Goal: Navigation & Orientation: Go to known website

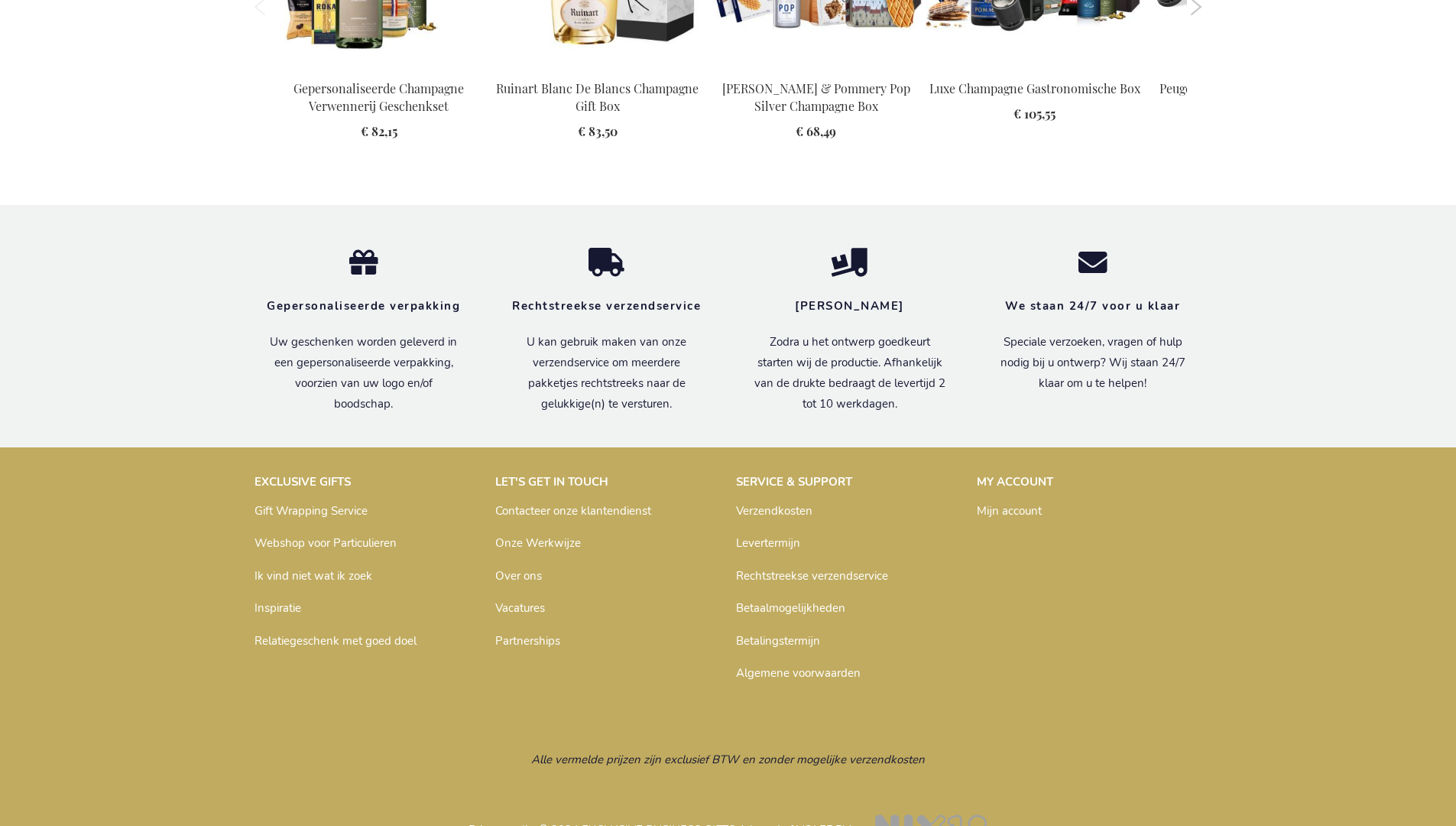
scroll to position [2209, 0]
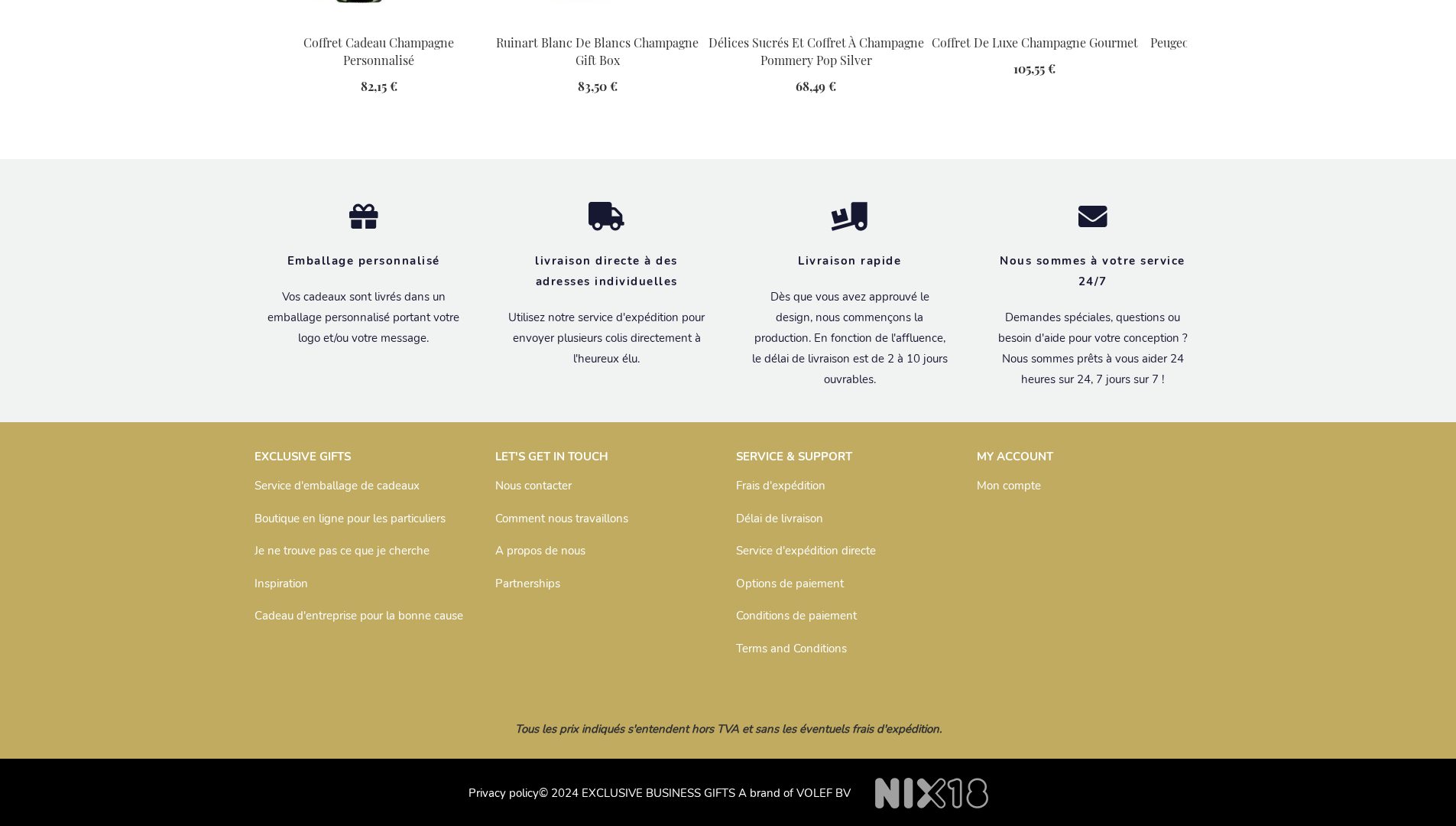
scroll to position [2177, 0]
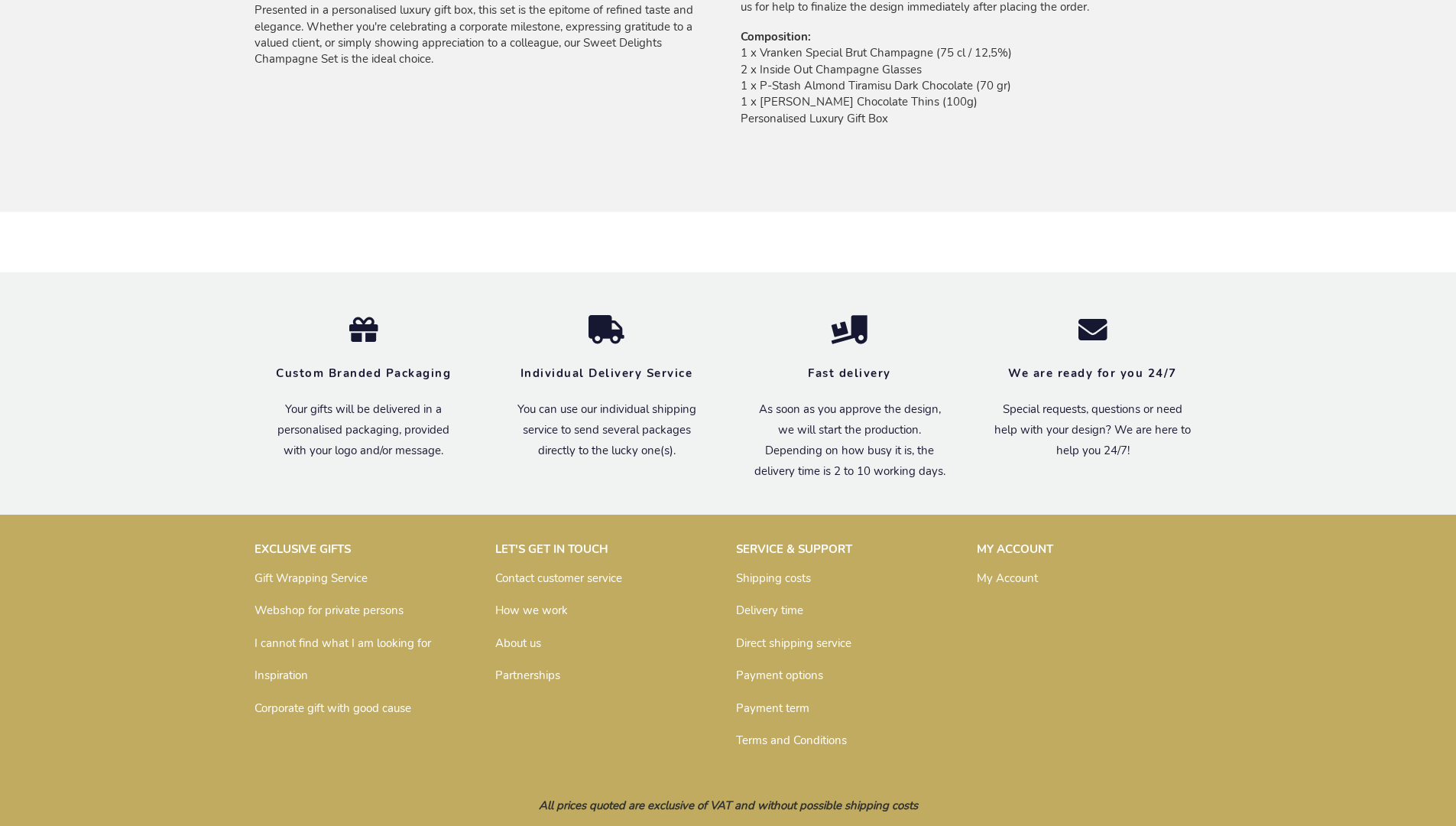
scroll to position [1234, 0]
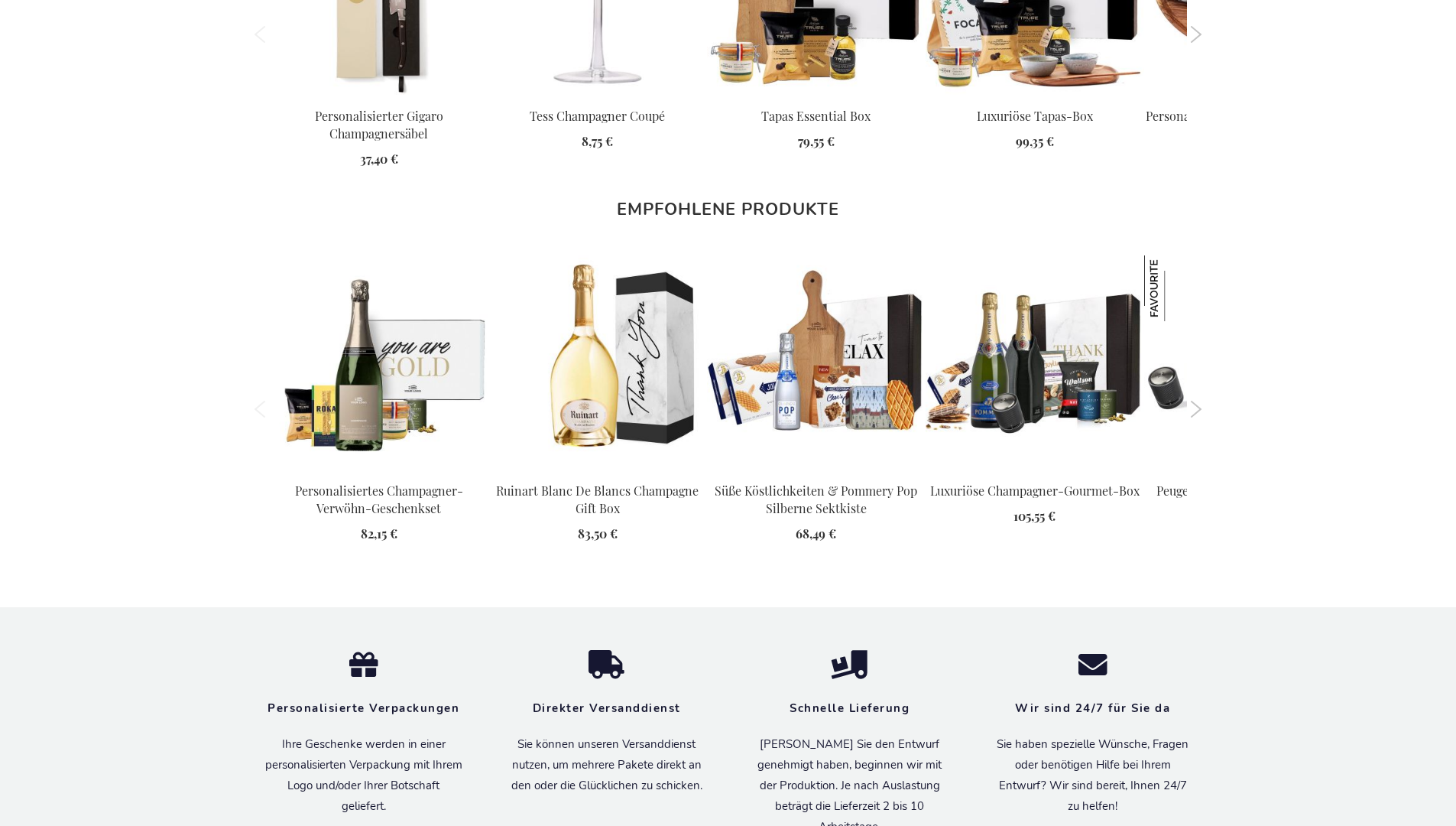
scroll to position [2178, 0]
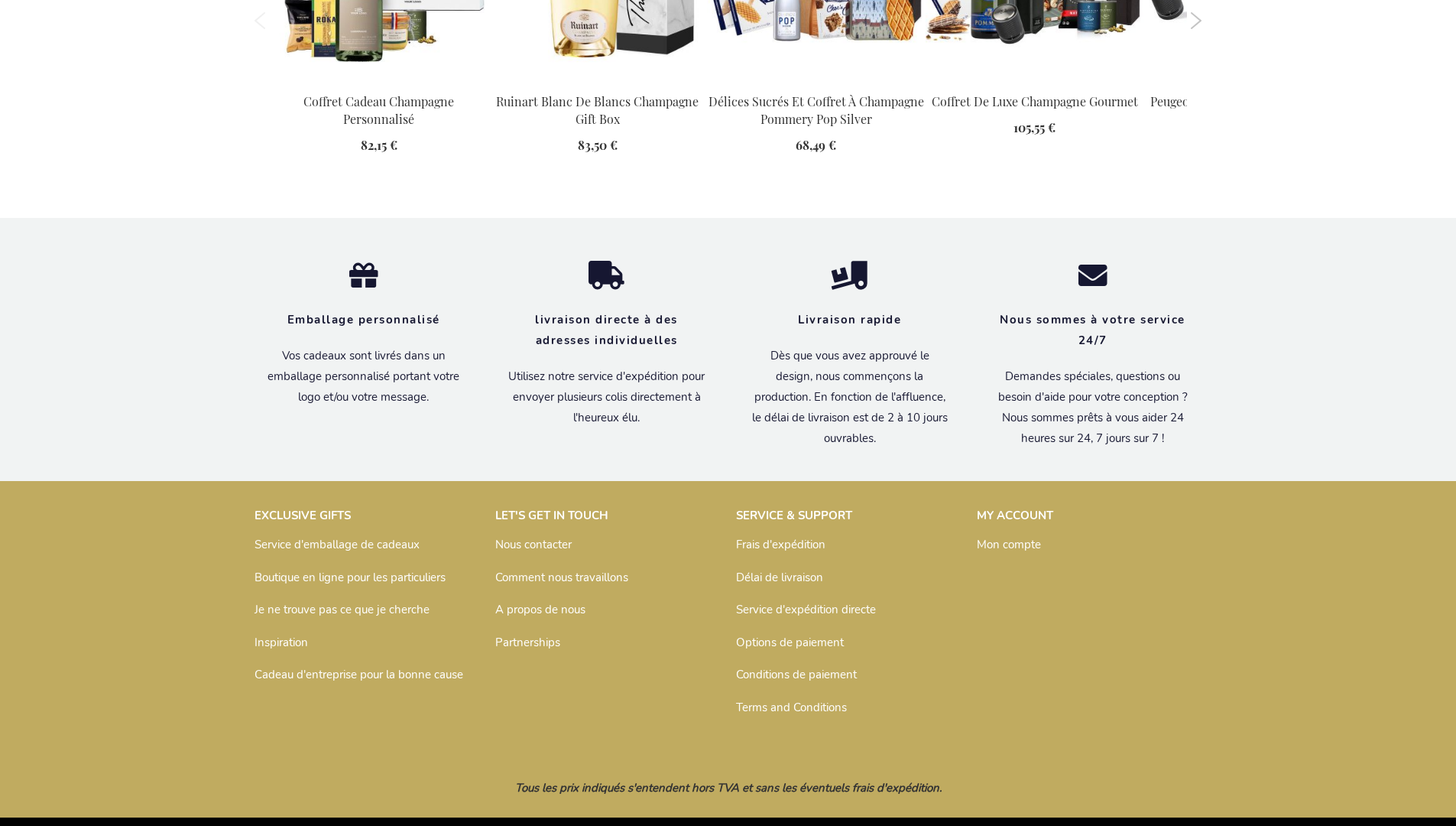
scroll to position [2177, 0]
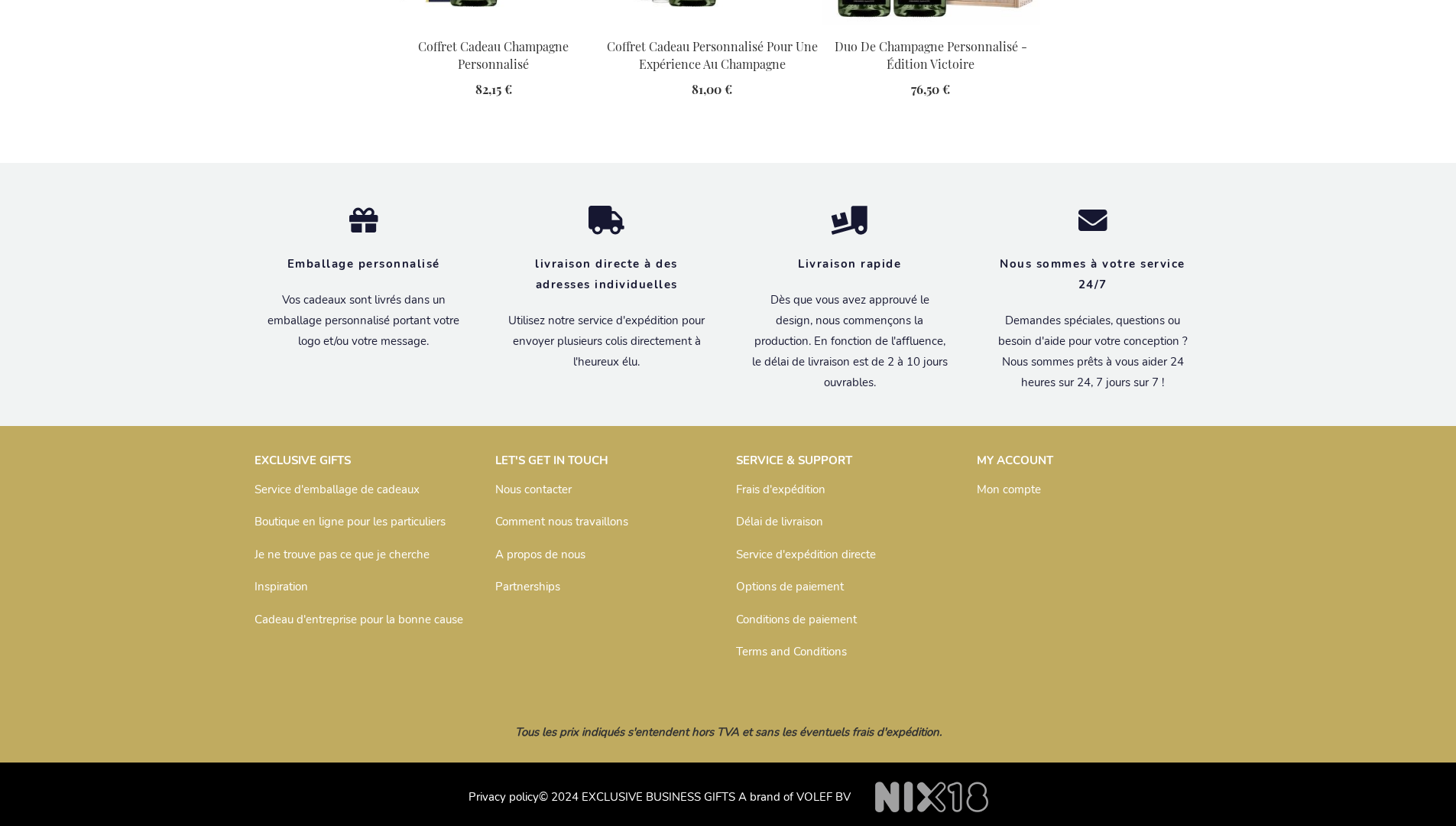
scroll to position [2209, 0]
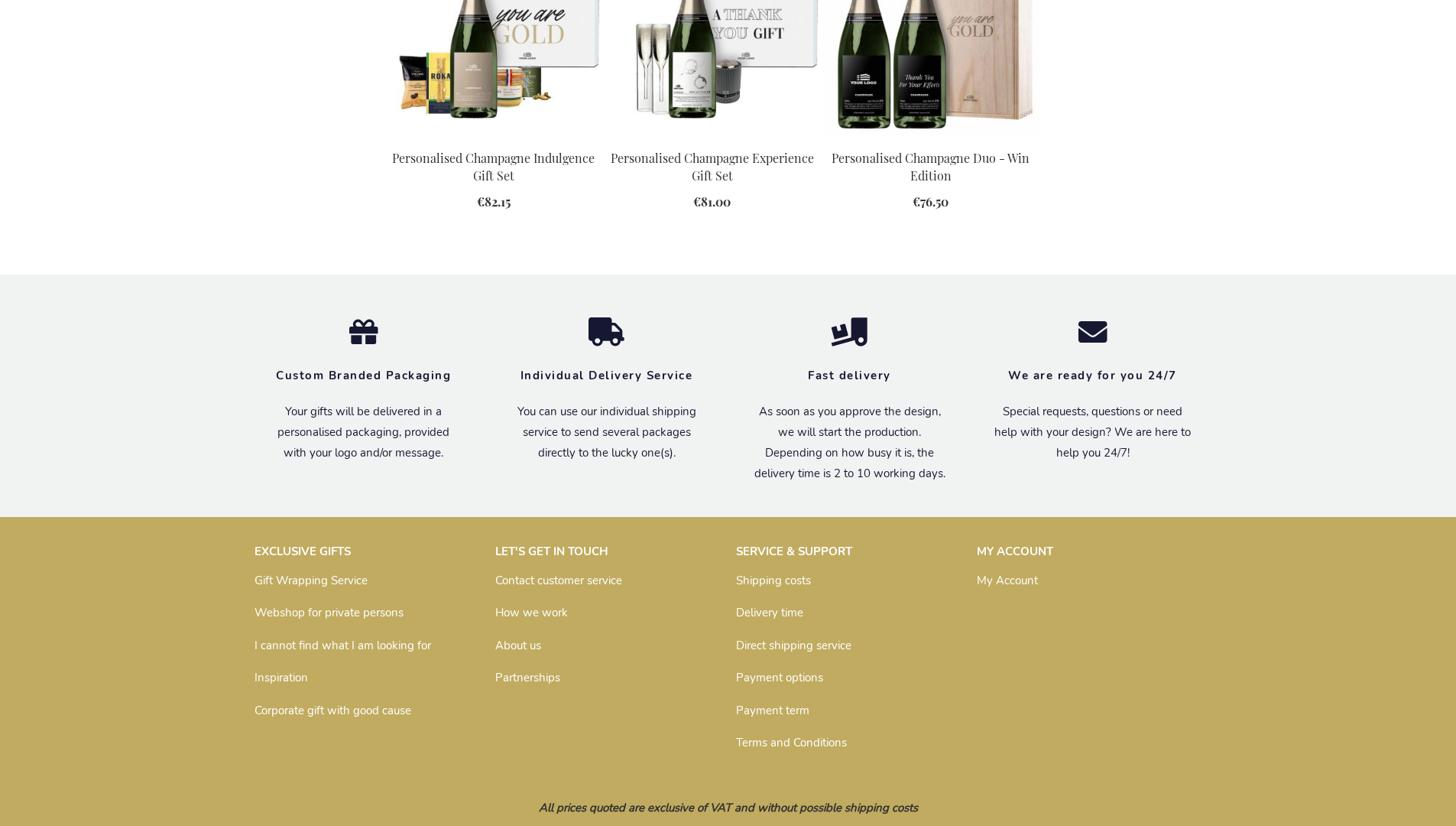
scroll to position [2107, 0]
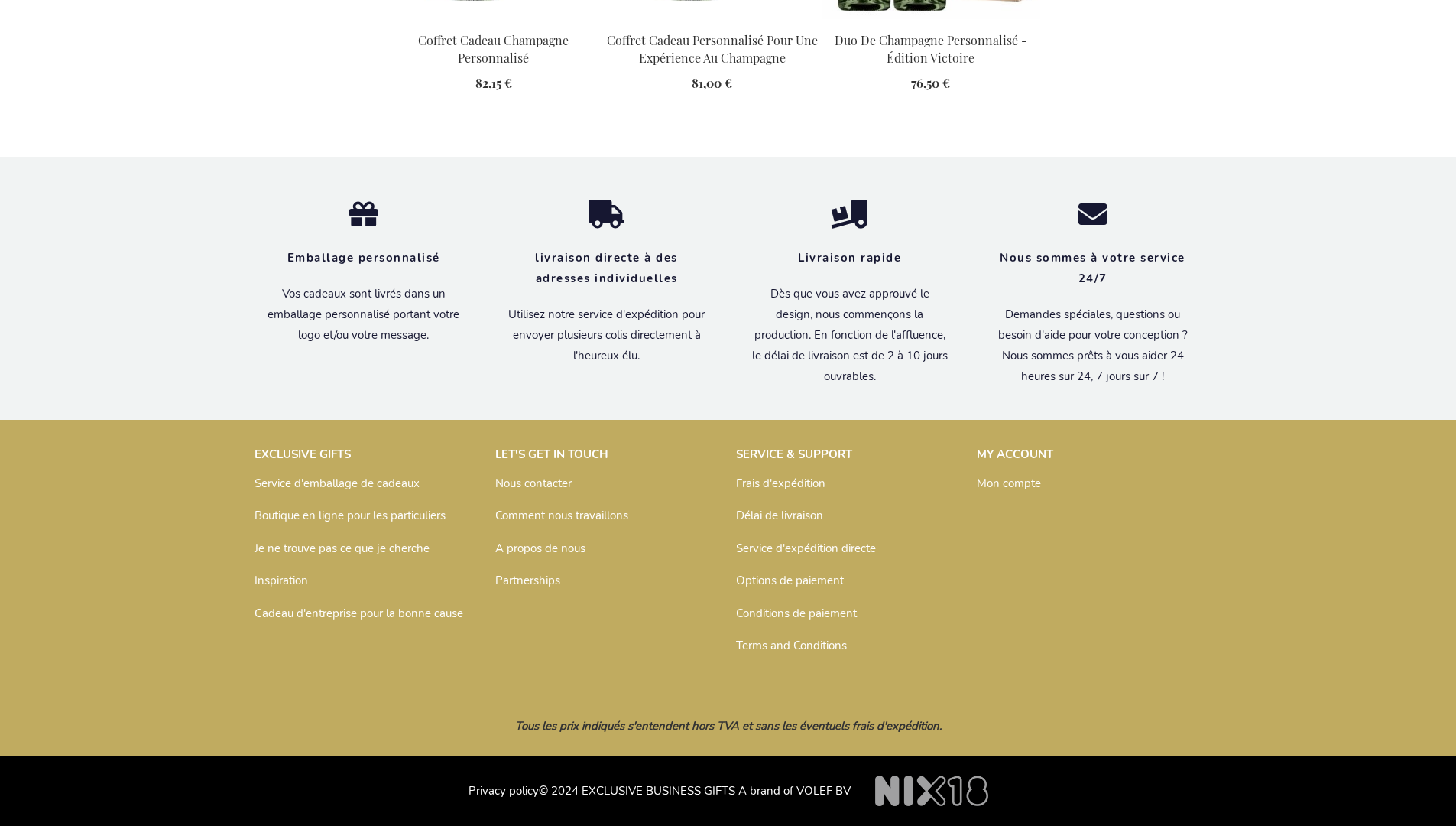
scroll to position [2209, 0]
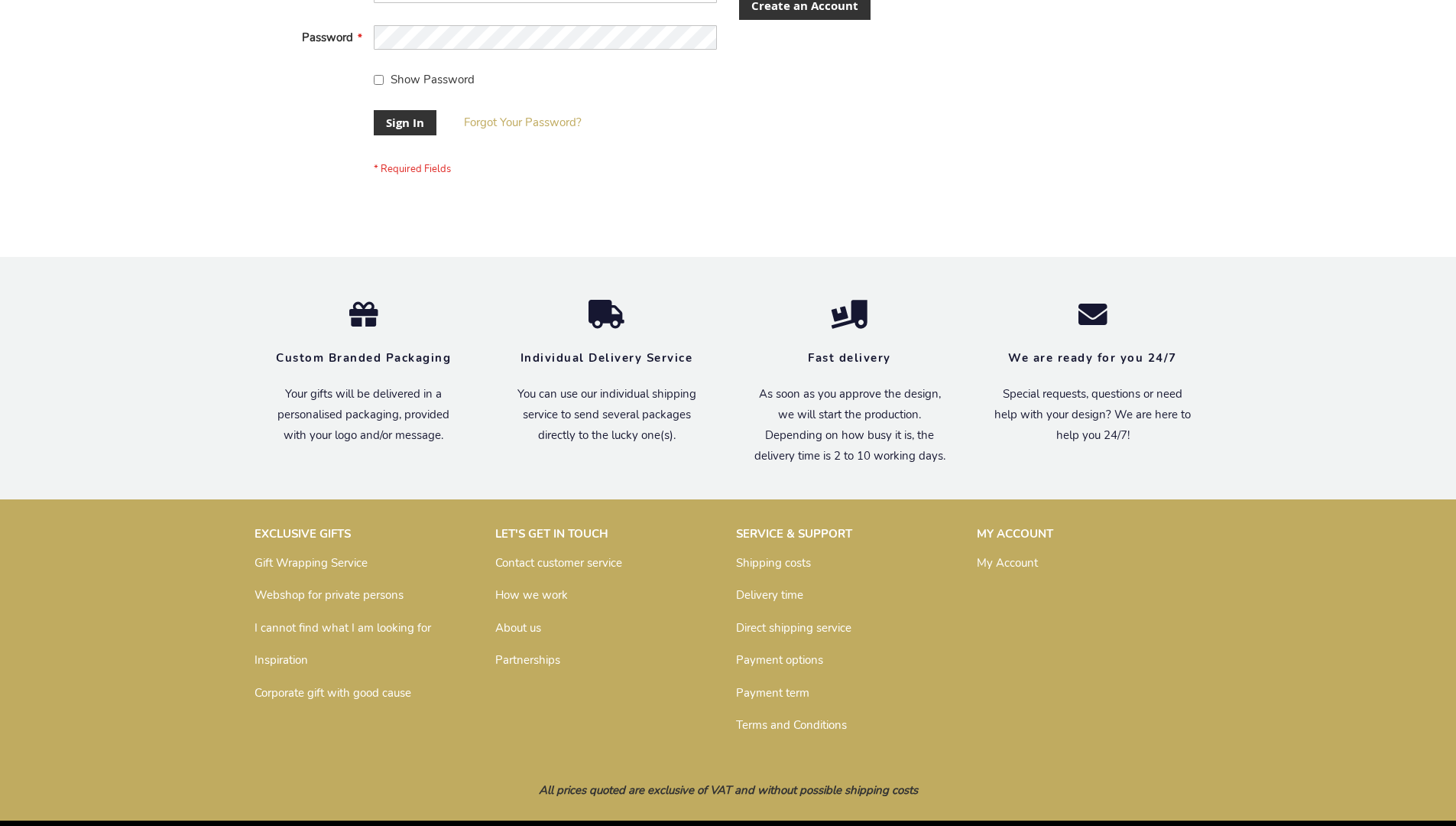
scroll to position [492, 0]
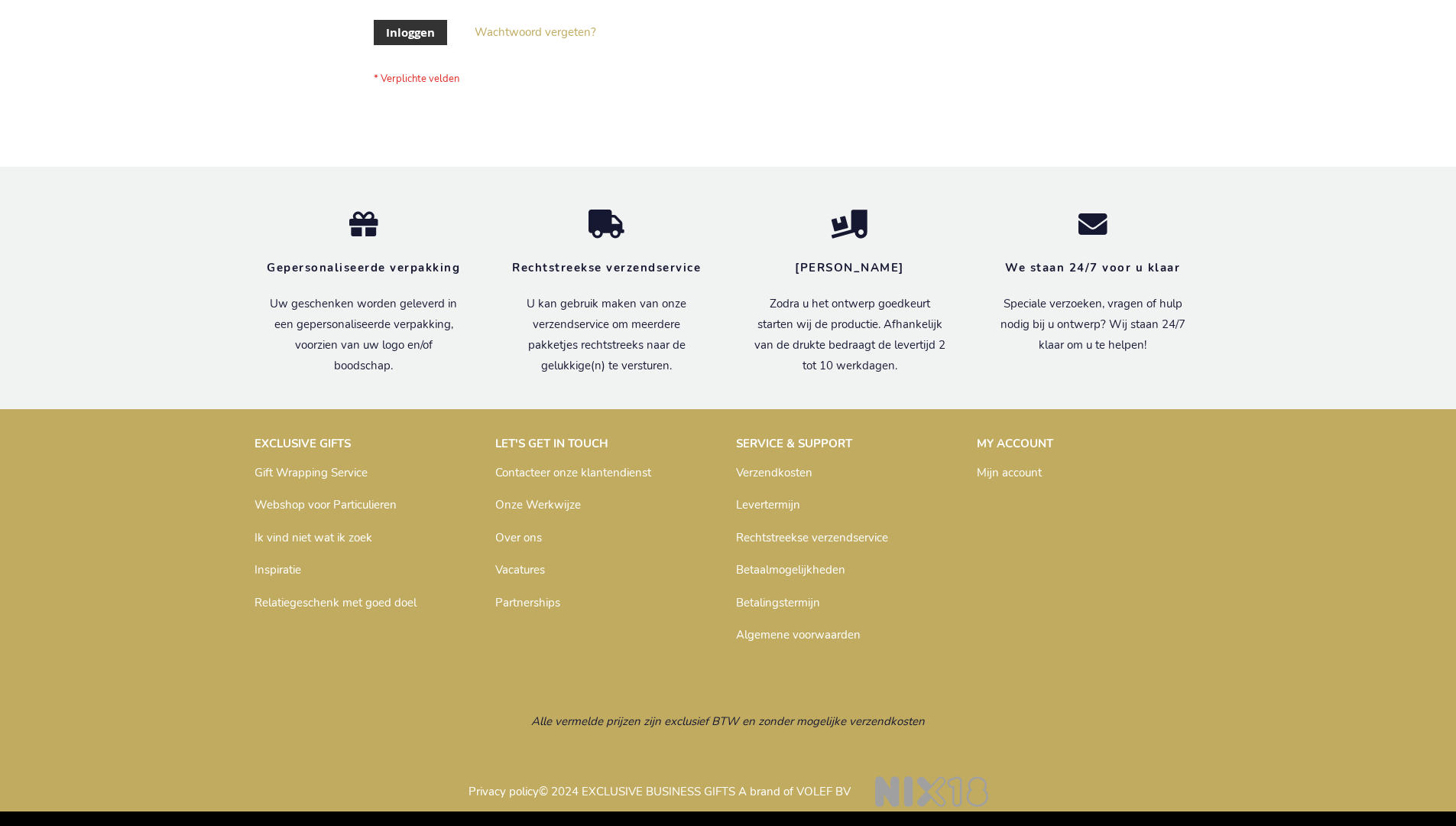
scroll to position [519, 0]
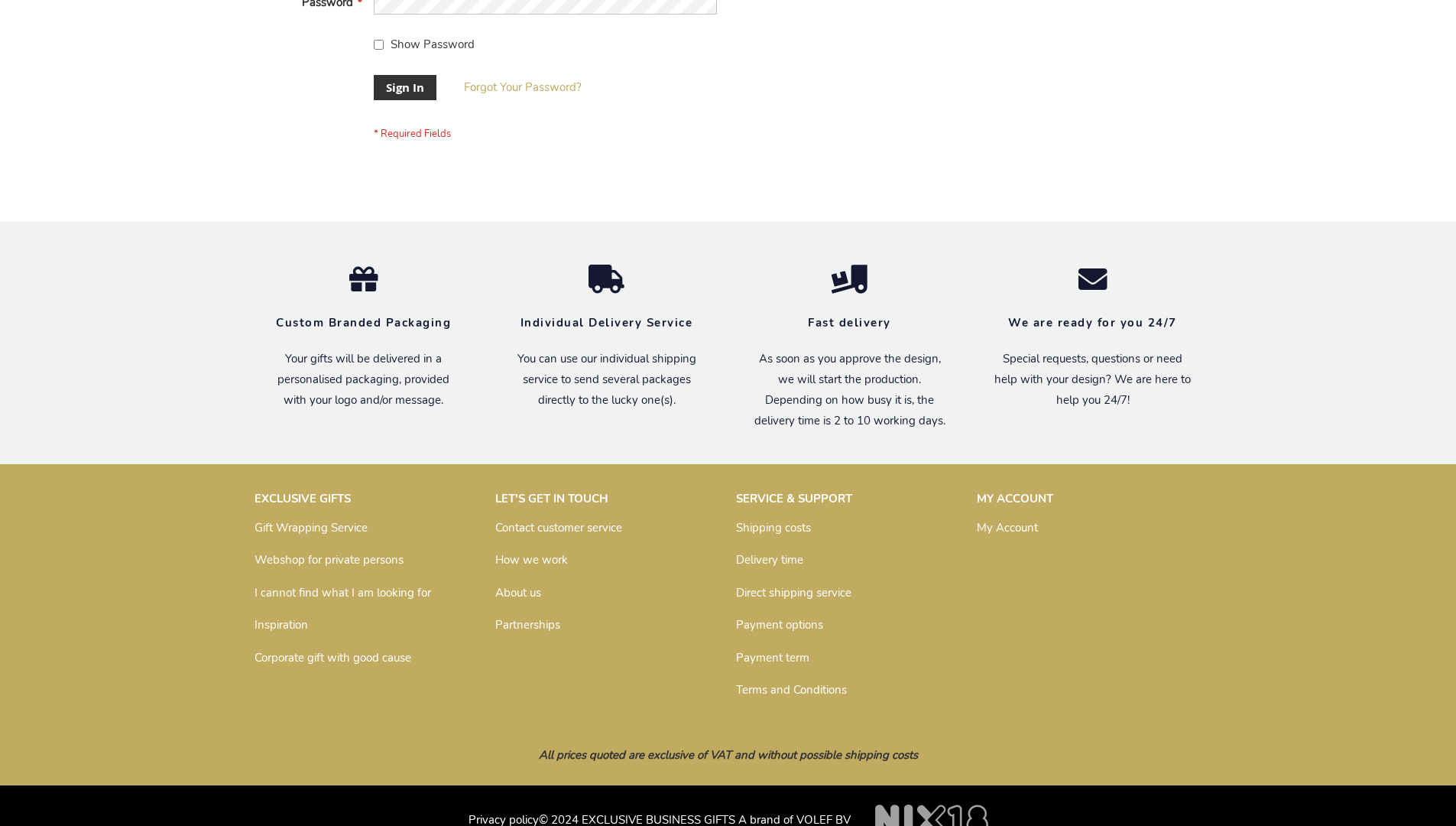
scroll to position [492, 0]
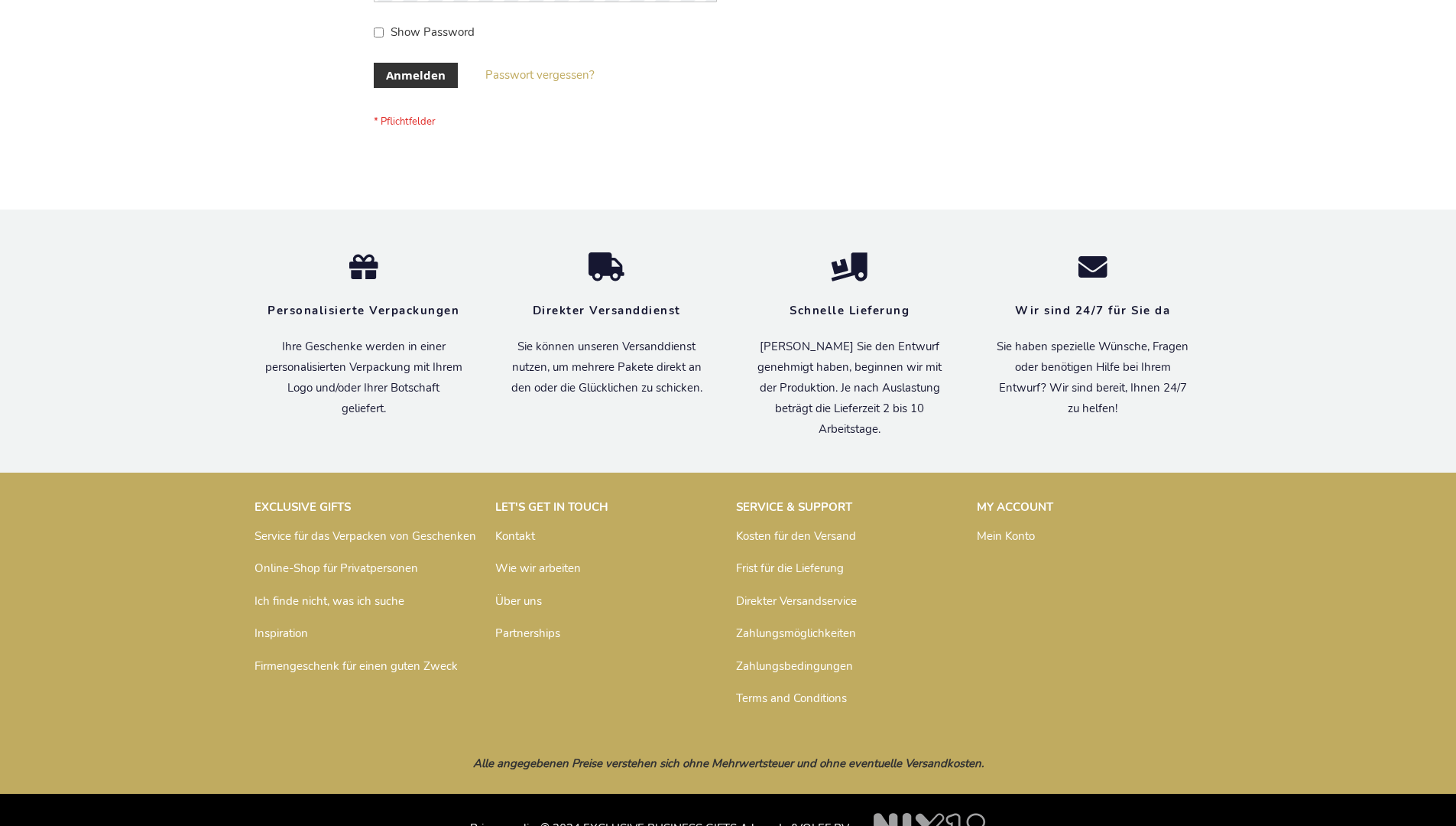
scroll to position [513, 0]
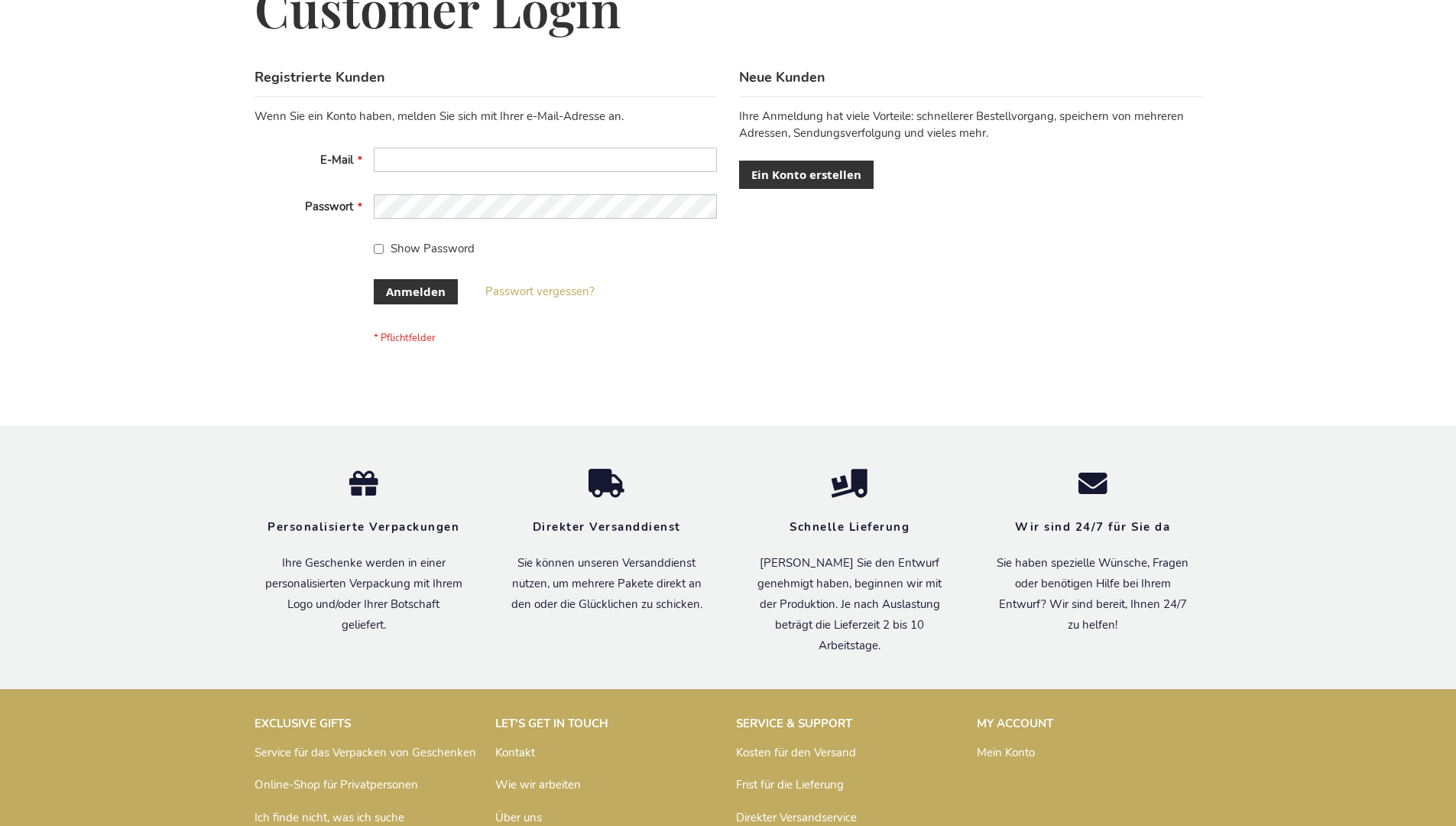
scroll to position [513, 0]
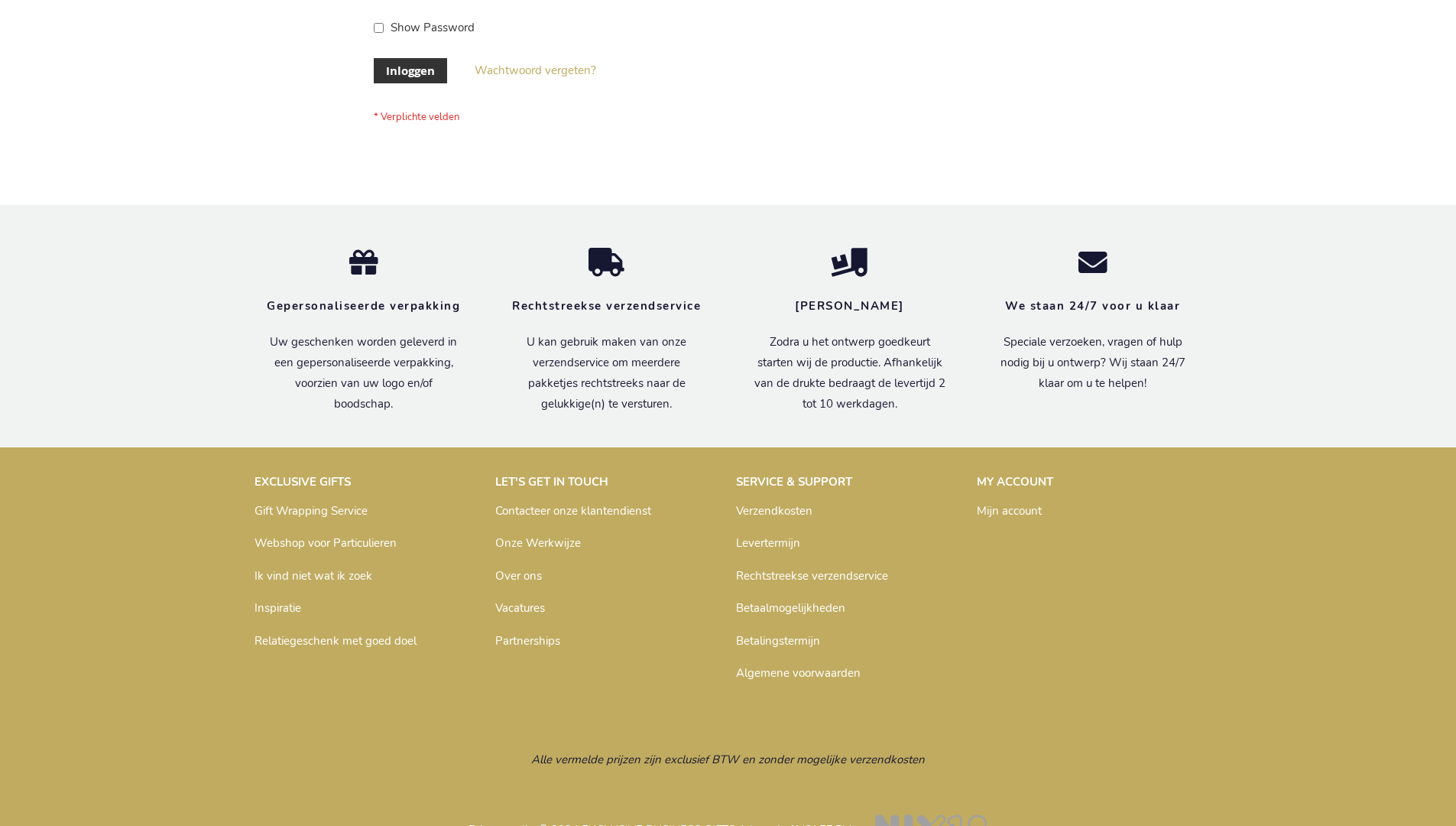
scroll to position [519, 0]
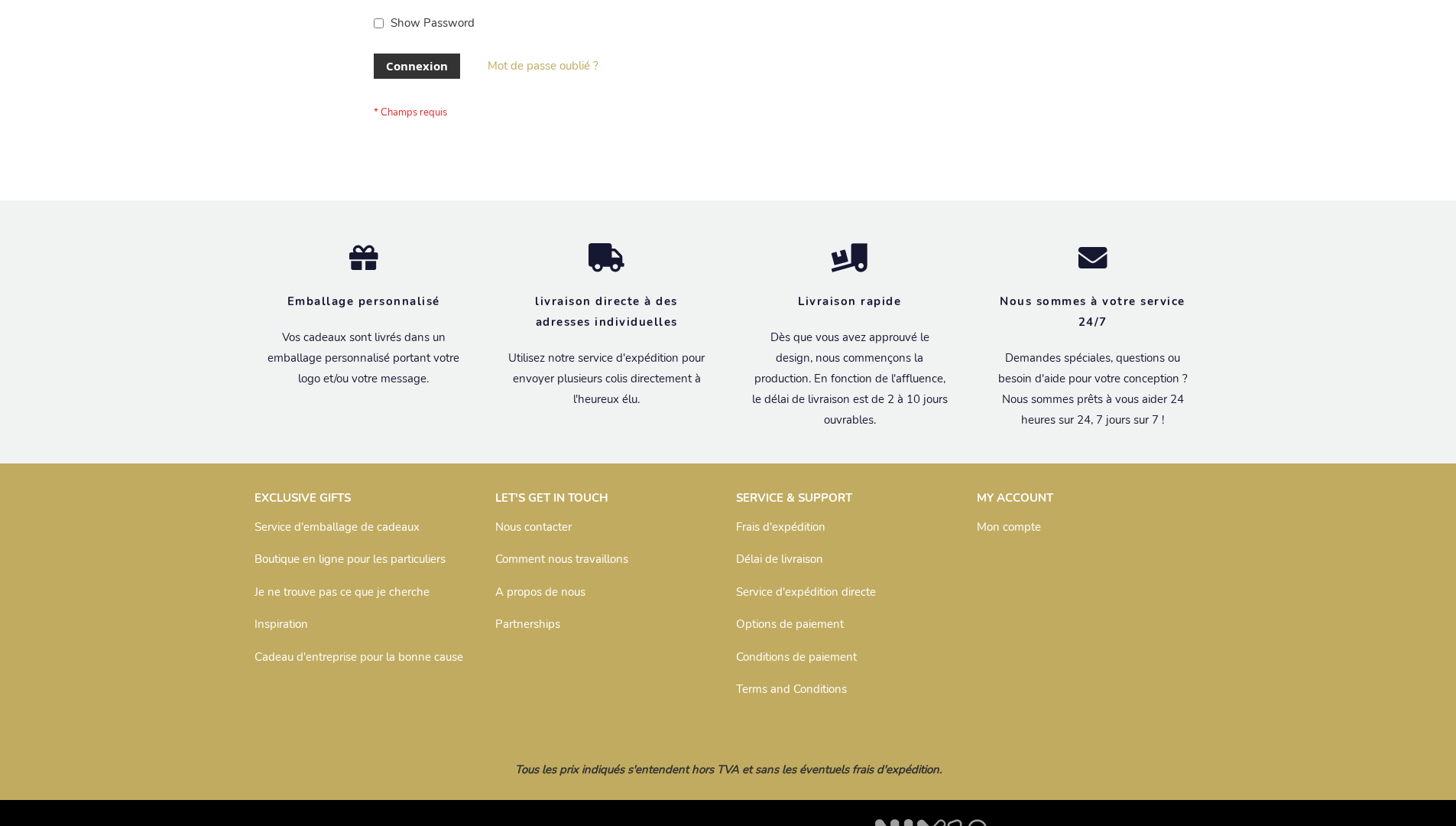
scroll to position [527, 0]
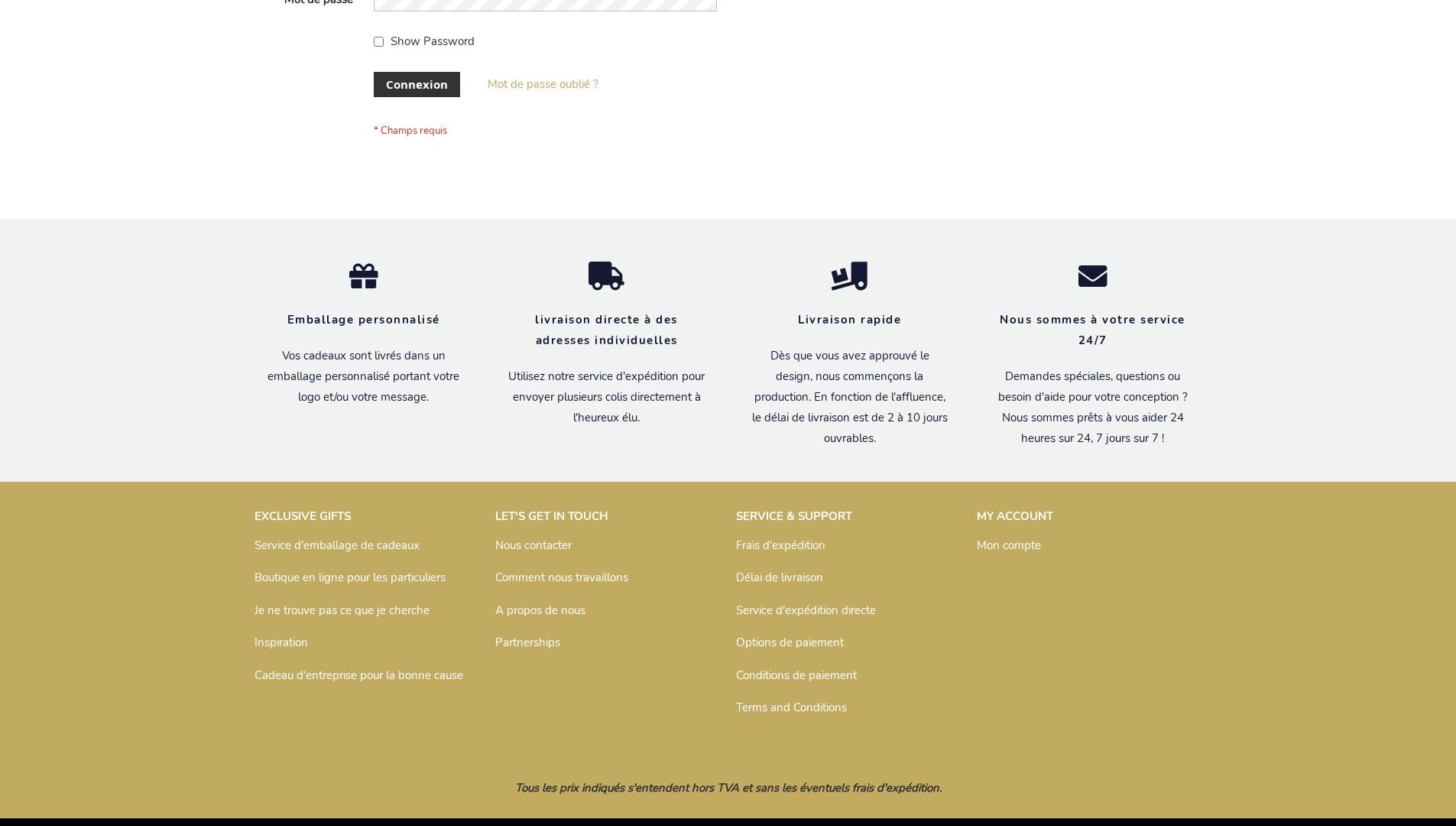
scroll to position [527, 0]
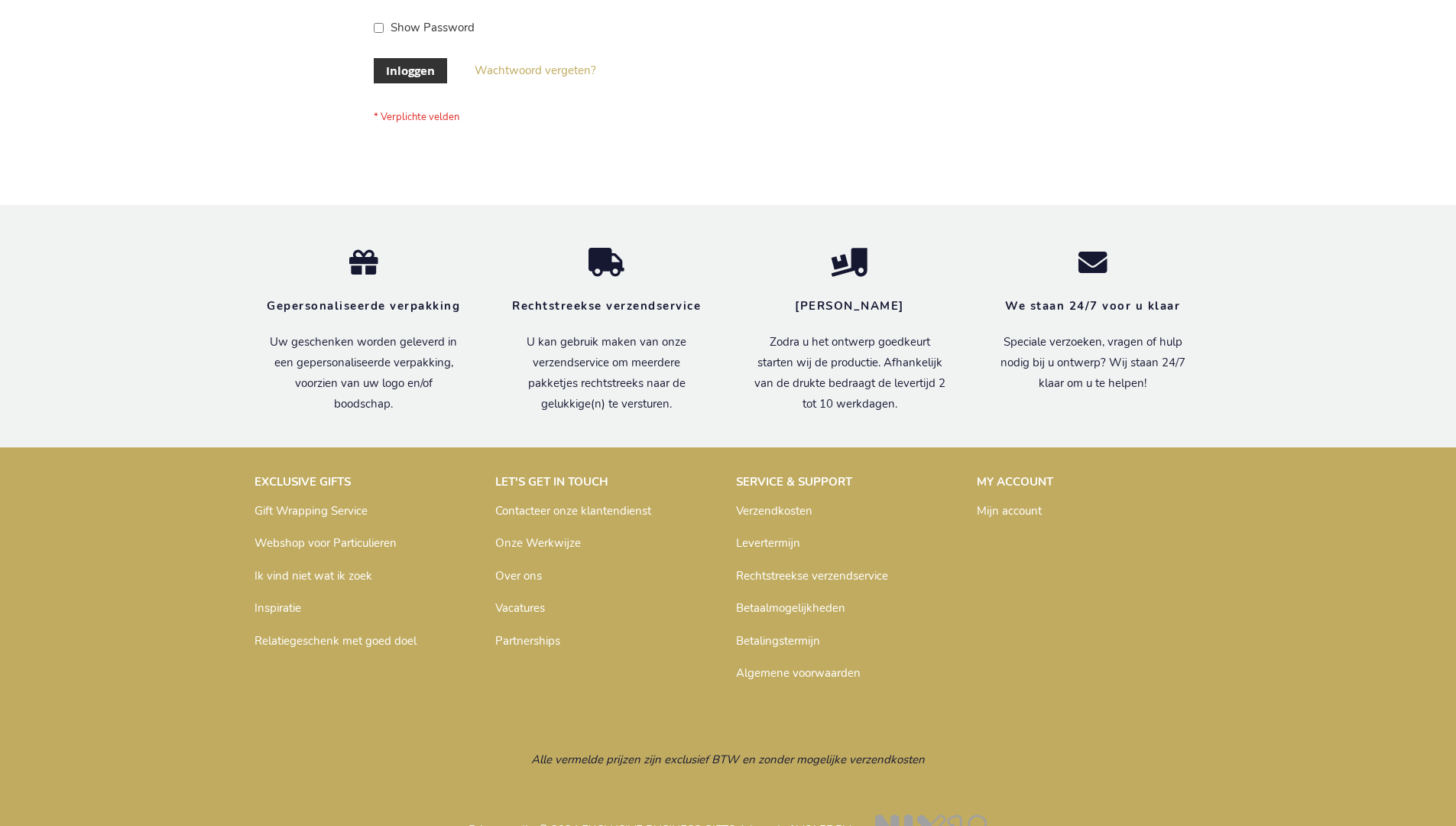
scroll to position [519, 0]
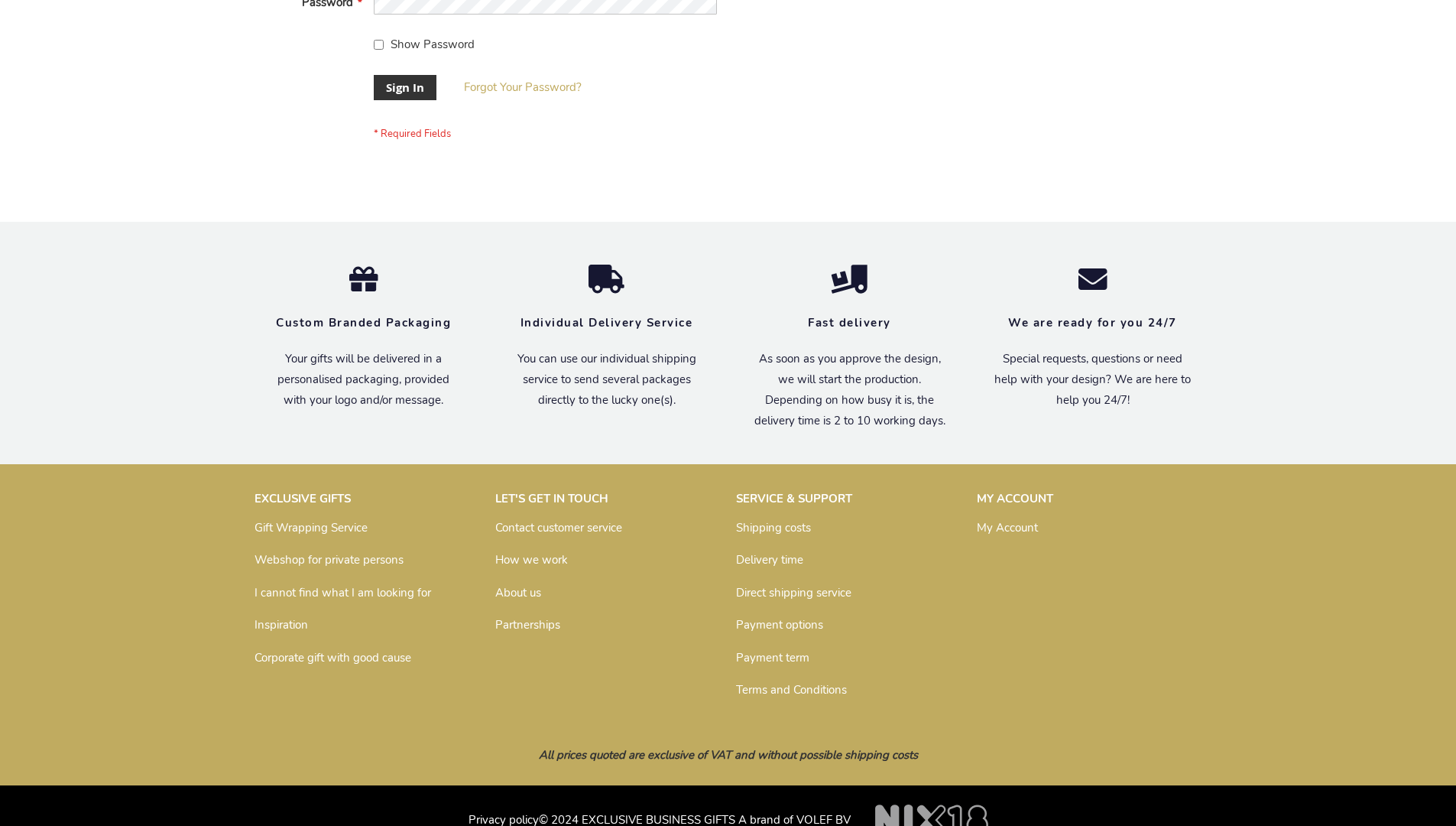
scroll to position [492, 0]
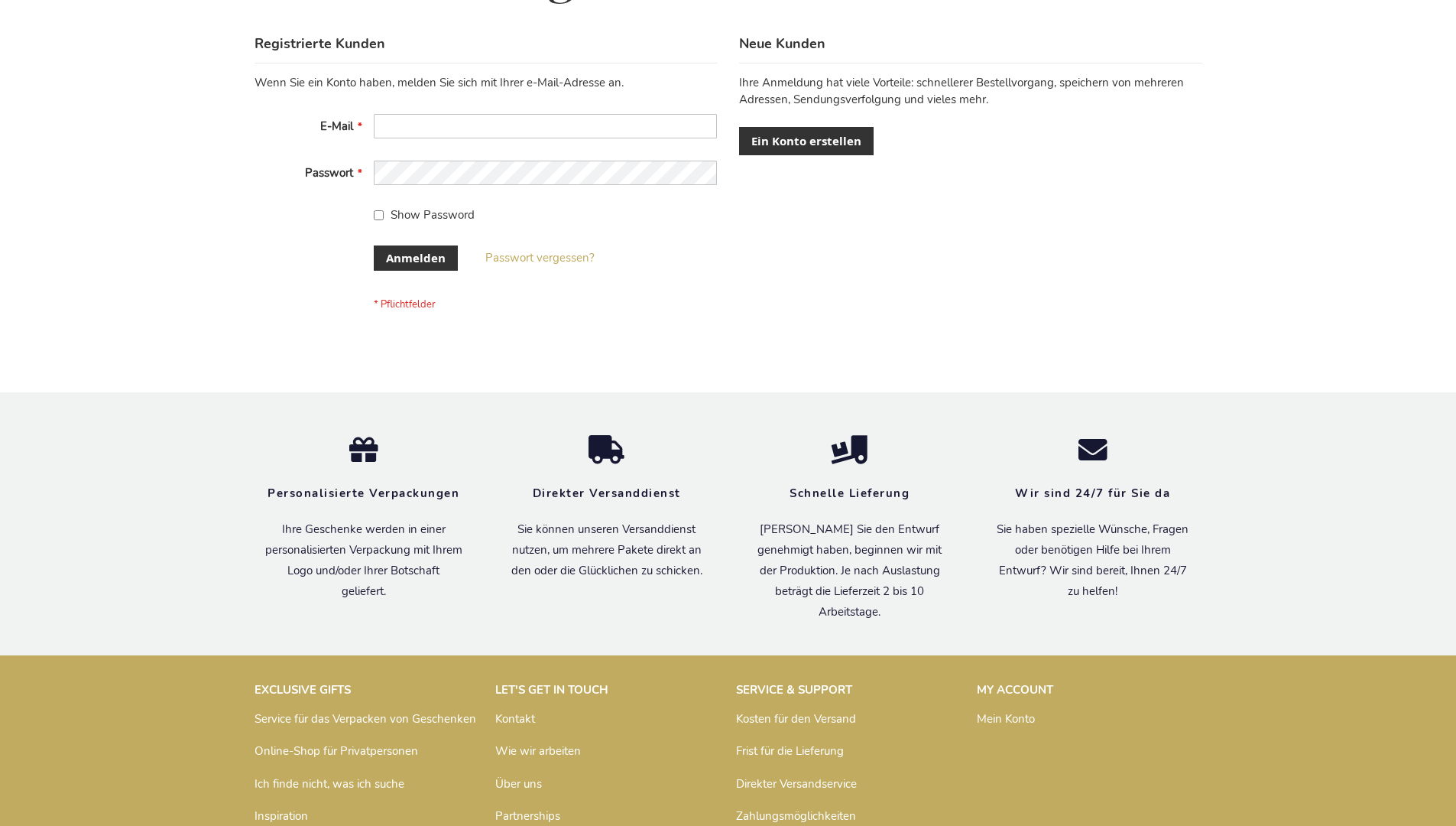
scroll to position [513, 0]
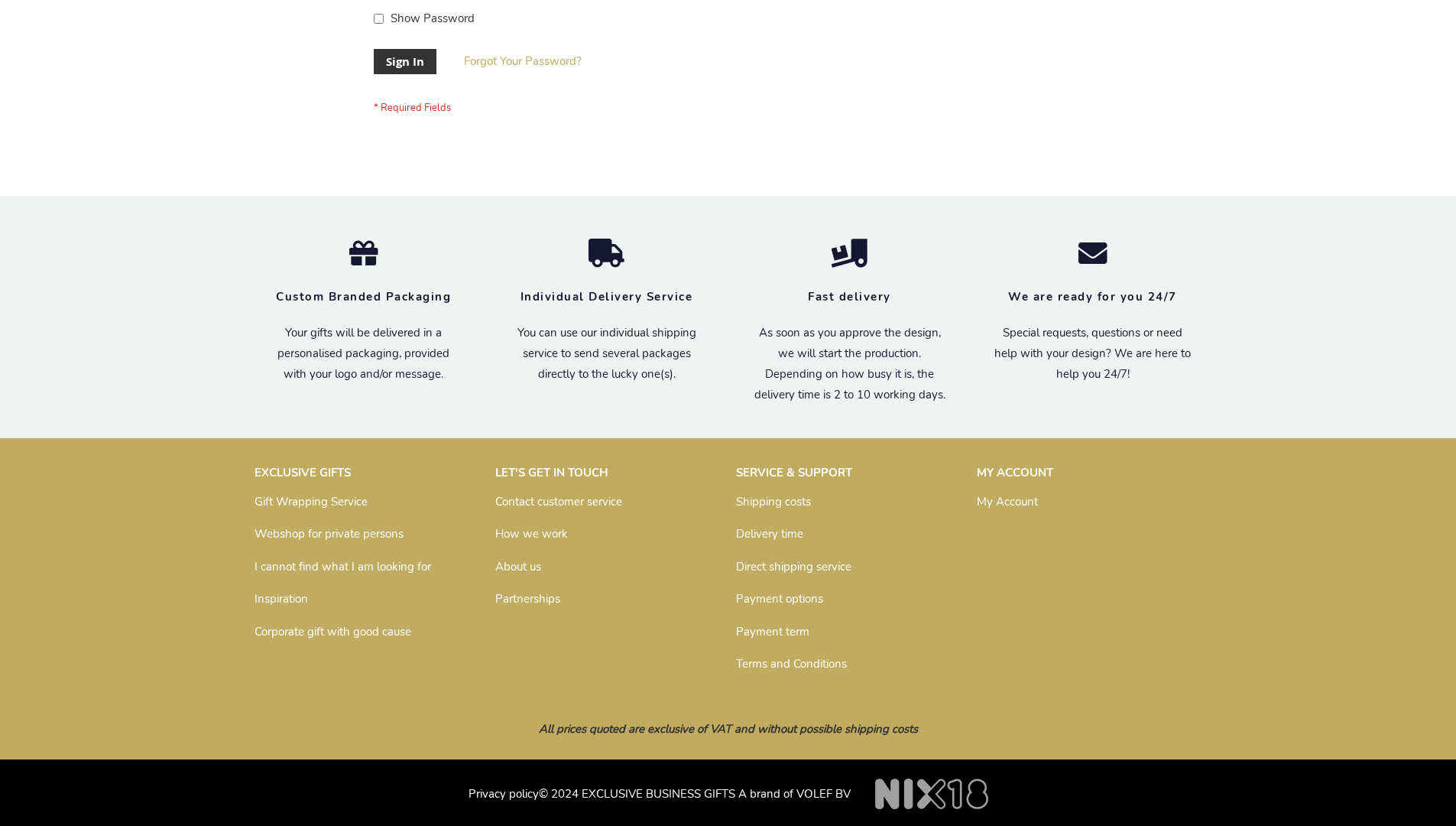
scroll to position [492, 0]
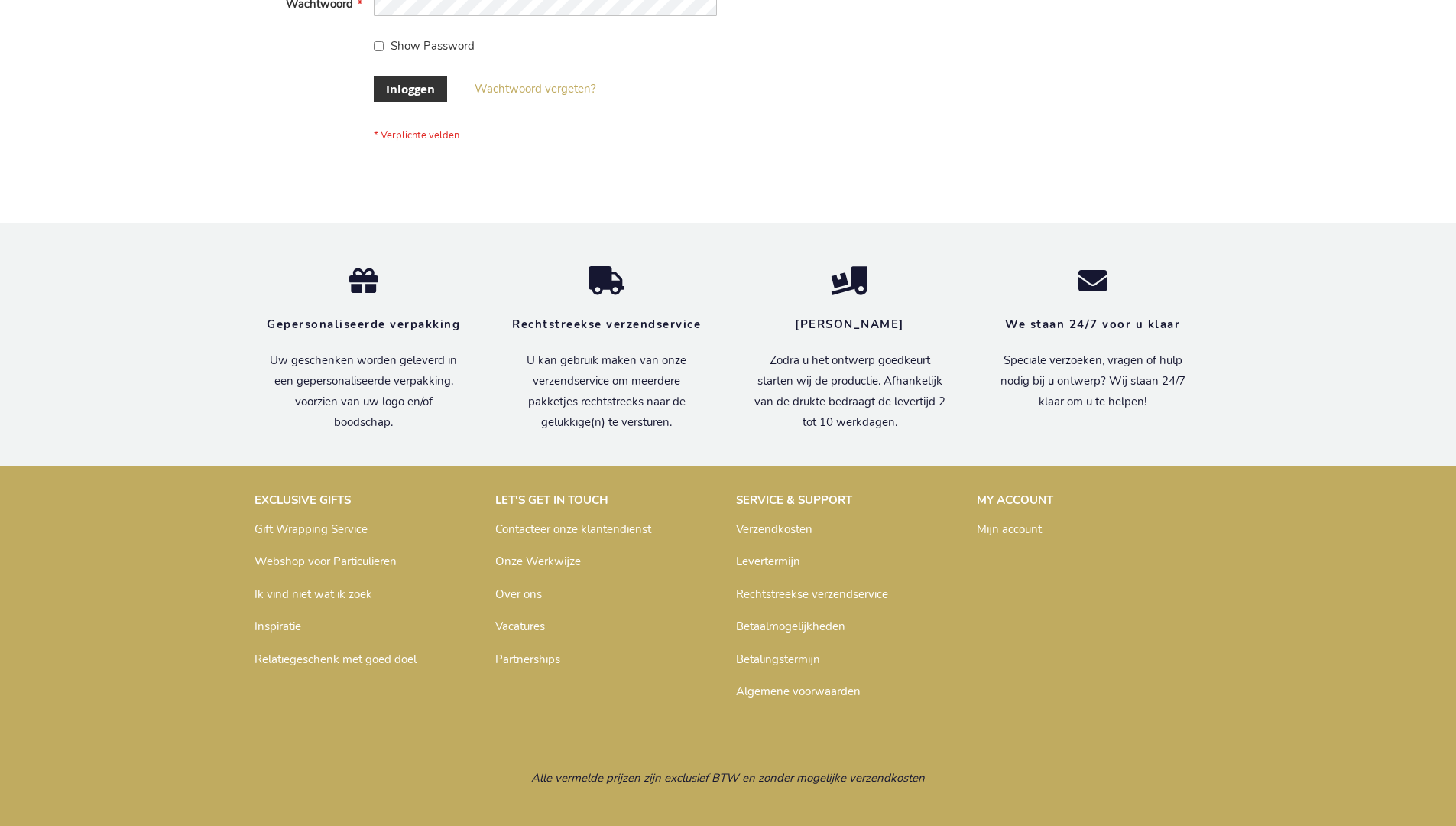
scroll to position [519, 0]
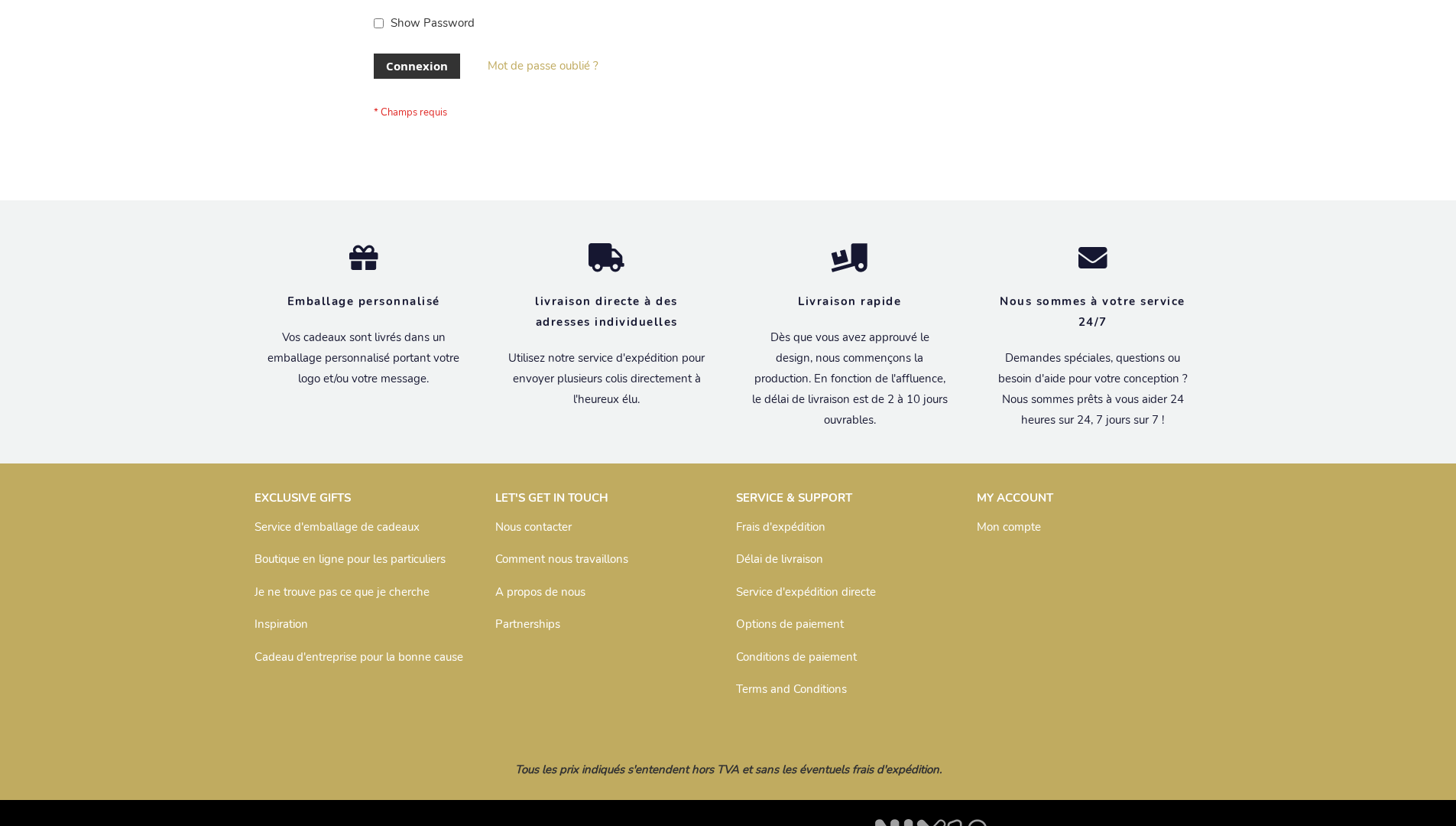
scroll to position [527, 0]
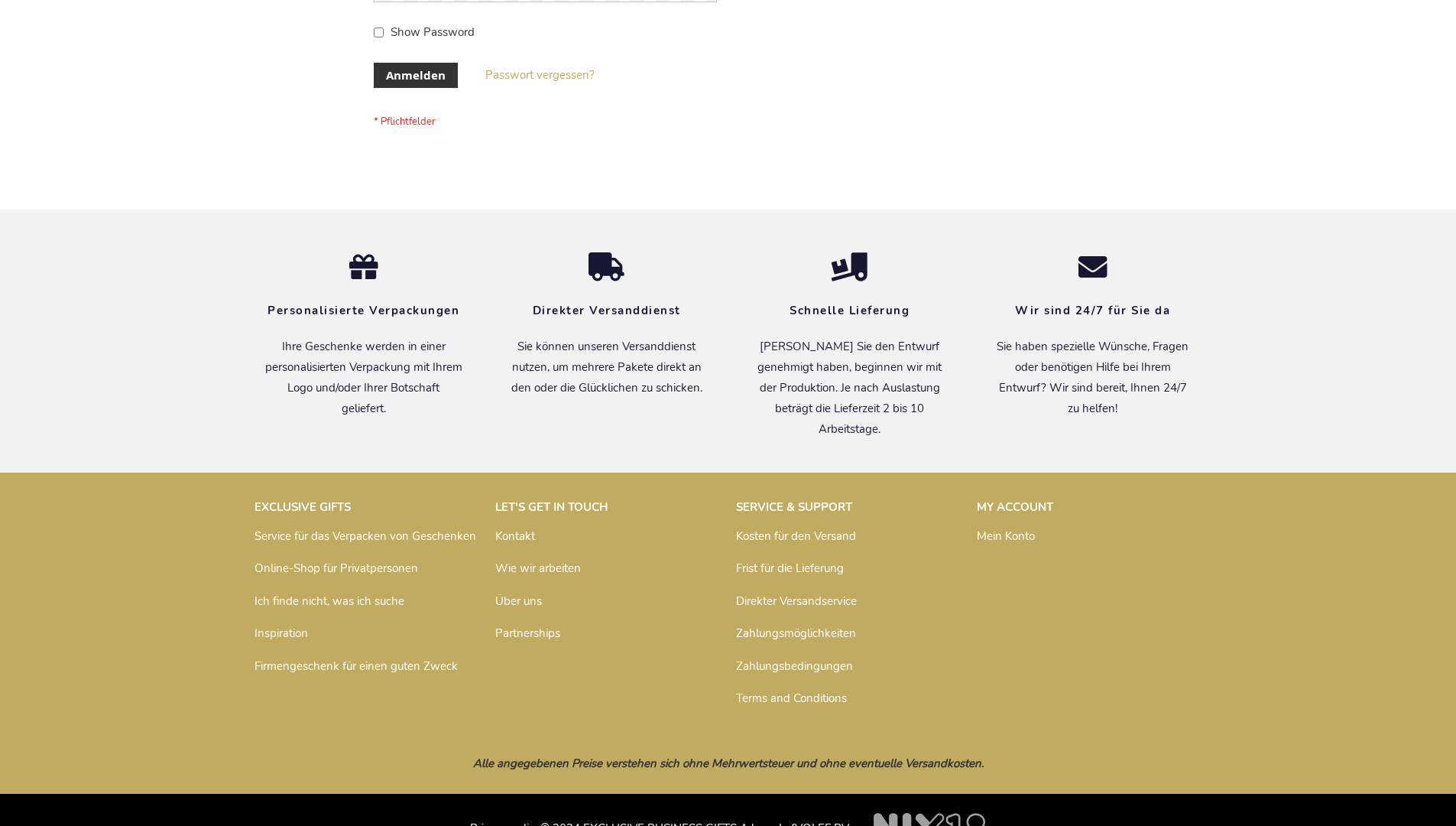
scroll to position [513, 0]
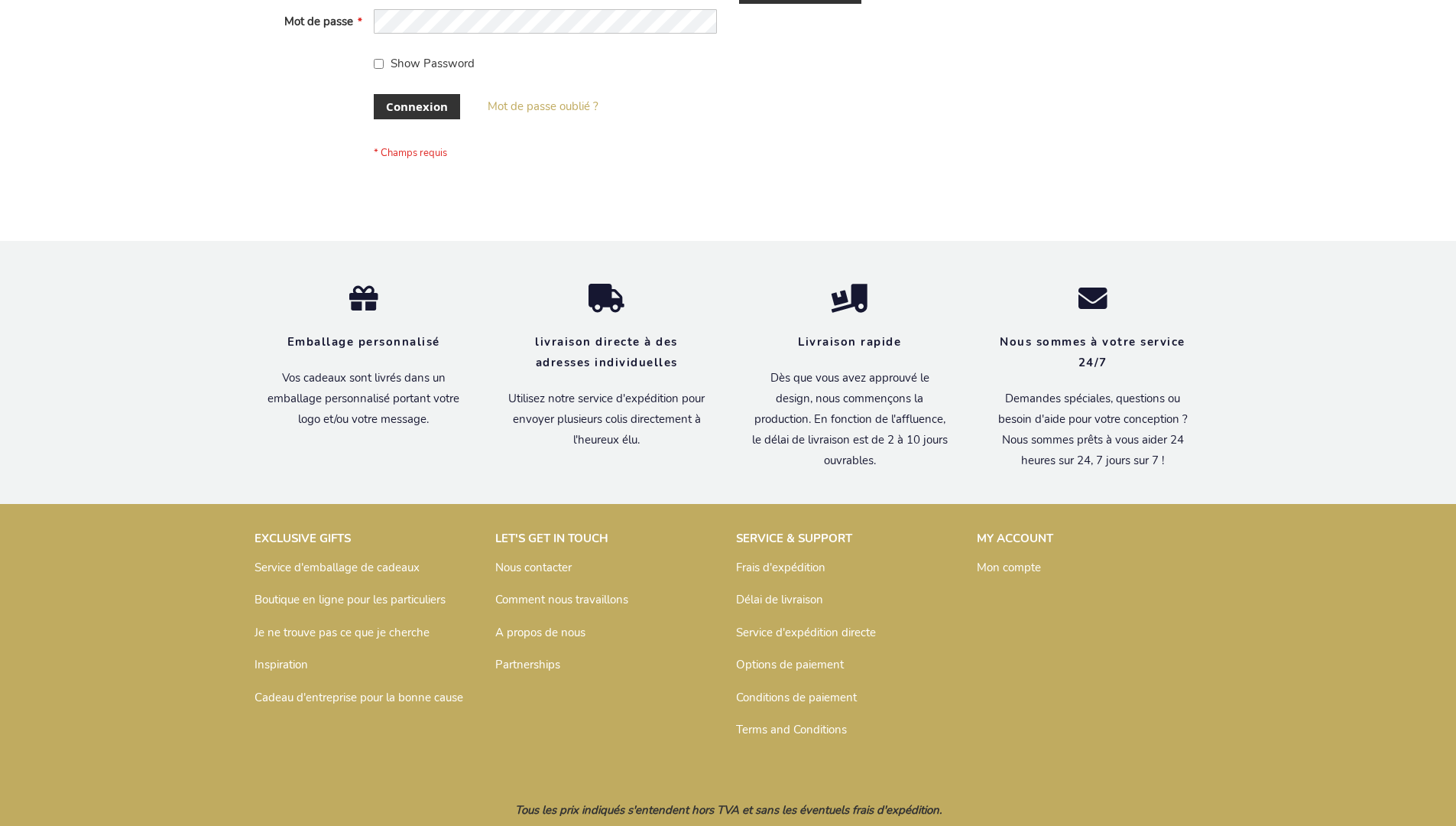
scroll to position [527, 0]
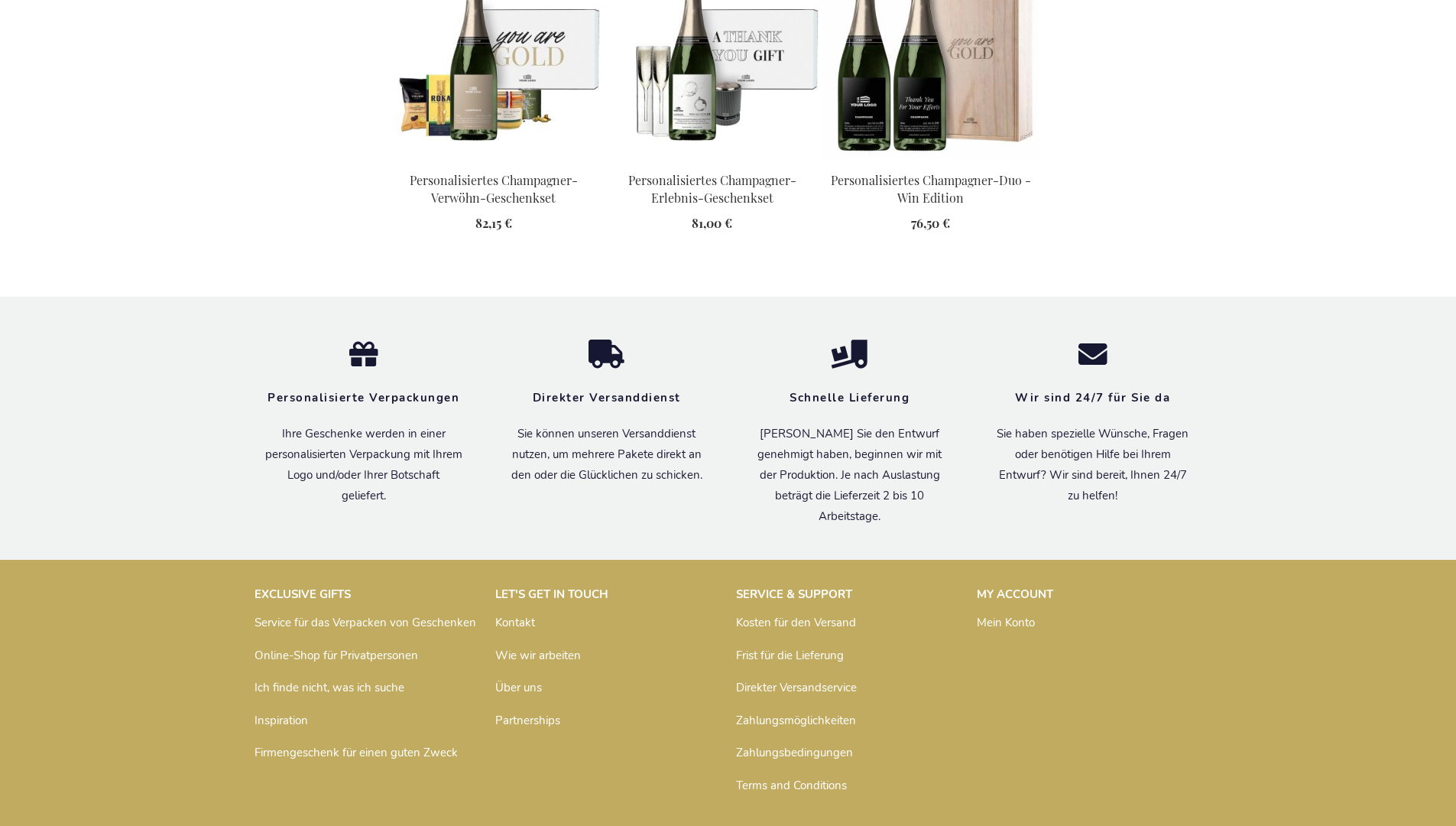
scroll to position [2210, 0]
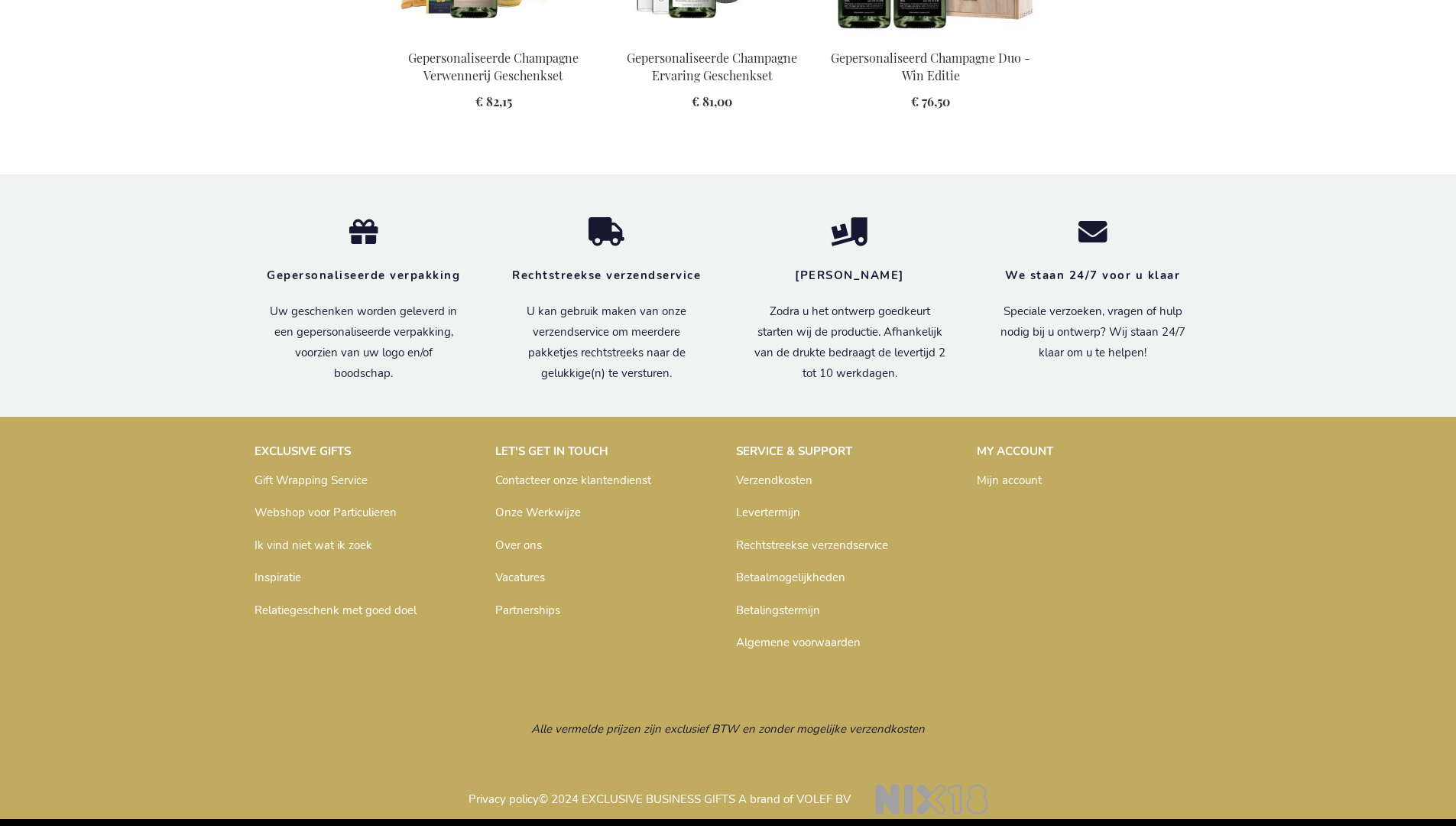
scroll to position [2144, 0]
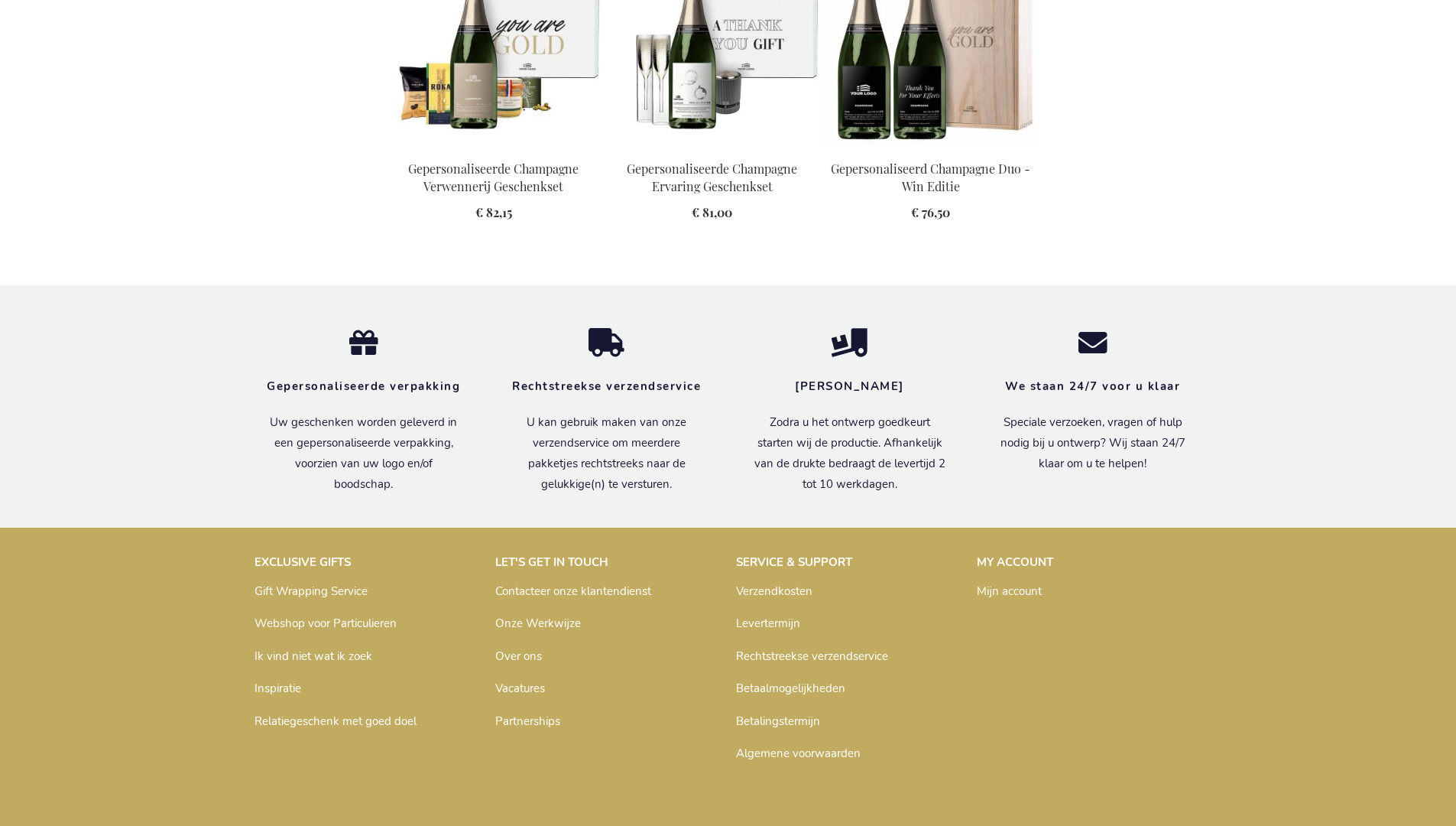
scroll to position [2144, 0]
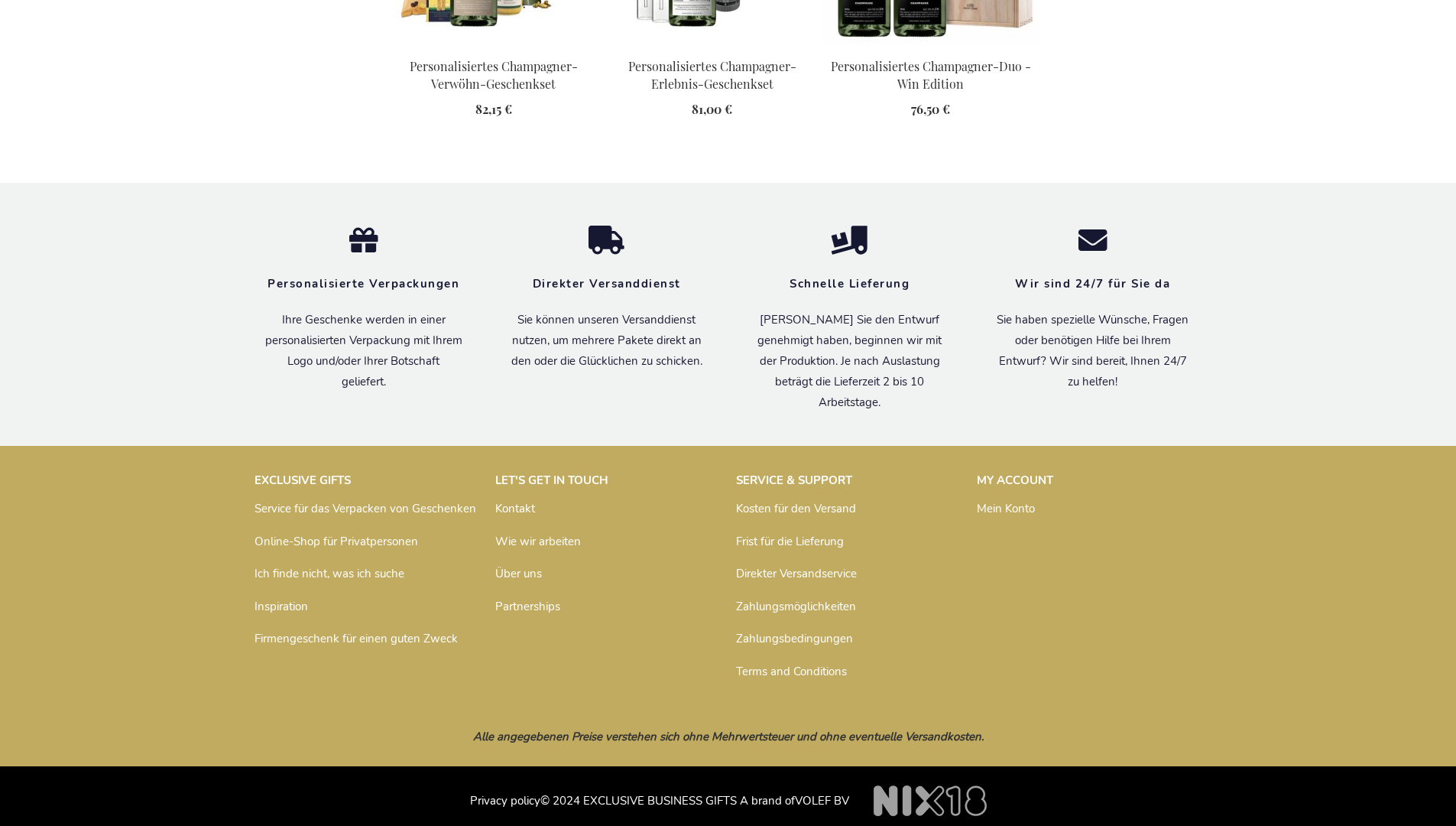
scroll to position [2210, 0]
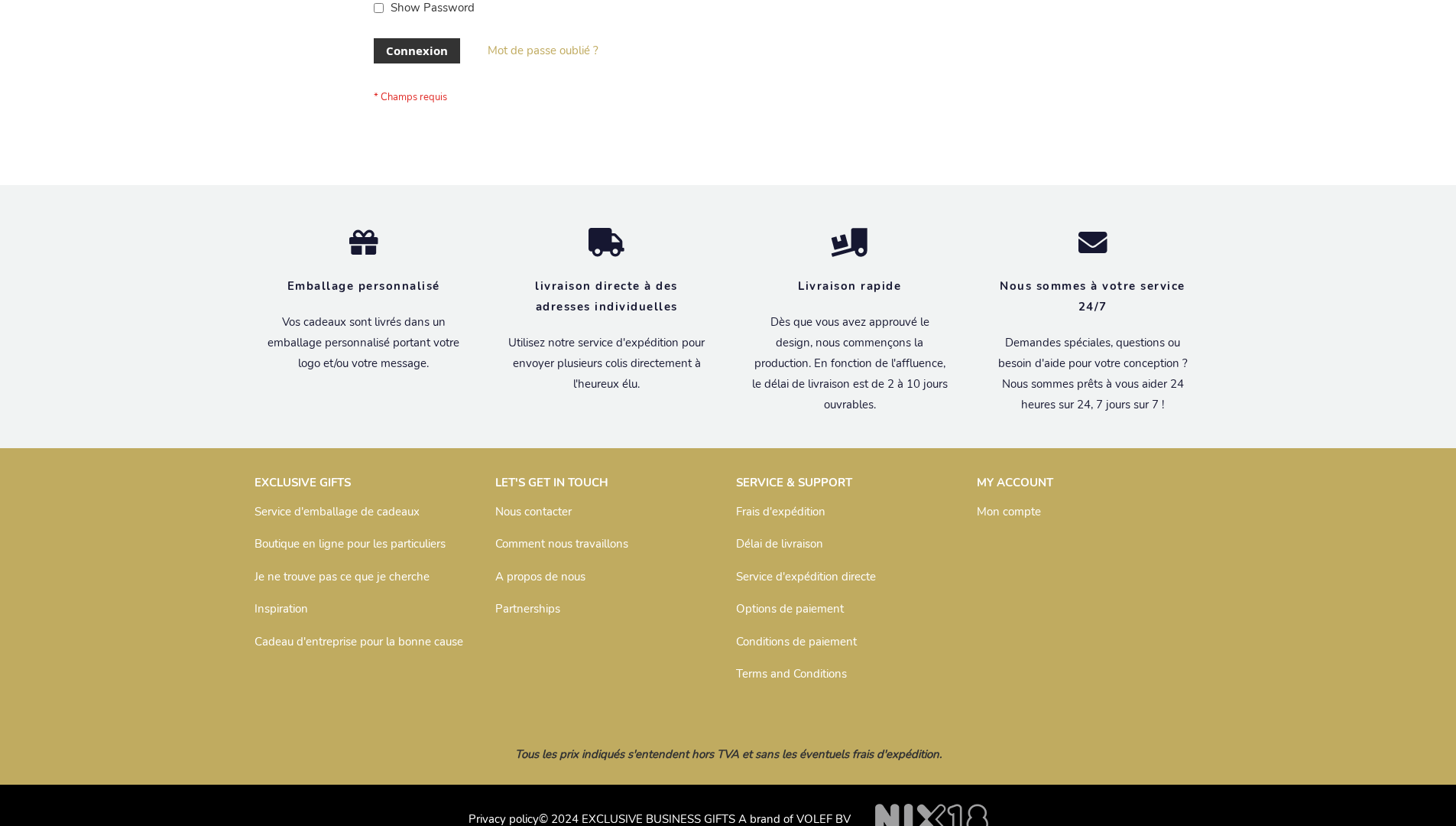
scroll to position [527, 0]
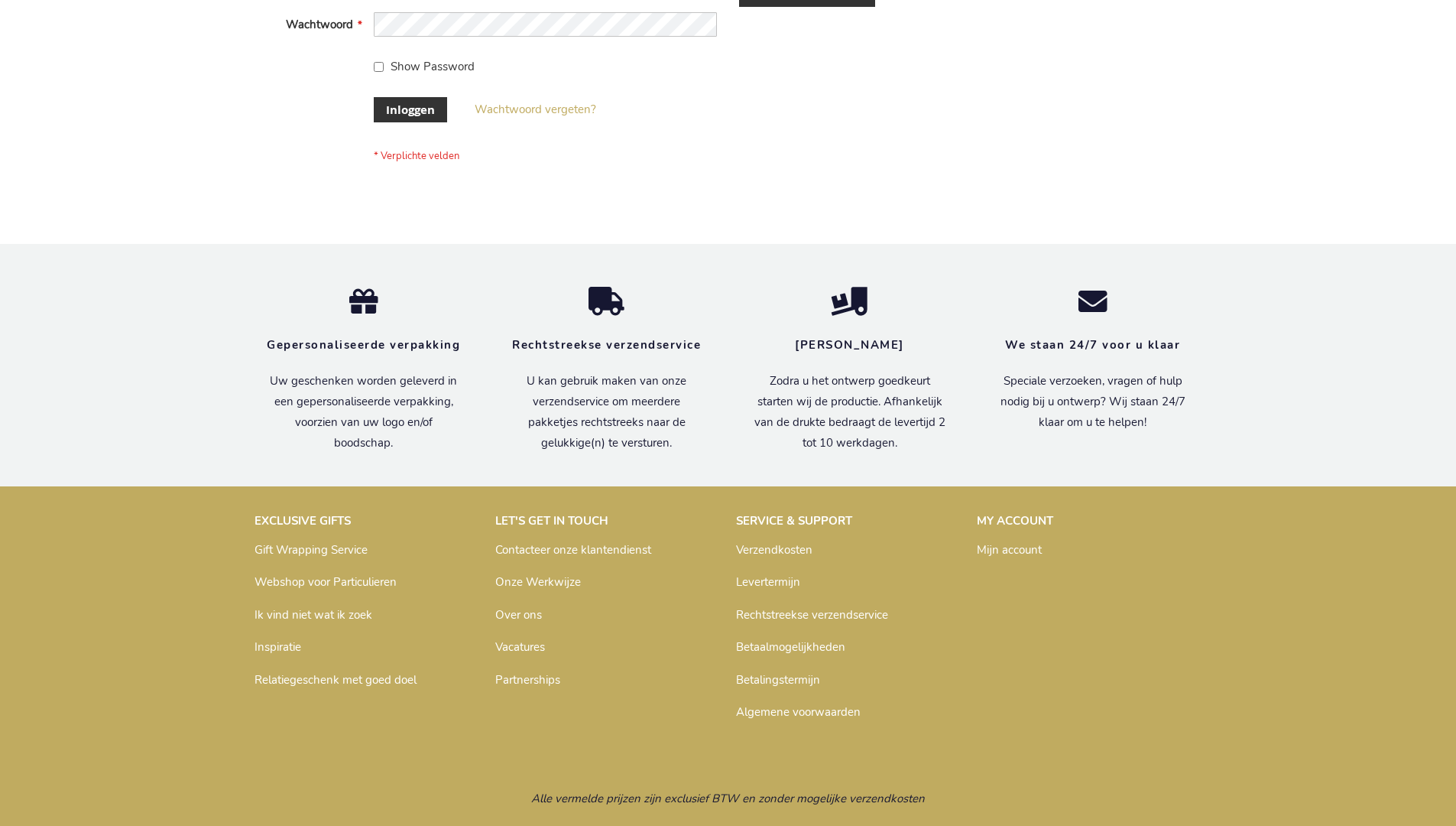
scroll to position [519, 0]
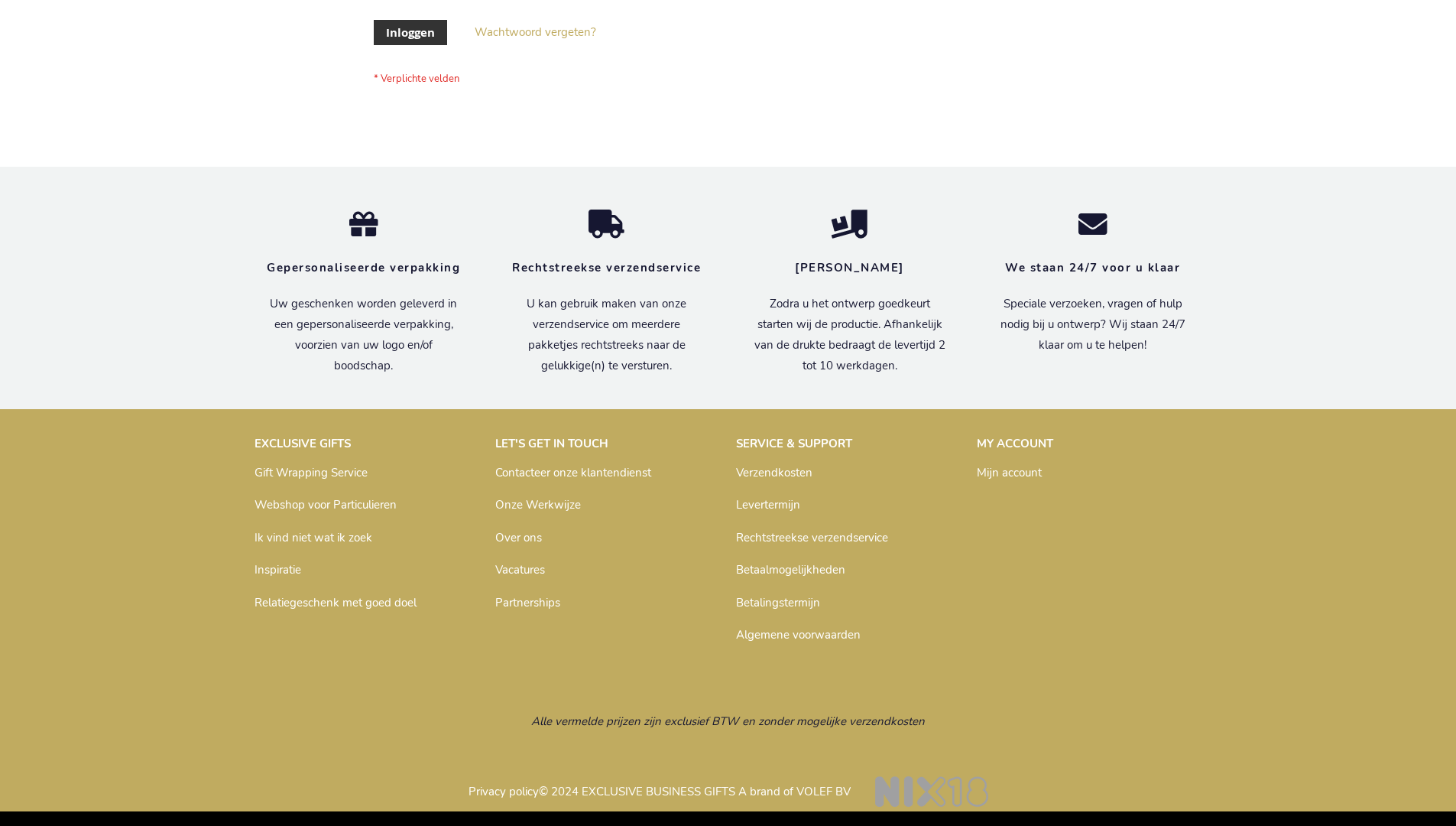
scroll to position [519, 0]
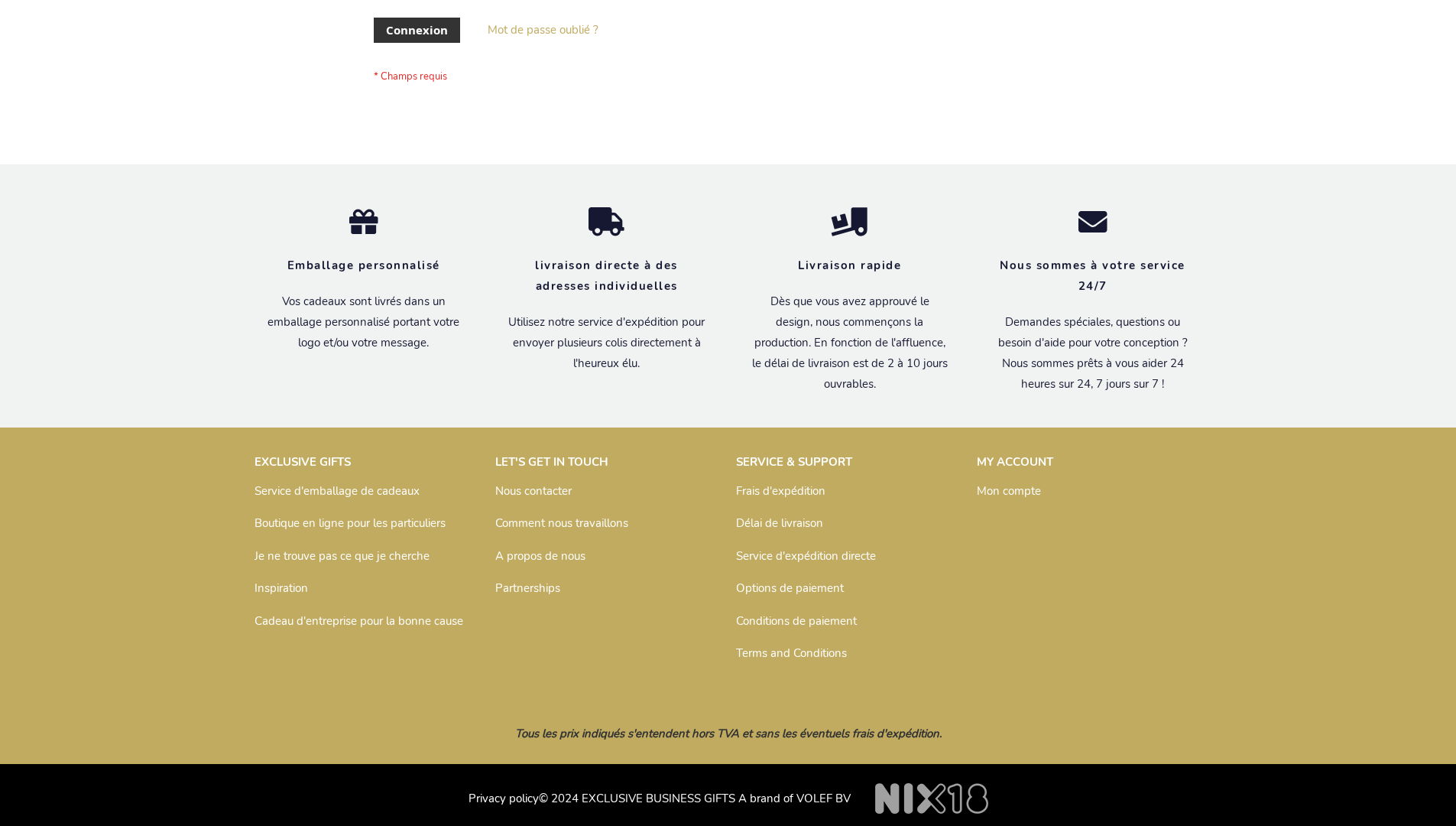
scroll to position [527, 0]
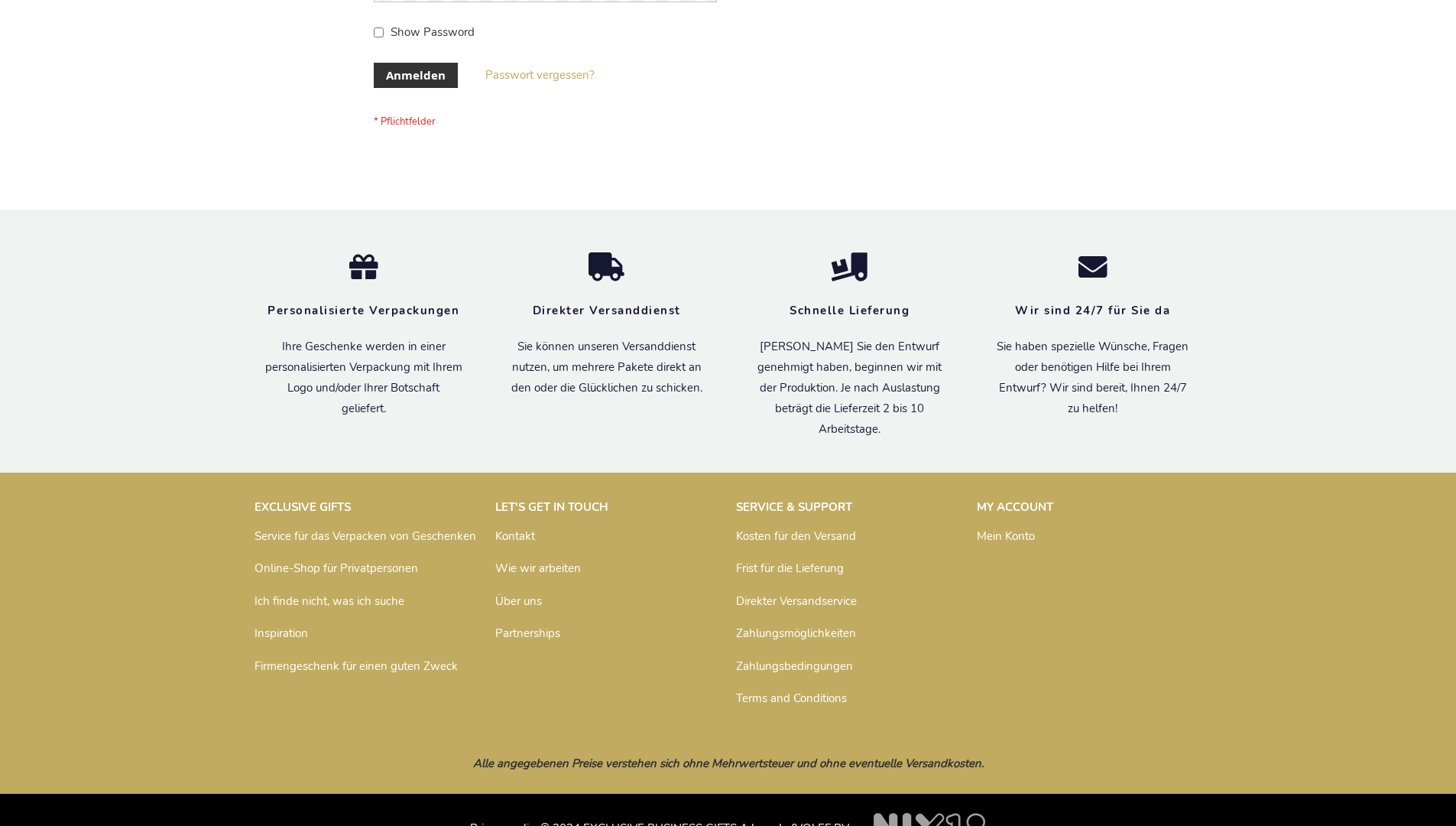
scroll to position [513, 0]
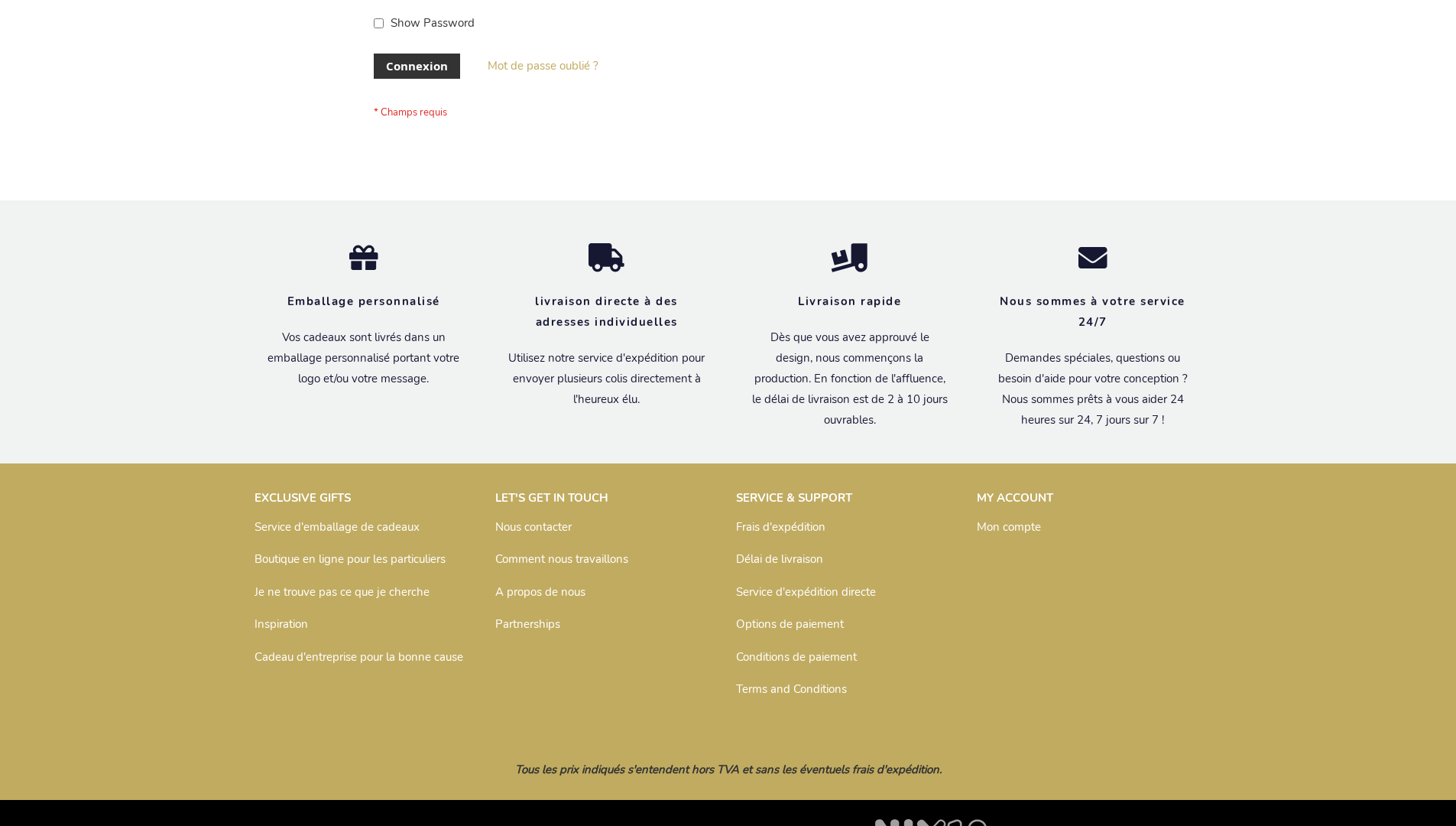
scroll to position [527, 0]
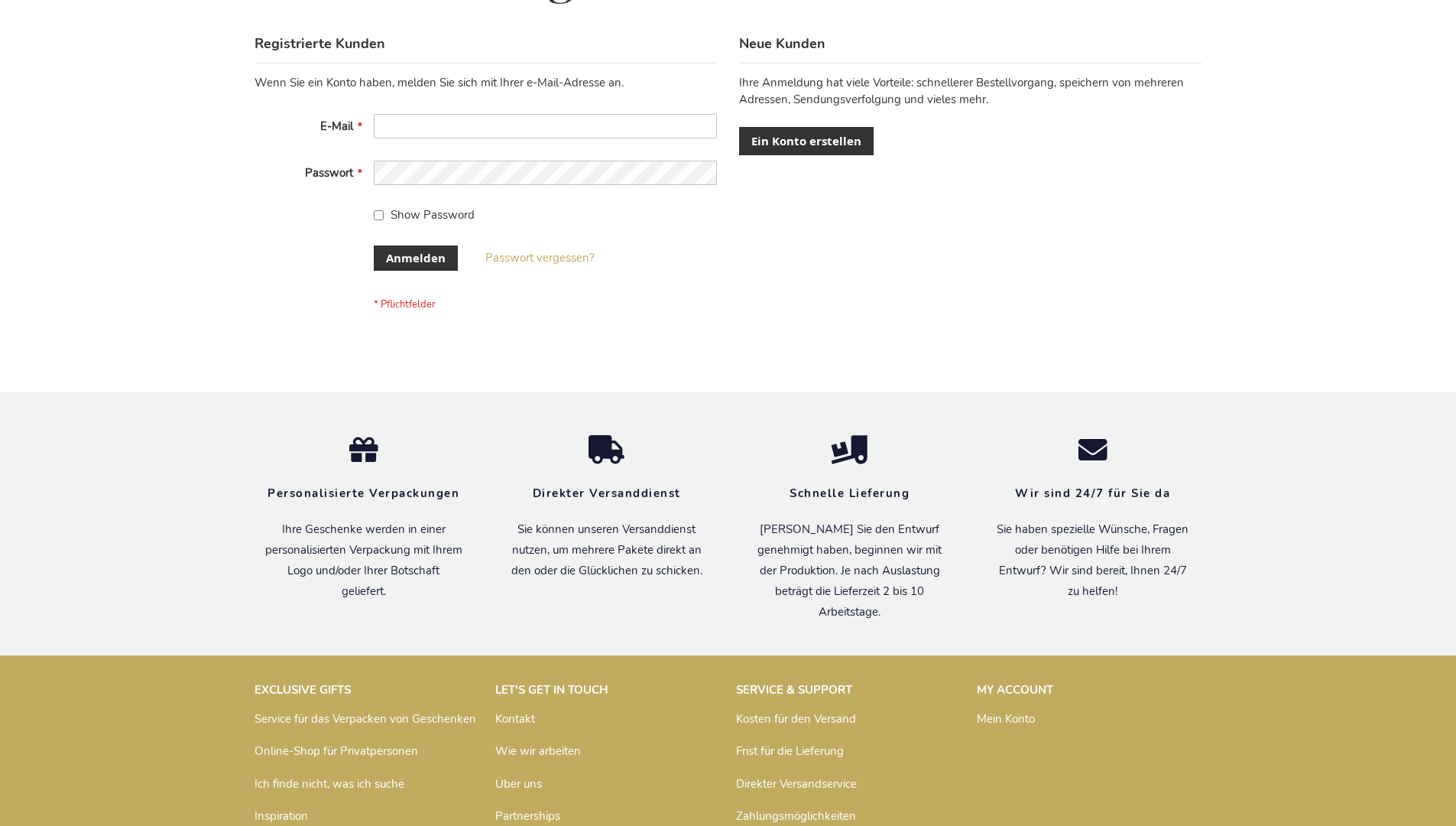
scroll to position [513, 0]
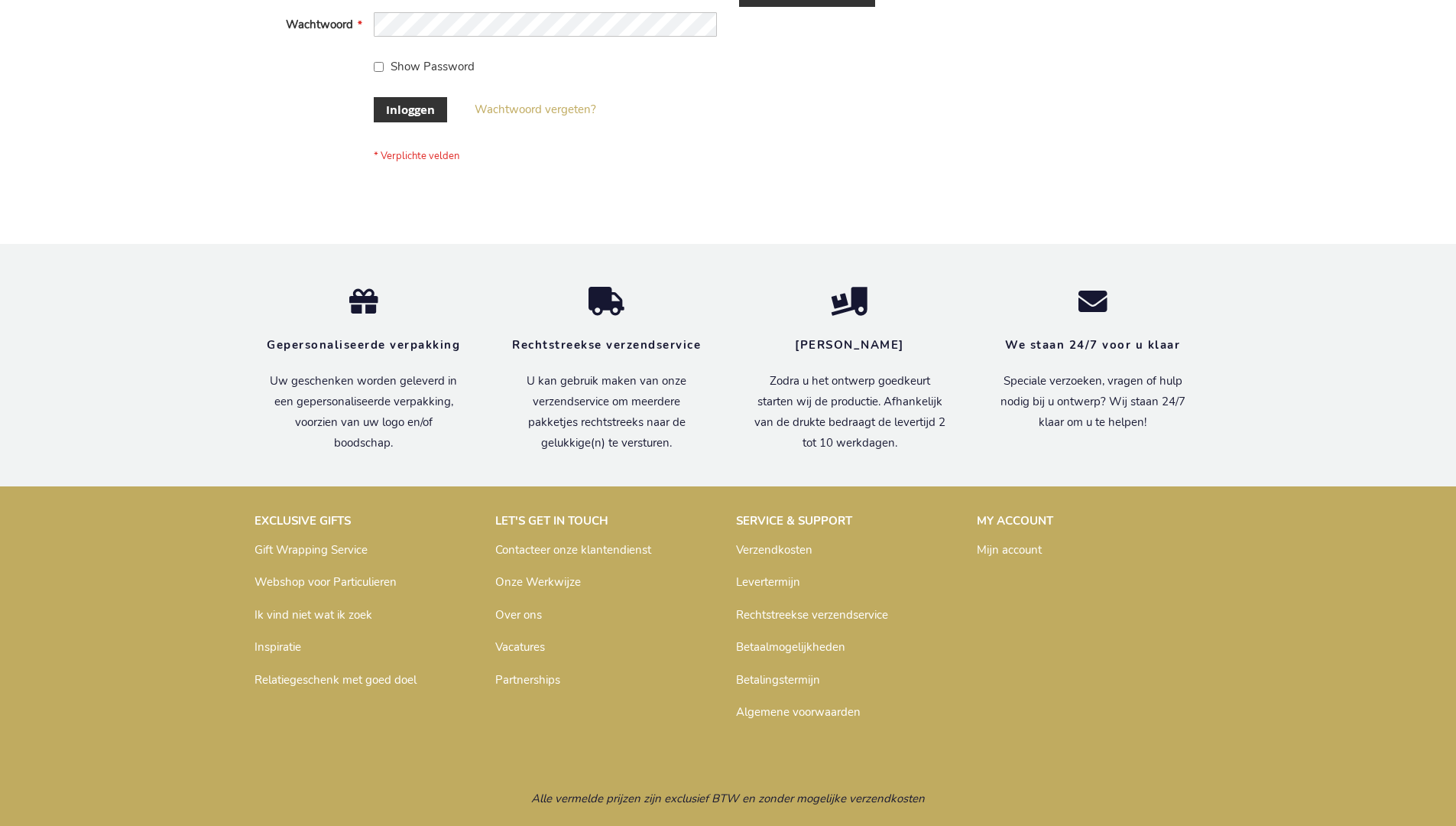
scroll to position [519, 0]
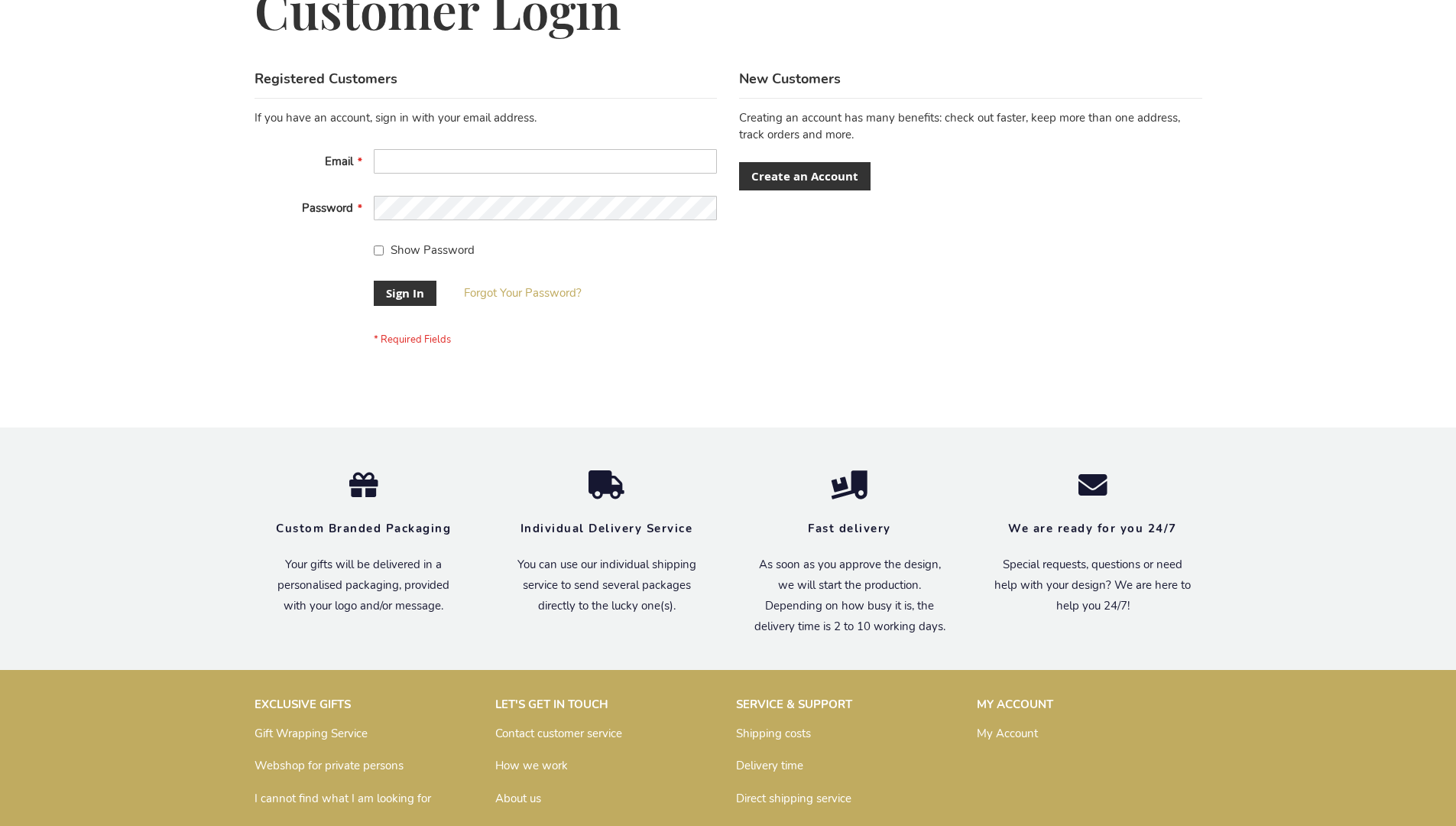
scroll to position [492, 0]
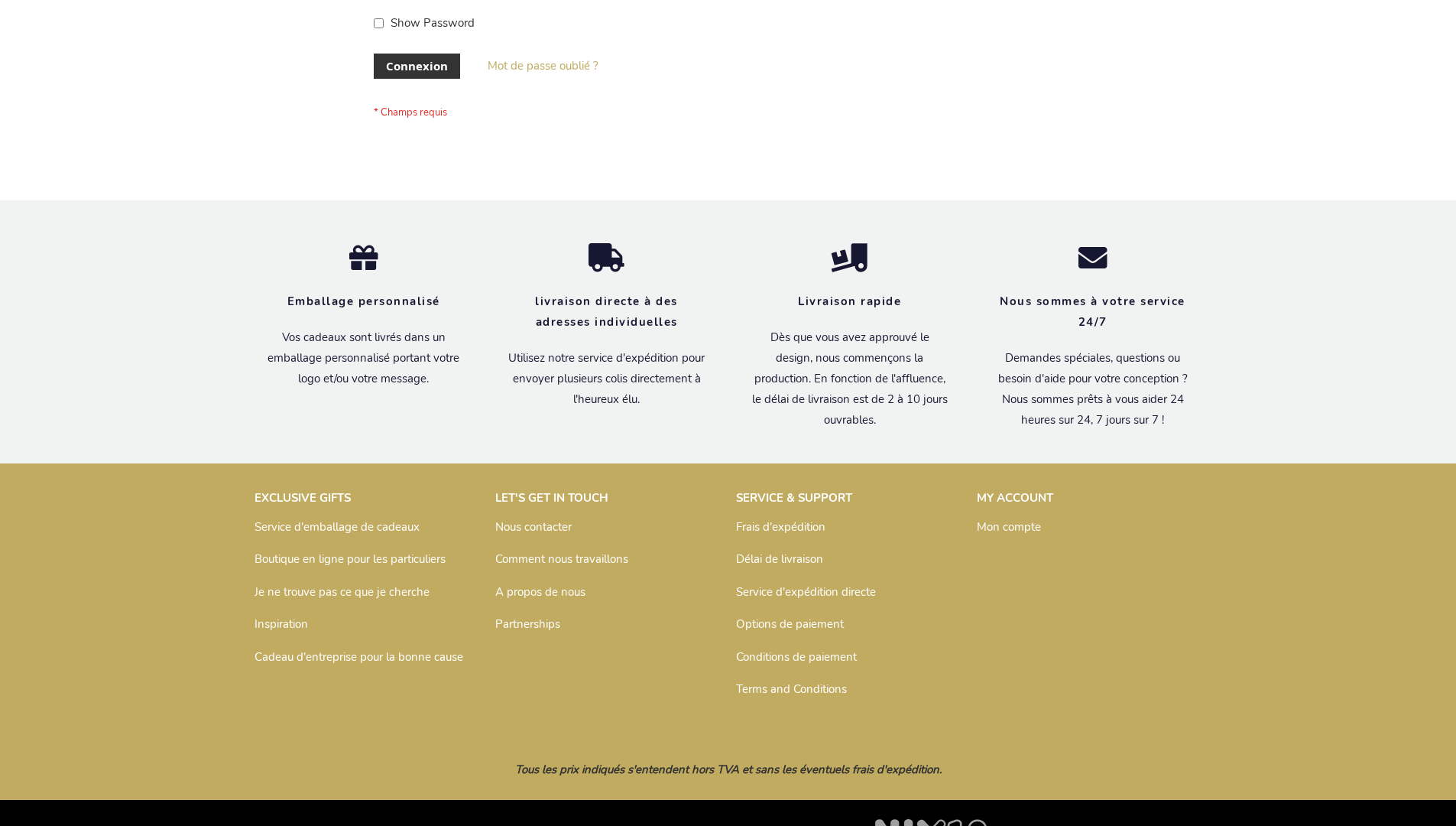
scroll to position [527, 0]
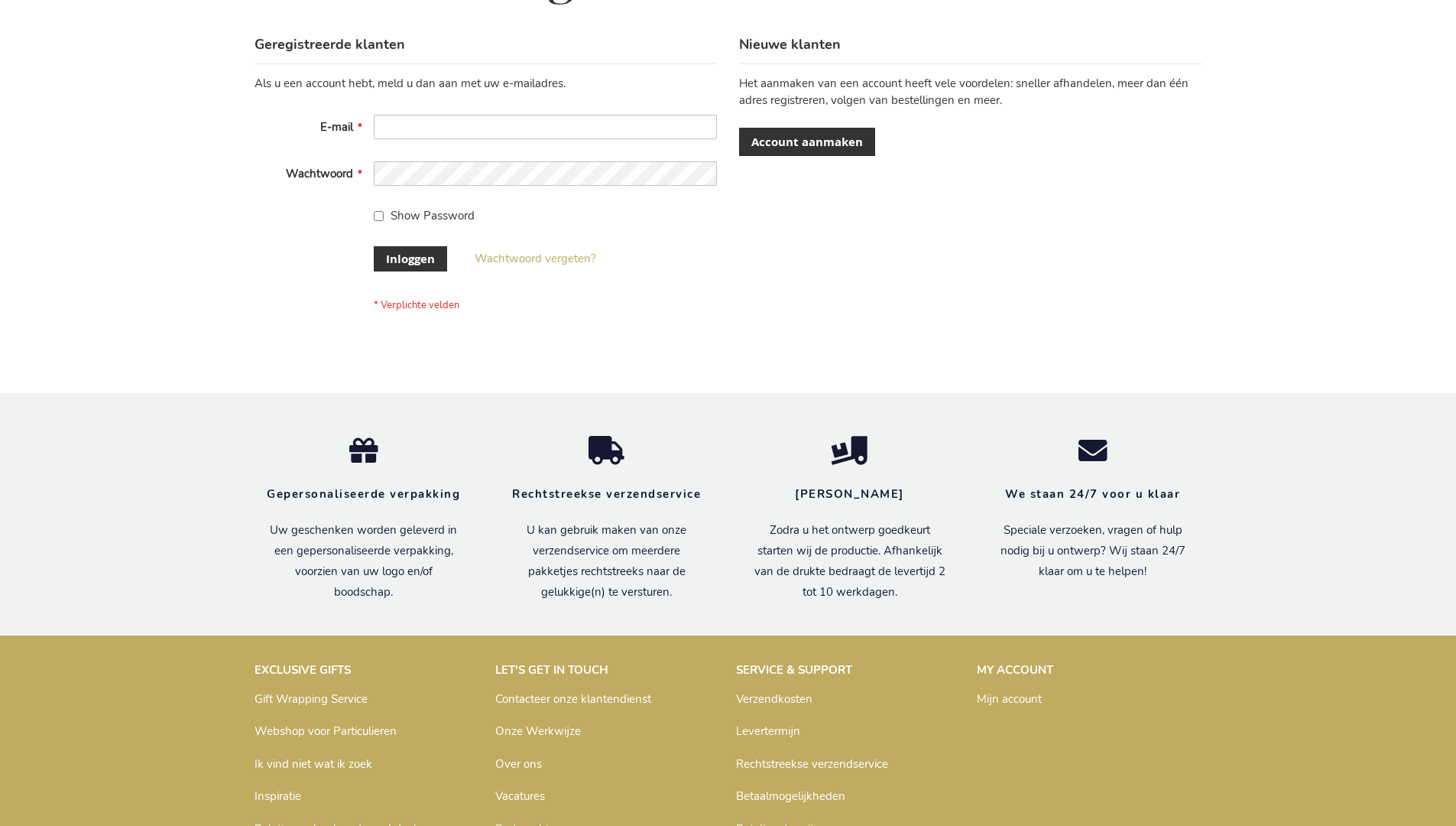
scroll to position [507, 0]
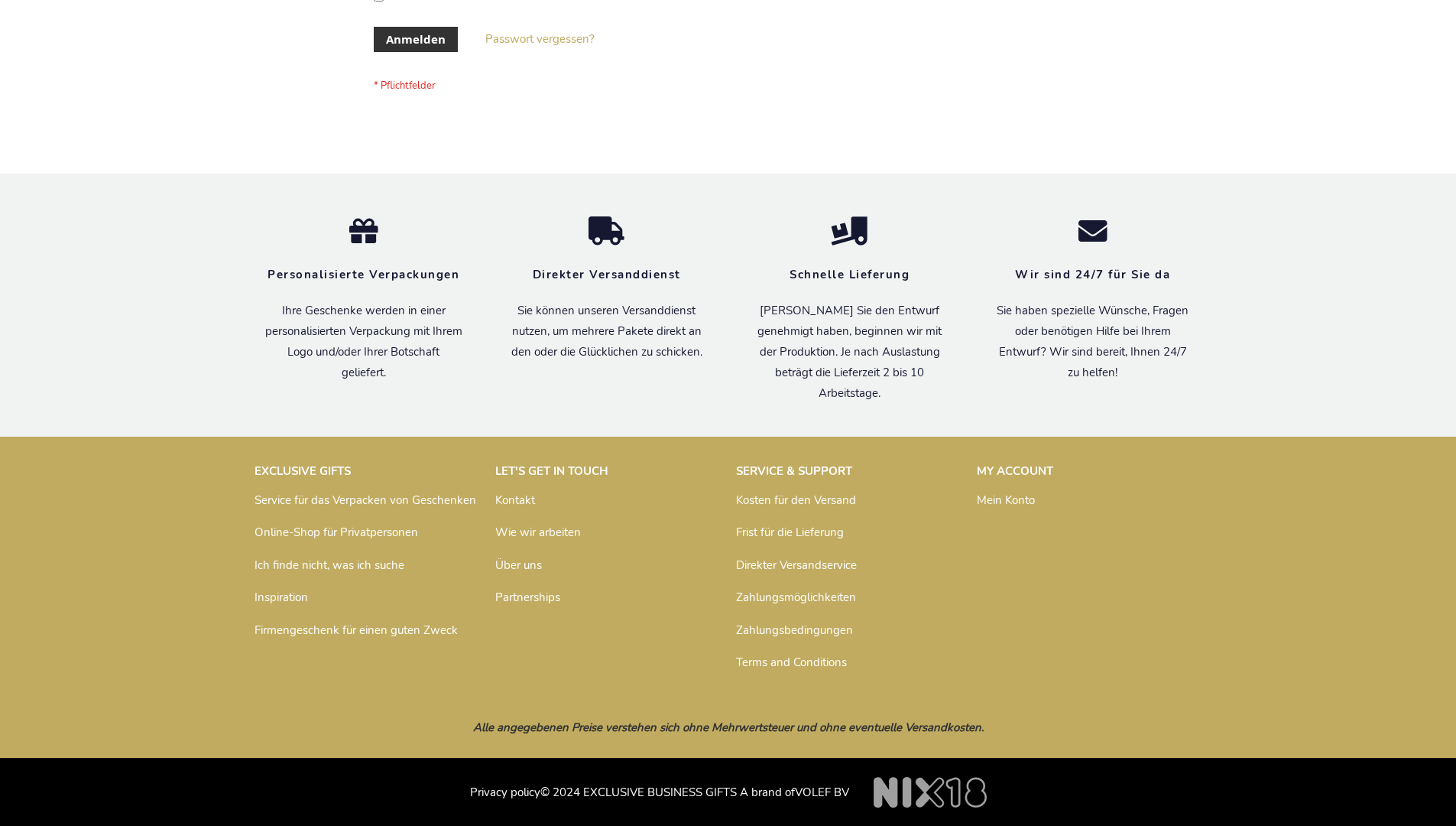
scroll to position [513, 0]
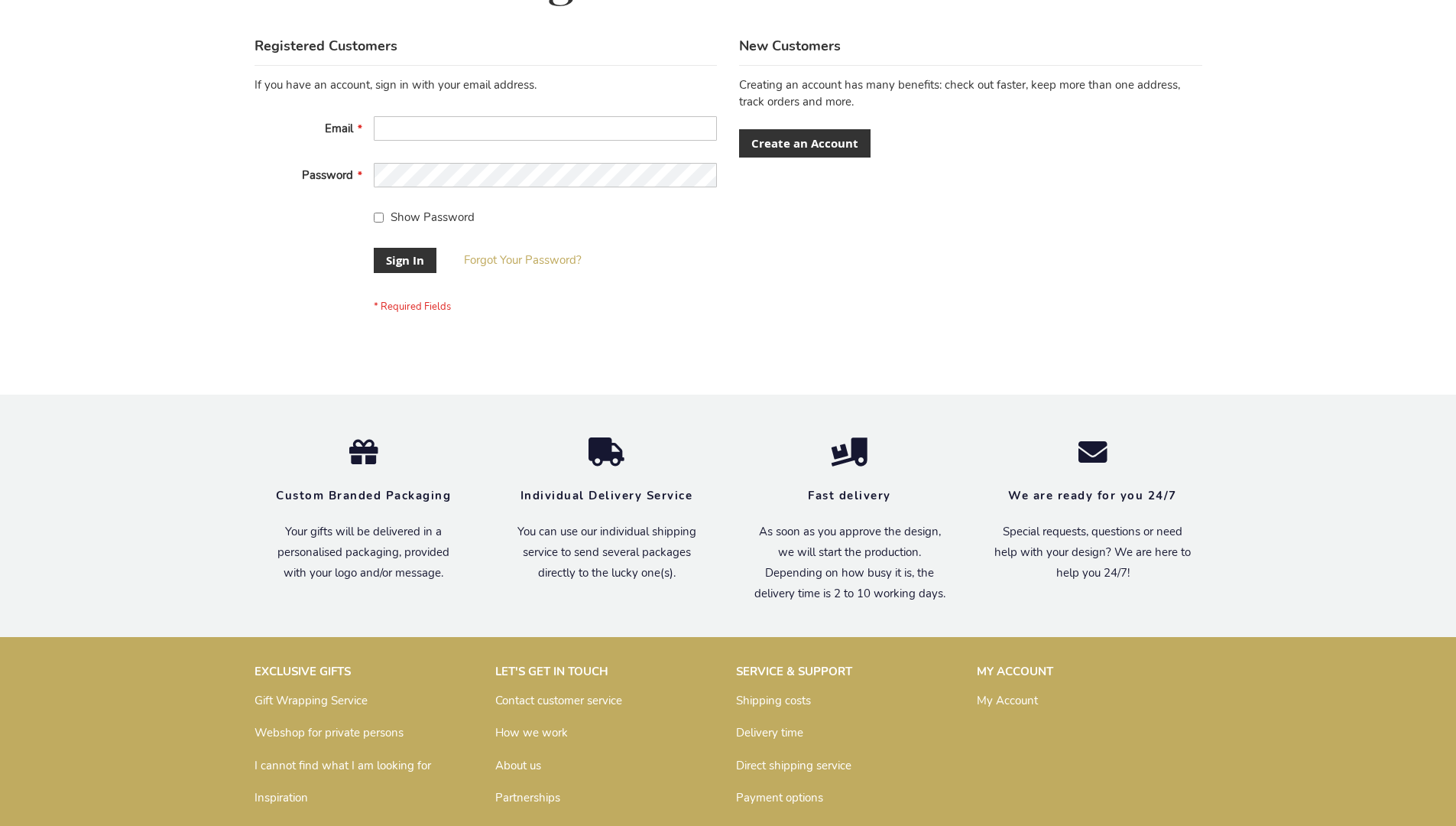
scroll to position [492, 0]
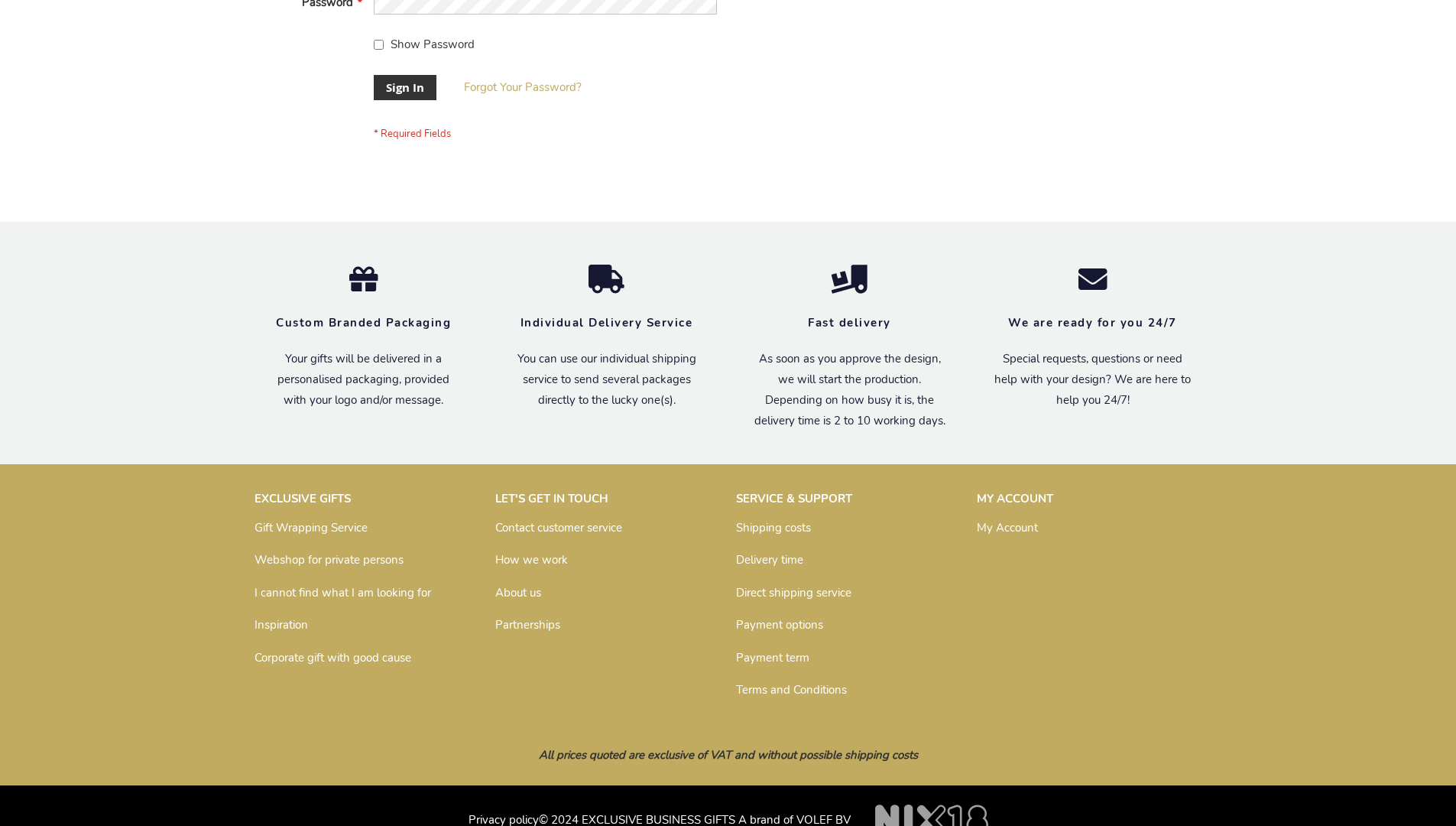
scroll to position [492, 0]
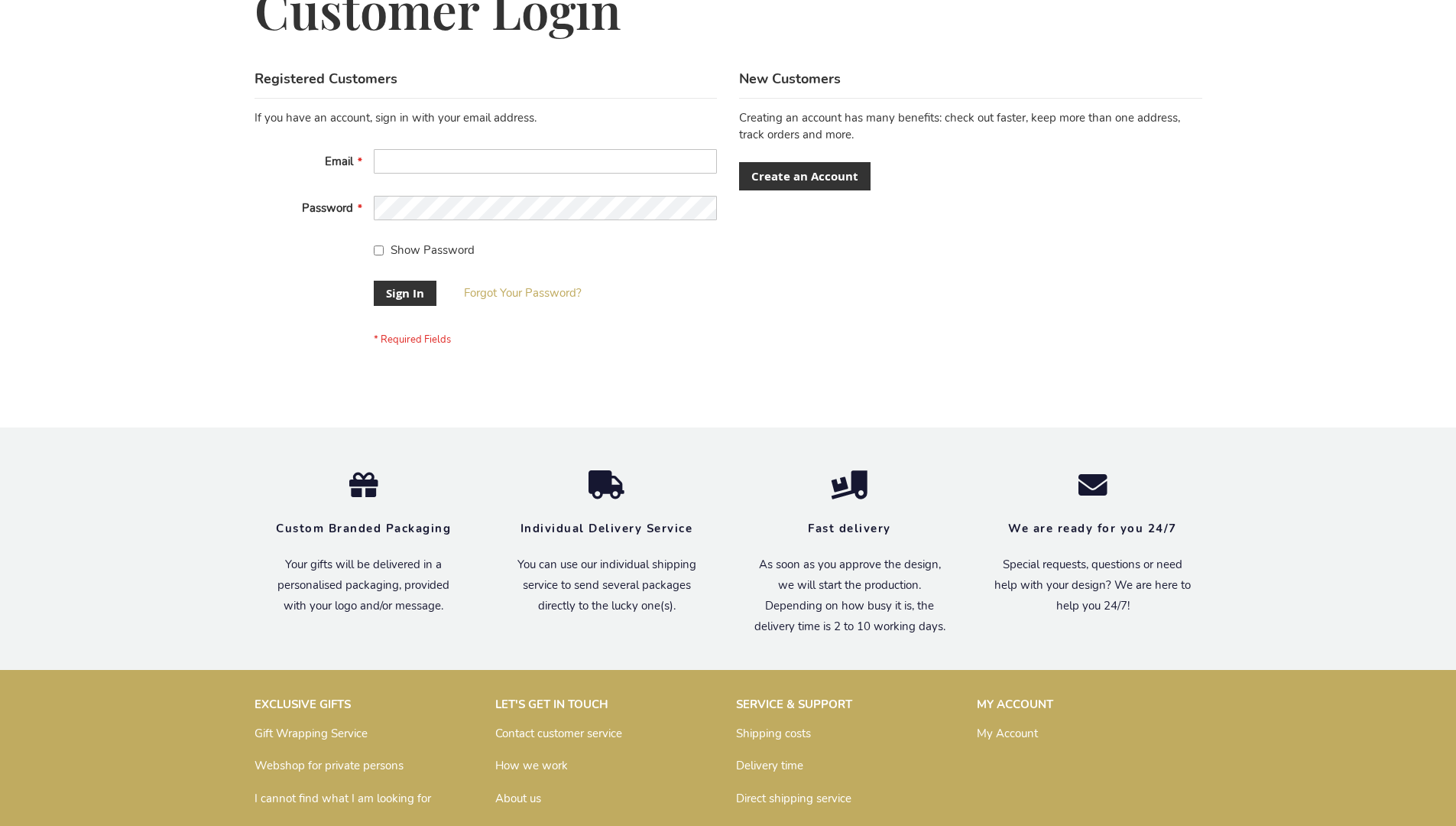
scroll to position [492, 0]
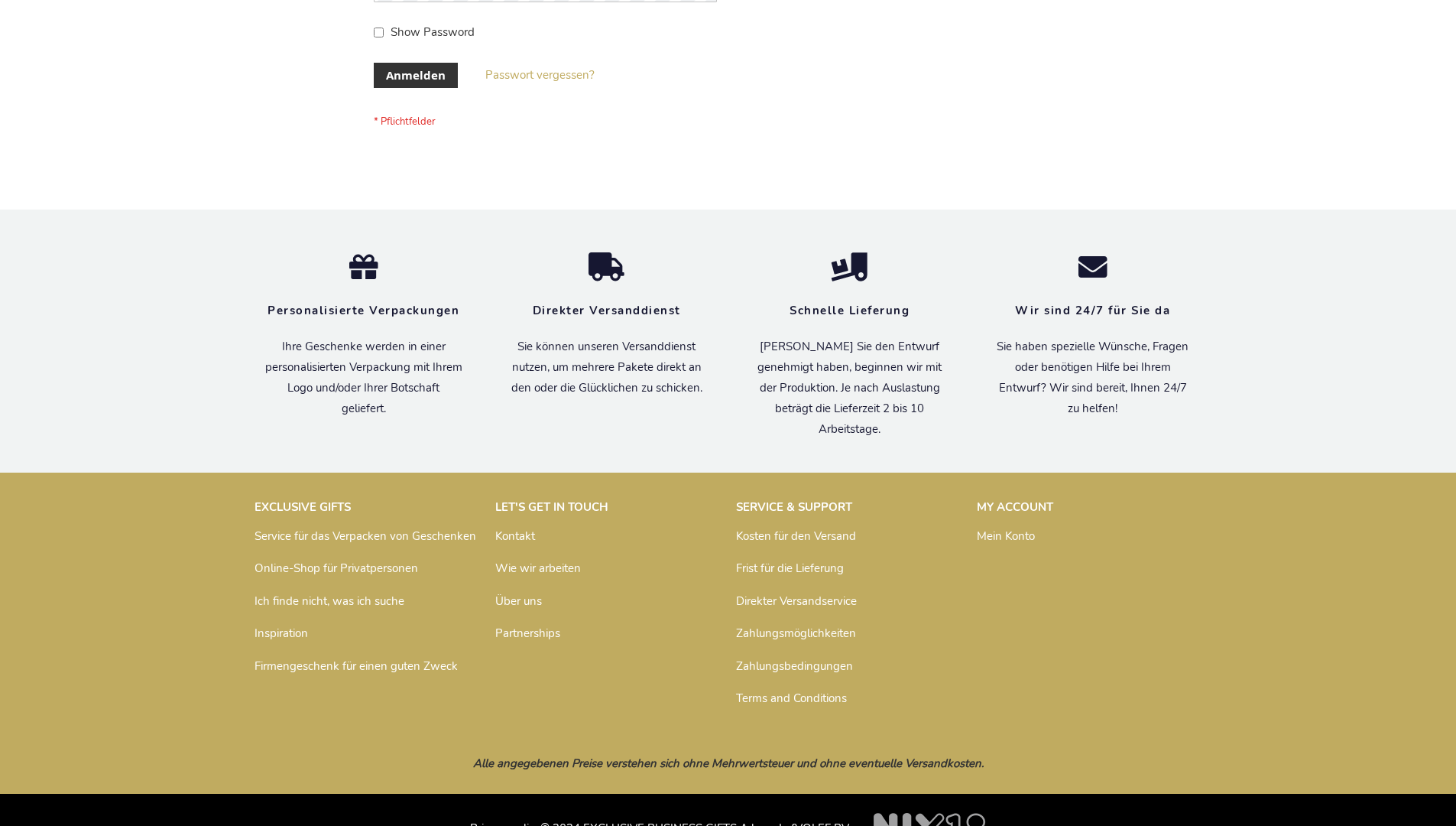
scroll to position [513, 0]
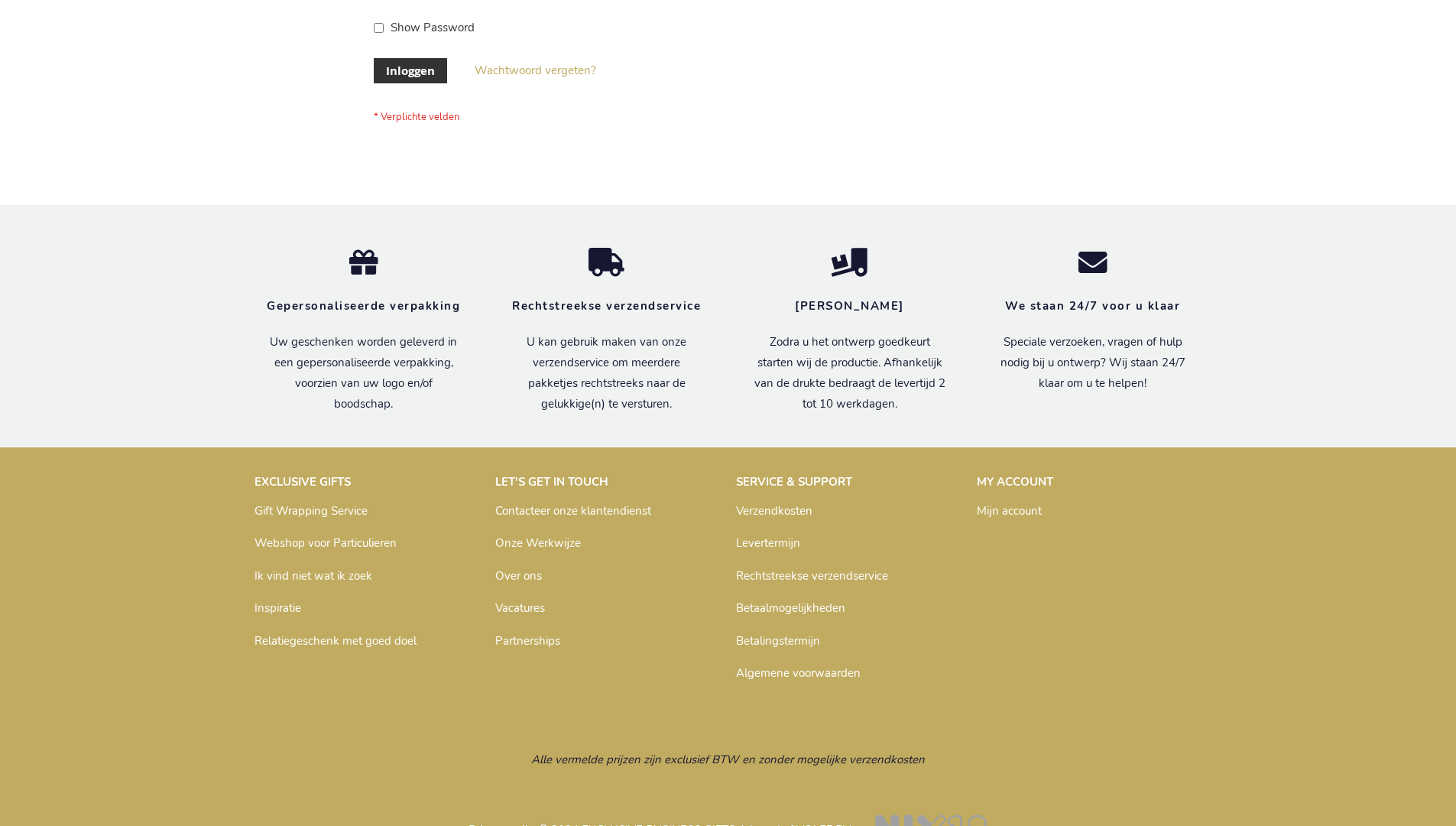
scroll to position [519, 0]
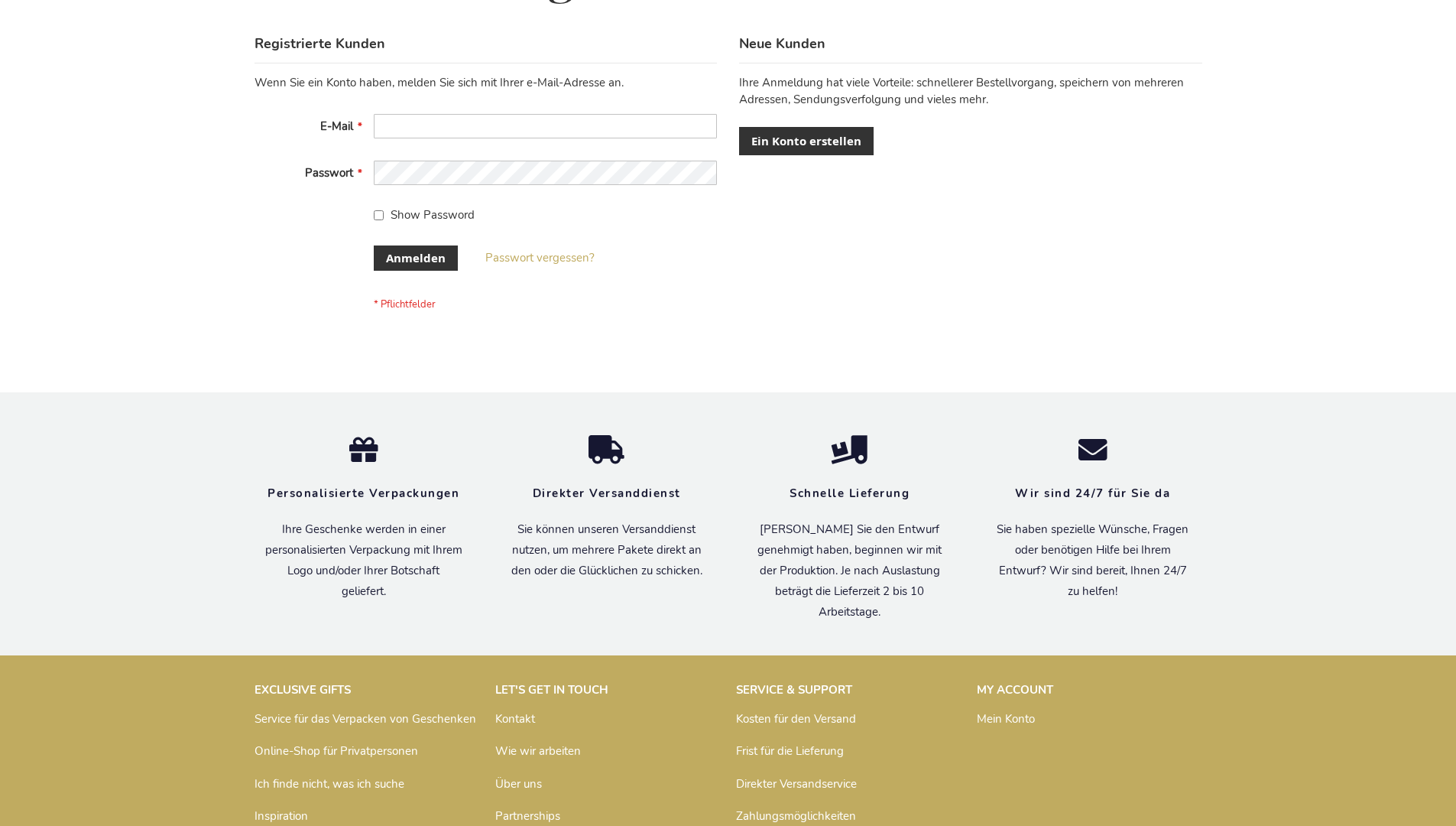
scroll to position [513, 0]
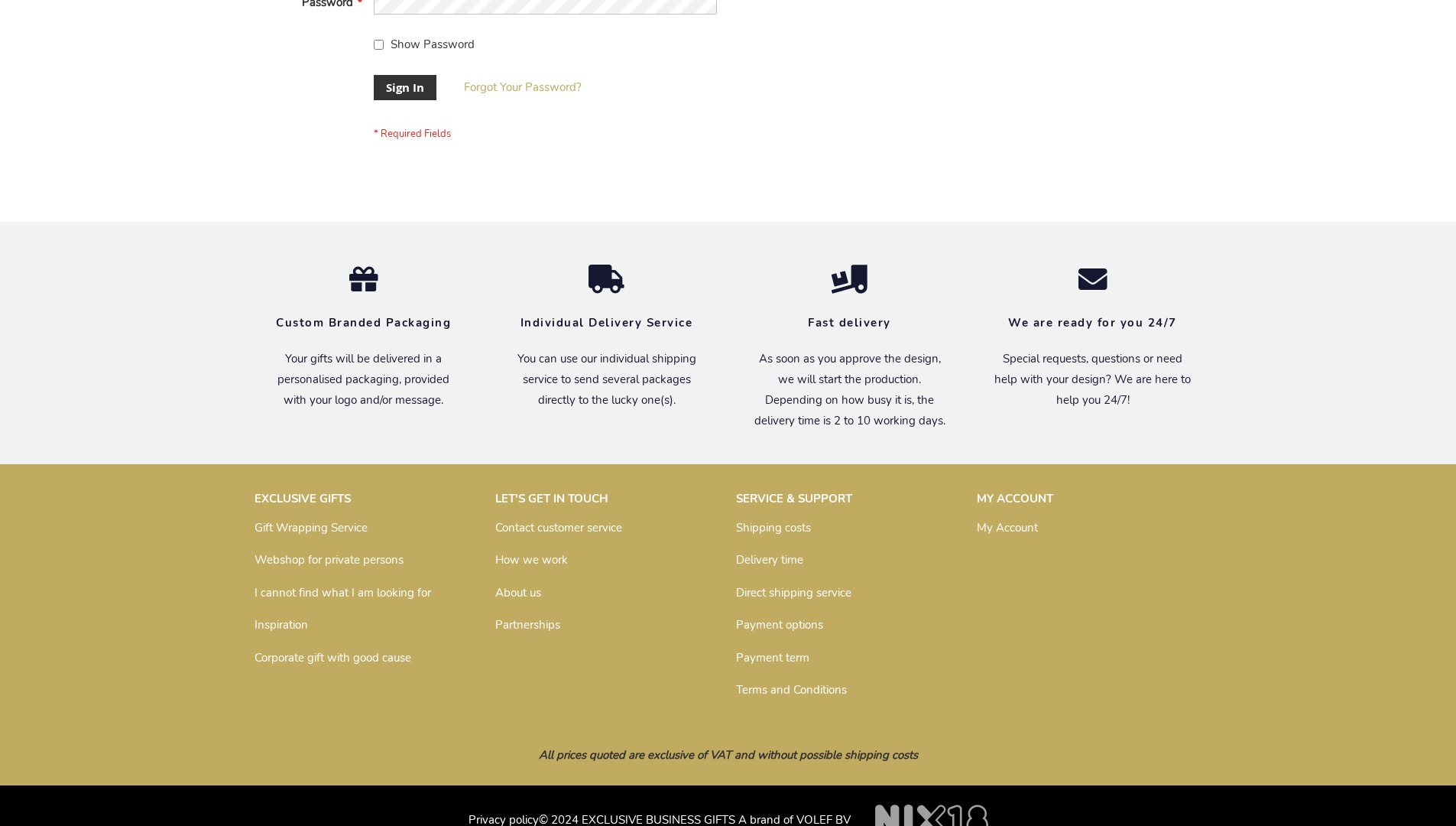
scroll to position [492, 0]
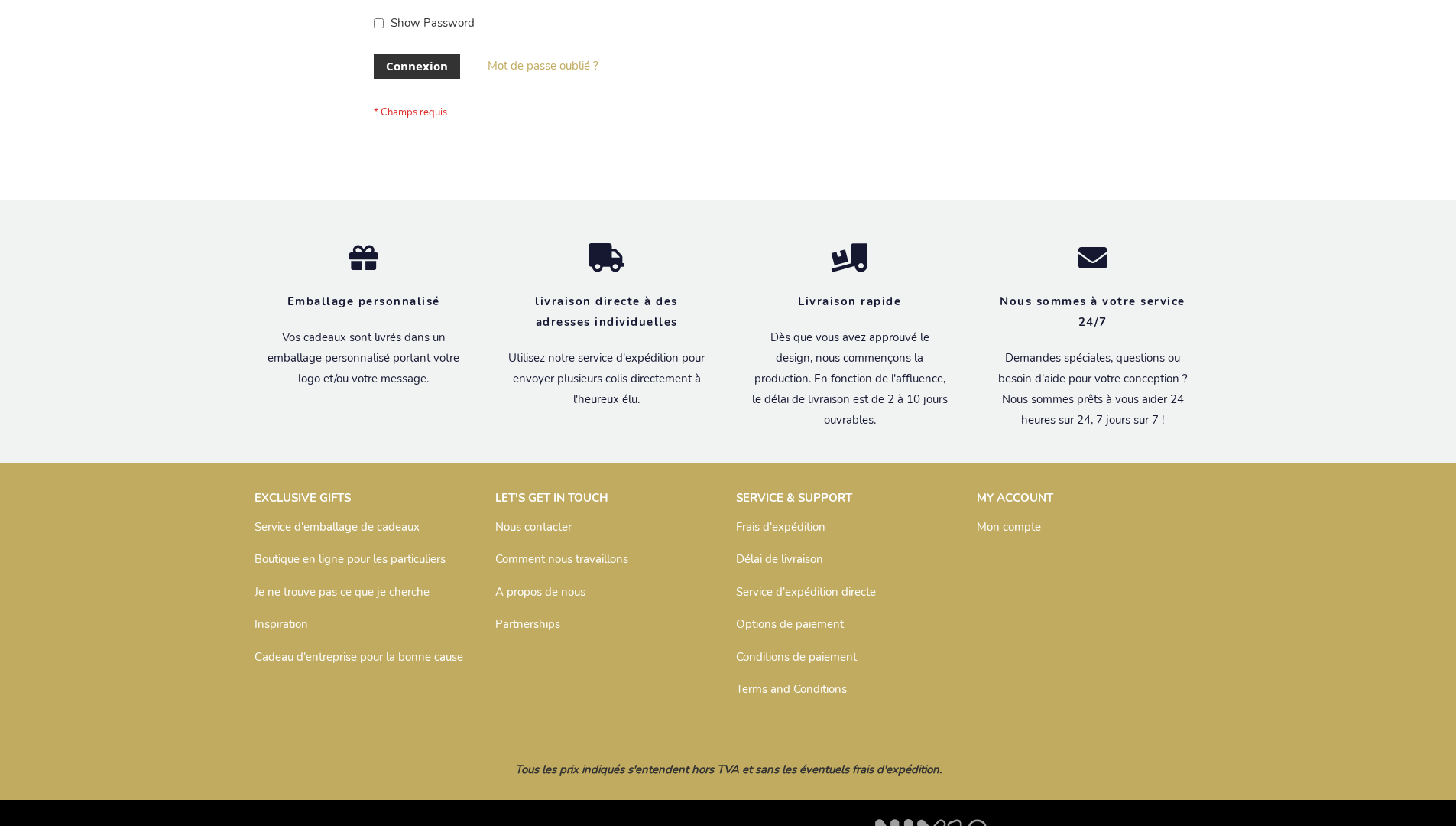
scroll to position [527, 0]
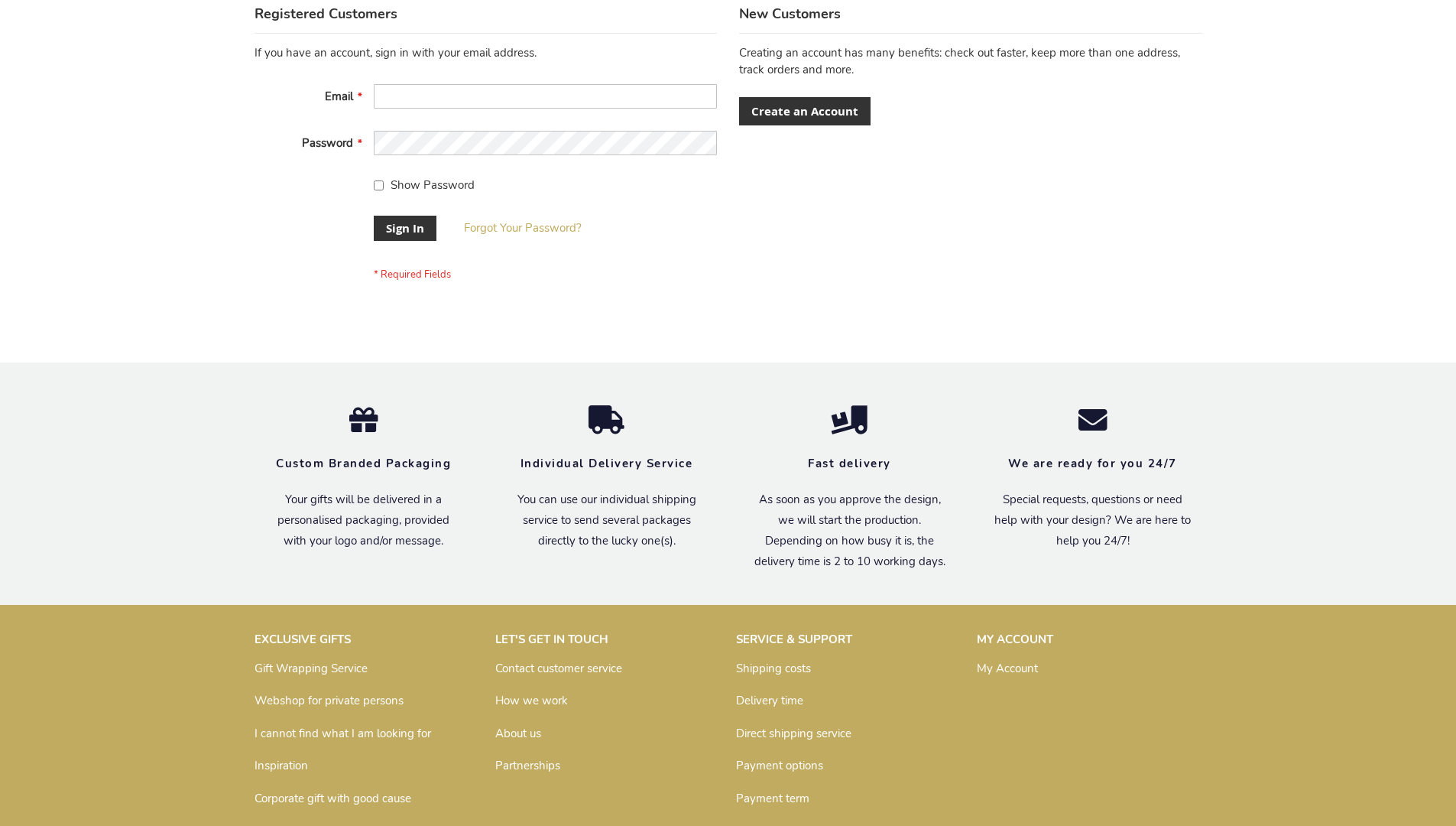
scroll to position [492, 0]
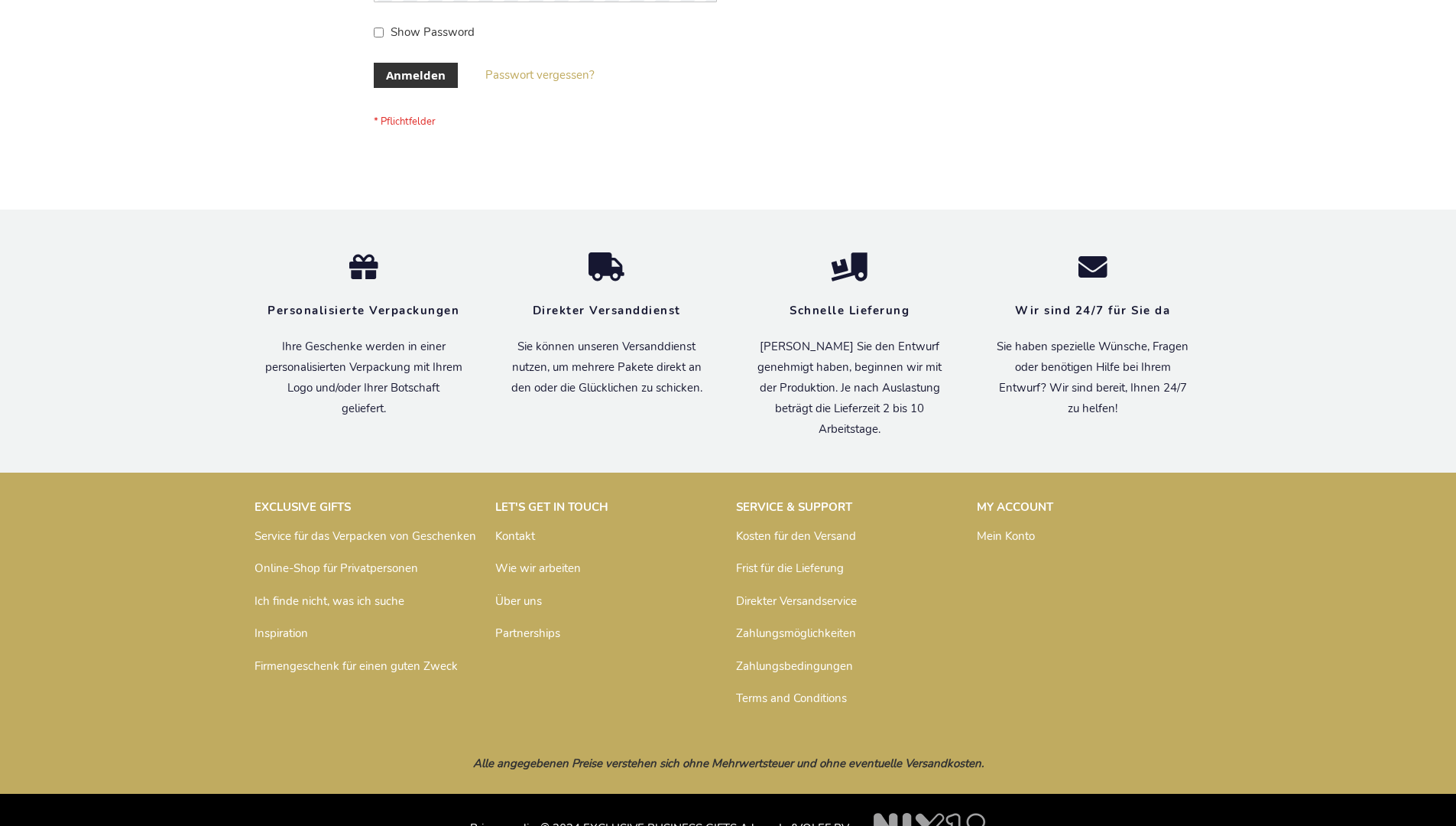
scroll to position [513, 0]
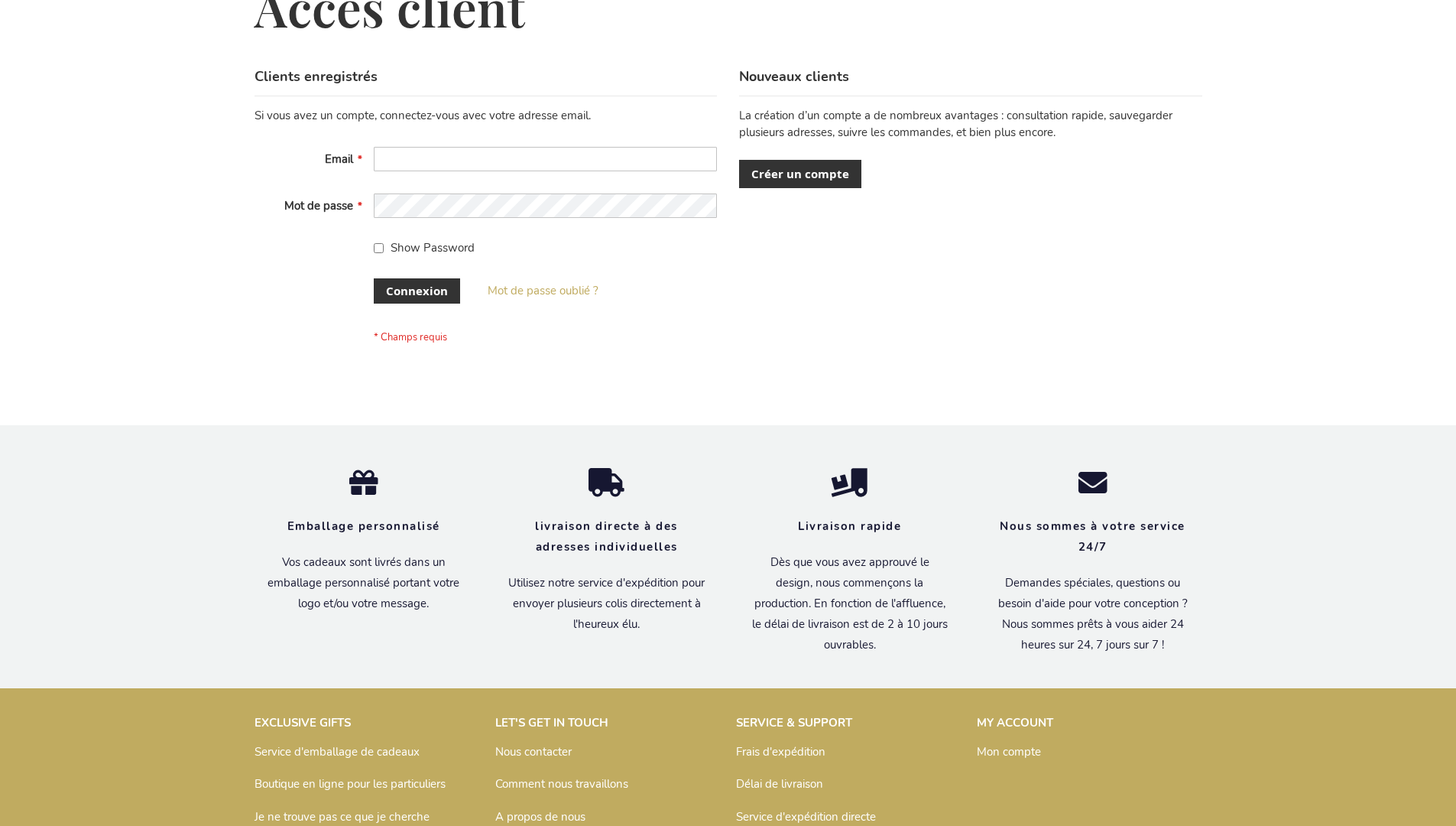
scroll to position [527, 0]
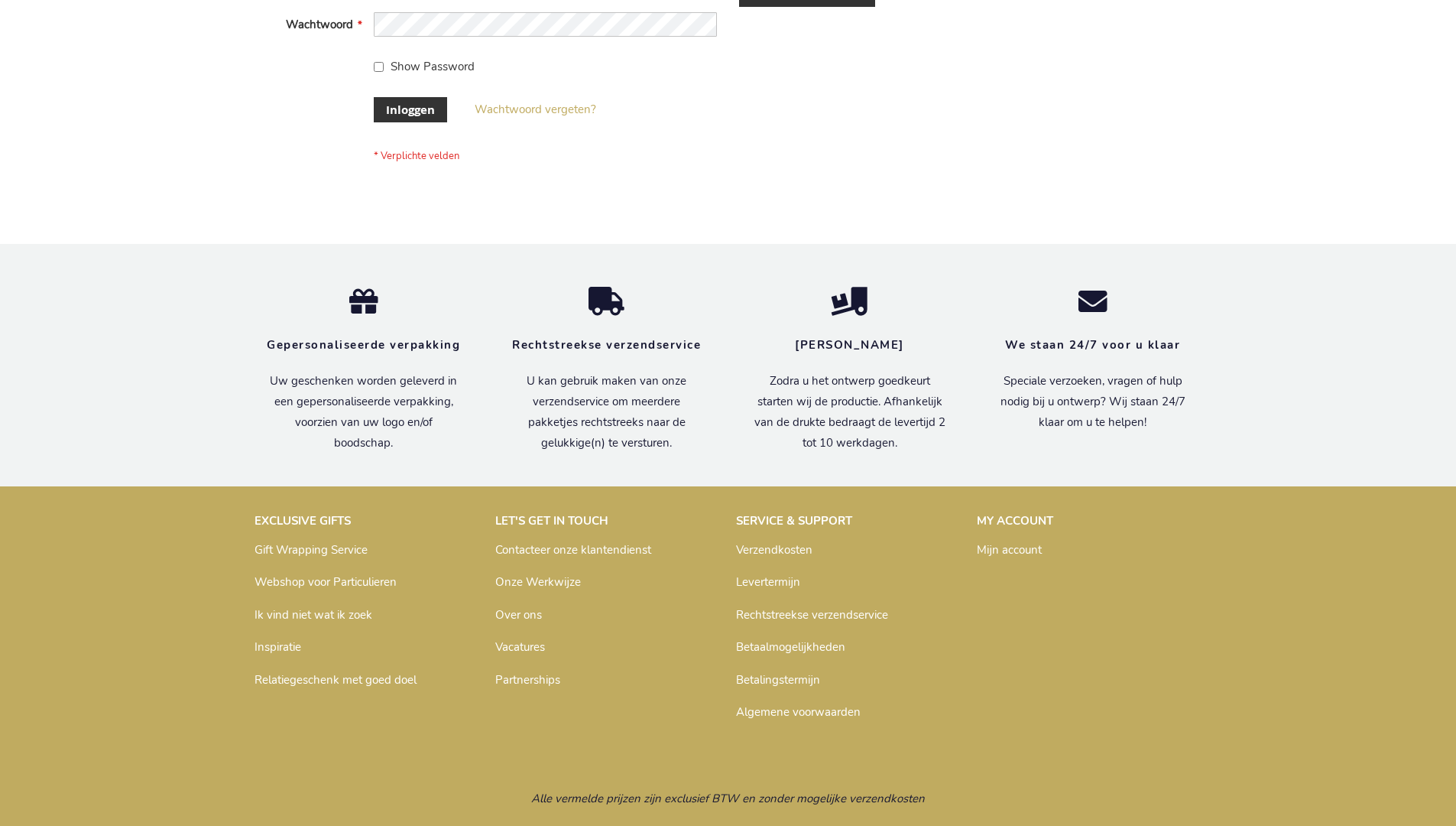
scroll to position [519, 0]
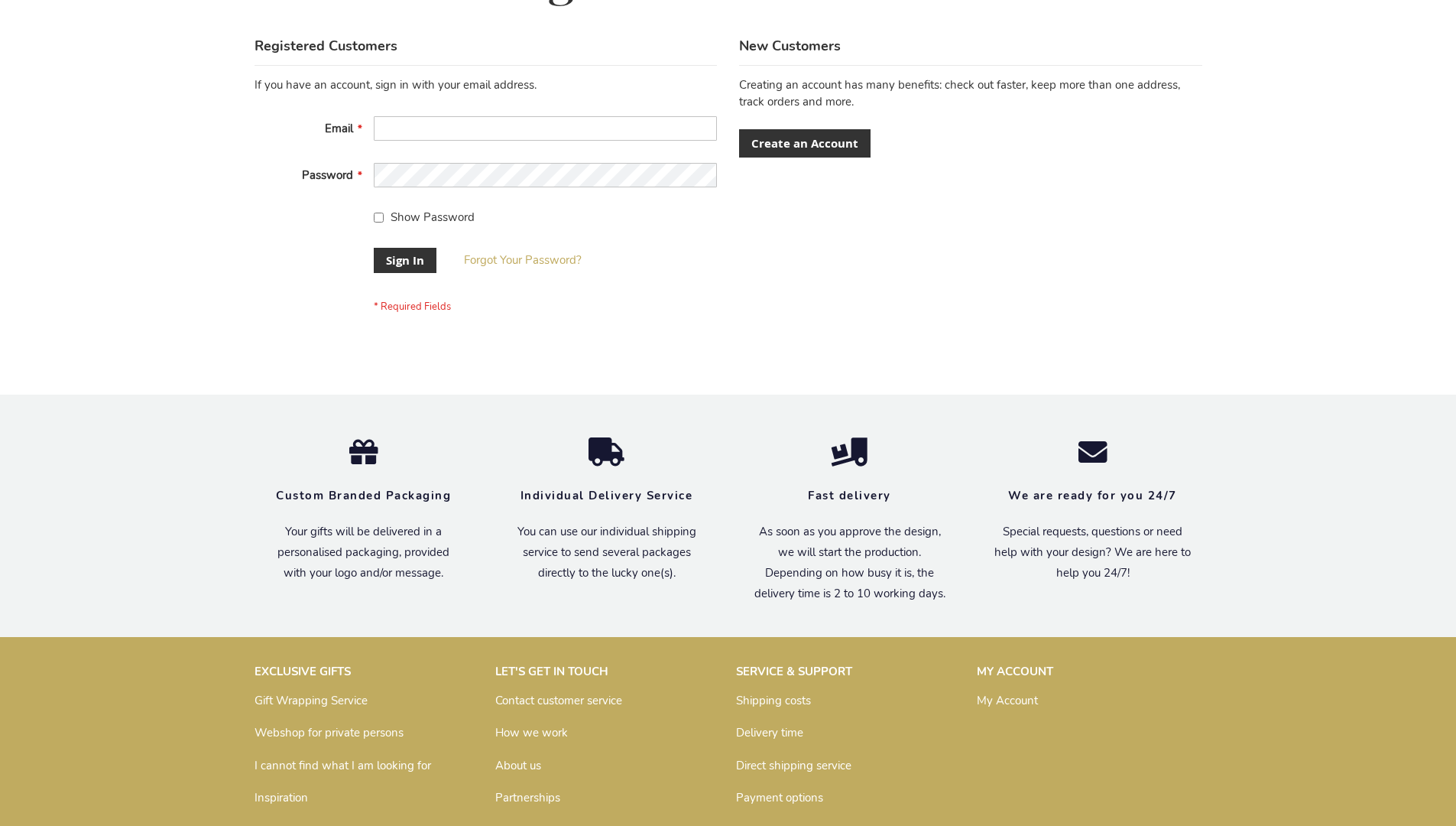
scroll to position [492, 0]
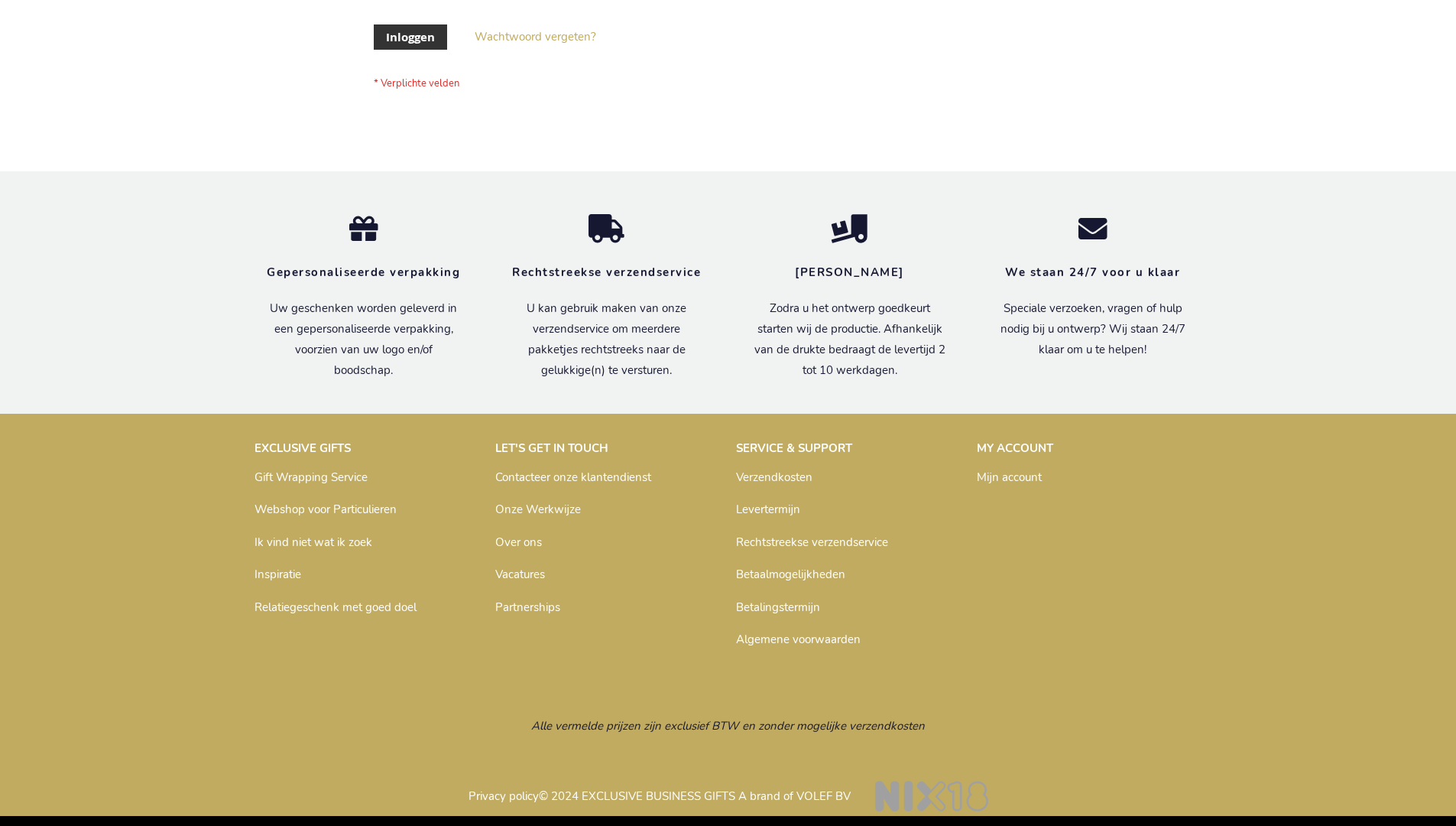
scroll to position [519, 0]
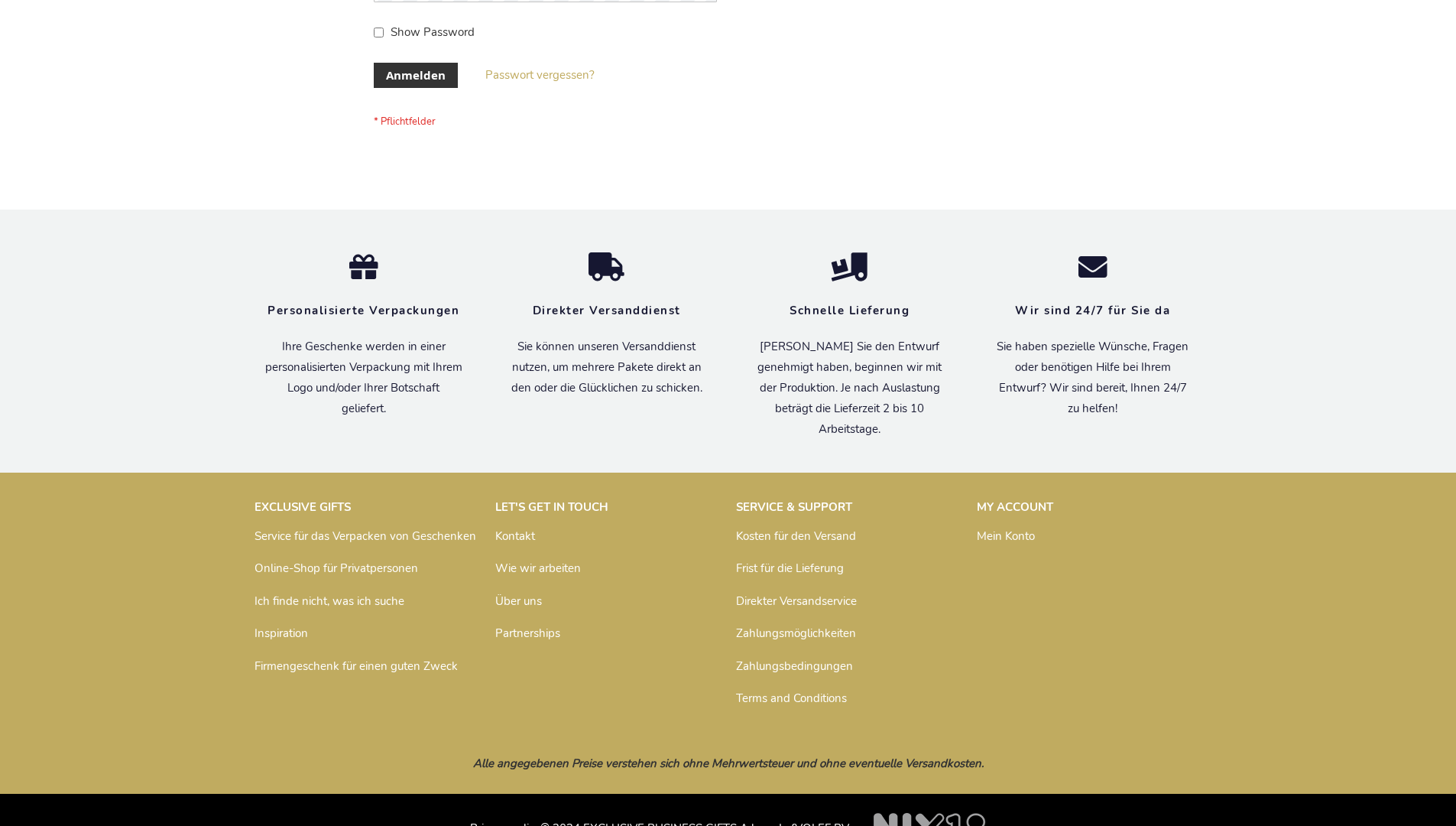
scroll to position [513, 0]
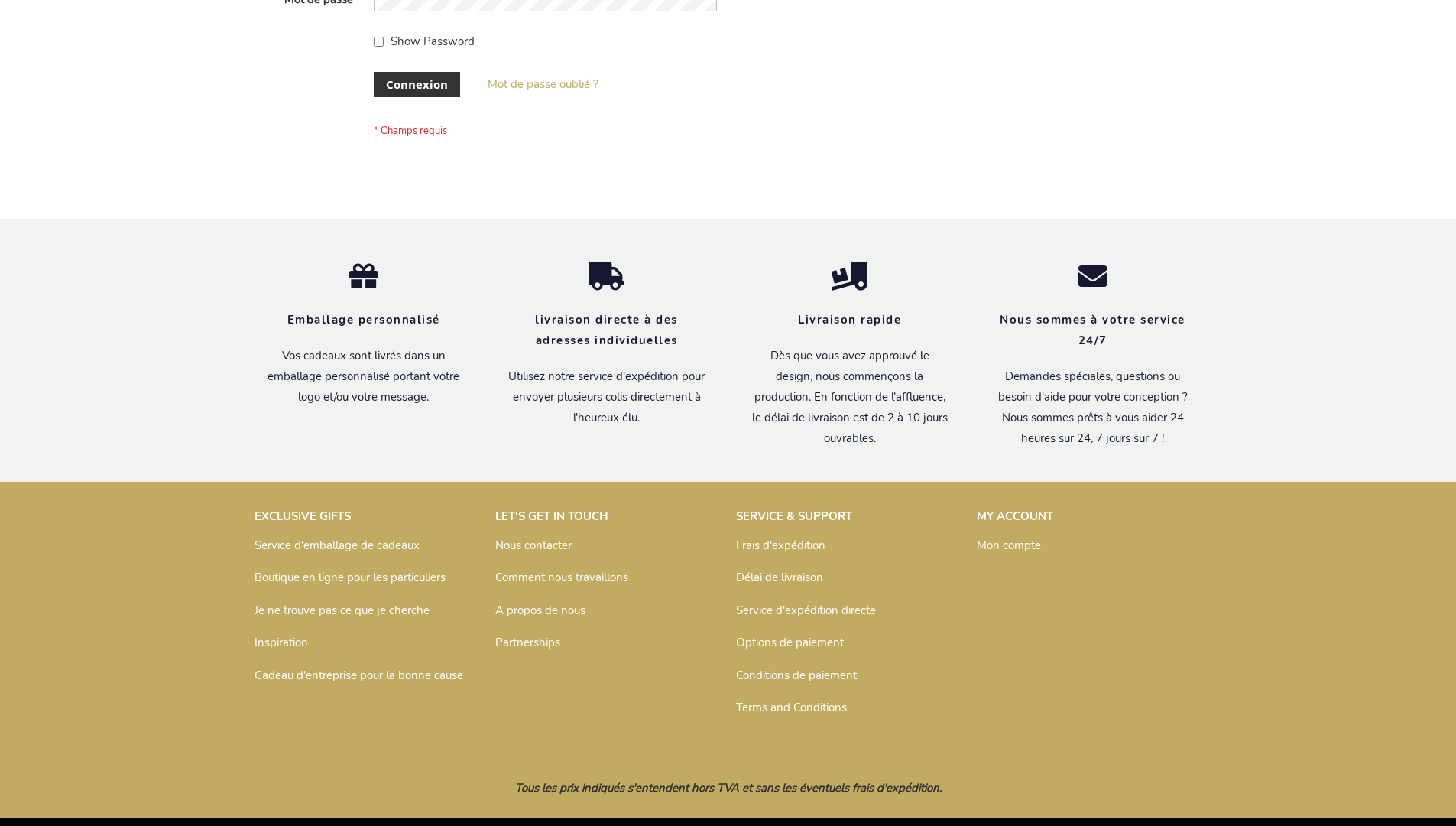
scroll to position [527, 0]
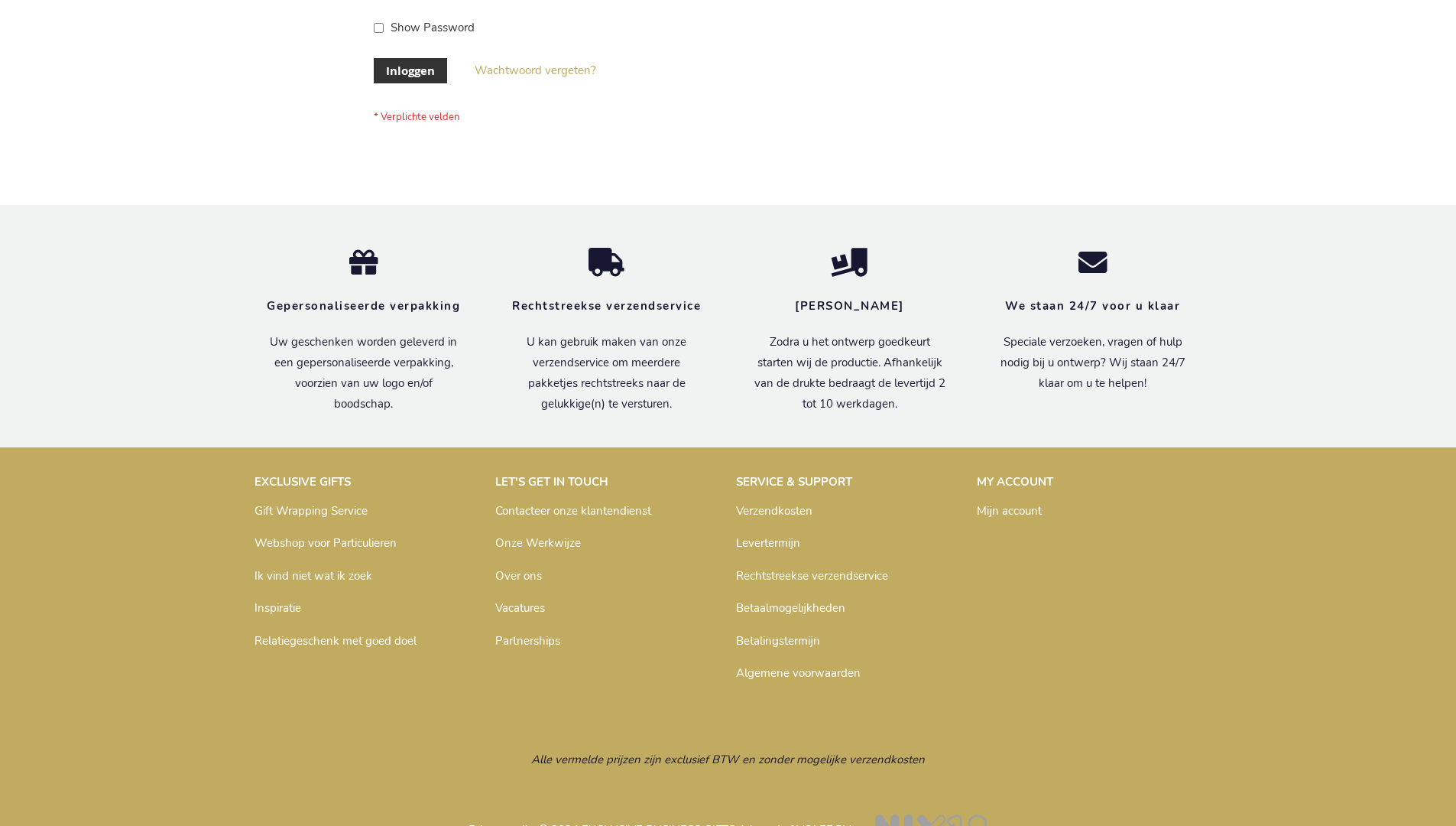
scroll to position [519, 0]
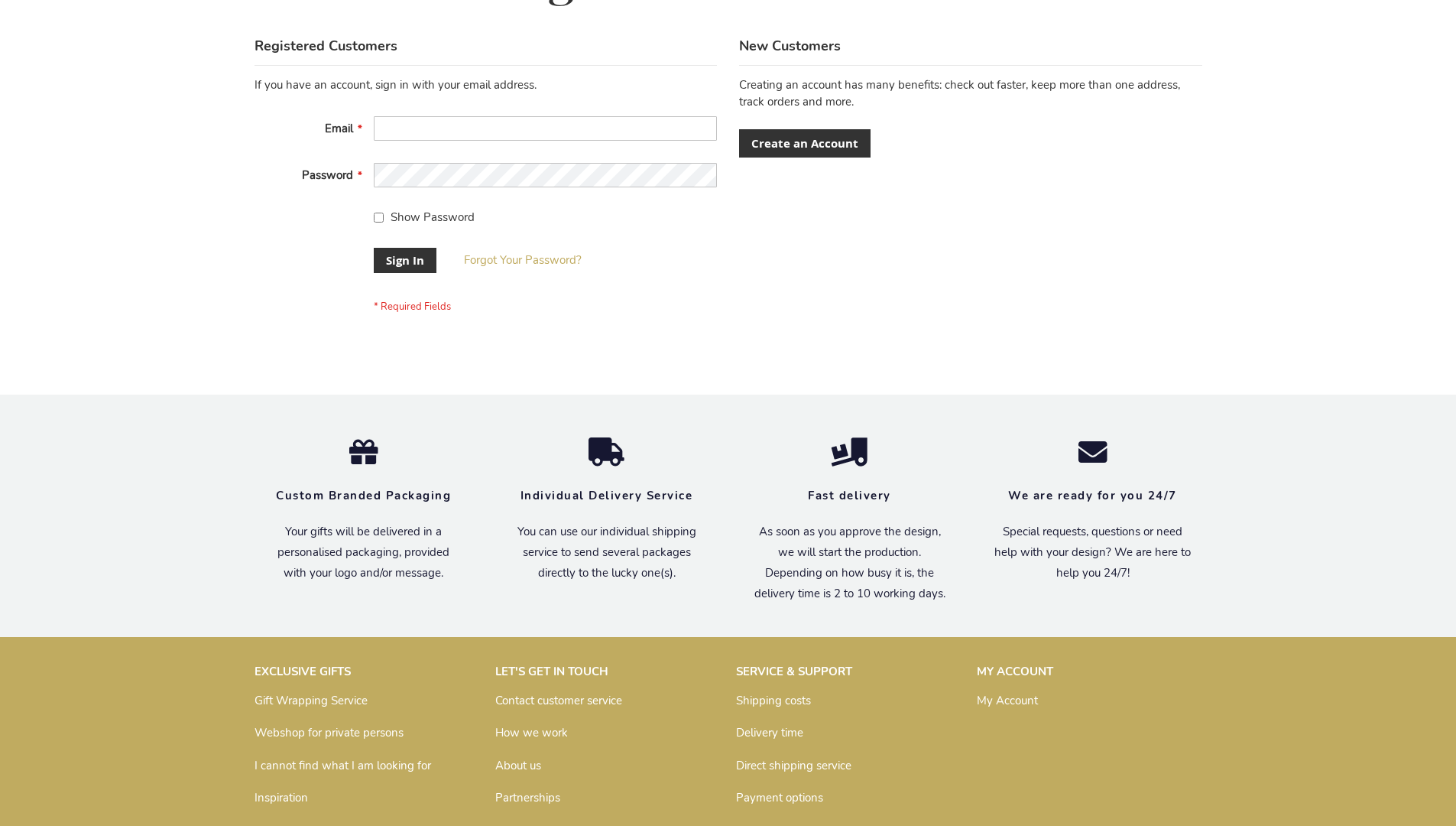
scroll to position [492, 0]
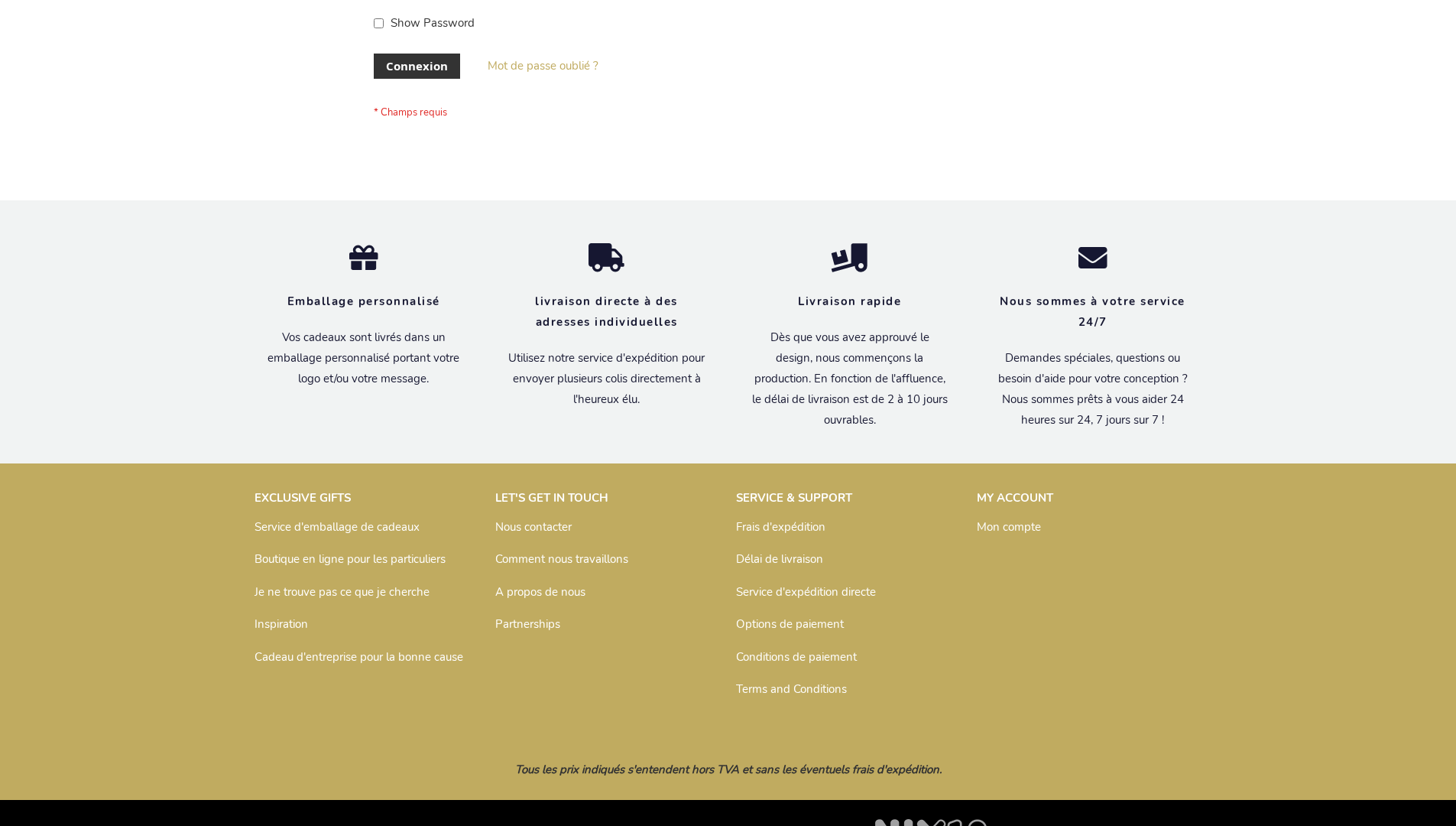
scroll to position [527, 0]
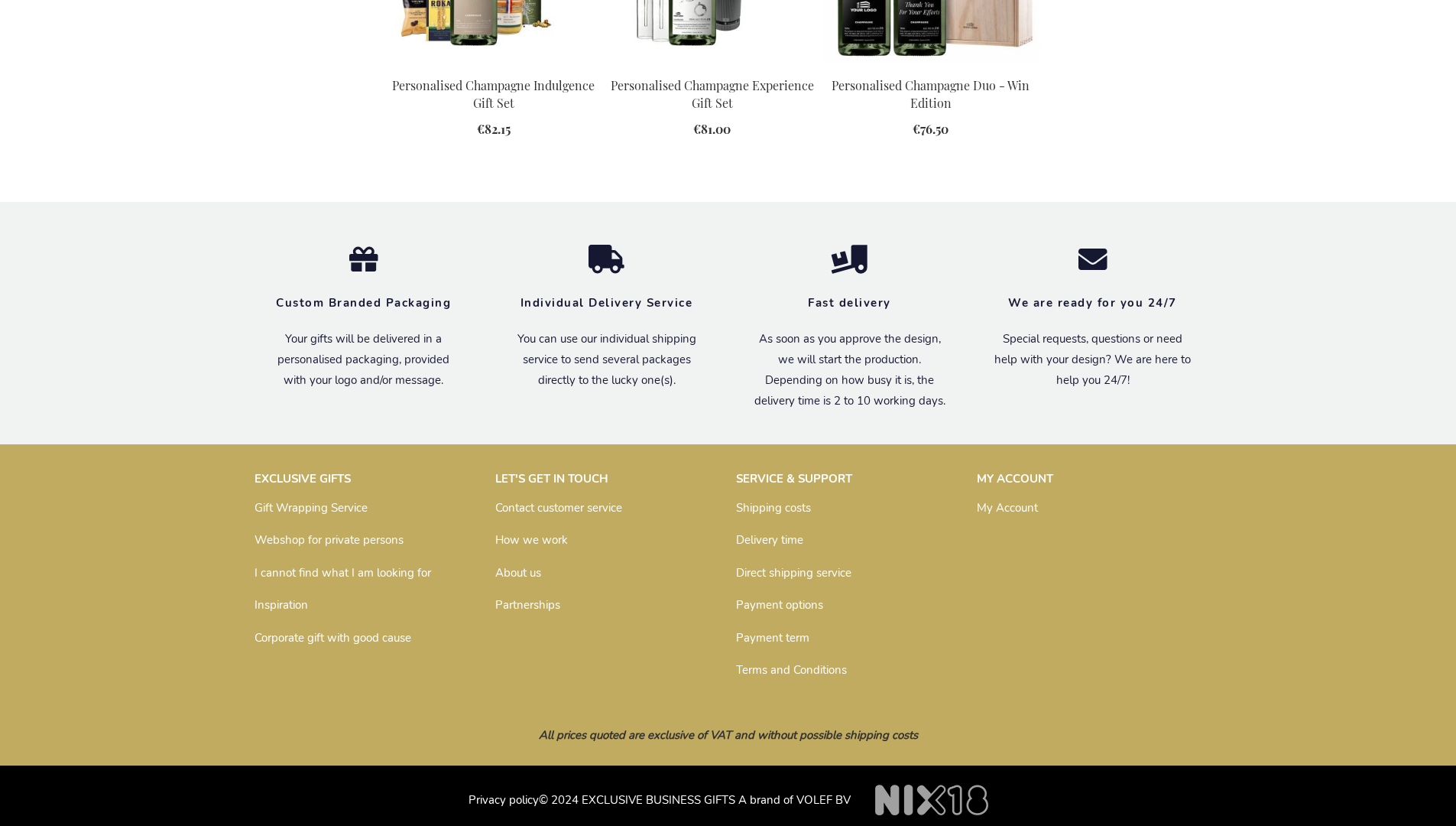
scroll to position [2107, 0]
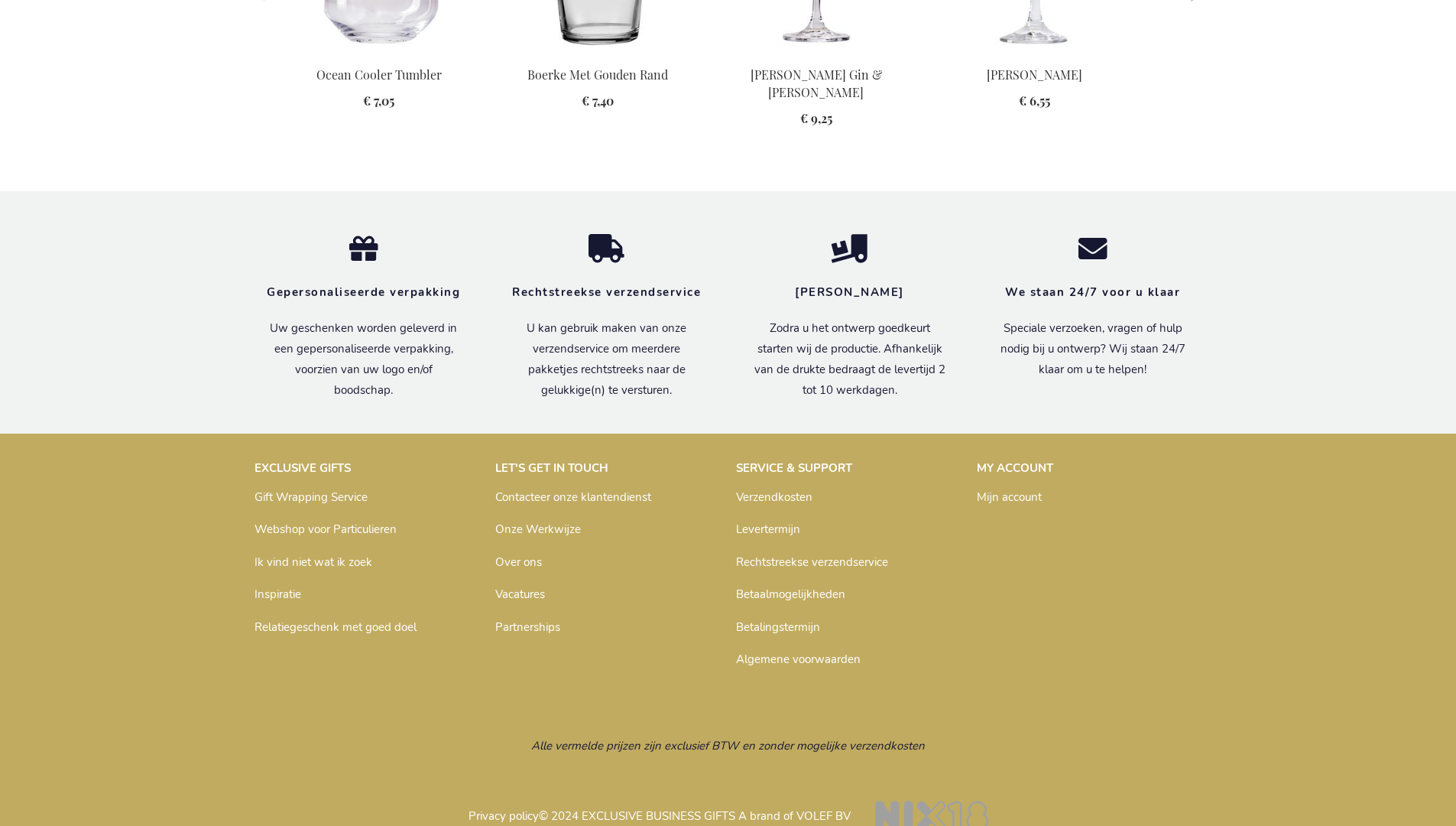
scroll to position [1859, 0]
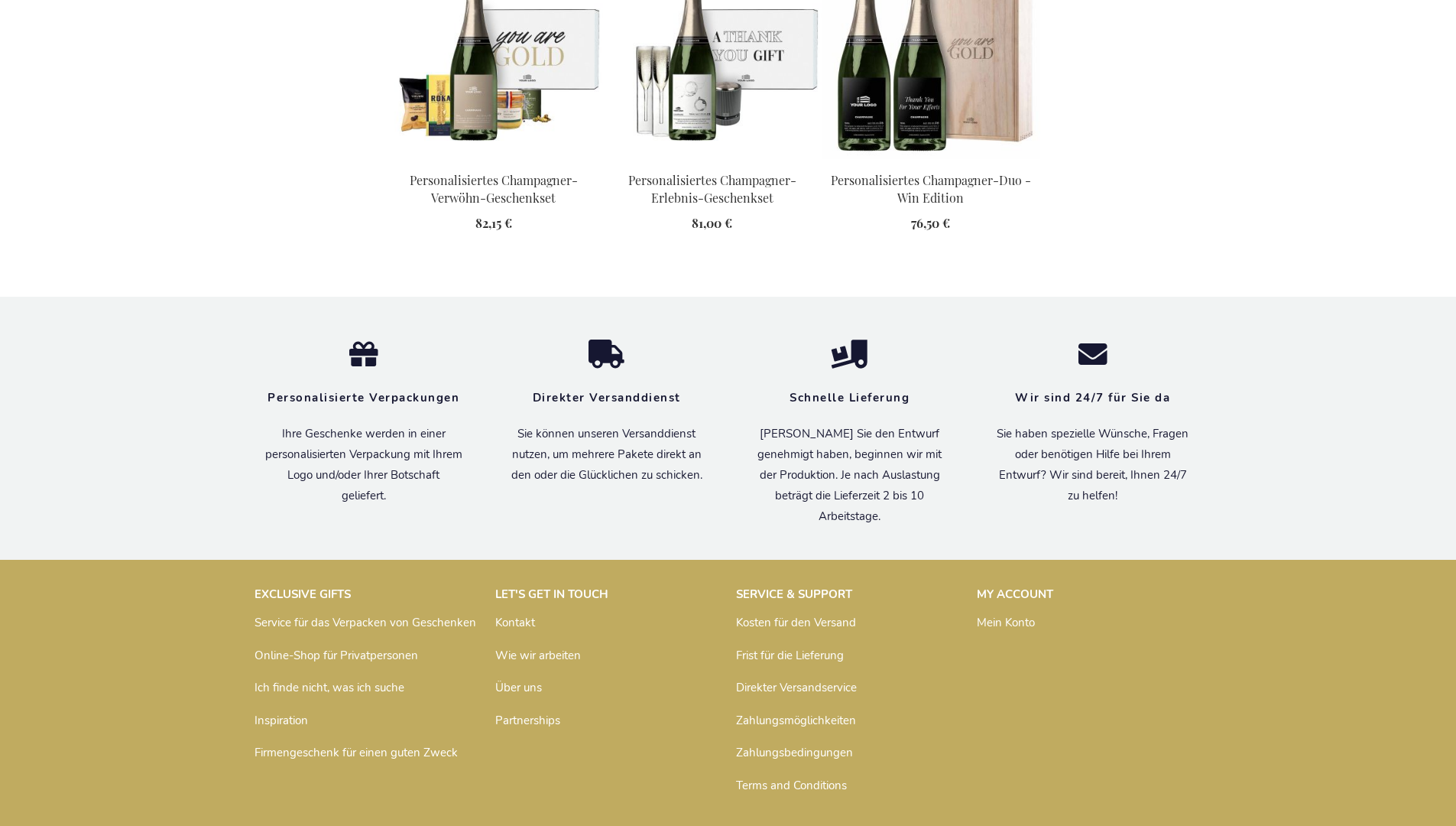
scroll to position [2210, 0]
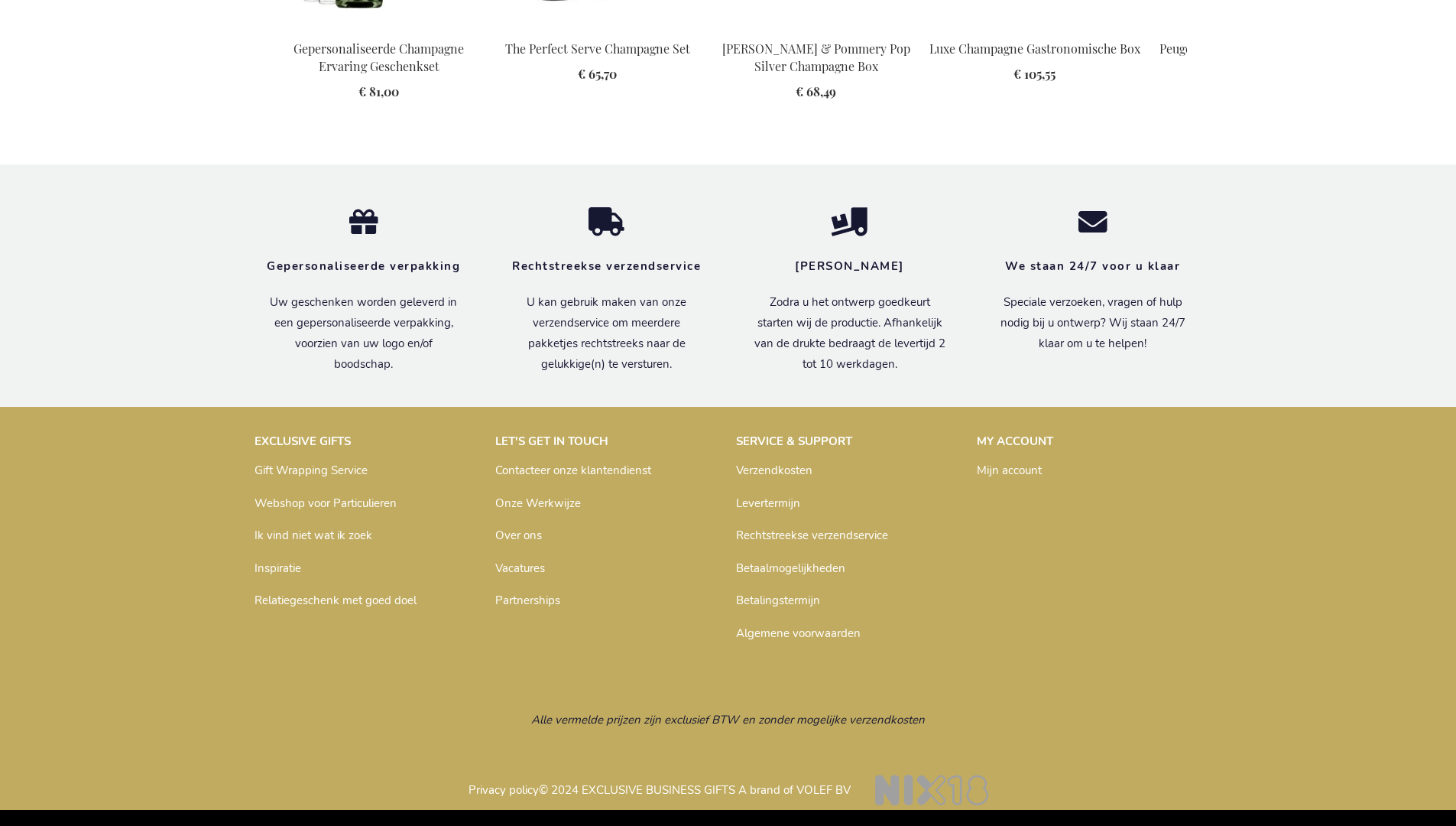
scroll to position [2356, 0]
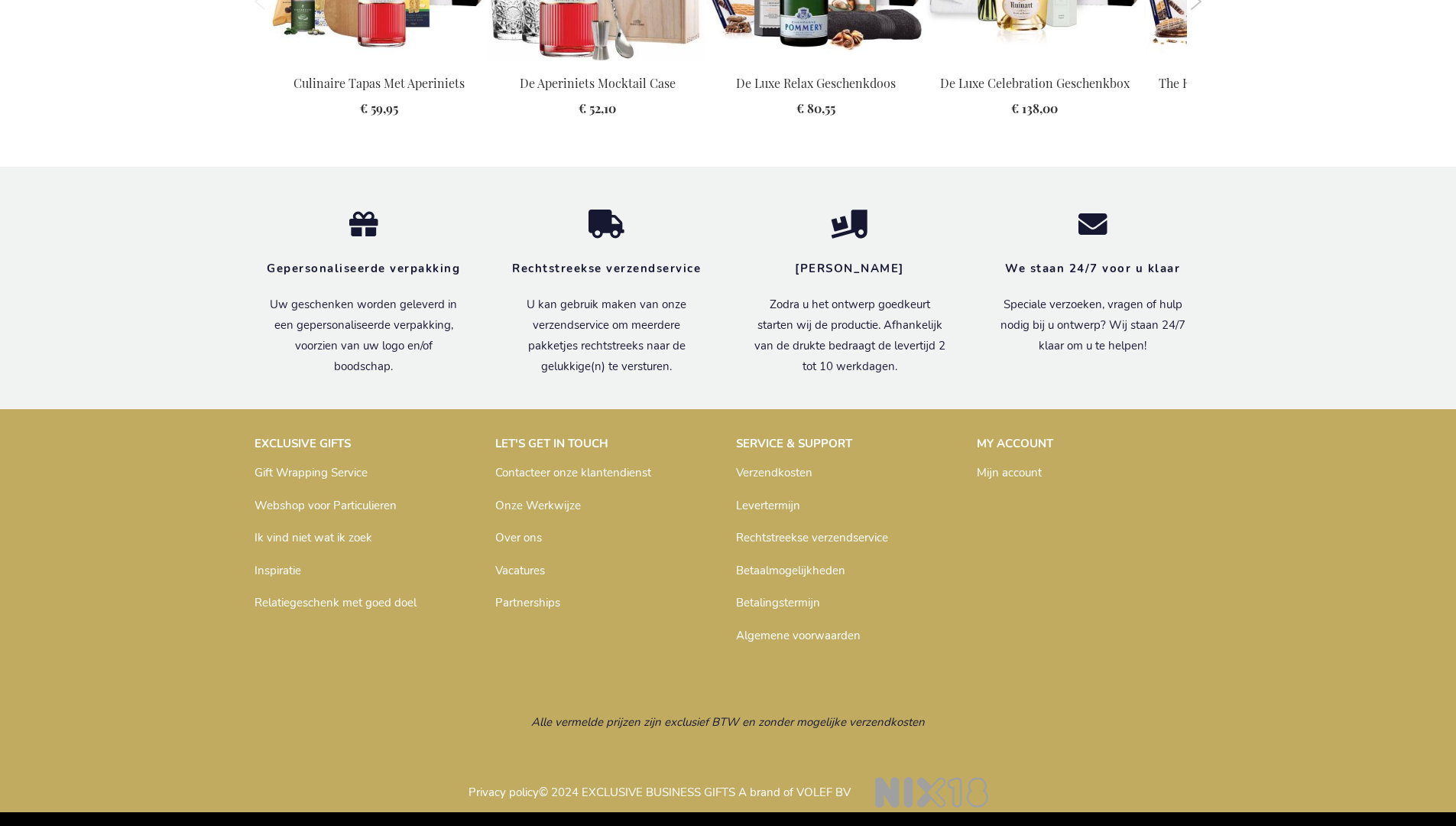
scroll to position [1804, 0]
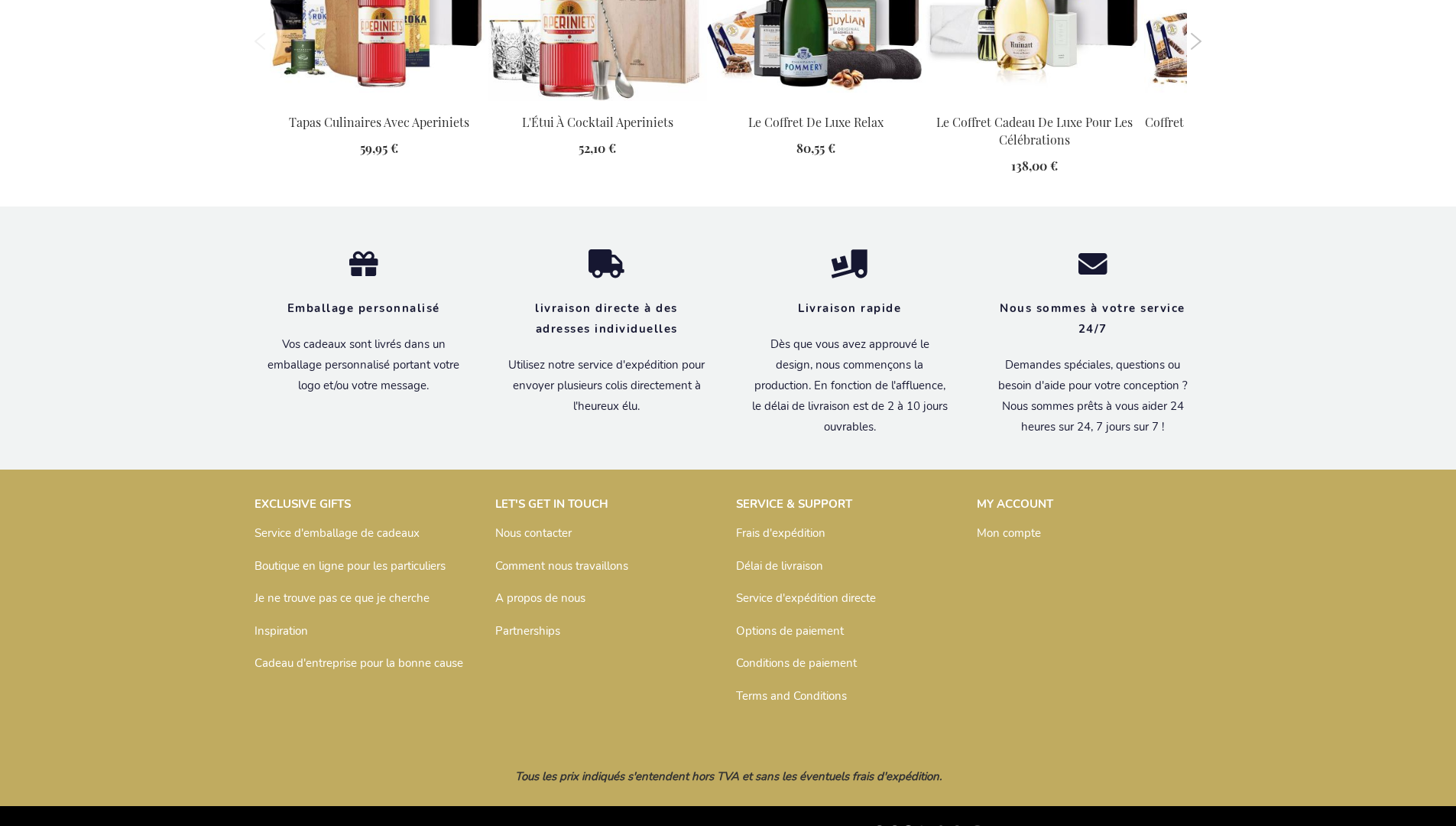
scroll to position [1770, 0]
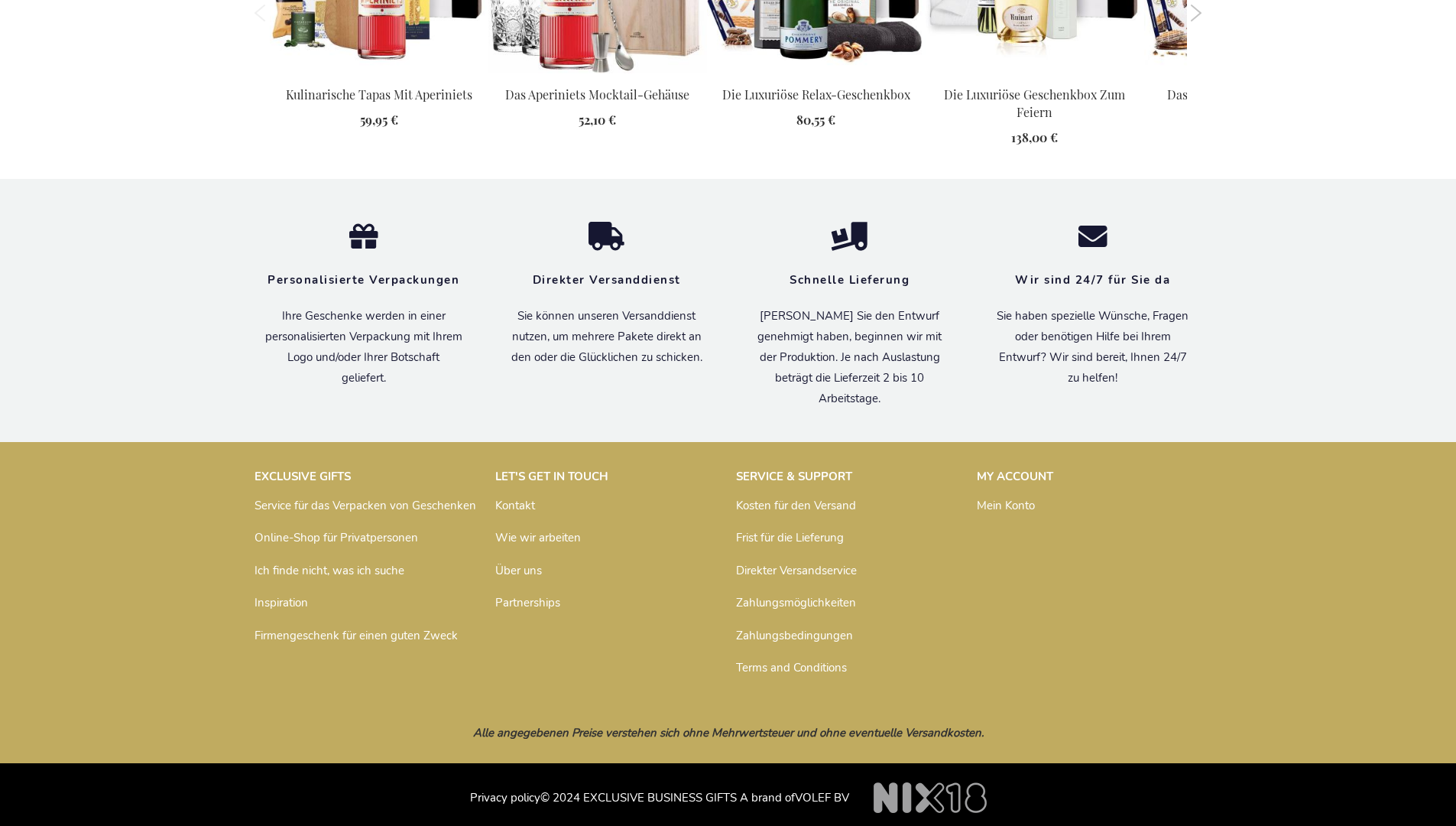
scroll to position [1854, 0]
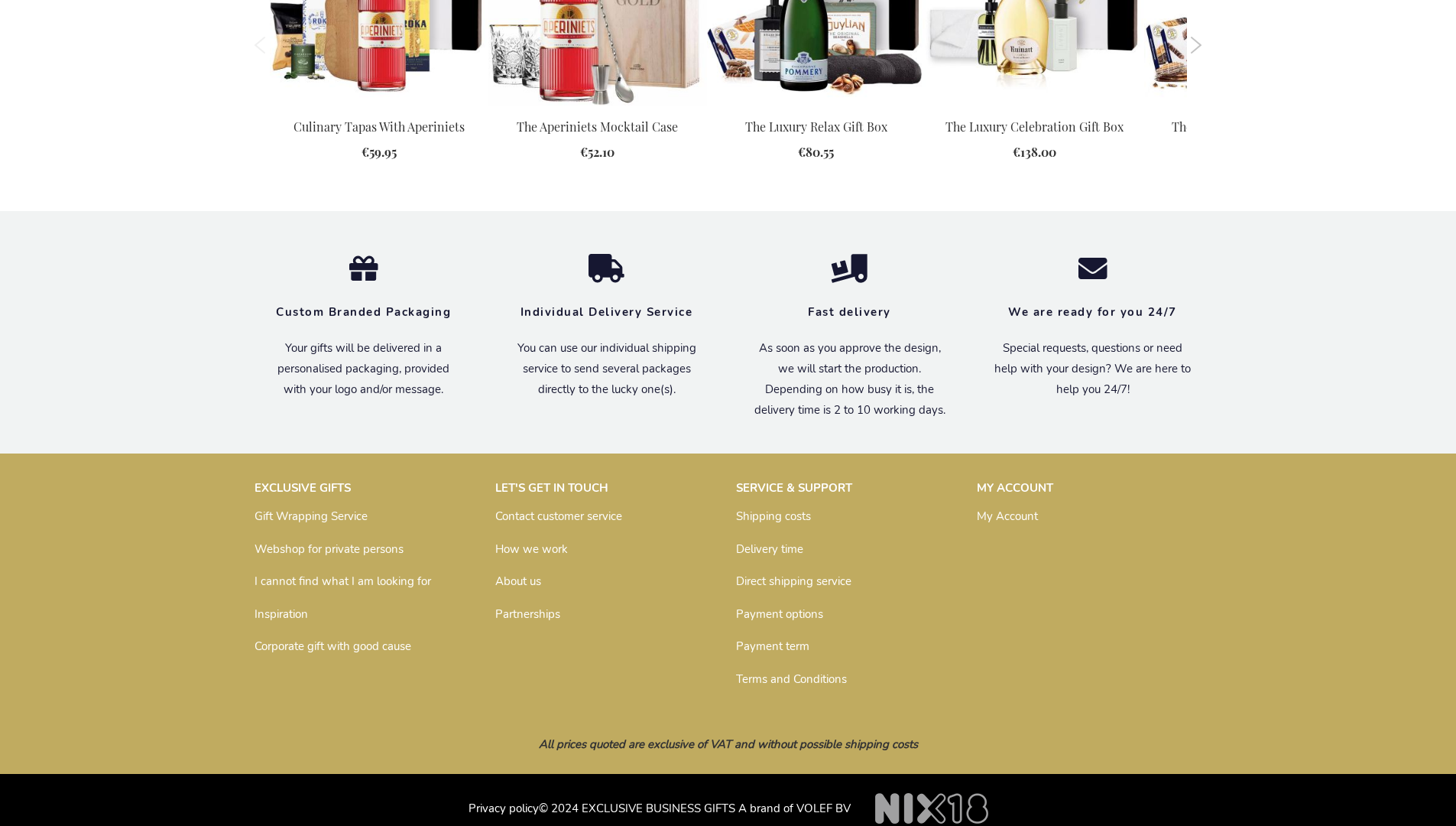
scroll to position [1751, 0]
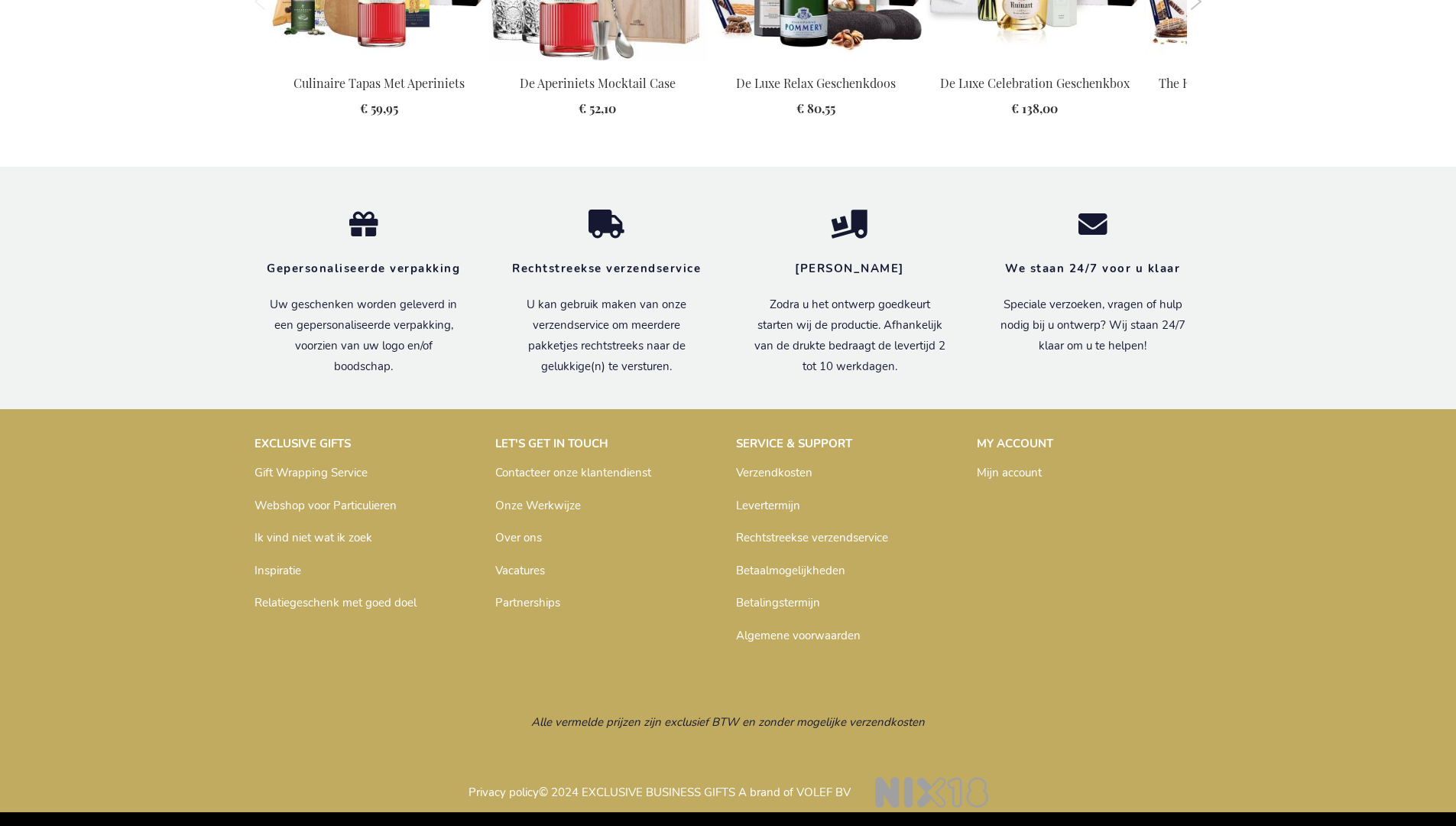
scroll to position [1804, 0]
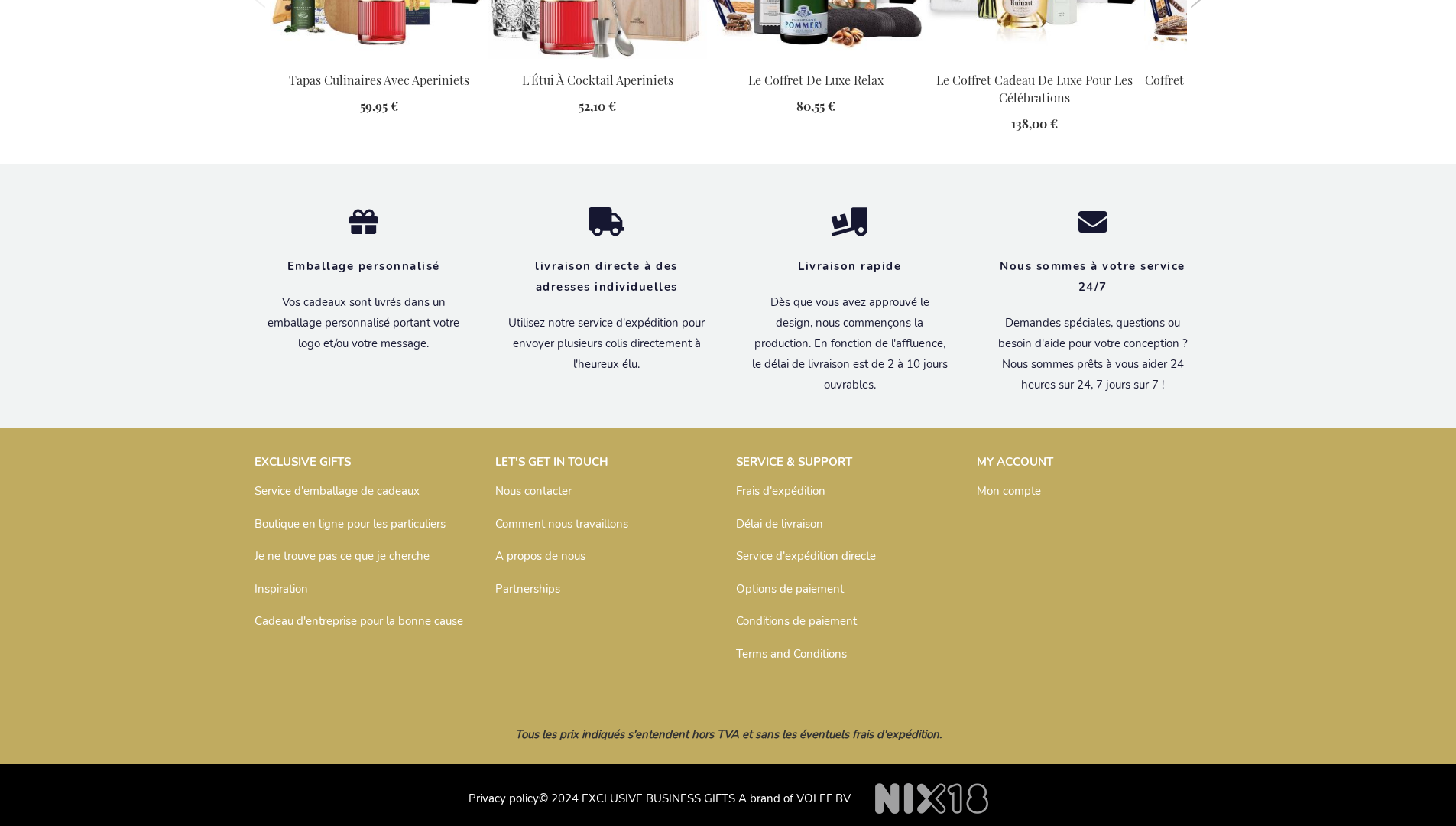
scroll to position [1770, 0]
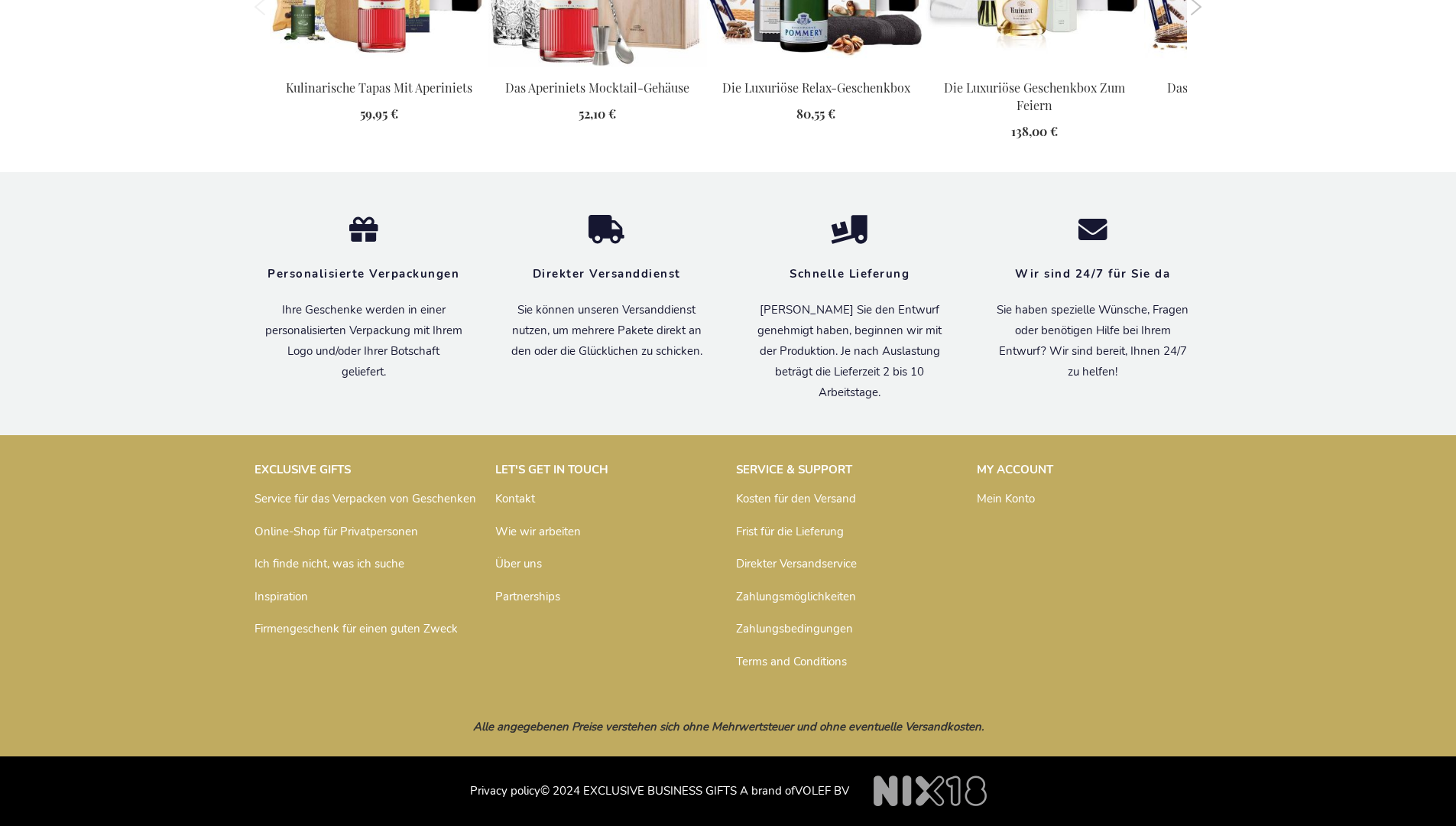
scroll to position [1854, 0]
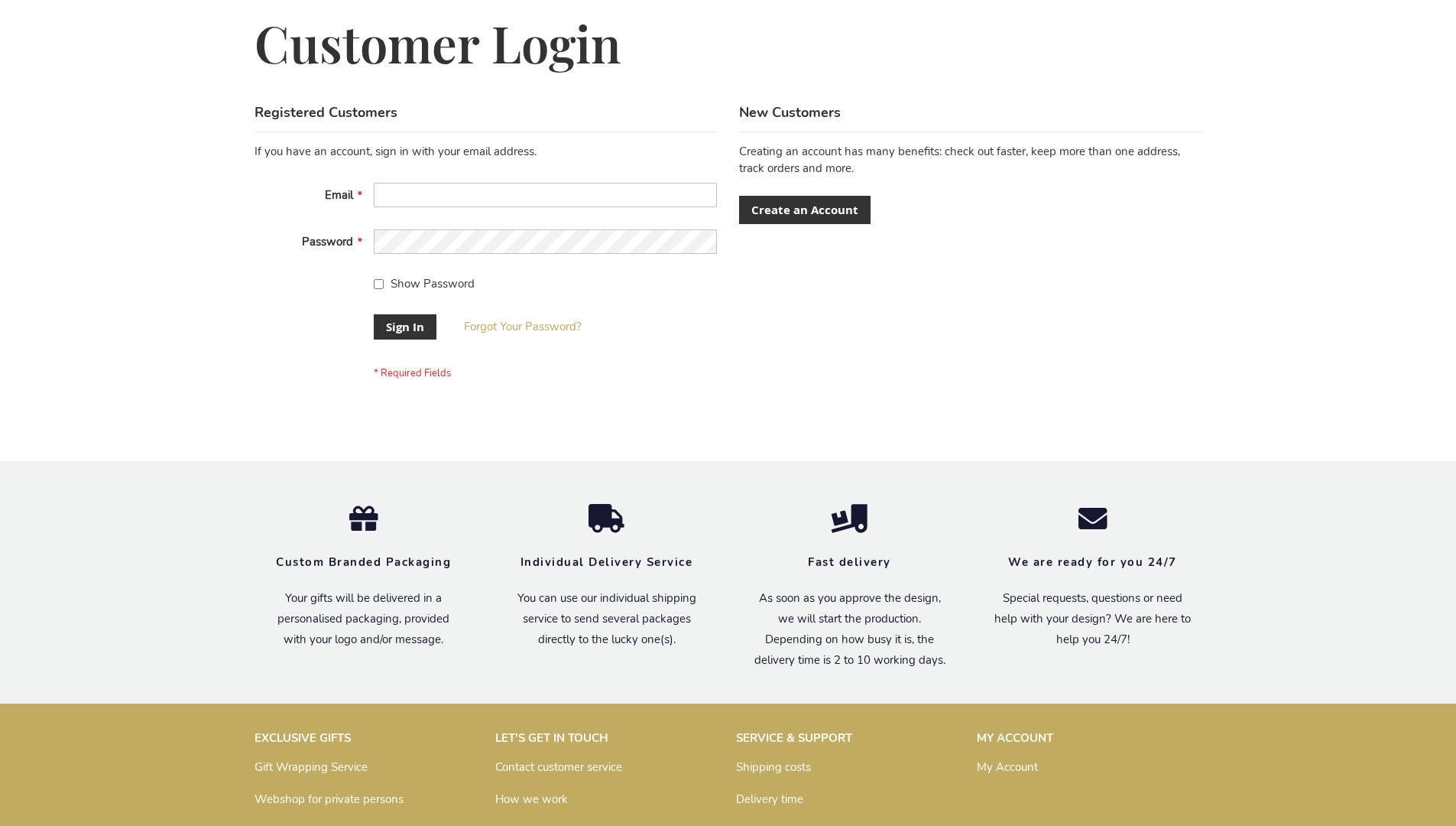
scroll to position [492, 0]
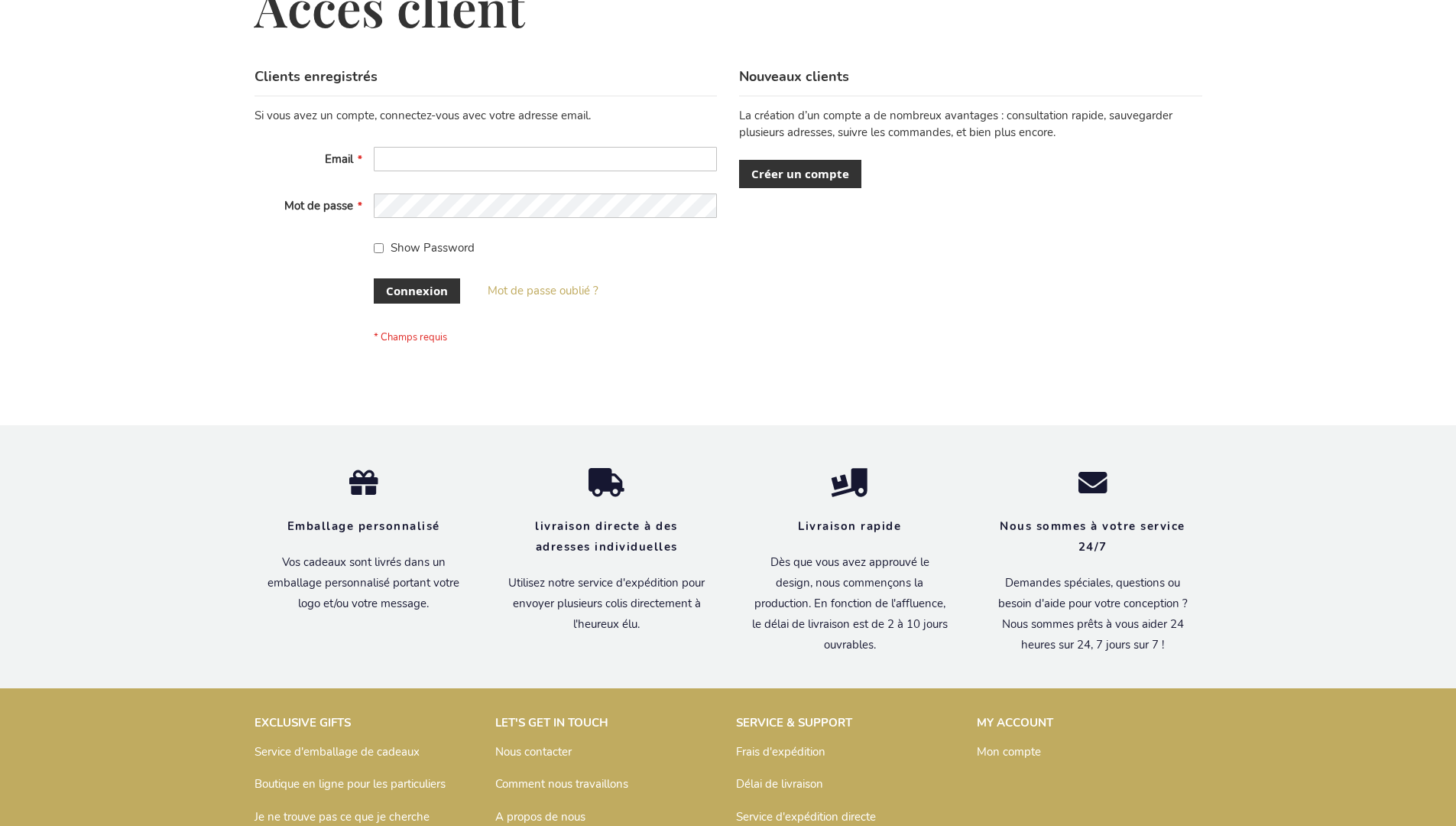
scroll to position [527, 0]
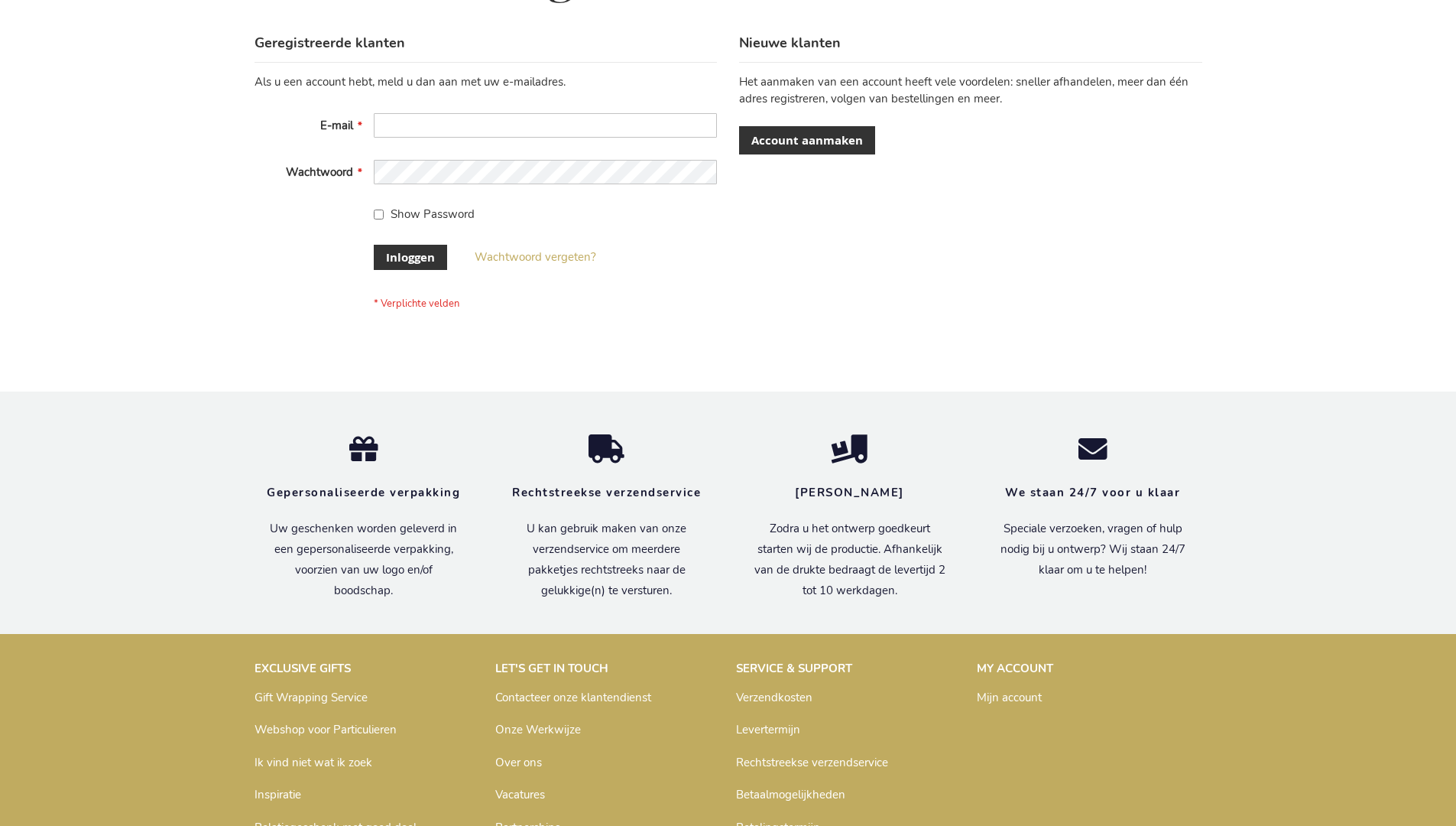
scroll to position [519, 0]
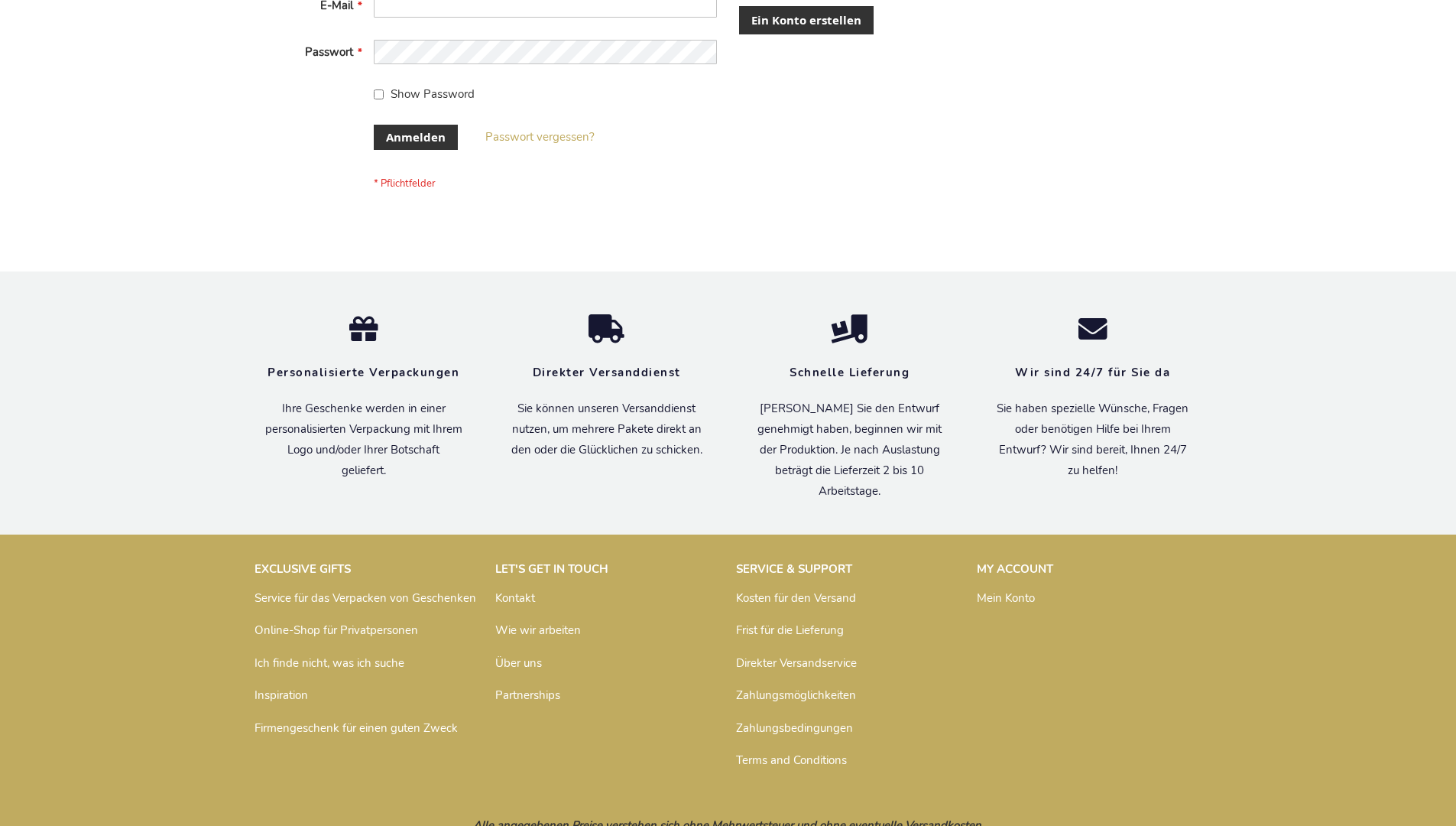
scroll to position [513, 0]
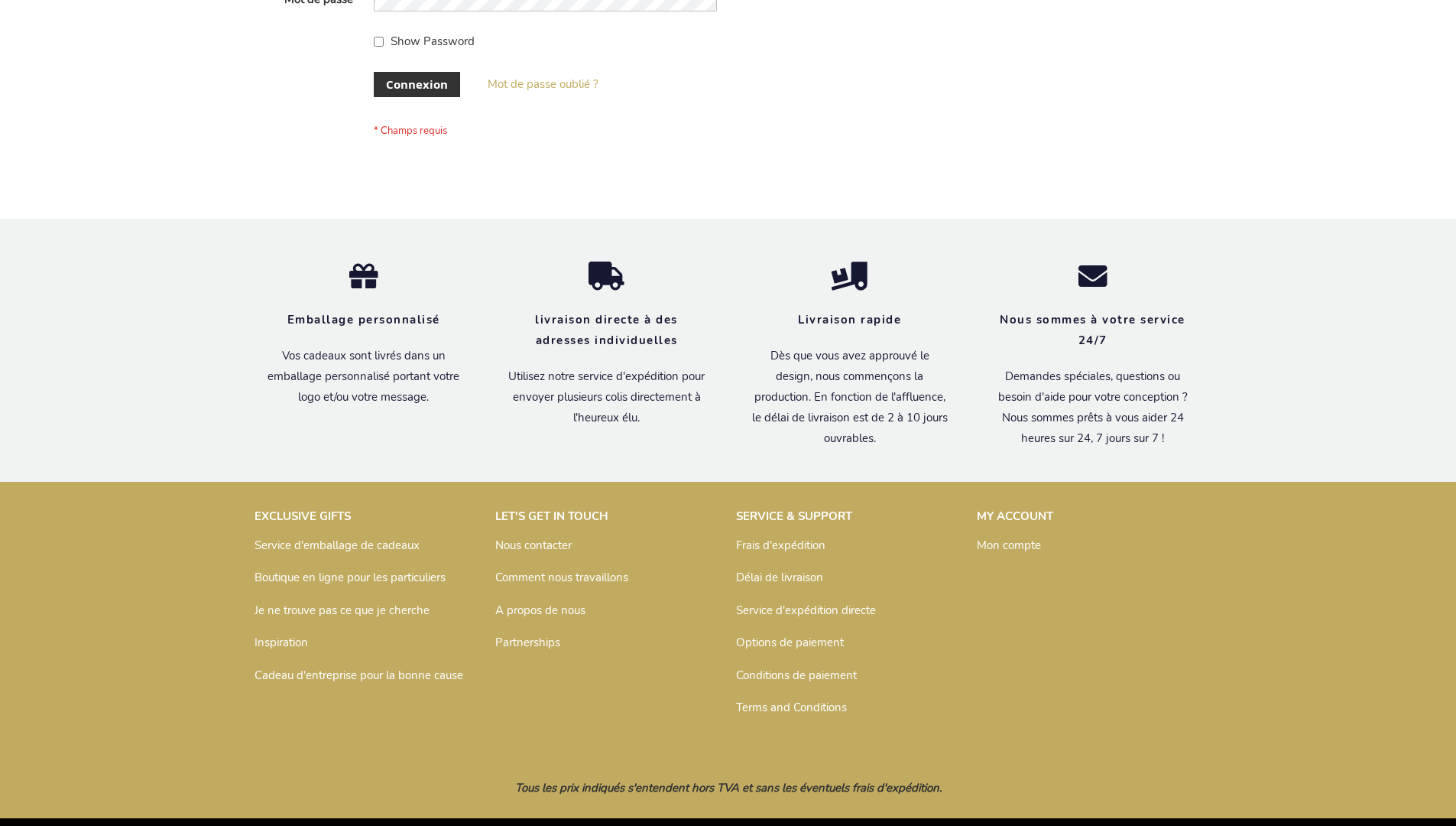
scroll to position [527, 0]
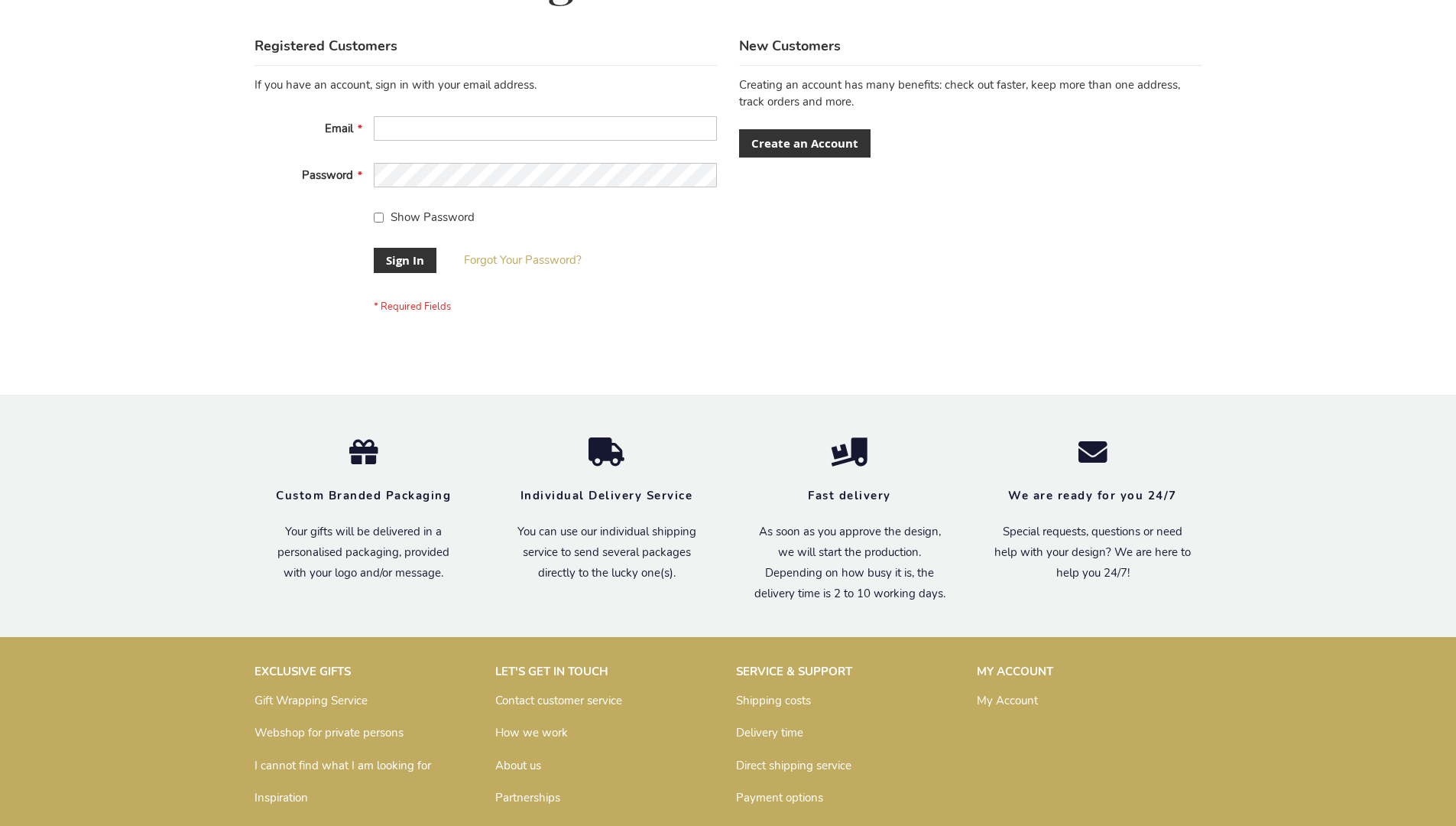
scroll to position [492, 0]
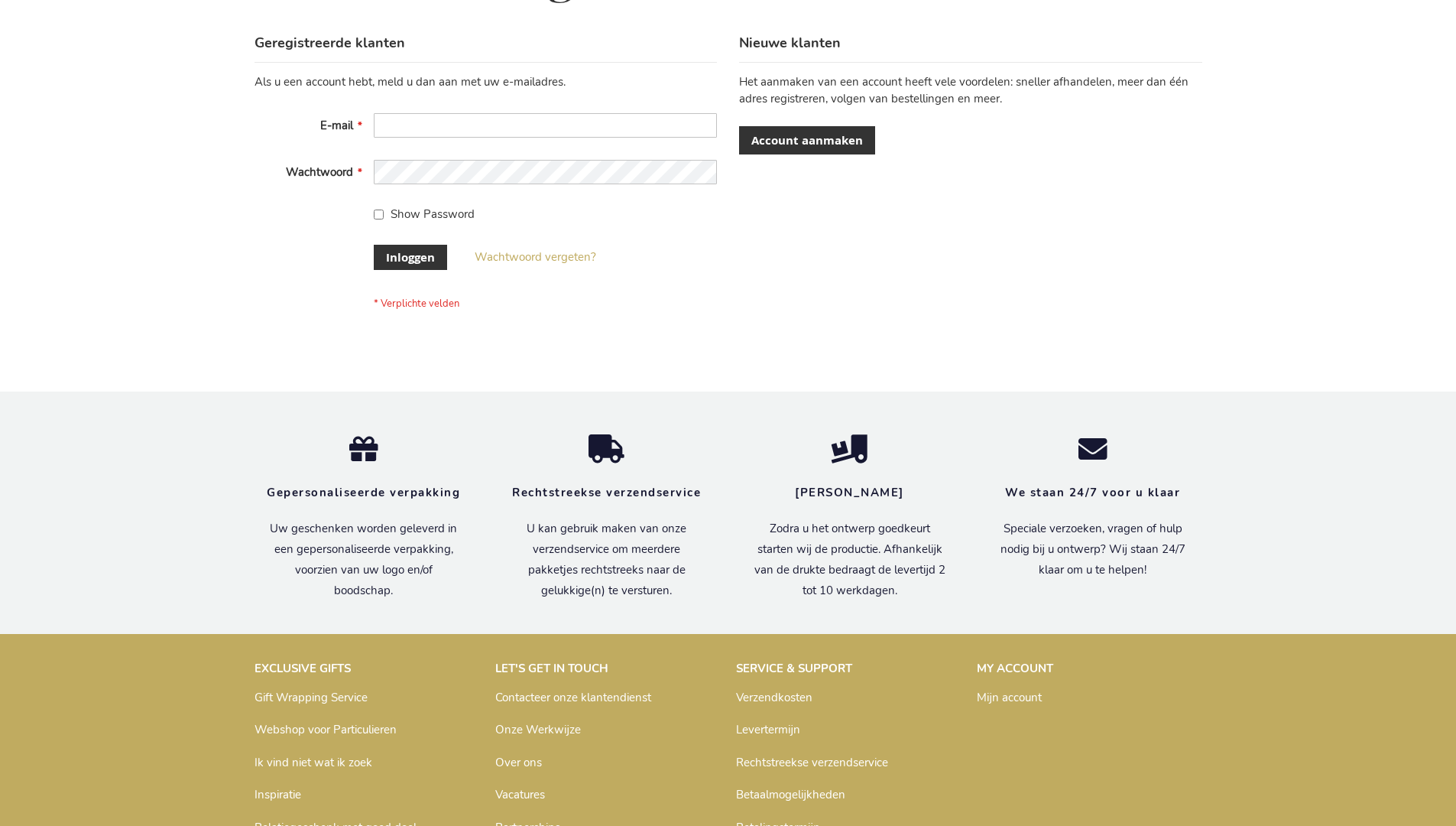
scroll to position [519, 0]
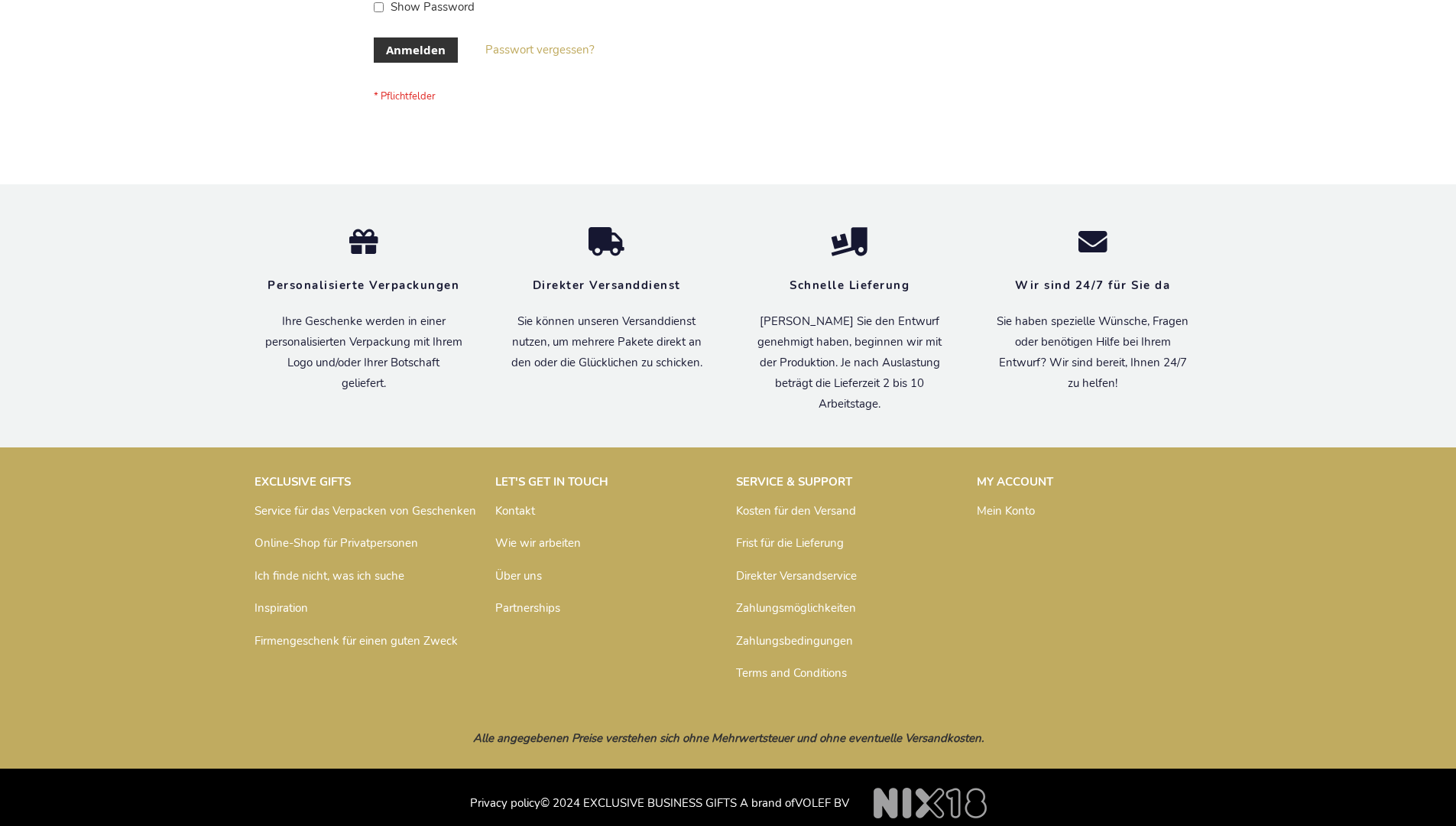
scroll to position [513, 0]
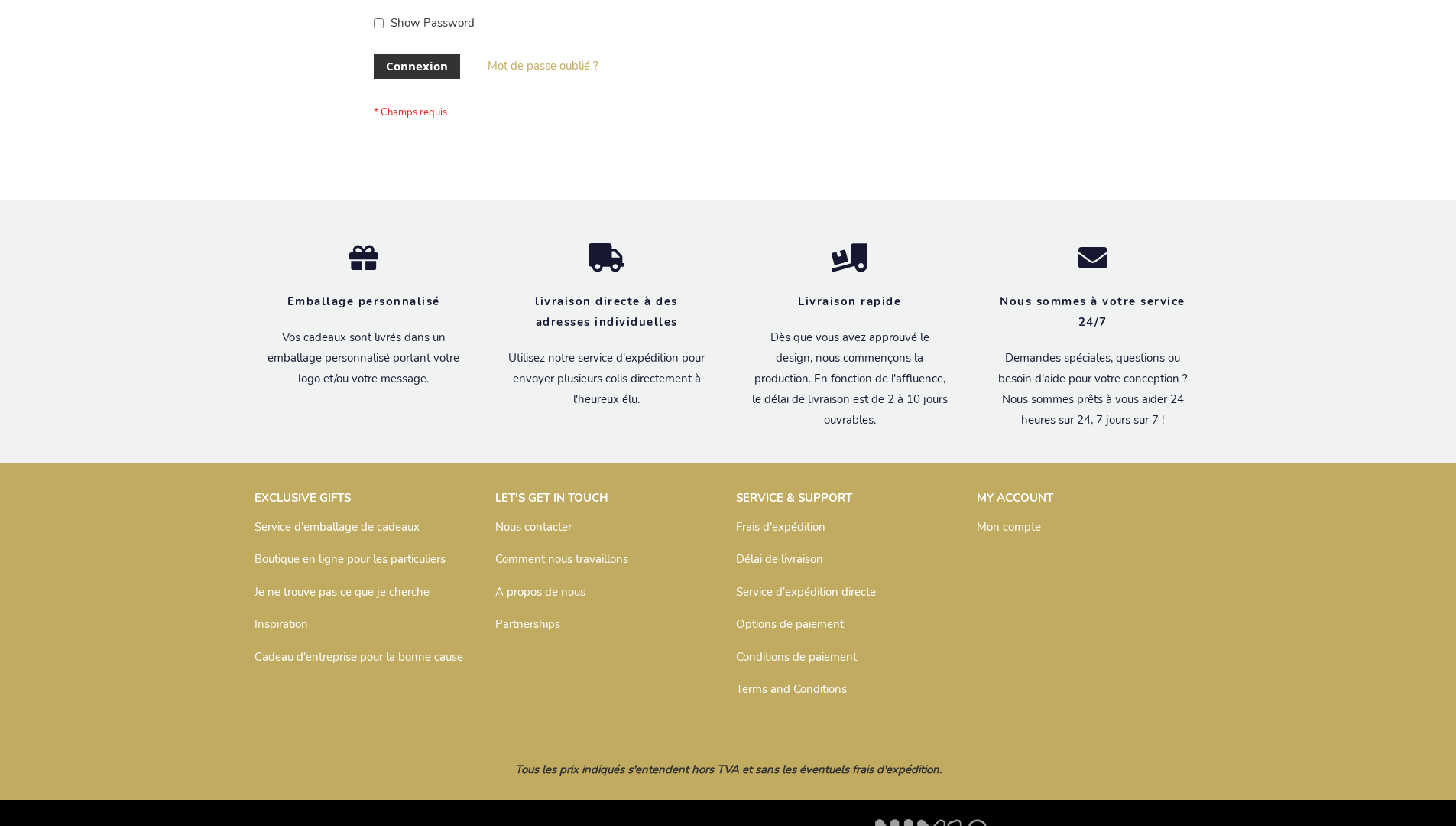
scroll to position [527, 0]
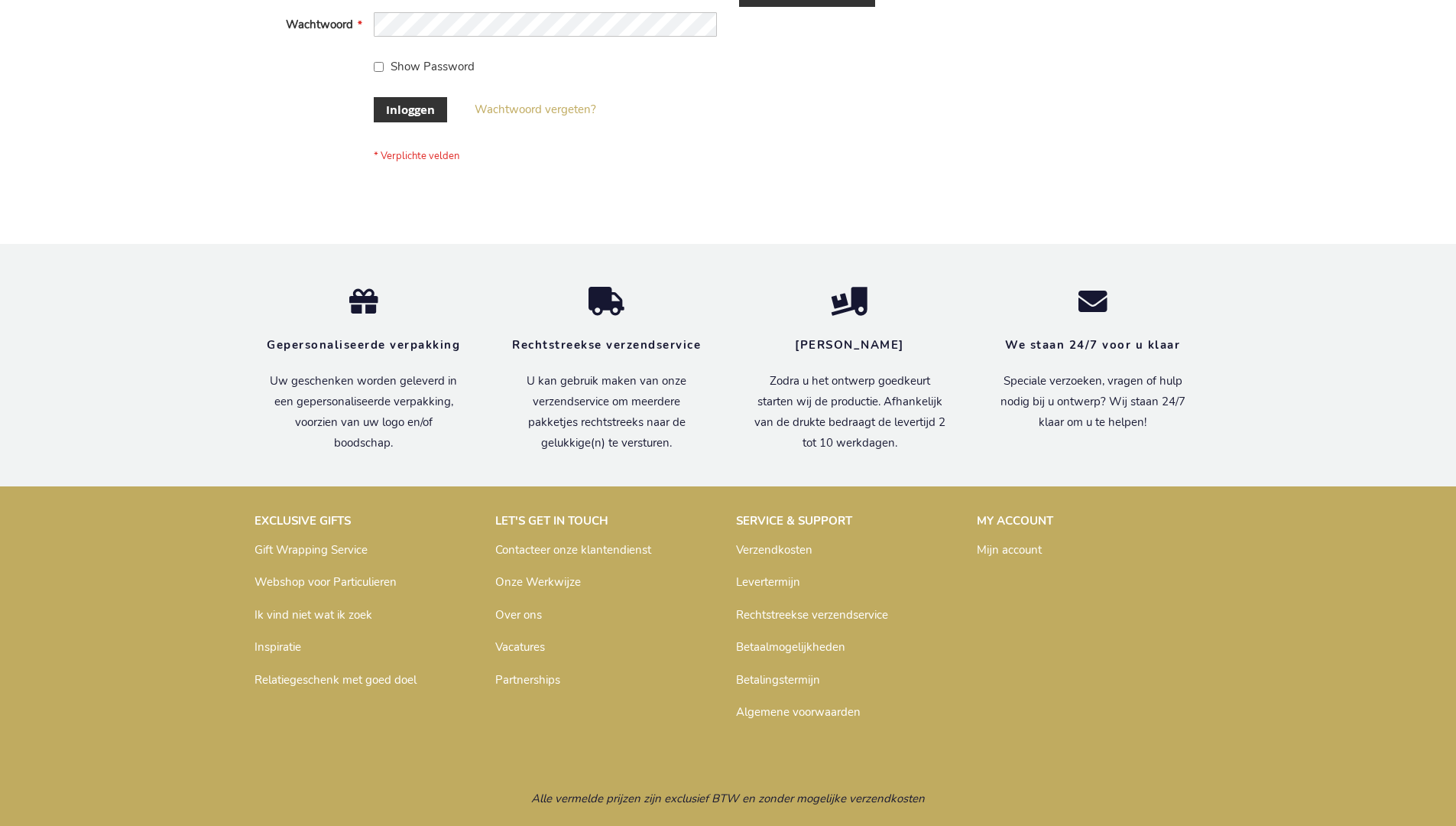
scroll to position [519, 0]
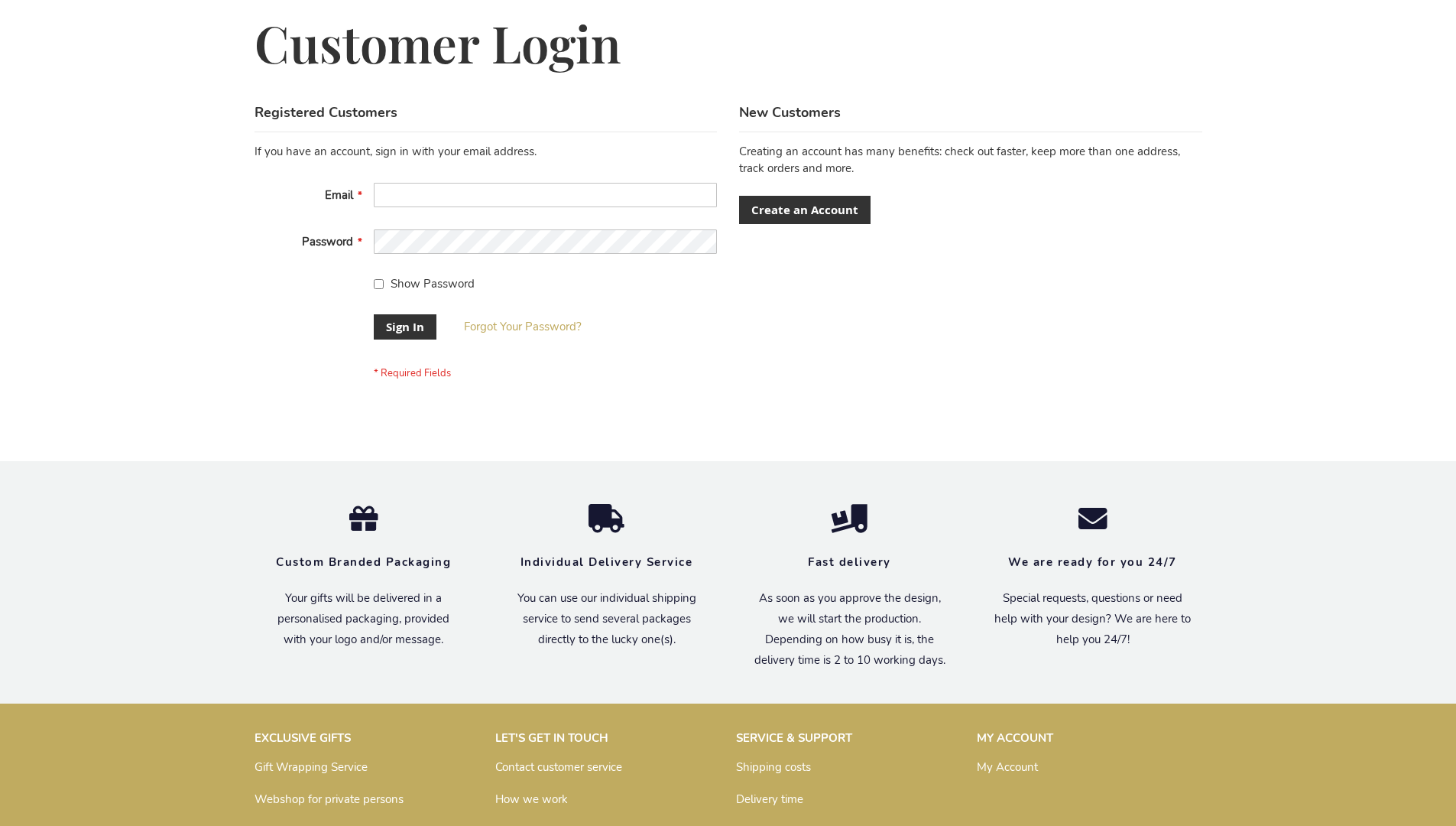
scroll to position [492, 0]
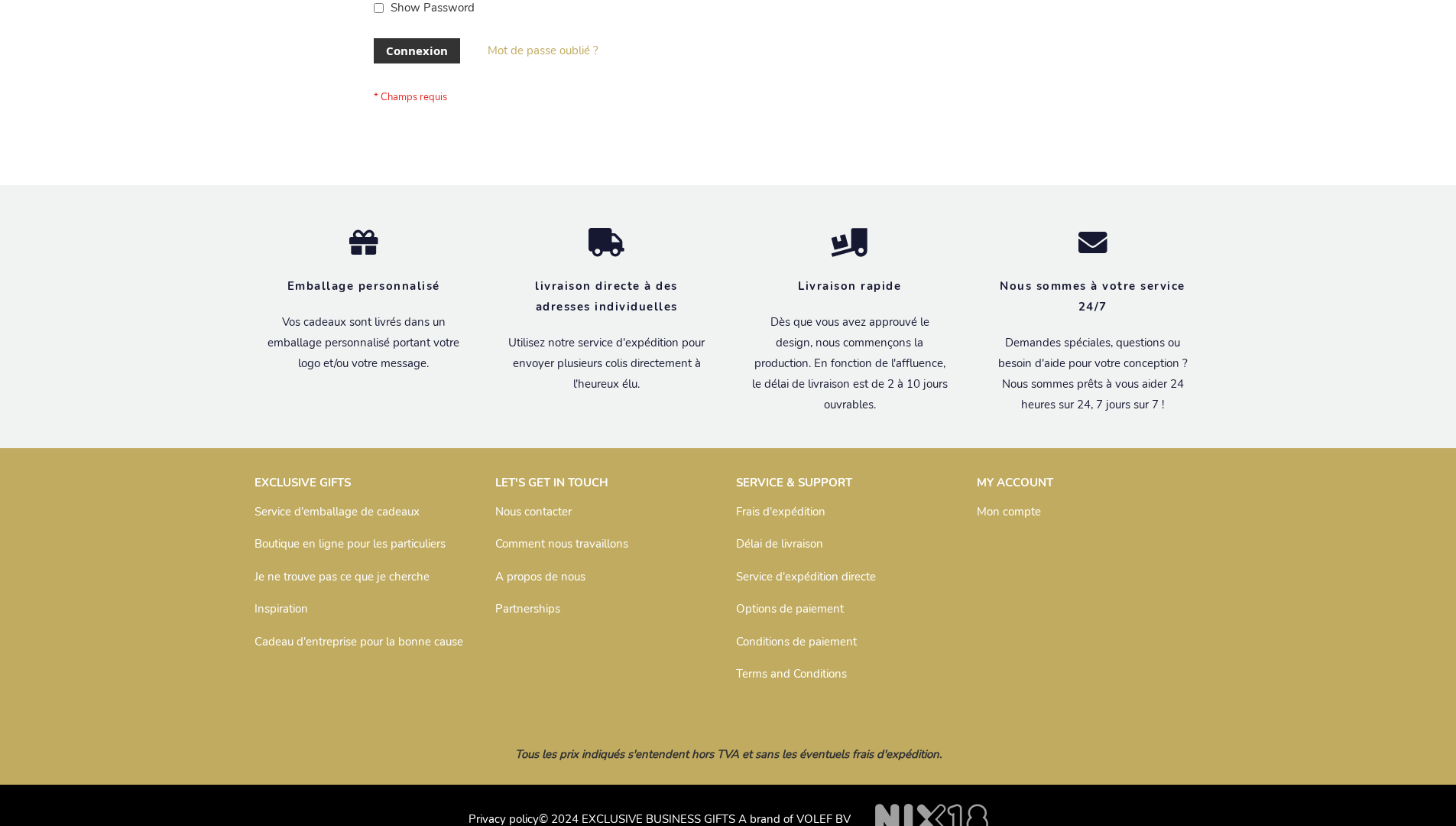
scroll to position [527, 0]
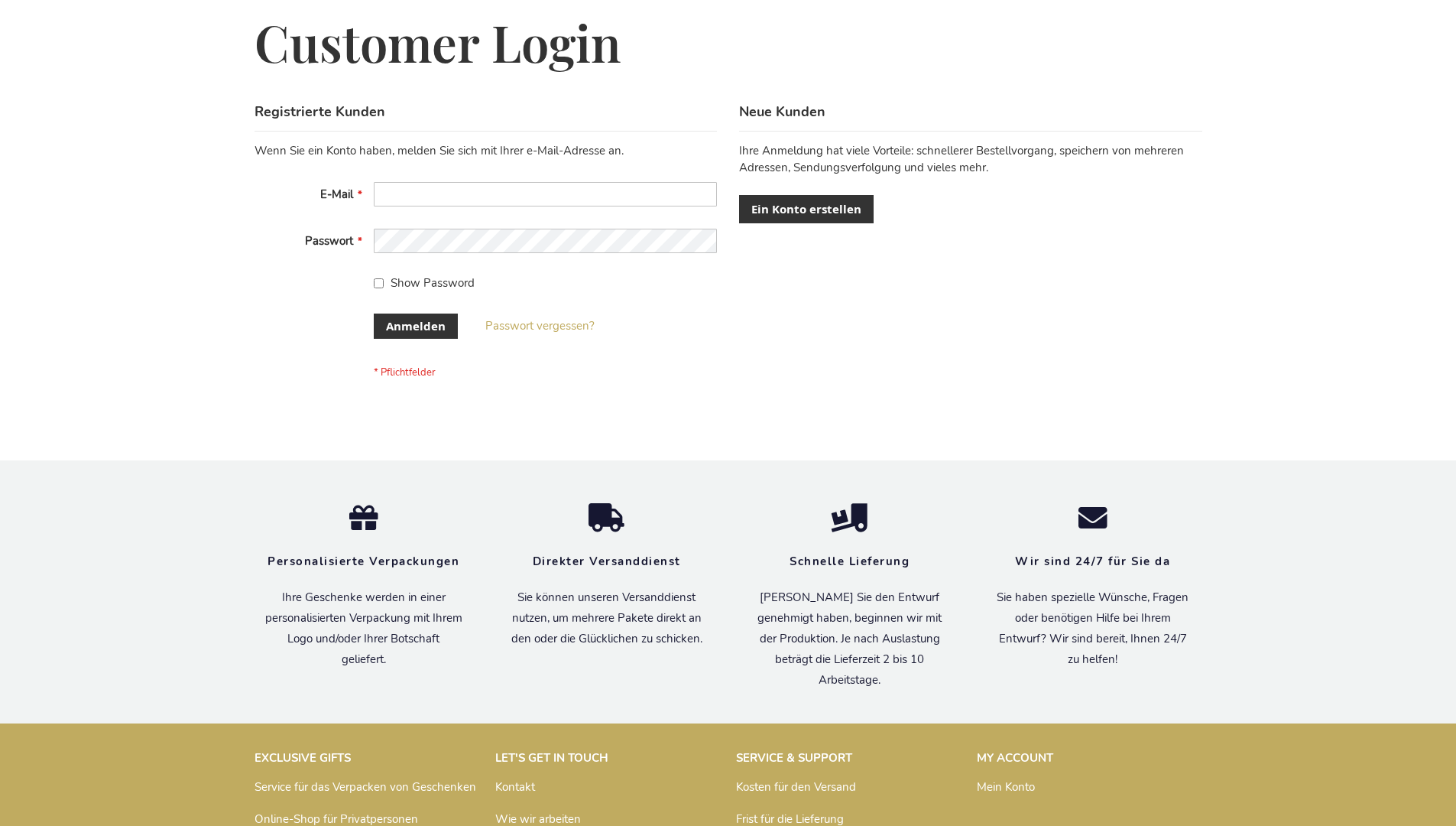
scroll to position [513, 0]
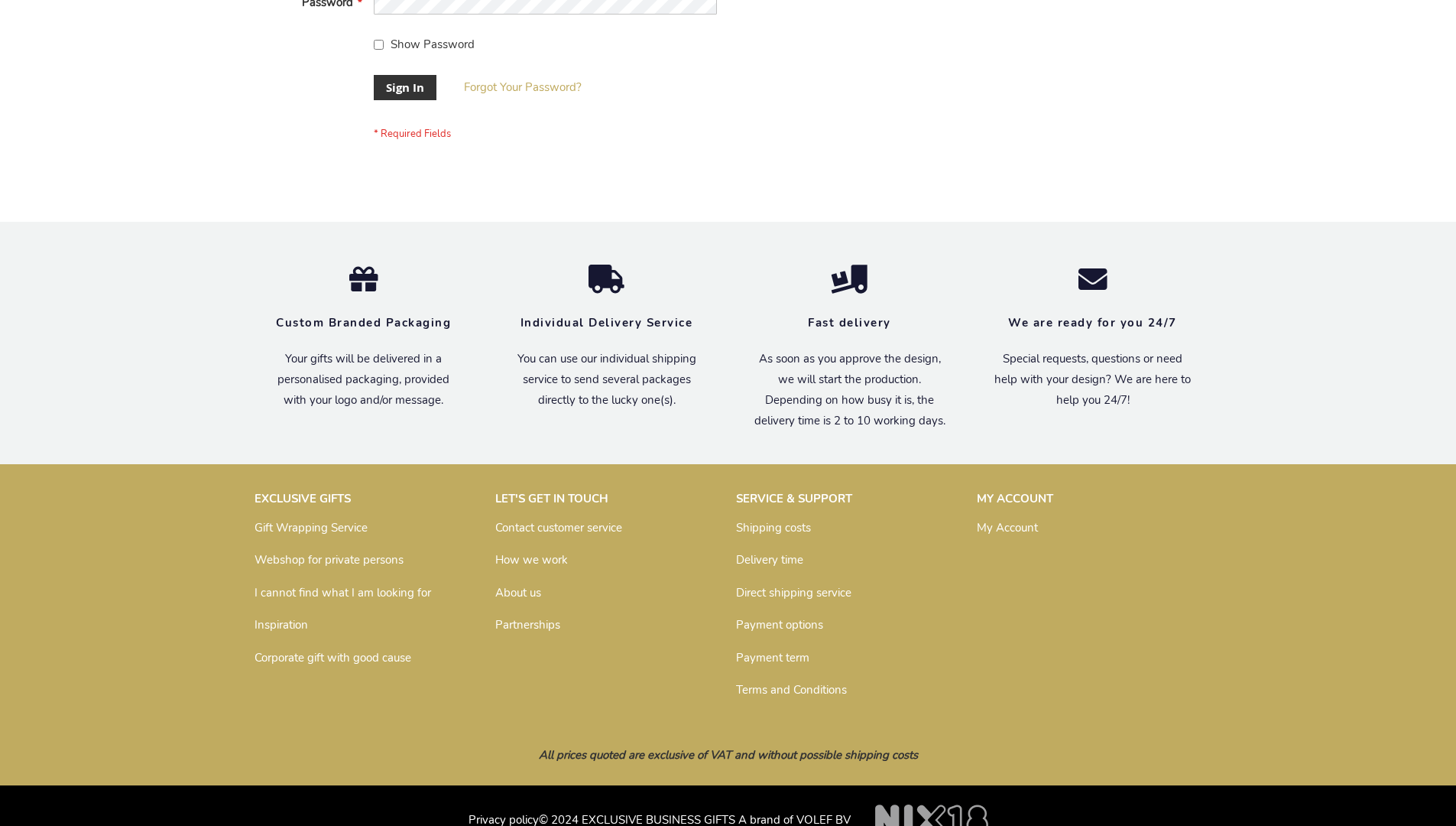
scroll to position [492, 0]
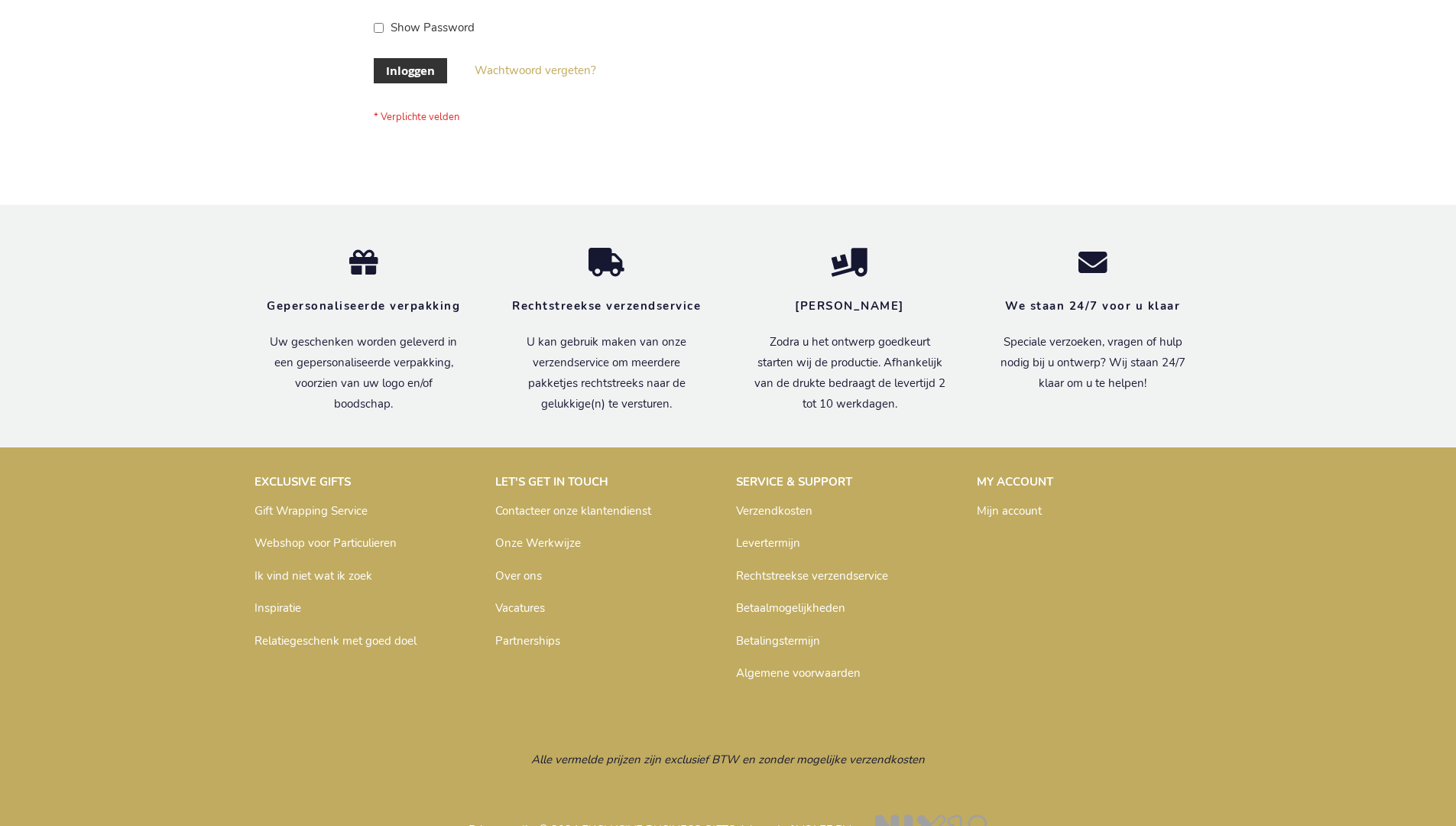
scroll to position [519, 0]
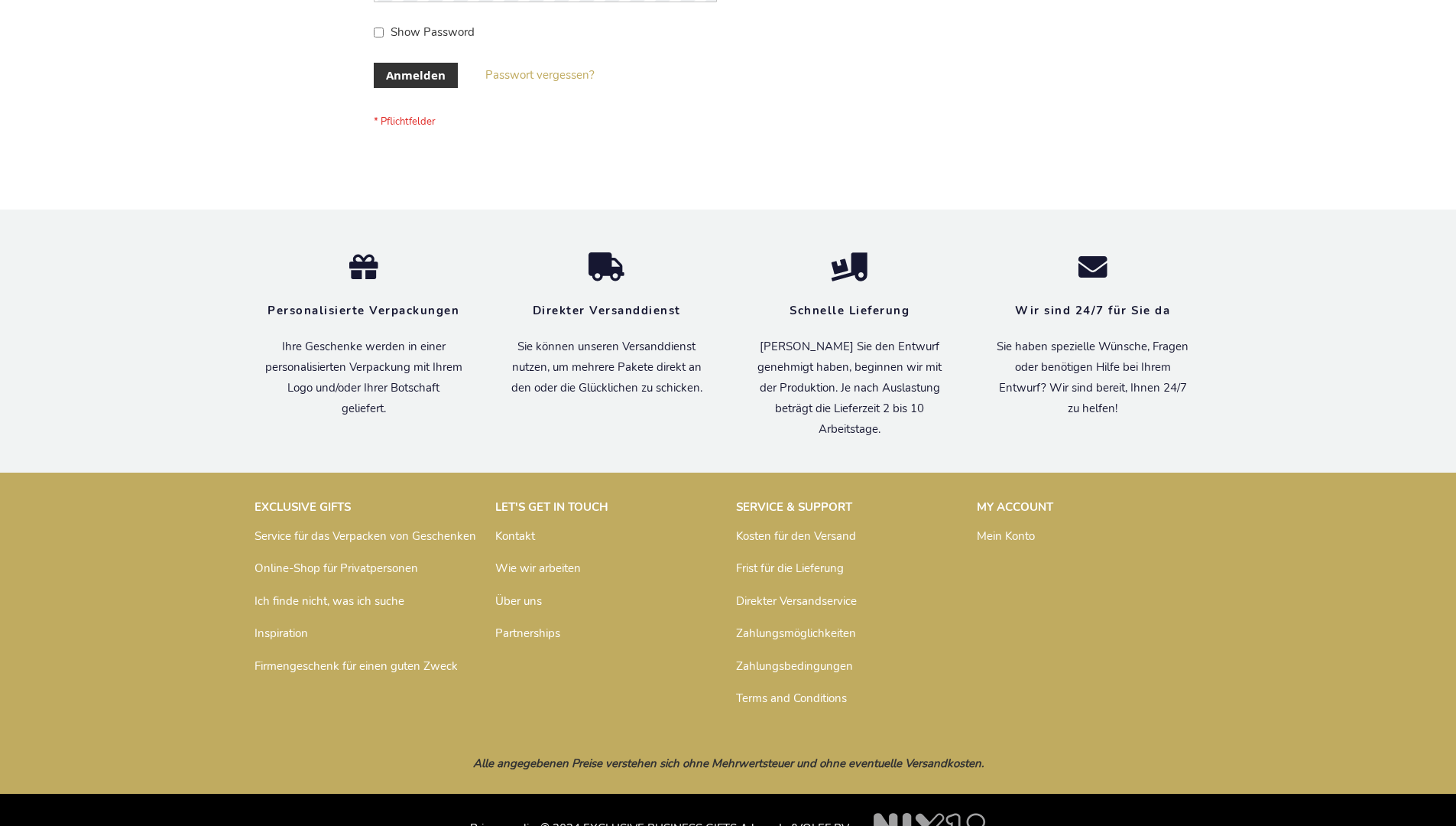
scroll to position [513, 0]
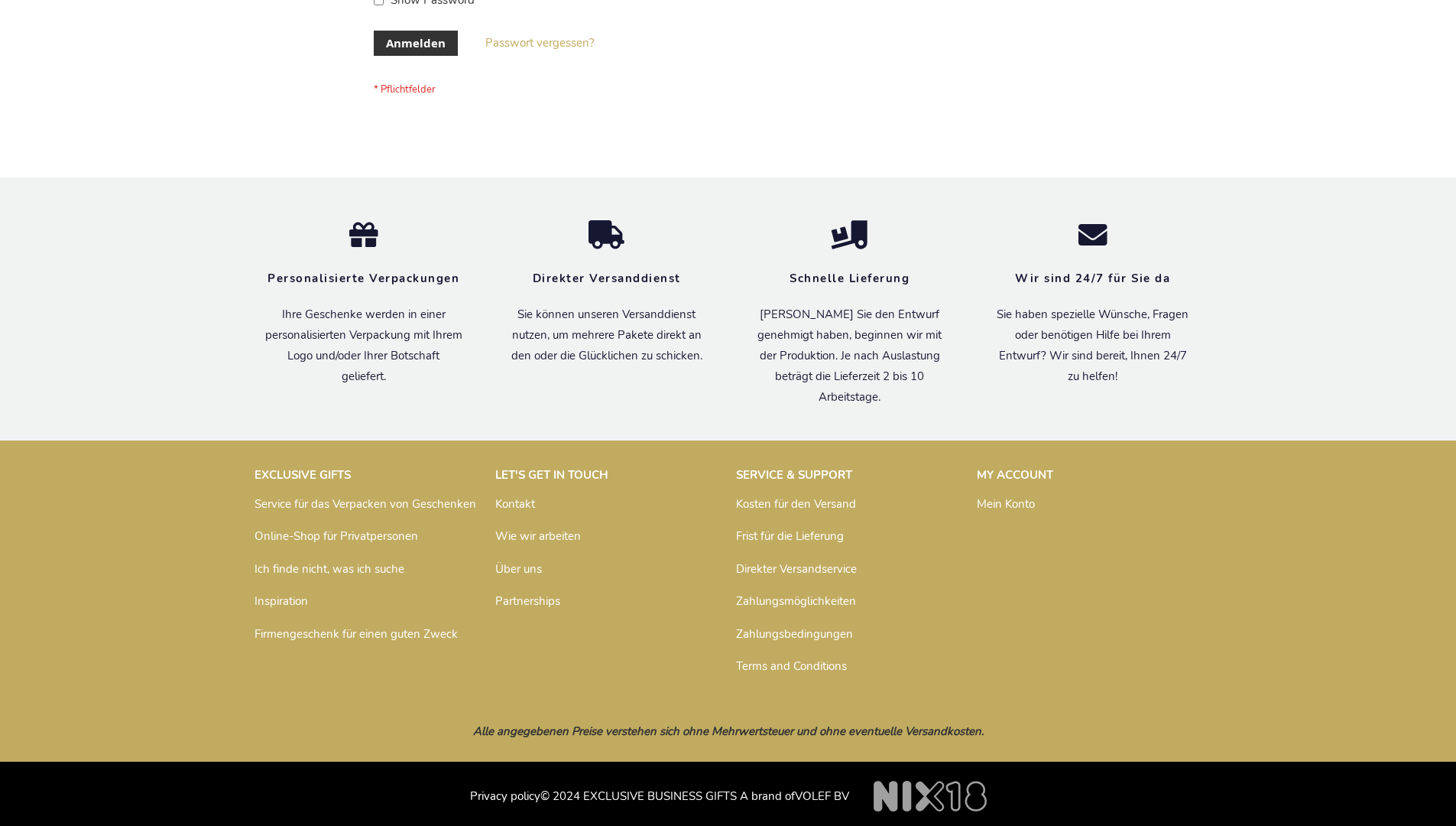
scroll to position [513, 0]
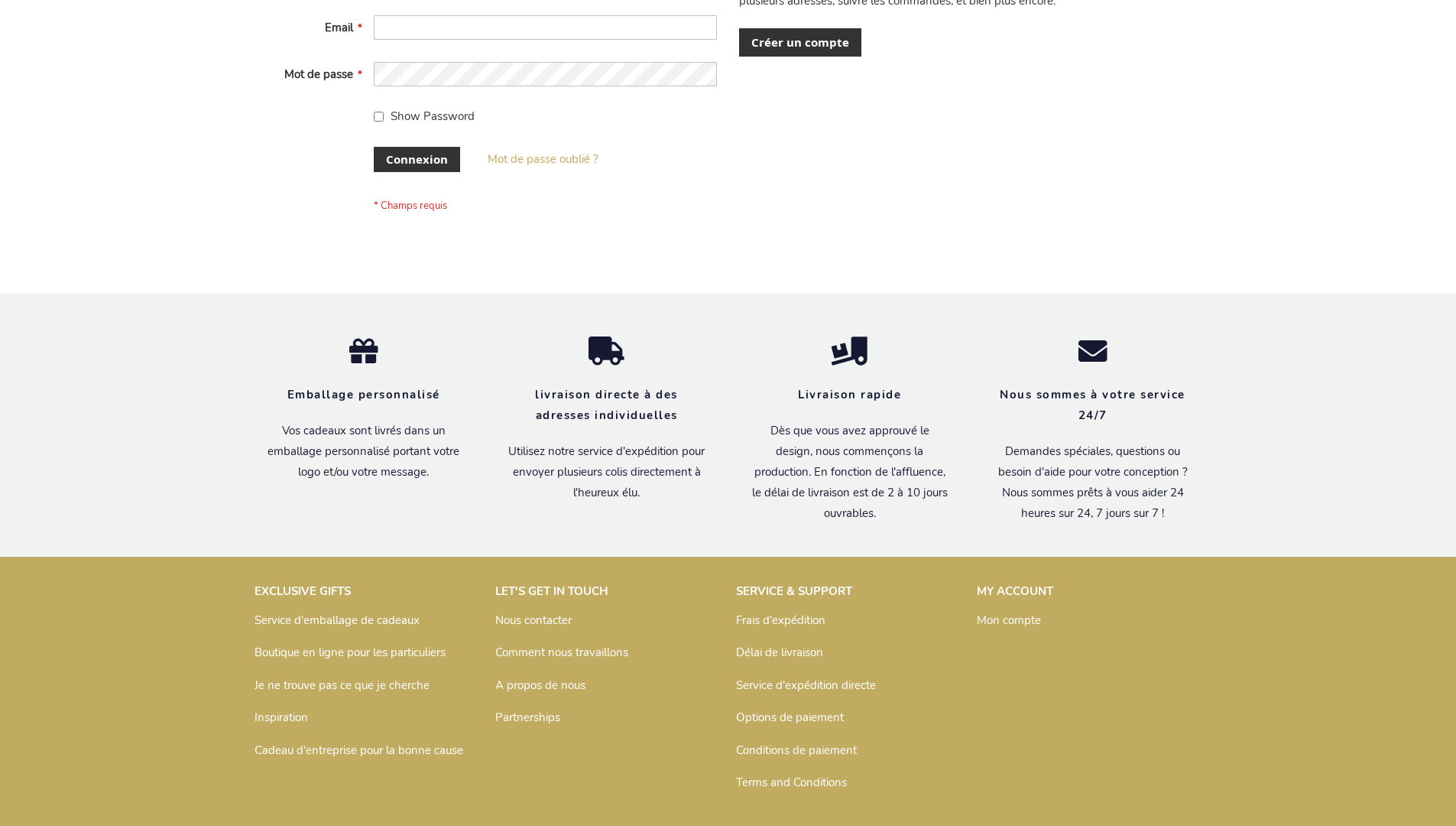
scroll to position [527, 0]
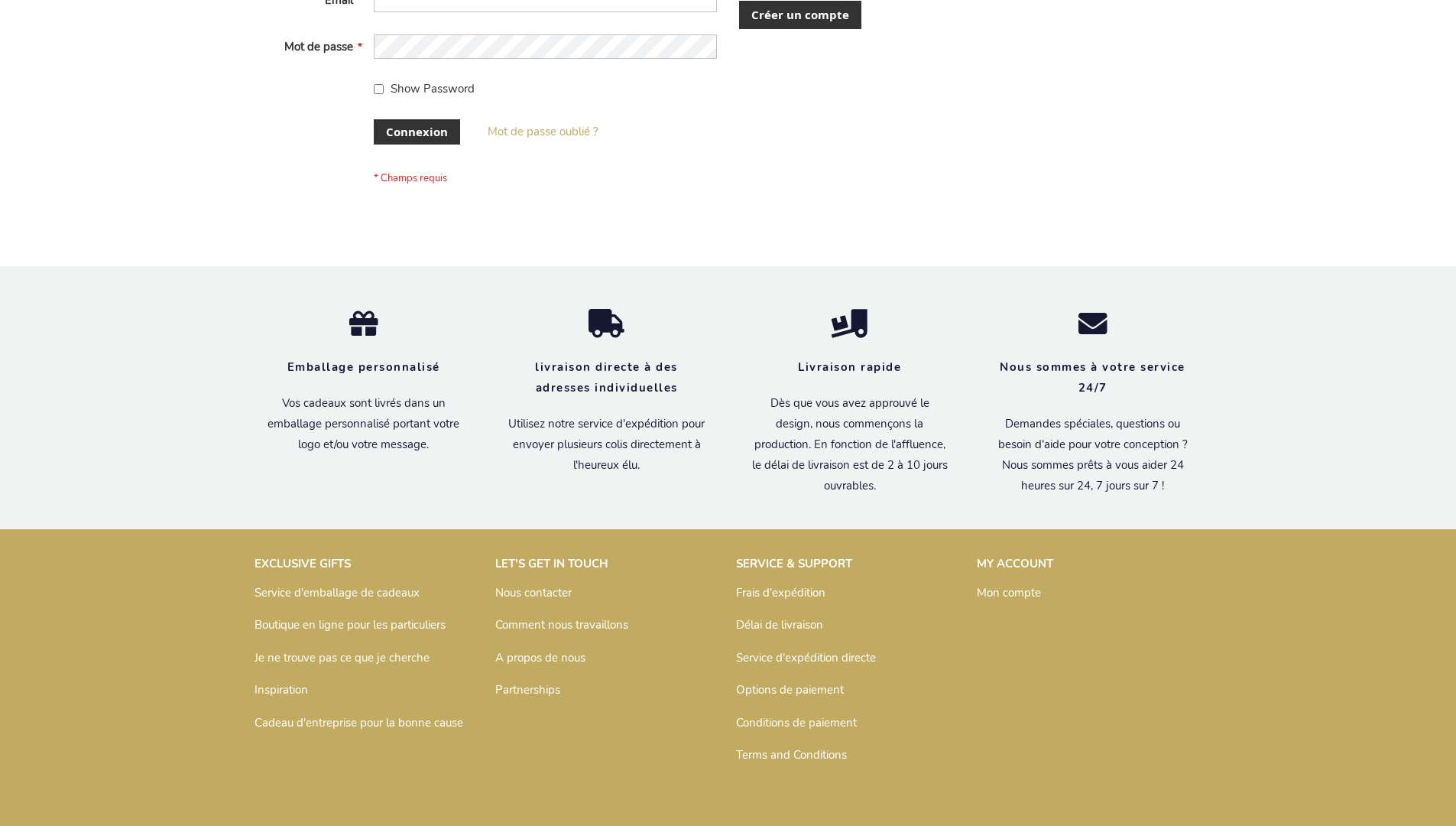
scroll to position [527, 0]
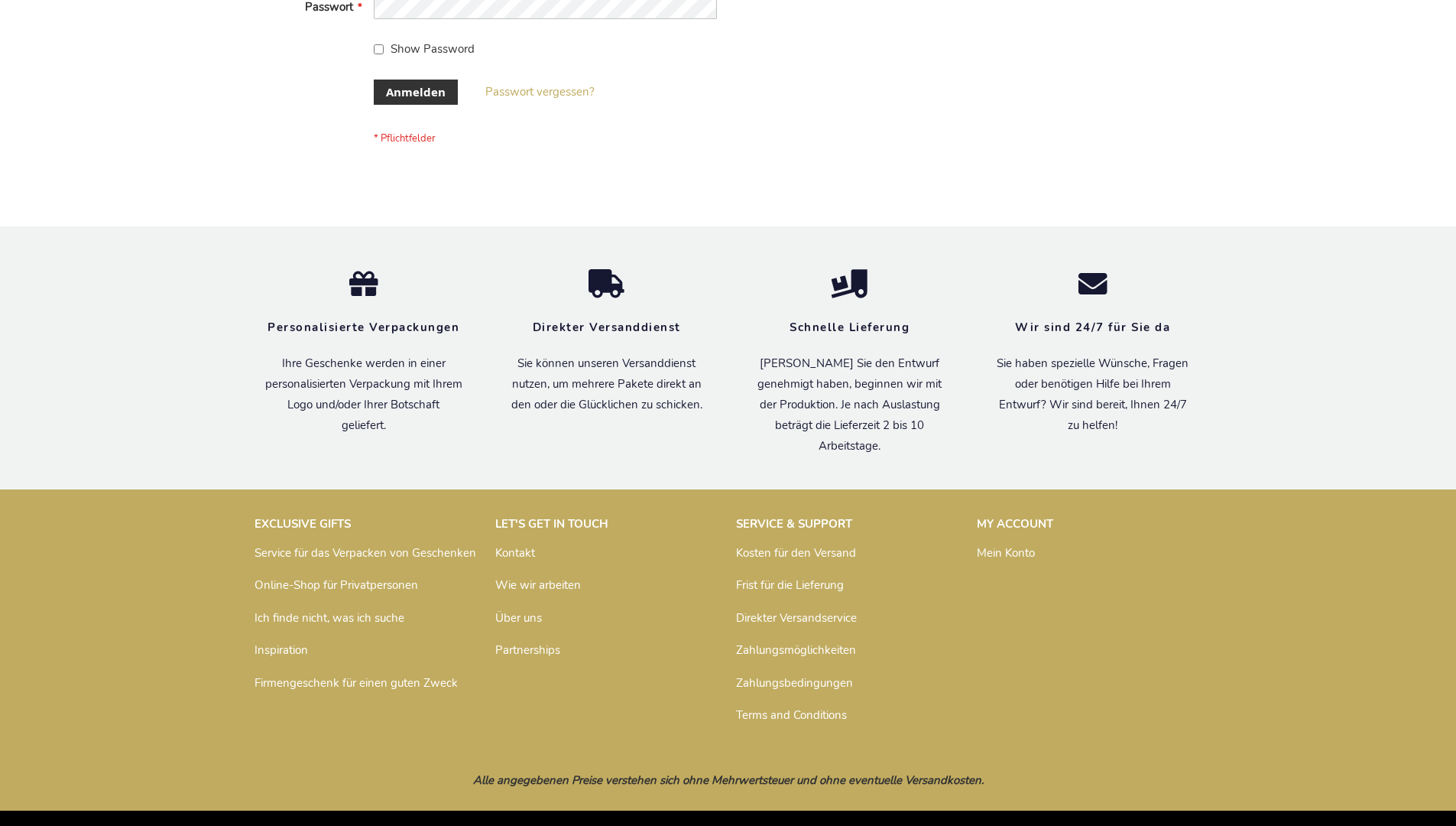
scroll to position [513, 0]
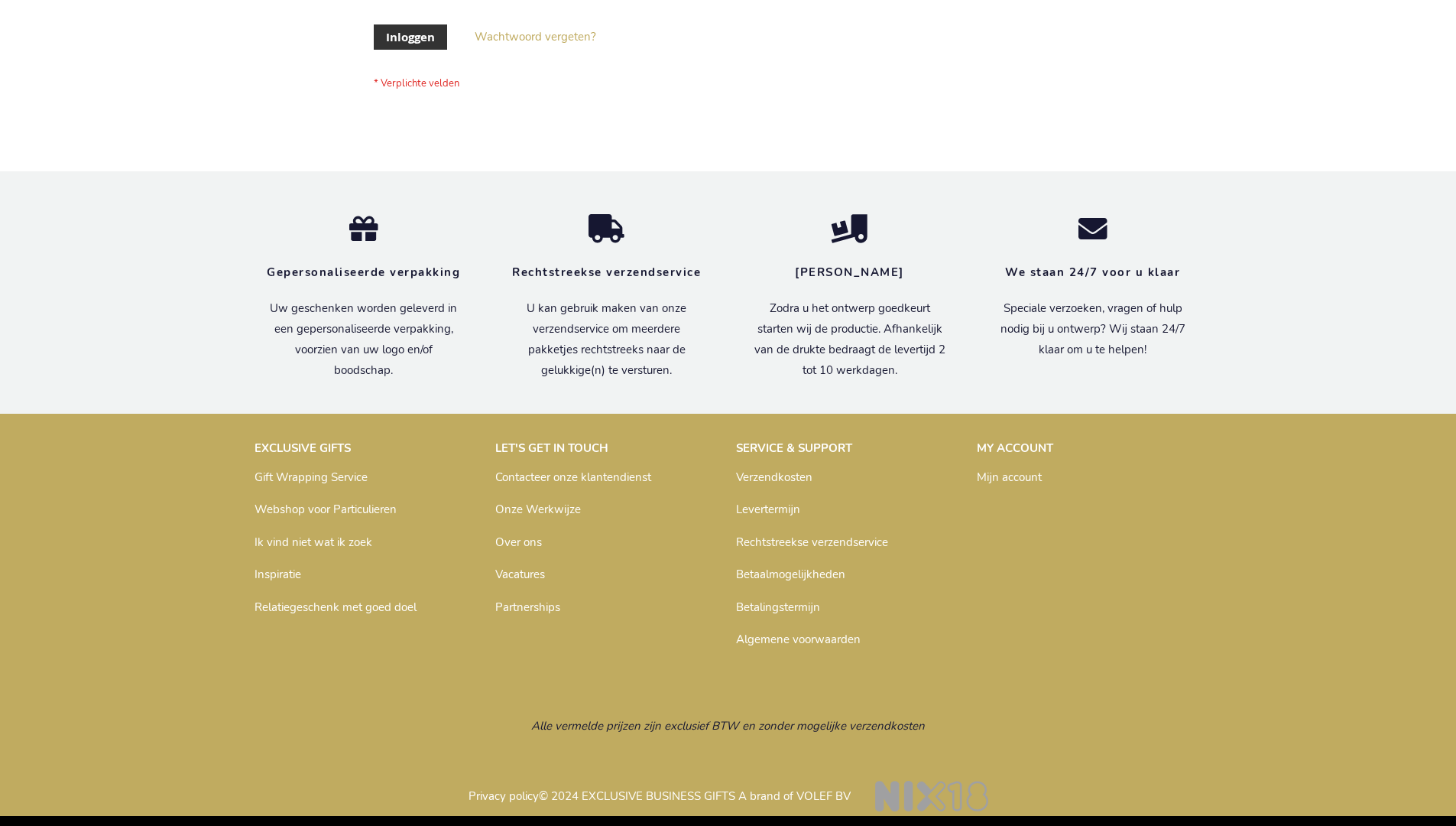
scroll to position [519, 0]
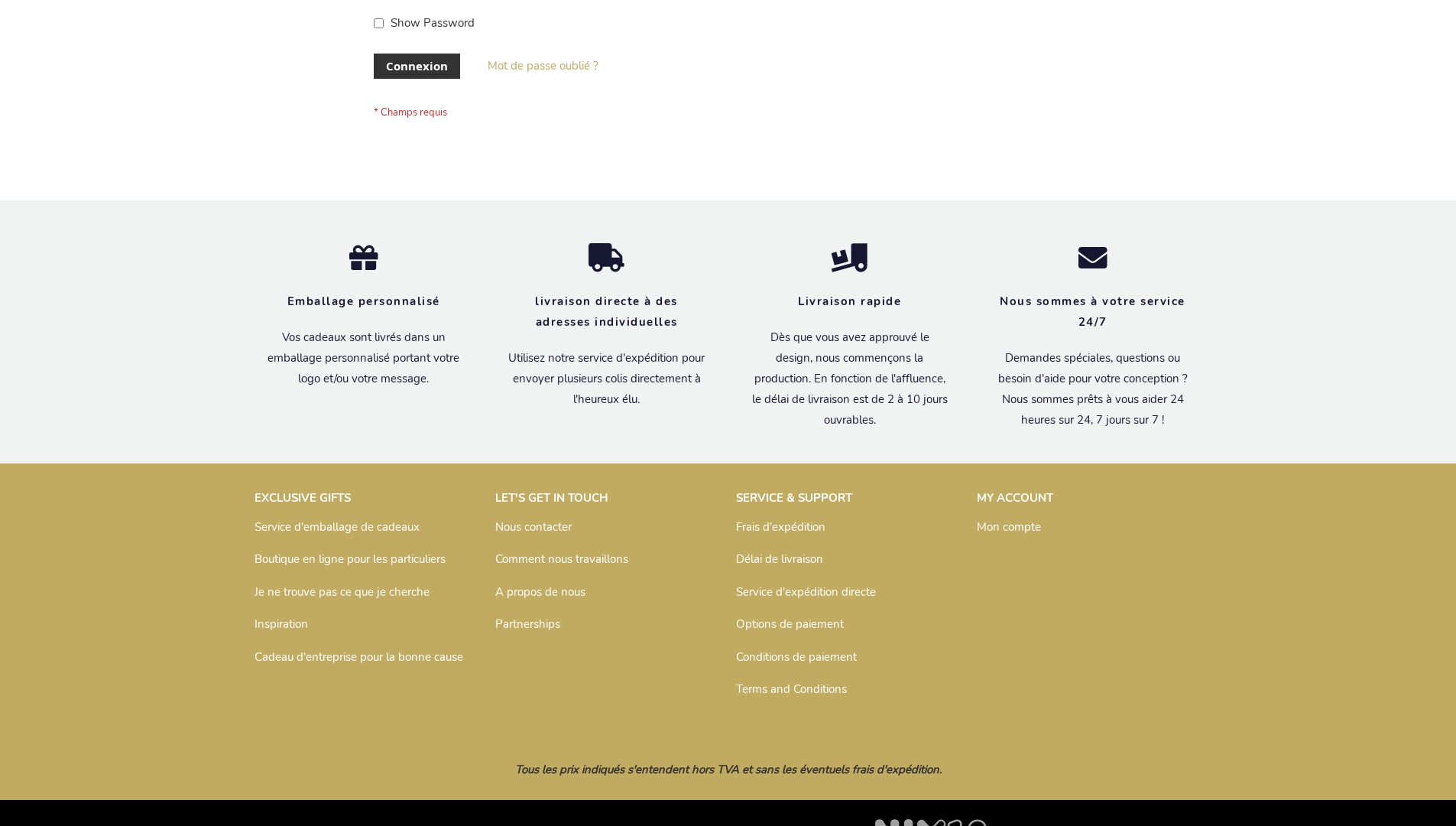
scroll to position [527, 0]
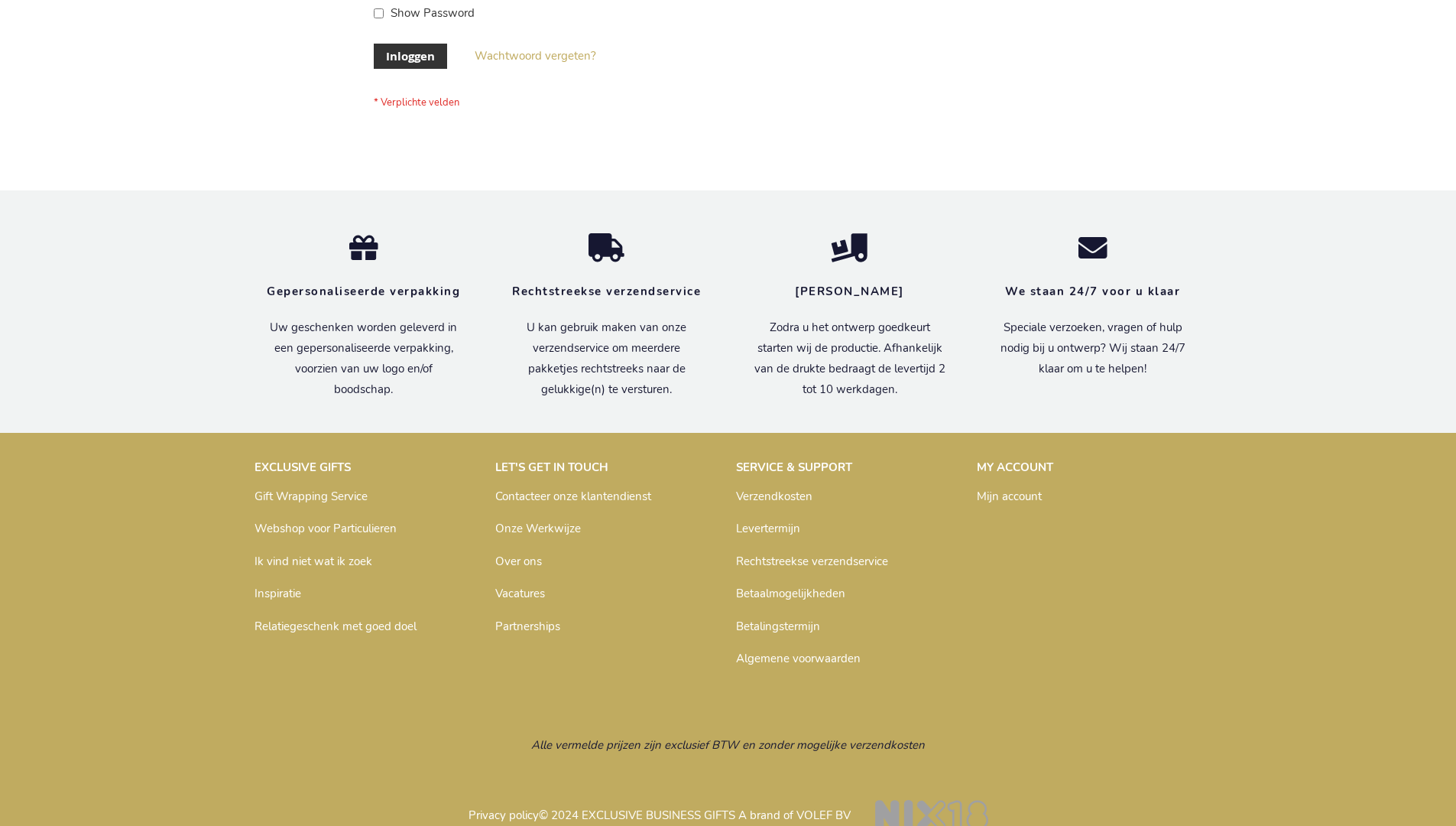
scroll to position [519, 0]
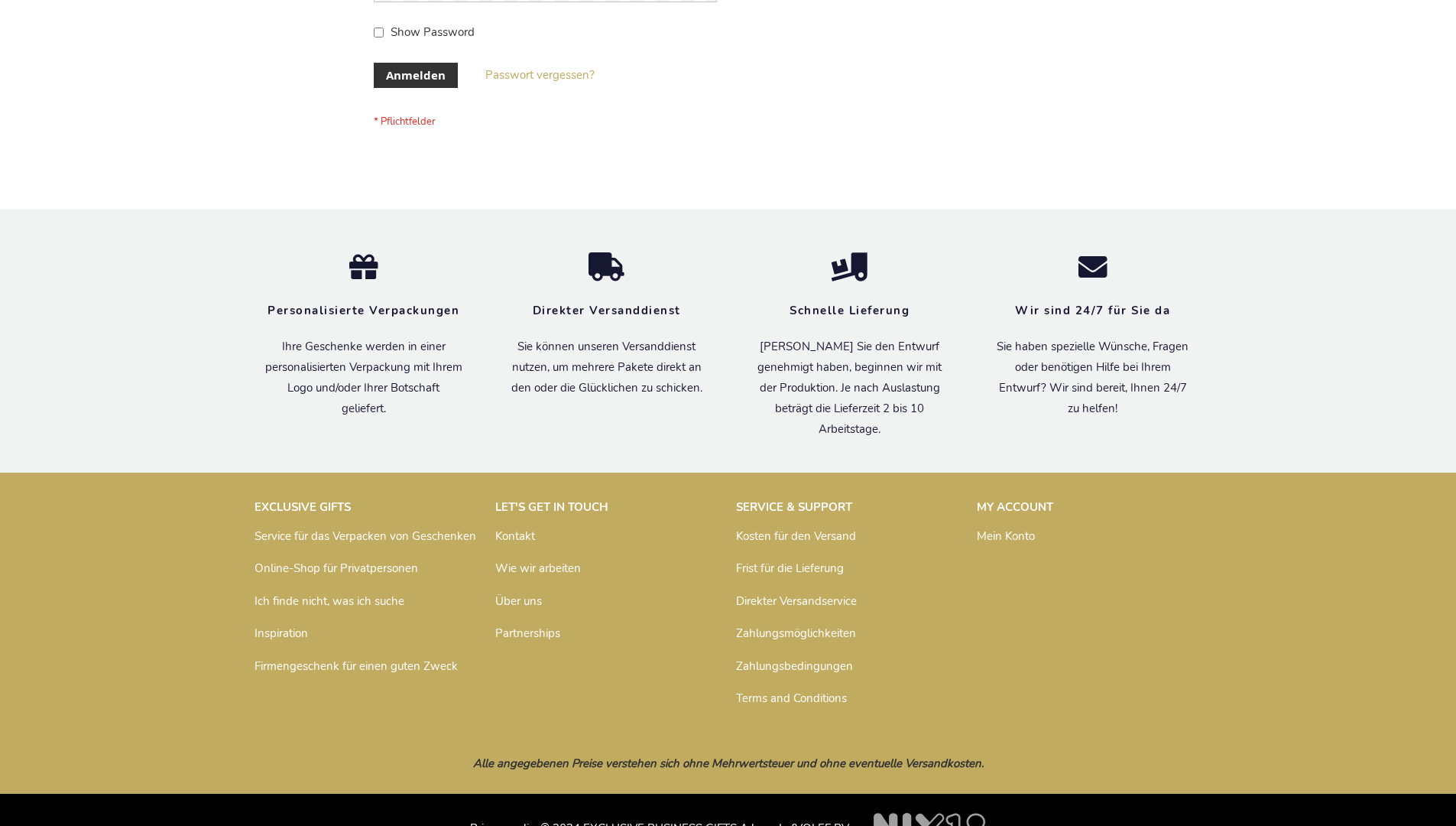
scroll to position [513, 0]
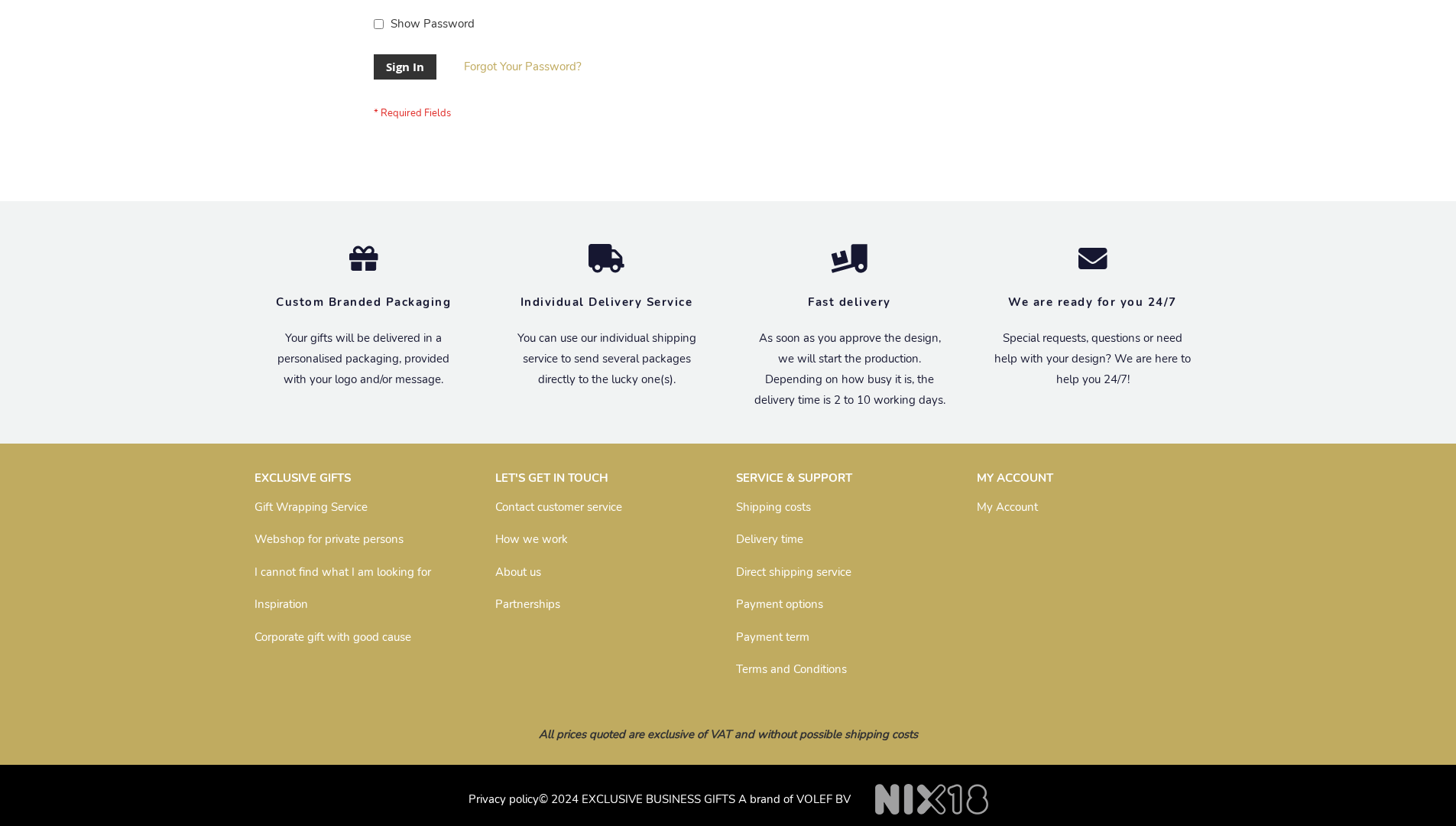
scroll to position [492, 0]
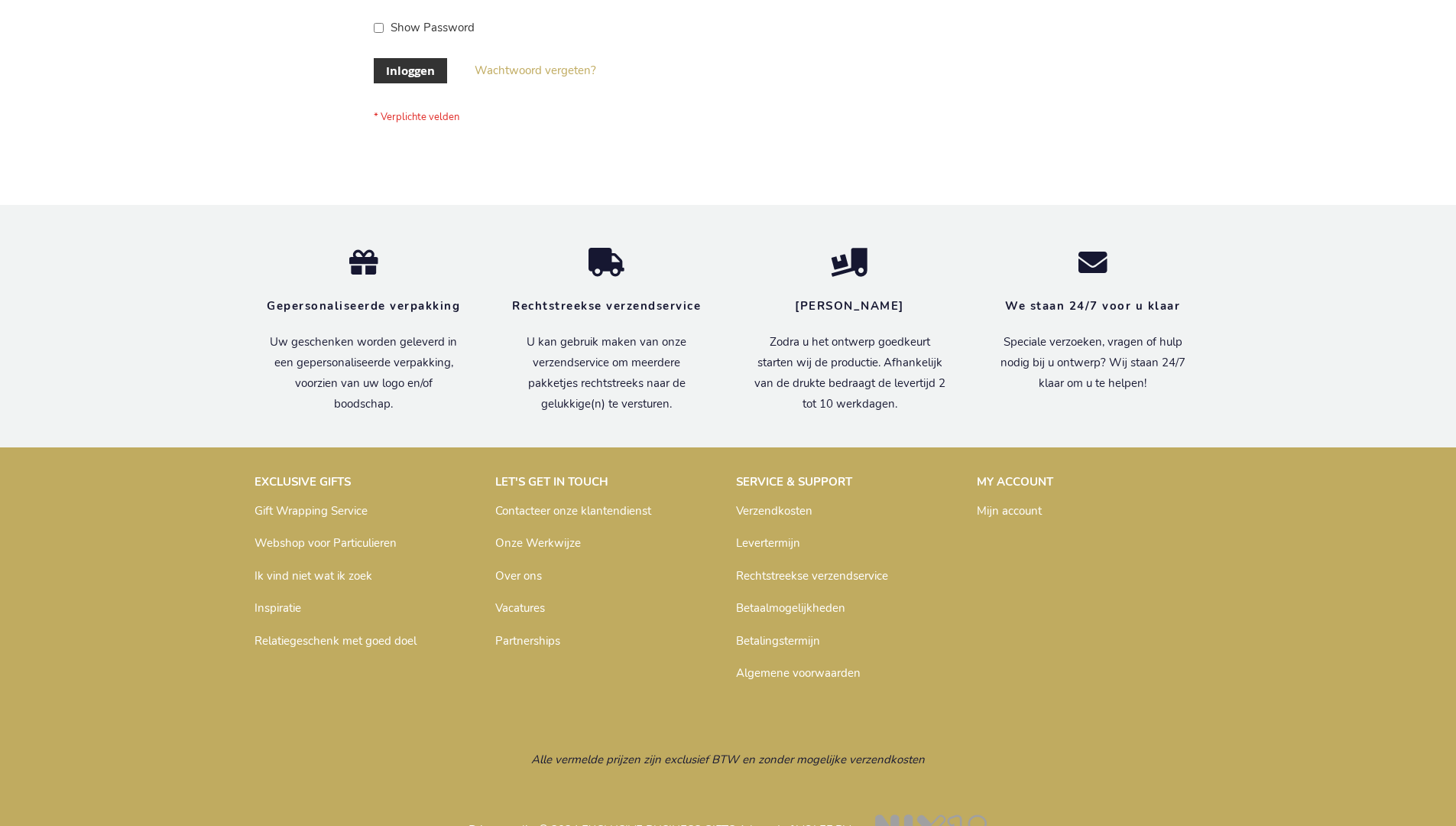
scroll to position [519, 0]
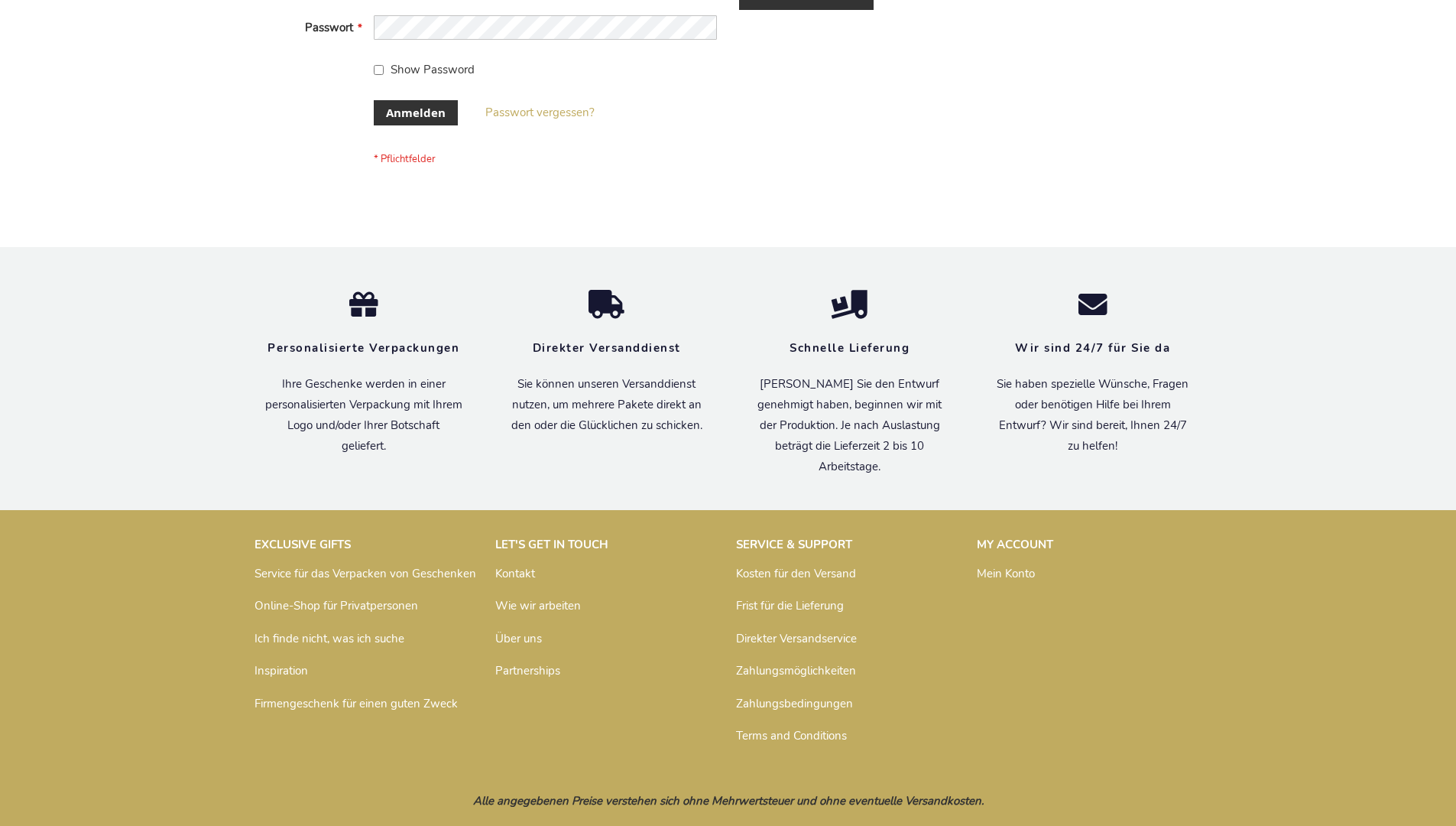
scroll to position [513, 0]
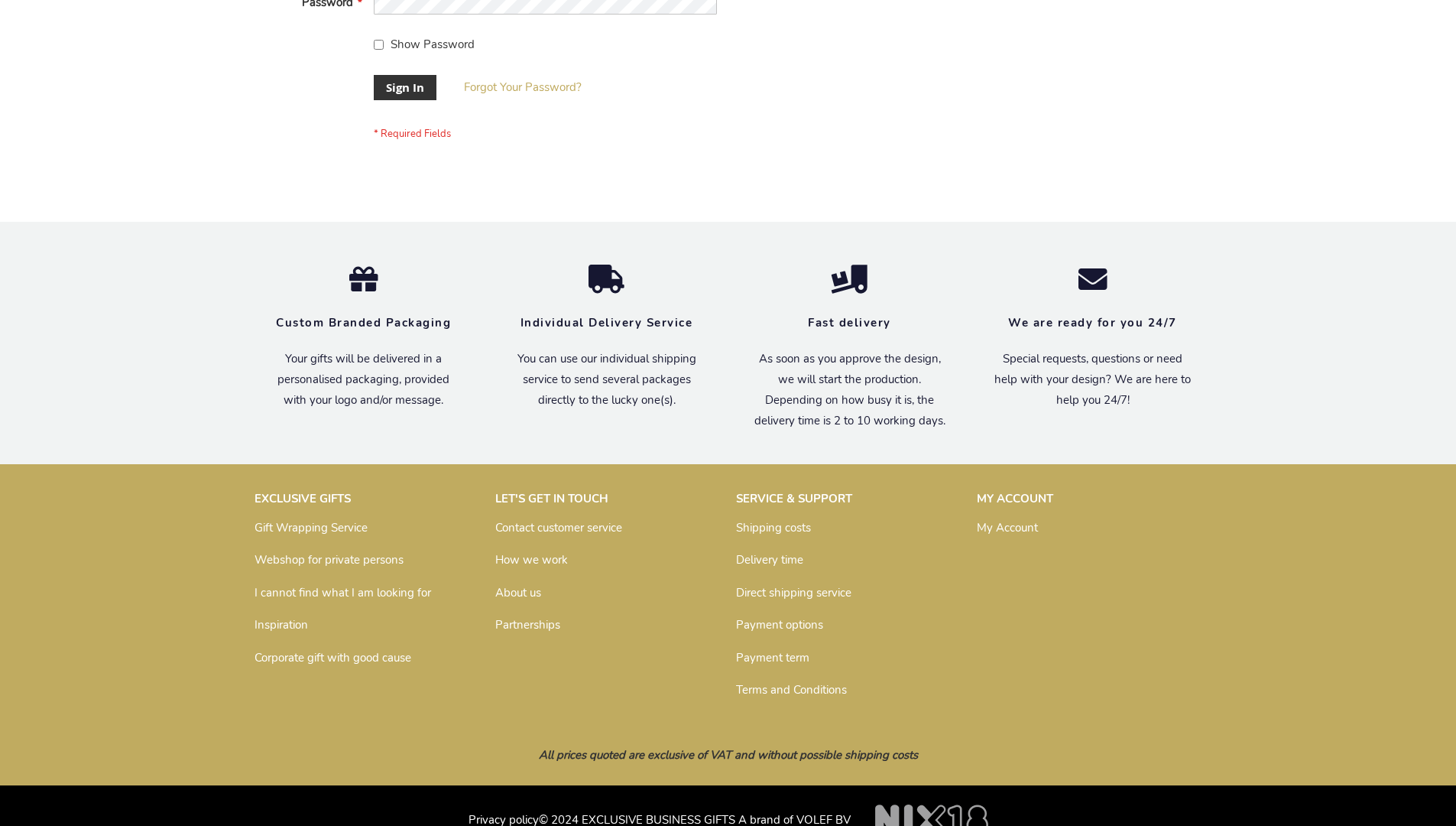
scroll to position [492, 0]
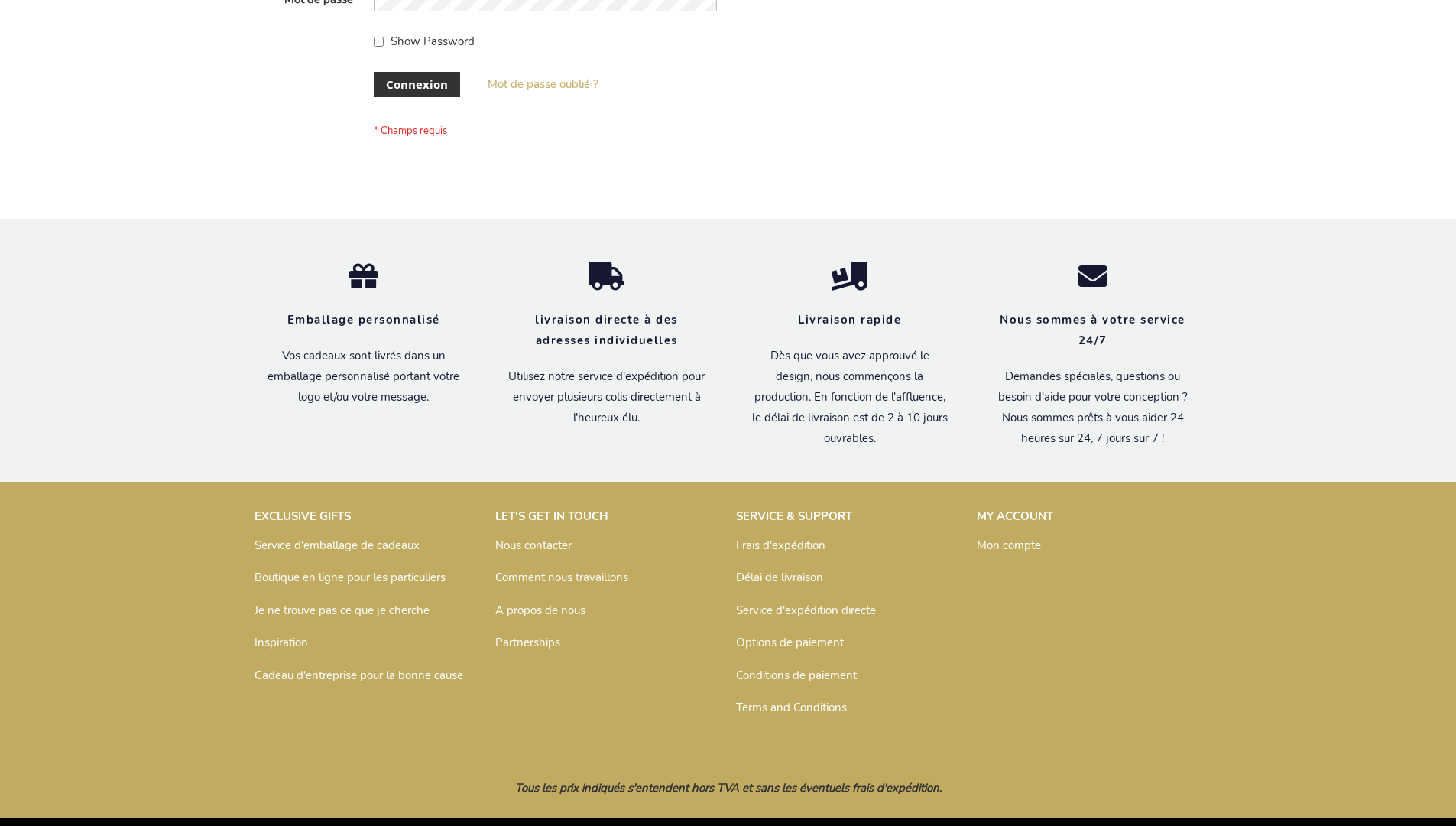
scroll to position [527, 0]
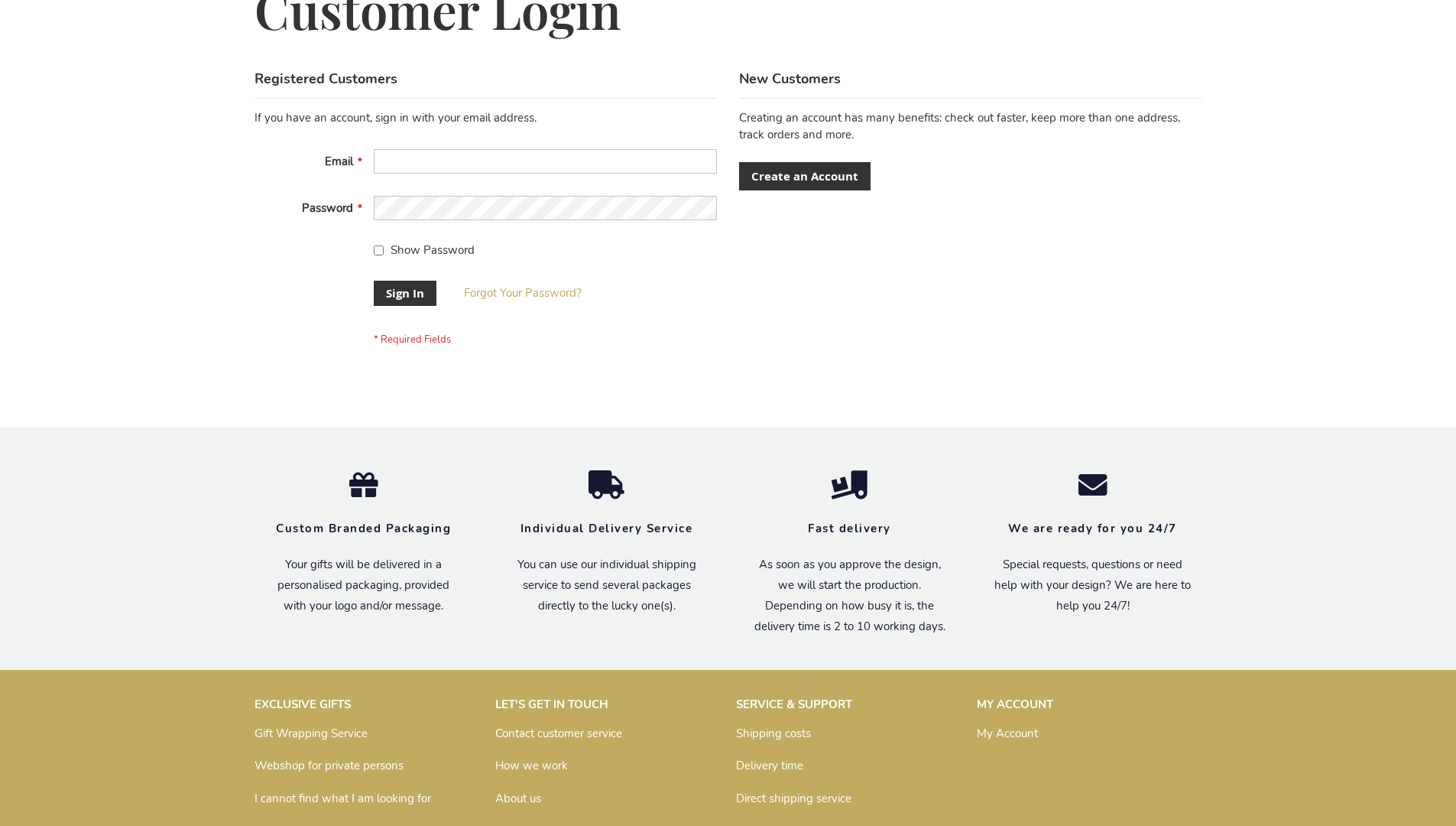
scroll to position [492, 0]
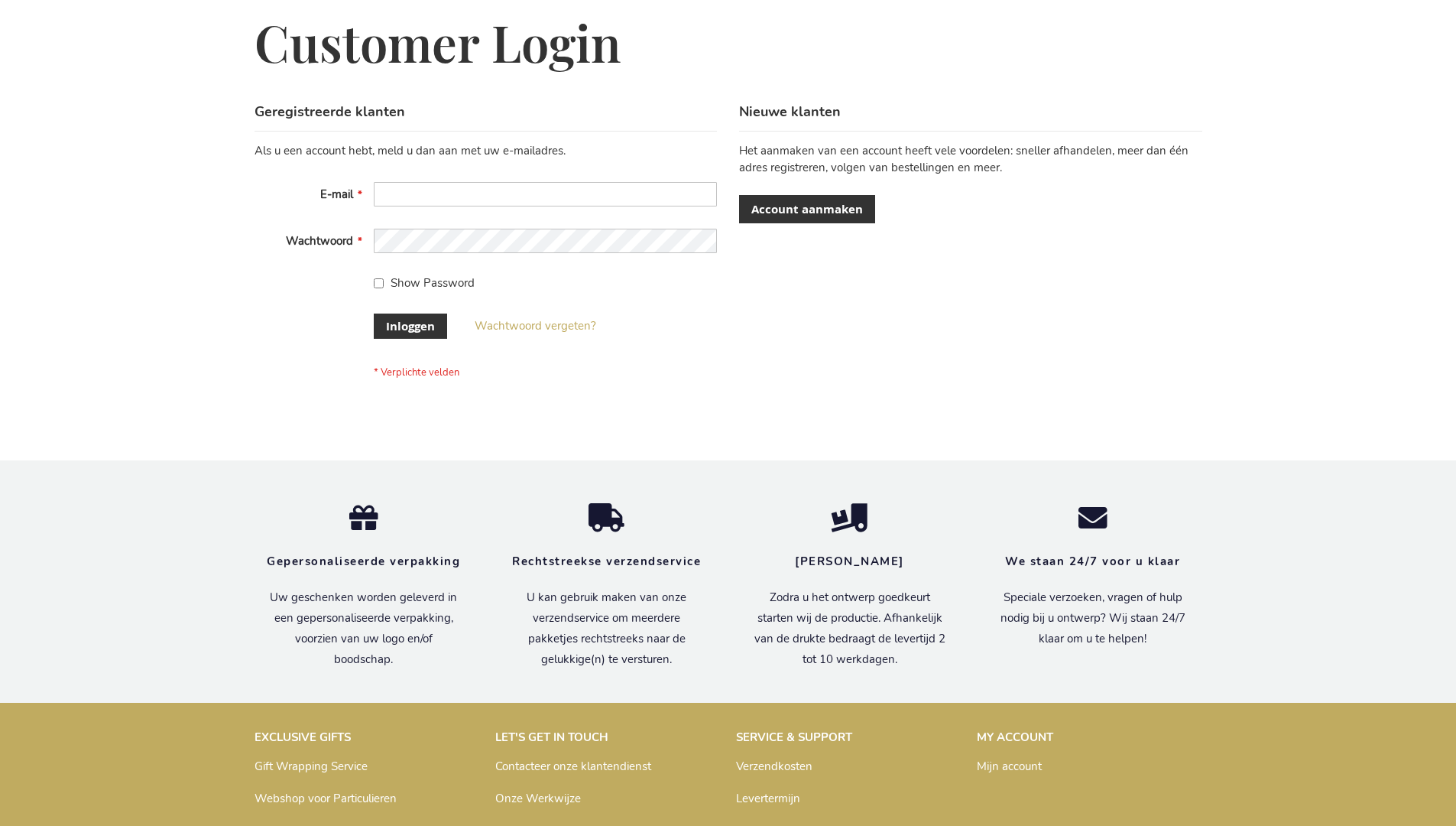
scroll to position [519, 0]
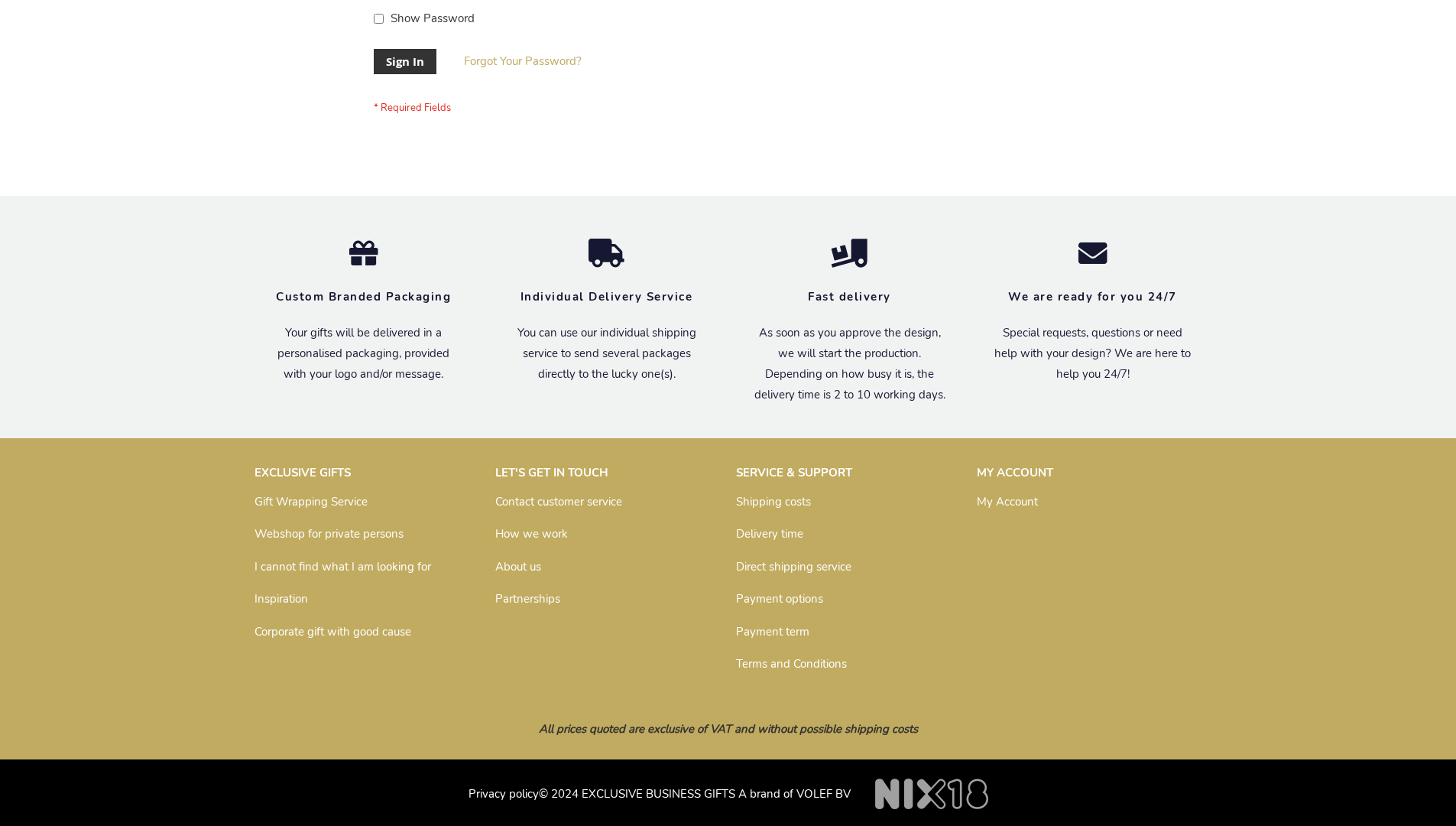
scroll to position [492, 0]
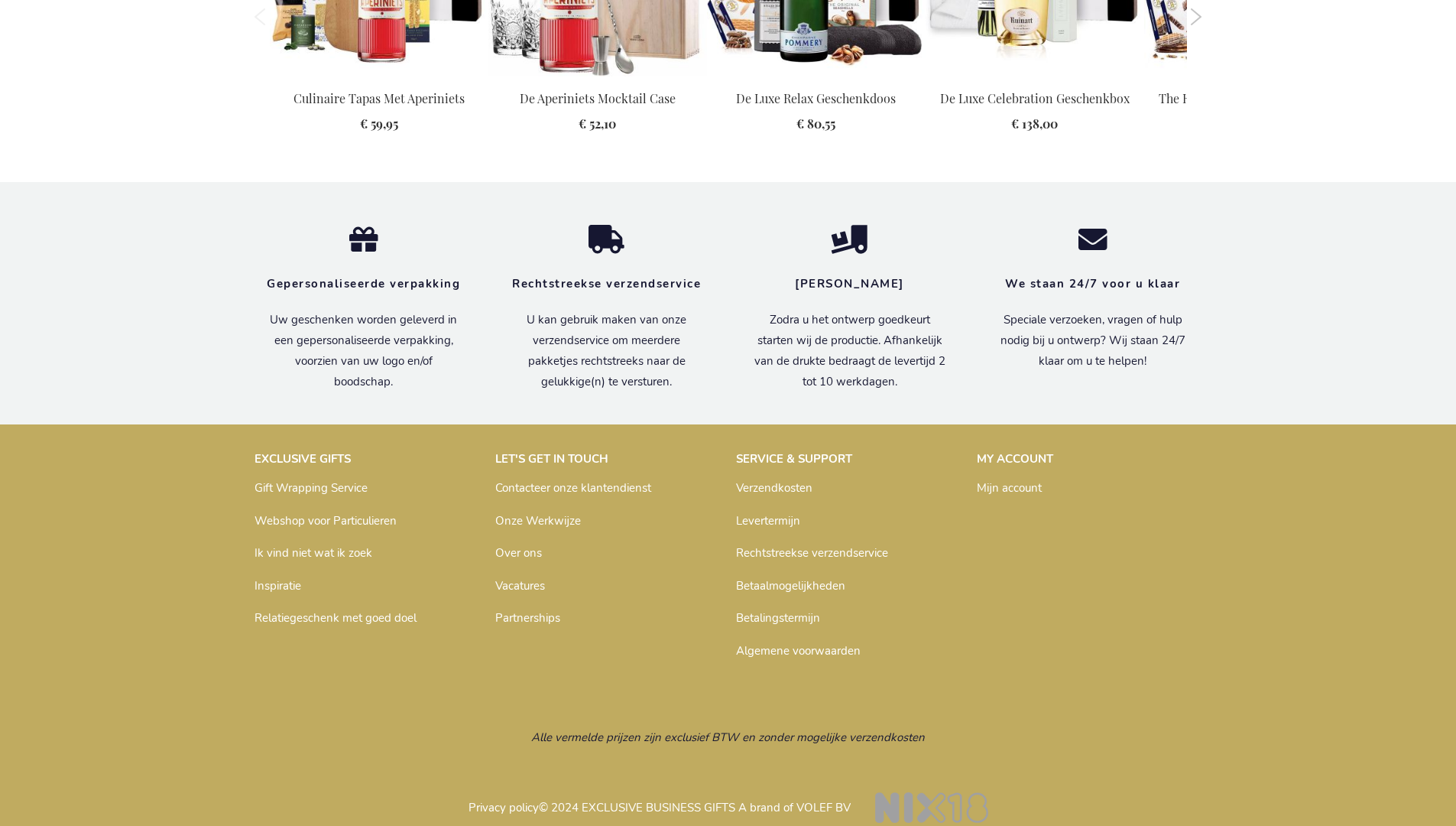
scroll to position [1804, 0]
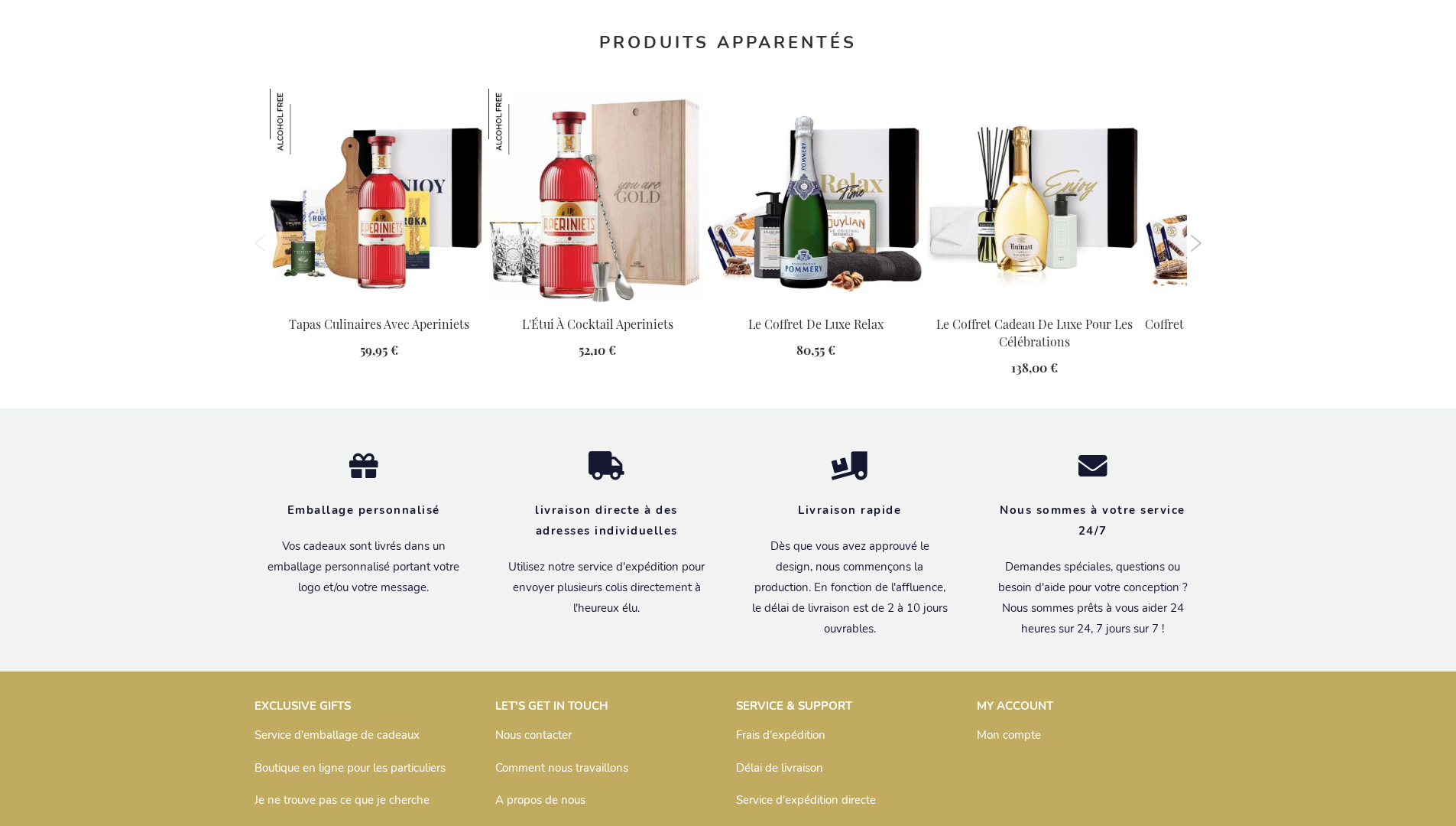
scroll to position [1770, 0]
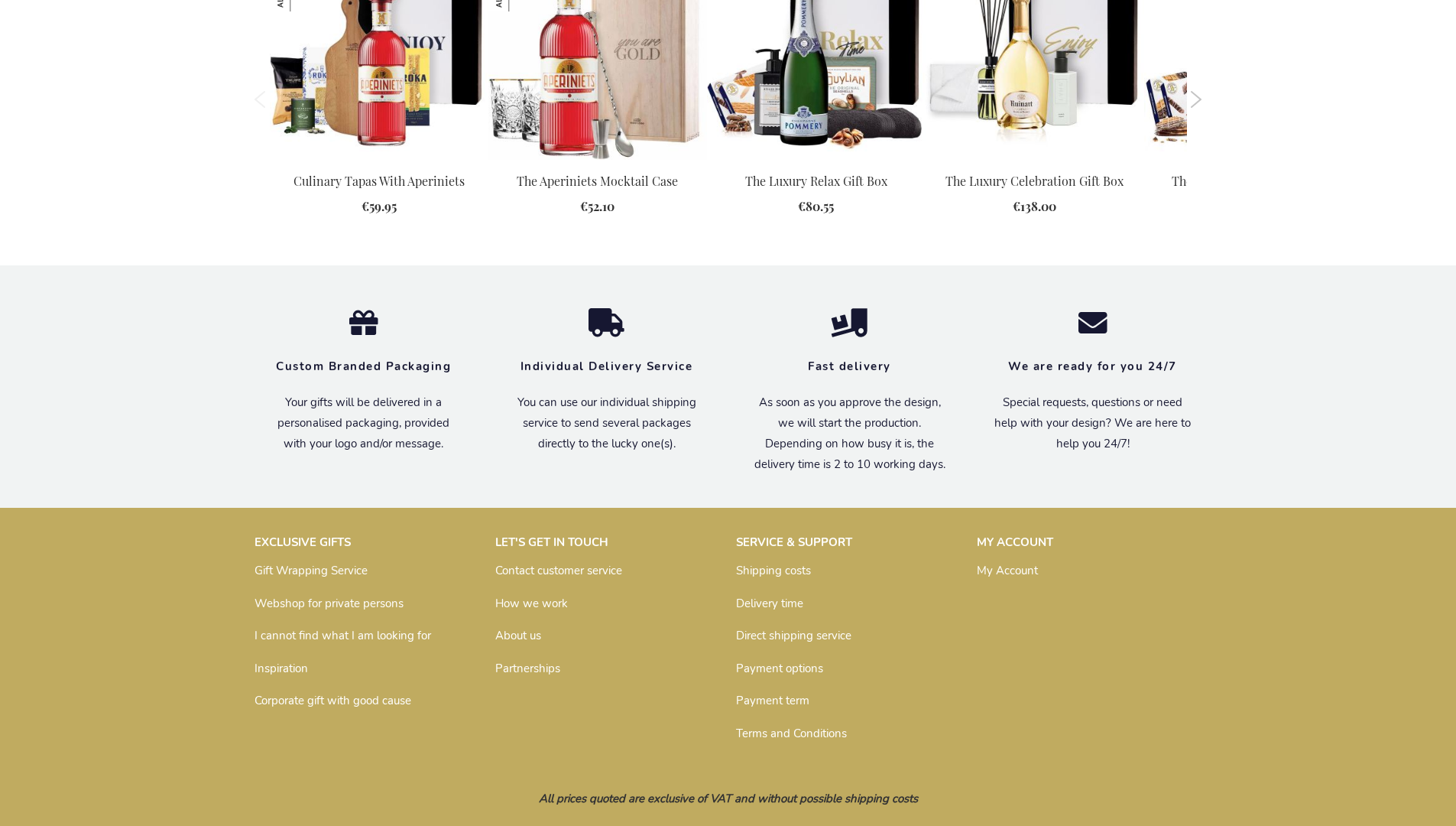
scroll to position [1751, 0]
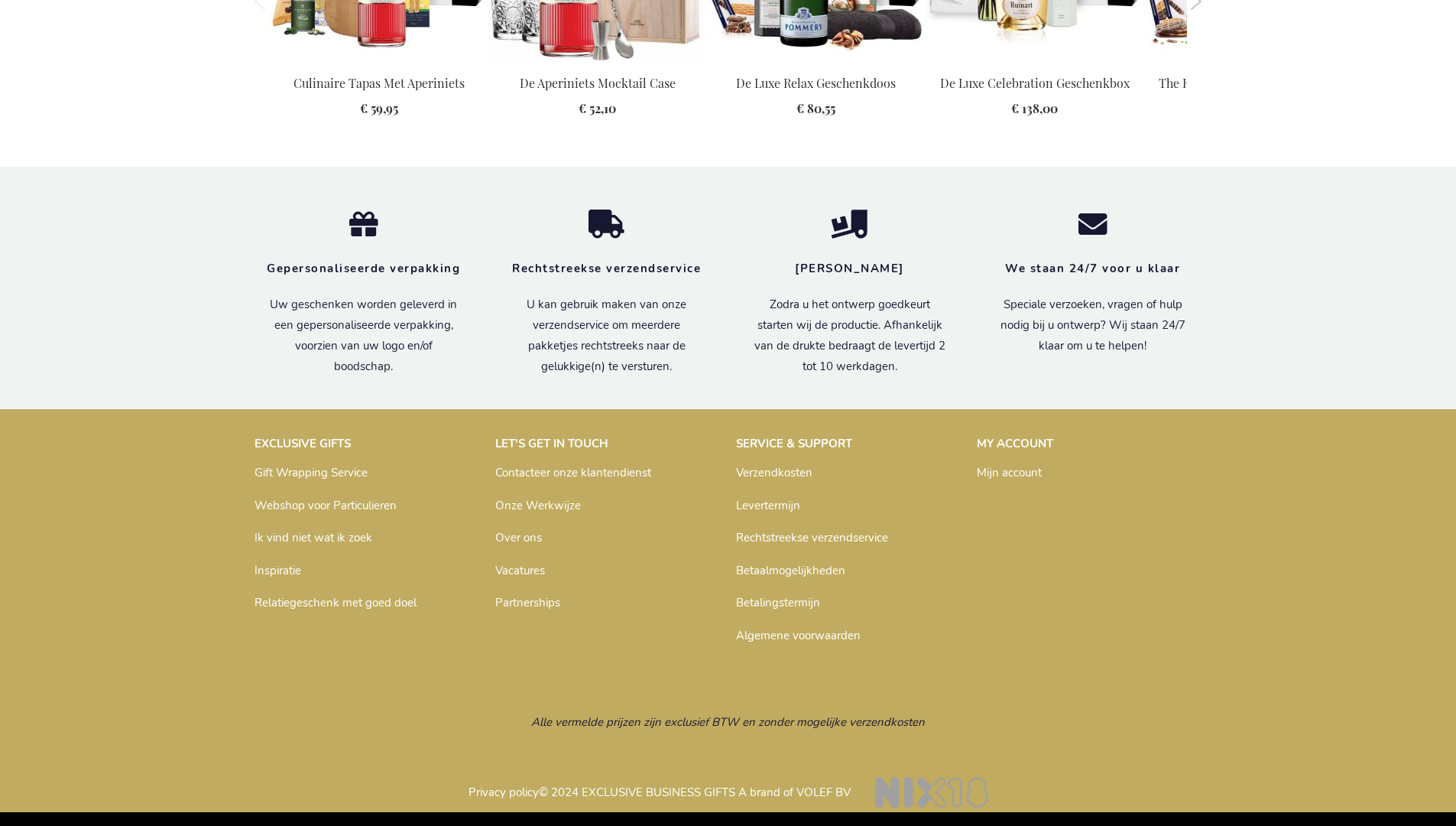
scroll to position [1804, 0]
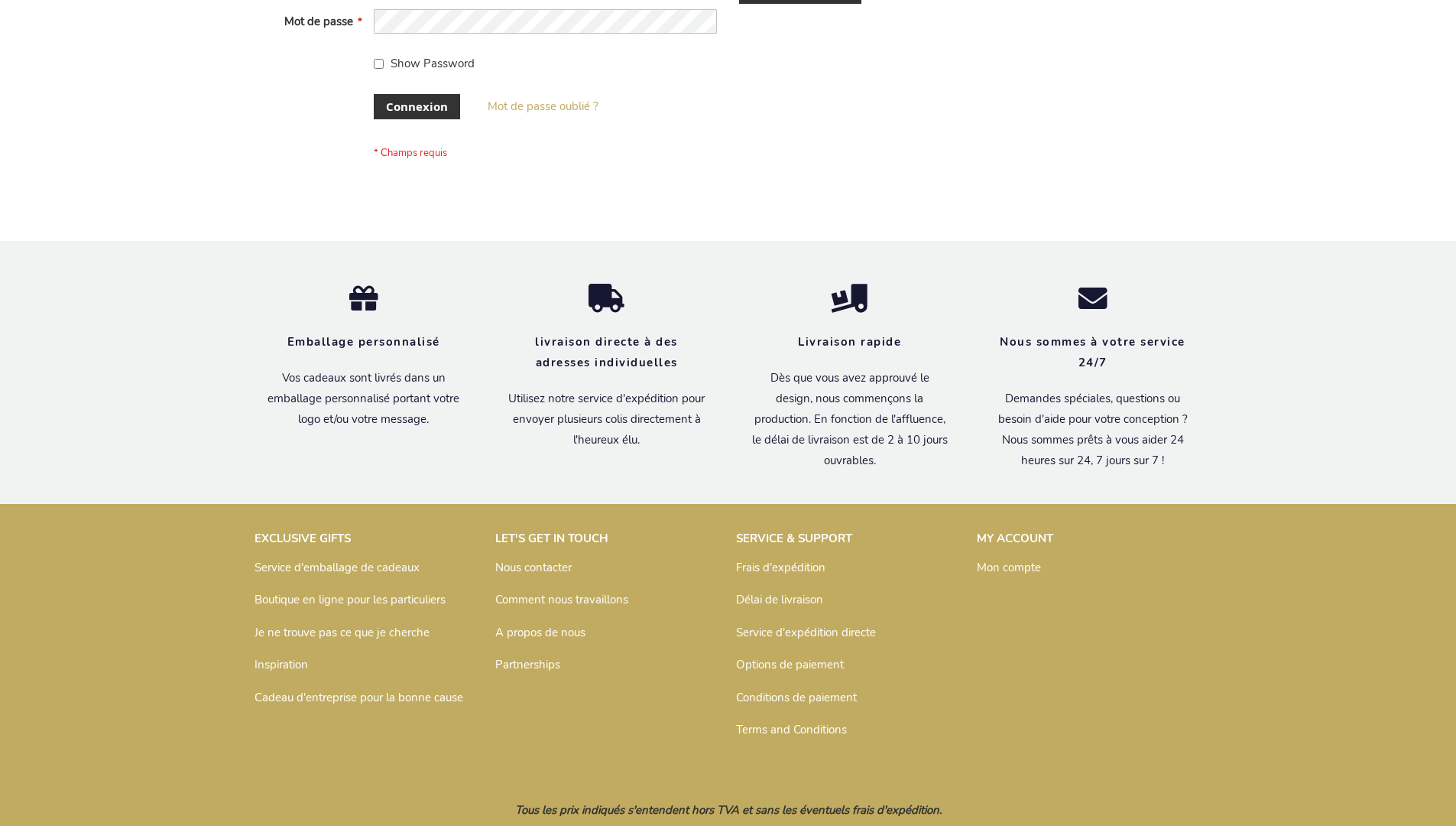
scroll to position [527, 0]
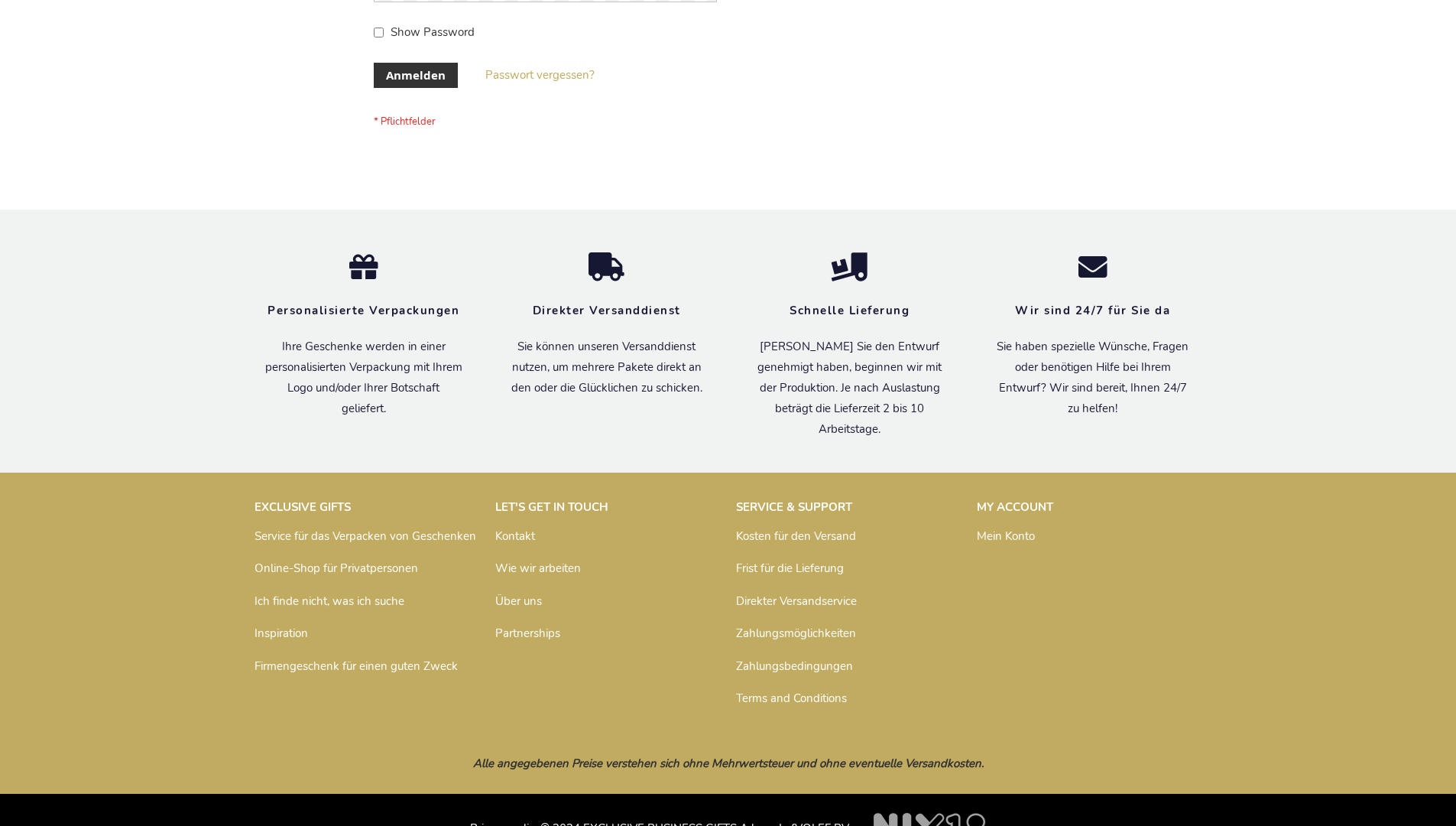
scroll to position [513, 0]
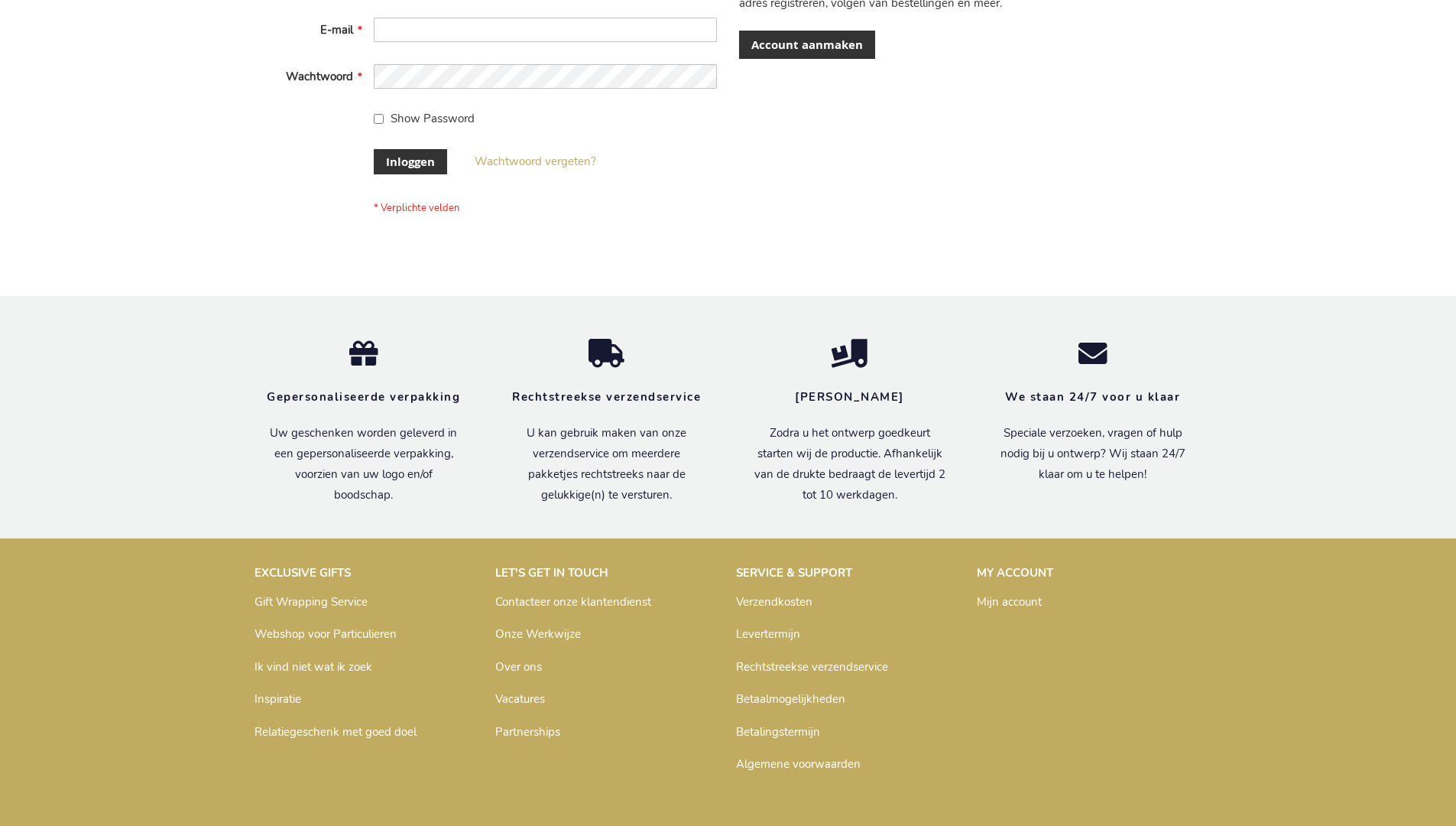
scroll to position [519, 0]
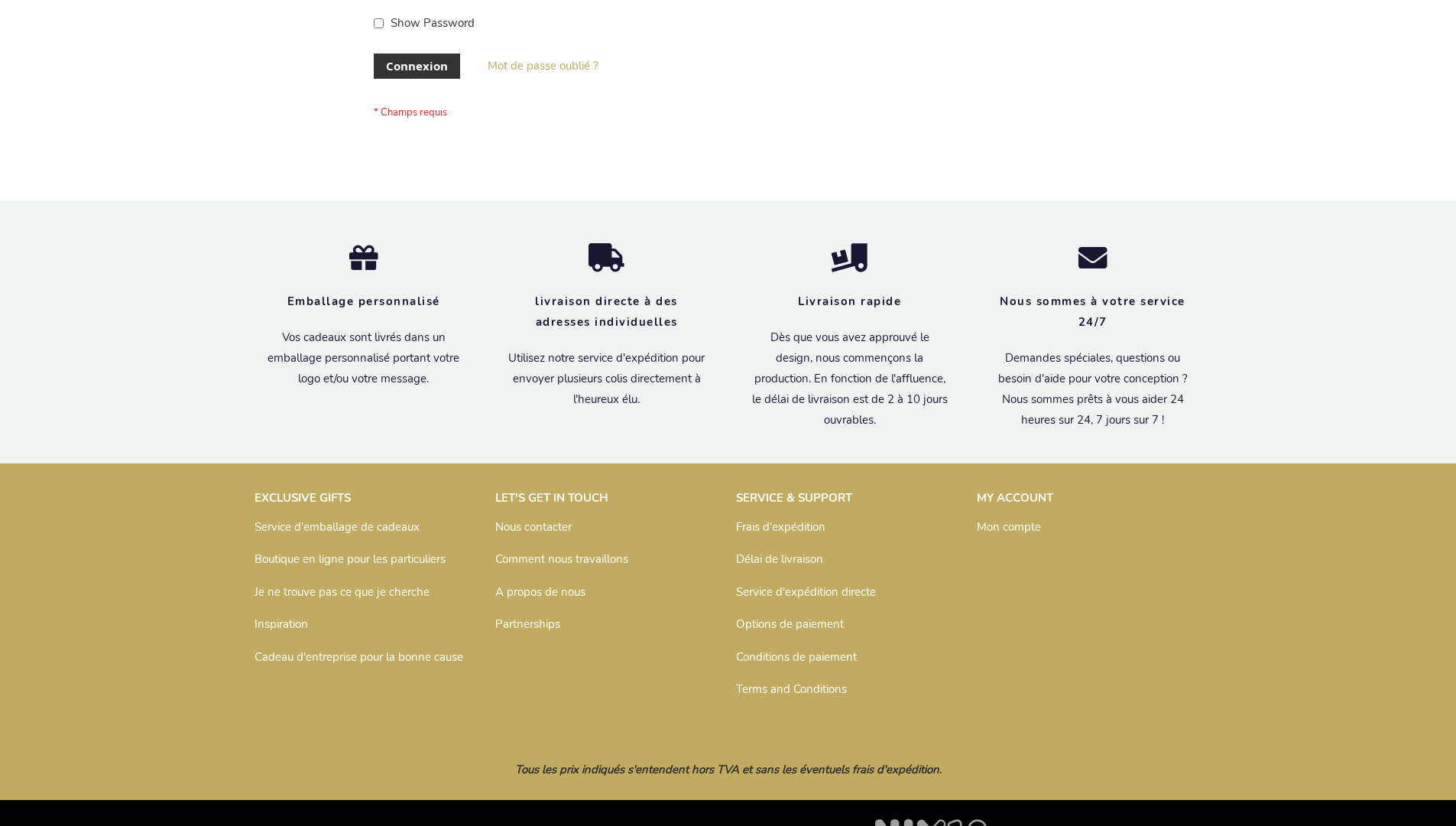
scroll to position [527, 0]
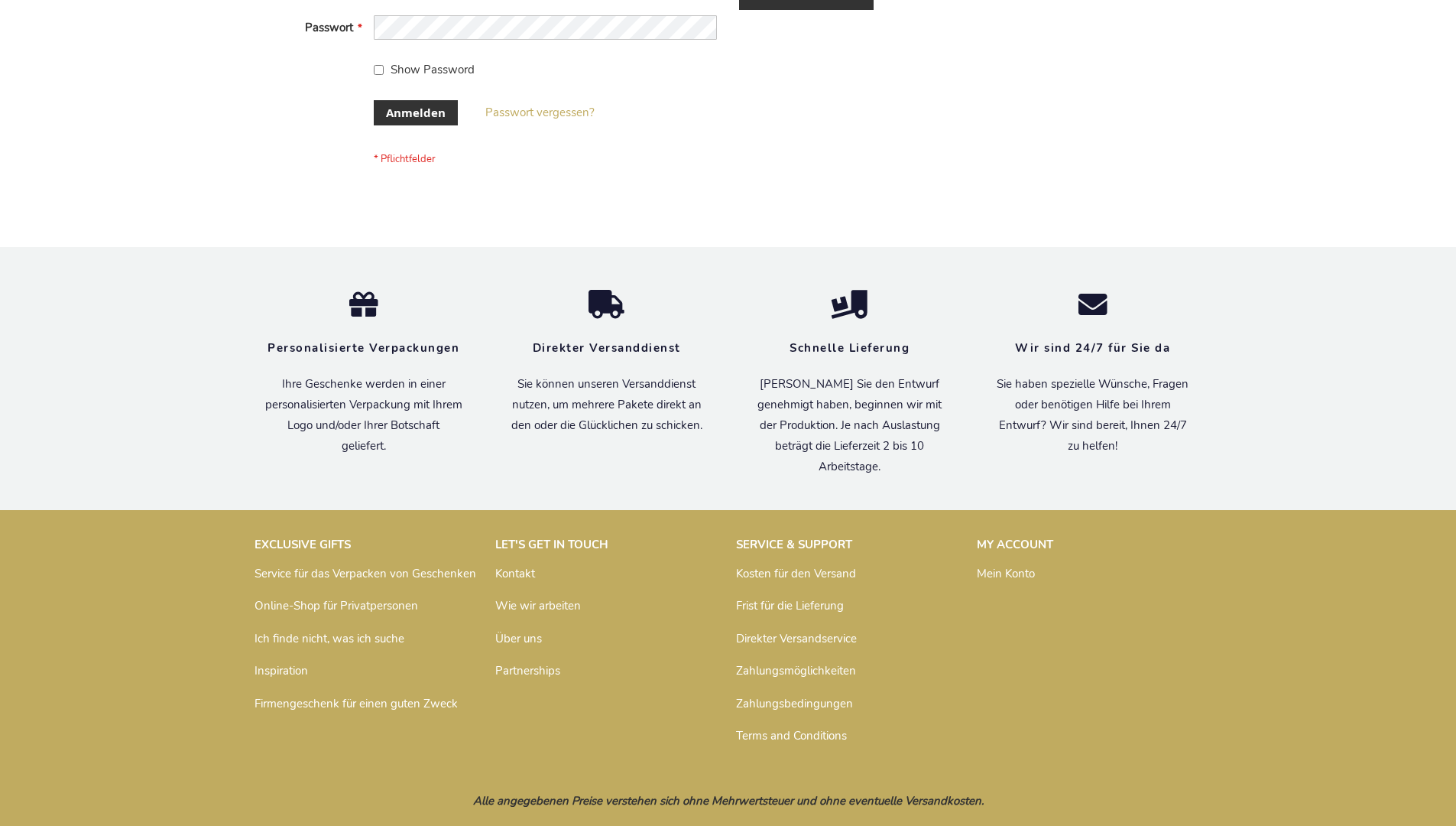
scroll to position [513, 0]
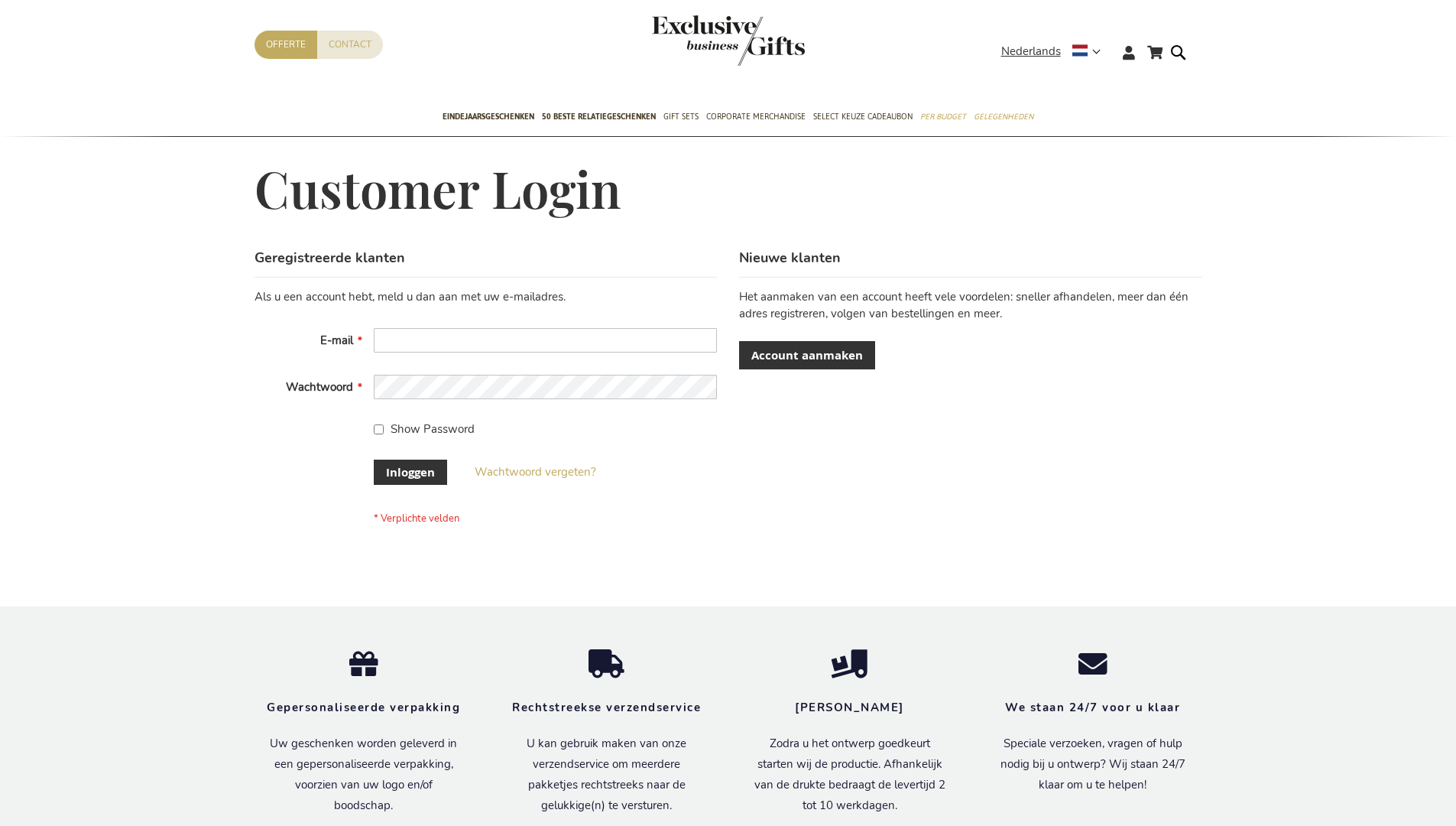
scroll to position [519, 0]
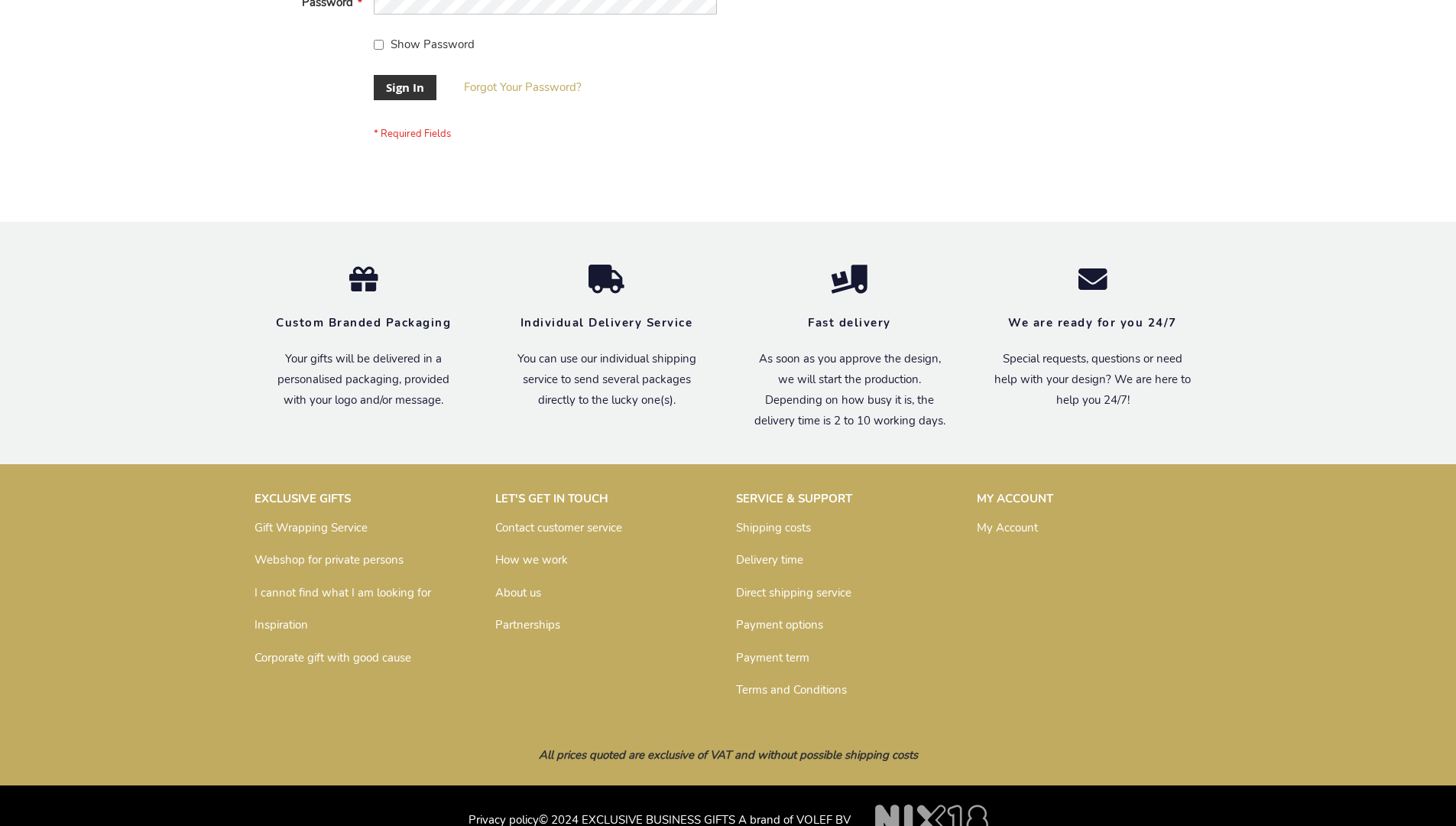
scroll to position [492, 0]
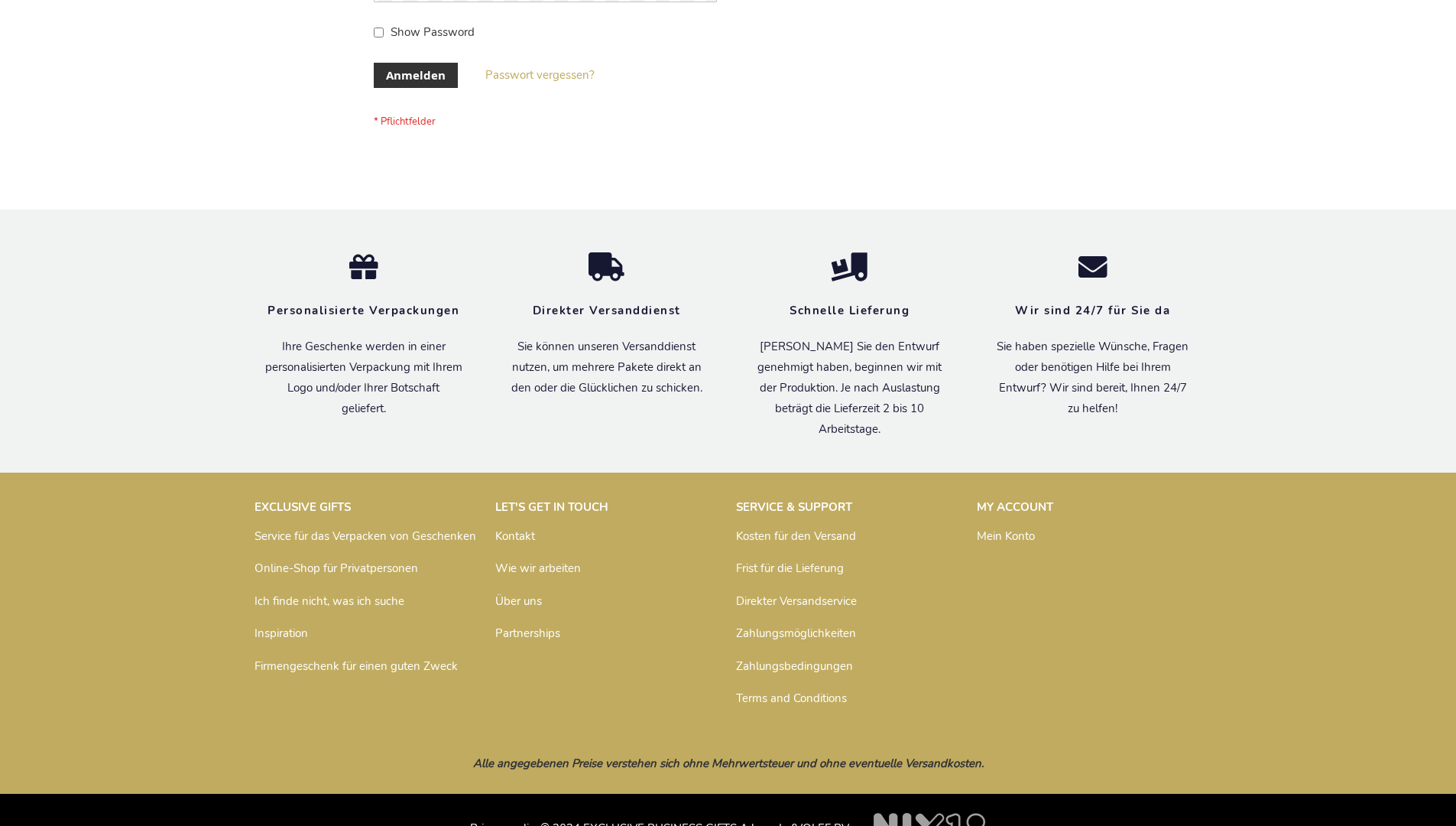
scroll to position [513, 0]
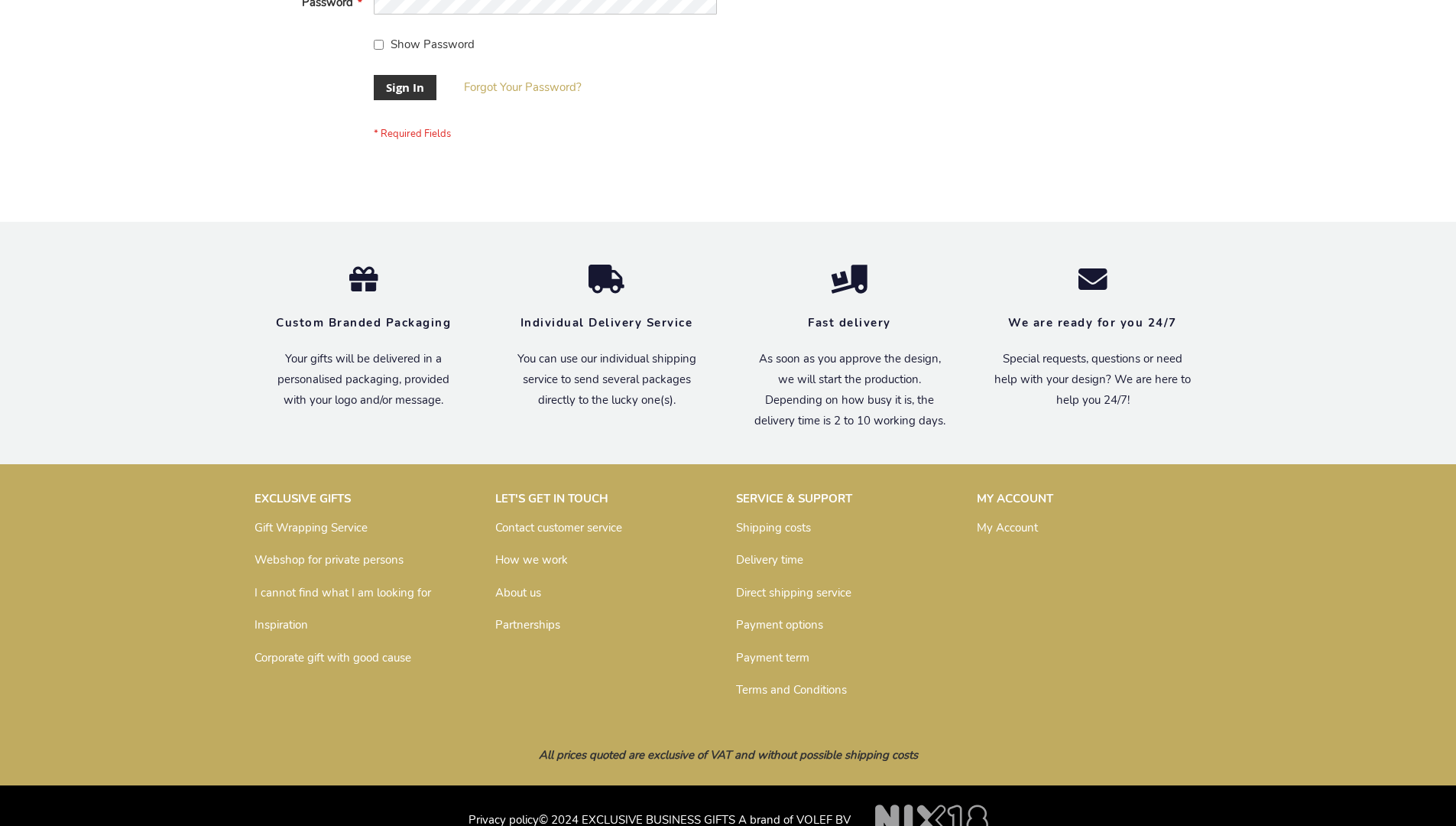
scroll to position [492, 0]
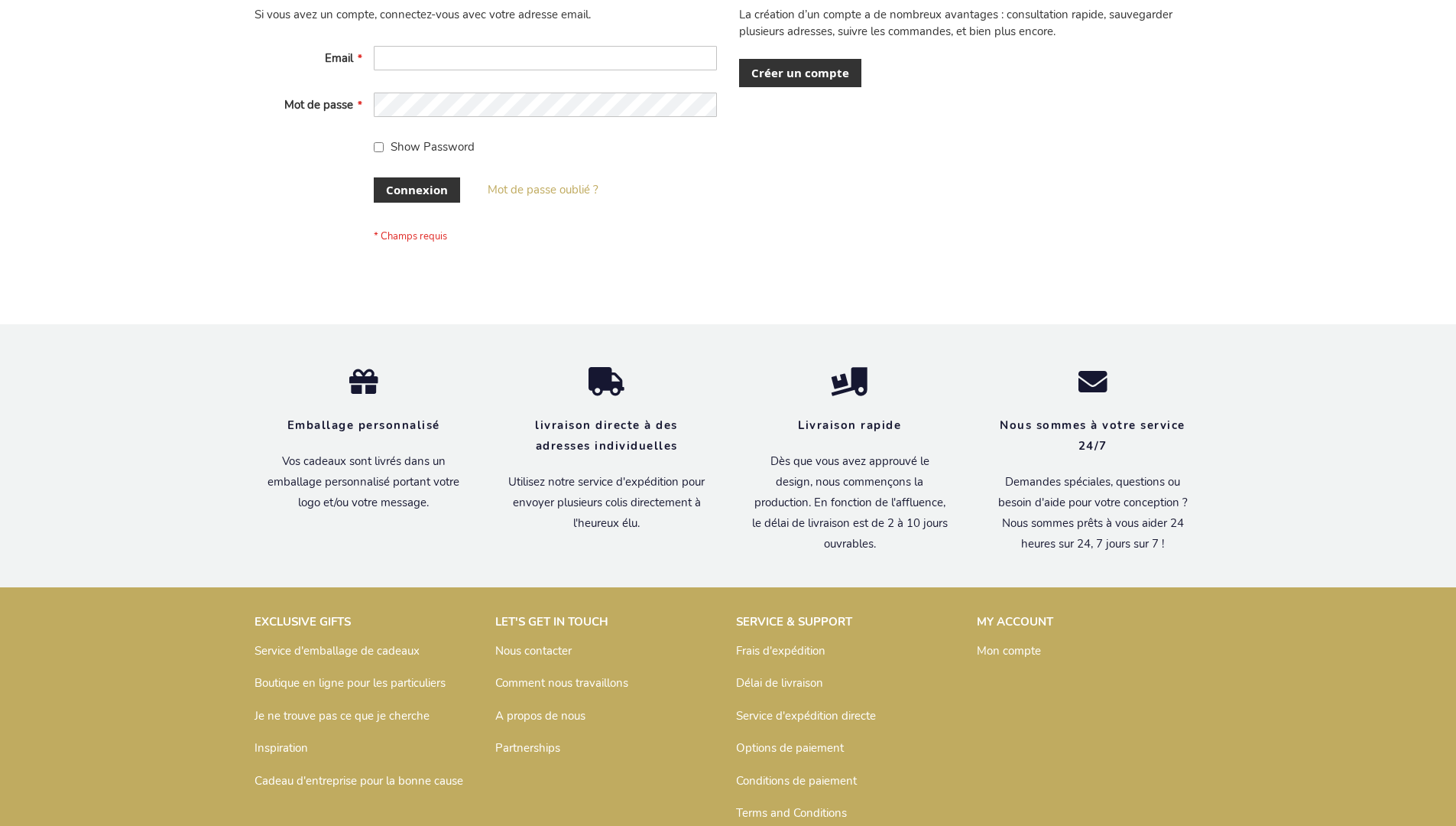
scroll to position [527, 0]
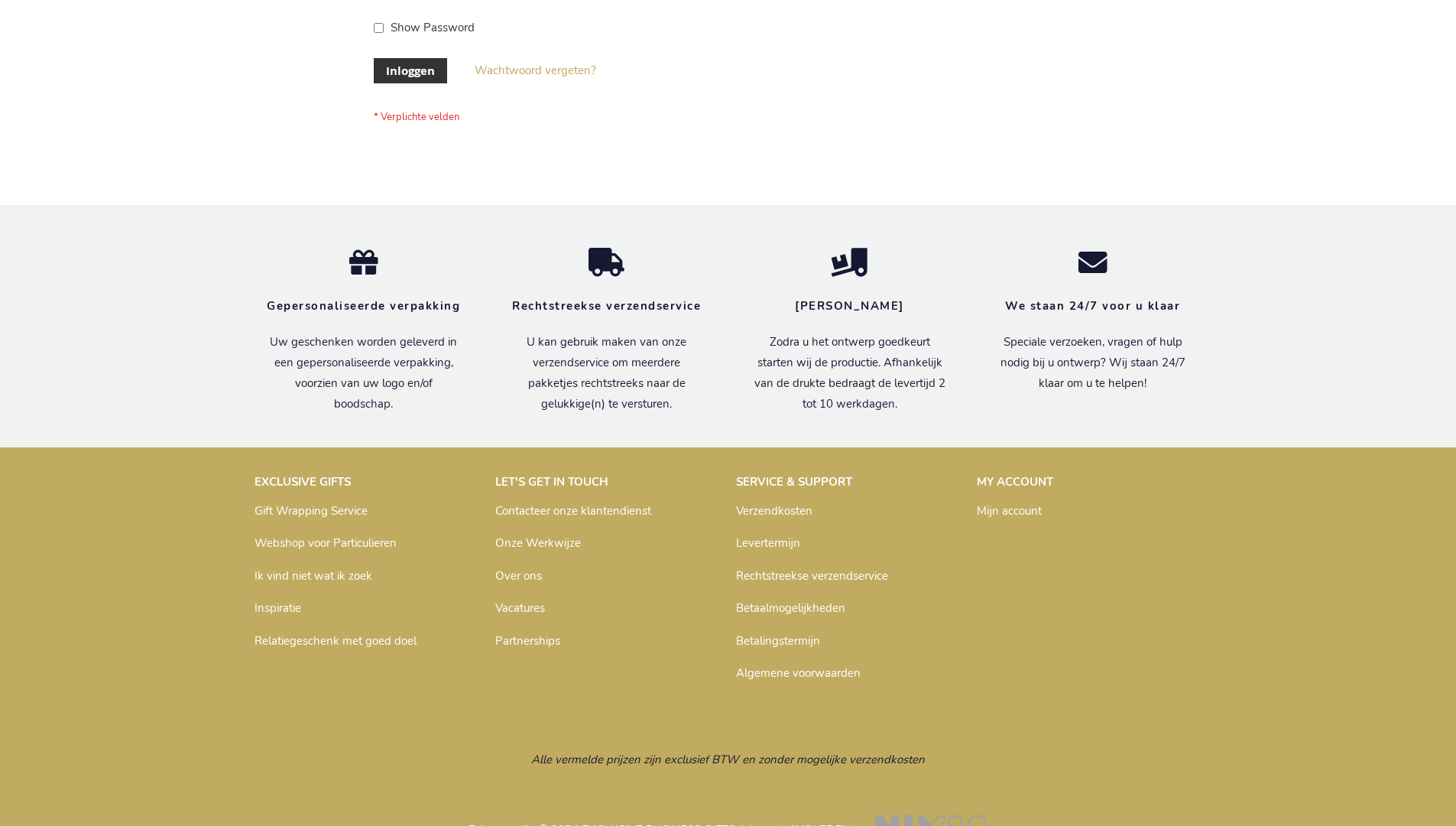
scroll to position [519, 0]
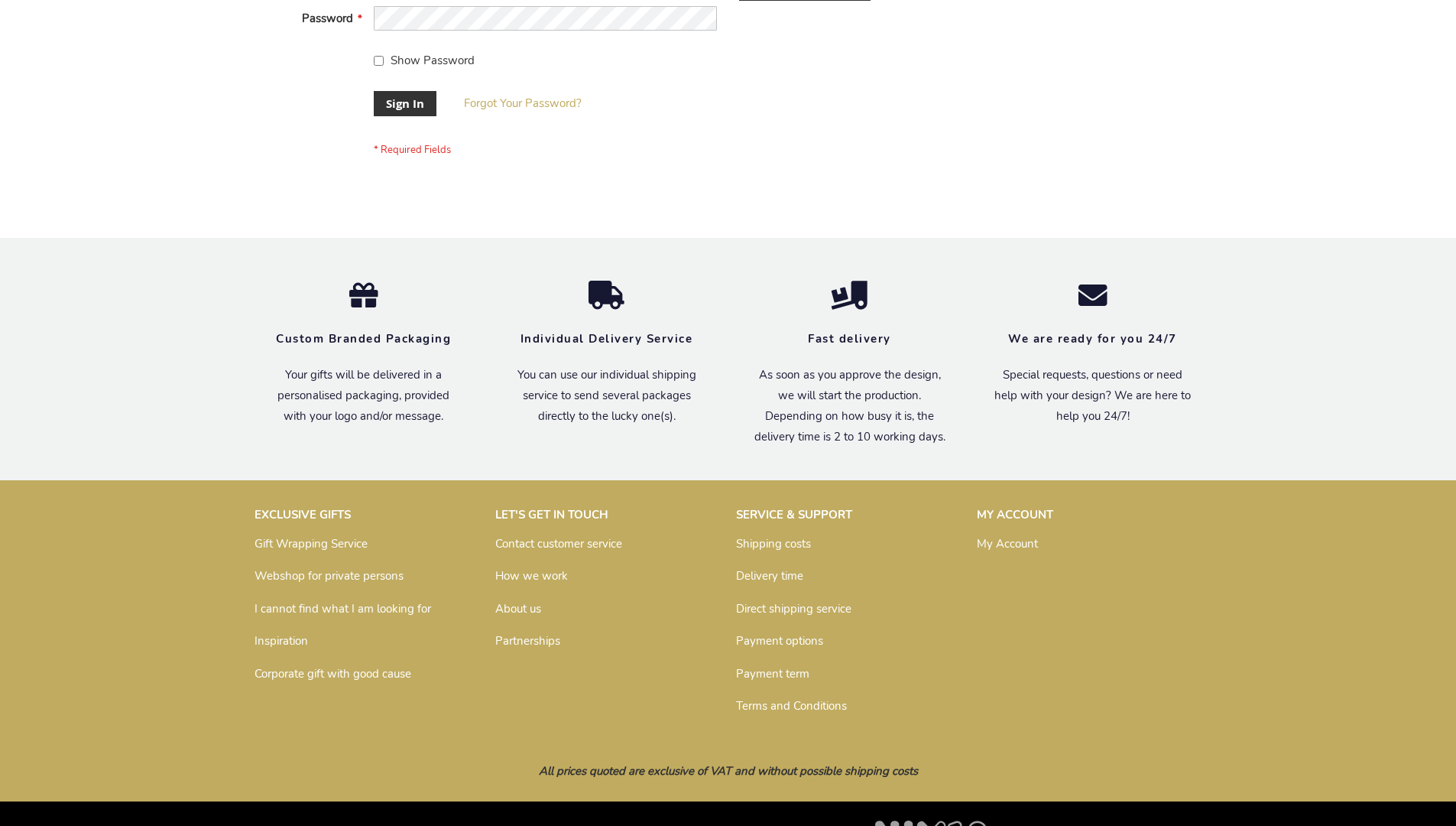
scroll to position [492, 0]
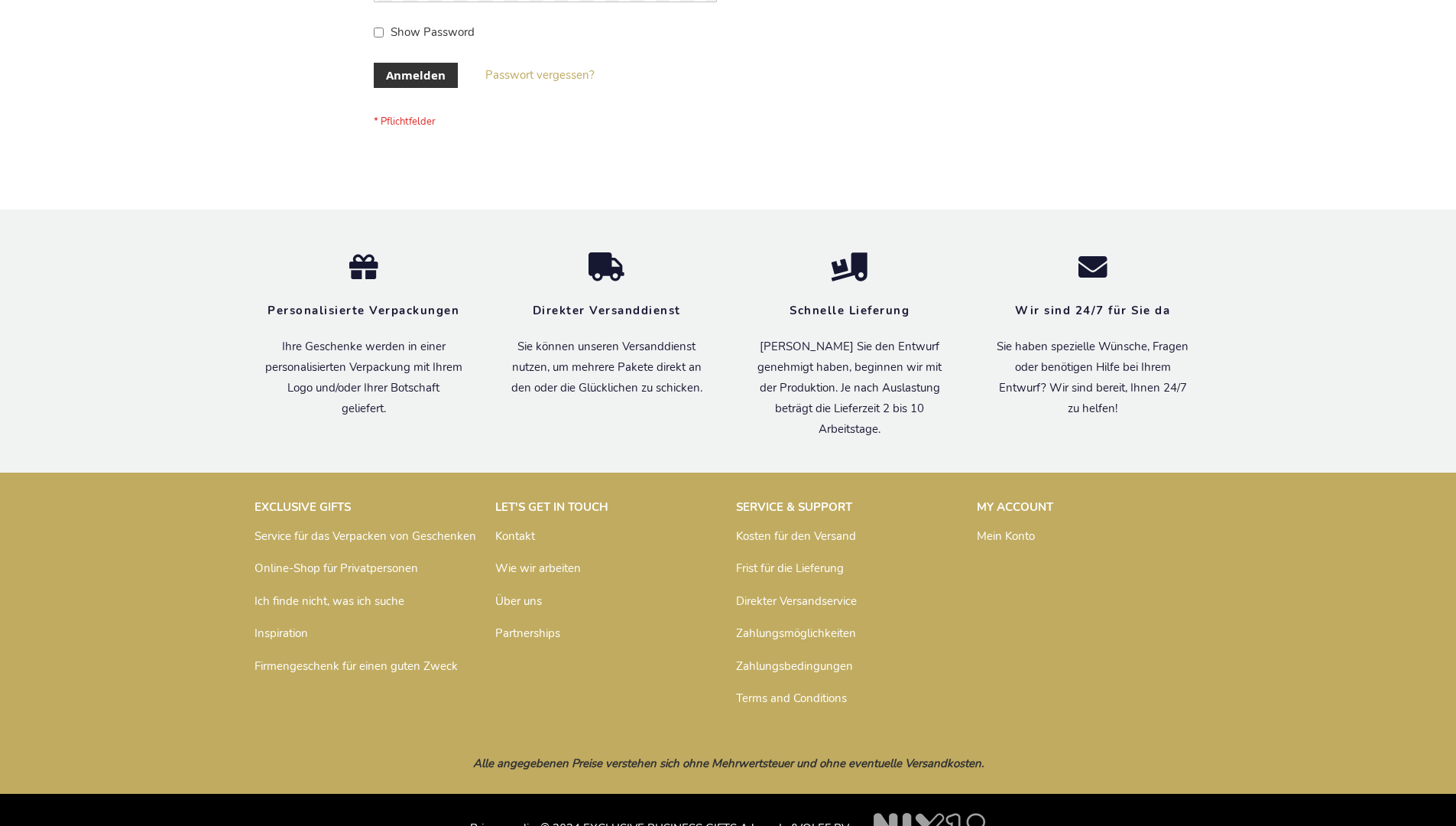
scroll to position [513, 0]
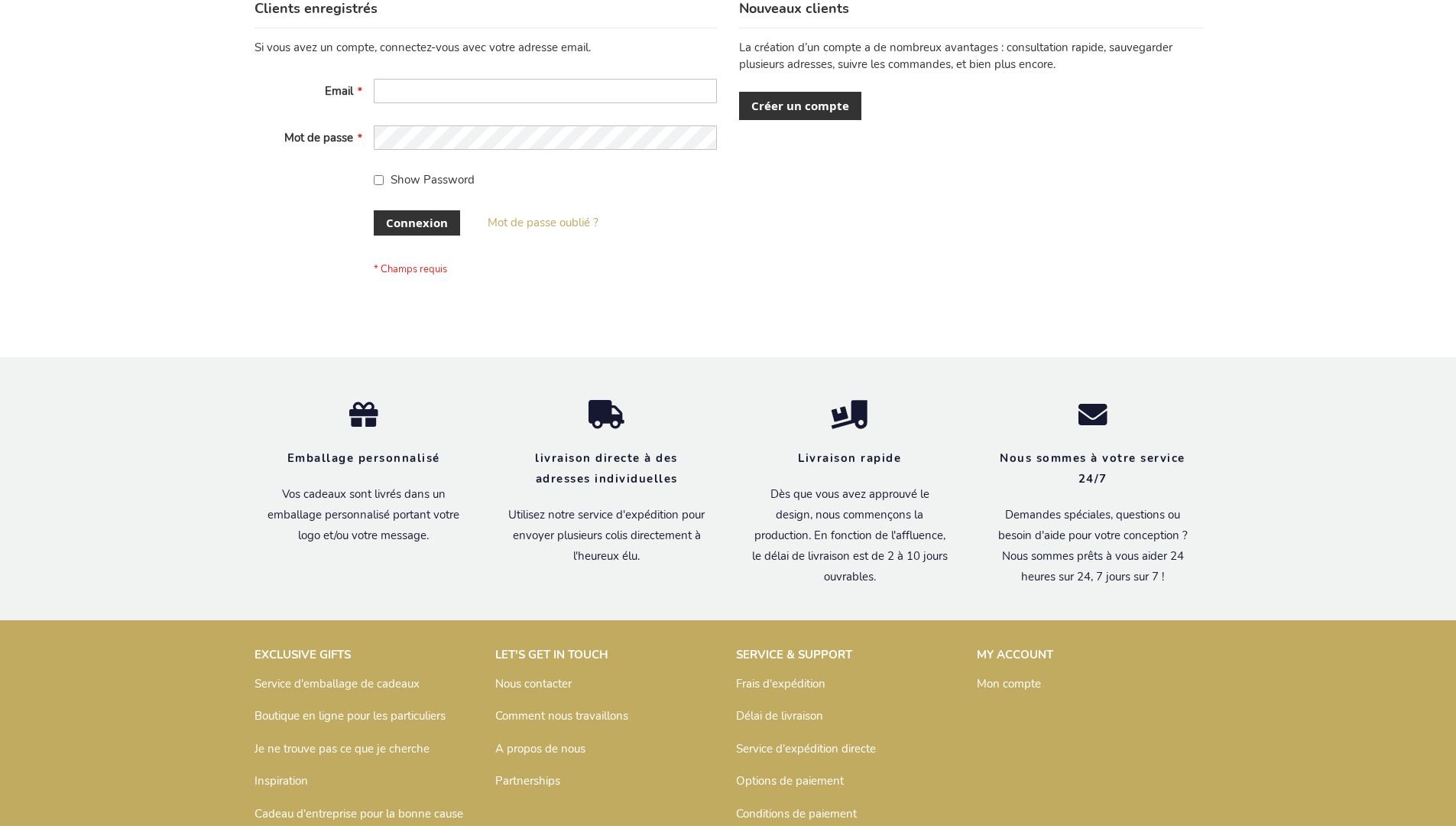
scroll to position [527, 0]
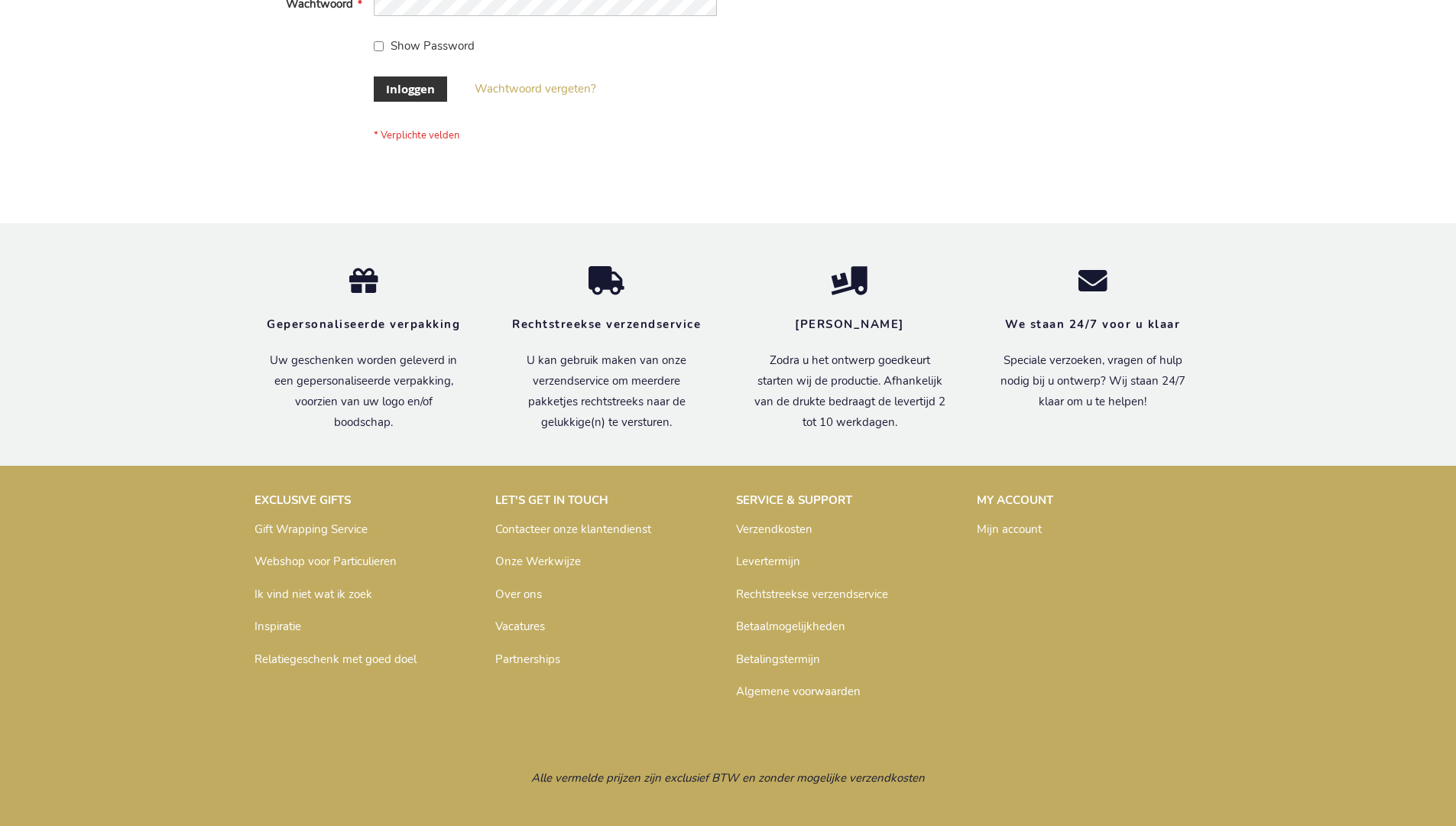
scroll to position [519, 0]
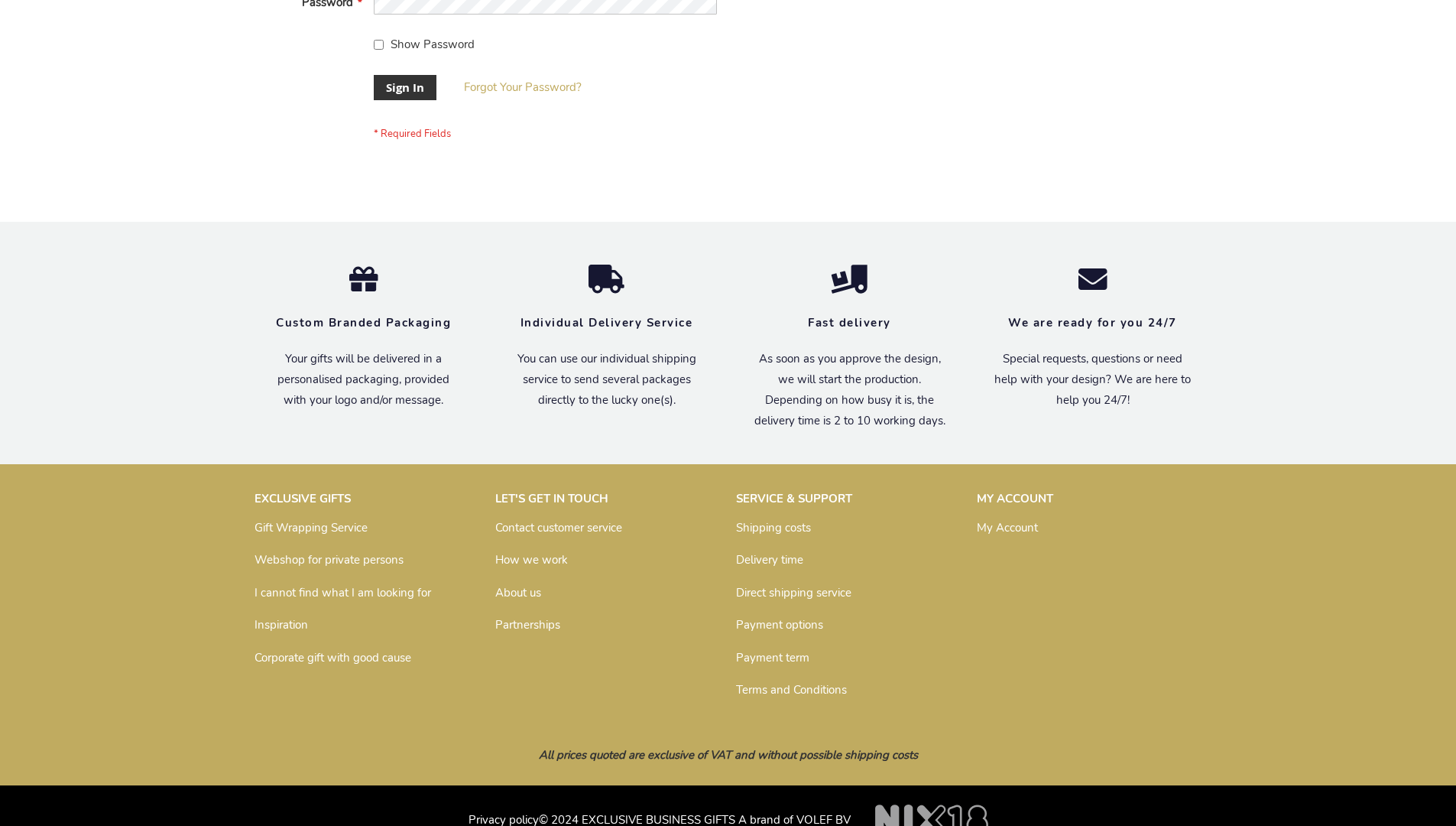
scroll to position [492, 0]
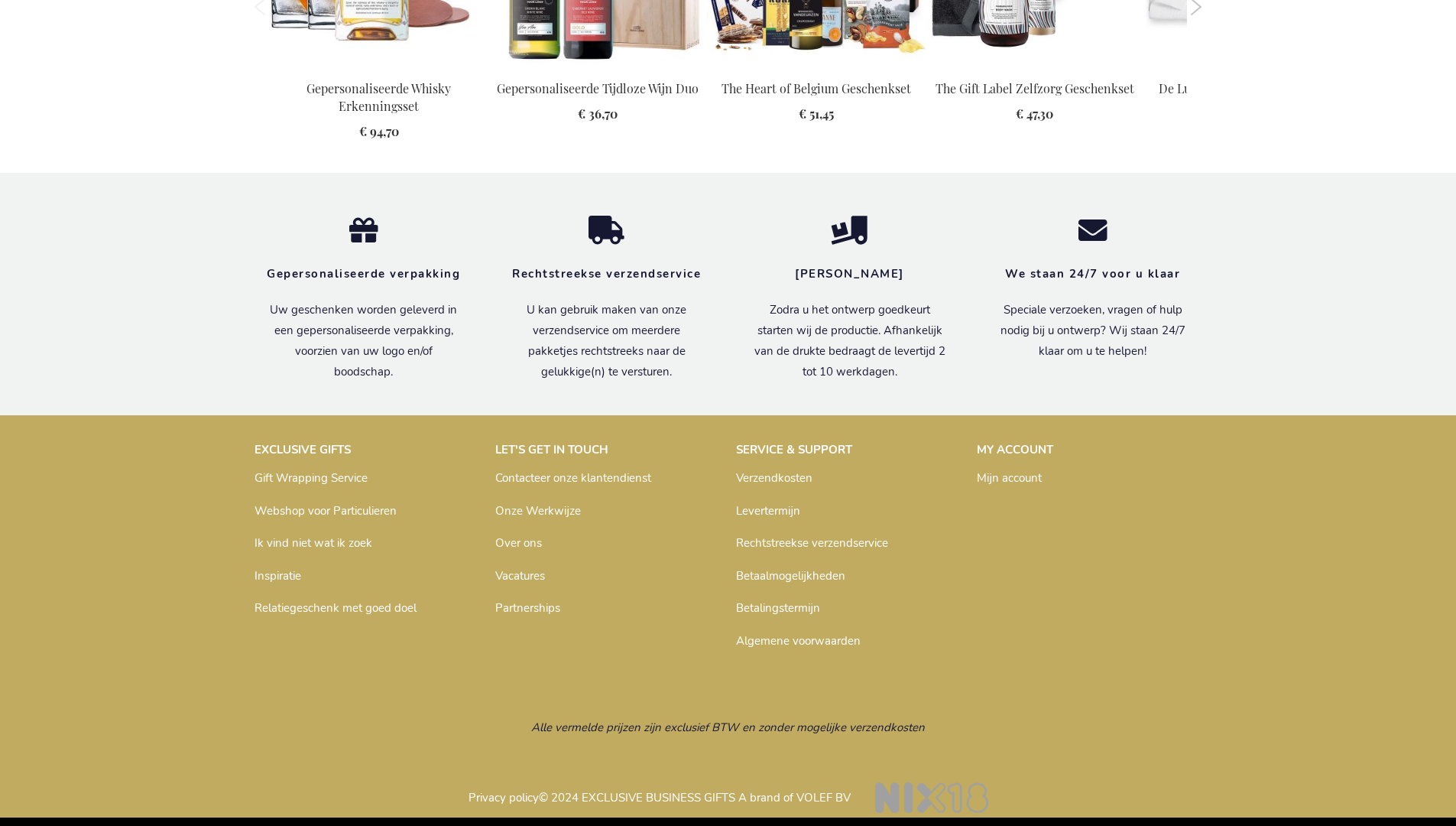
scroll to position [1732, 0]
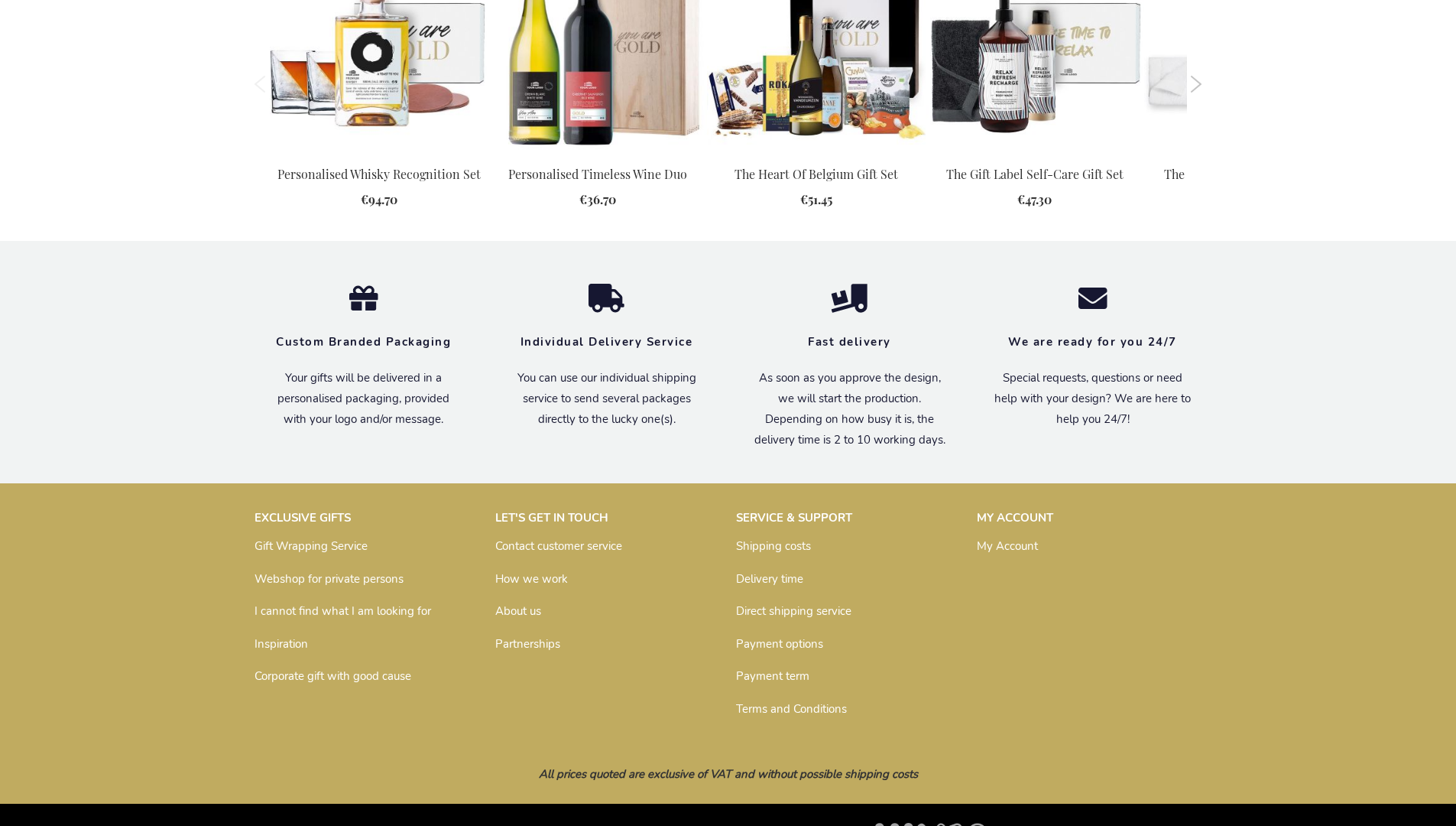
scroll to position [1686, 0]
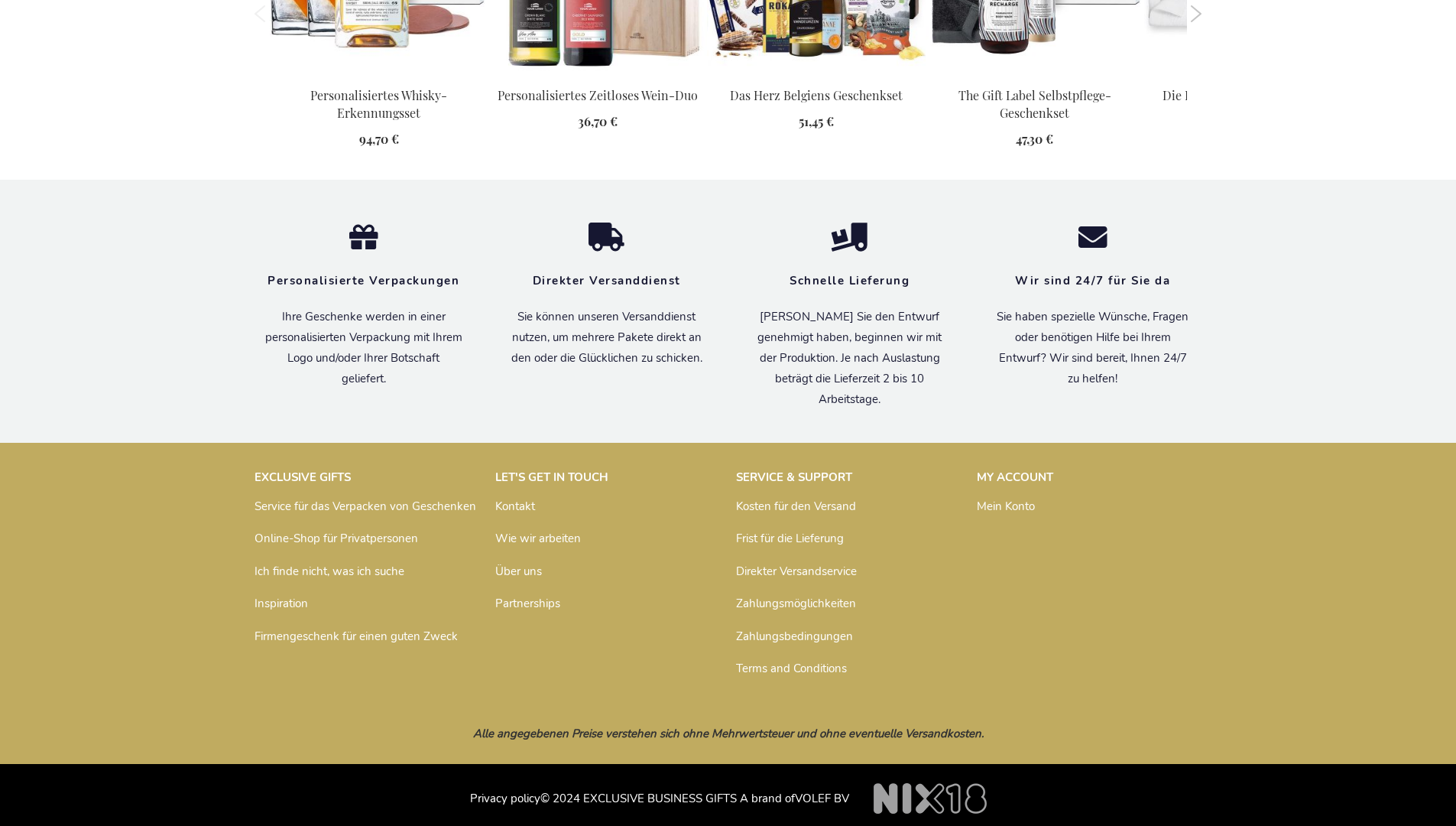
scroll to position [1741, 0]
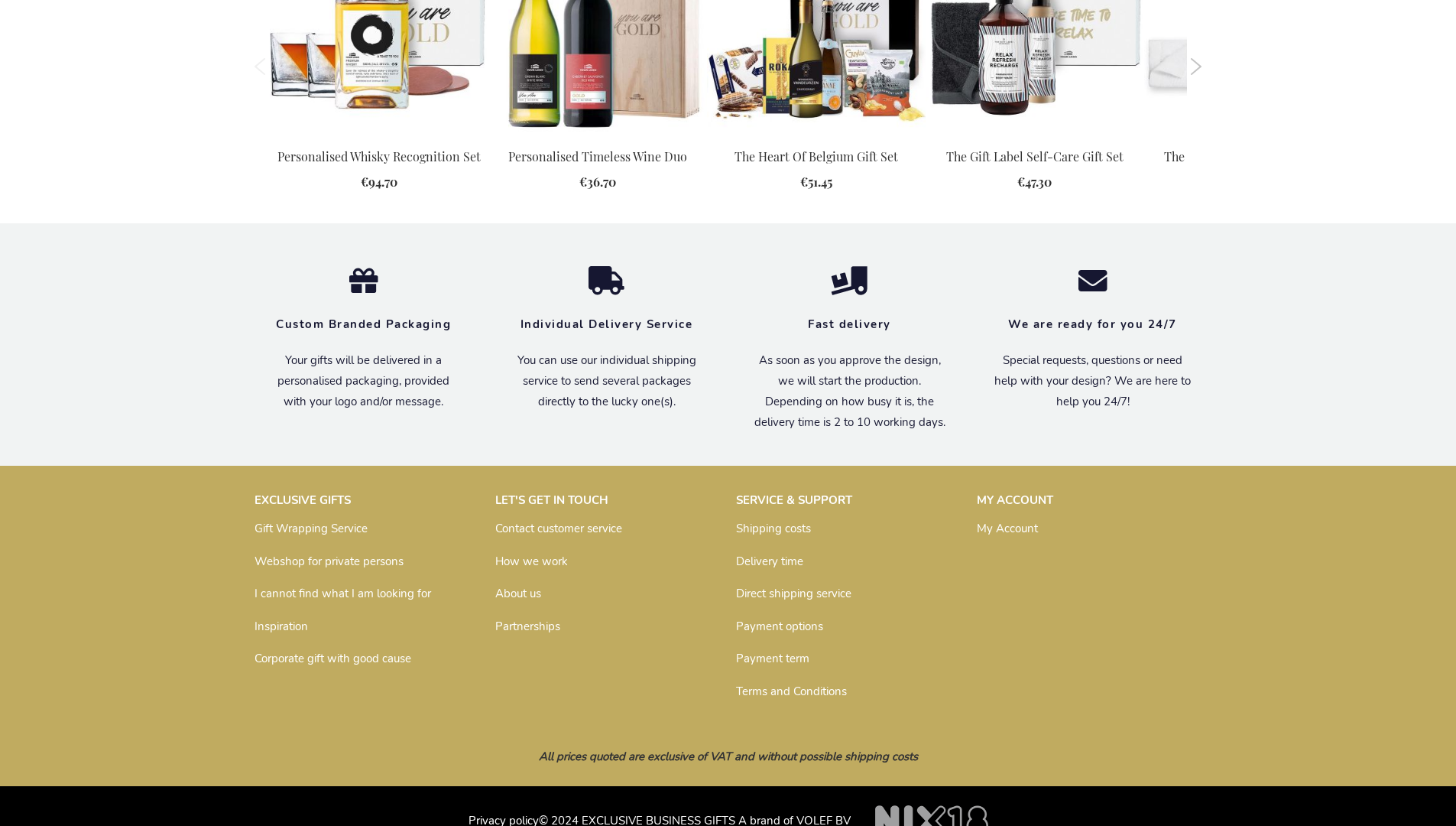
scroll to position [1686, 0]
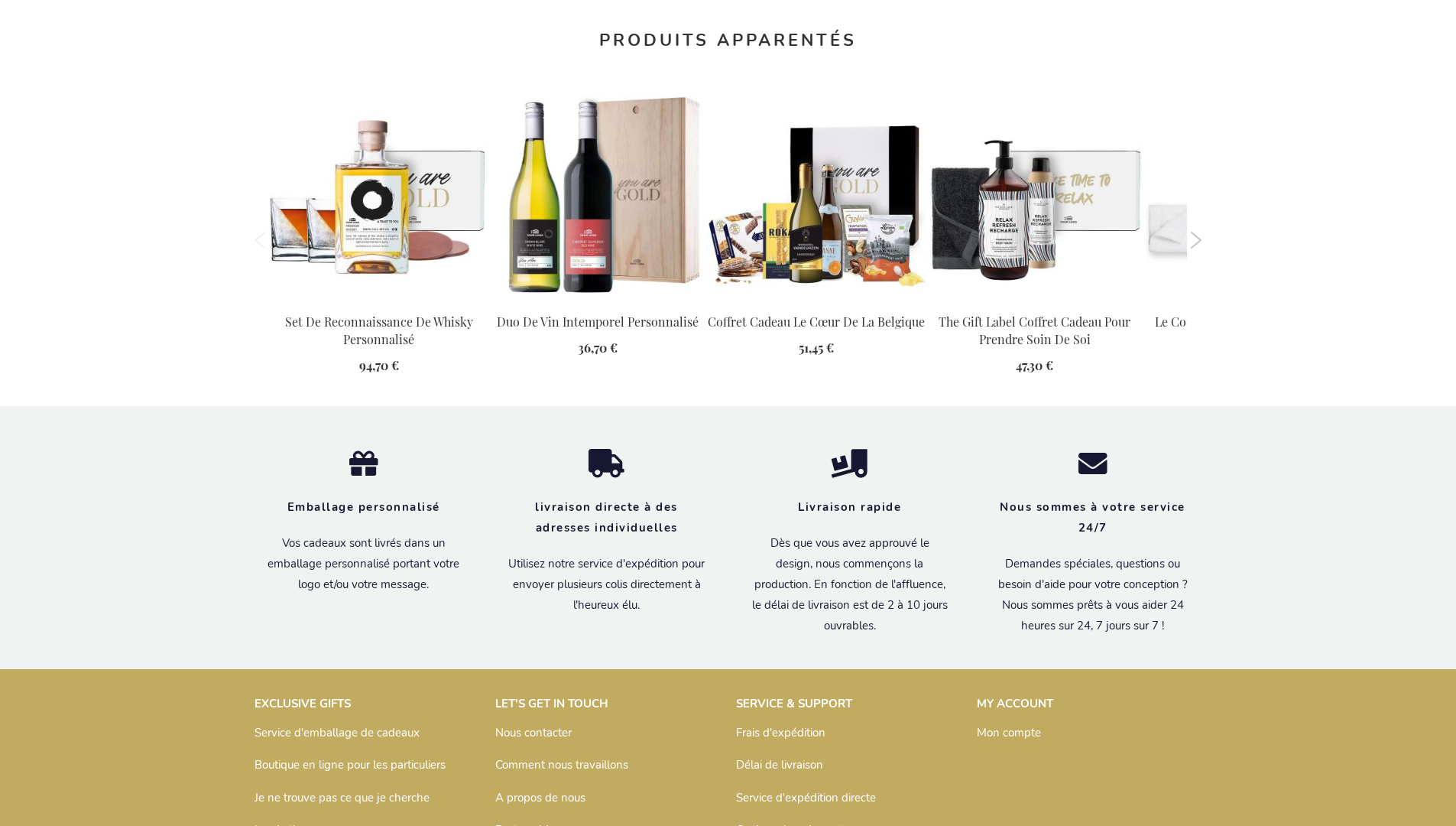
scroll to position [1756, 0]
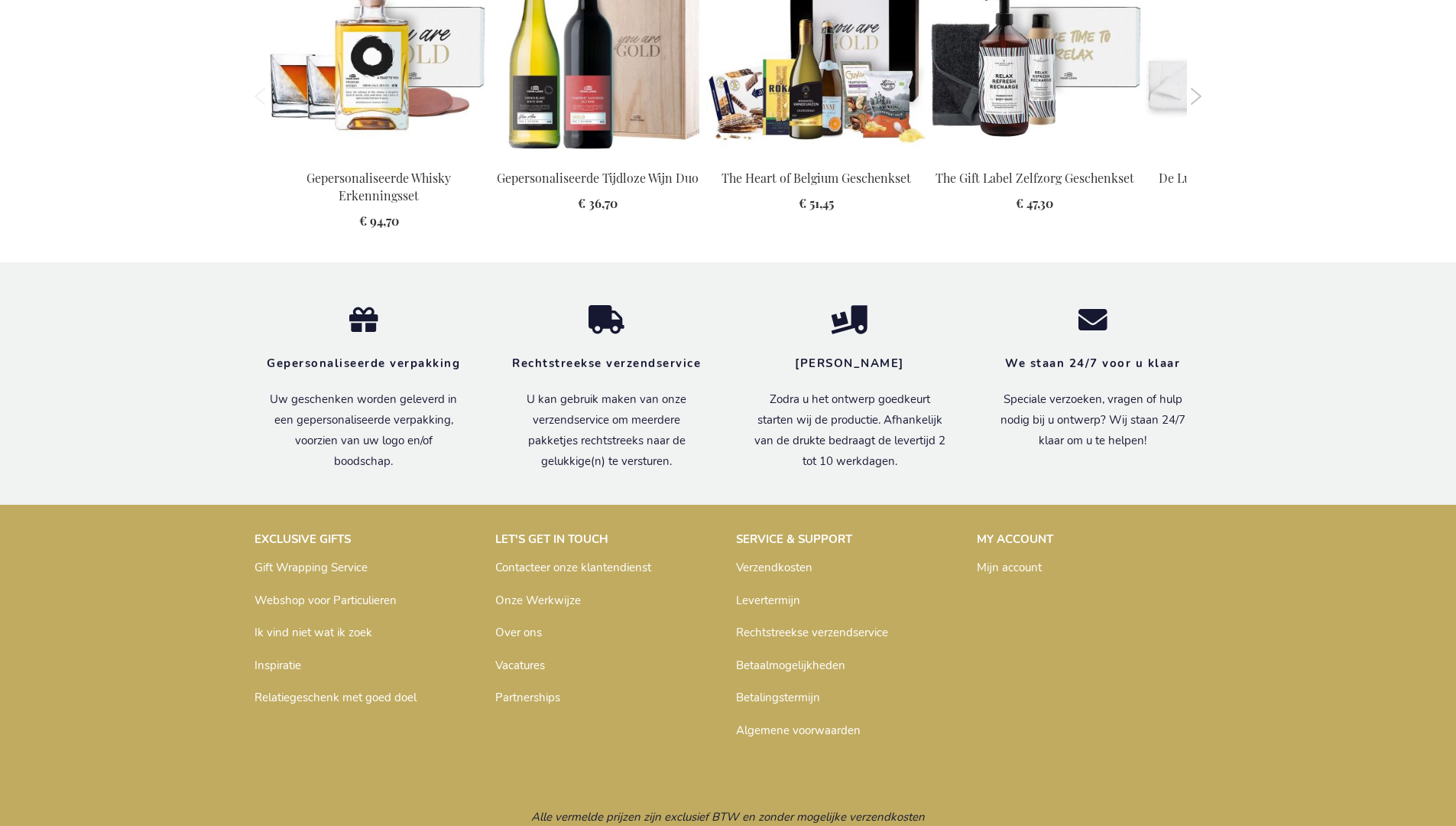
scroll to position [1732, 0]
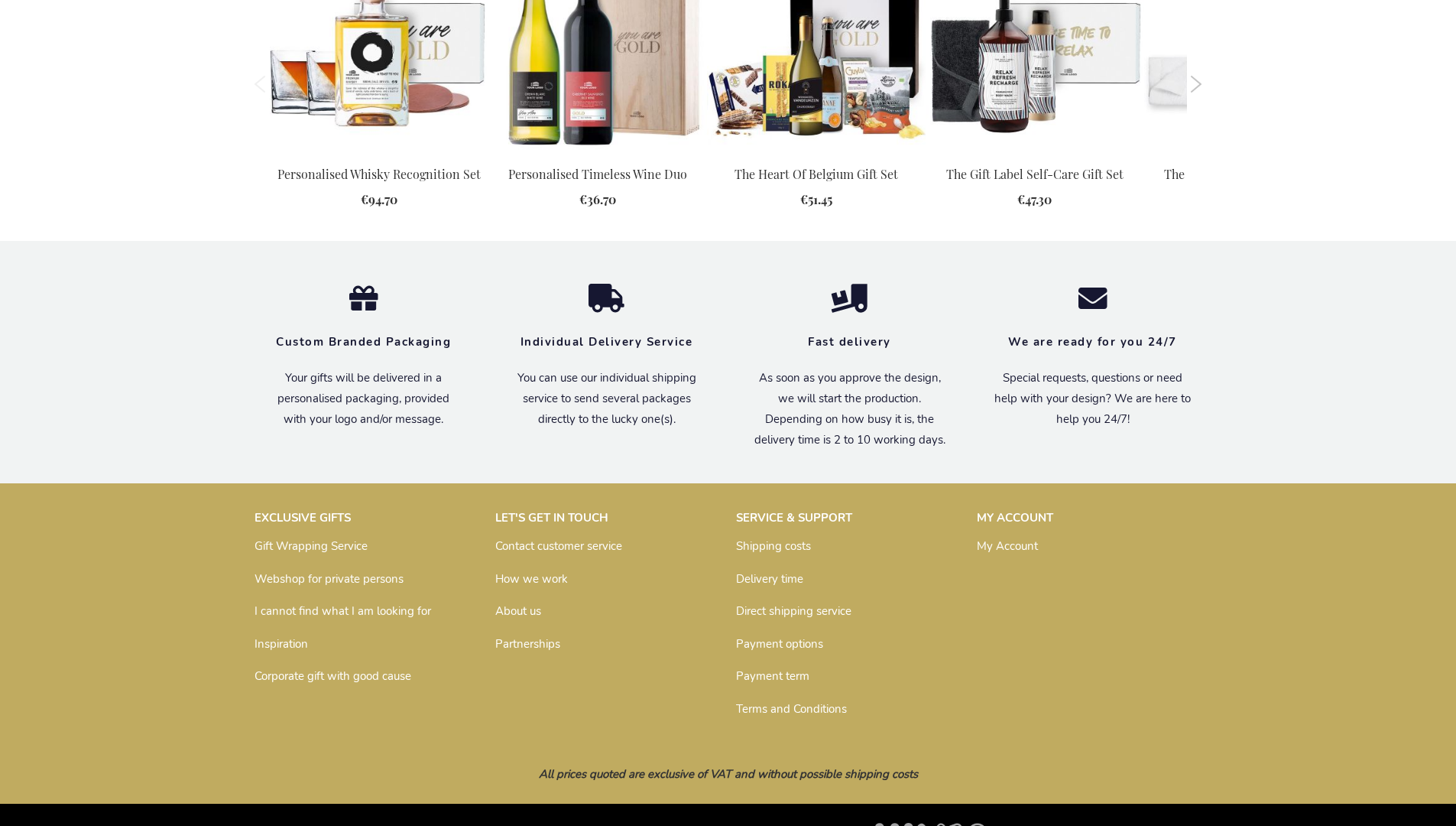
scroll to position [1686, 0]
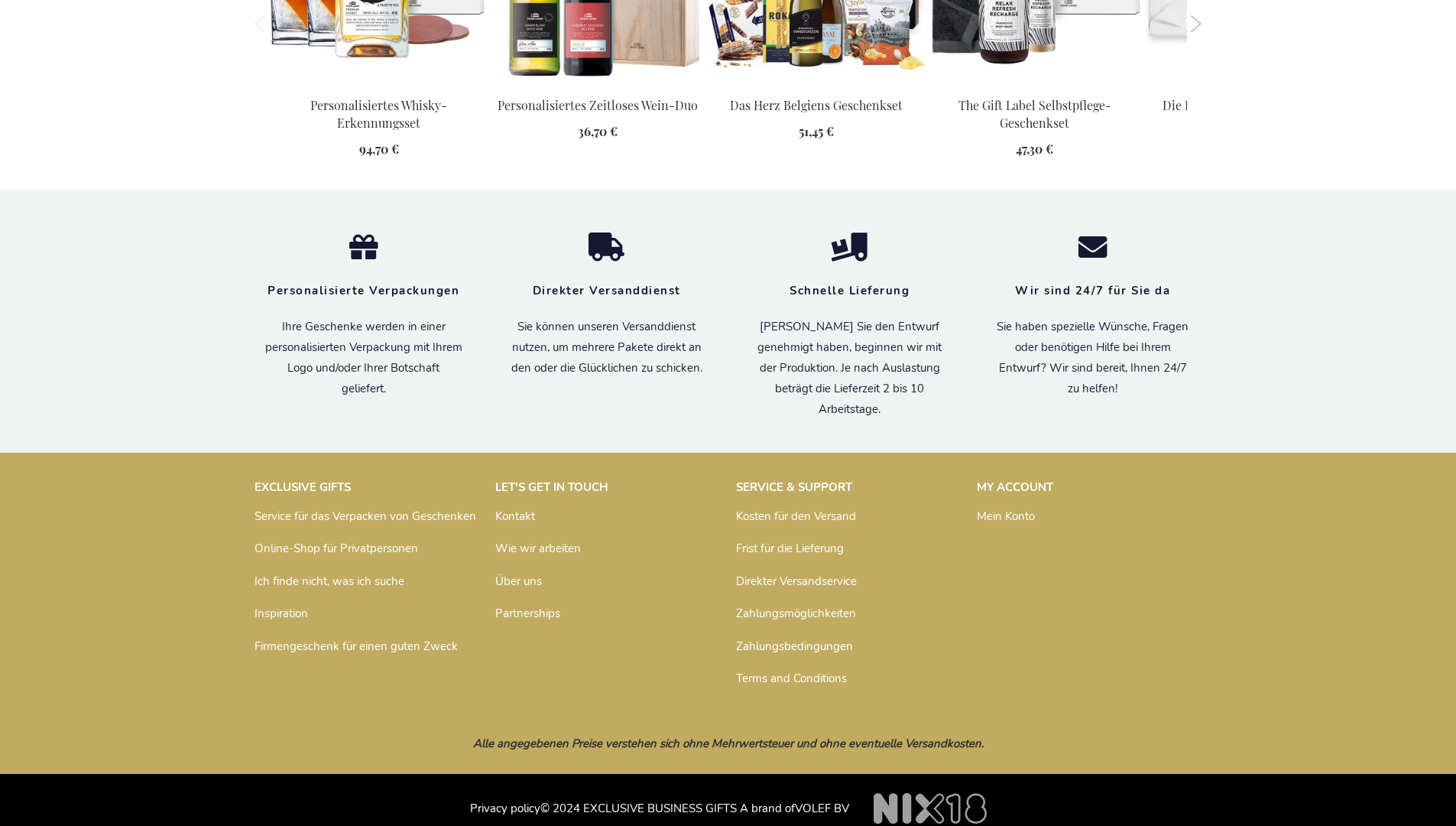
scroll to position [1741, 0]
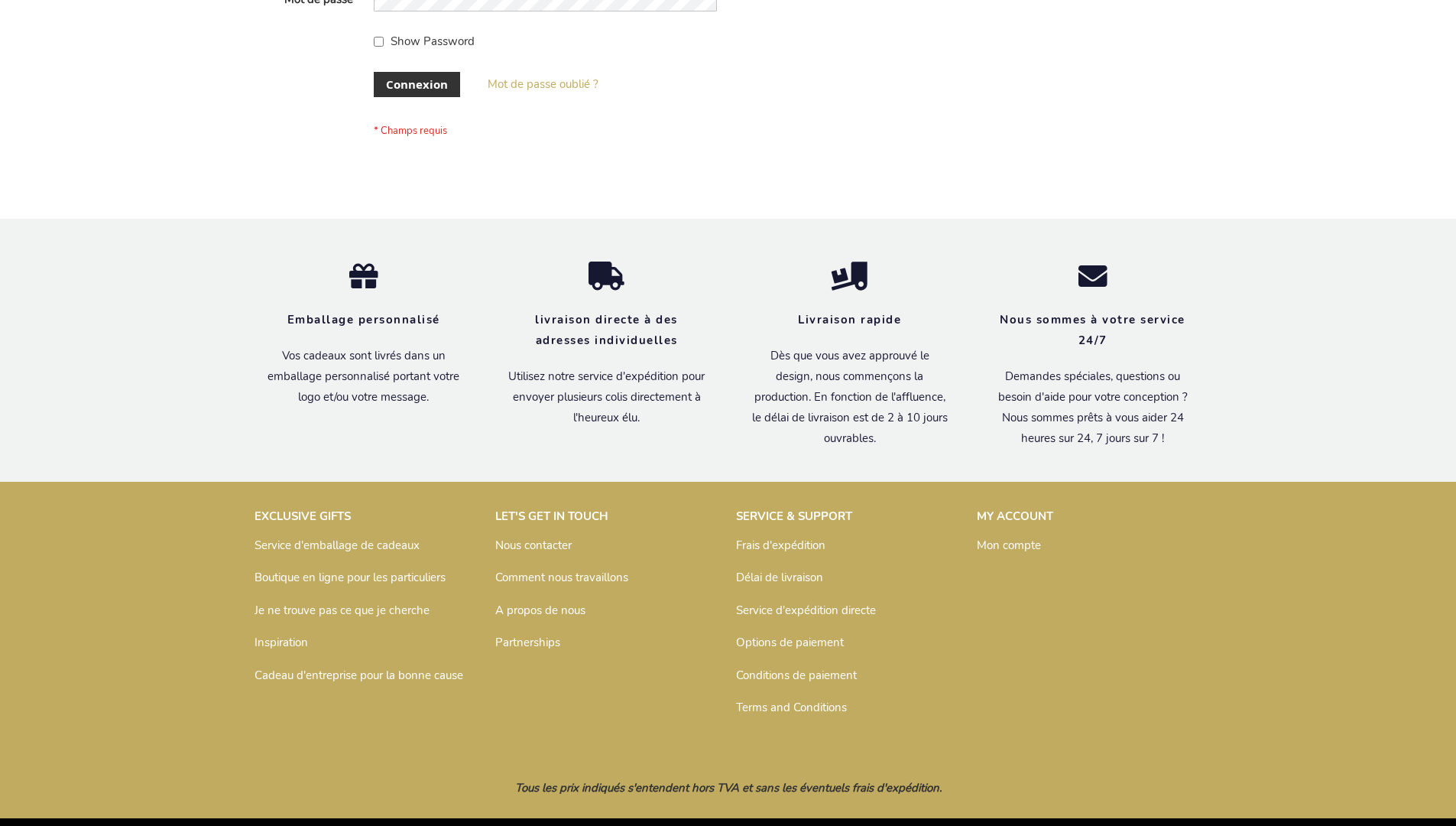
scroll to position [527, 0]
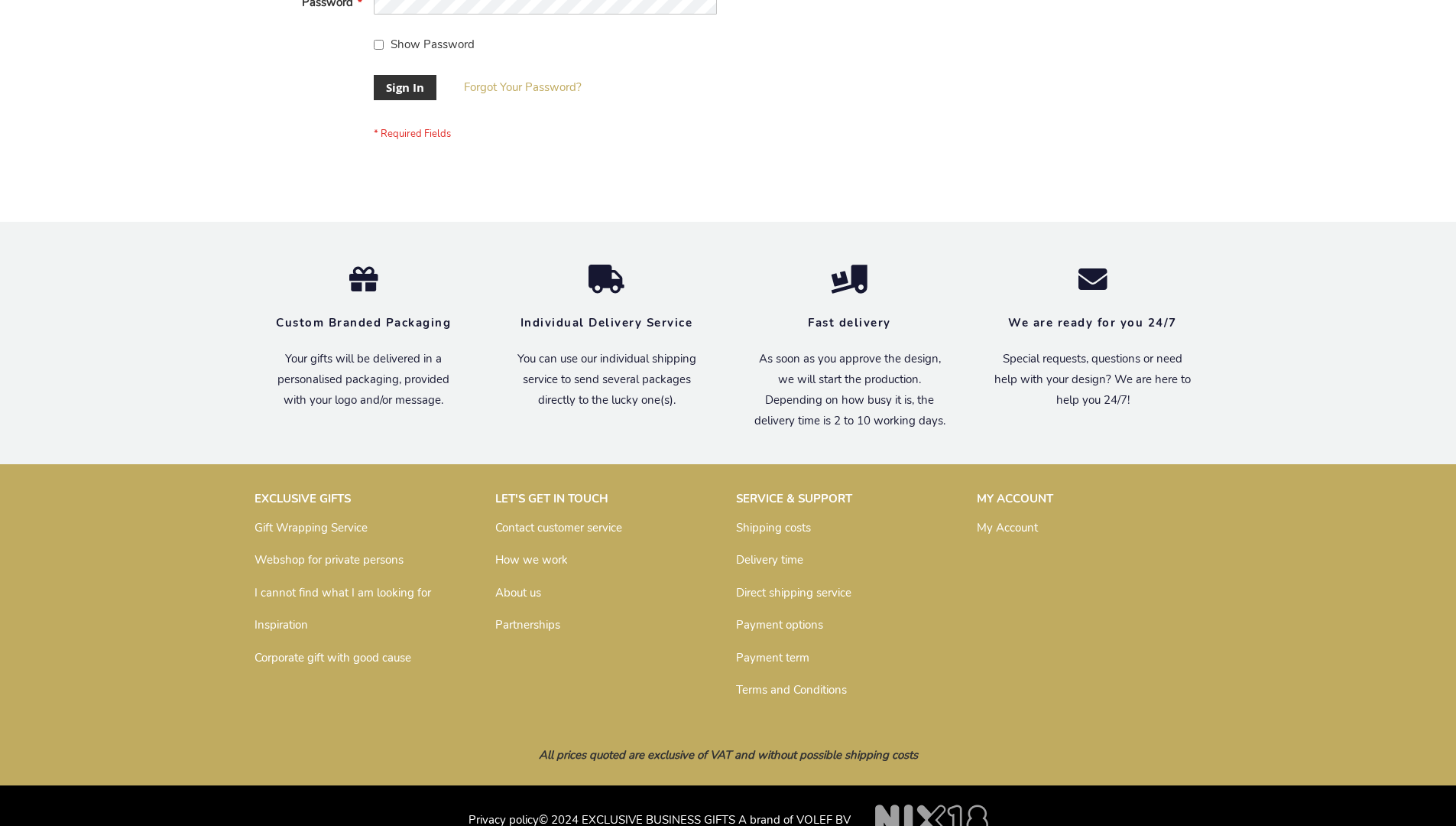
scroll to position [492, 0]
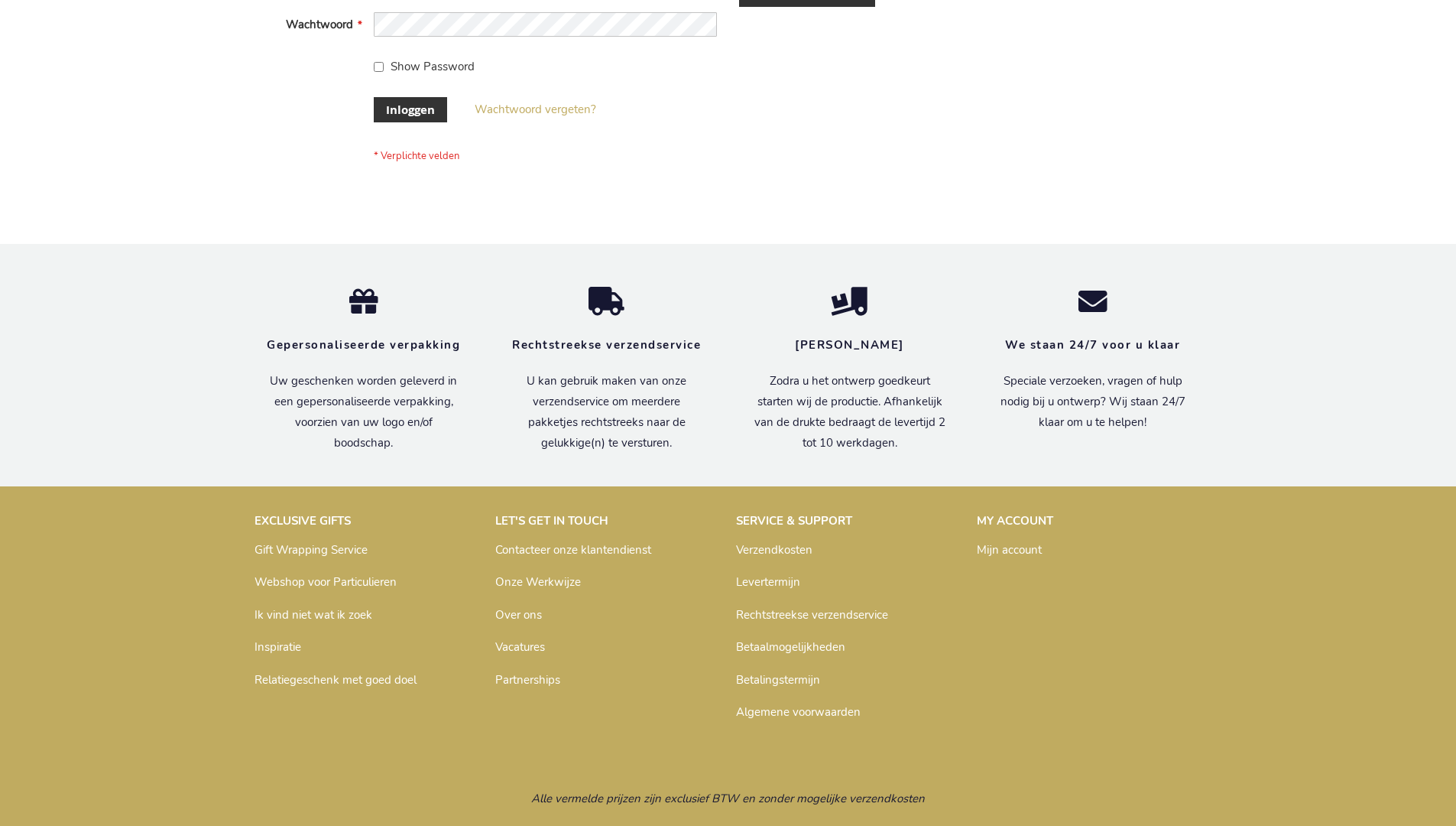
scroll to position [519, 0]
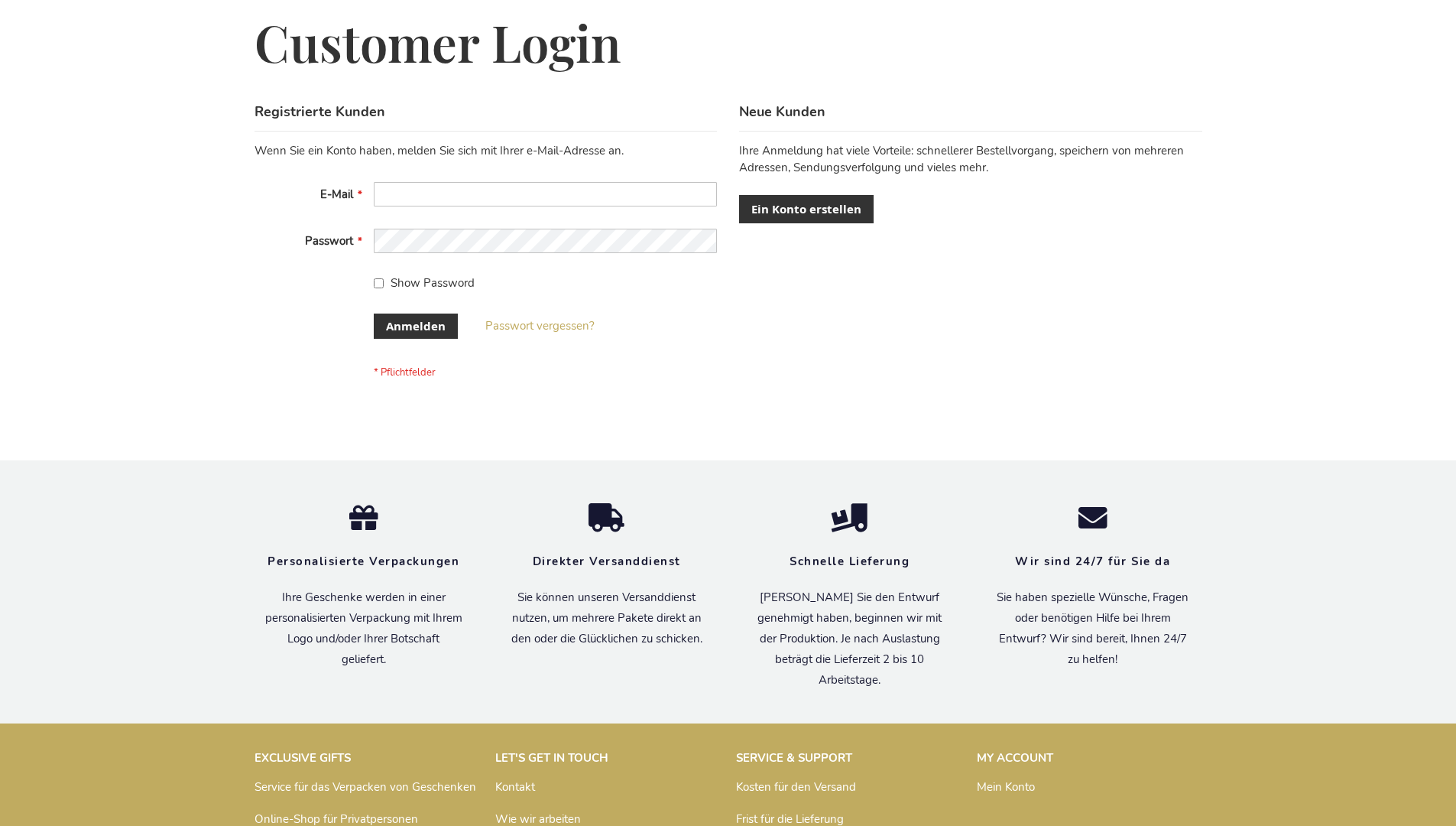
scroll to position [513, 0]
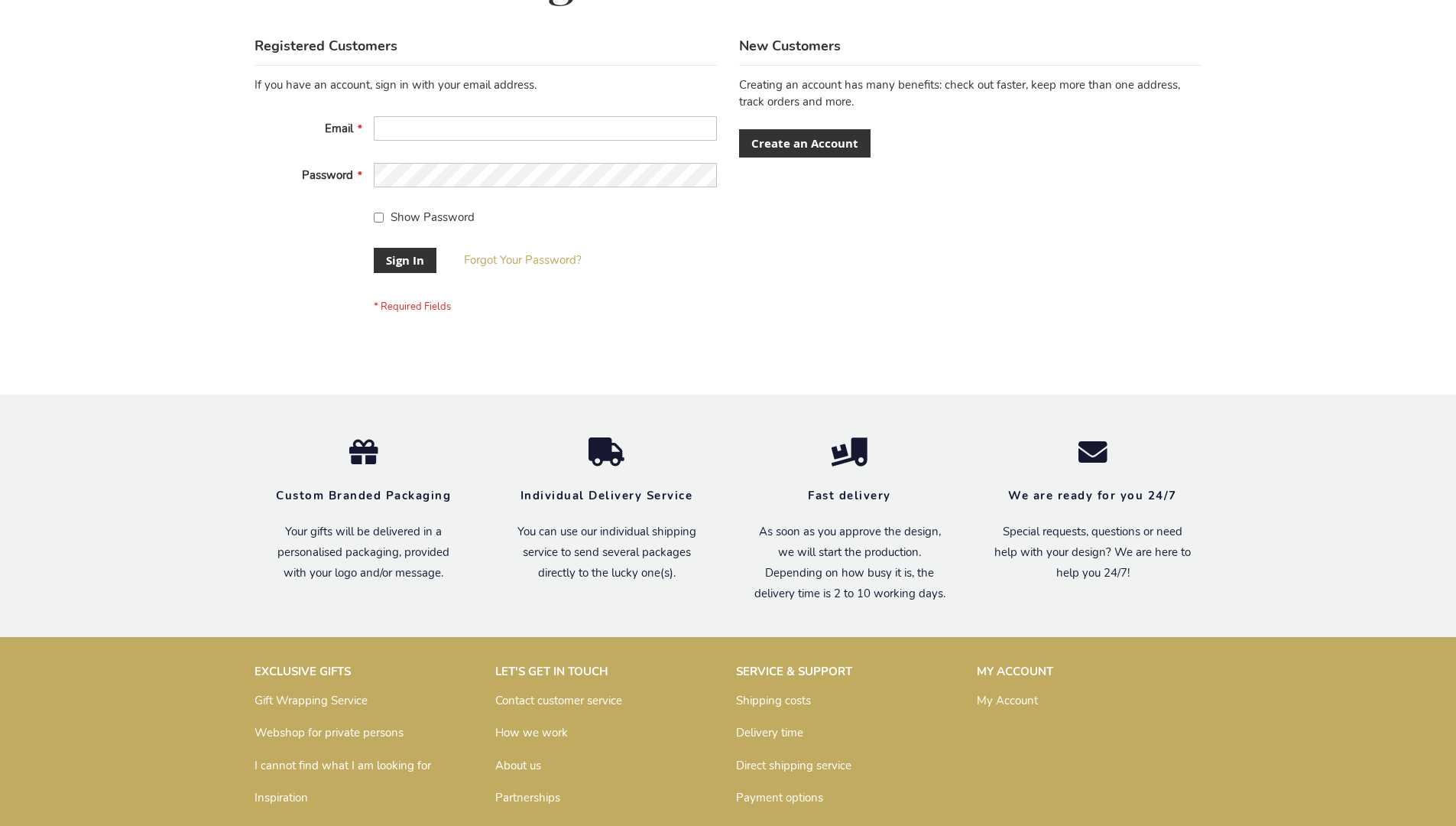
scroll to position [492, 0]
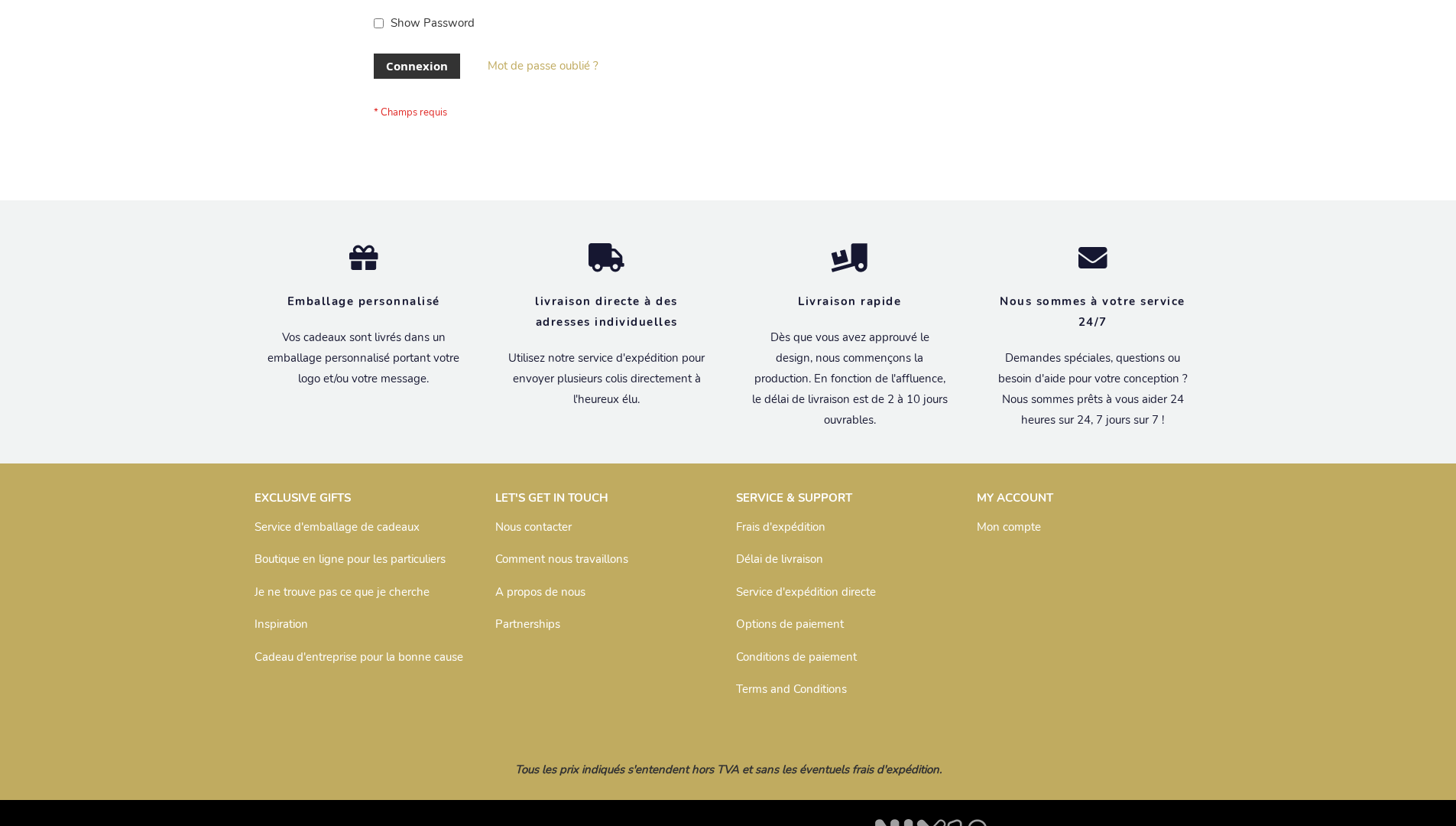
scroll to position [527, 0]
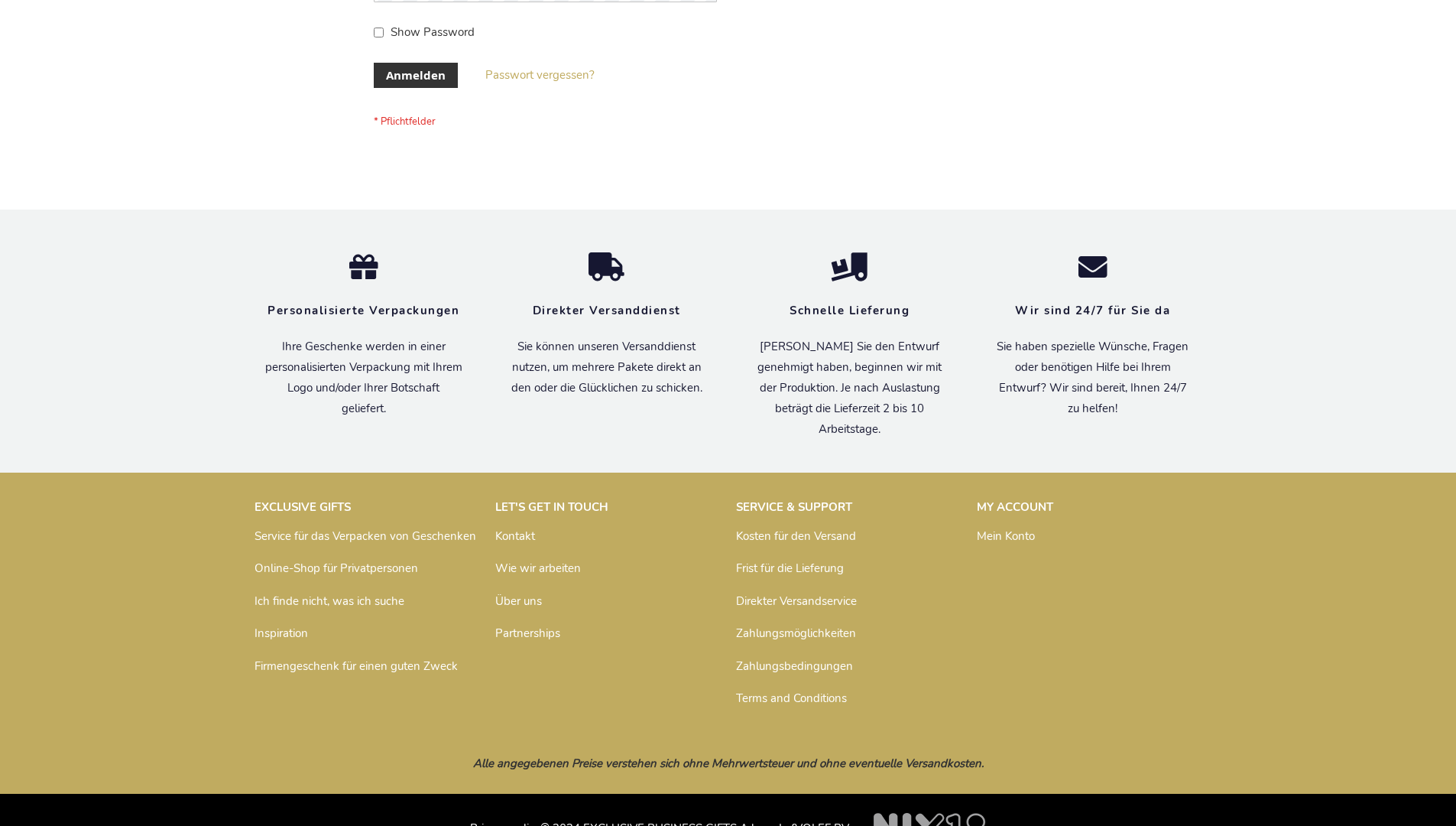
scroll to position [513, 0]
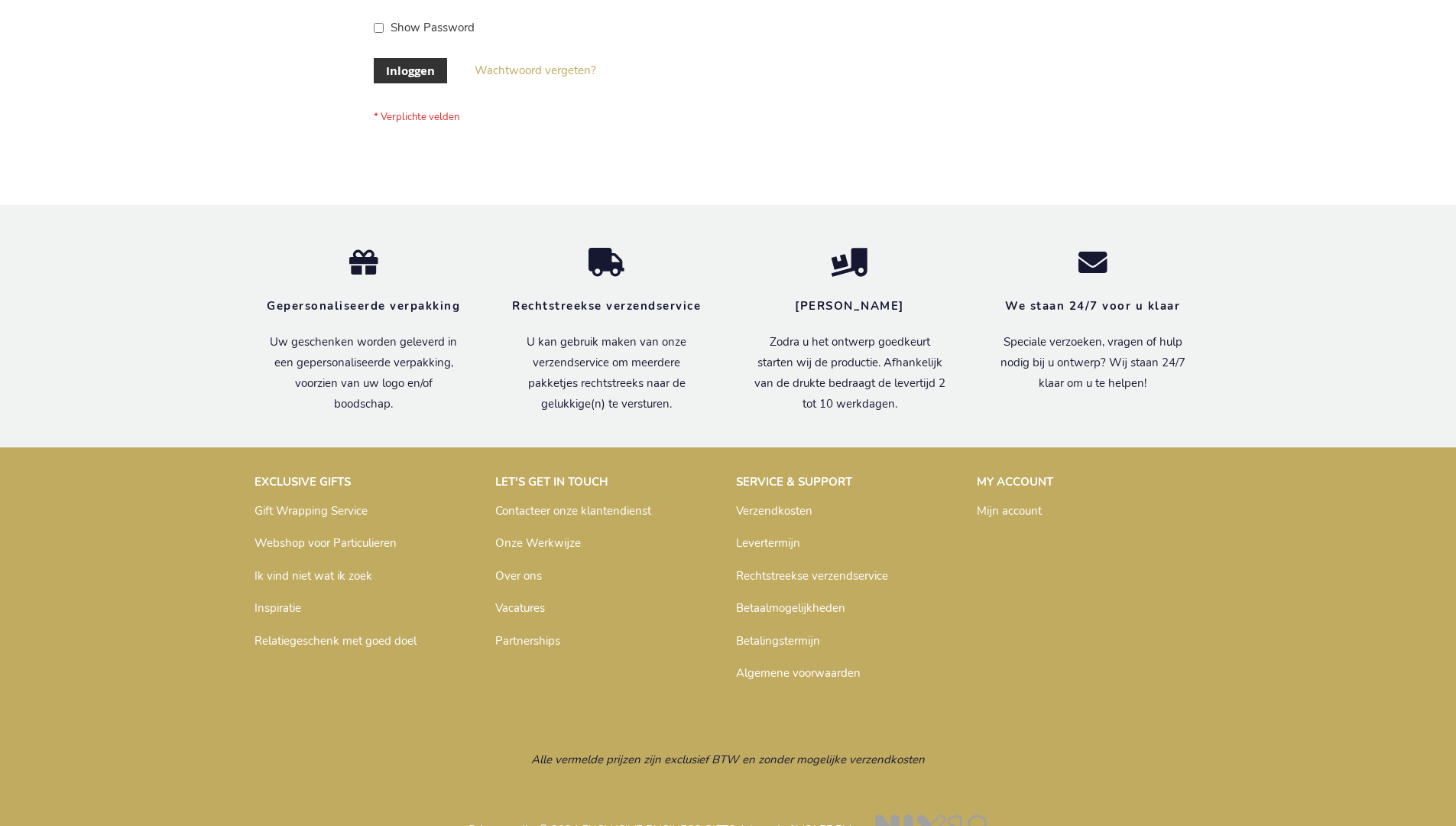
scroll to position [519, 0]
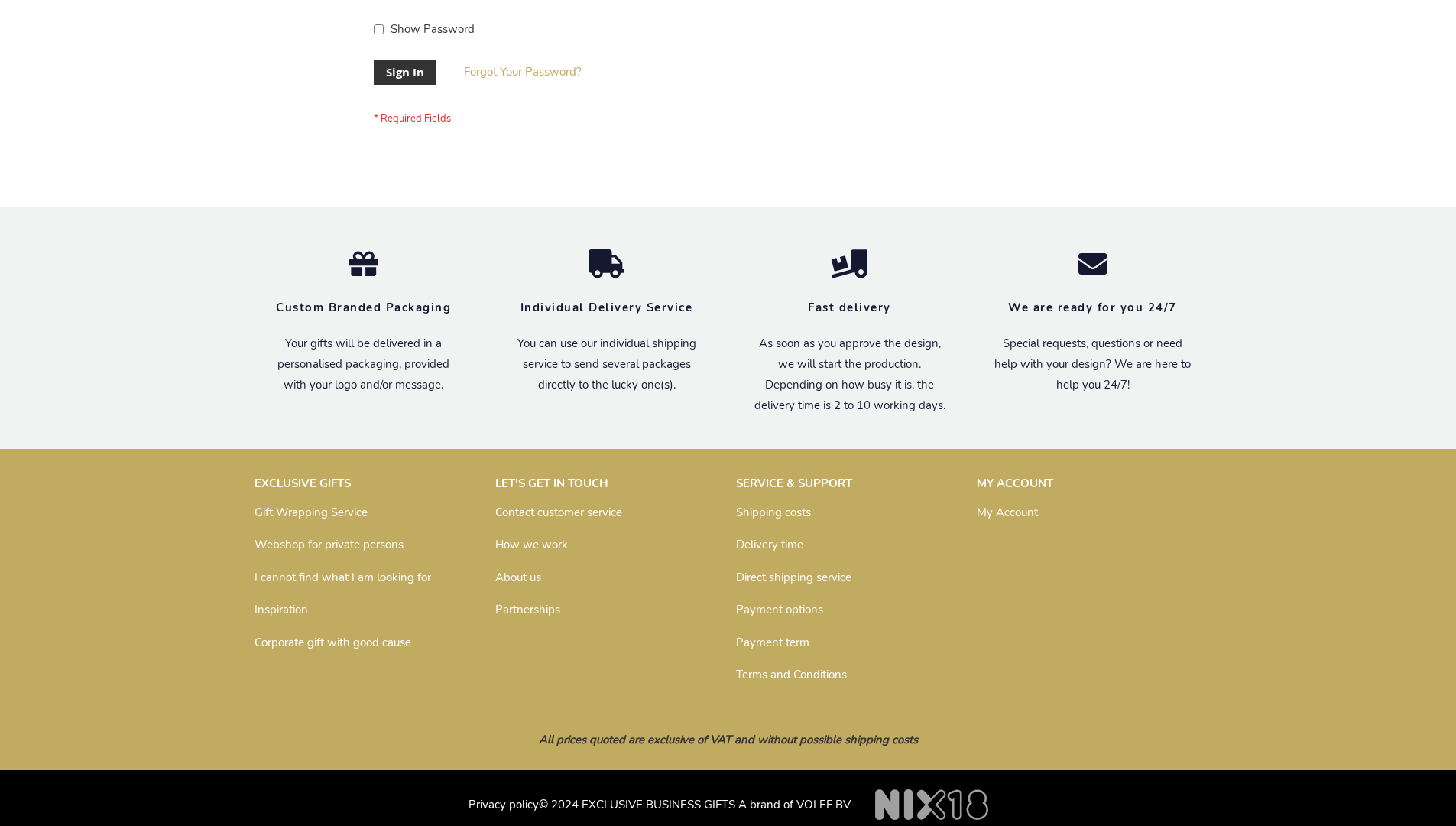
scroll to position [479, 0]
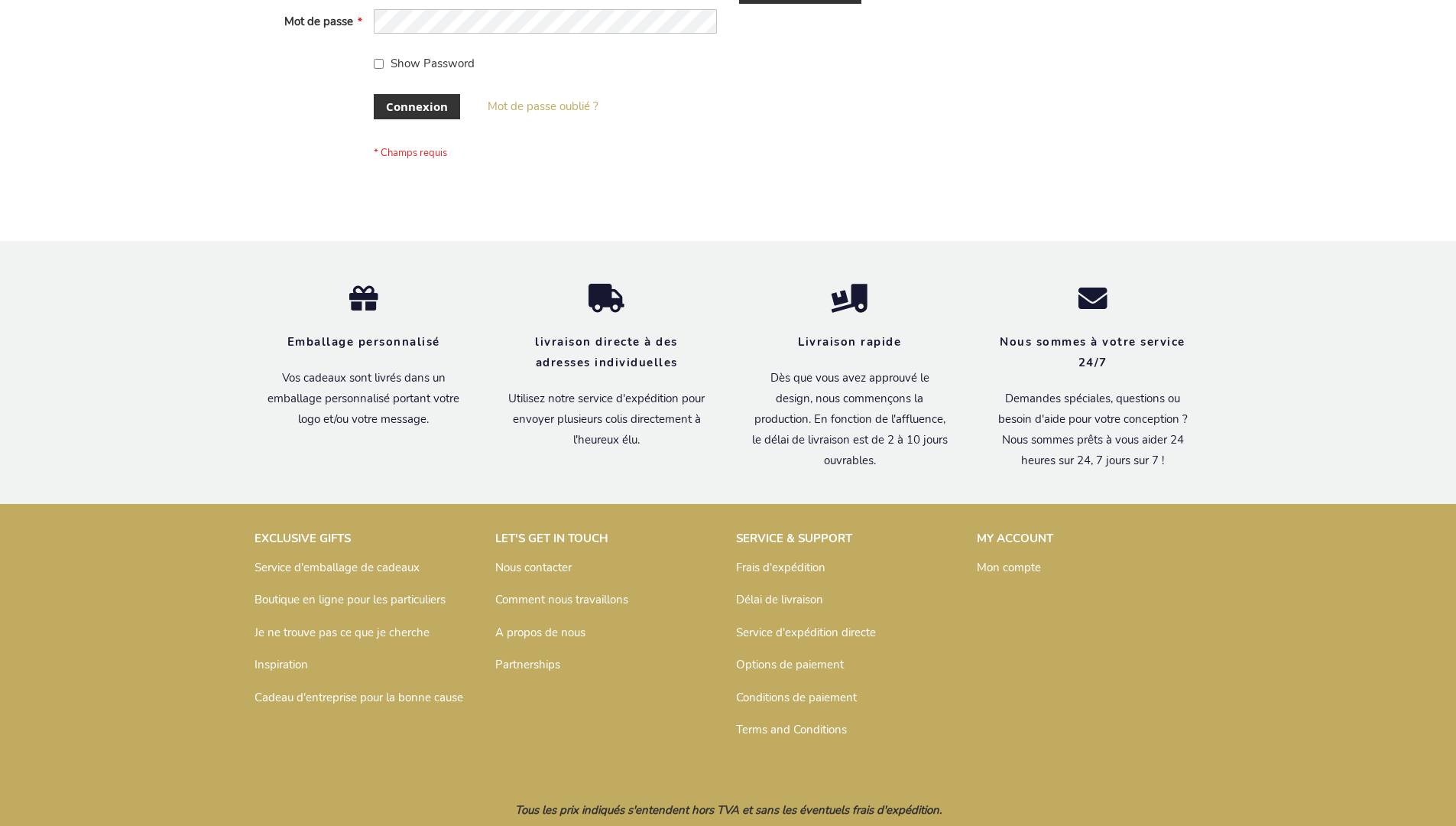
scroll to position [527, 0]
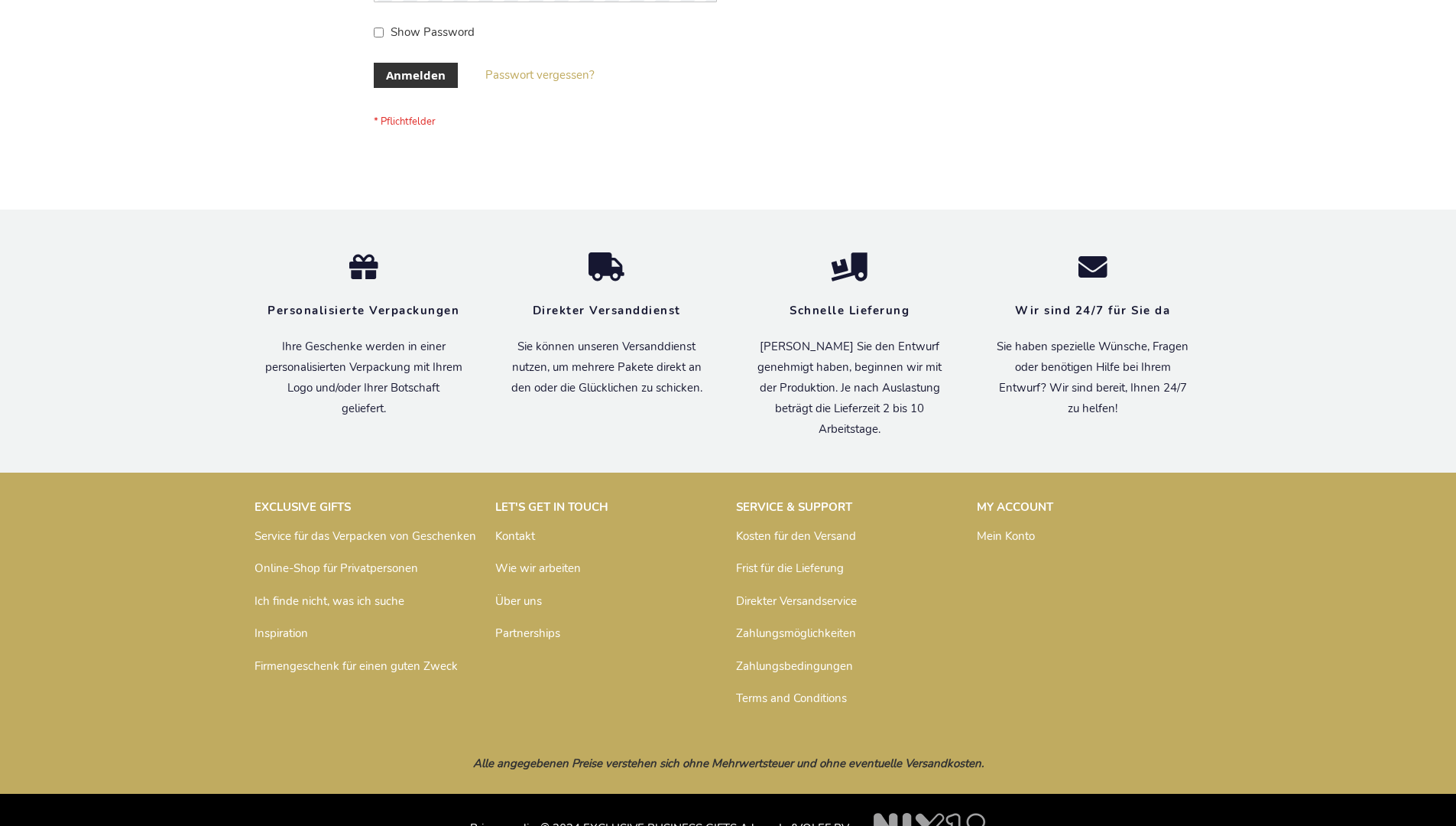
scroll to position [513, 0]
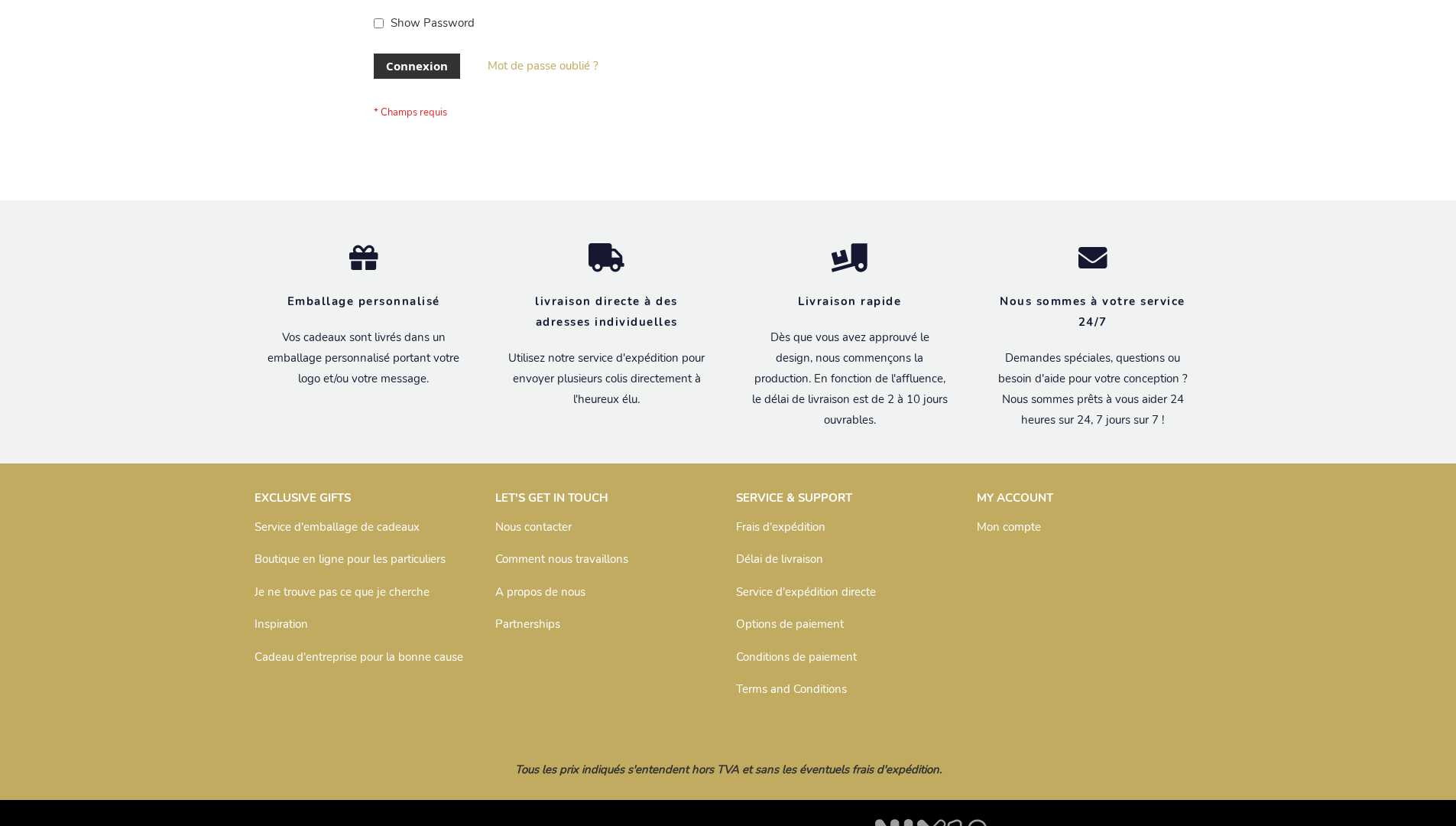
scroll to position [527, 0]
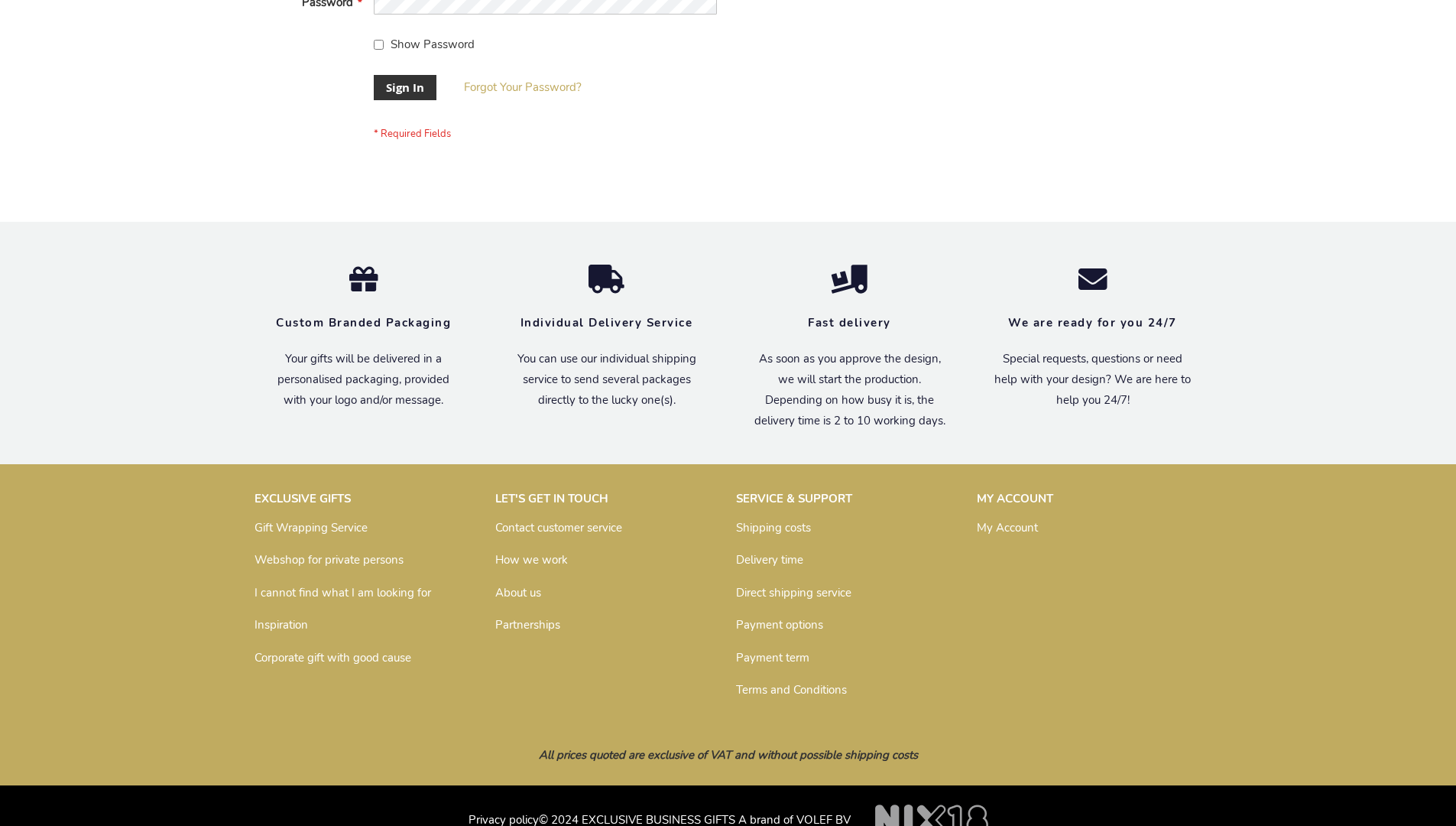
scroll to position [492, 0]
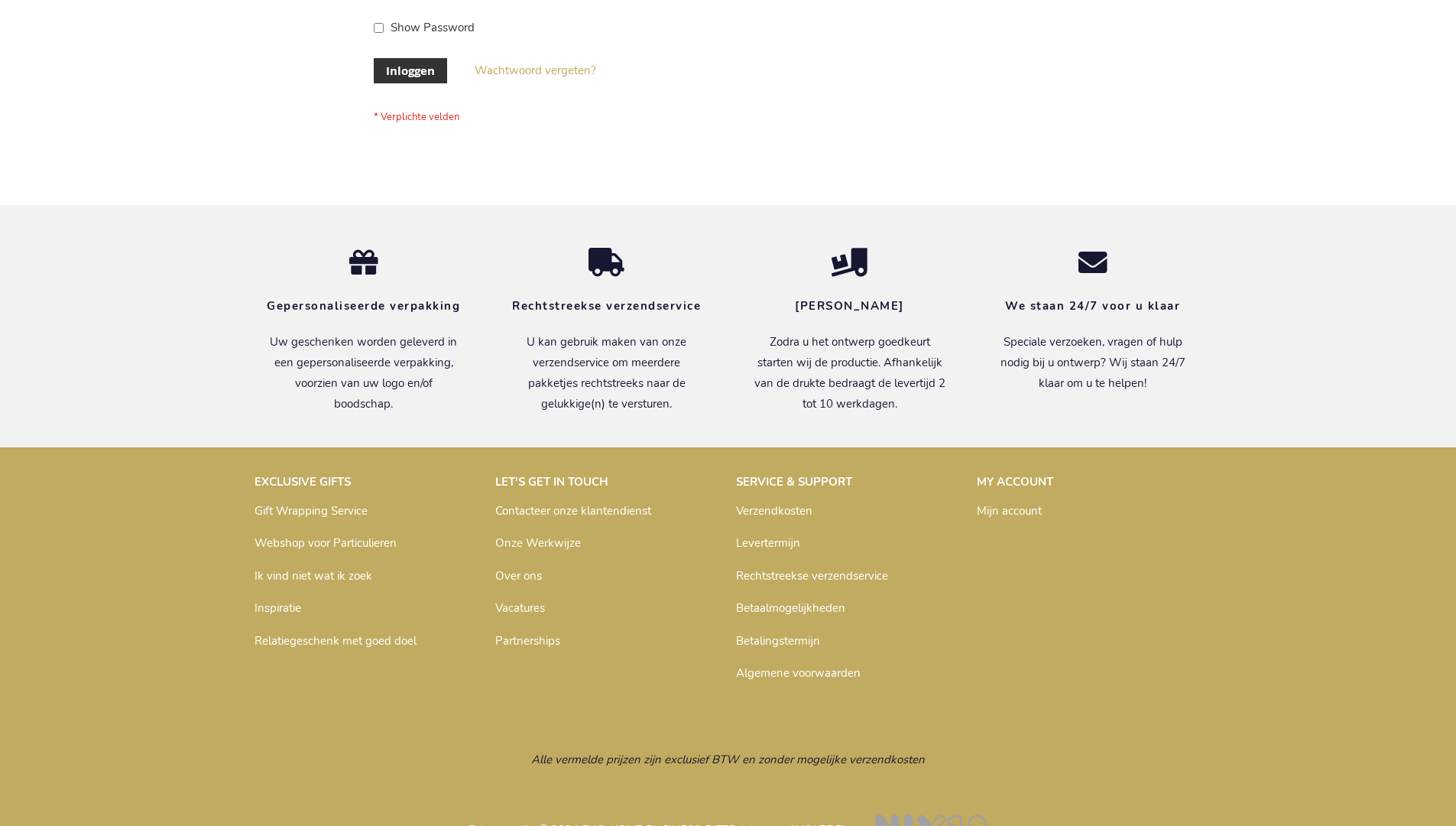
scroll to position [519, 0]
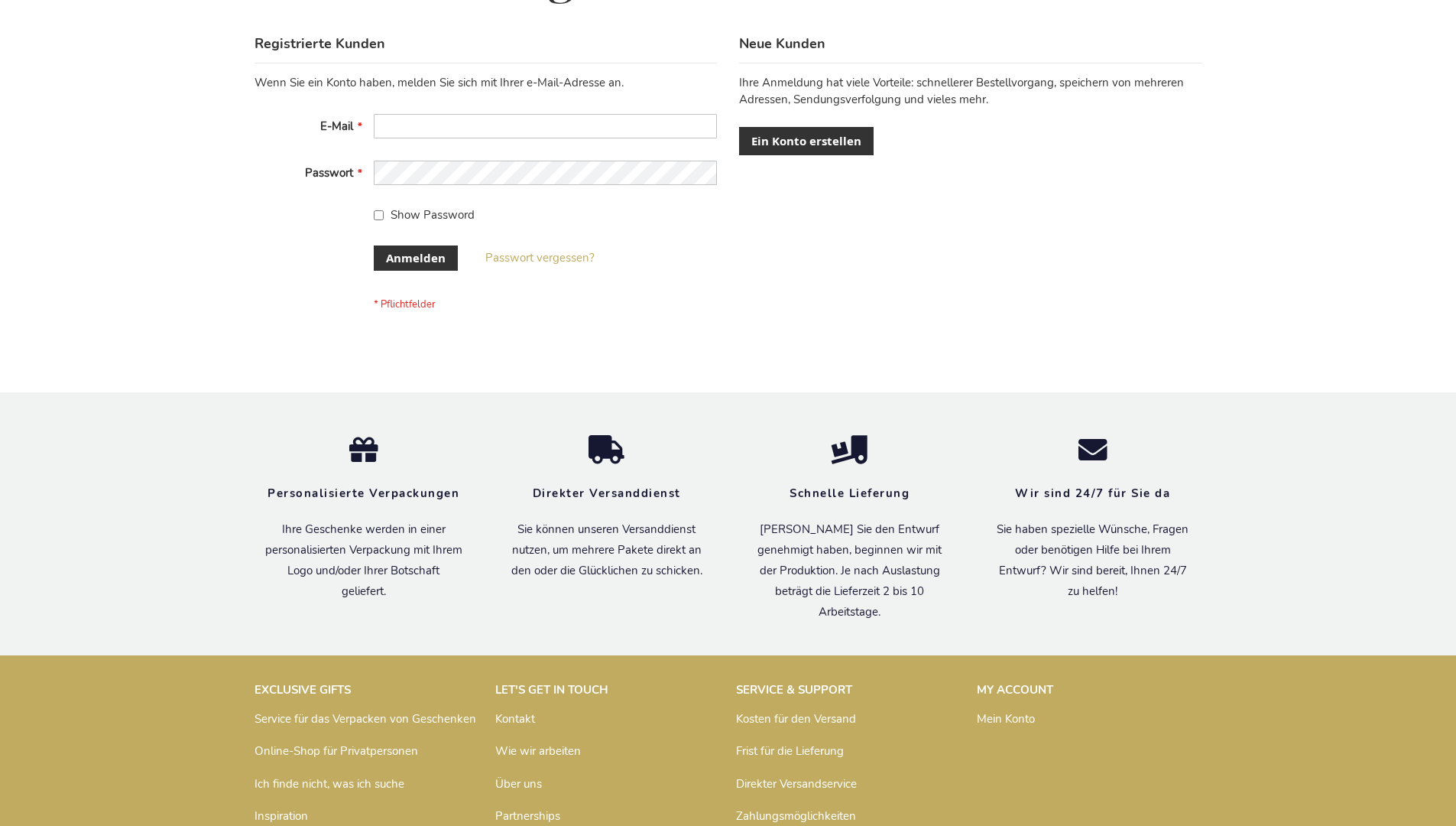
scroll to position [513, 0]
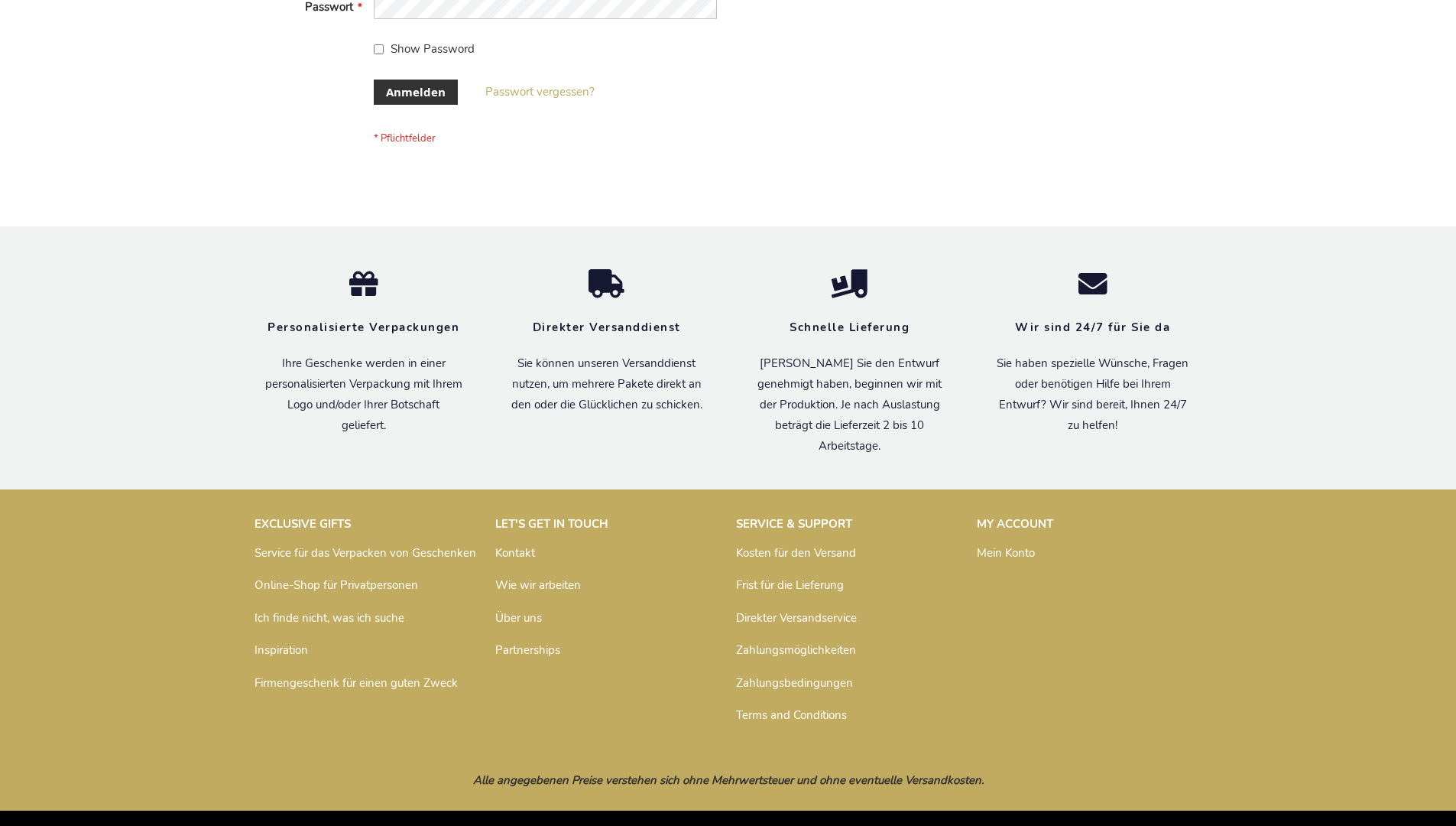
scroll to position [513, 0]
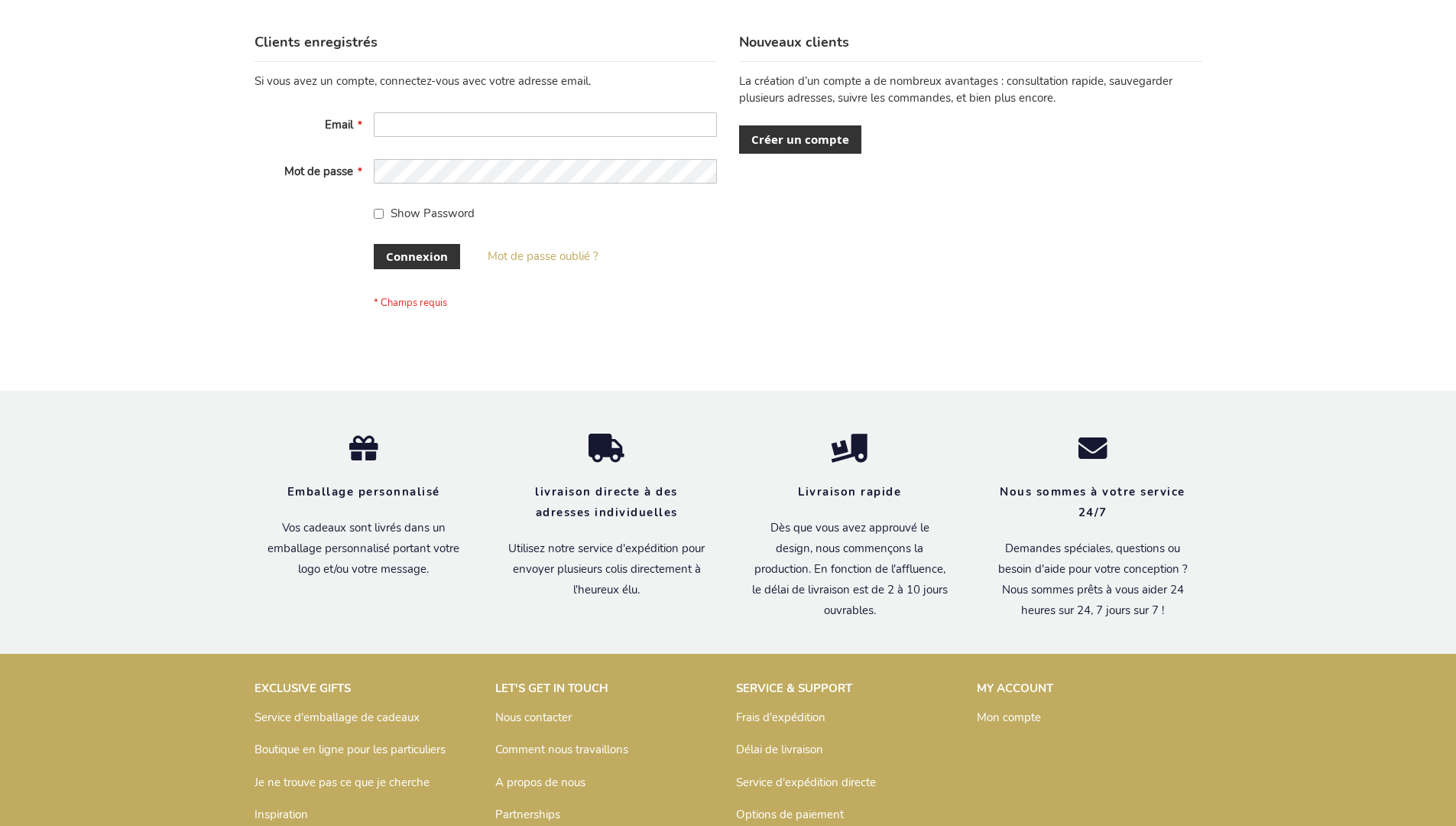
scroll to position [527, 0]
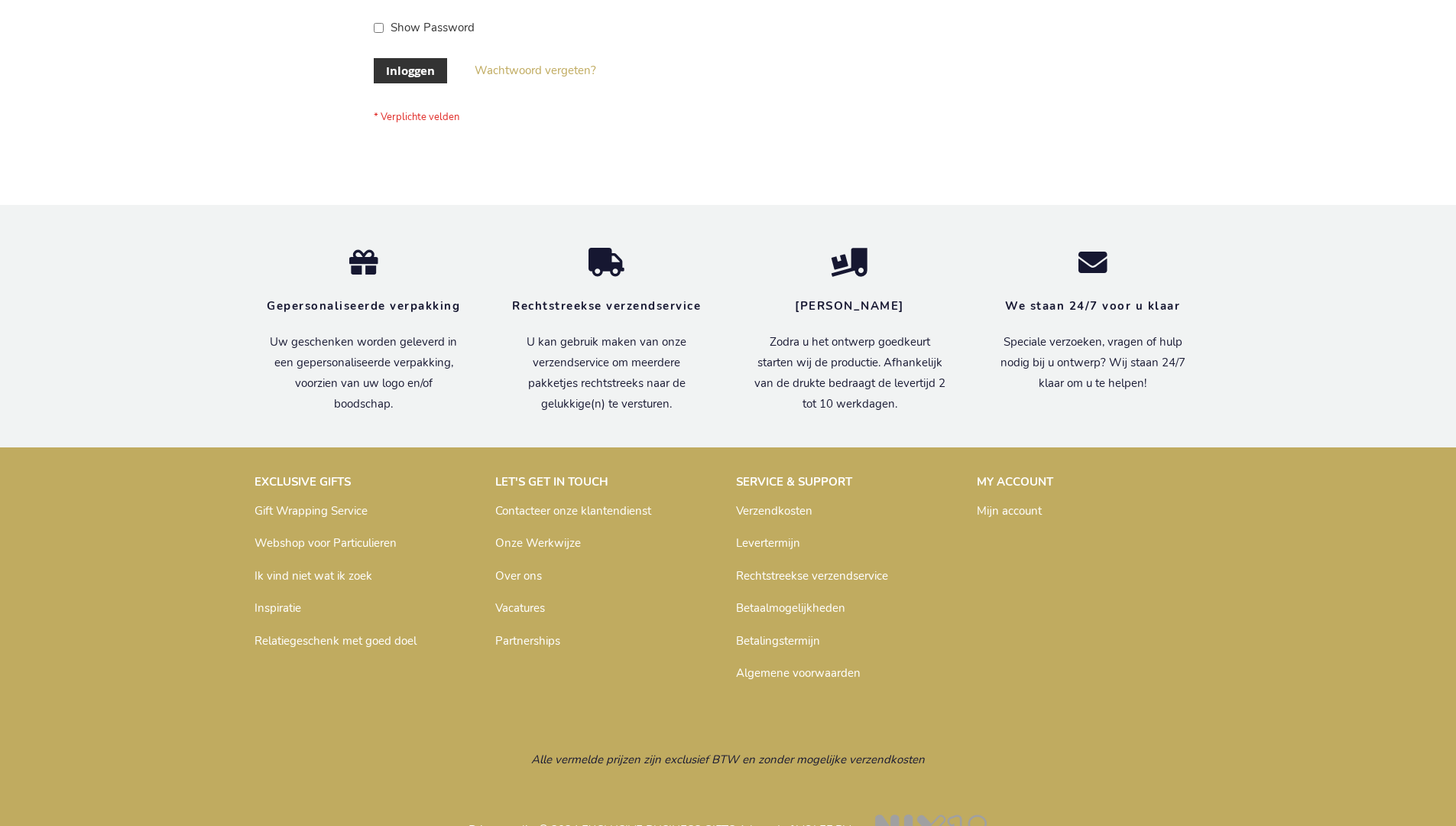
scroll to position [519, 0]
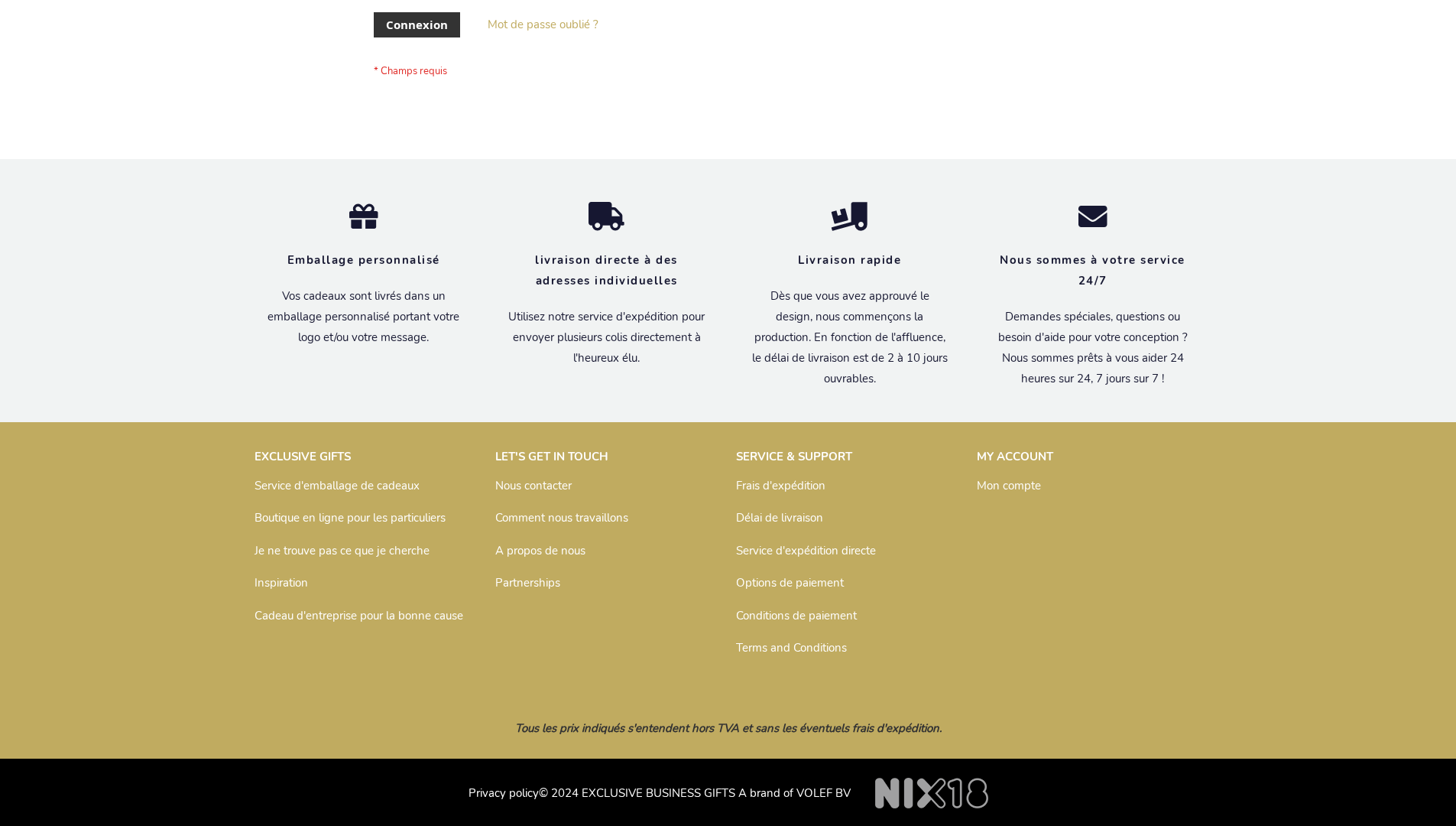
scroll to position [527, 0]
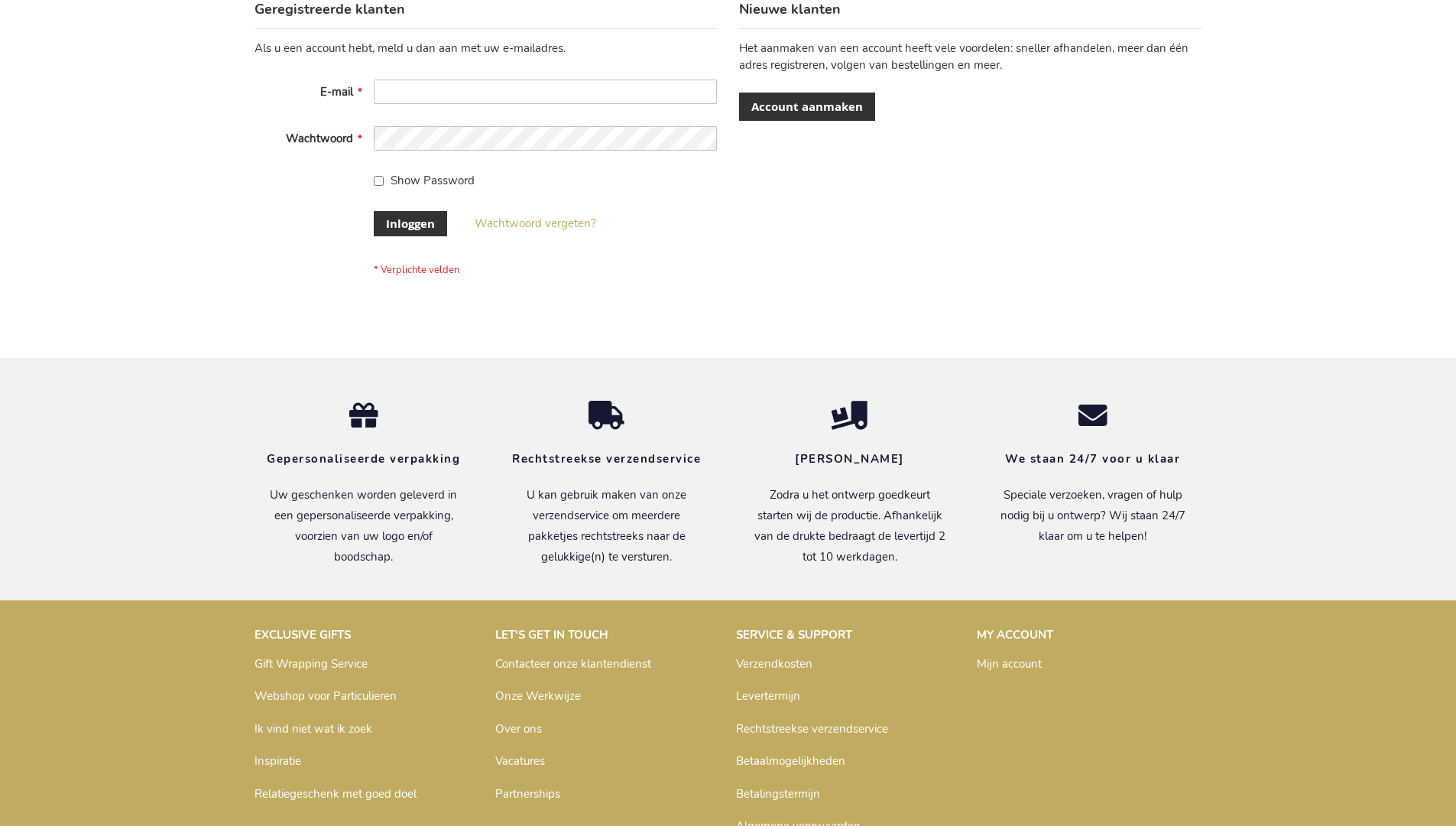
scroll to position [519, 0]
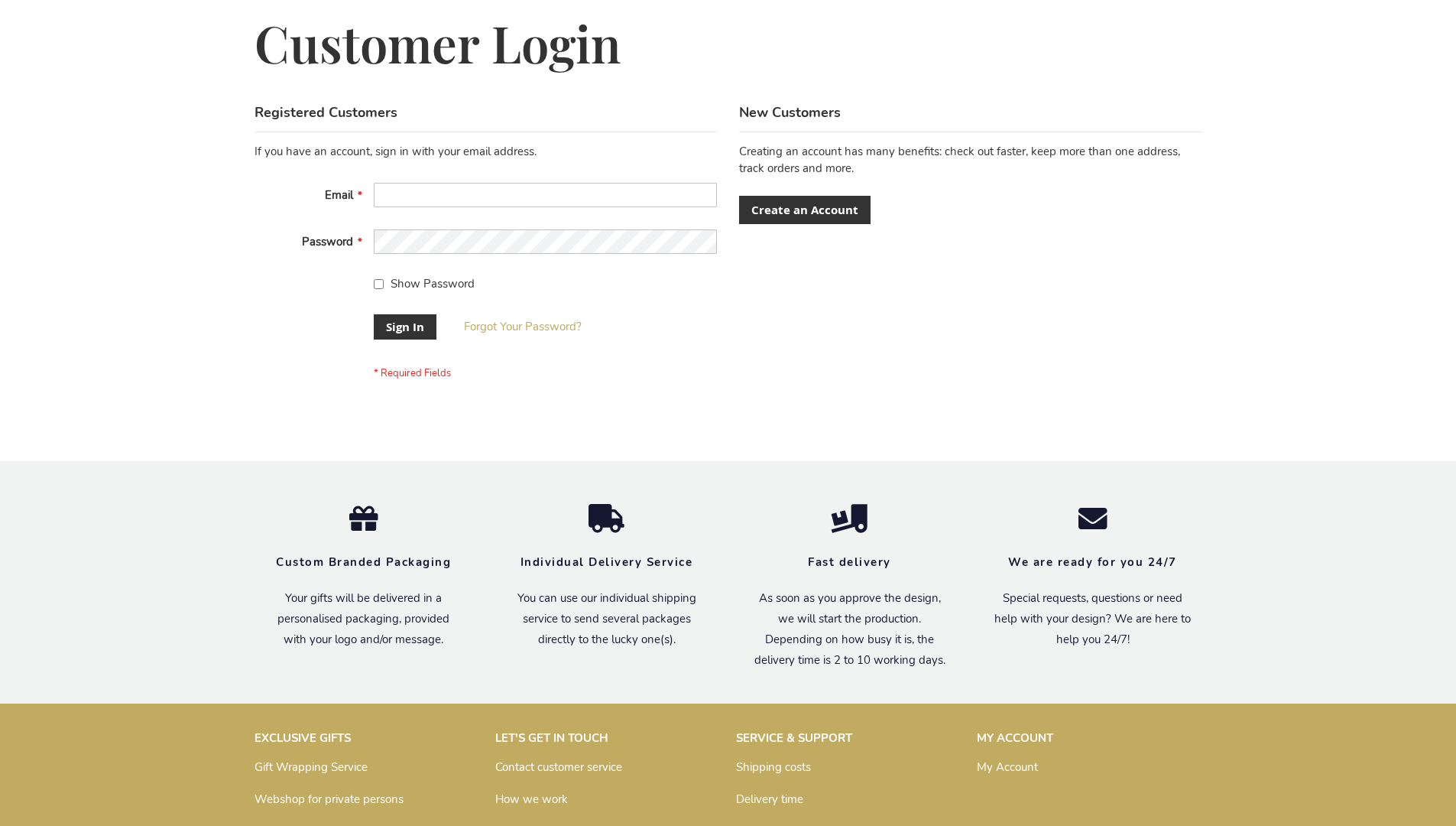
scroll to position [492, 0]
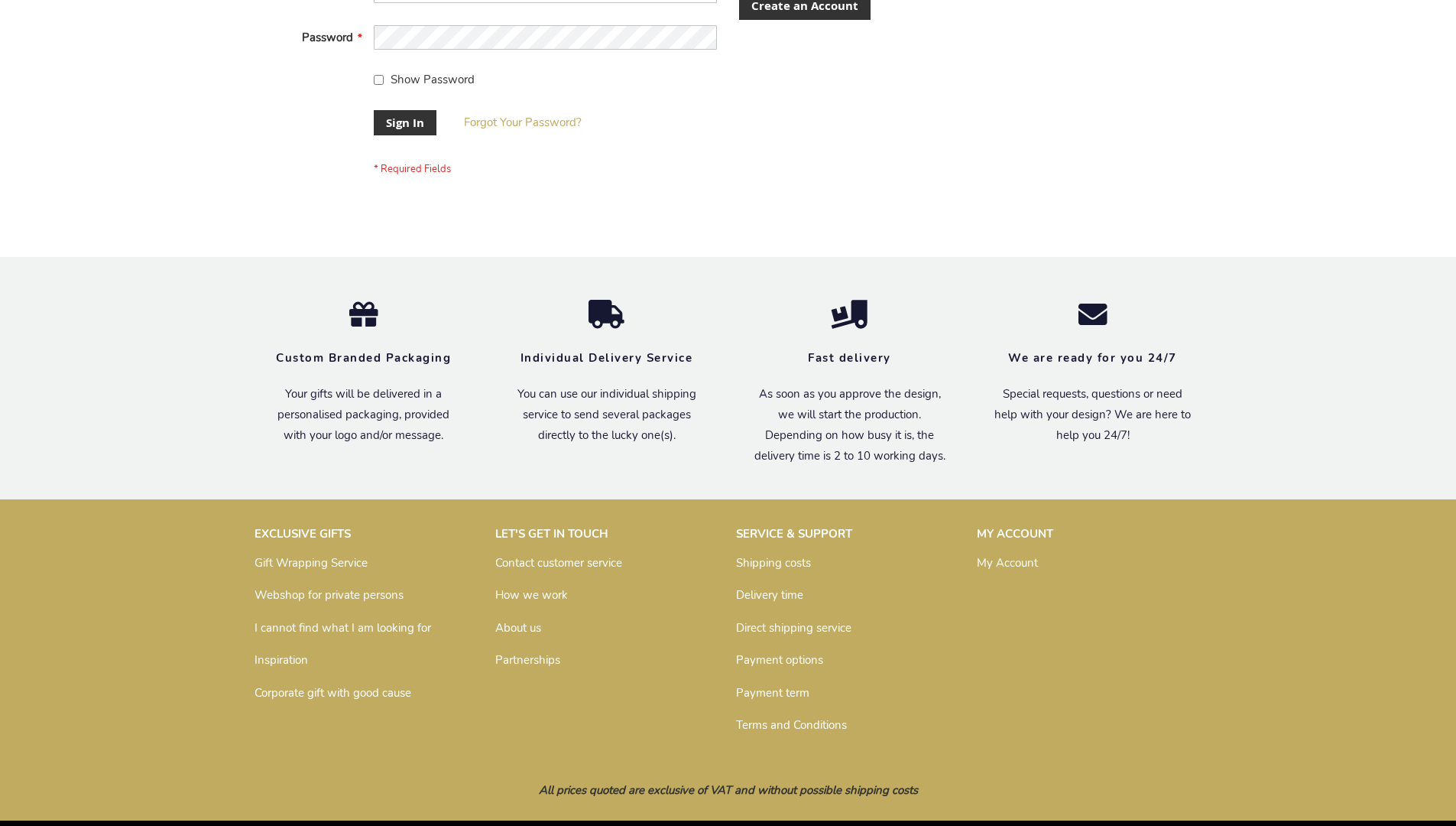
scroll to position [492, 0]
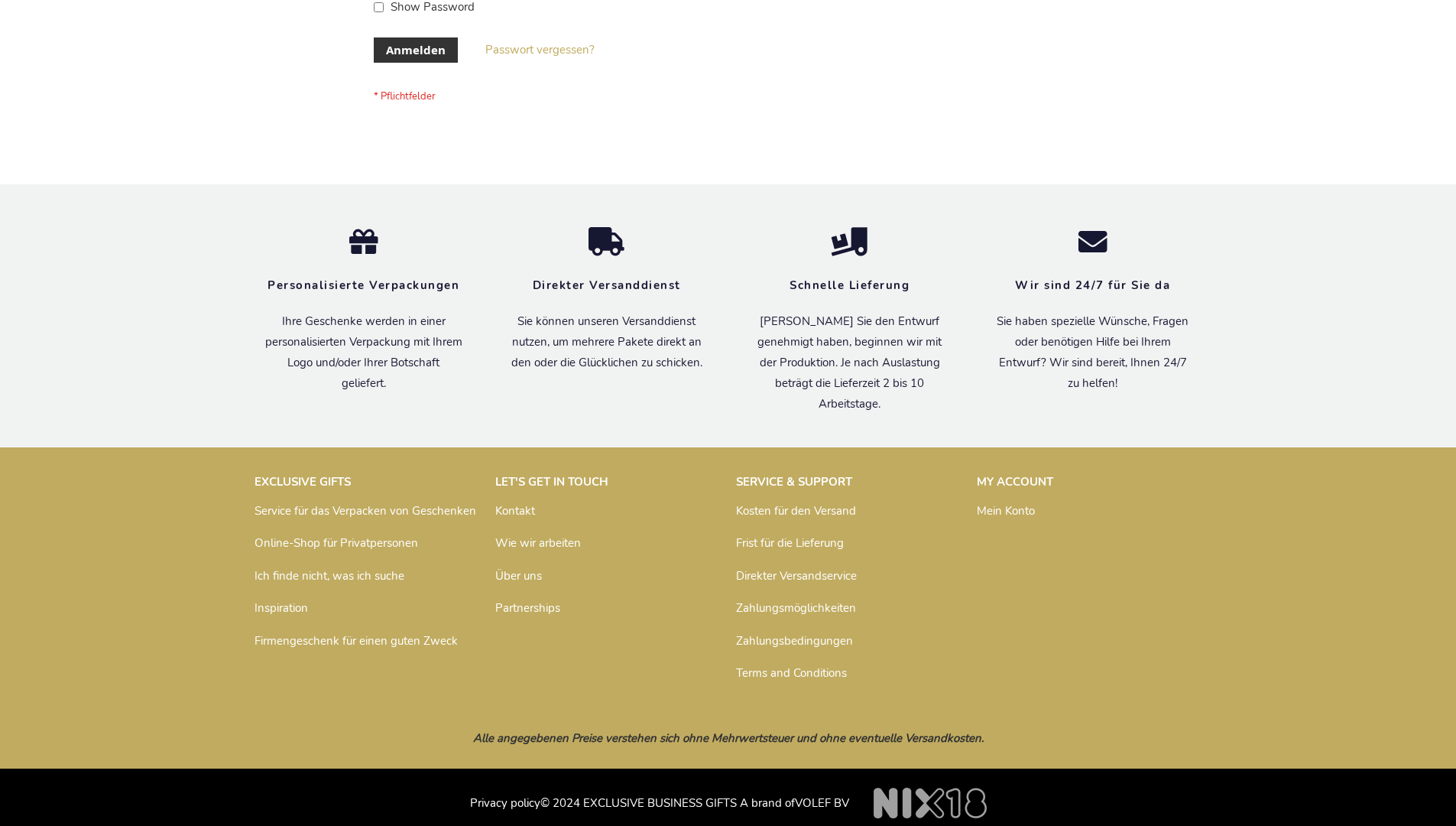
scroll to position [513, 0]
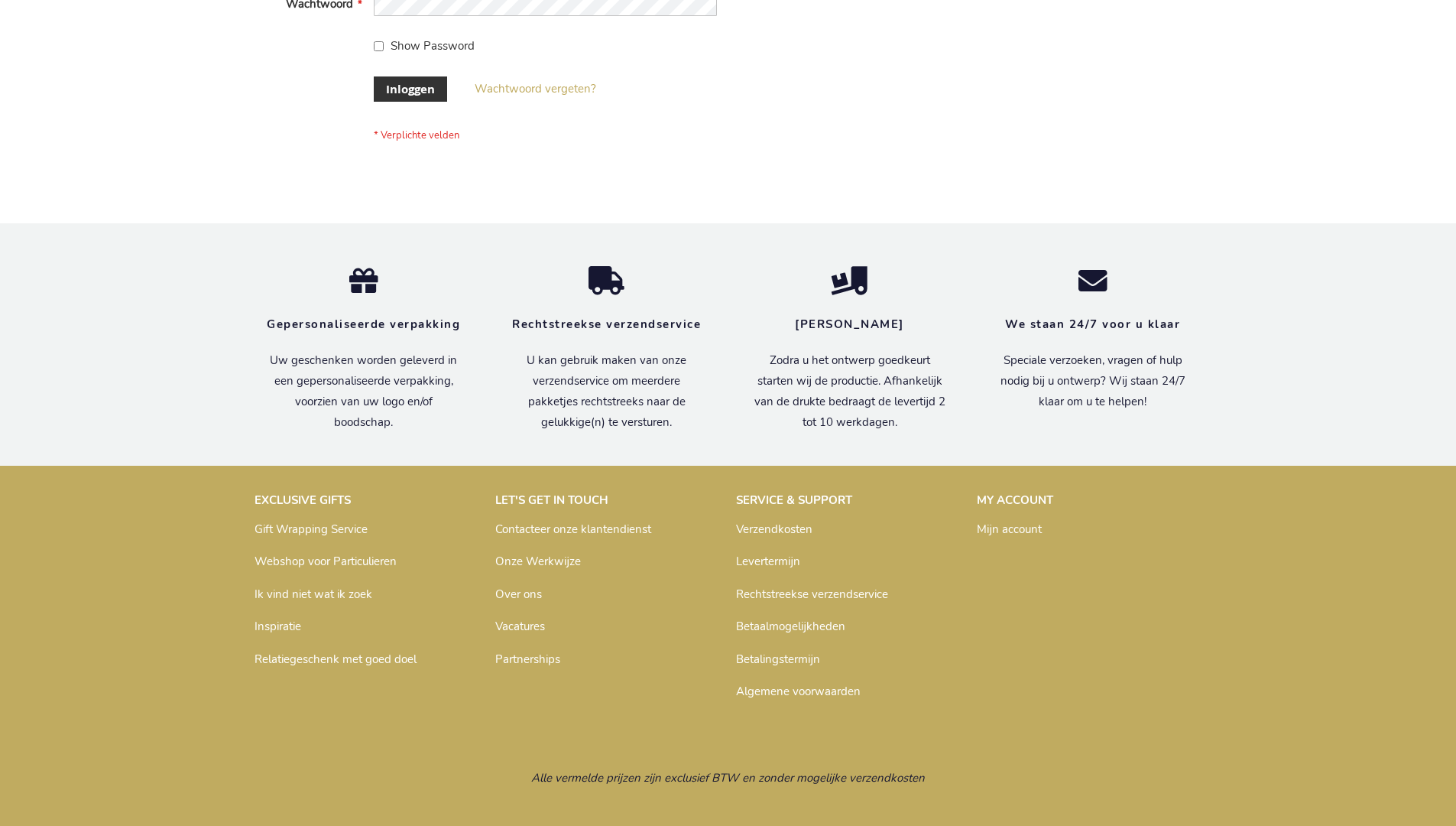
scroll to position [519, 0]
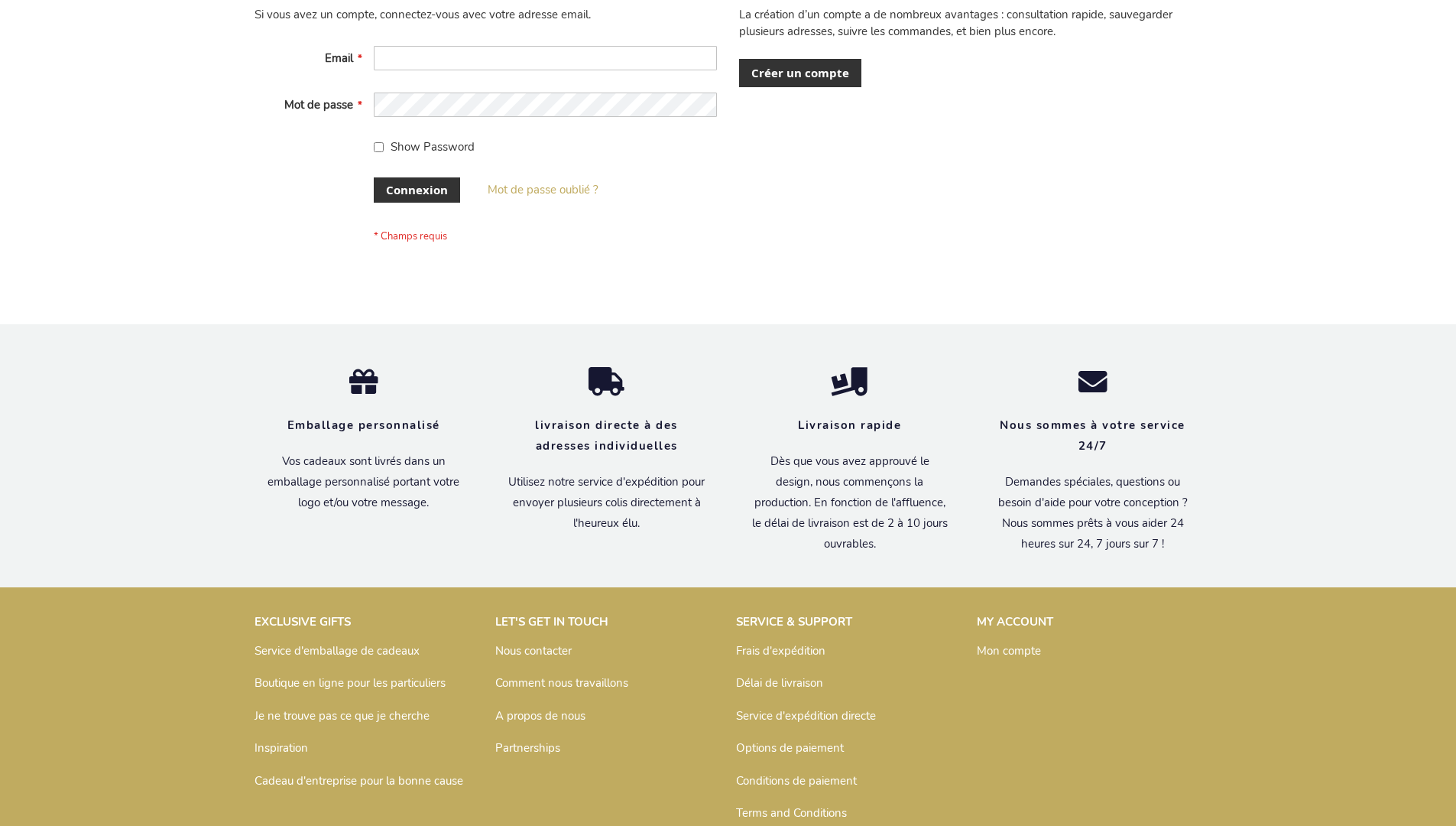
scroll to position [527, 0]
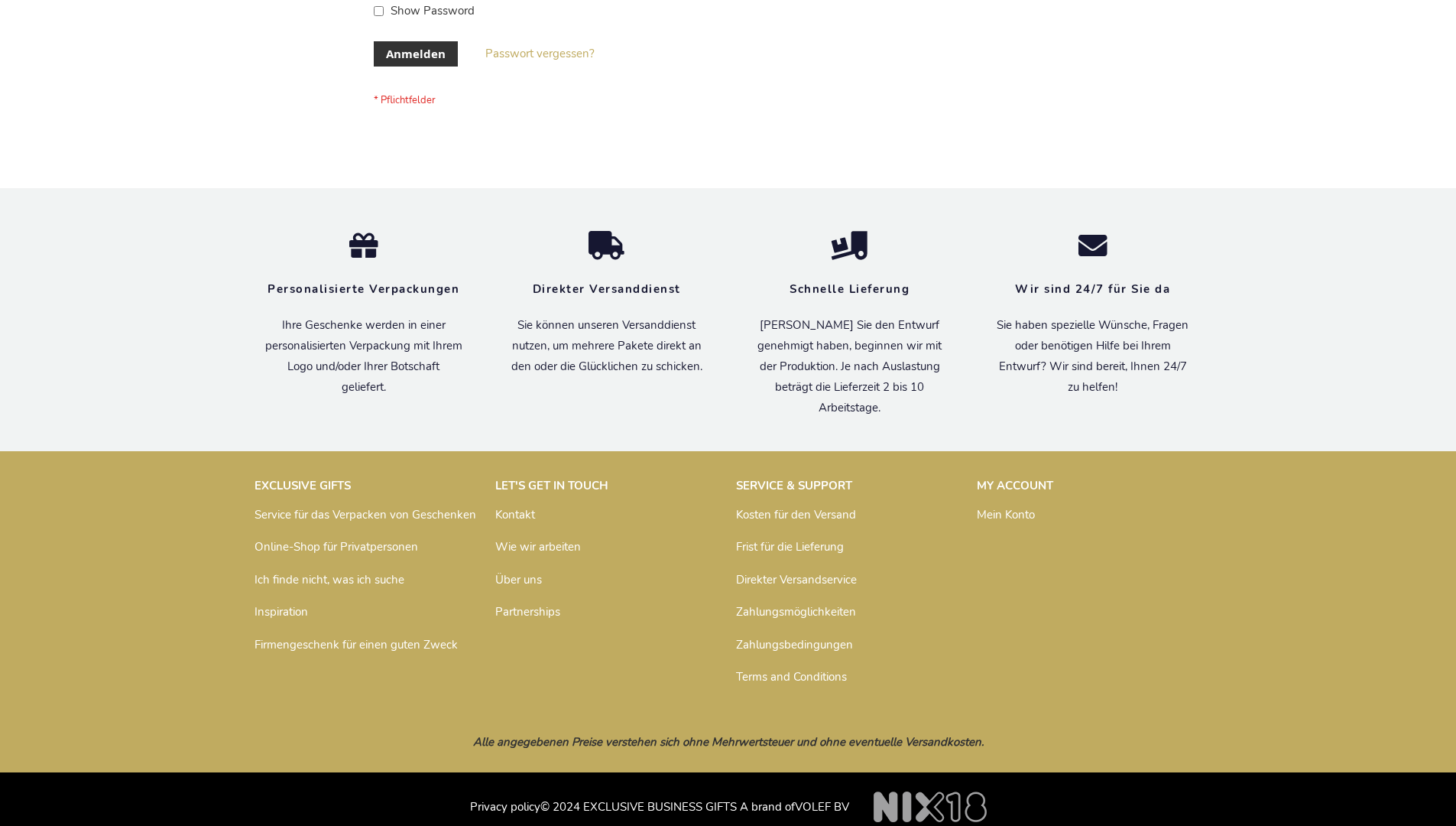
scroll to position [500, 0]
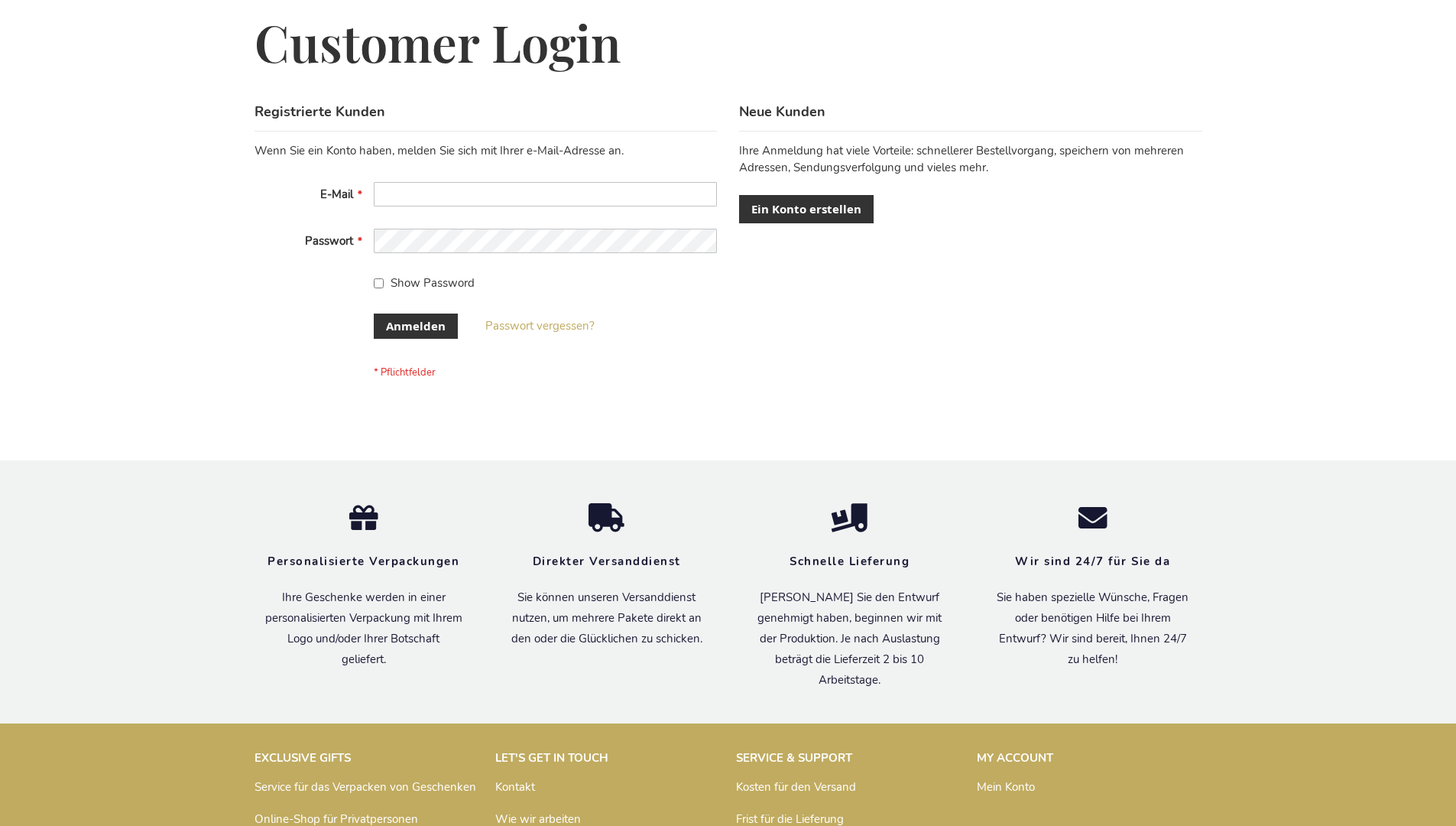
scroll to position [513, 0]
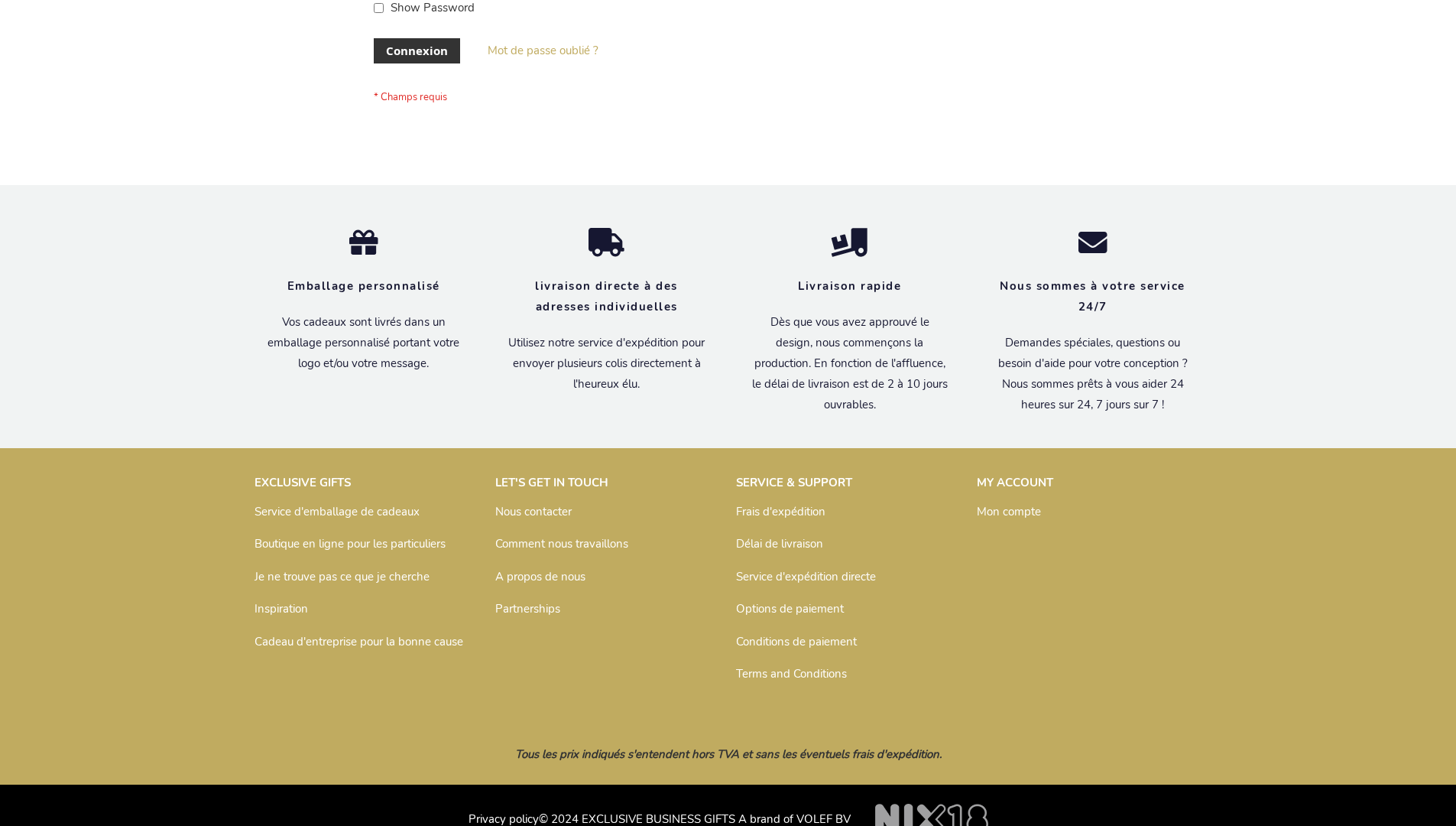
scroll to position [527, 0]
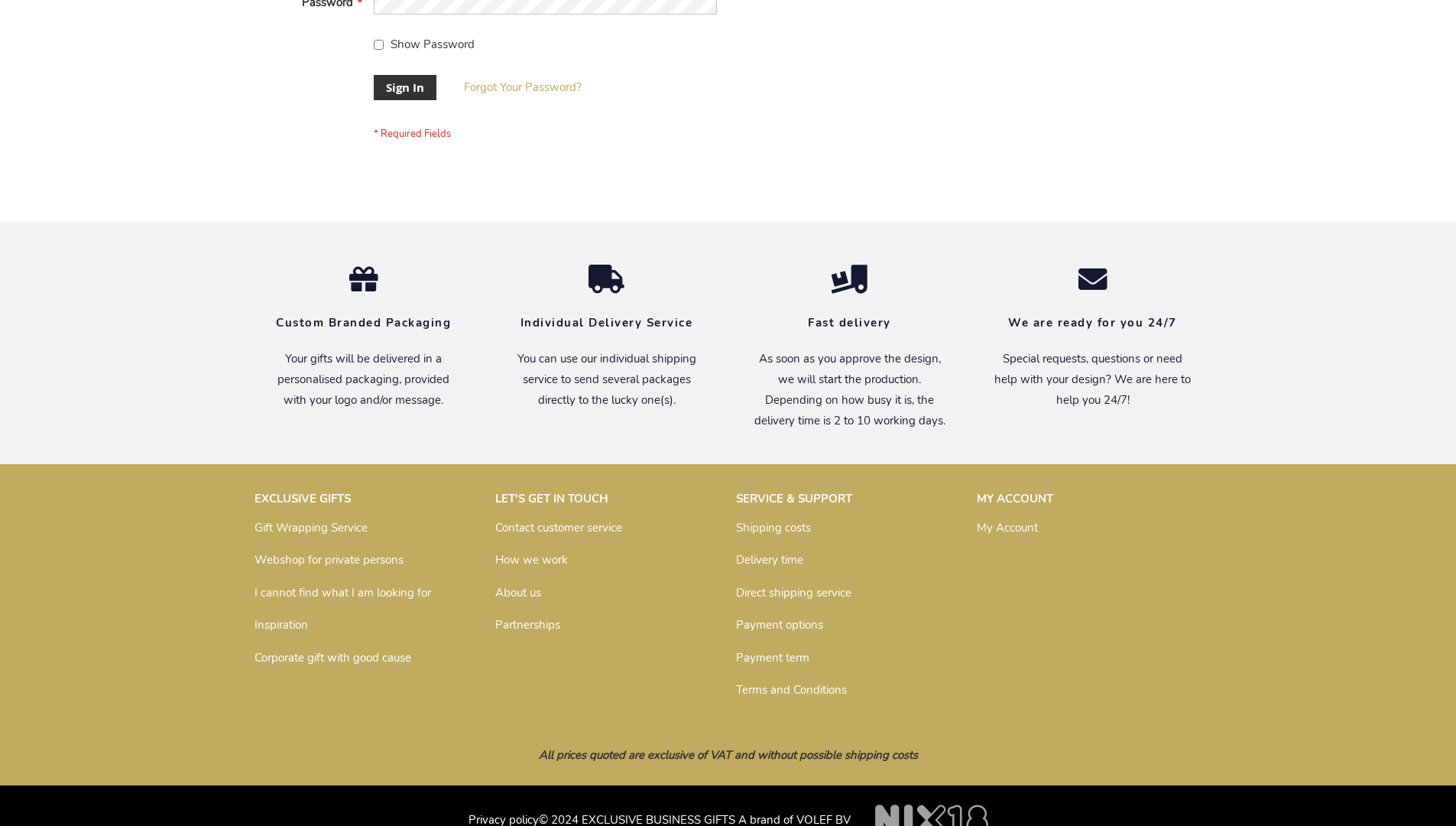
scroll to position [492, 0]
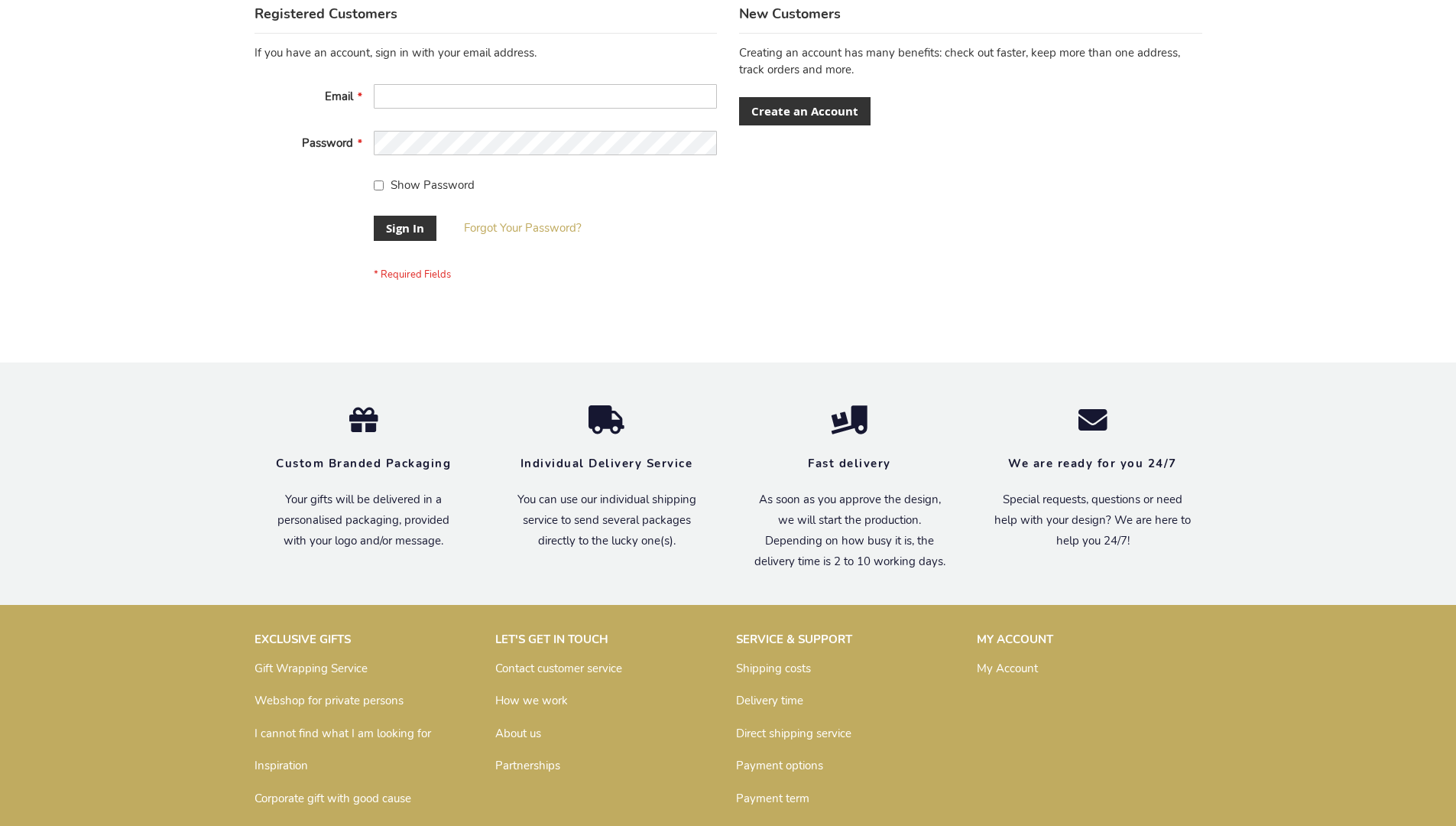
scroll to position [492, 0]
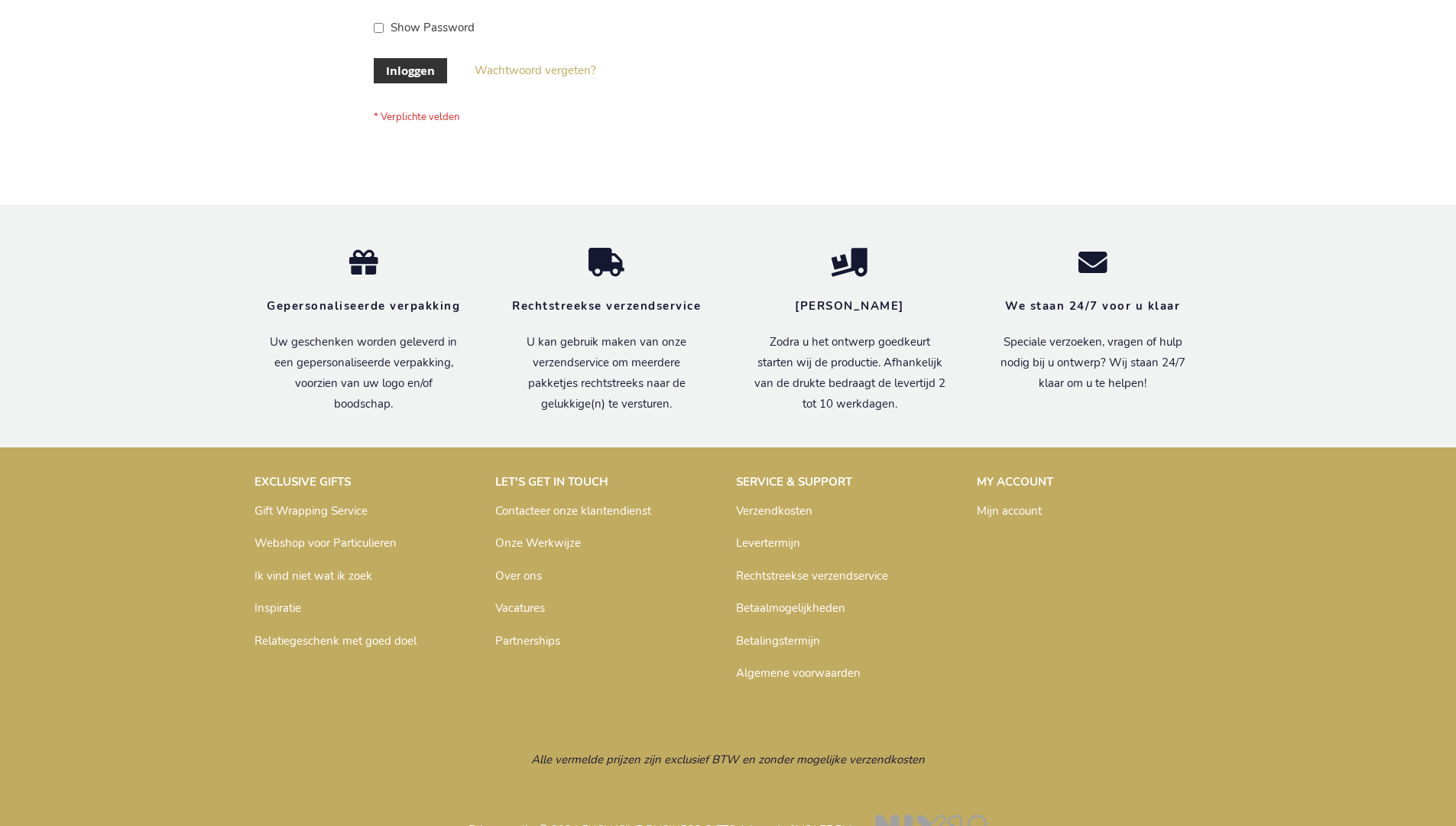
scroll to position [519, 0]
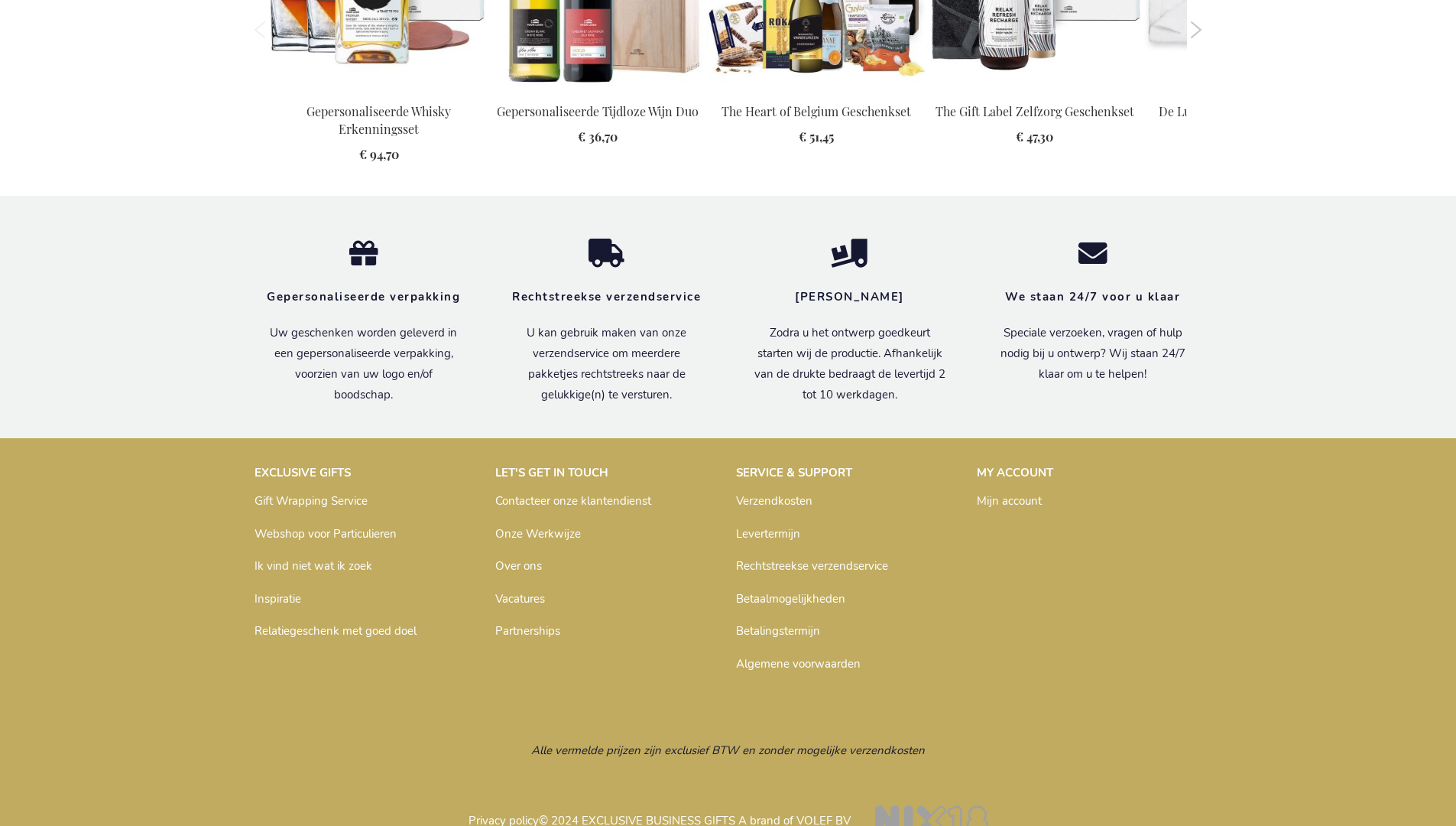
scroll to position [1732, 0]
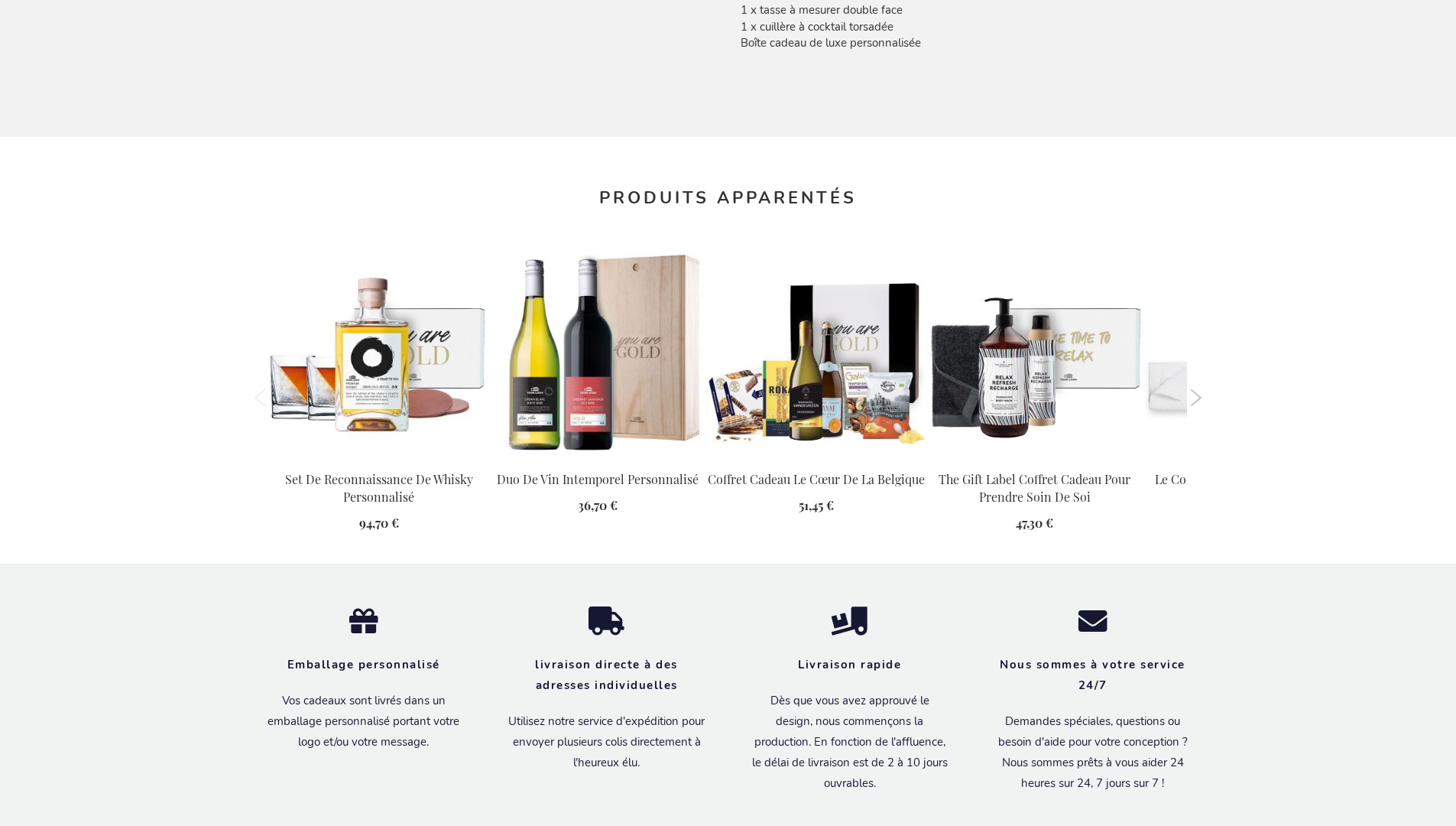
scroll to position [1756, 0]
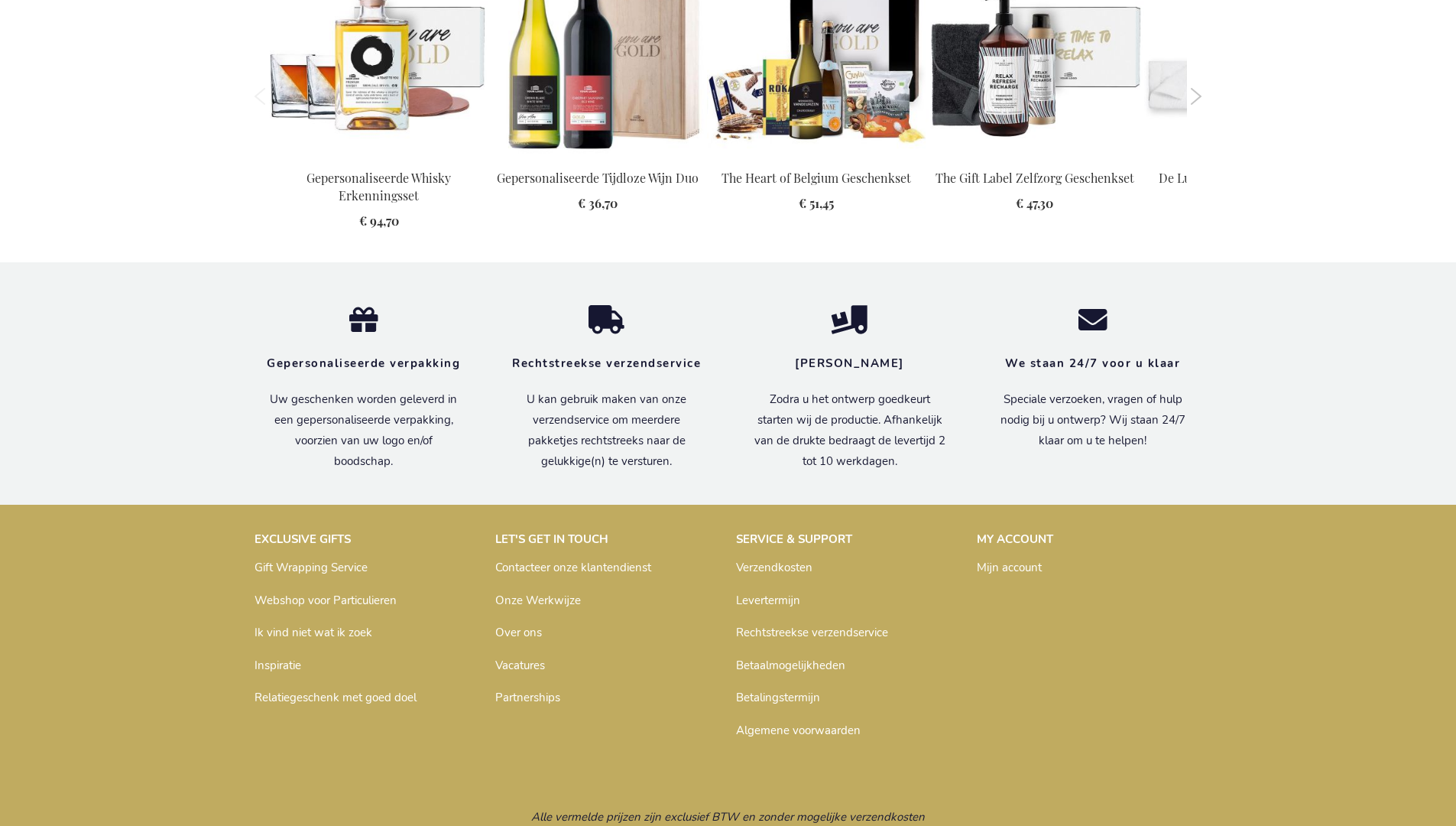
scroll to position [1732, 0]
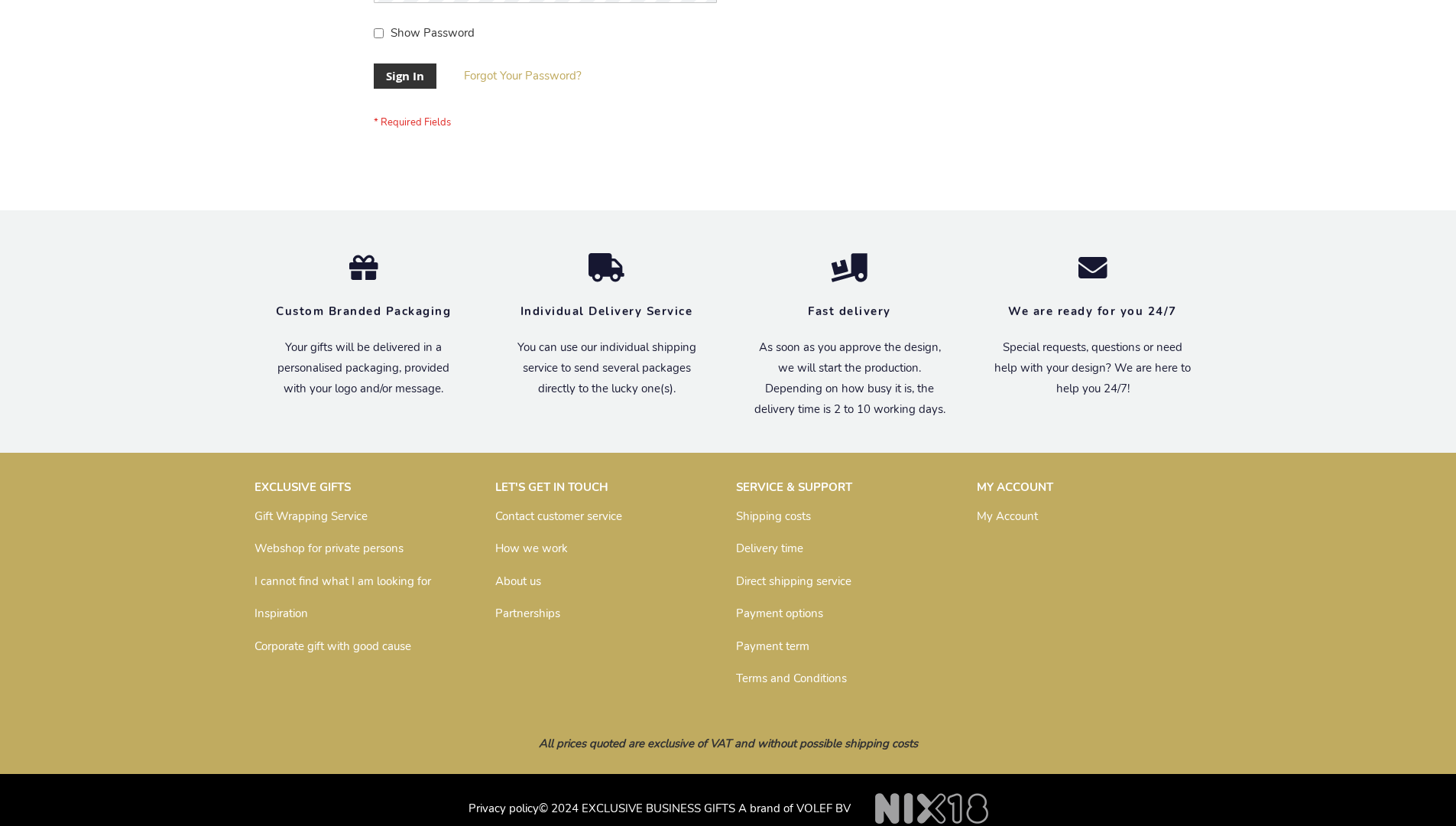
scroll to position [492, 0]
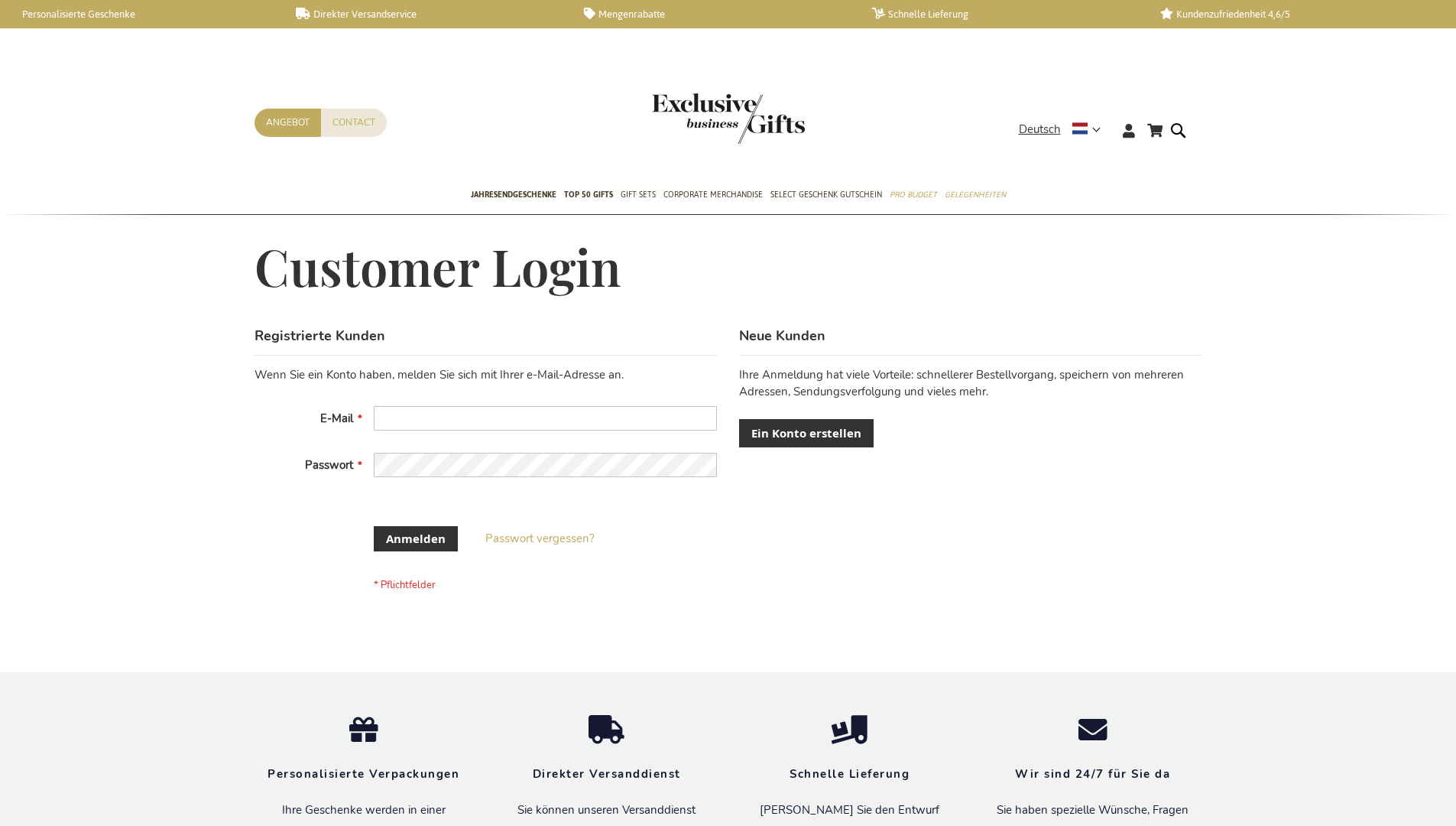
scroll to position [500, 0]
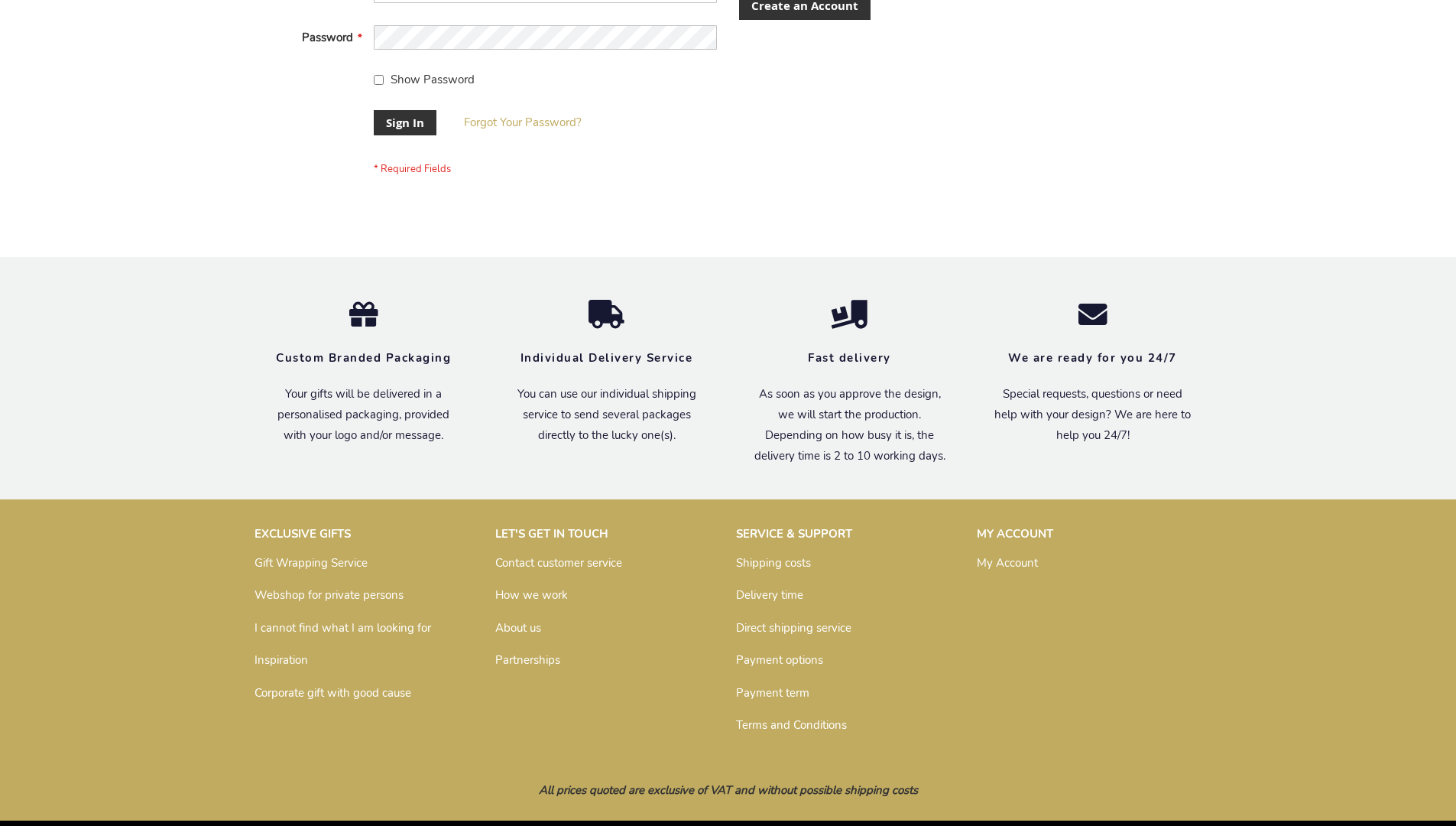
scroll to position [492, 0]
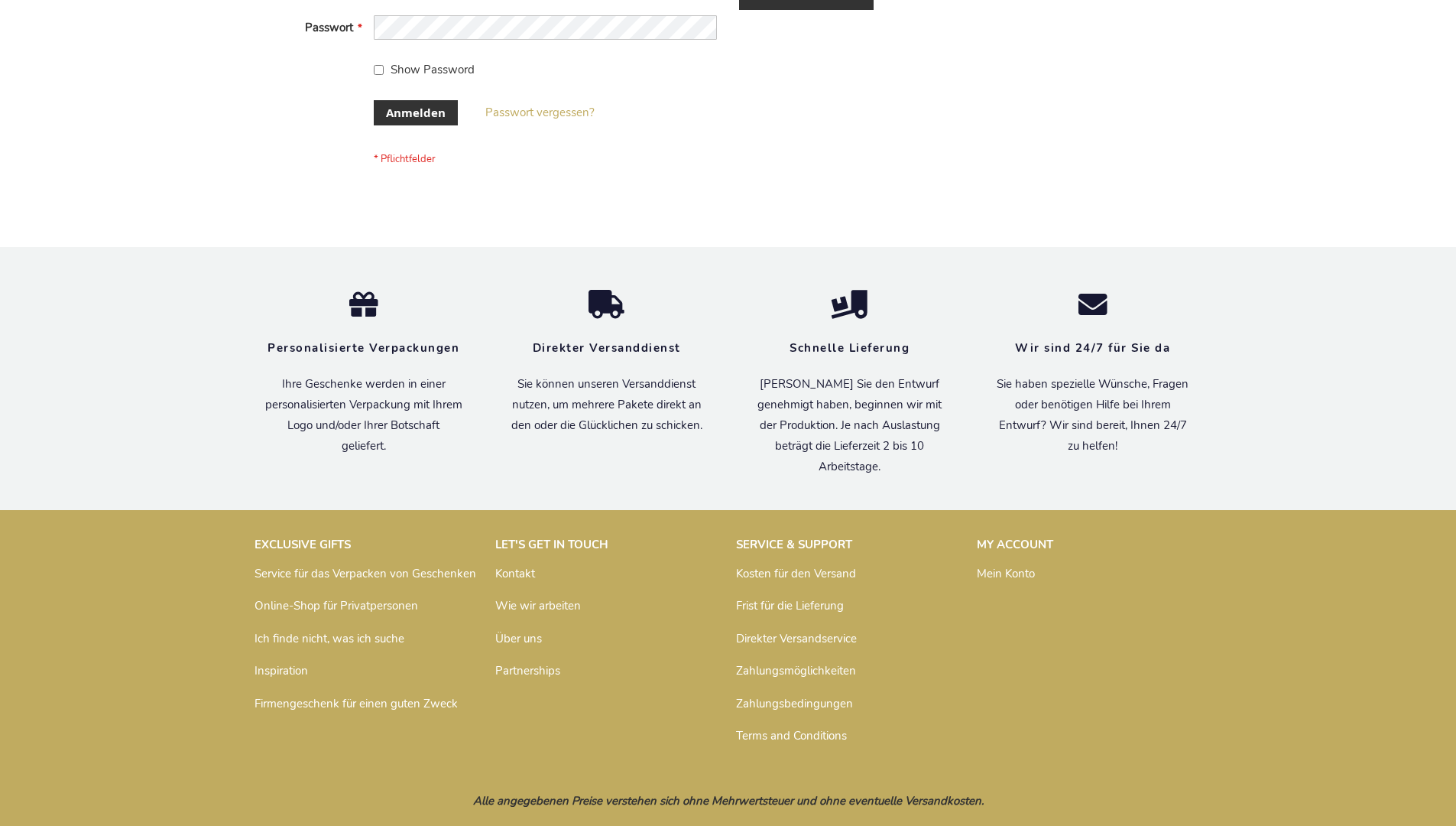
scroll to position [513, 0]
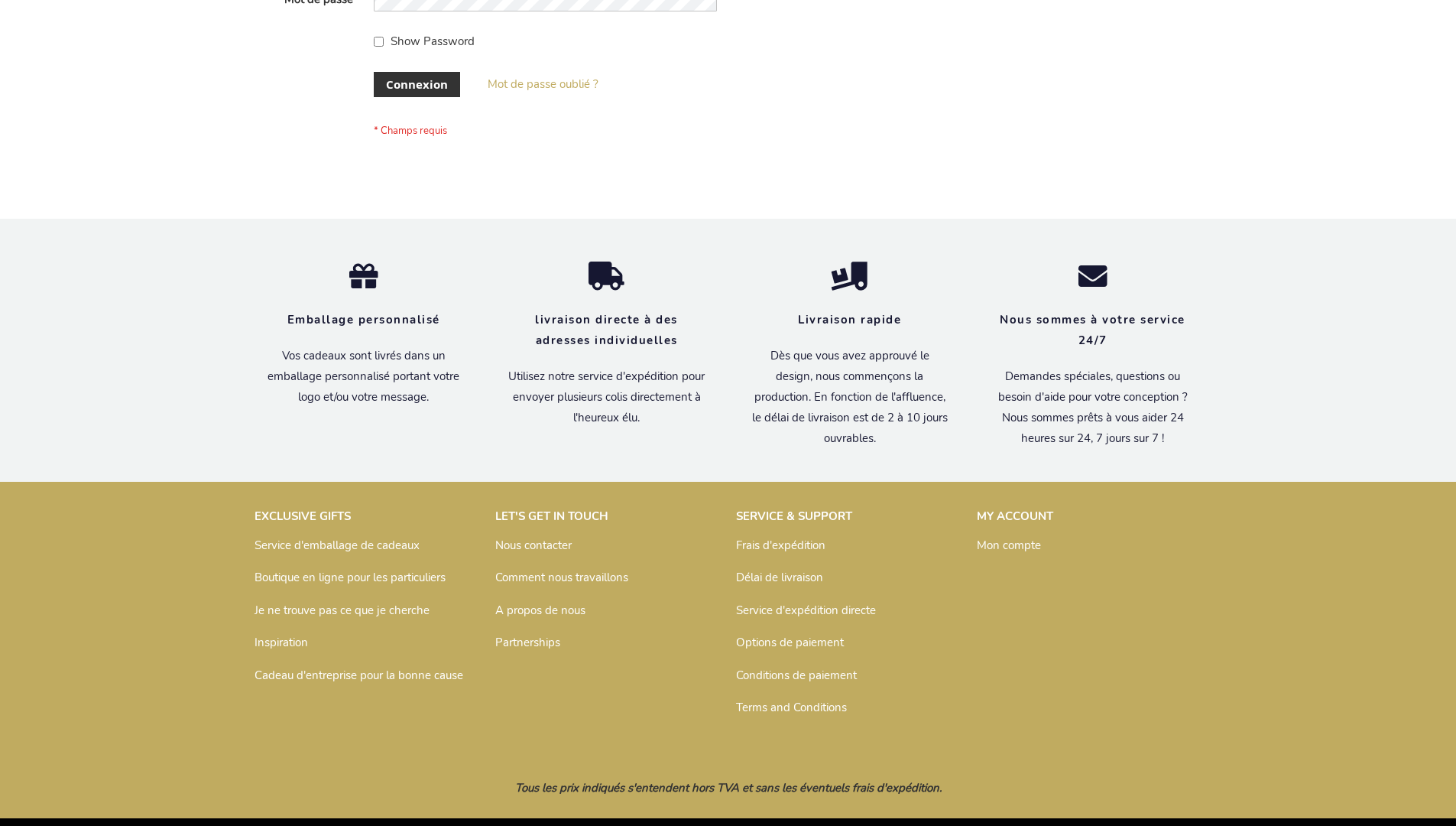
scroll to position [527, 0]
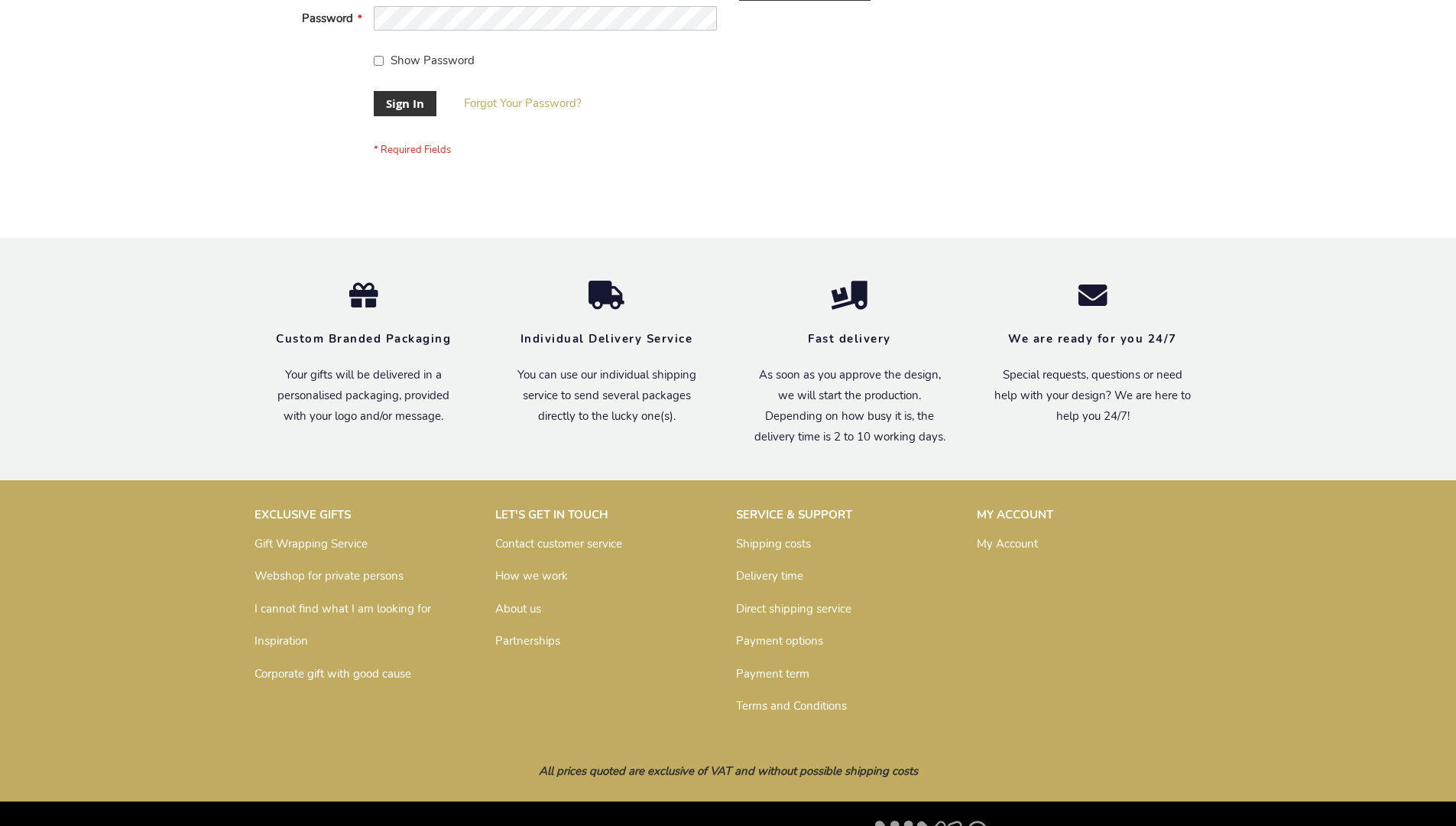
scroll to position [492, 0]
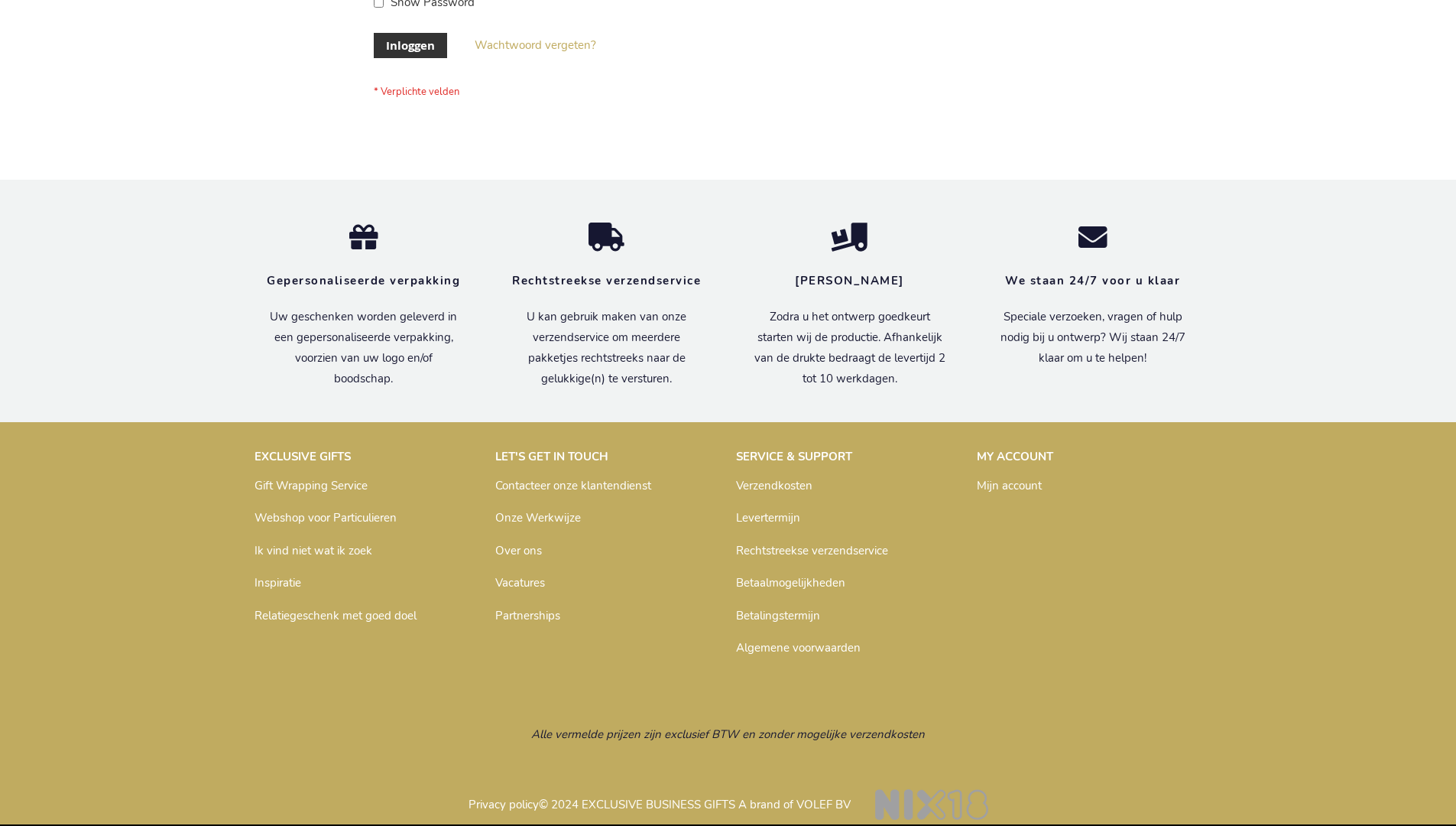
scroll to position [519, 0]
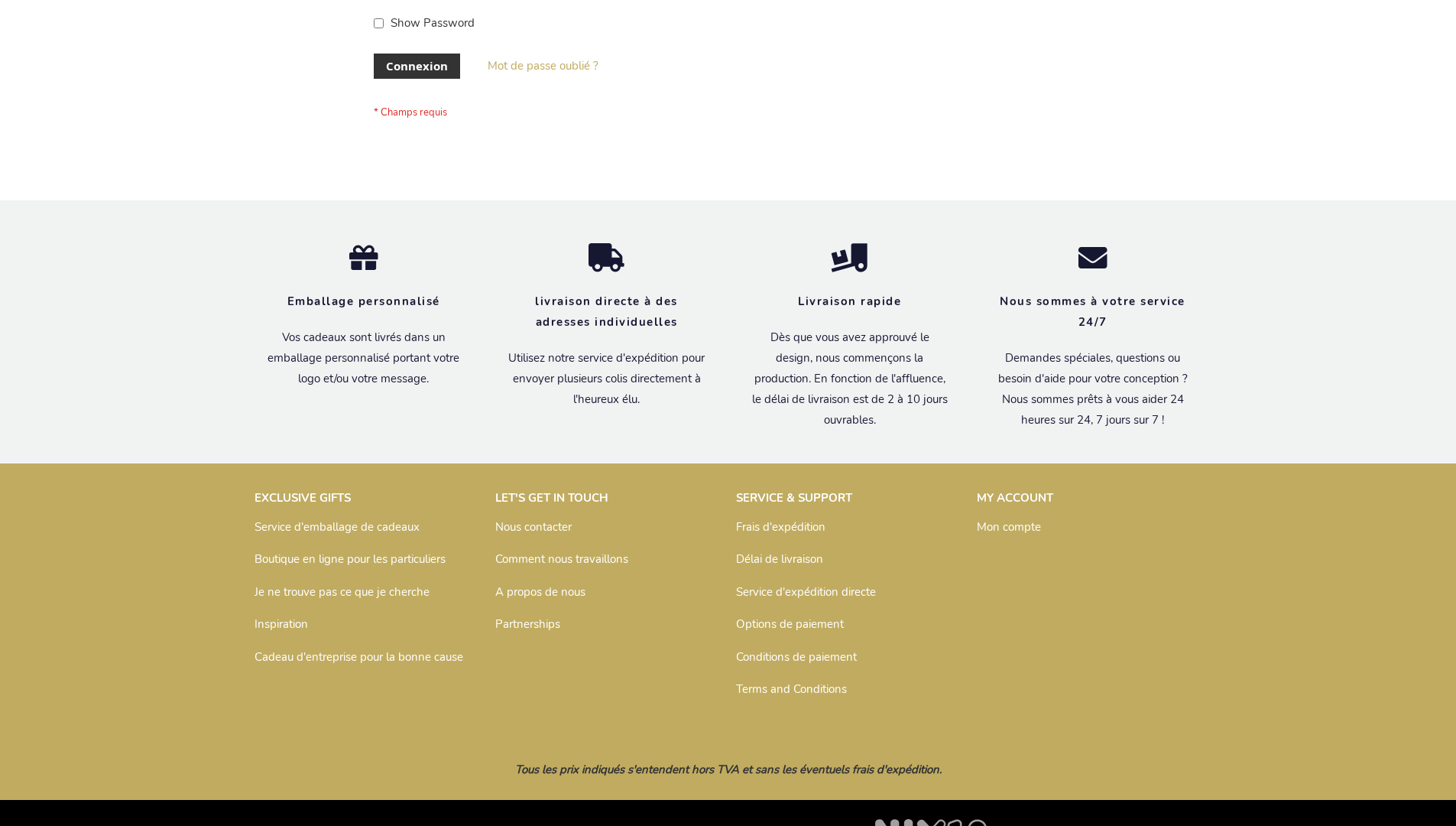
scroll to position [527, 0]
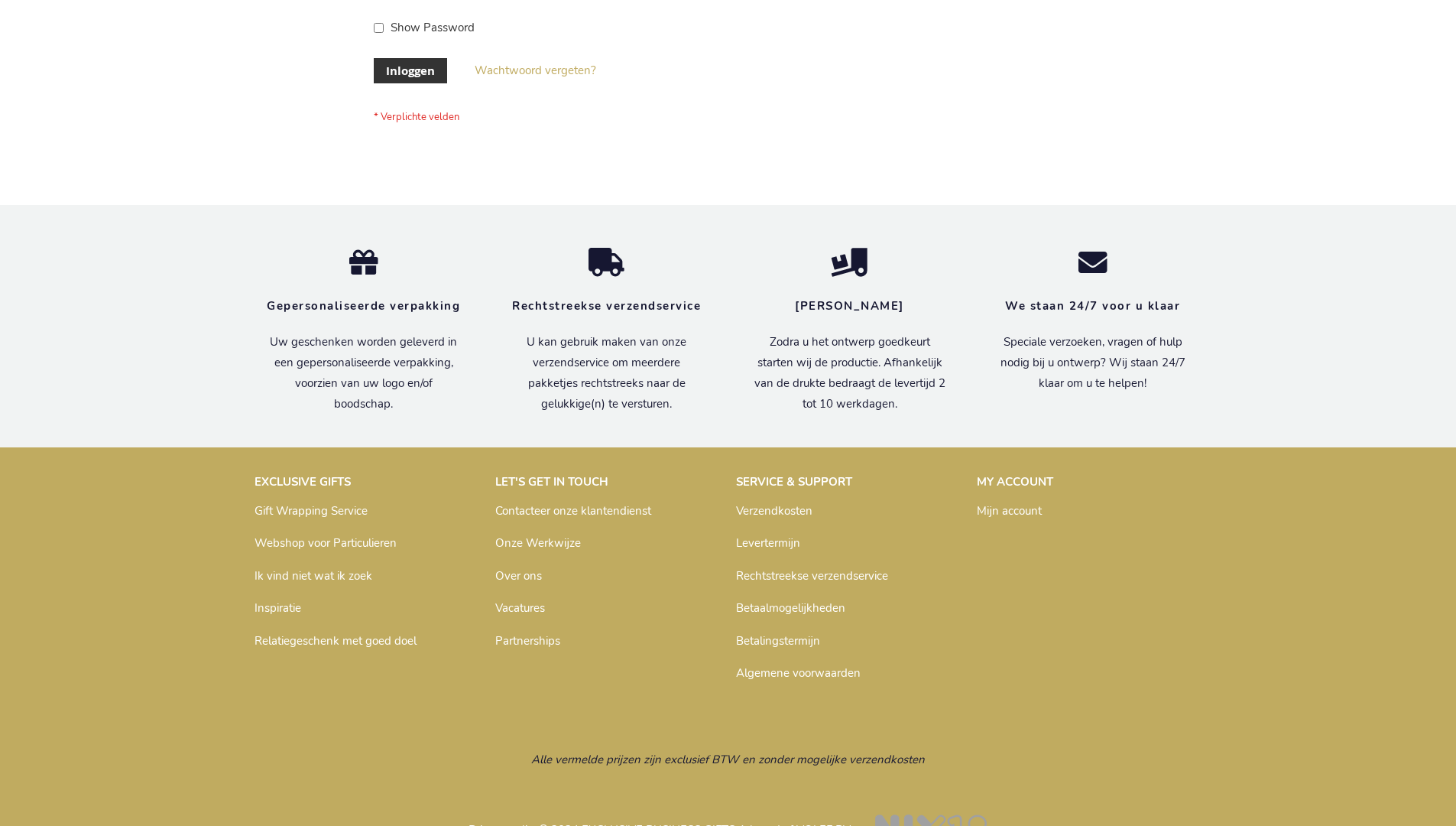
scroll to position [519, 0]
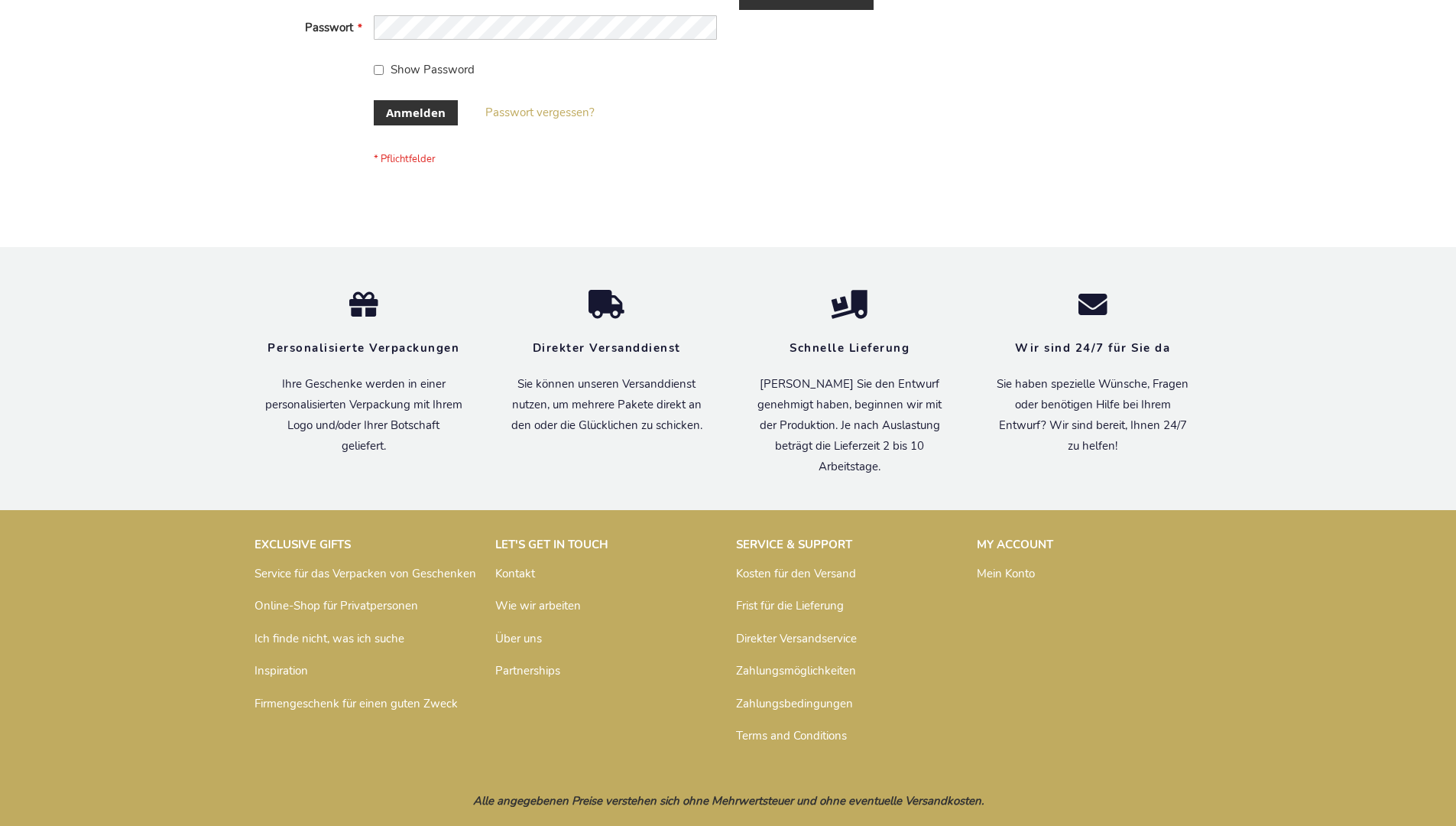
scroll to position [513, 0]
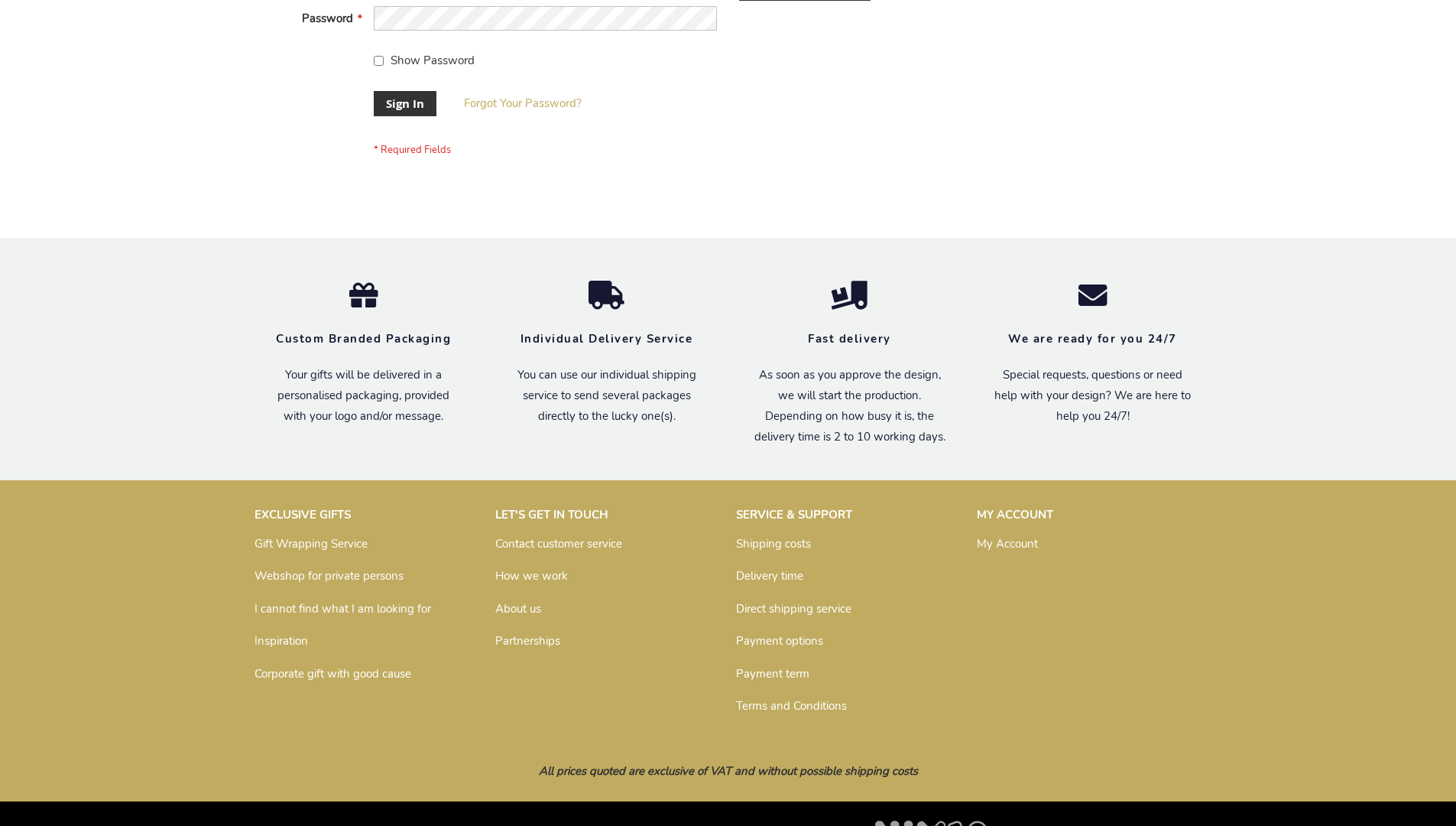
scroll to position [492, 0]
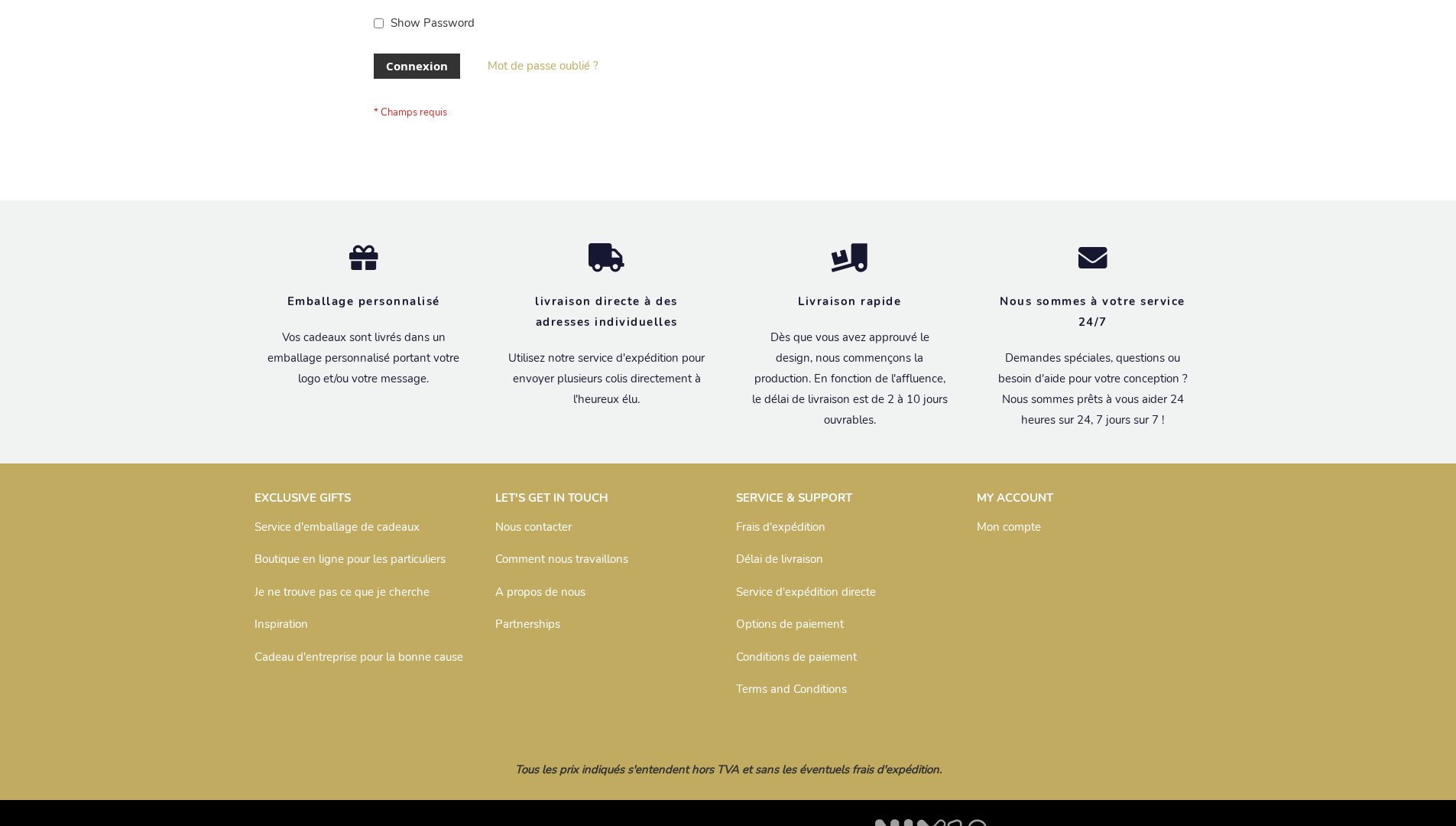
scroll to position [527, 0]
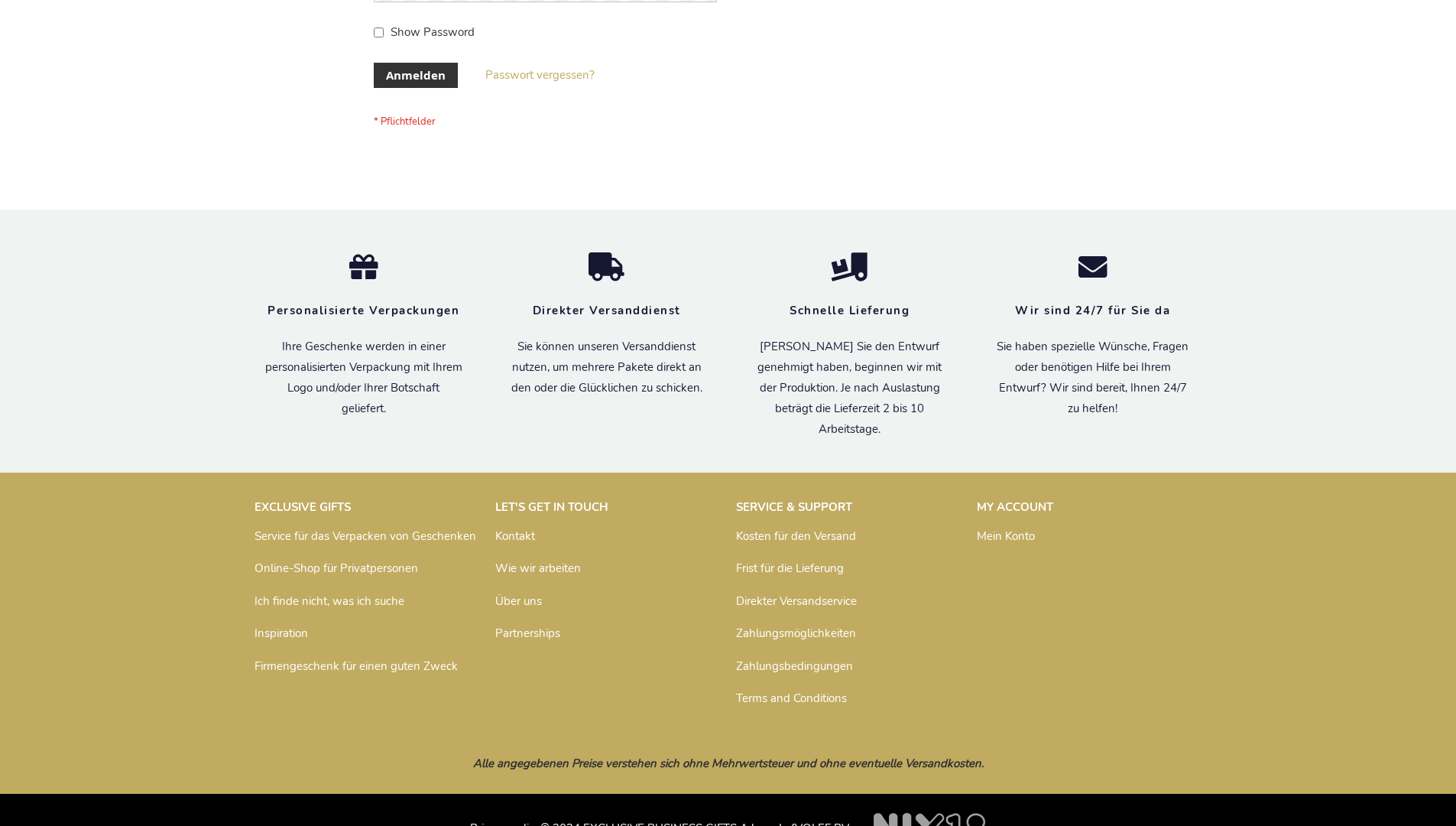
scroll to position [513, 0]
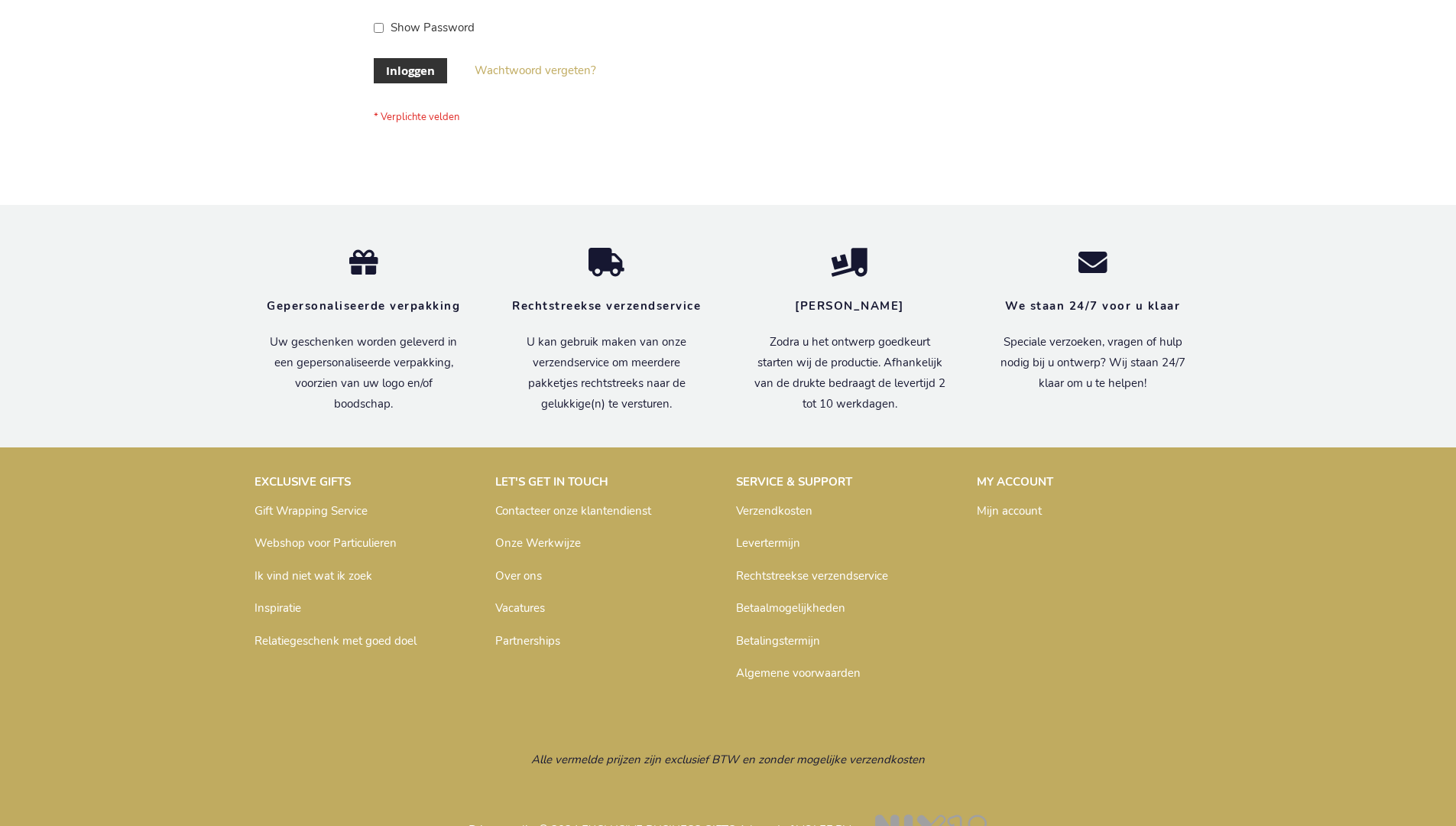
scroll to position [519, 0]
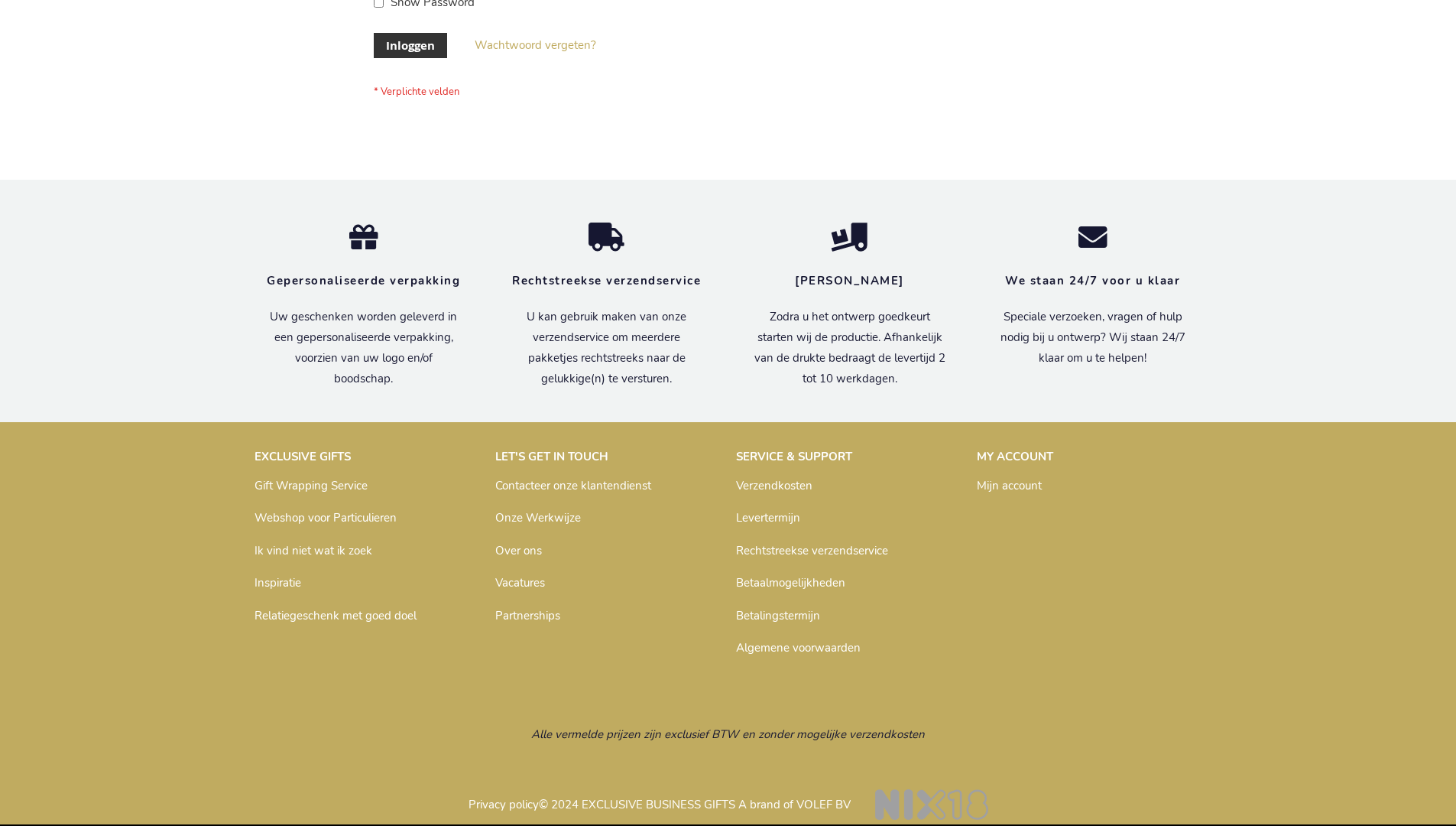
scroll to position [519, 0]
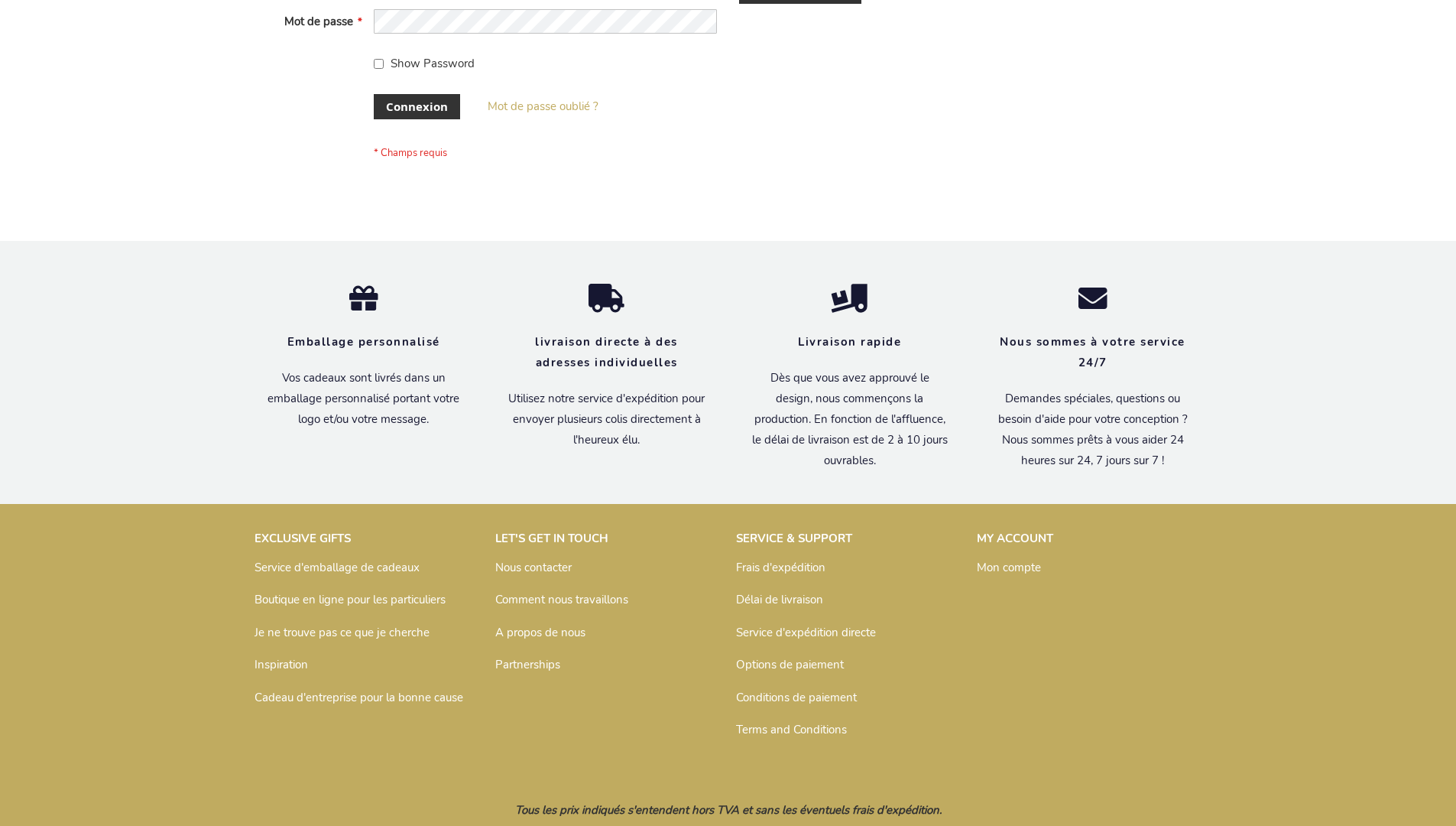
scroll to position [527, 0]
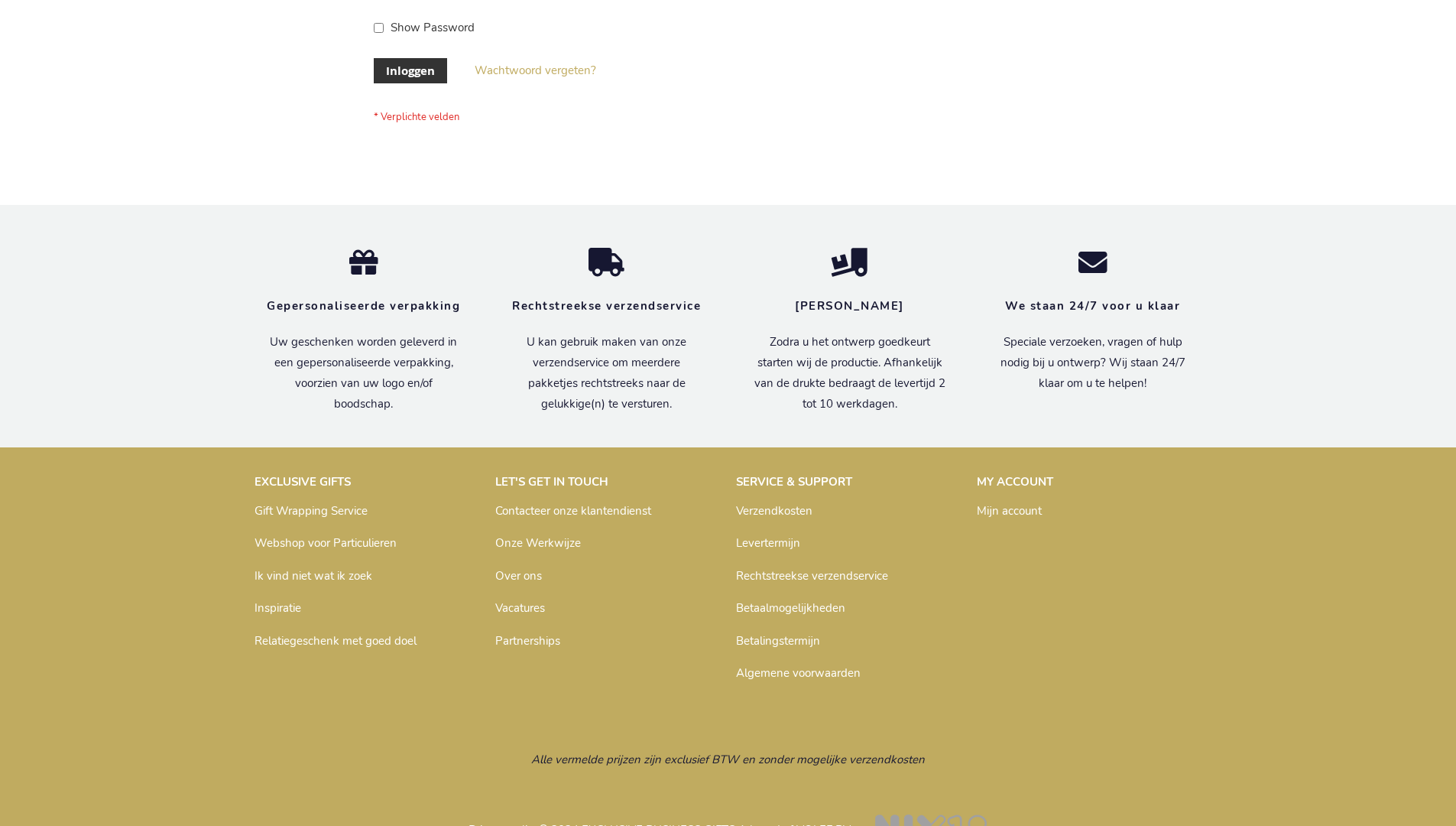
scroll to position [519, 0]
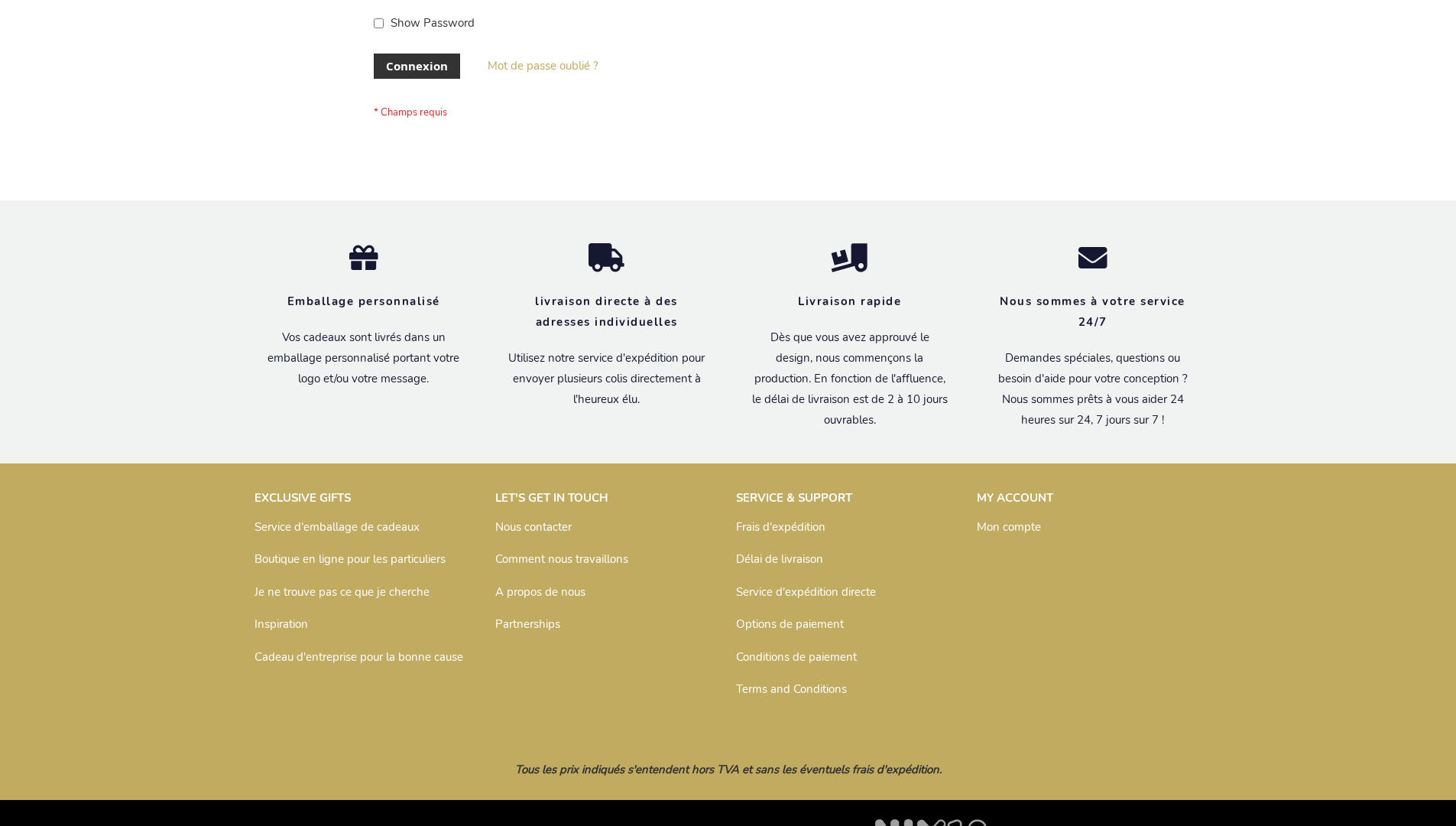
scroll to position [527, 0]
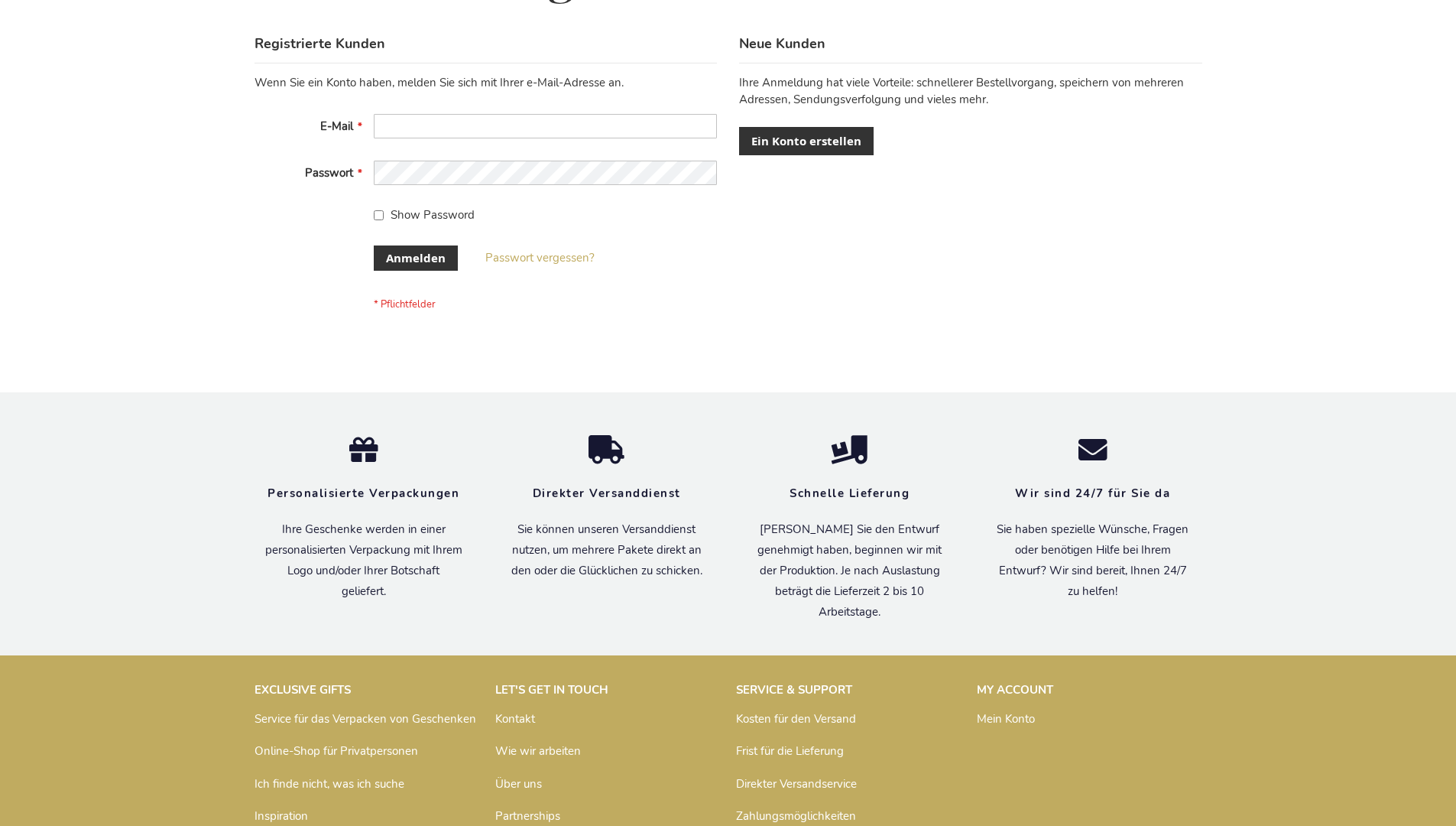
scroll to position [513, 0]
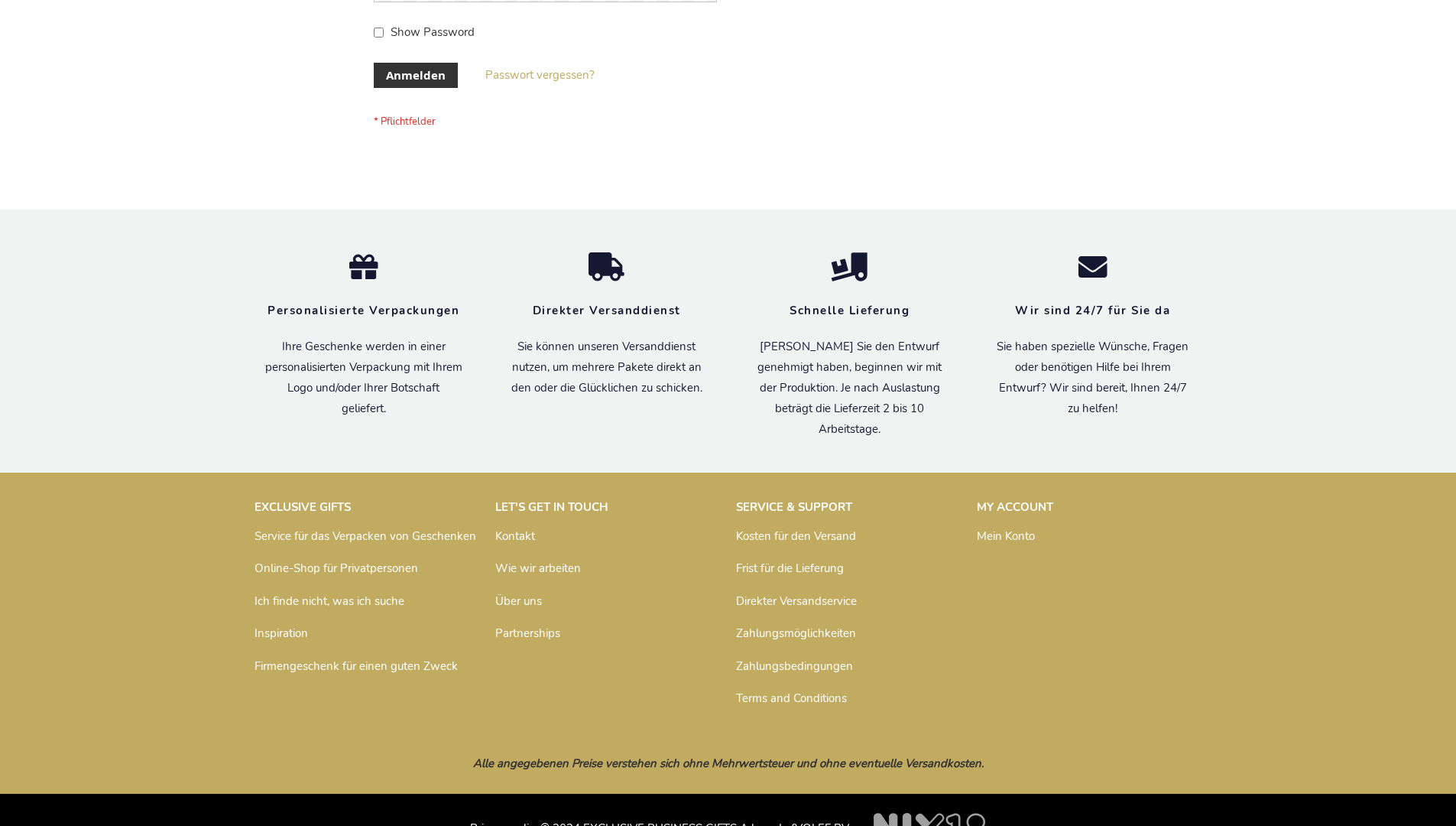
scroll to position [513, 0]
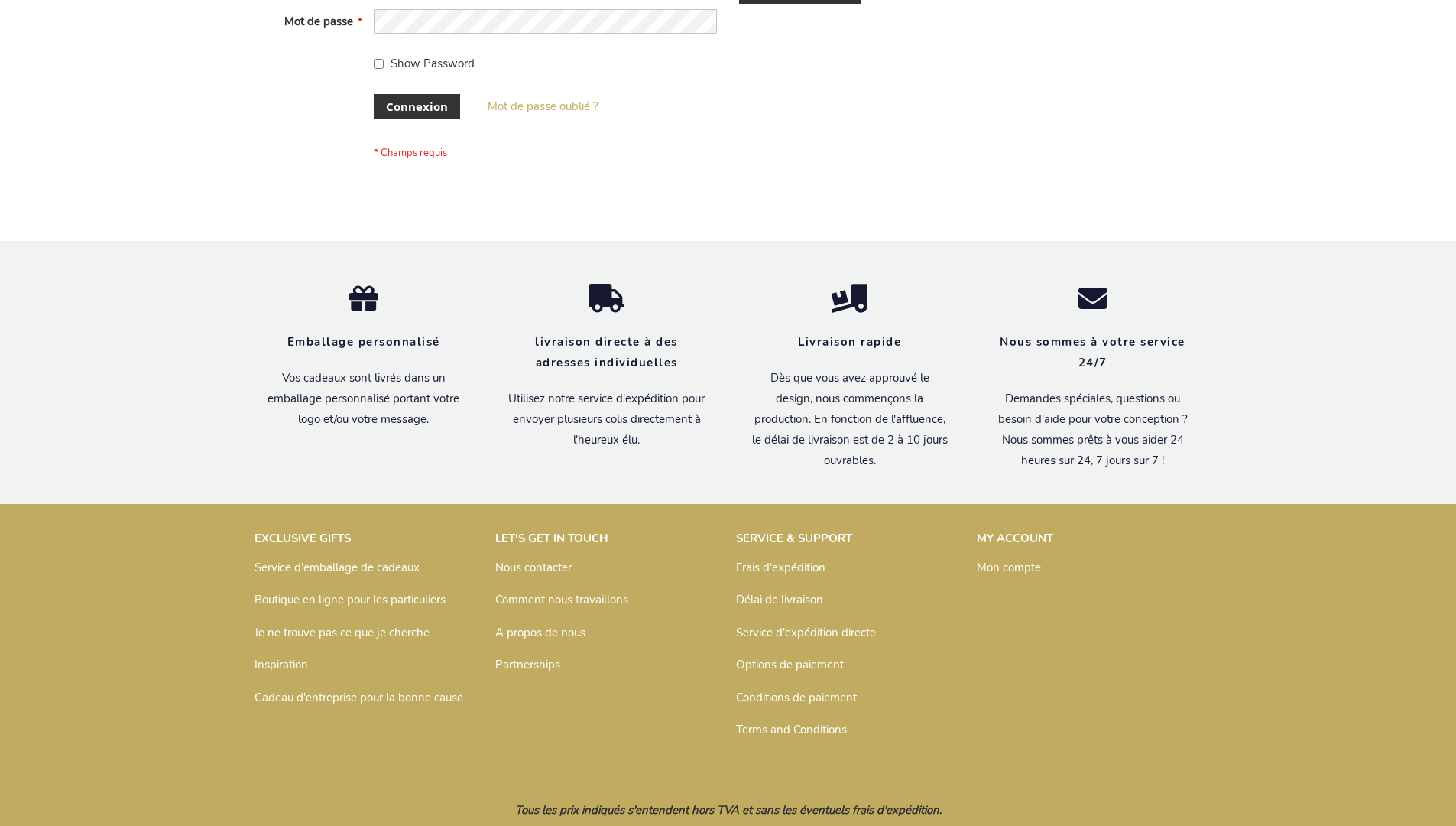
scroll to position [527, 0]
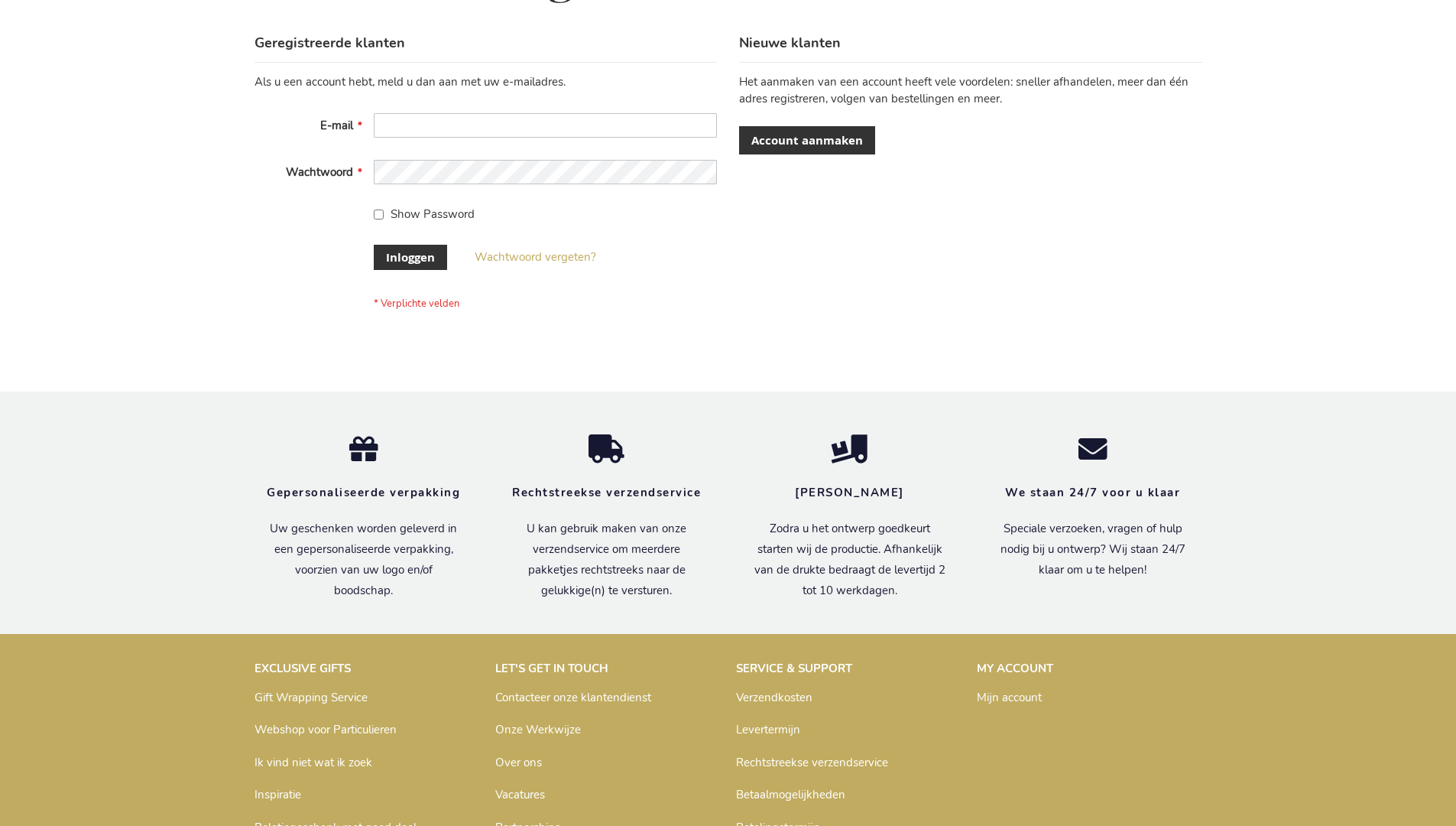
scroll to position [519, 0]
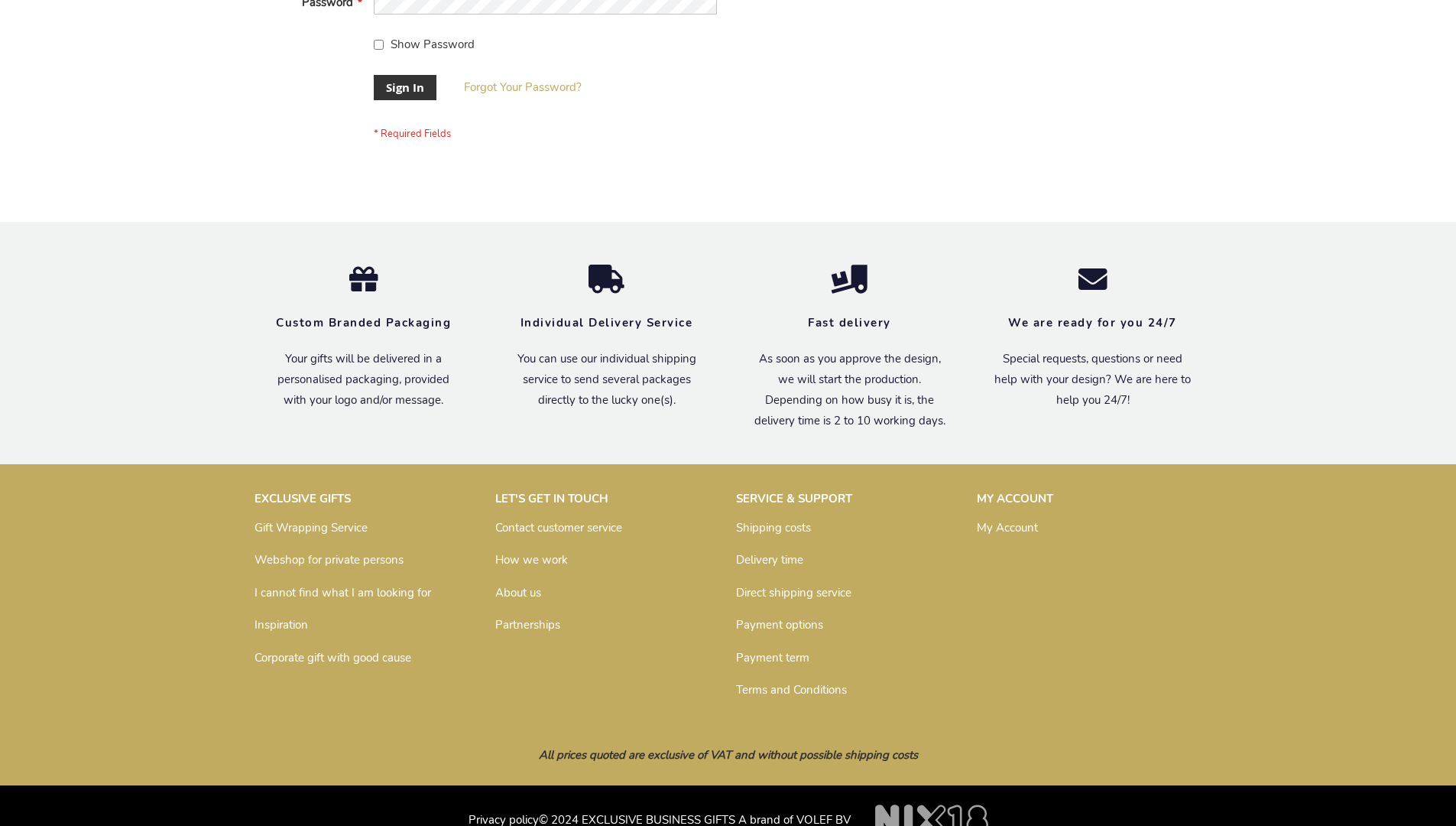
scroll to position [492, 0]
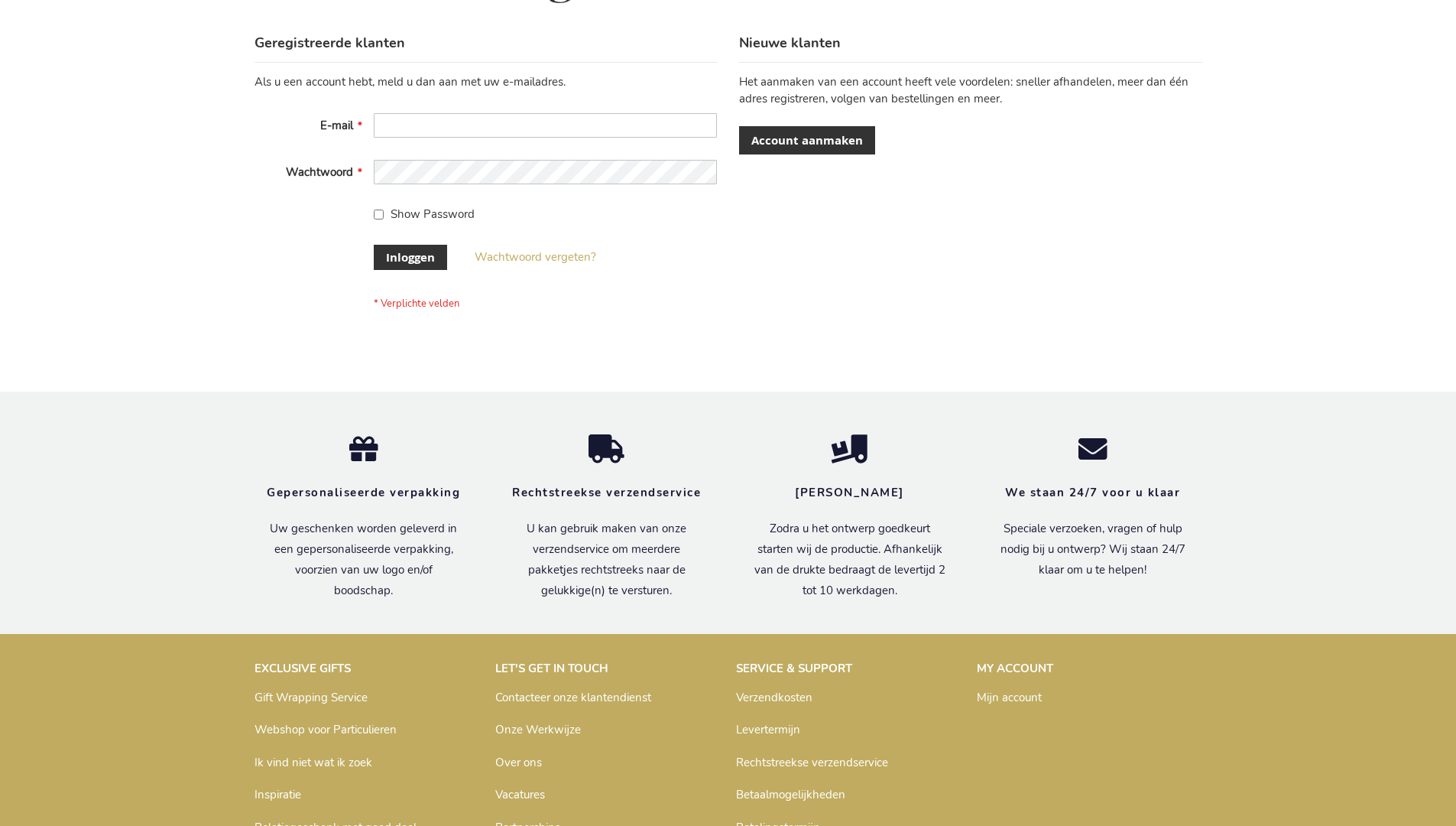
scroll to position [519, 0]
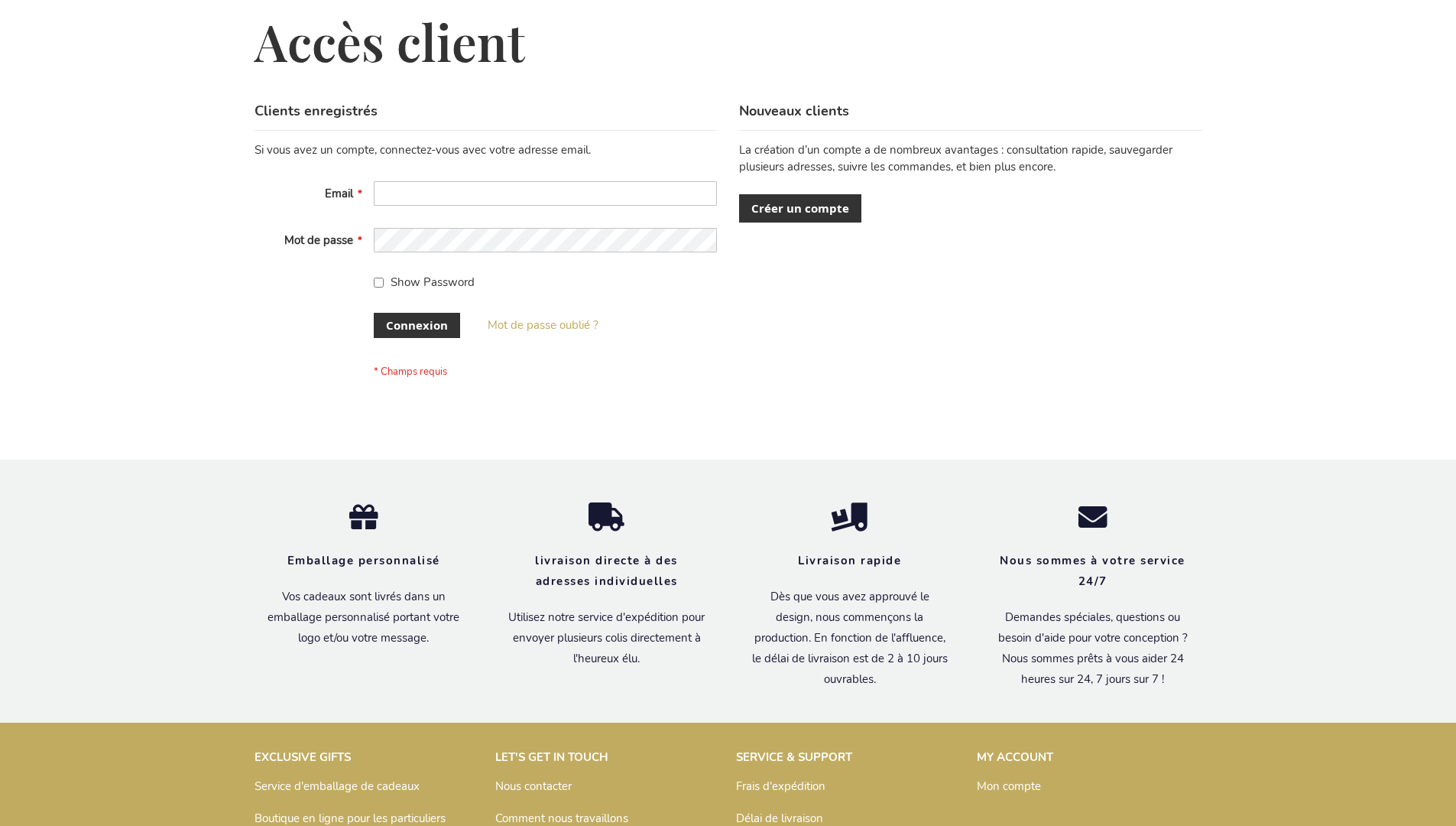
scroll to position [527, 0]
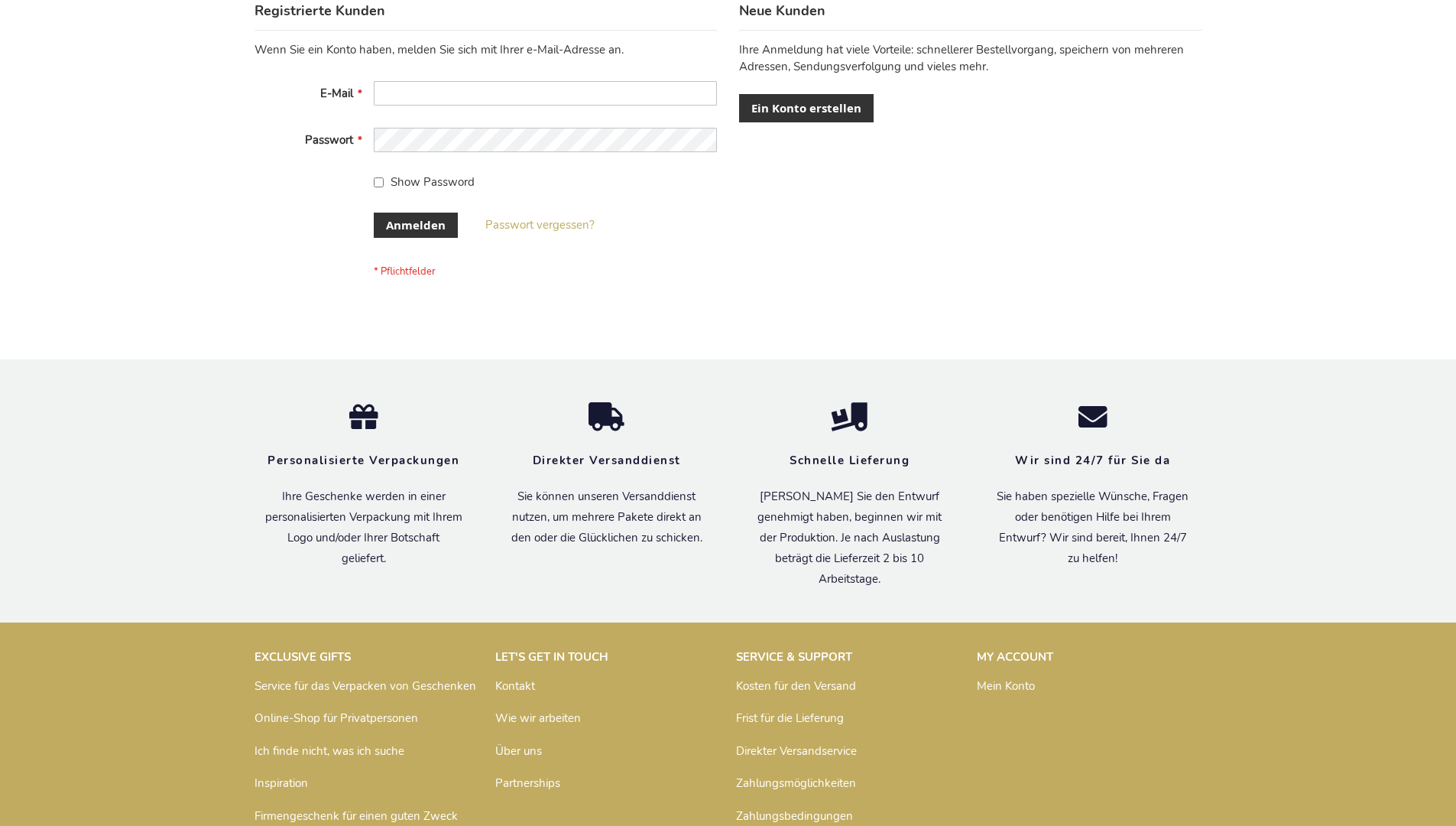
scroll to position [513, 0]
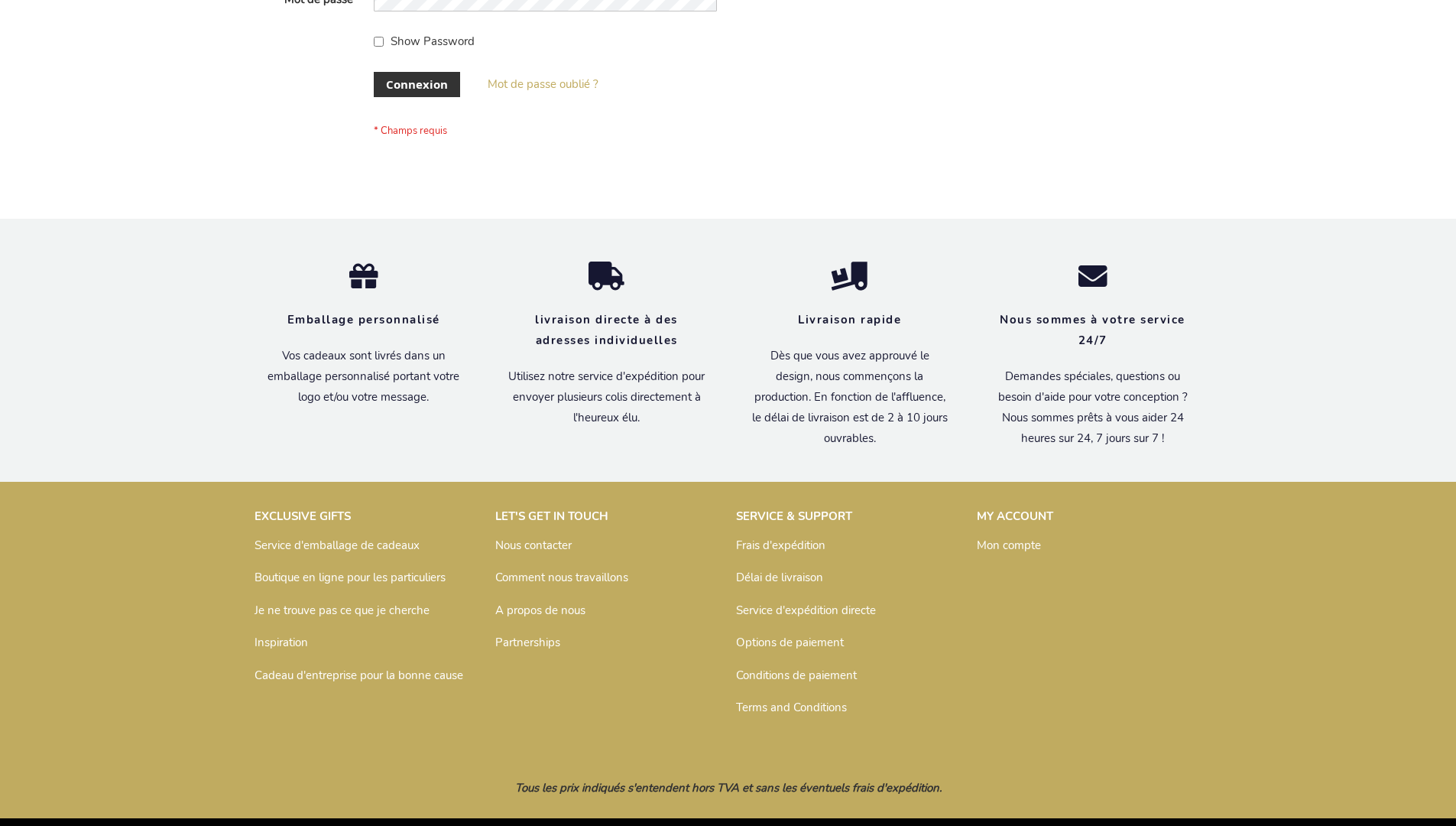
scroll to position [527, 0]
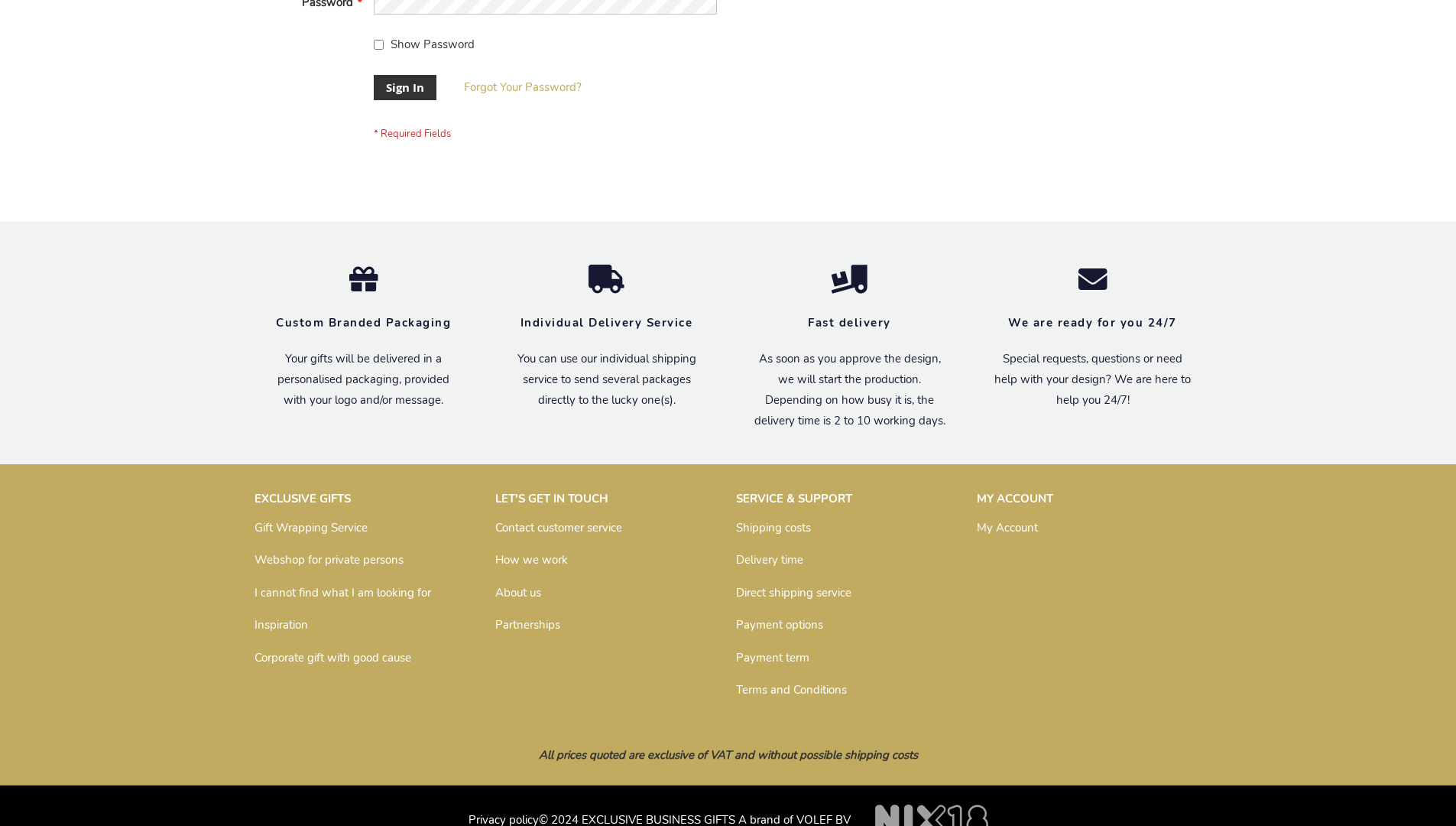
scroll to position [492, 0]
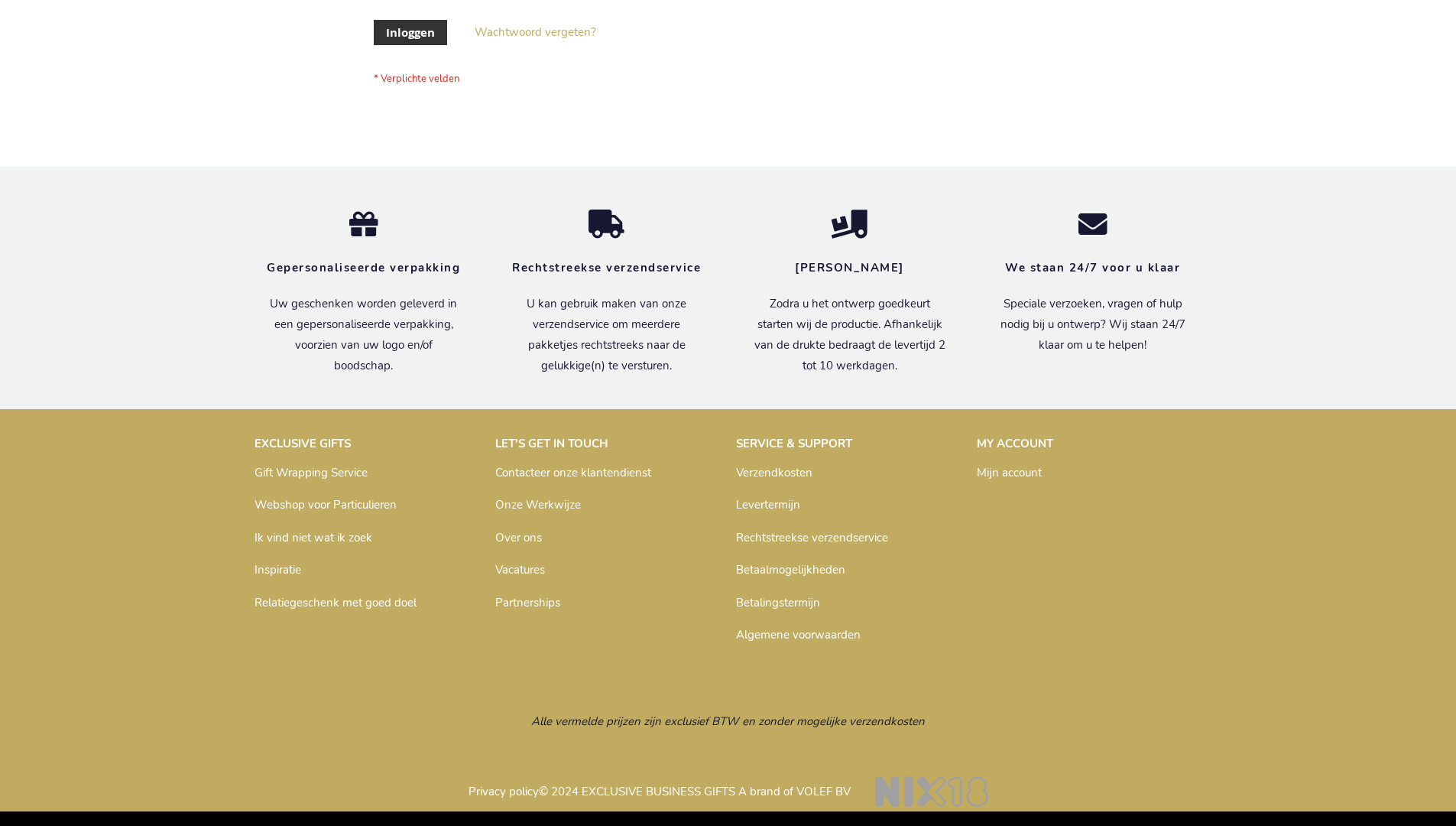
scroll to position [519, 0]
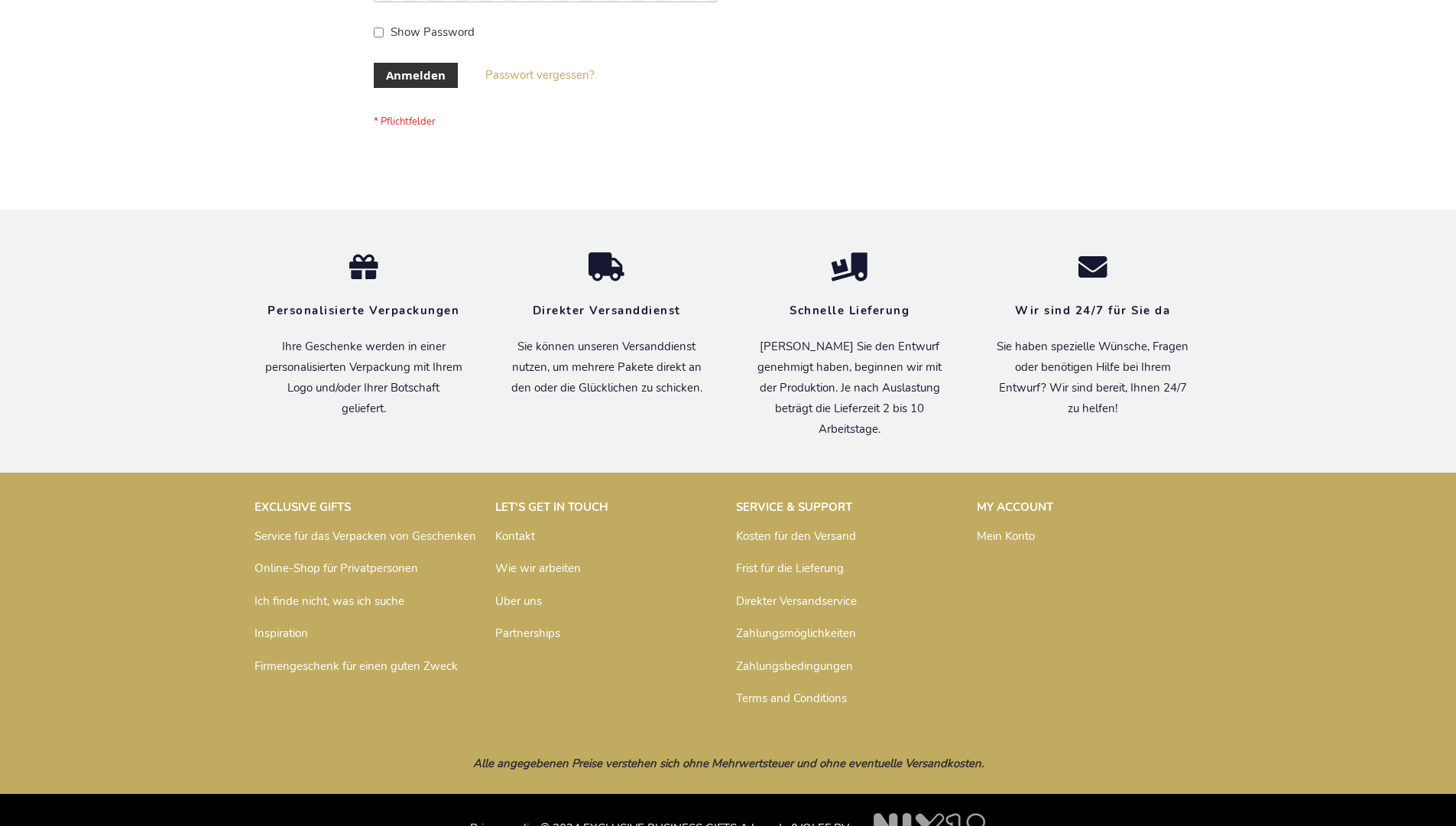
scroll to position [513, 0]
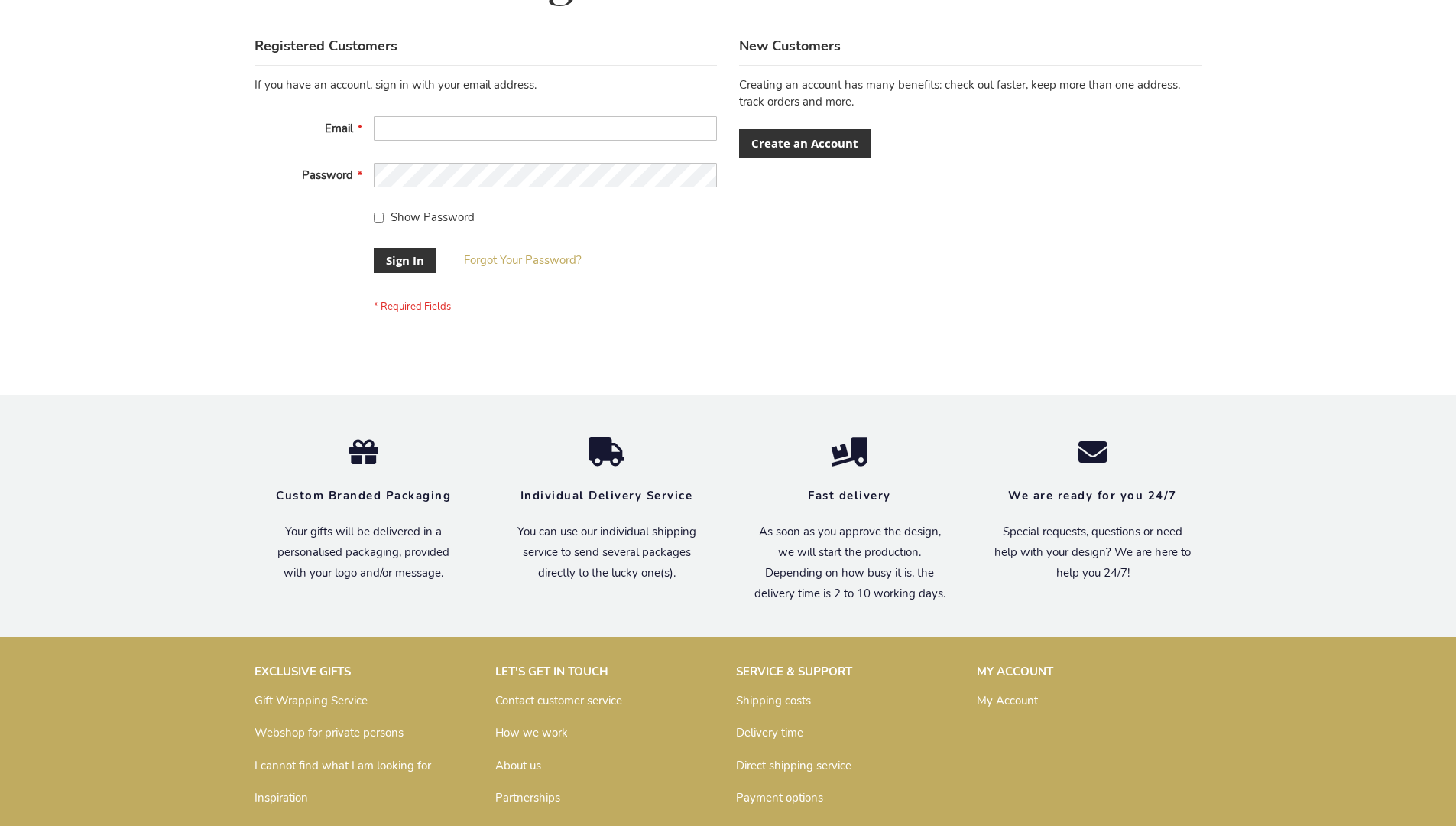
scroll to position [492, 0]
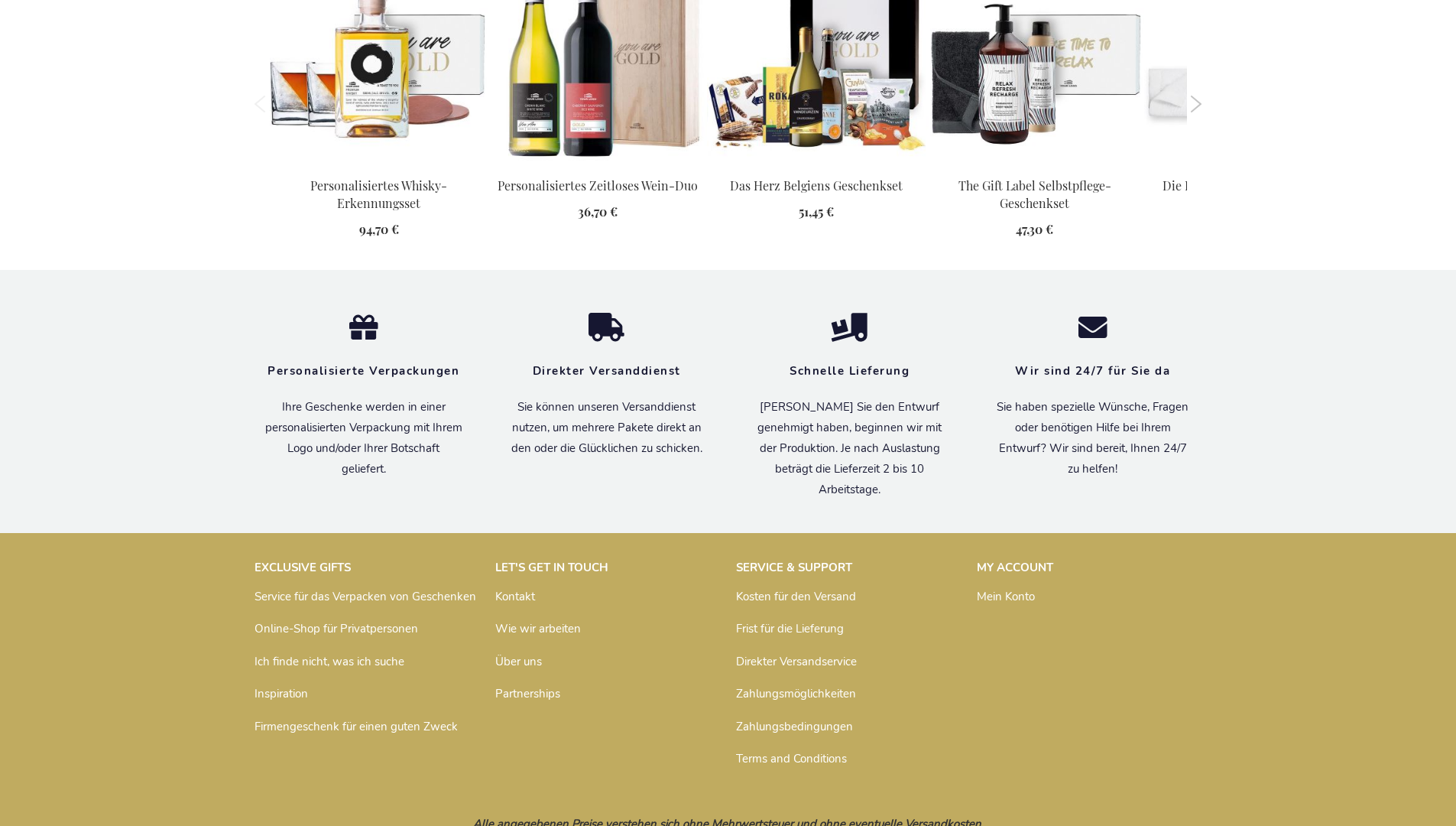
scroll to position [1741, 0]
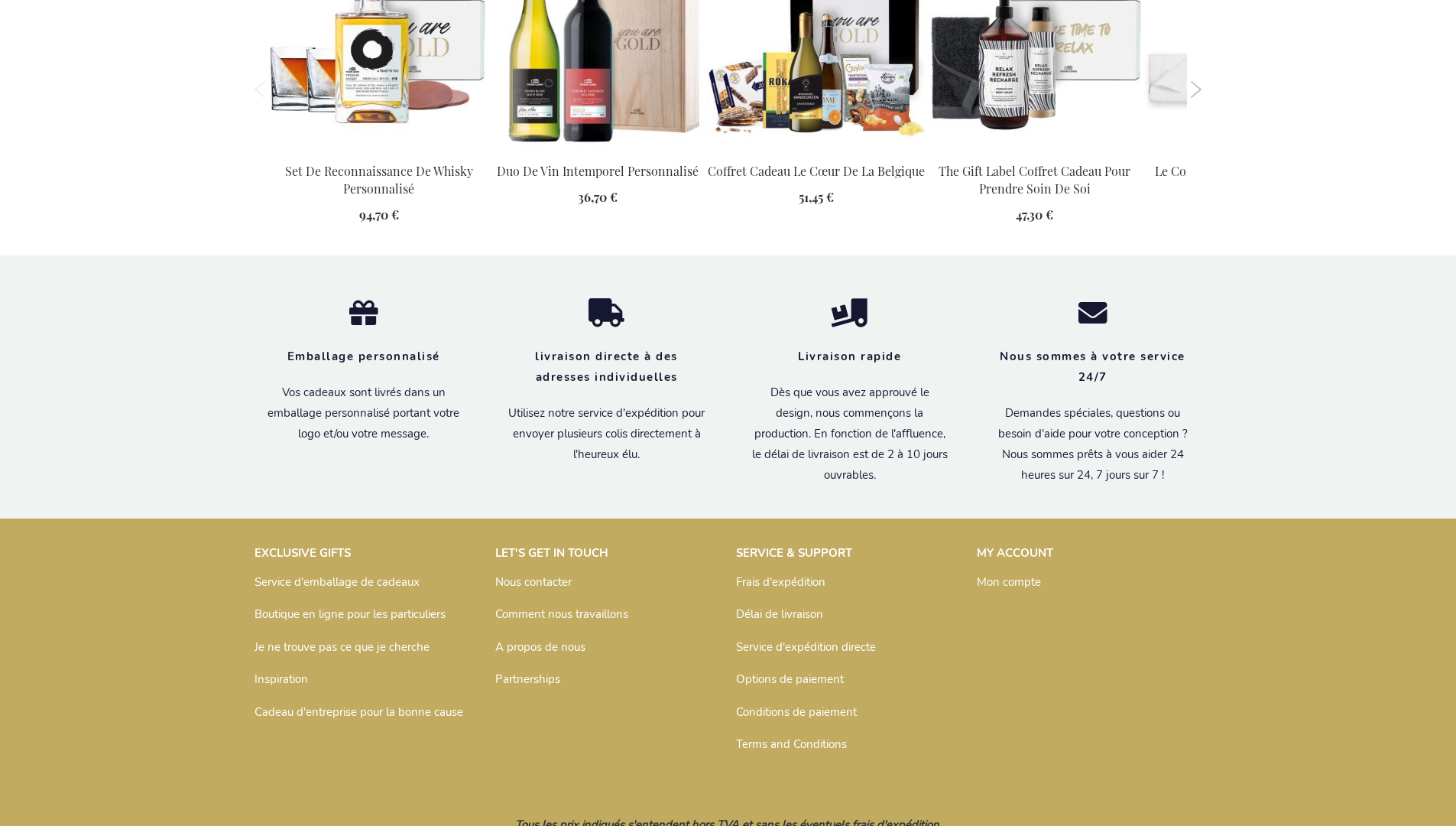
scroll to position [1756, 0]
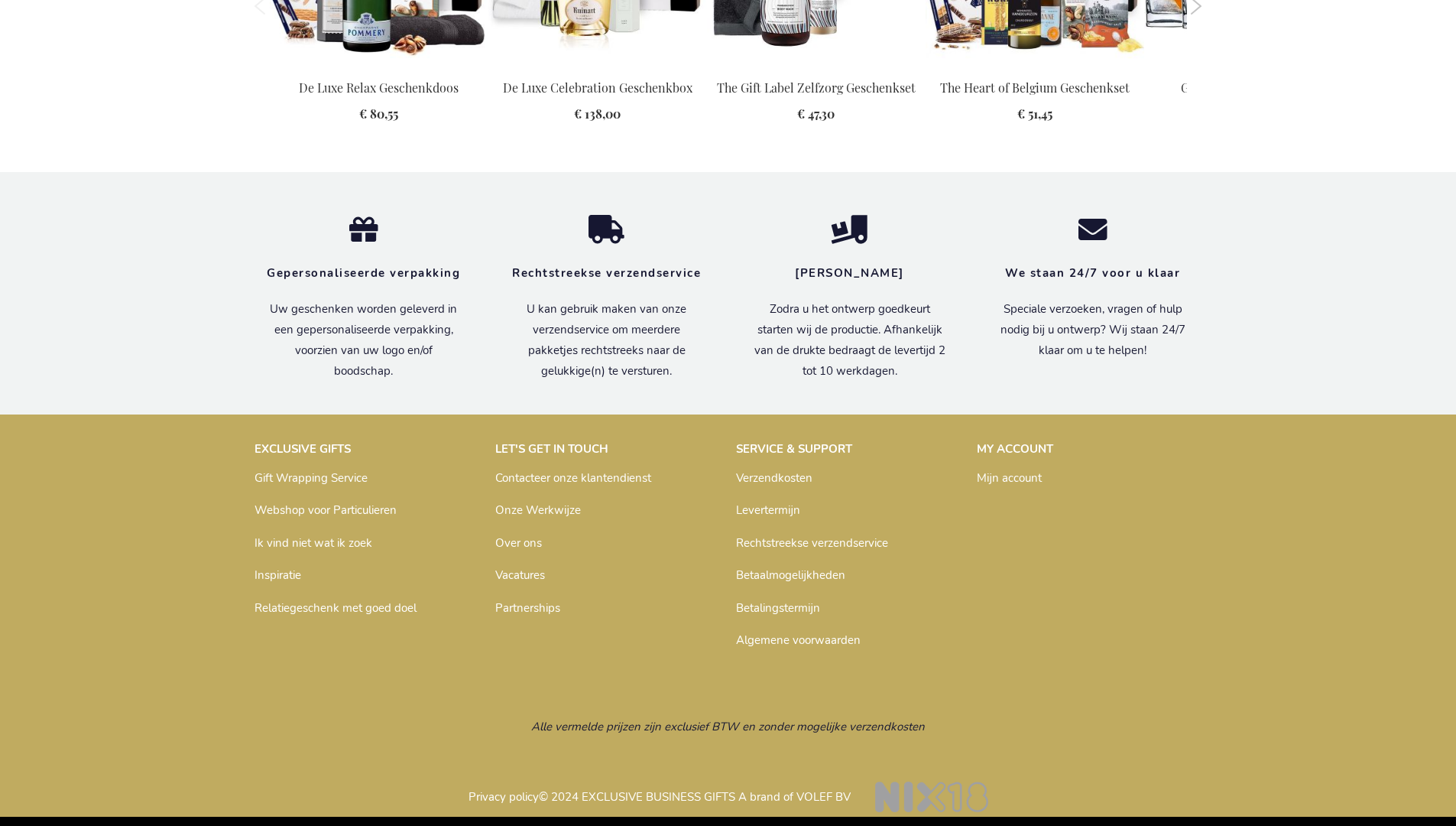
scroll to position [1623, 0]
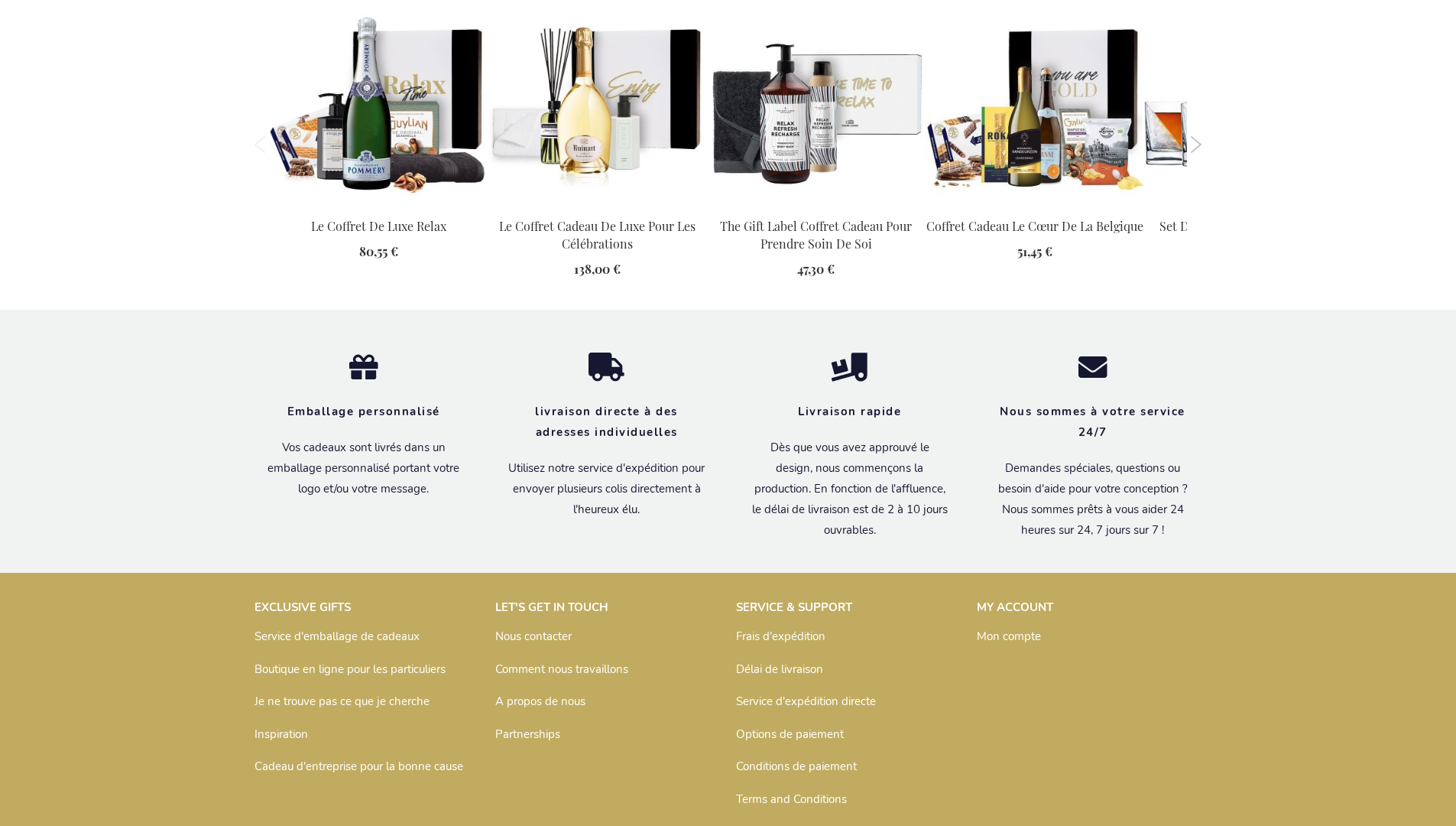
scroll to position [1623, 0]
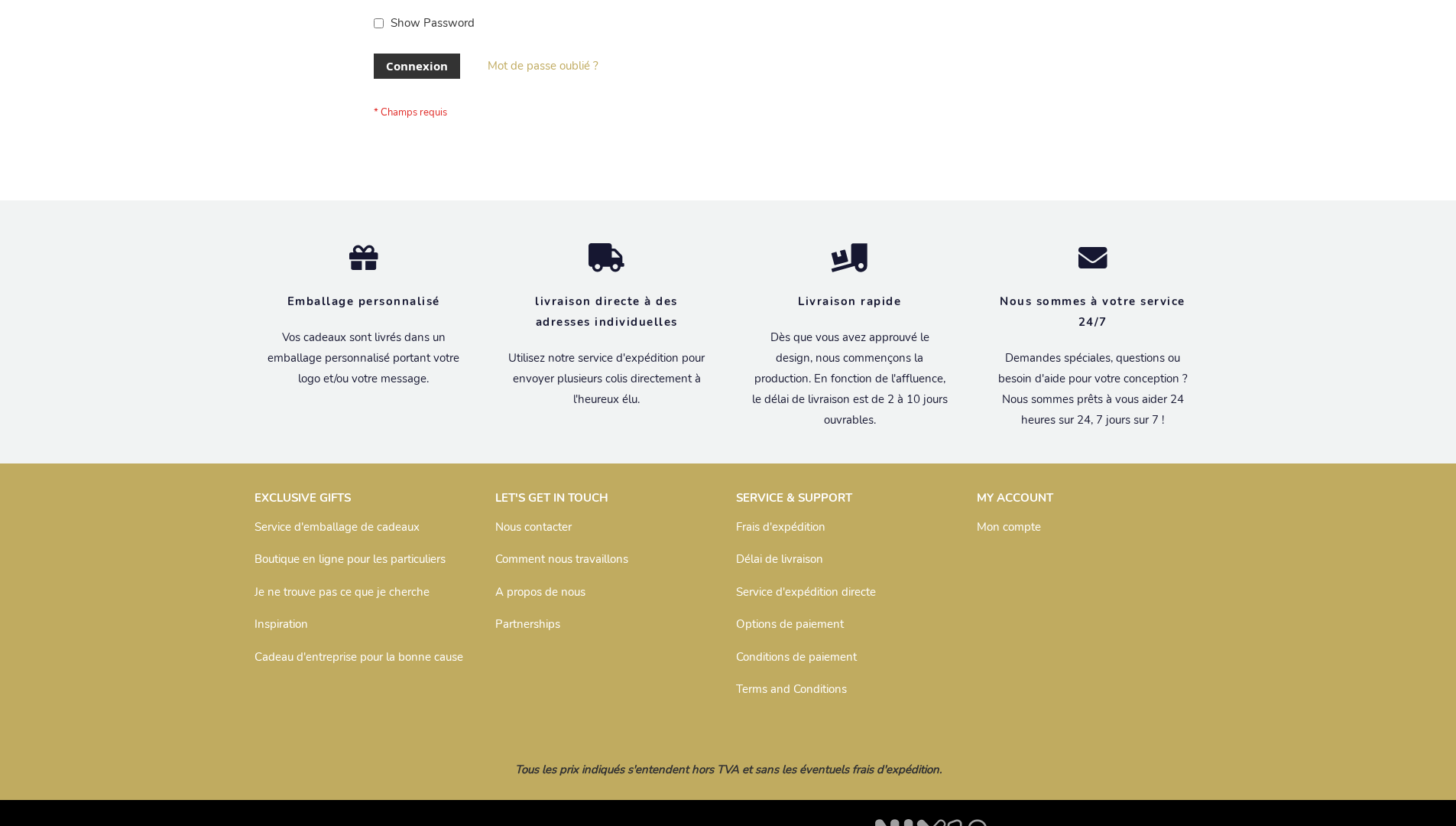
scroll to position [527, 0]
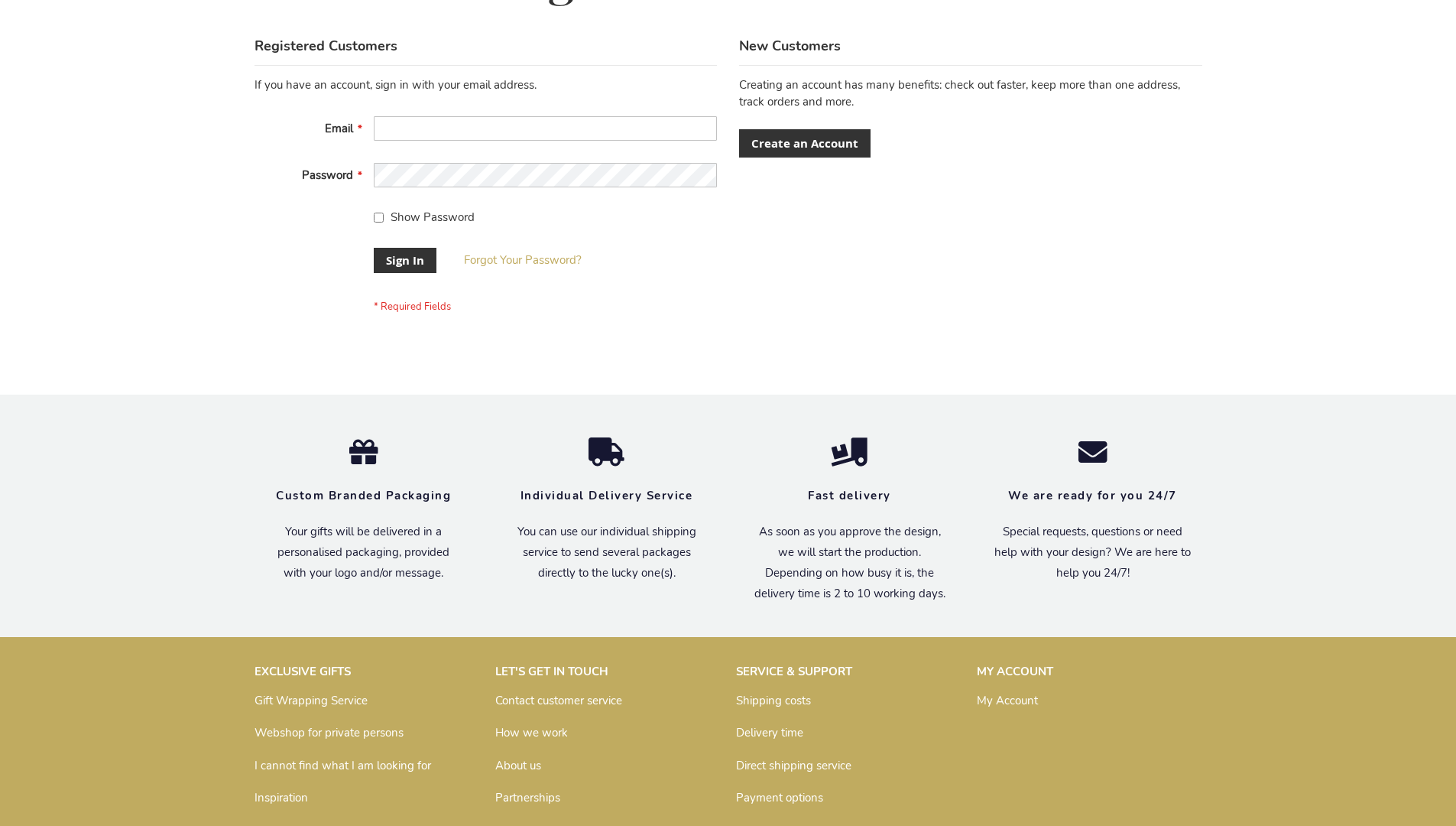
scroll to position [492, 0]
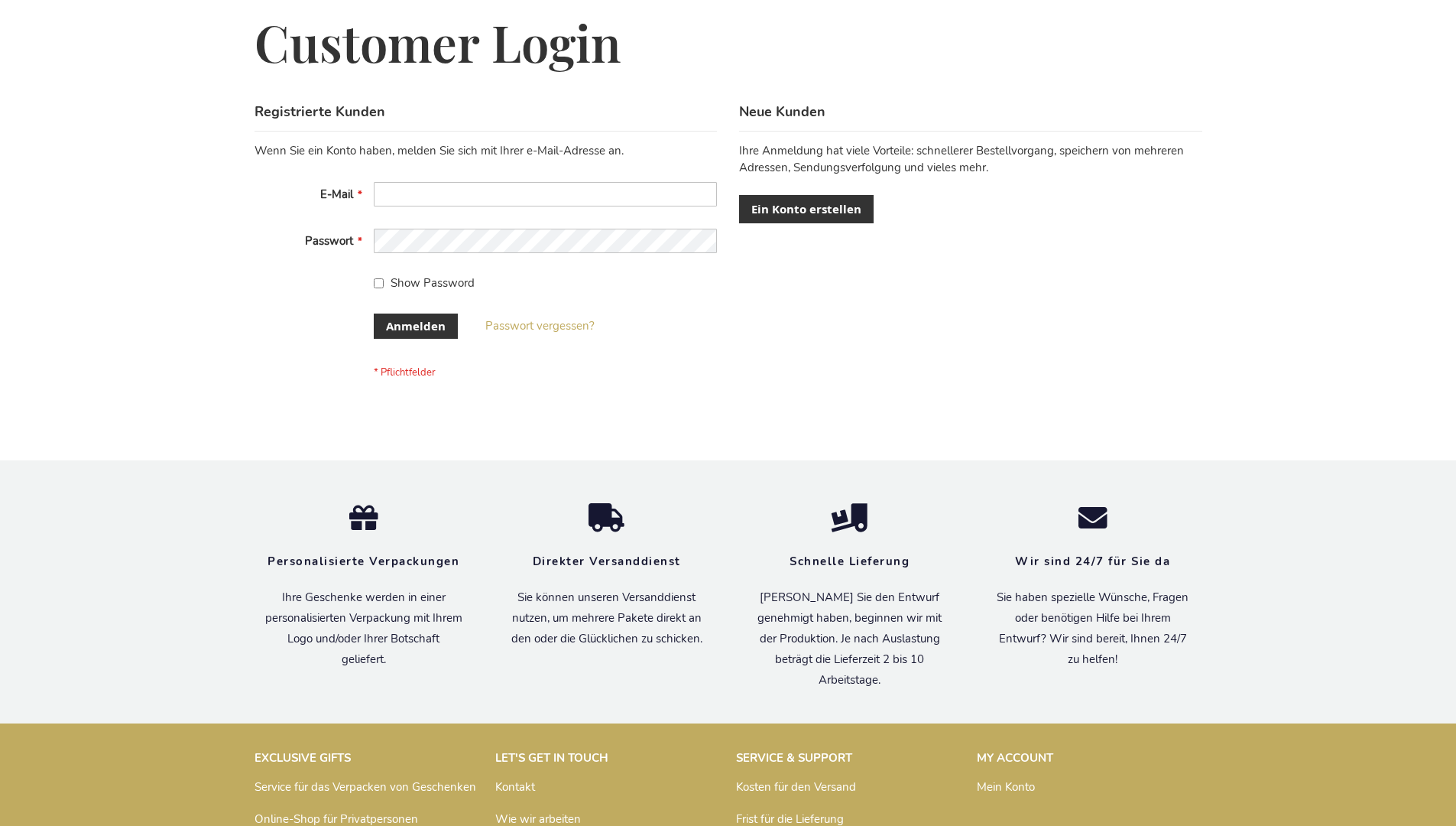
scroll to position [513, 0]
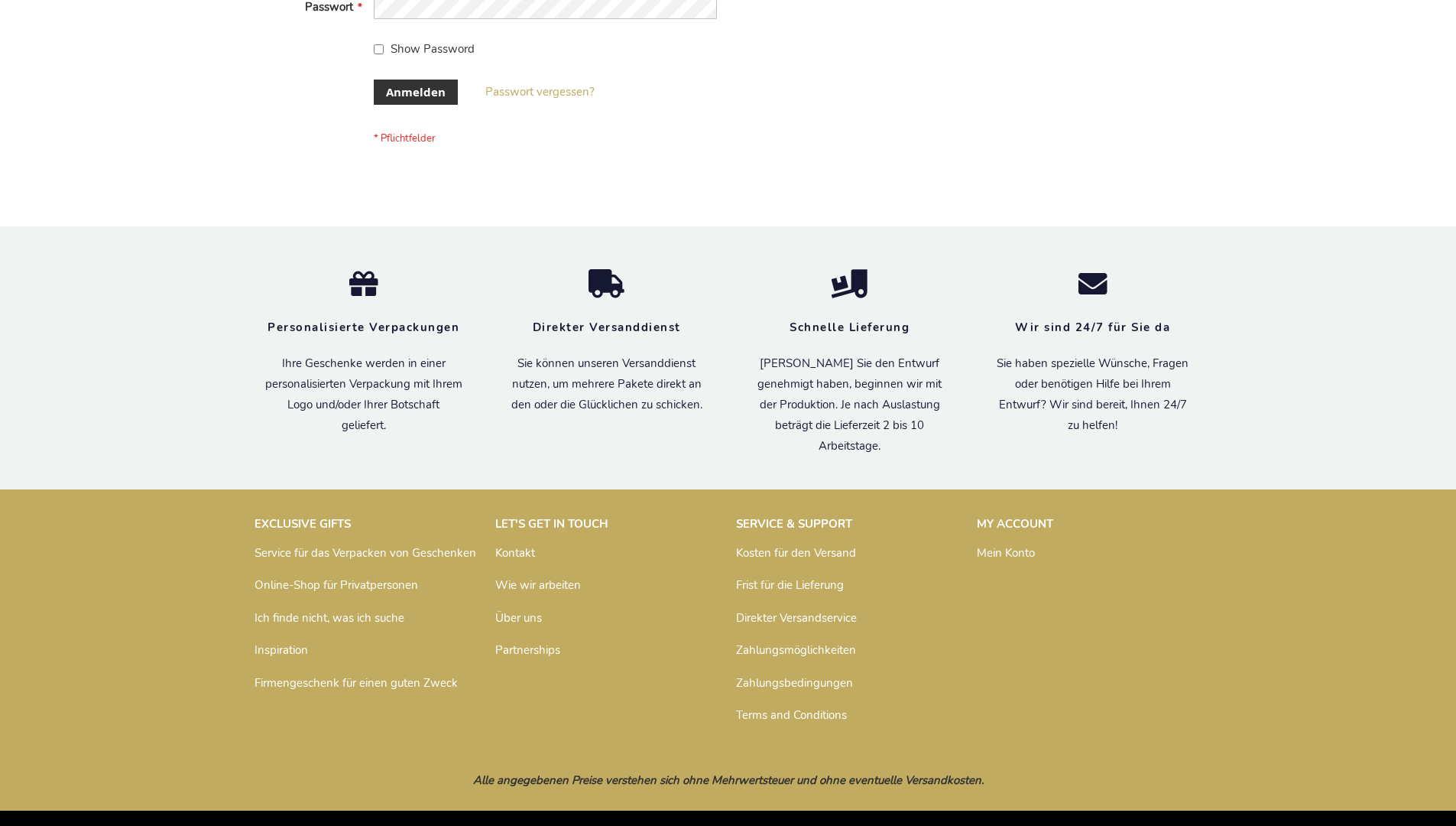
scroll to position [513, 0]
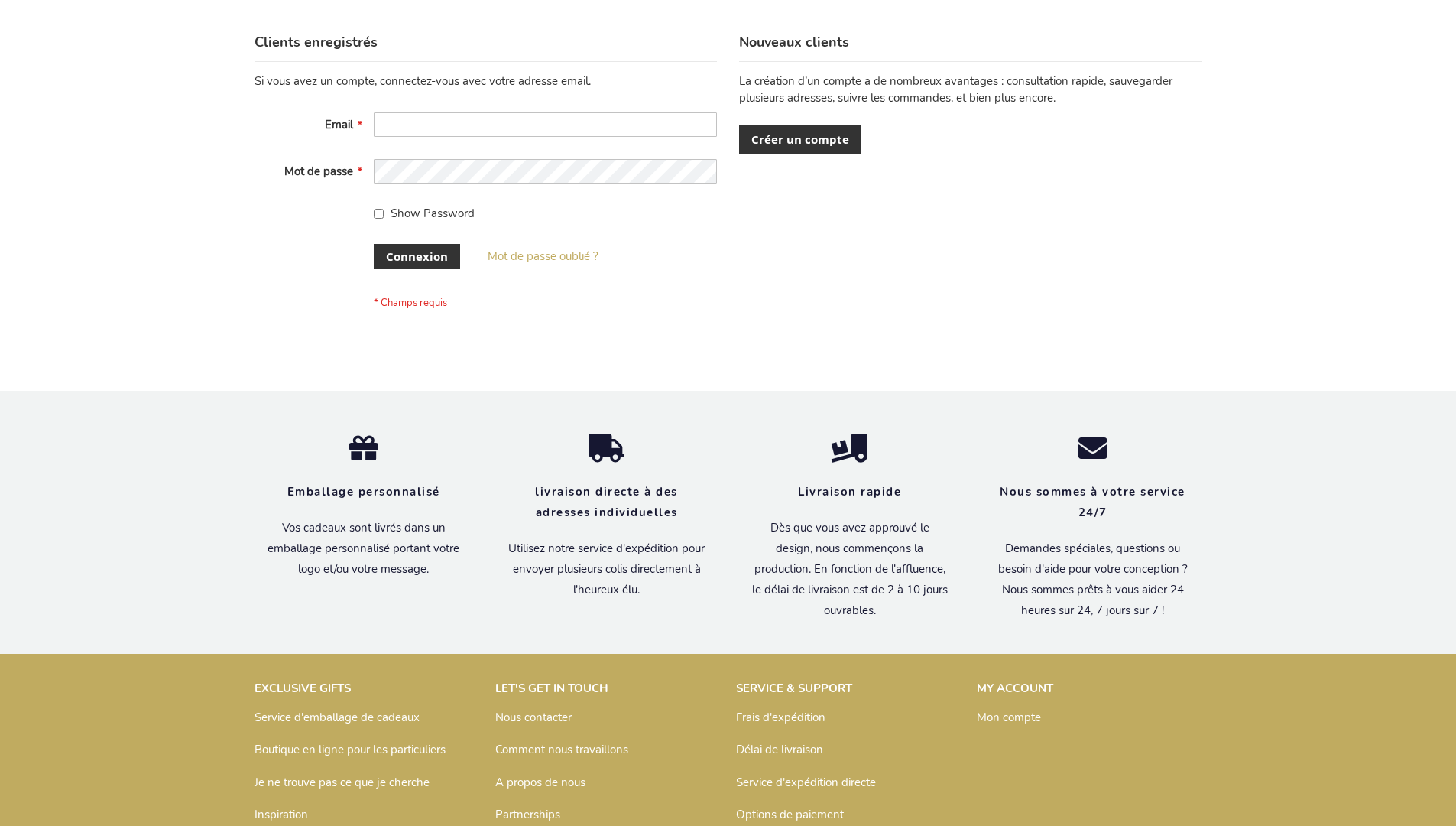
scroll to position [527, 0]
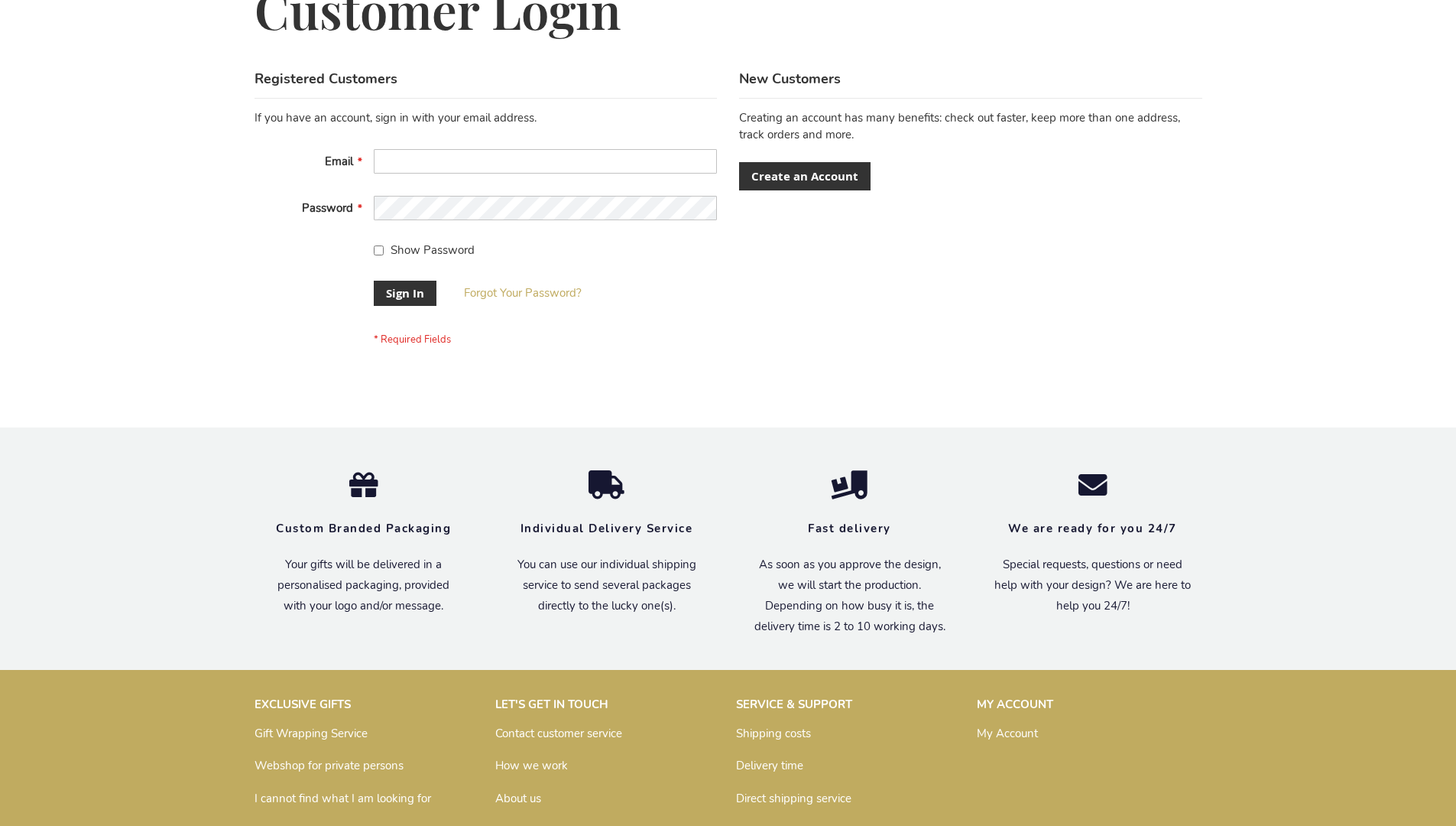
scroll to position [492, 0]
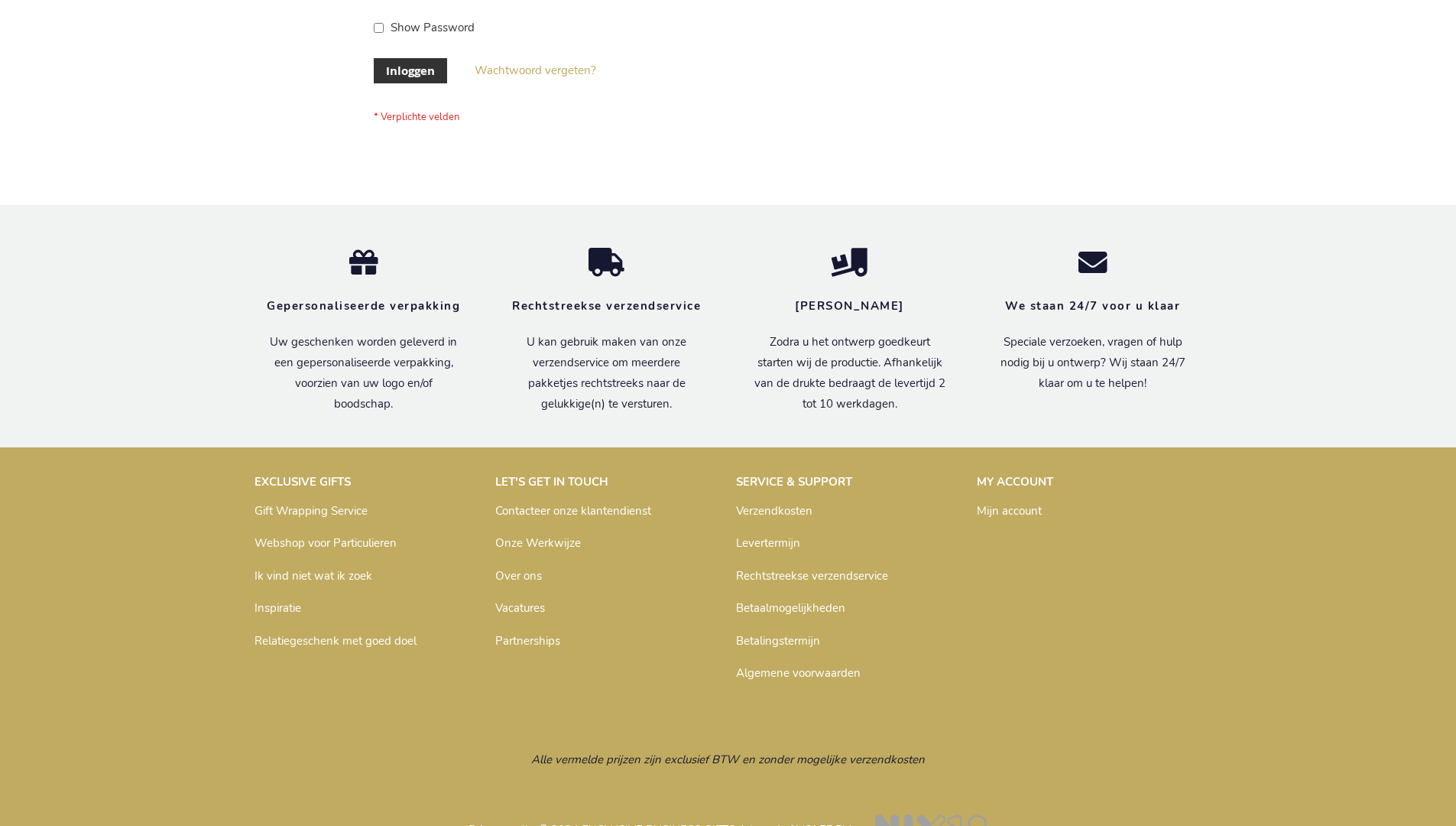
scroll to position [519, 0]
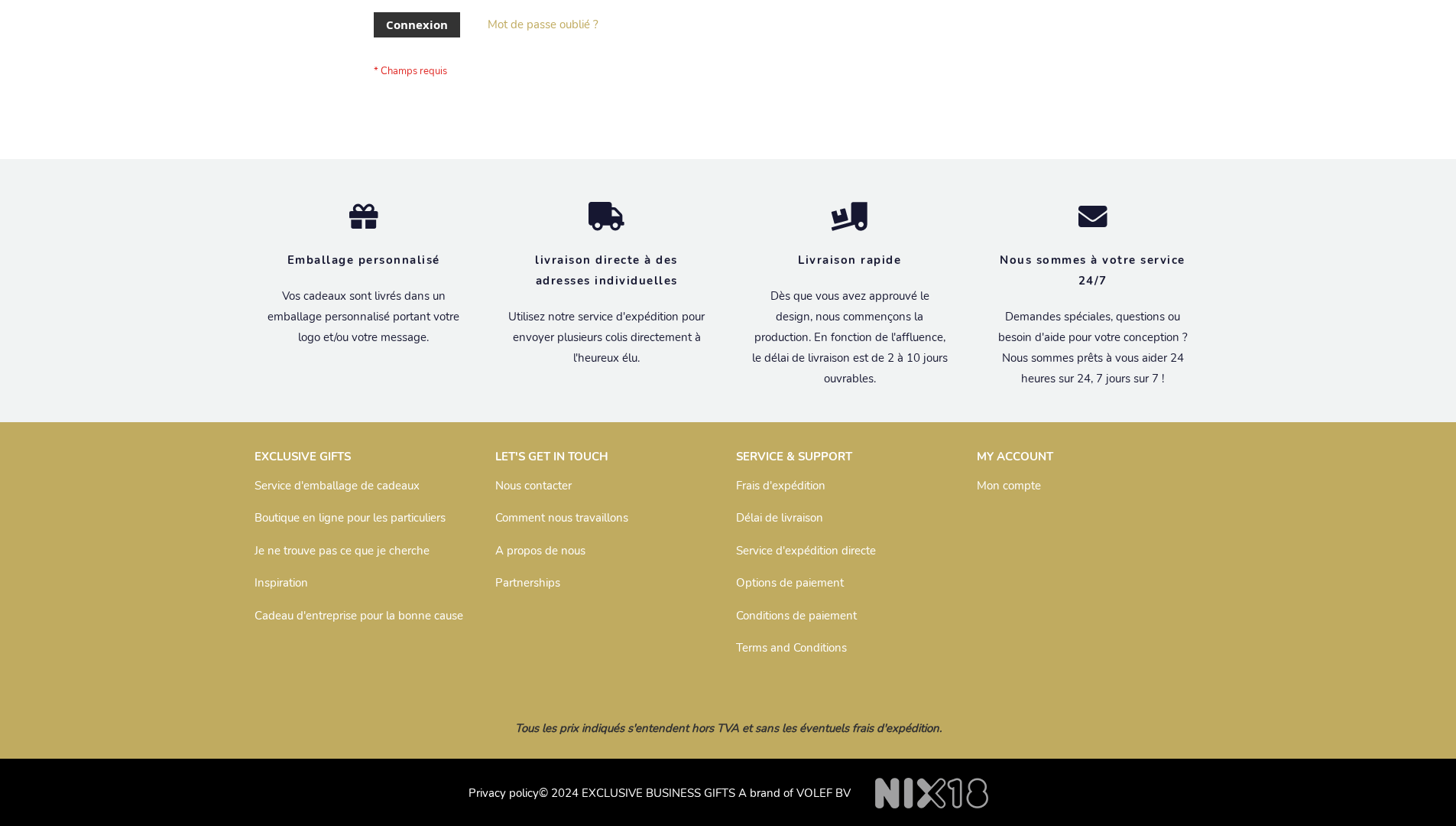
scroll to position [527, 0]
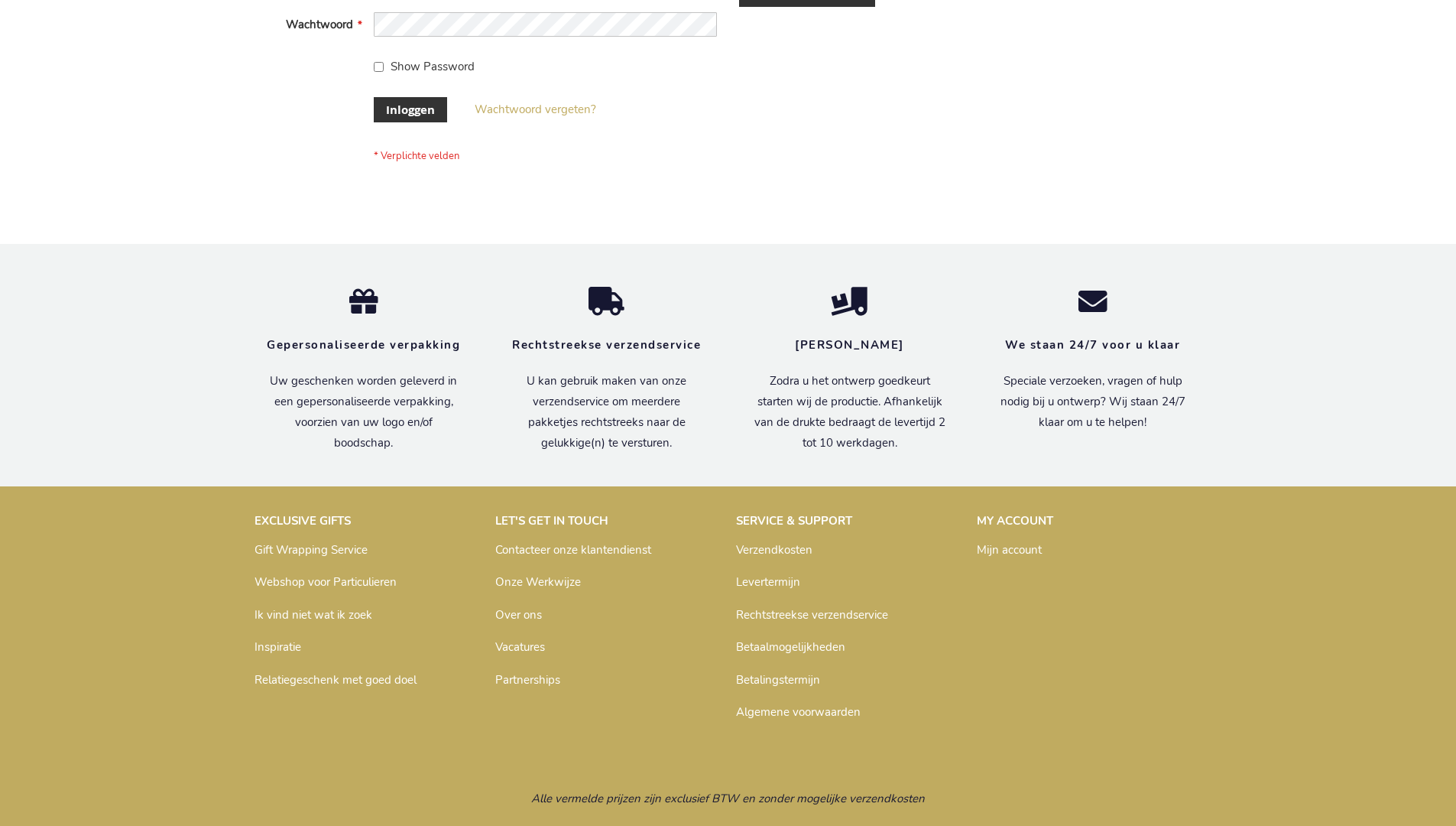
scroll to position [519, 0]
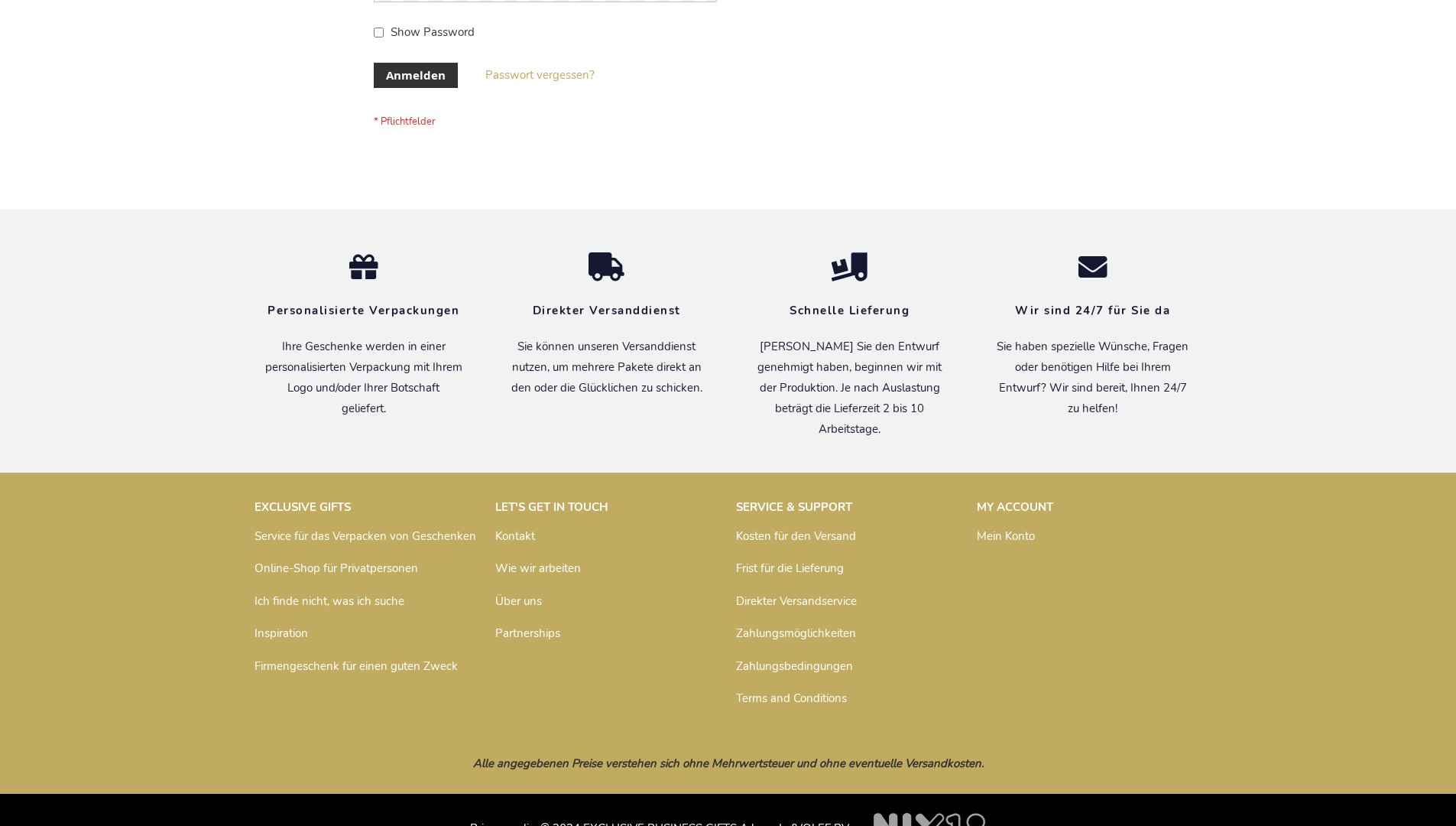
scroll to position [513, 0]
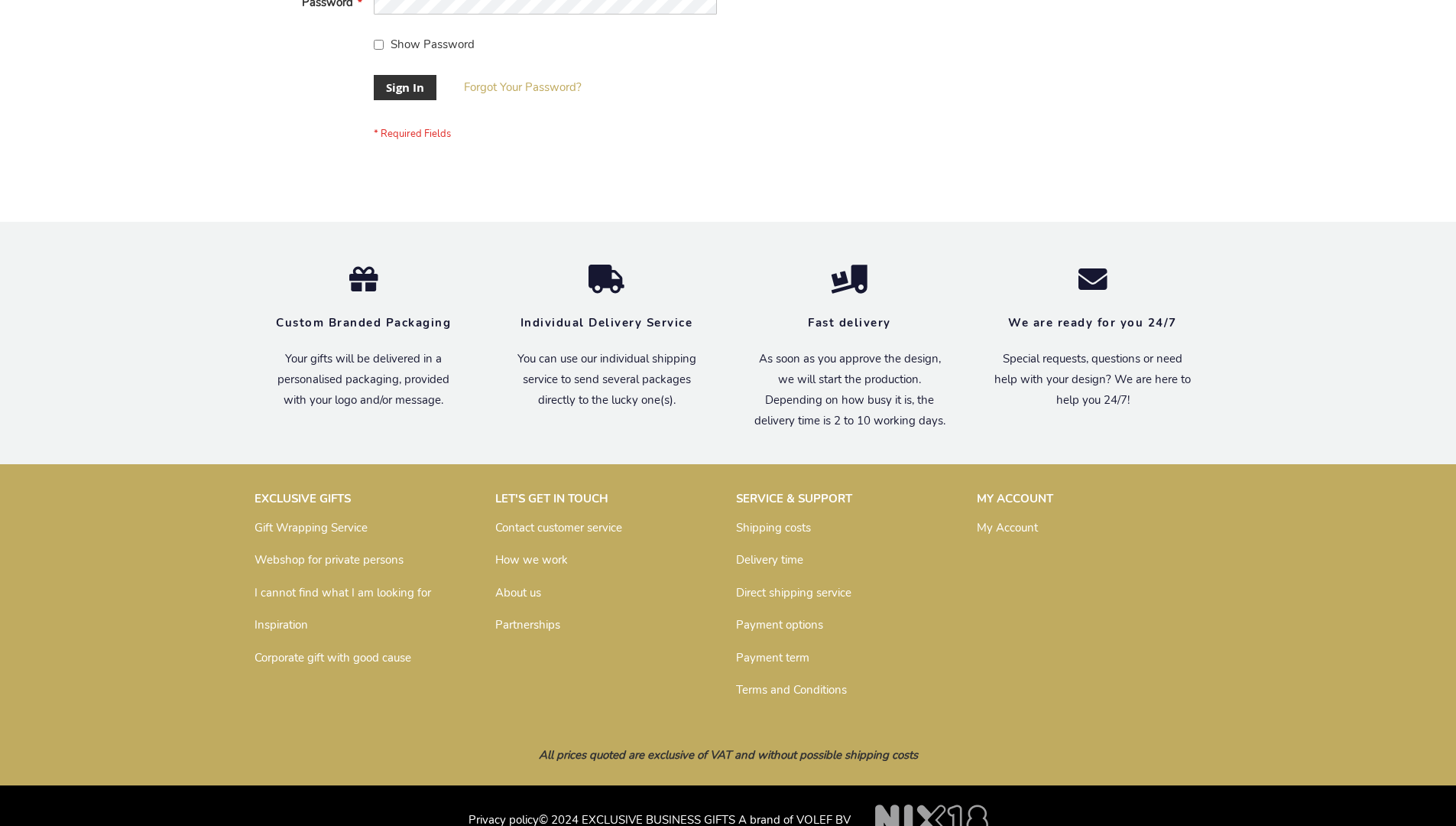
scroll to position [492, 0]
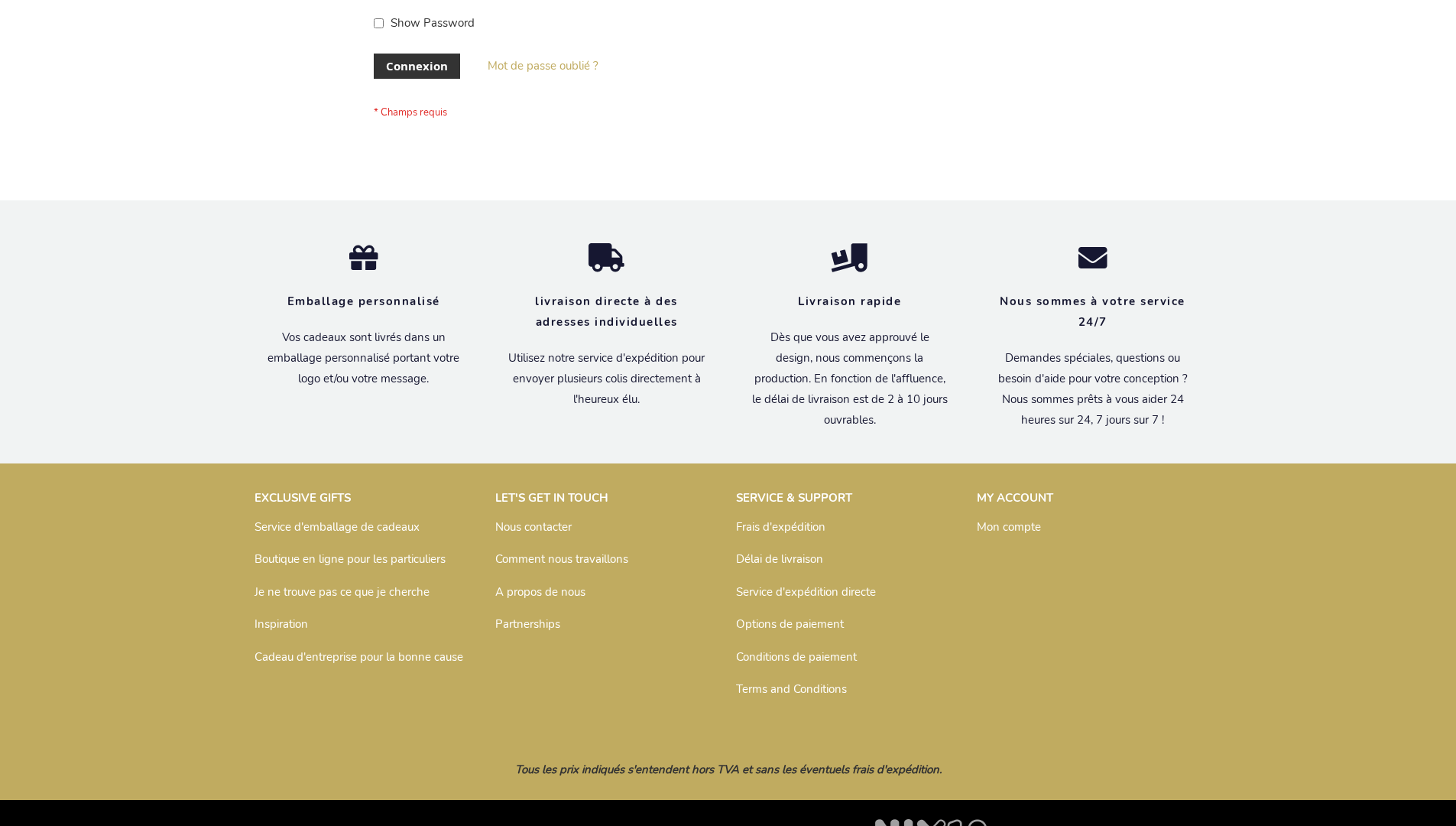
scroll to position [527, 0]
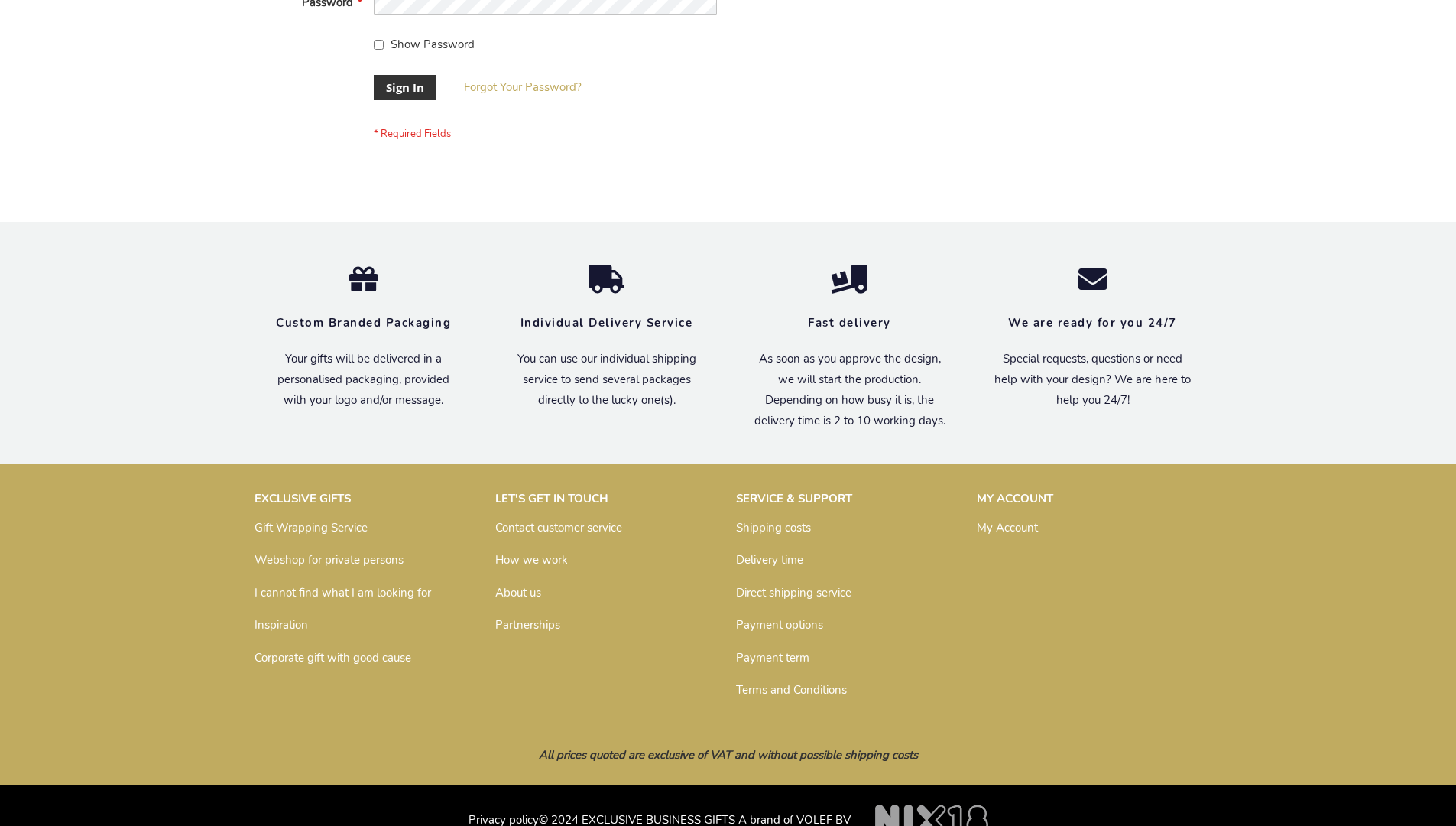
scroll to position [492, 0]
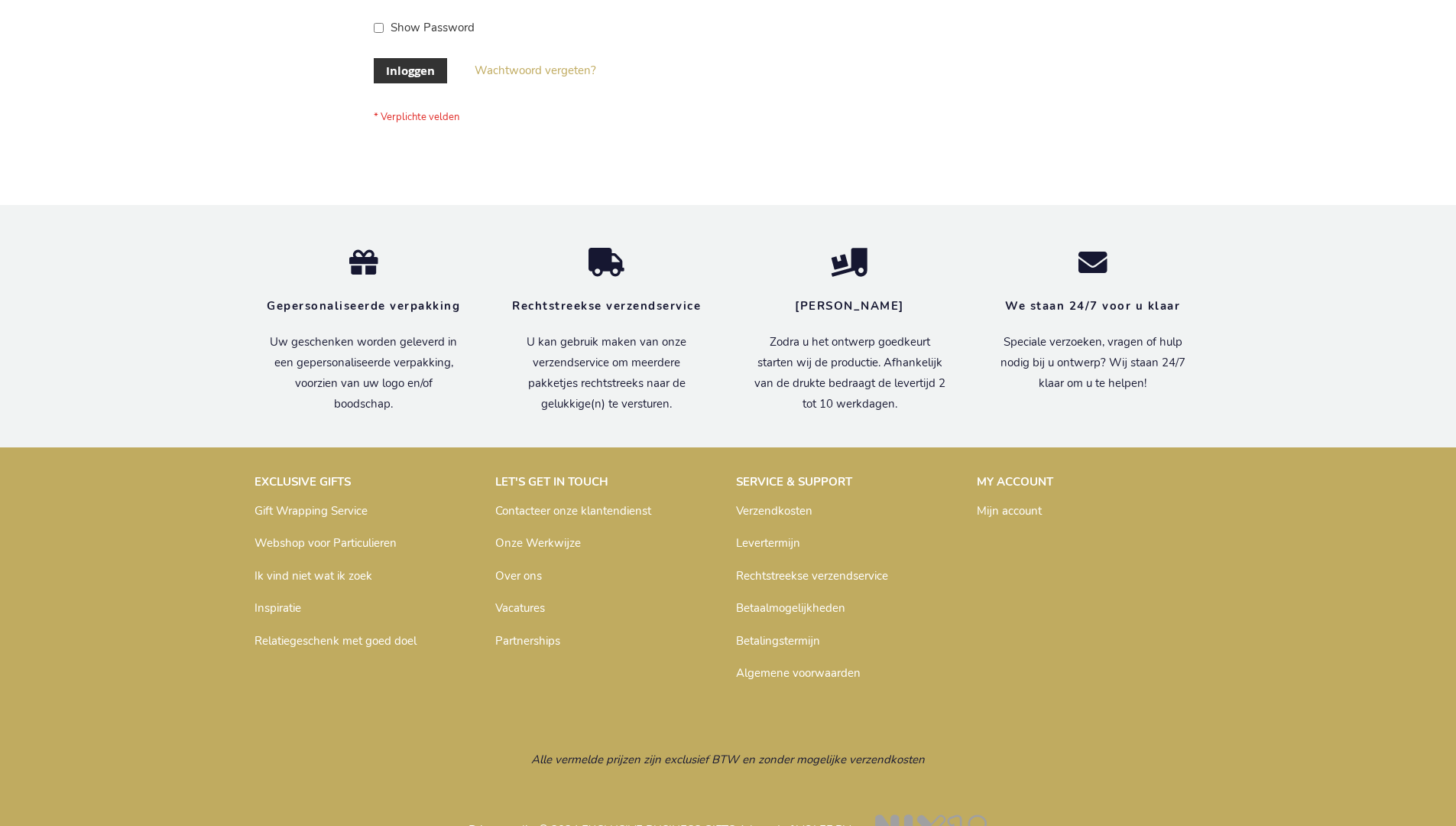
scroll to position [519, 0]
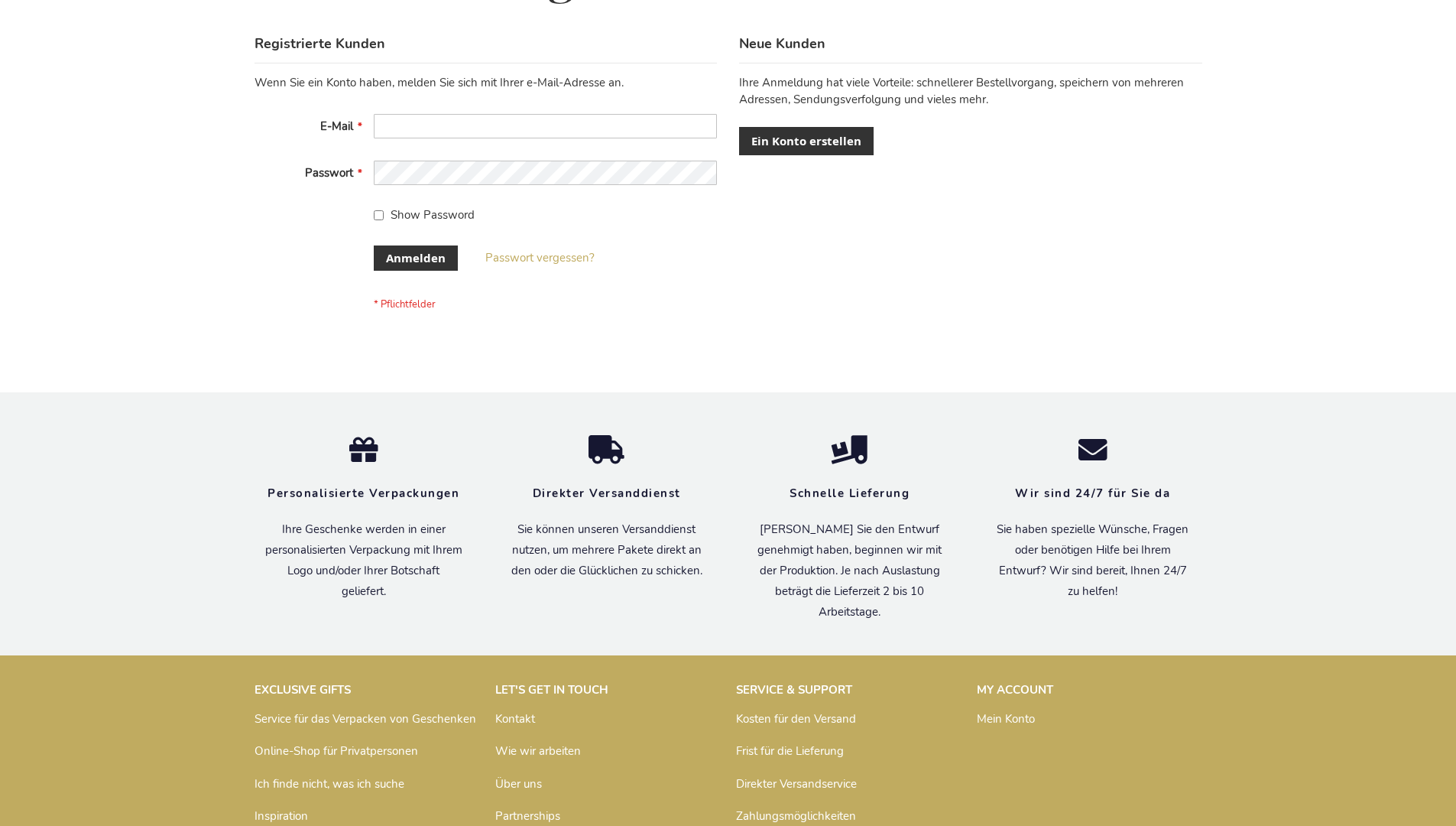
scroll to position [513, 0]
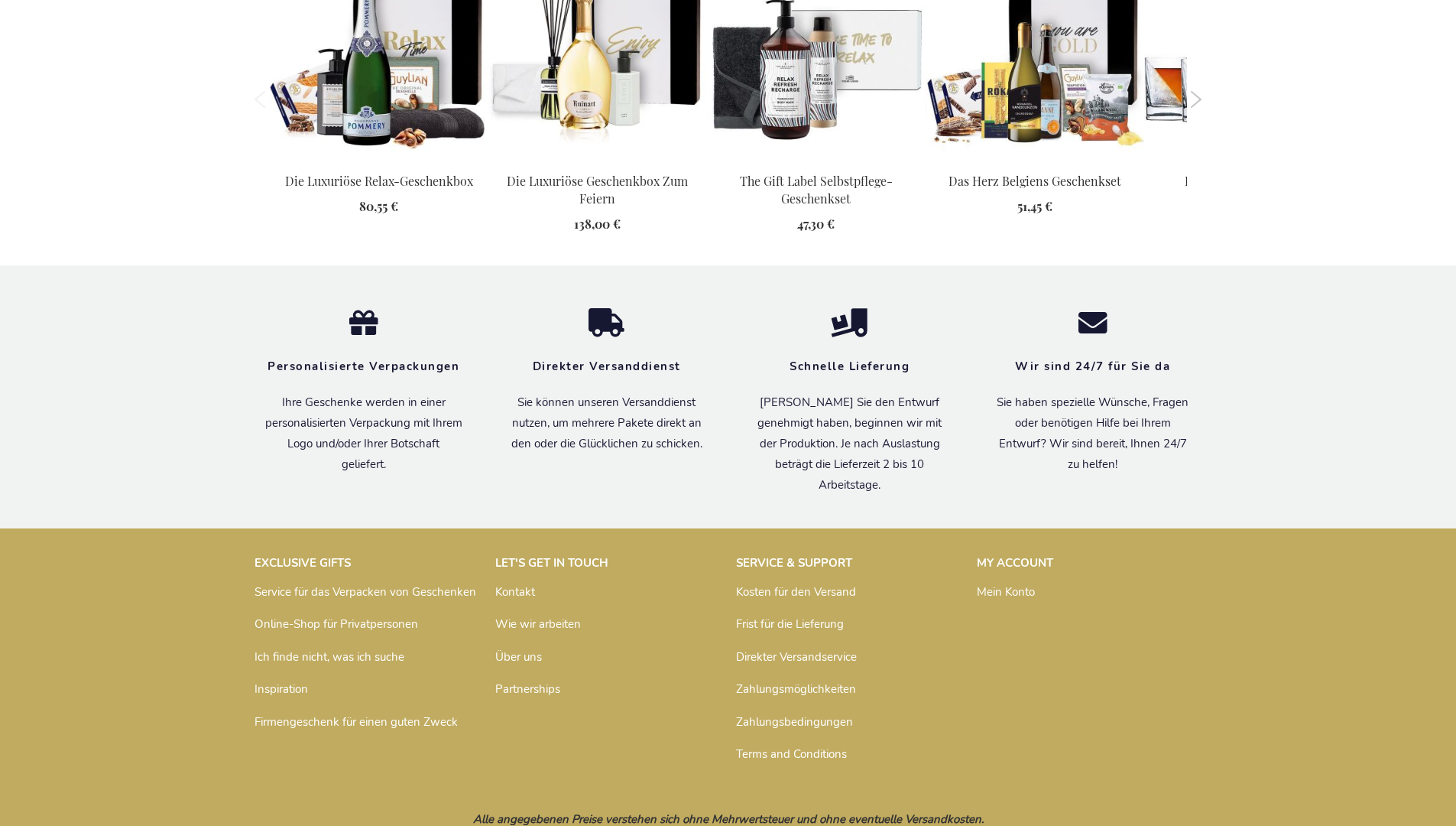
scroll to position [1657, 0]
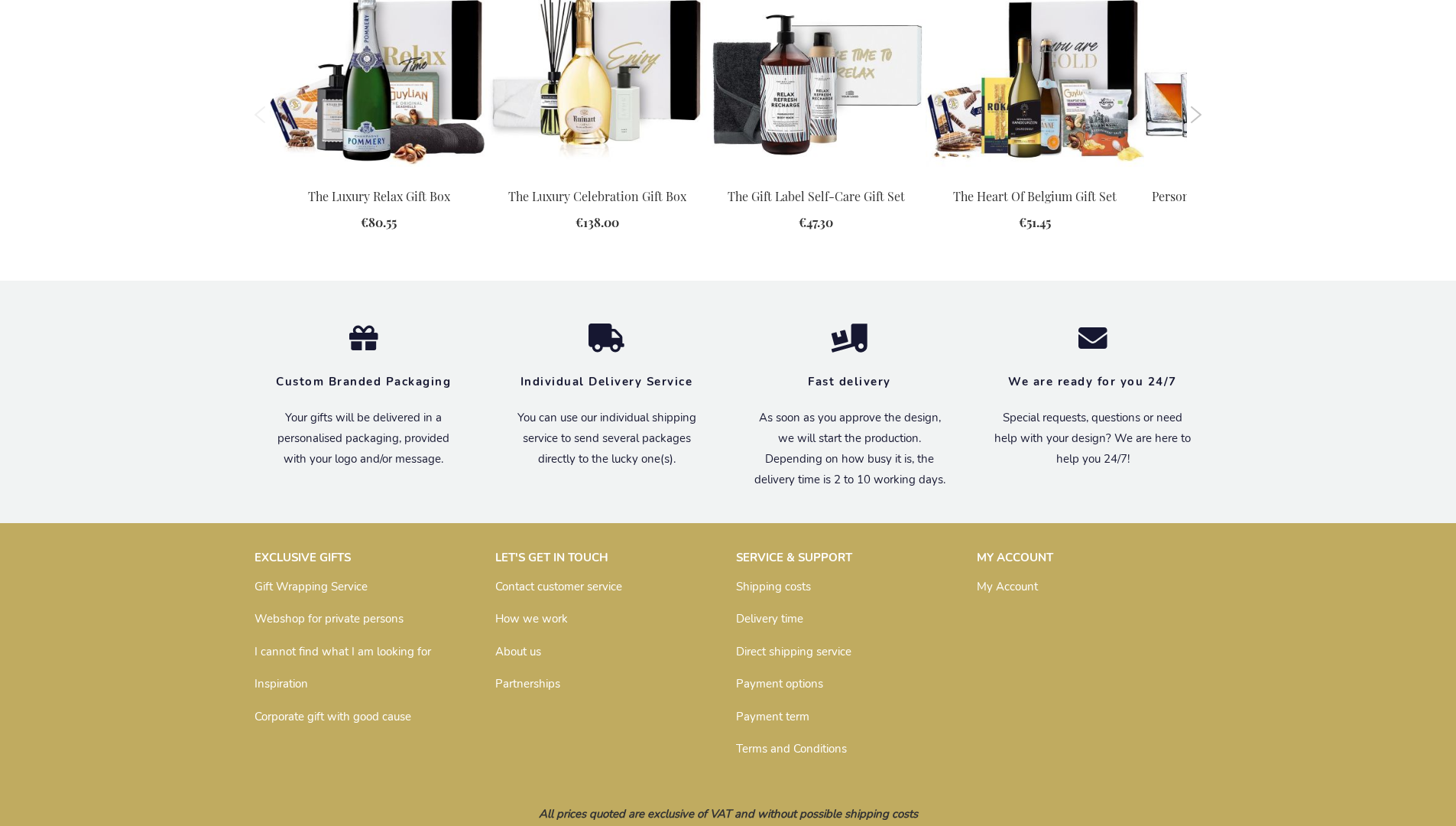
scroll to position [1571, 0]
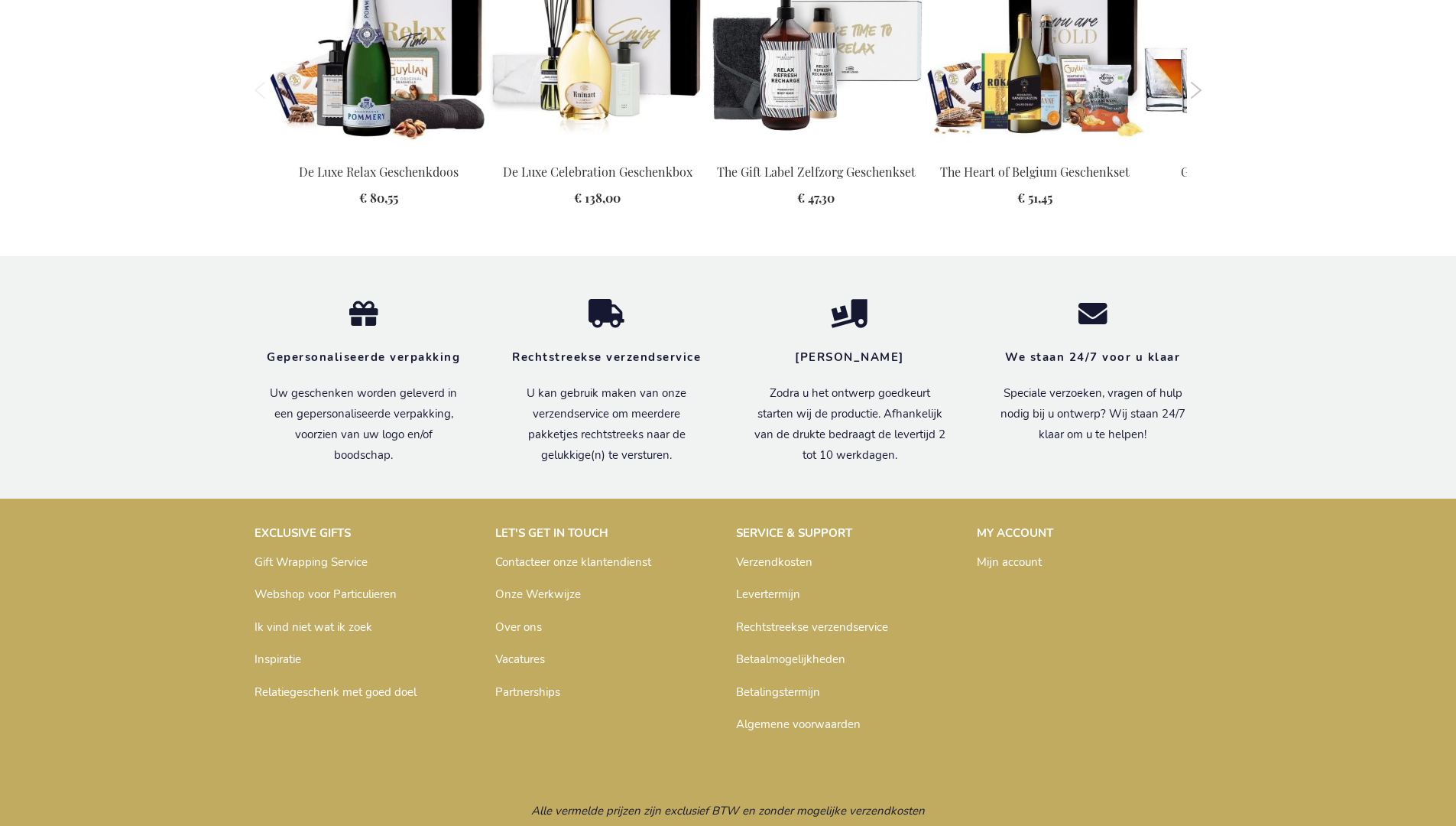
scroll to position [1623, 0]
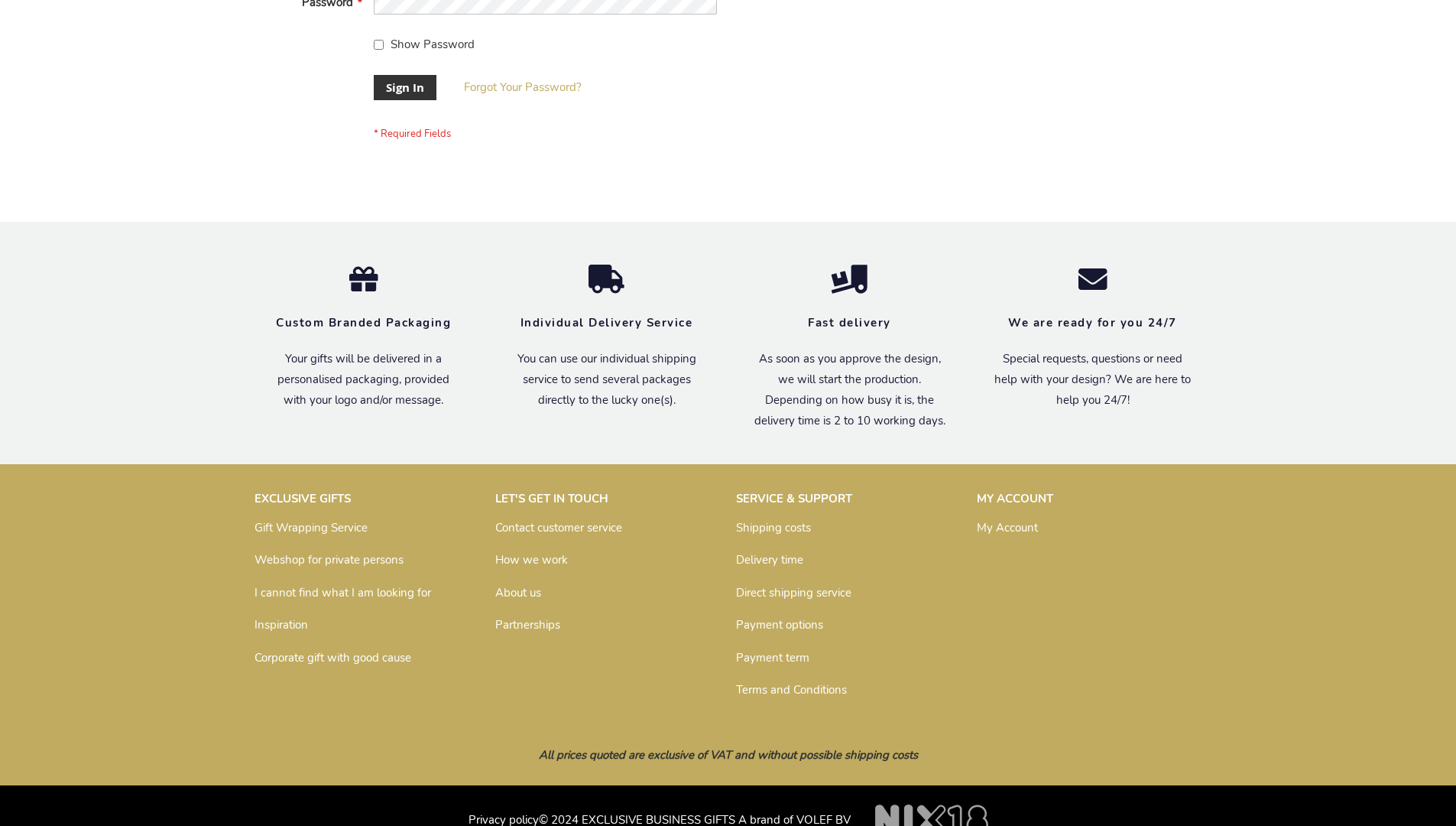
scroll to position [492, 0]
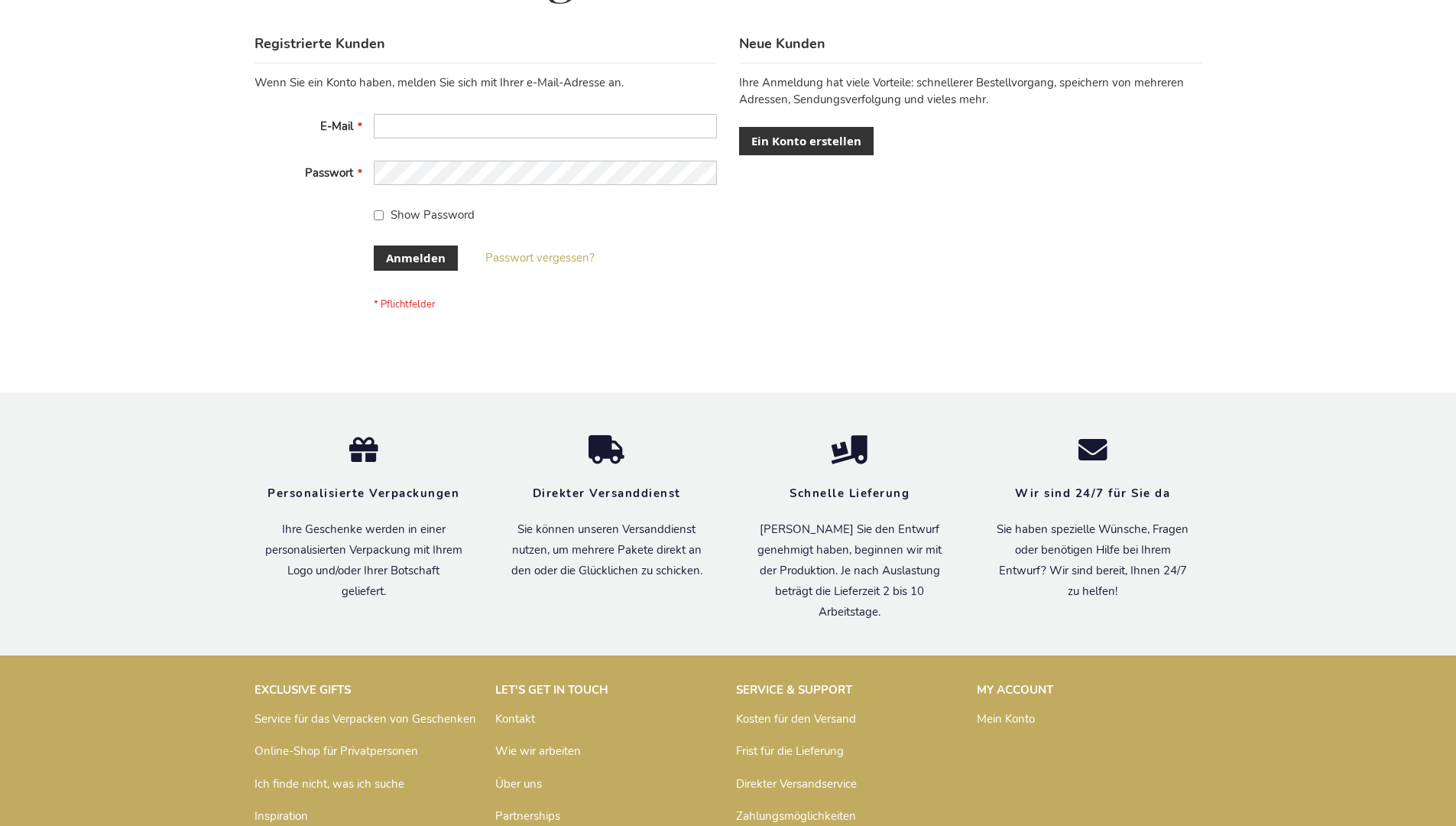
scroll to position [513, 0]
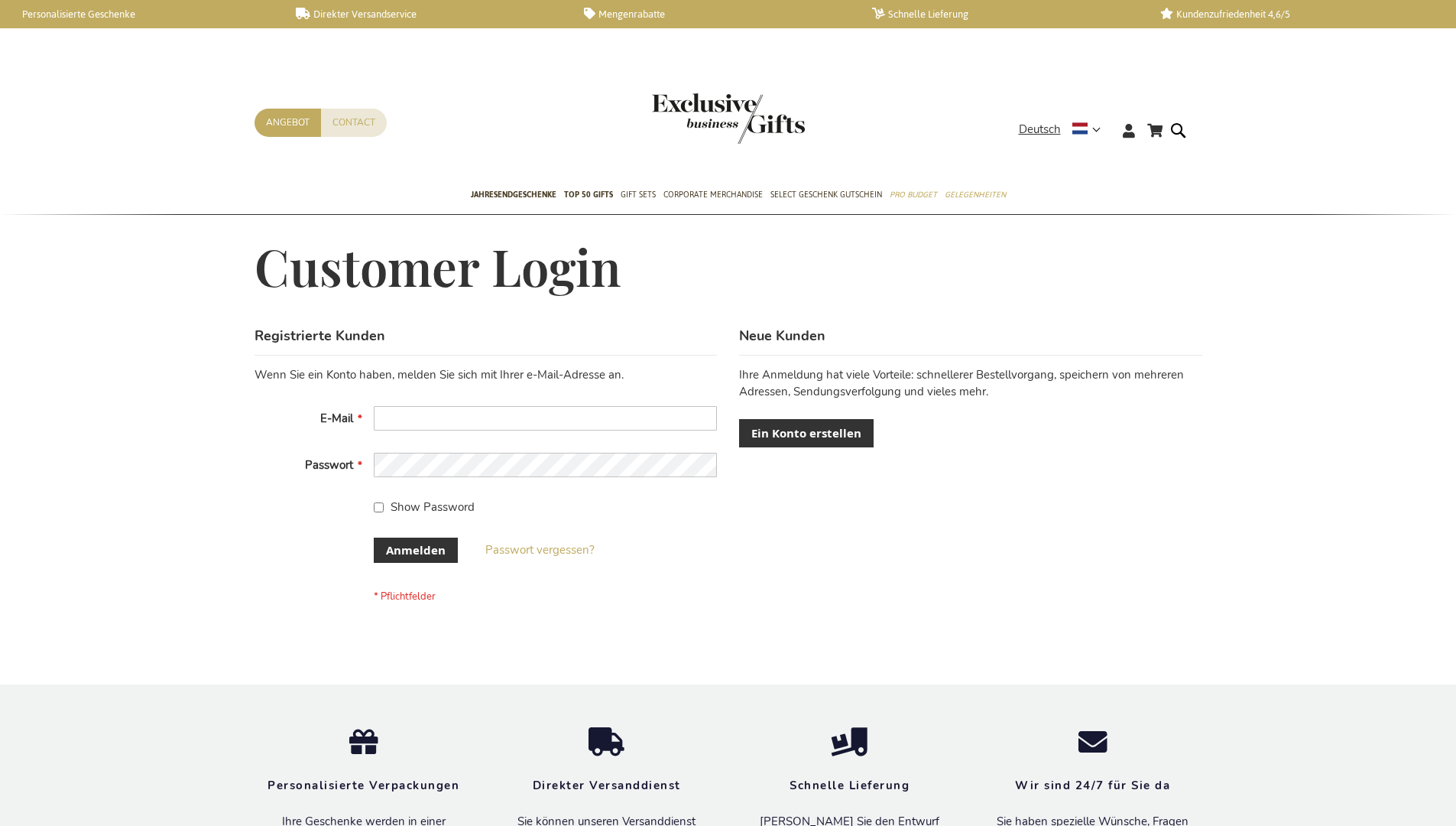
scroll to position [513, 0]
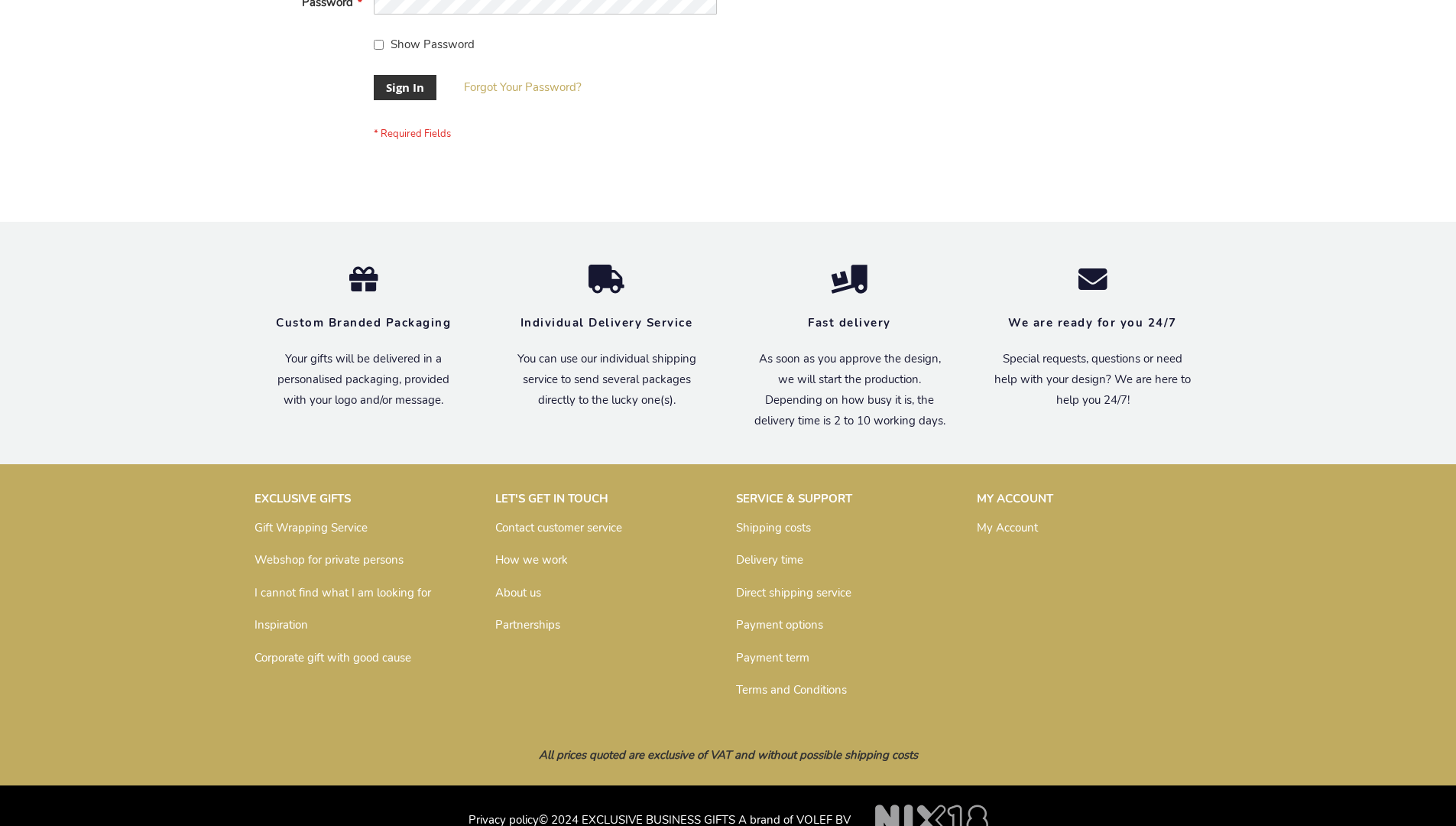
scroll to position [492, 0]
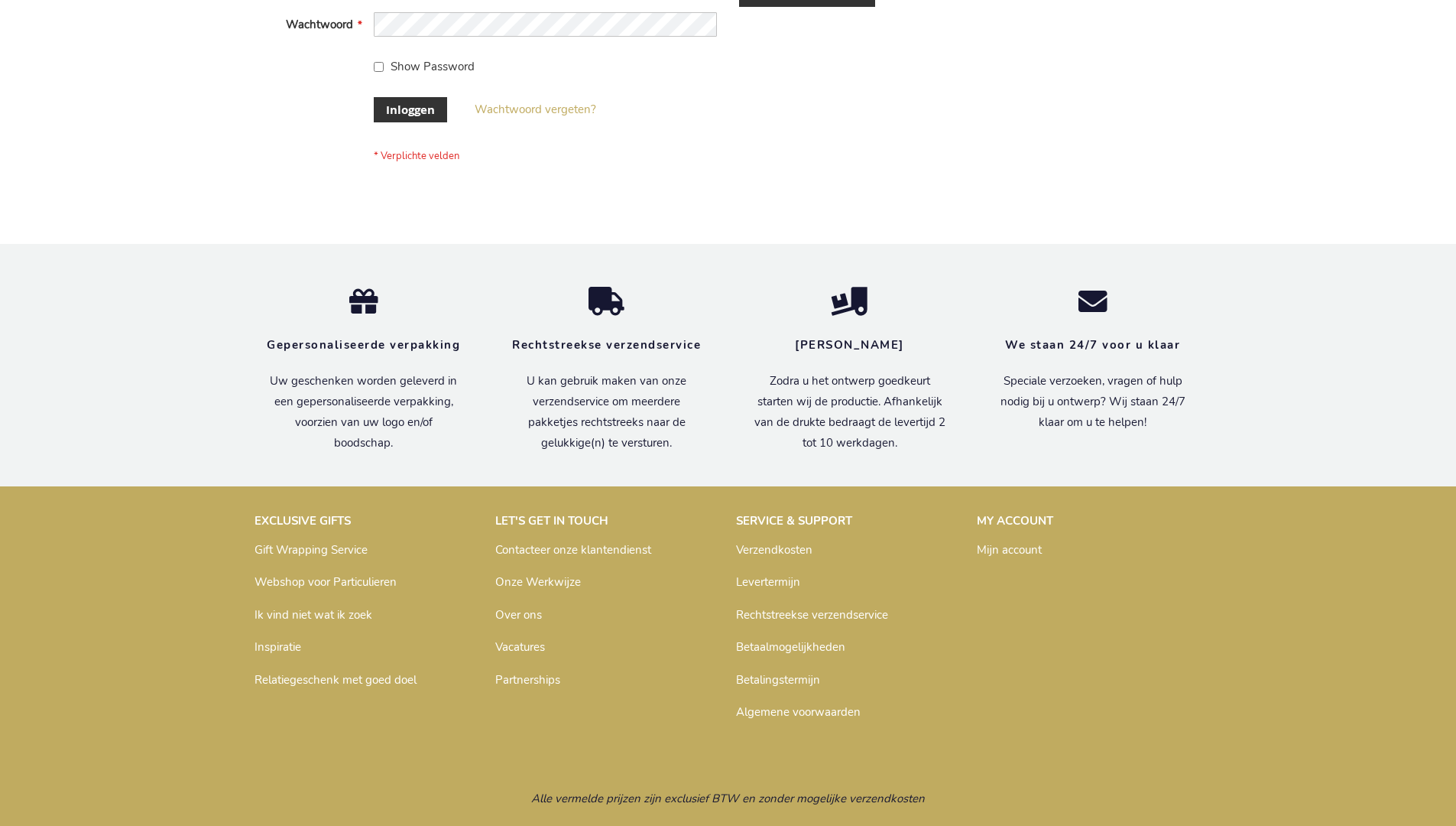
scroll to position [519, 0]
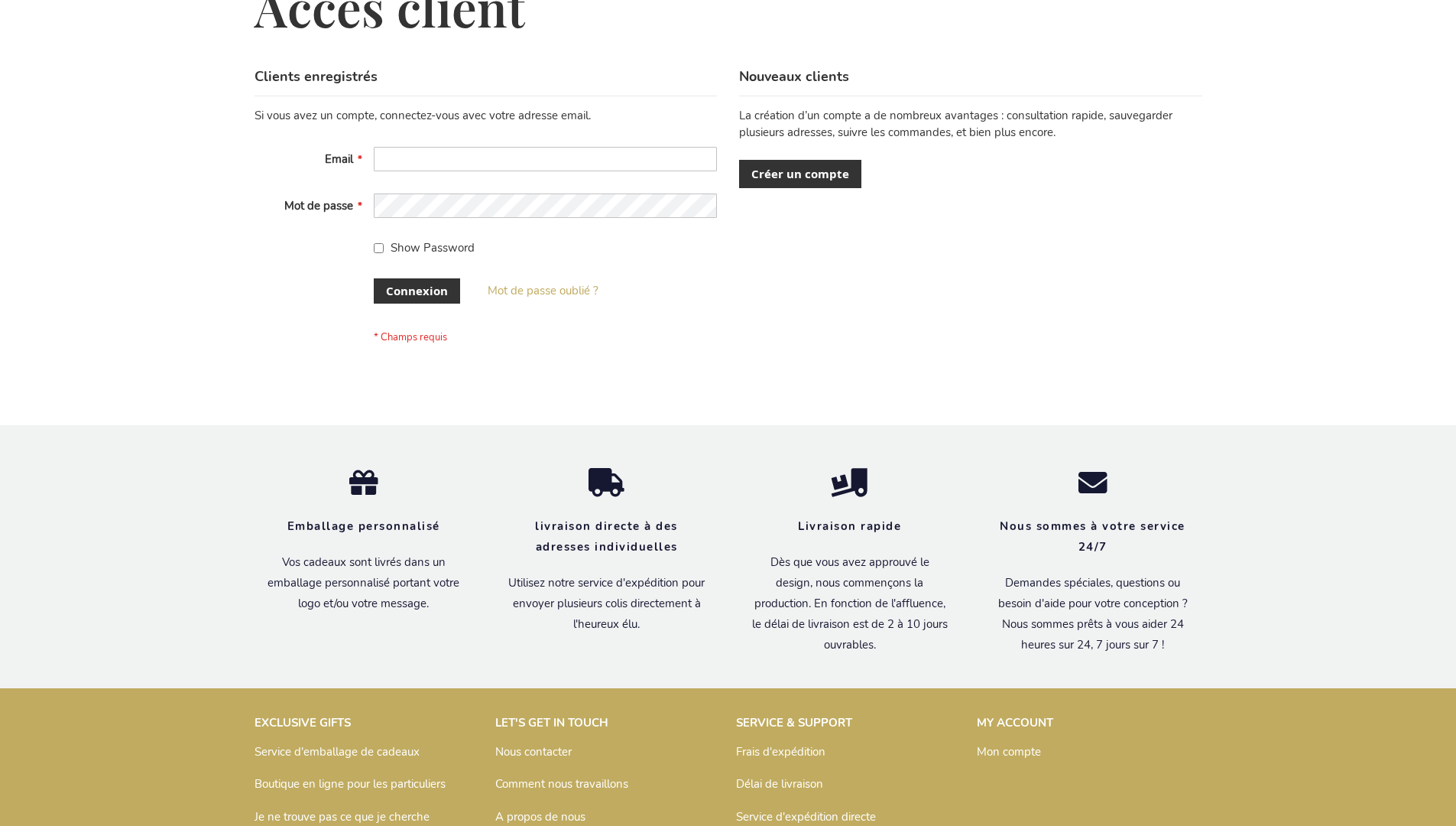
scroll to position [527, 0]
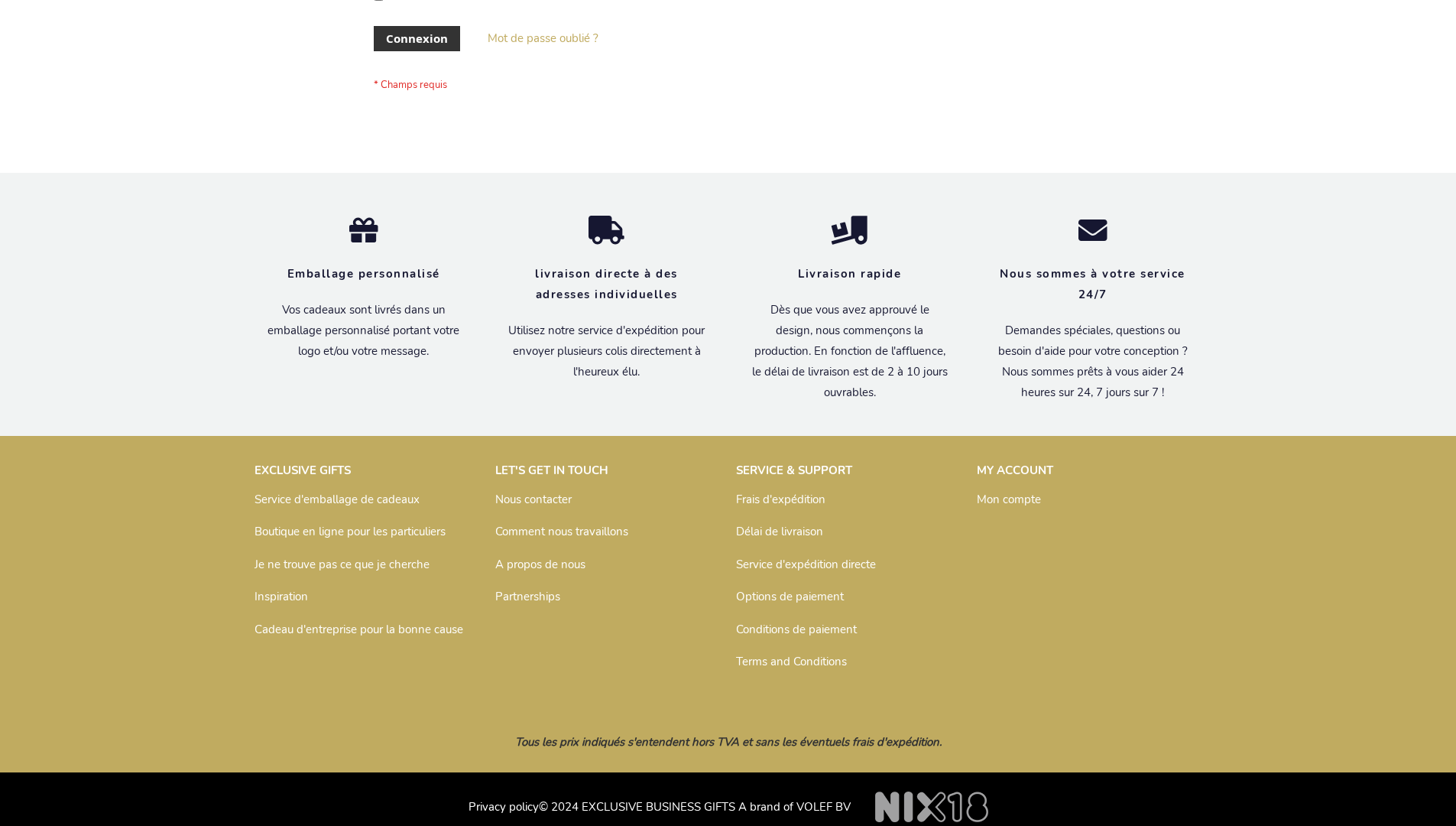
scroll to position [527, 0]
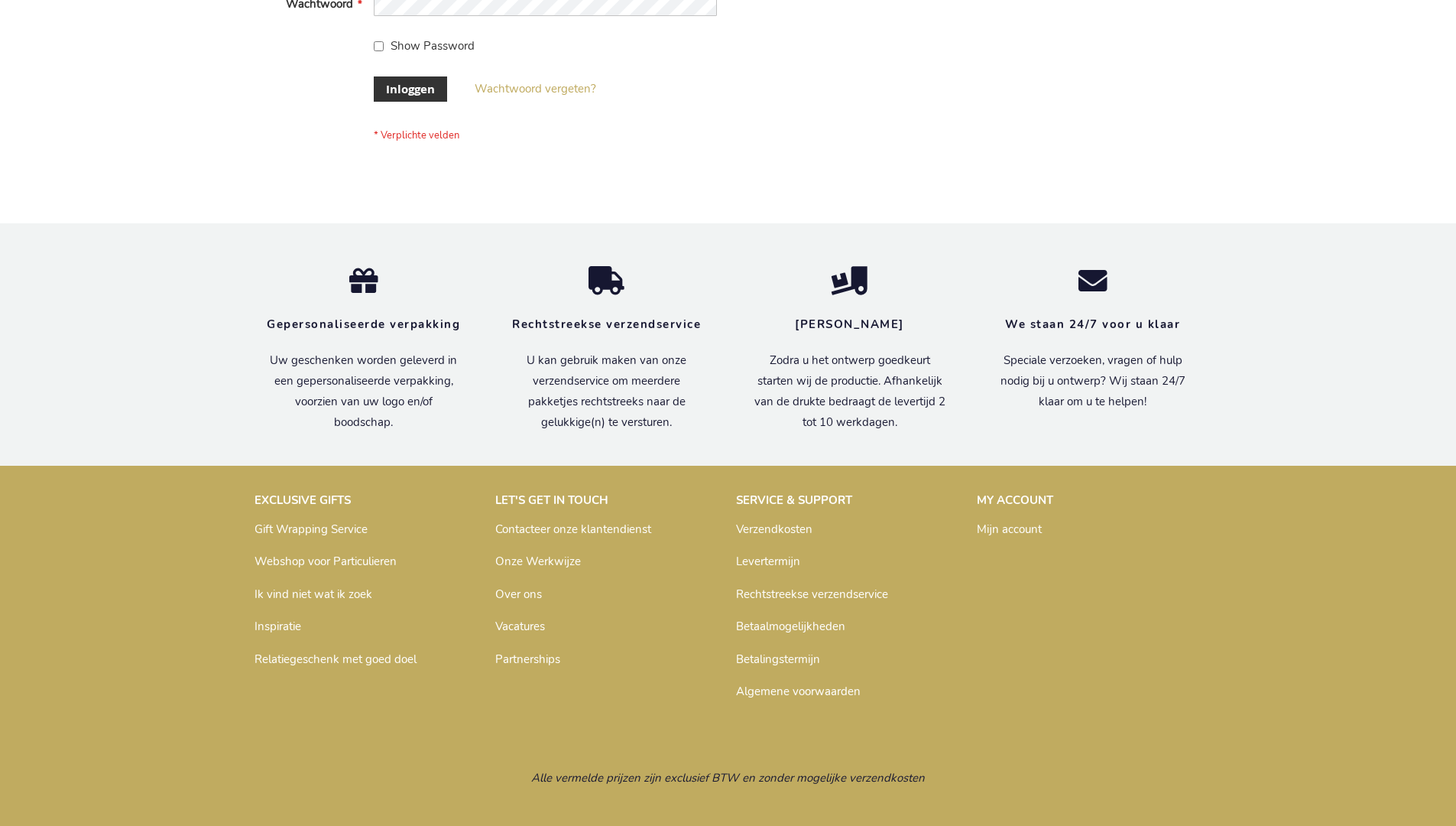
scroll to position [519, 0]
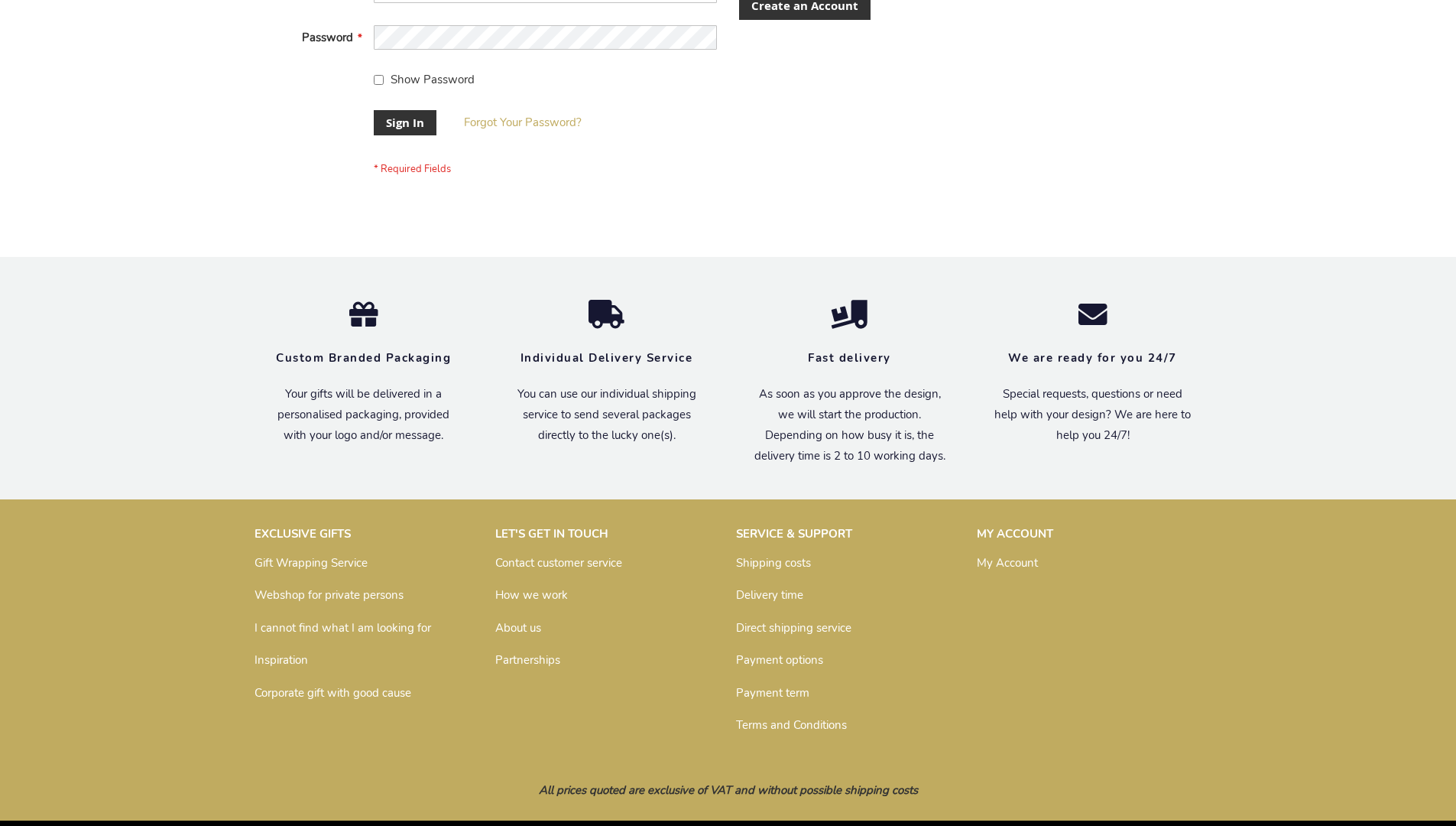
scroll to position [492, 0]
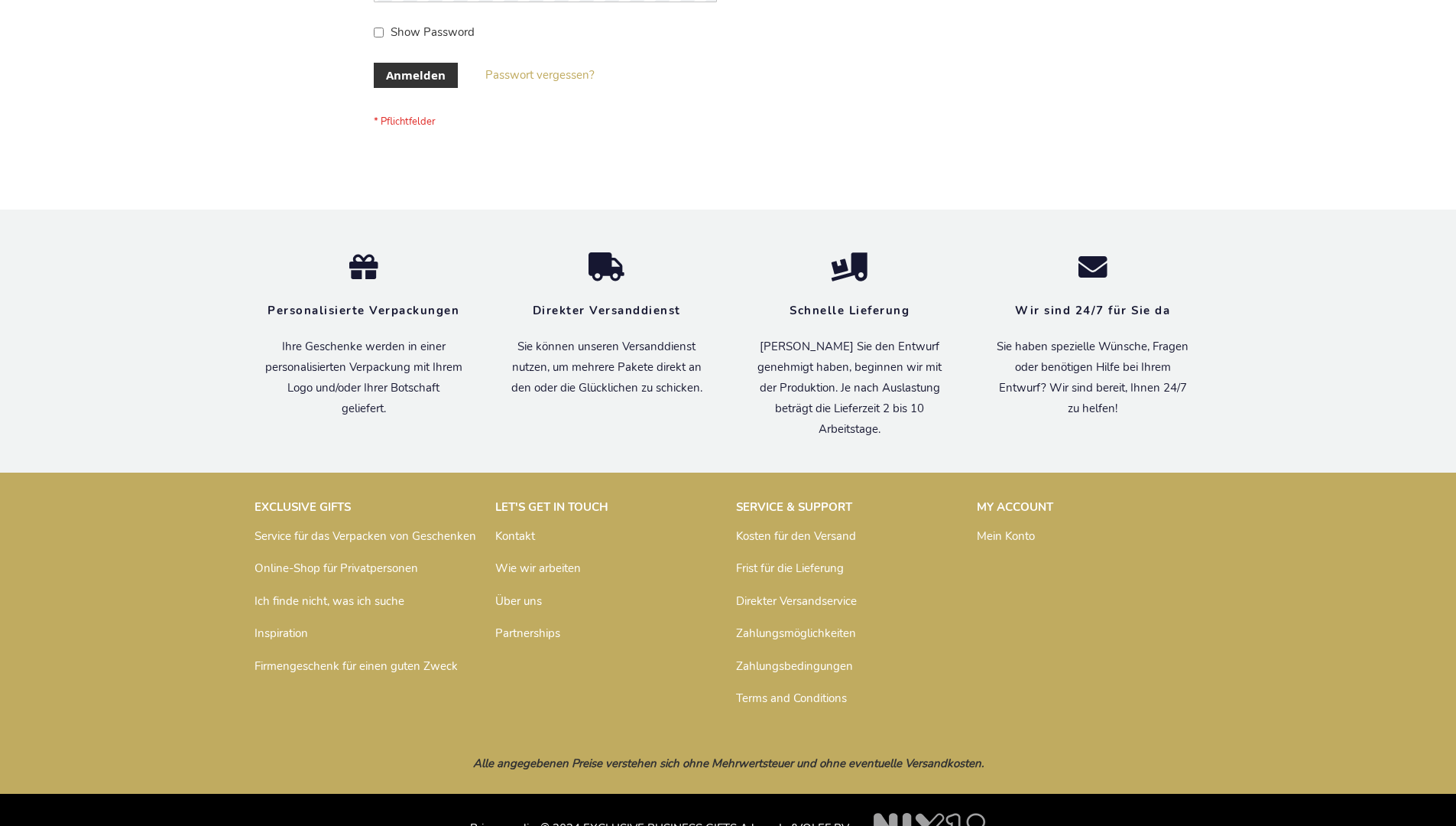
scroll to position [513, 0]
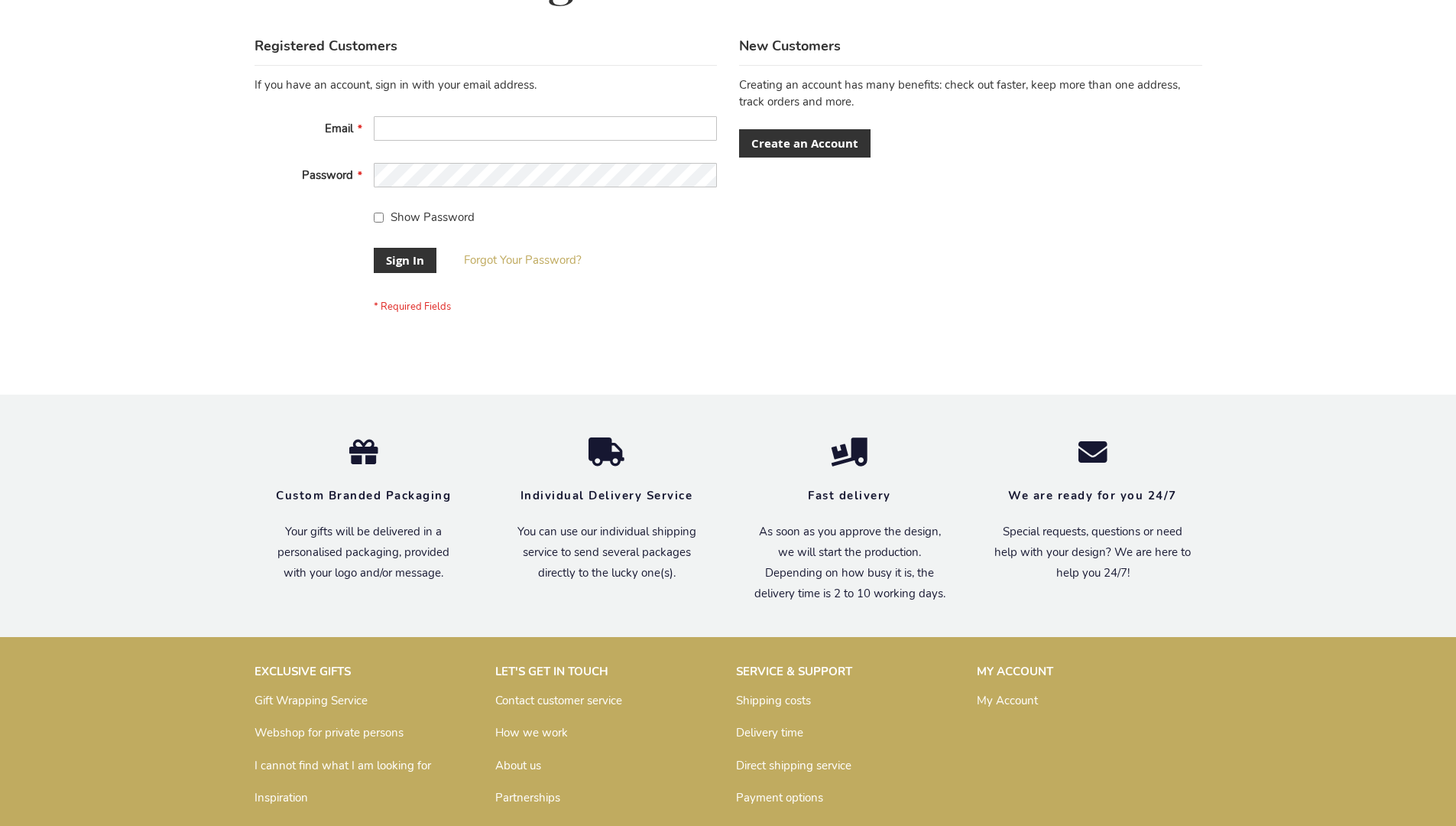
scroll to position [492, 0]
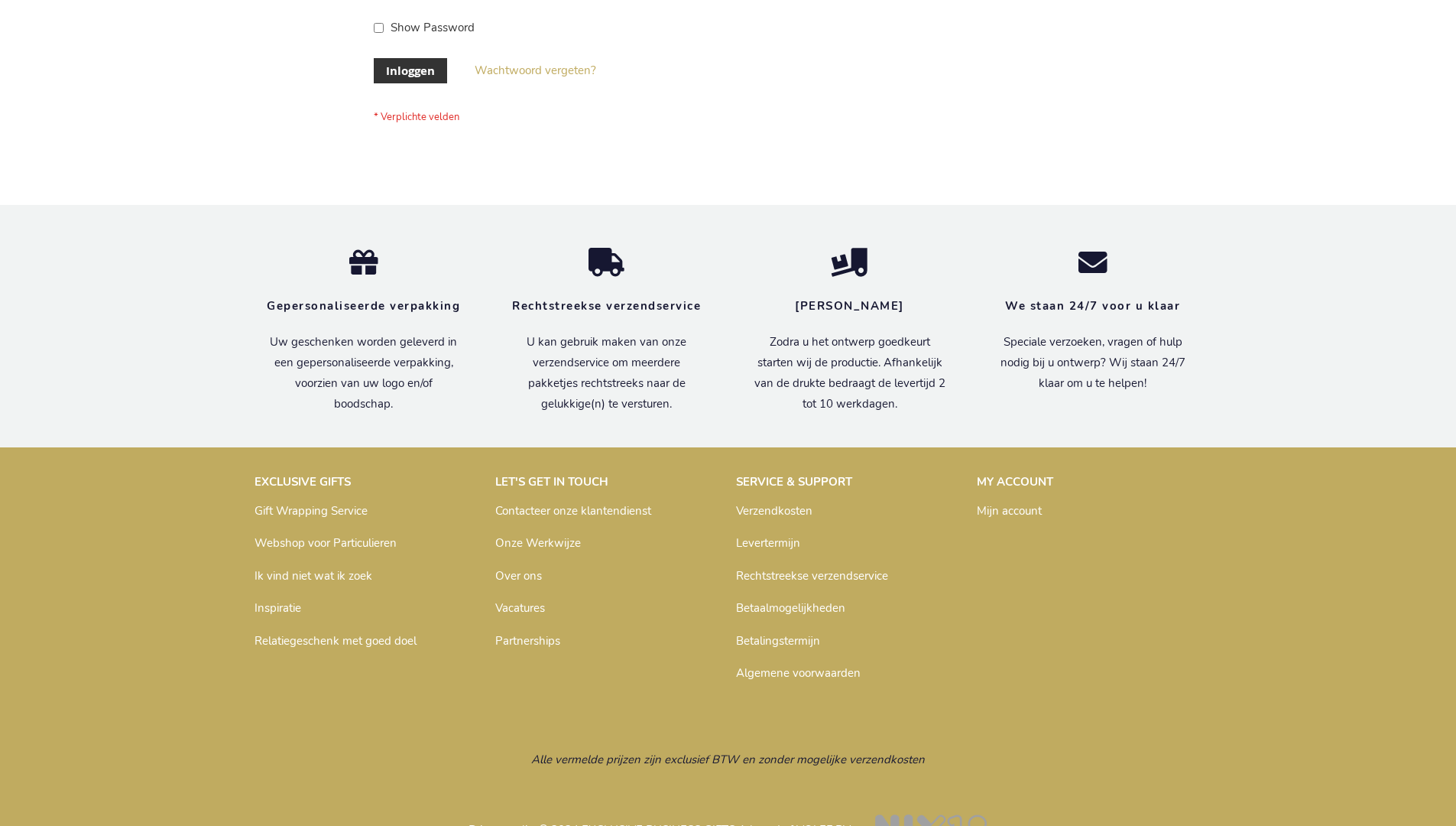
scroll to position [519, 0]
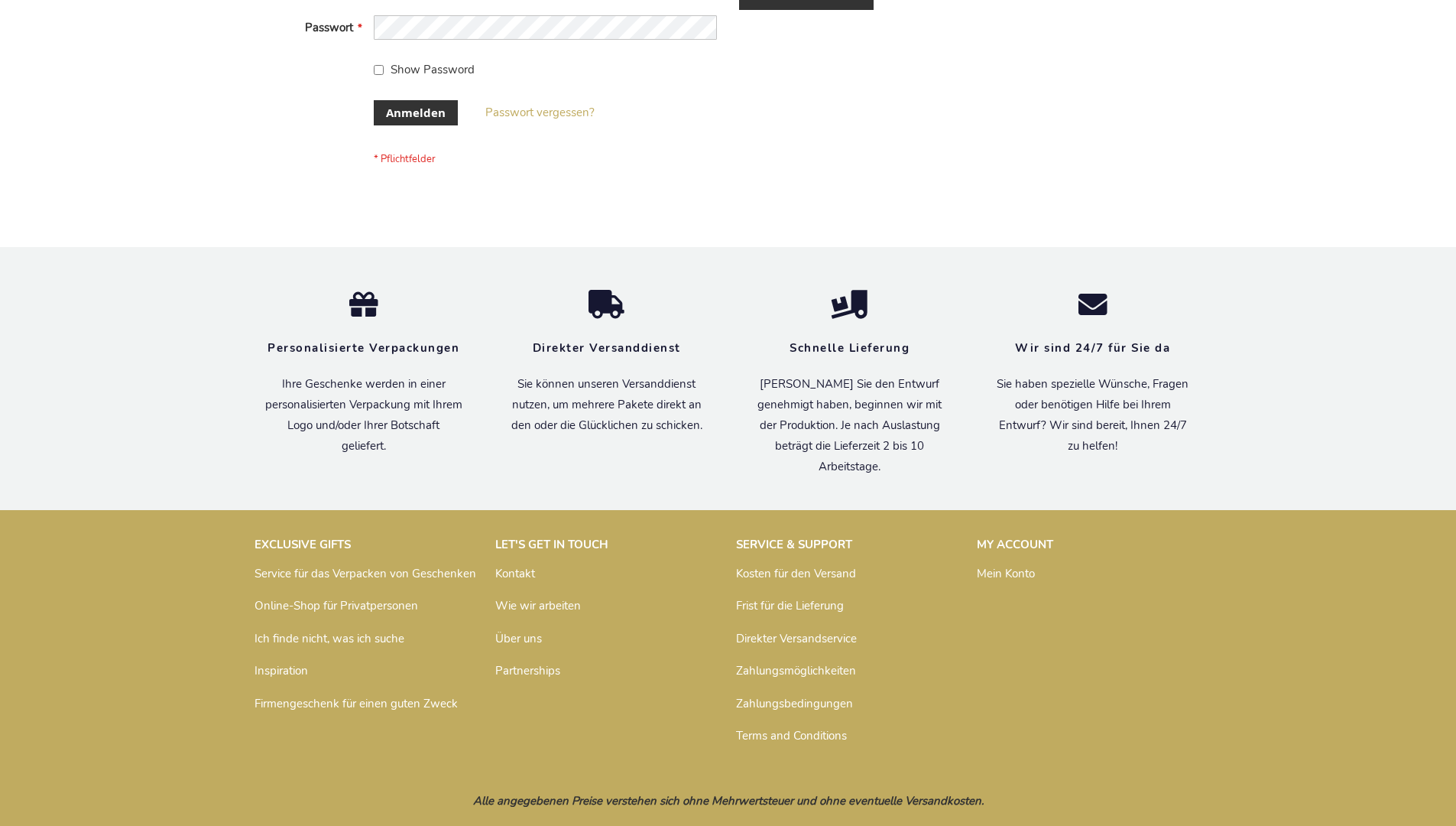
scroll to position [513, 0]
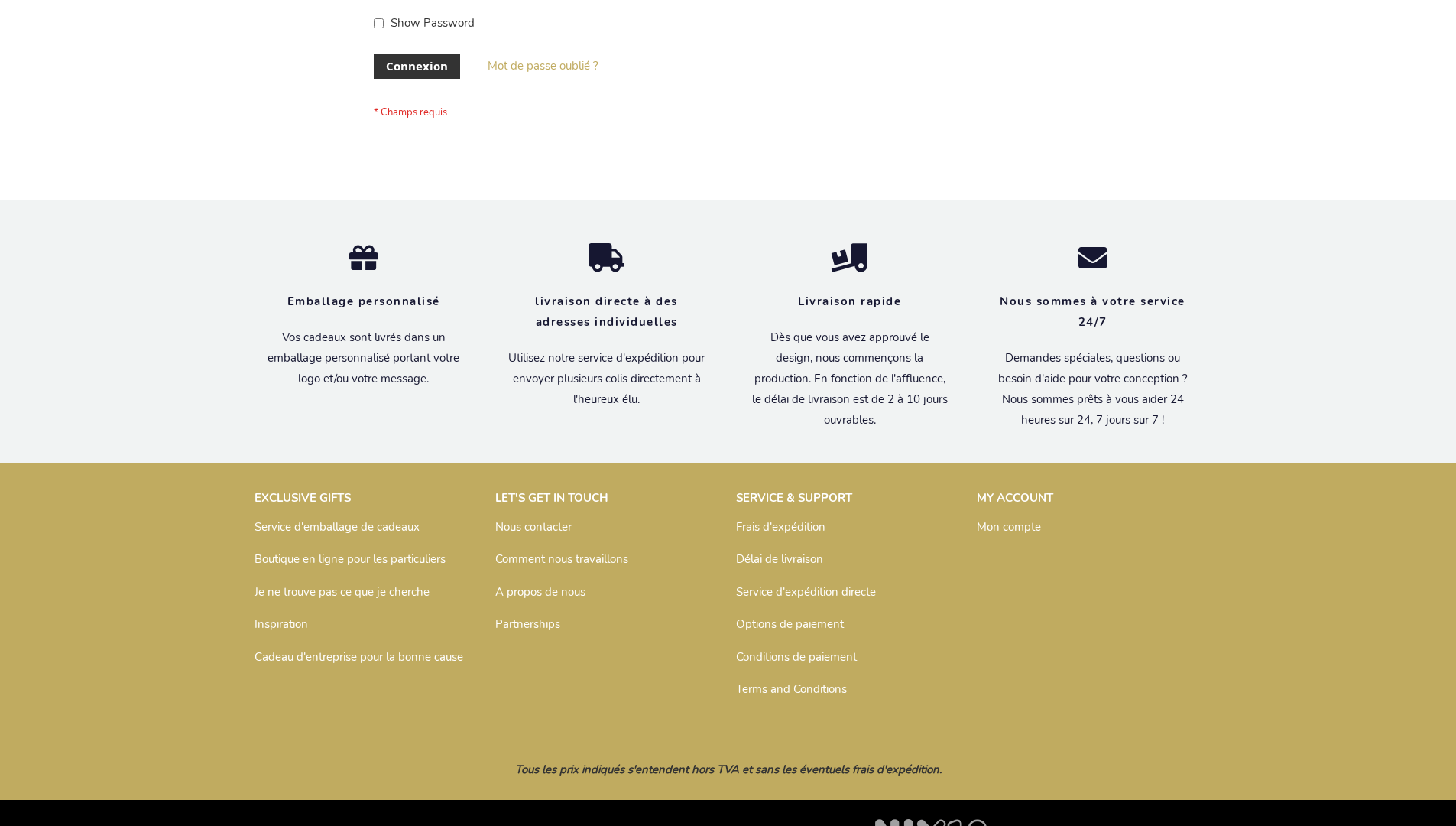
scroll to position [527, 0]
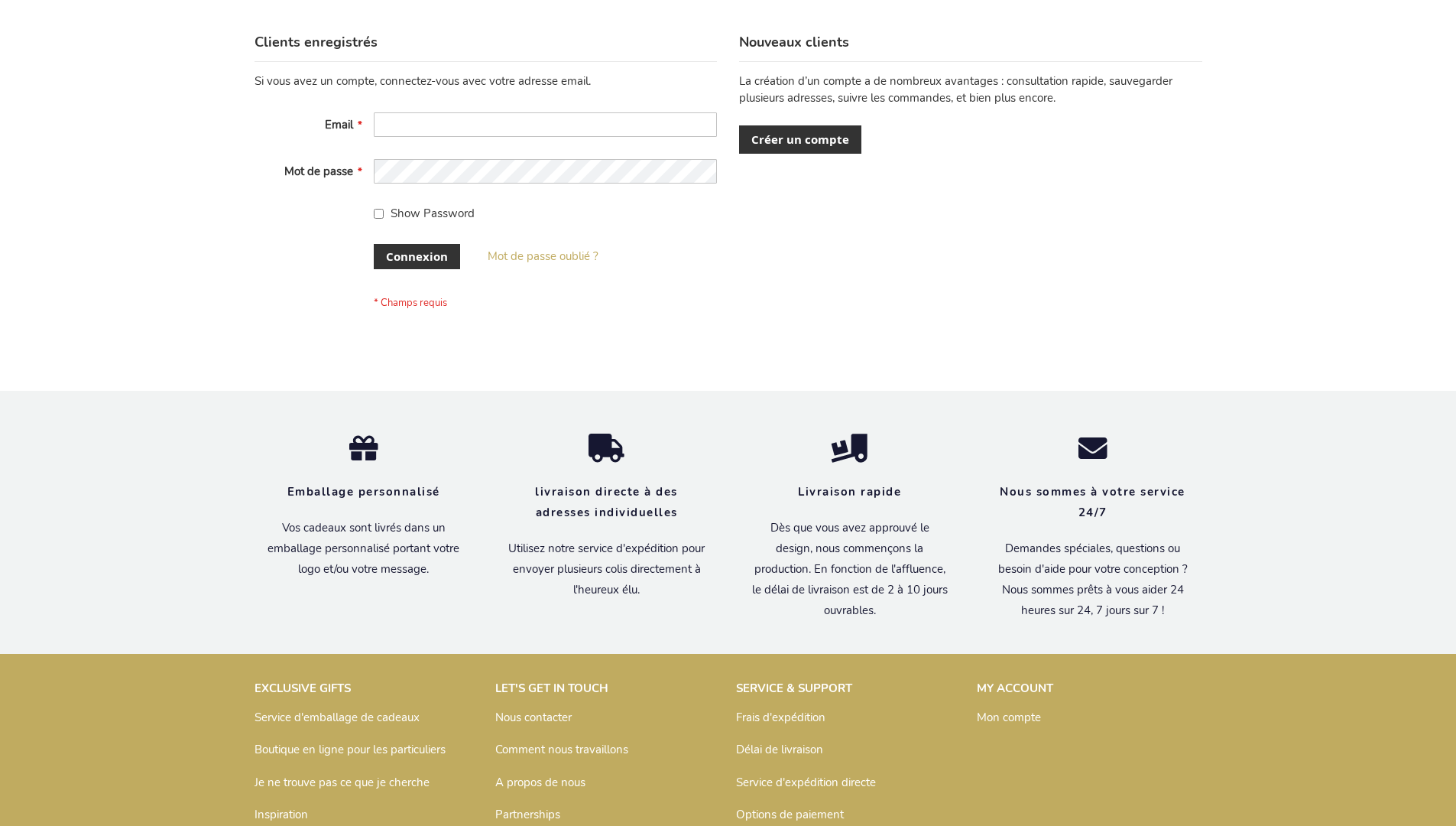
scroll to position [527, 0]
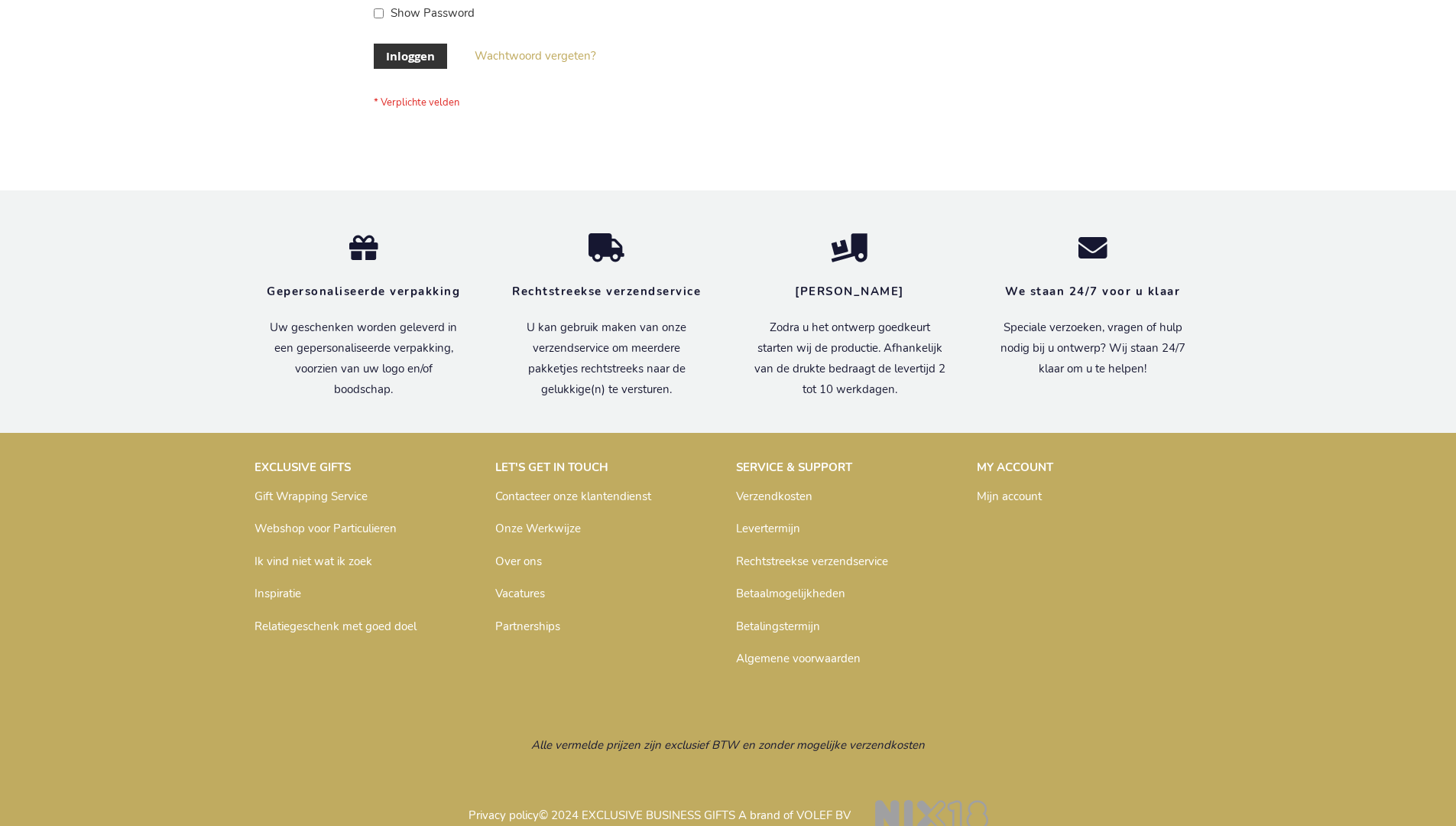
scroll to position [519, 0]
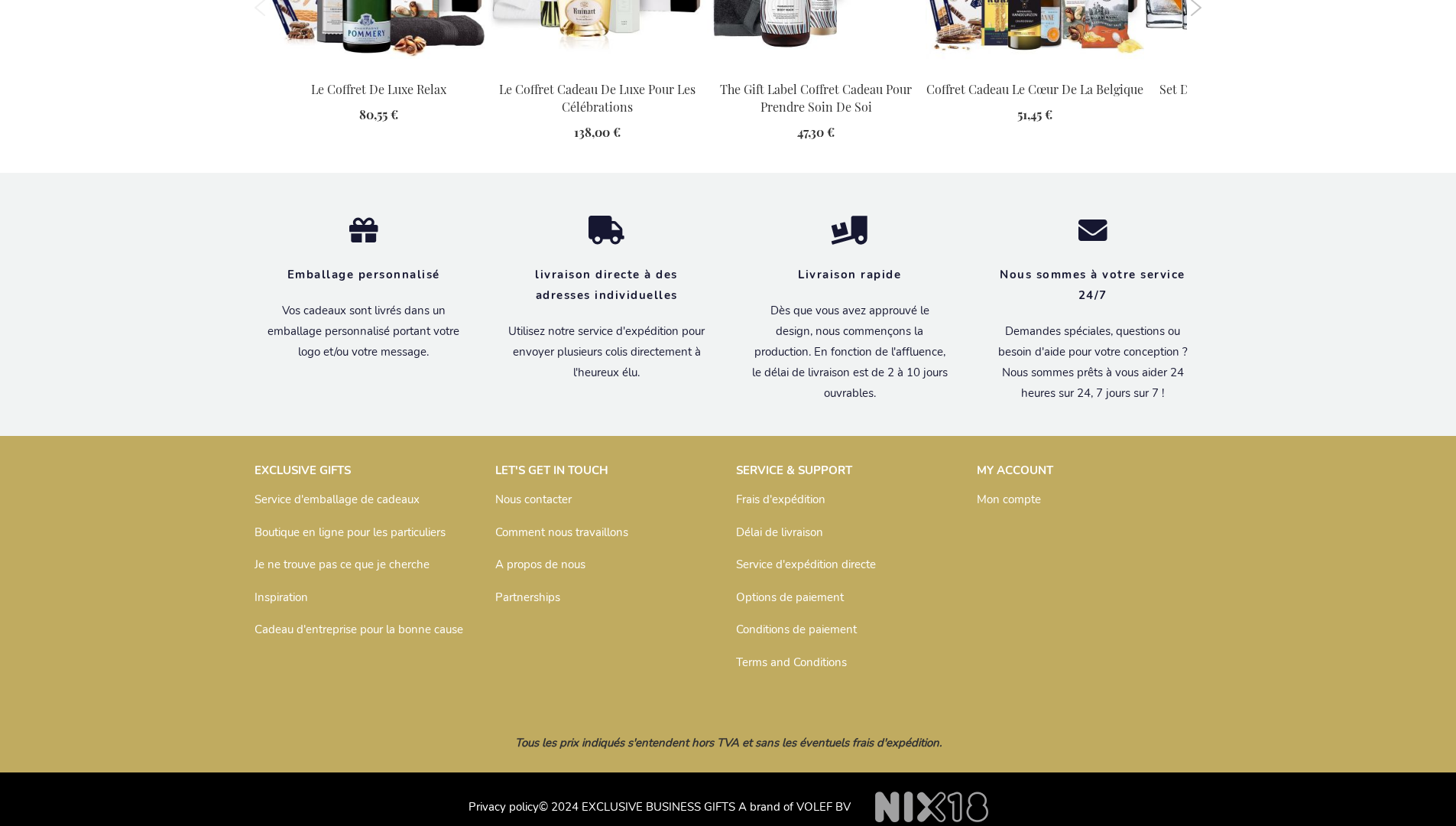
scroll to position [1623, 0]
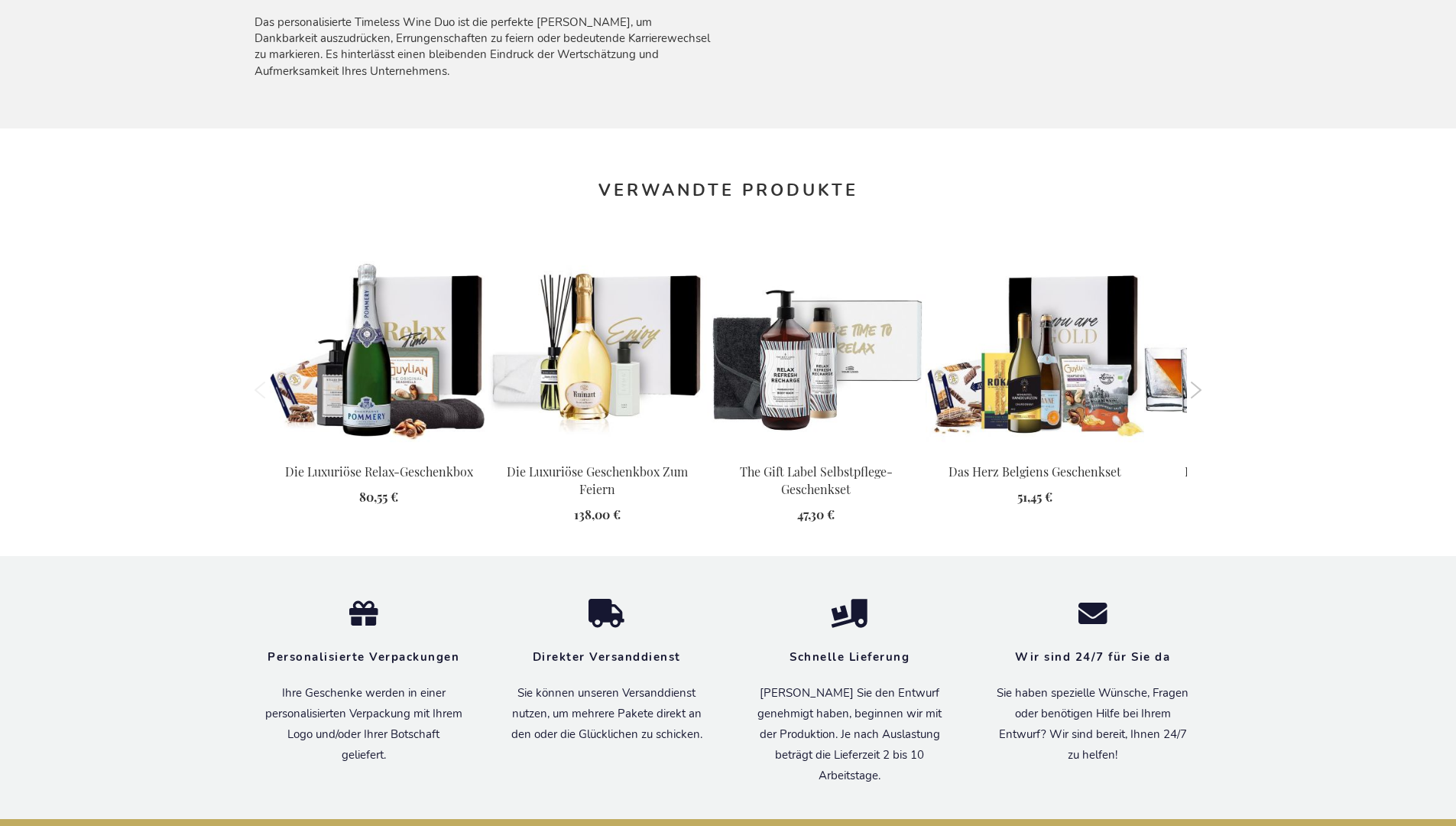
scroll to position [1657, 0]
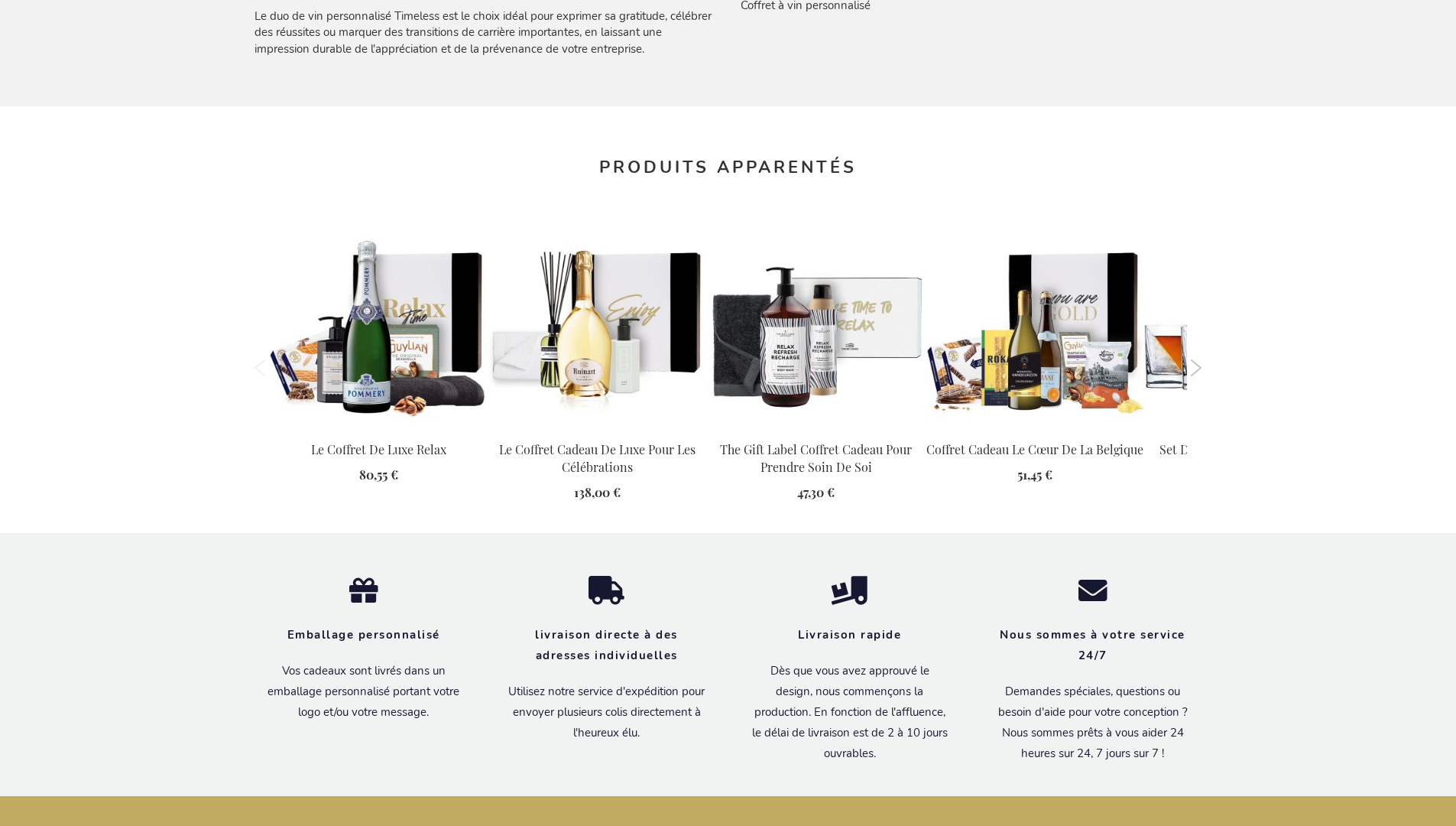
scroll to position [1623, 0]
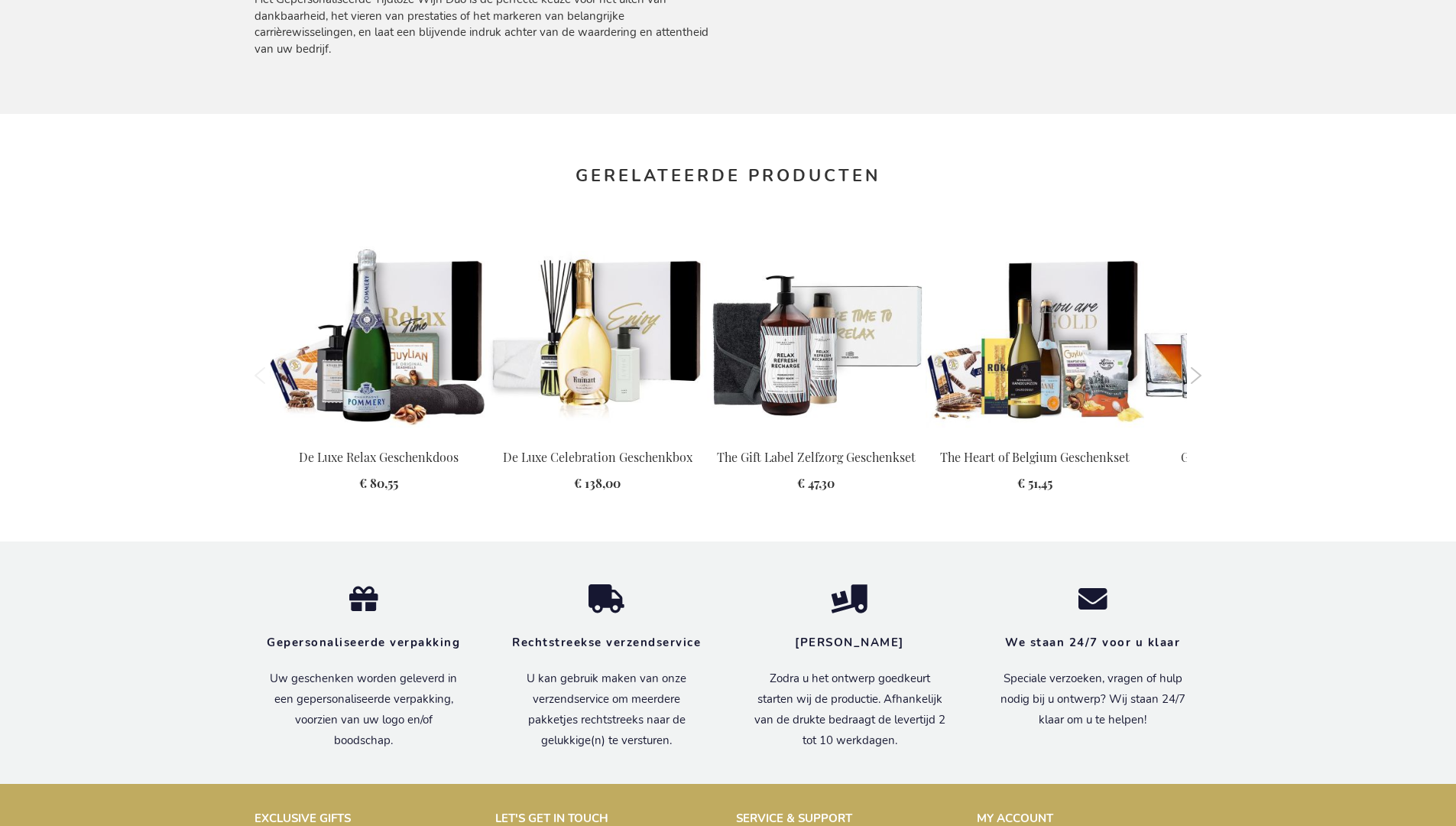
scroll to position [1623, 0]
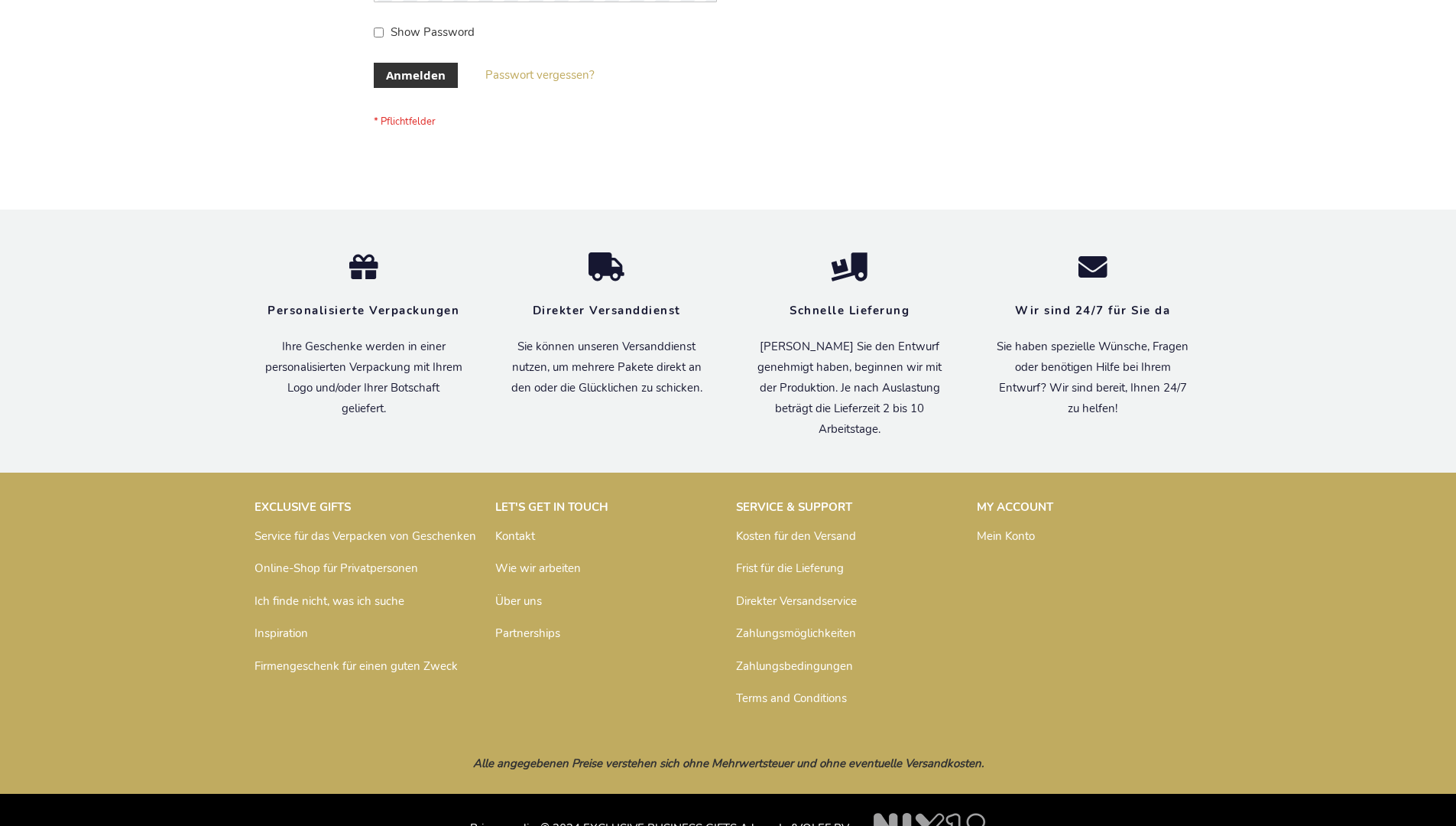
scroll to position [513, 0]
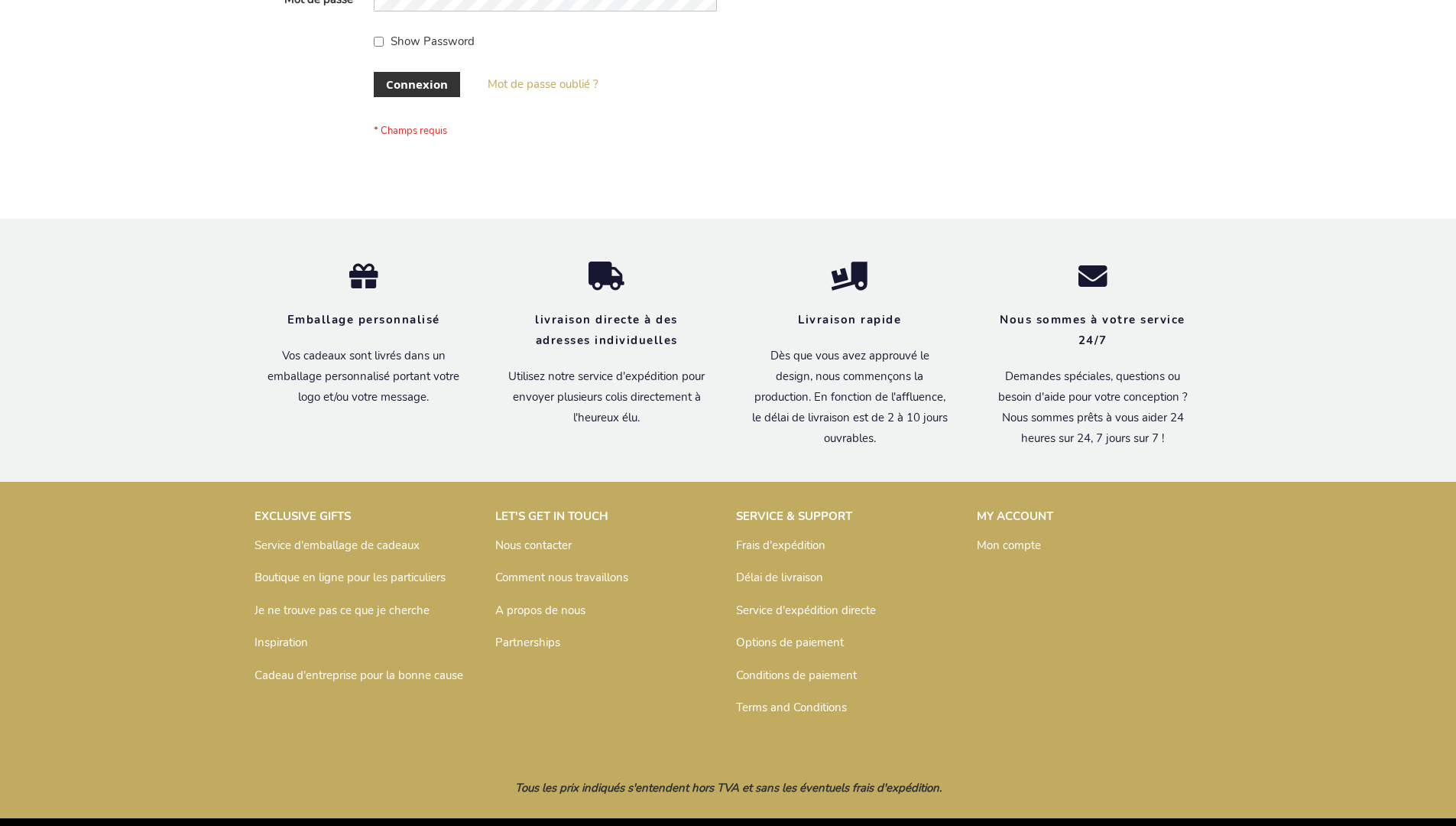
scroll to position [527, 0]
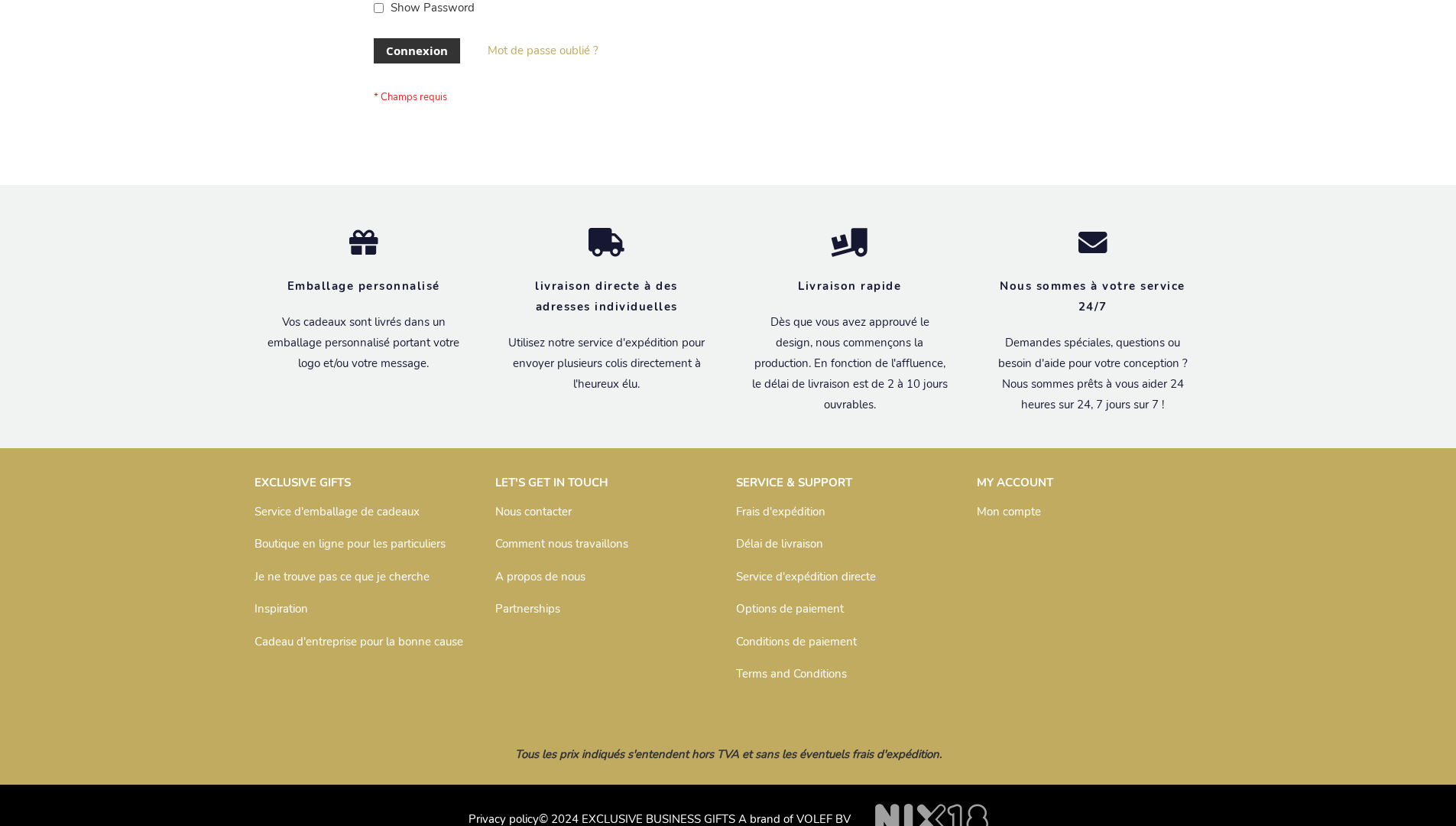
scroll to position [527, 0]
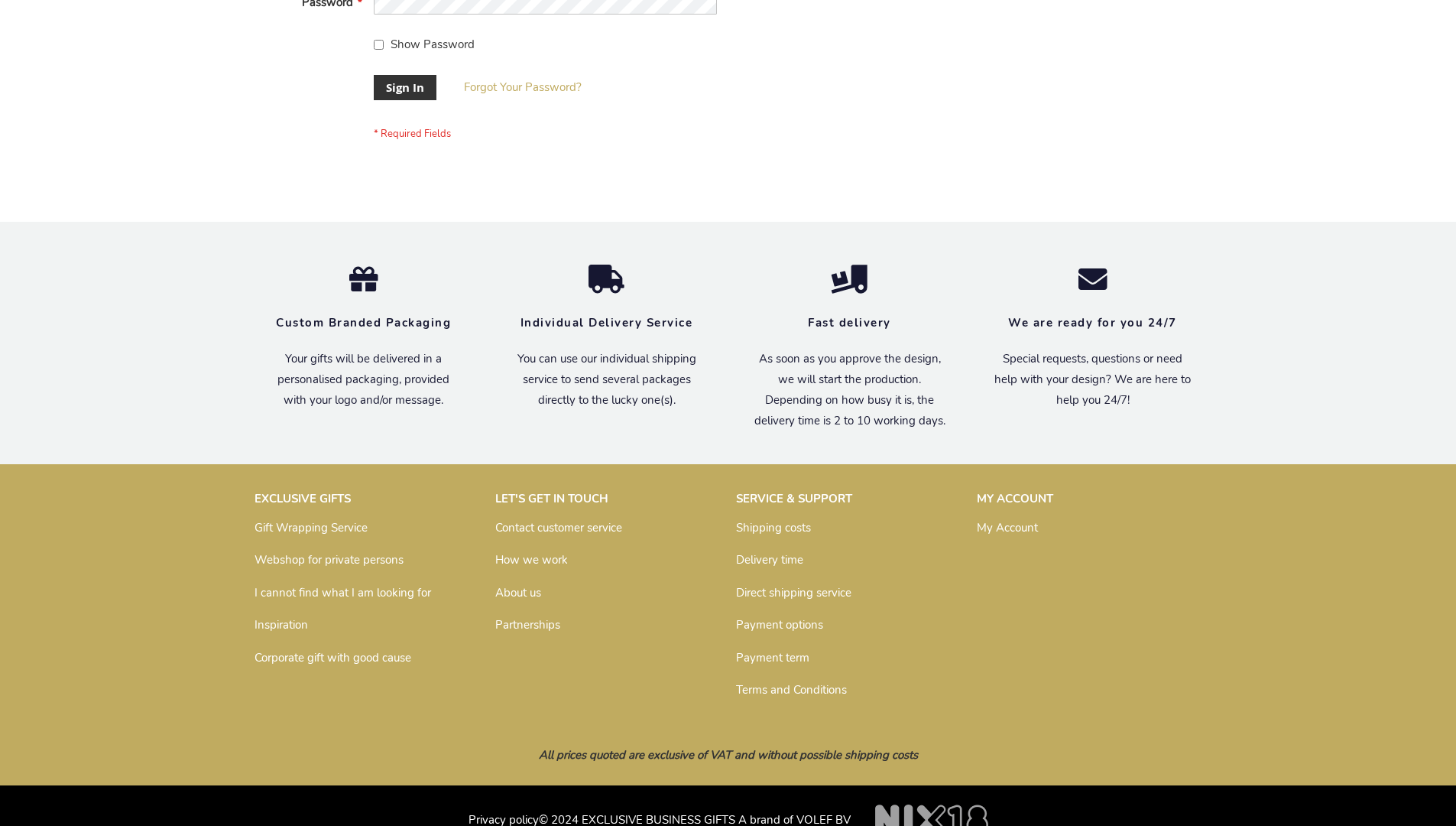
scroll to position [492, 0]
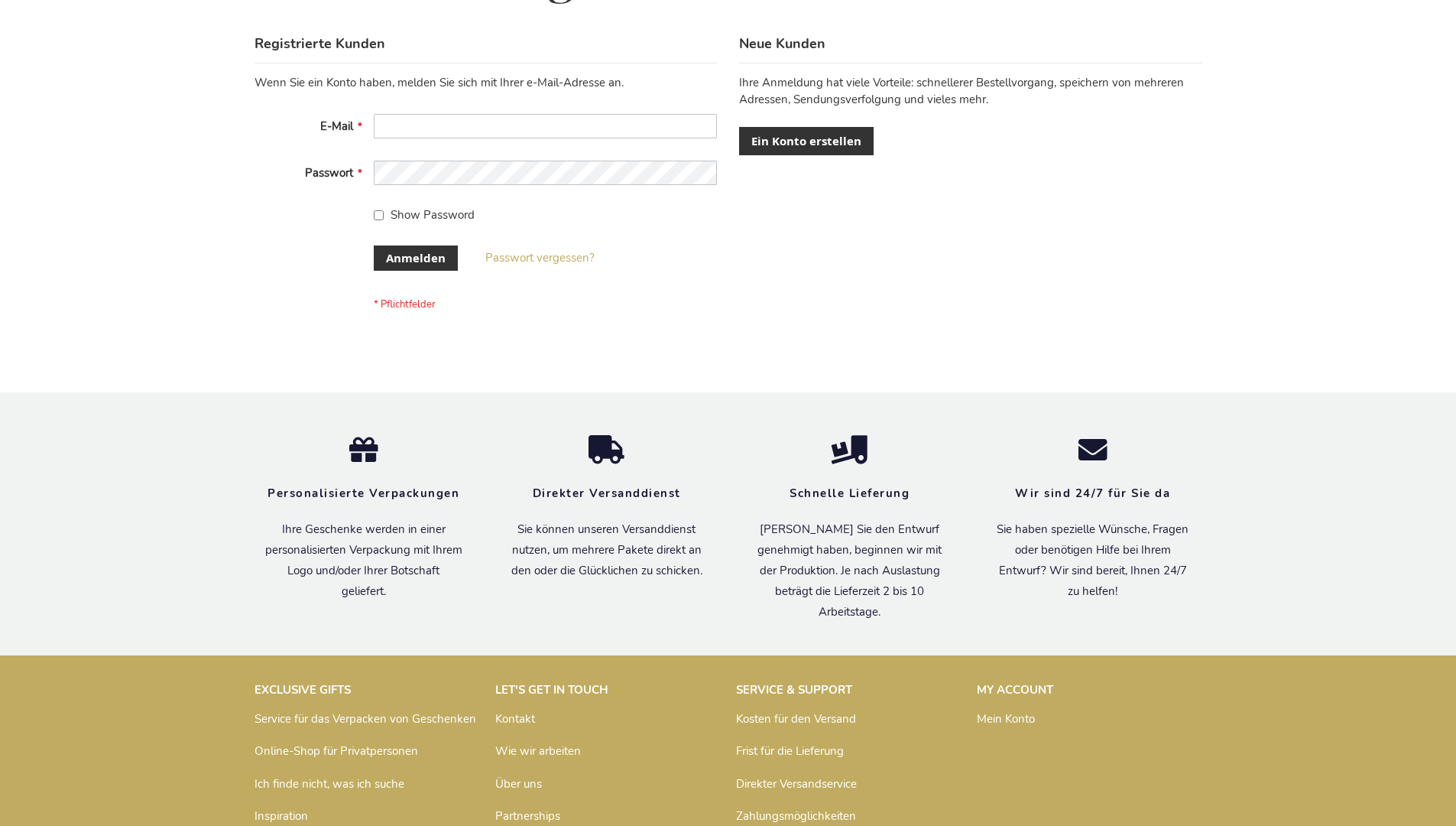
scroll to position [513, 0]
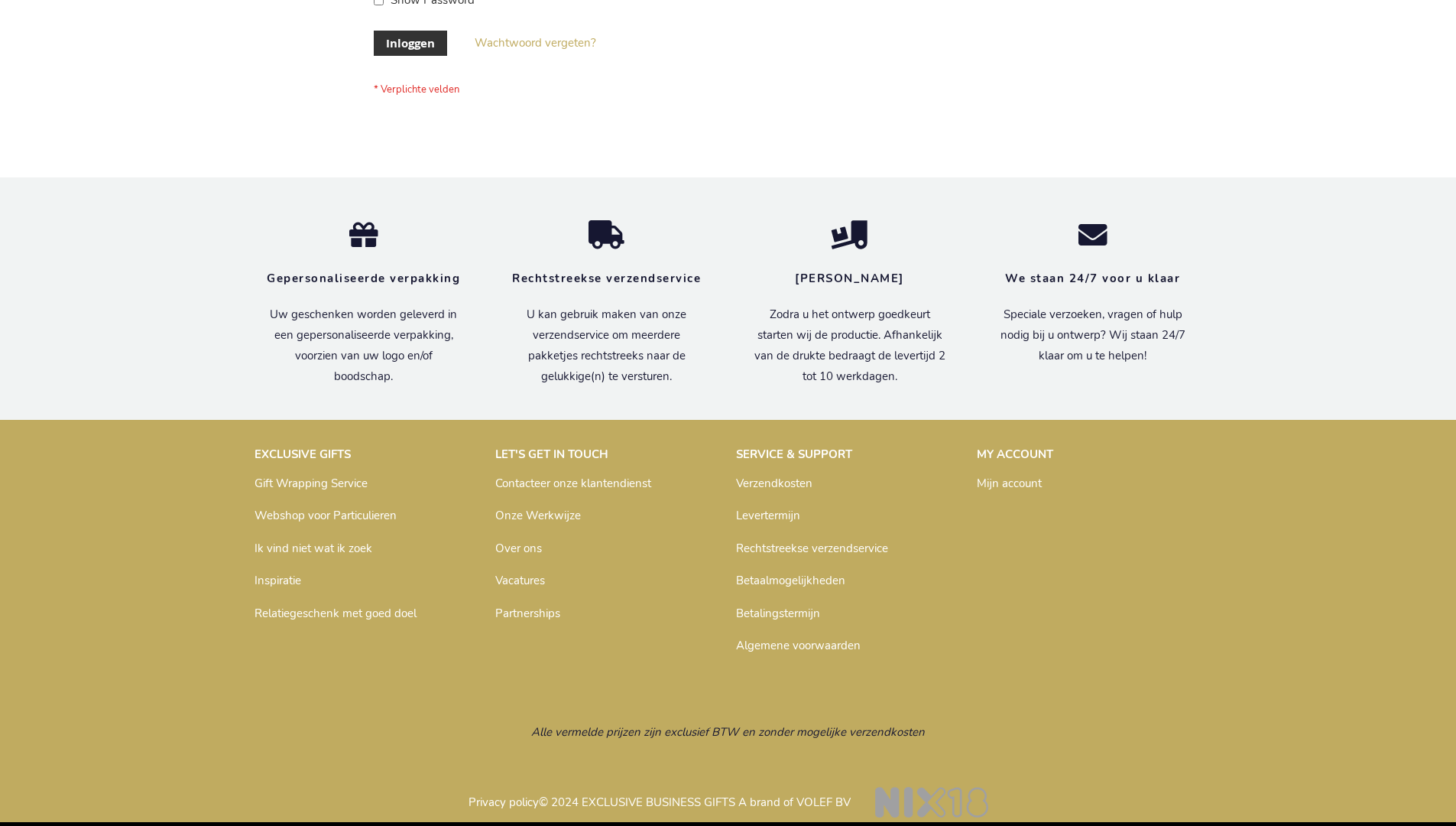
scroll to position [507, 0]
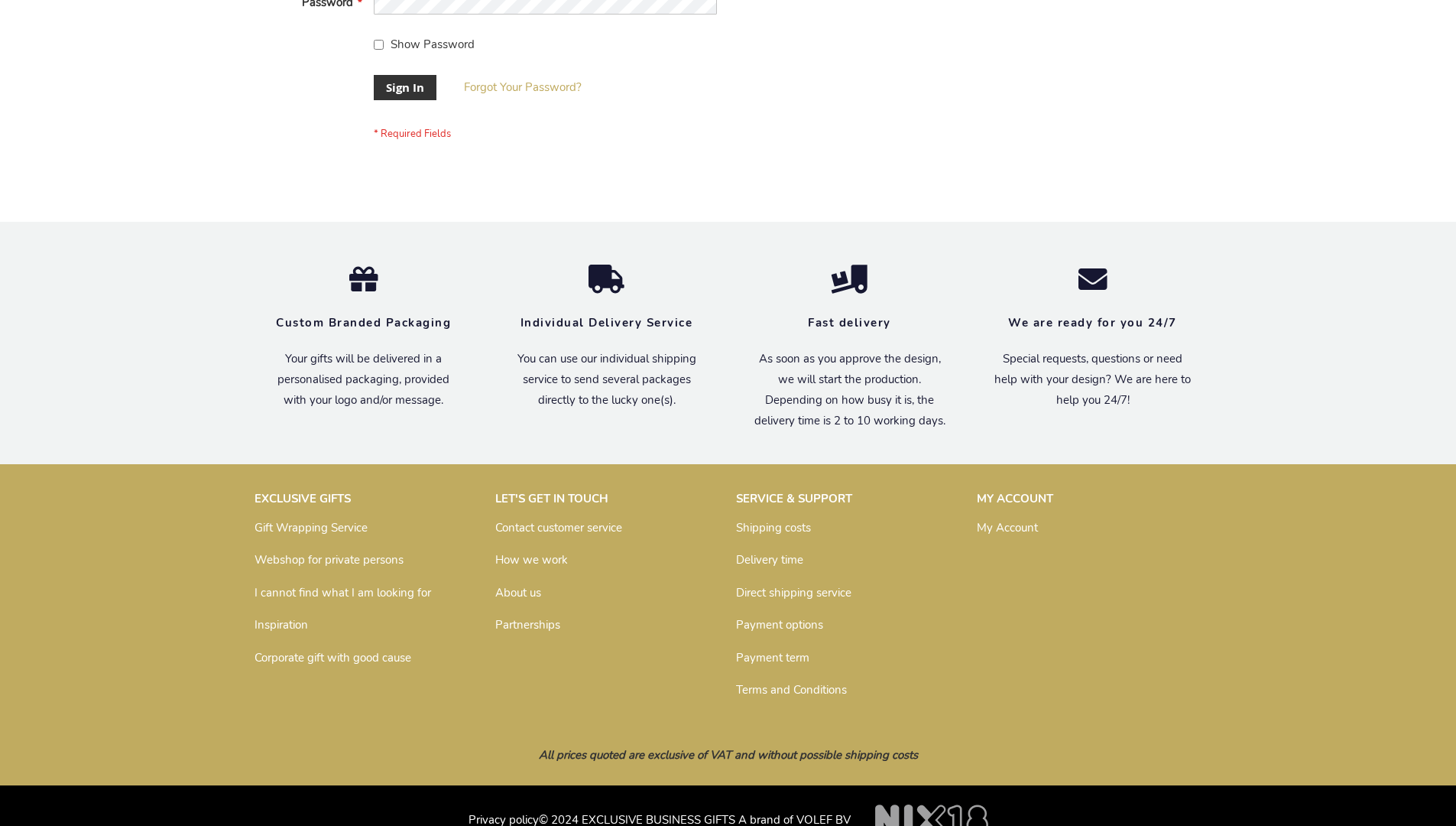
scroll to position [492, 0]
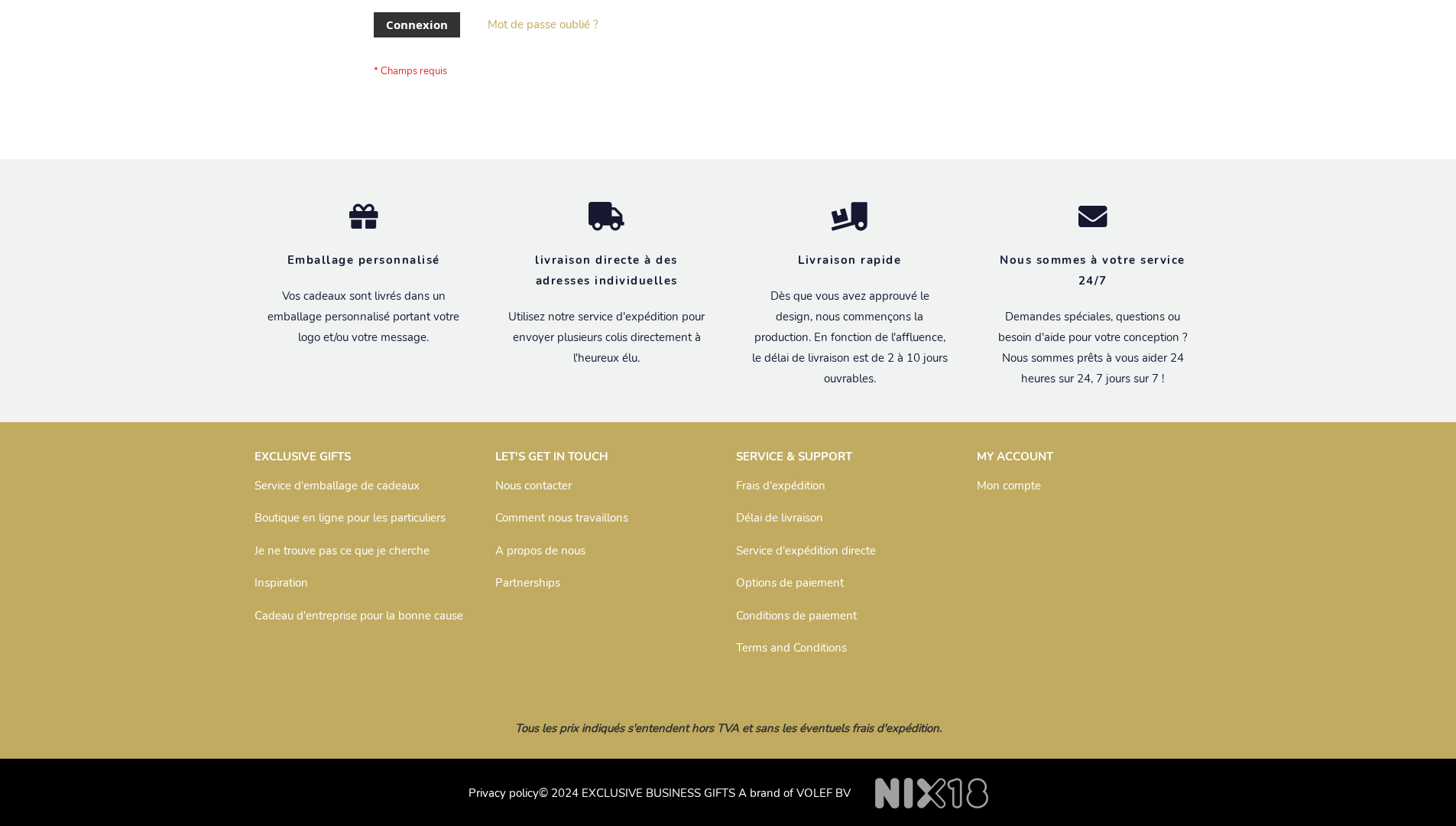
scroll to position [527, 0]
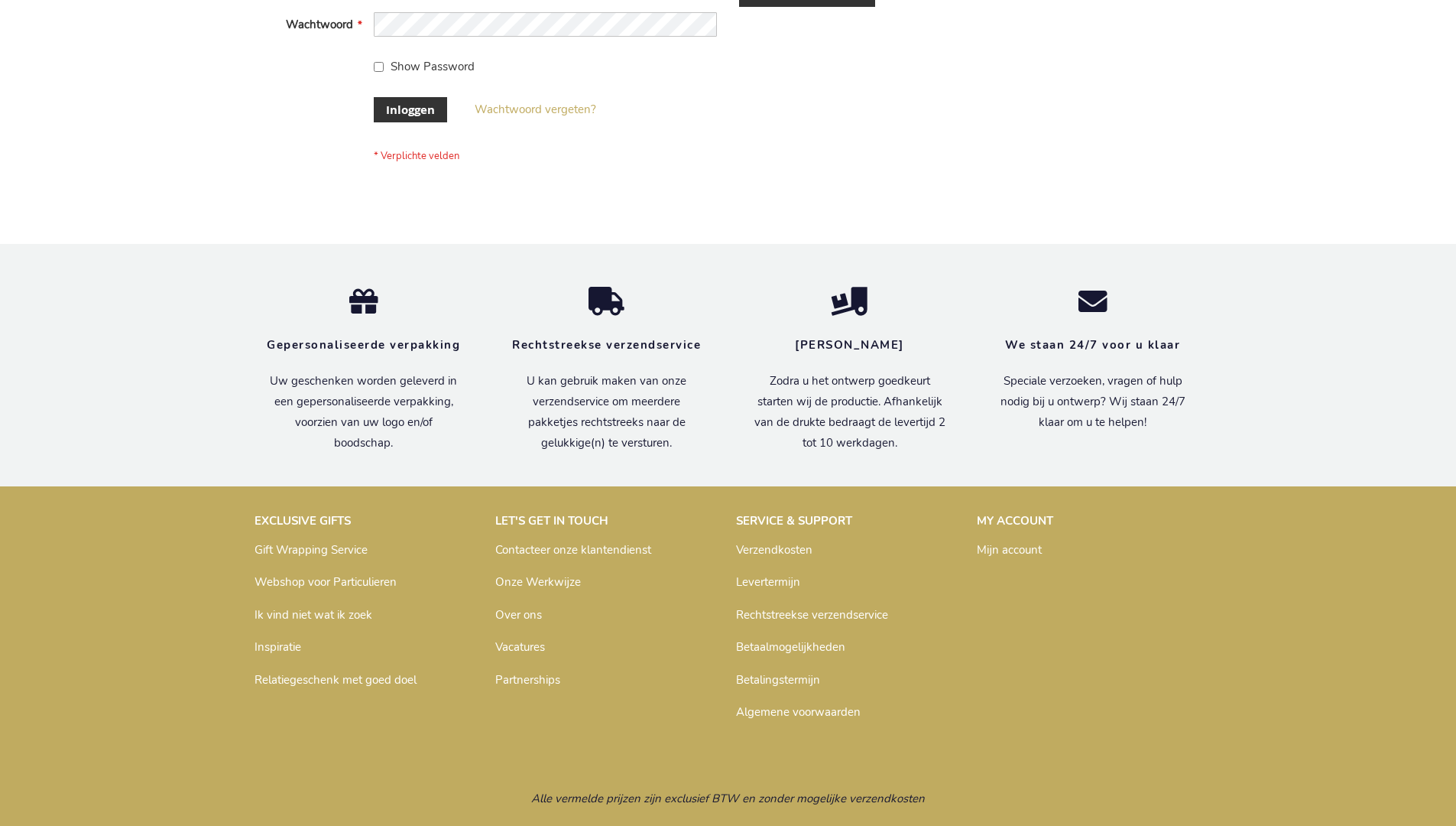
scroll to position [519, 0]
